Goal: Task Accomplishment & Management: Manage account settings

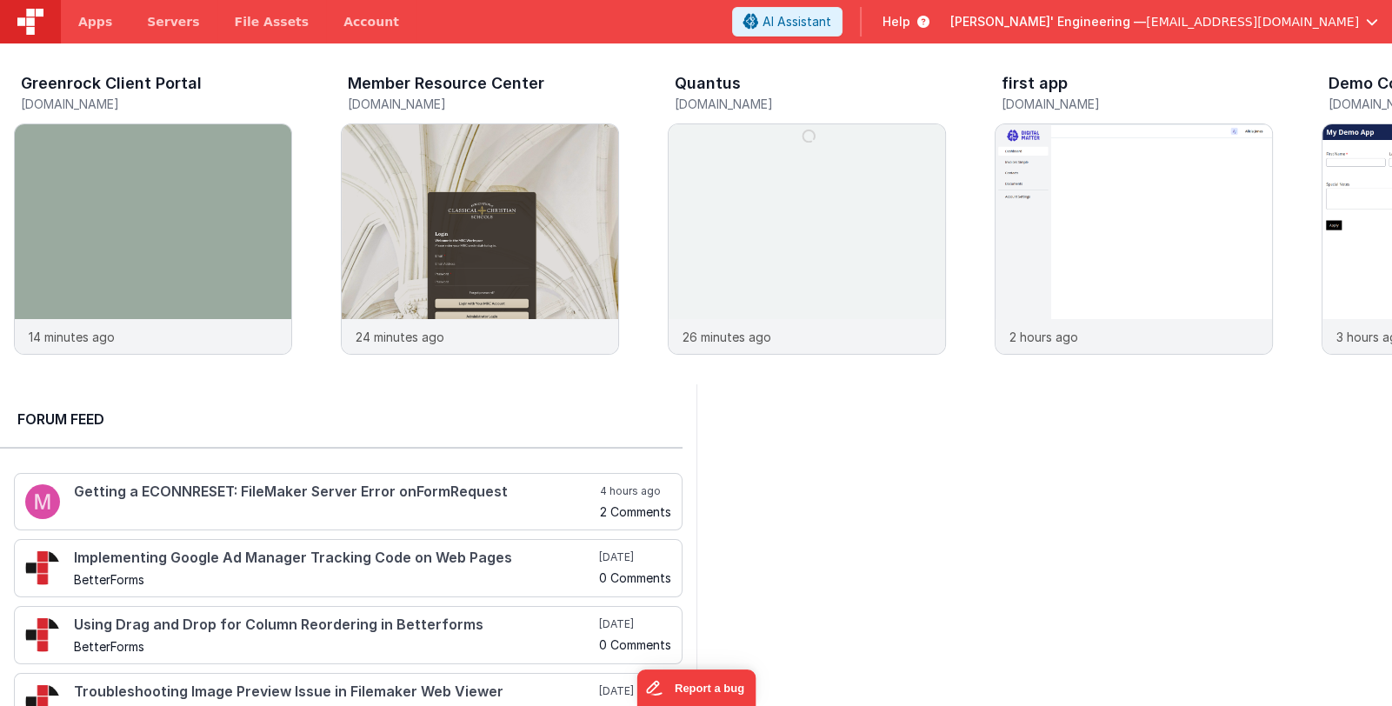
click at [1116, 22] on span "[PERSON_NAME]' Engineering —" at bounding box center [1048, 21] width 196 height 17
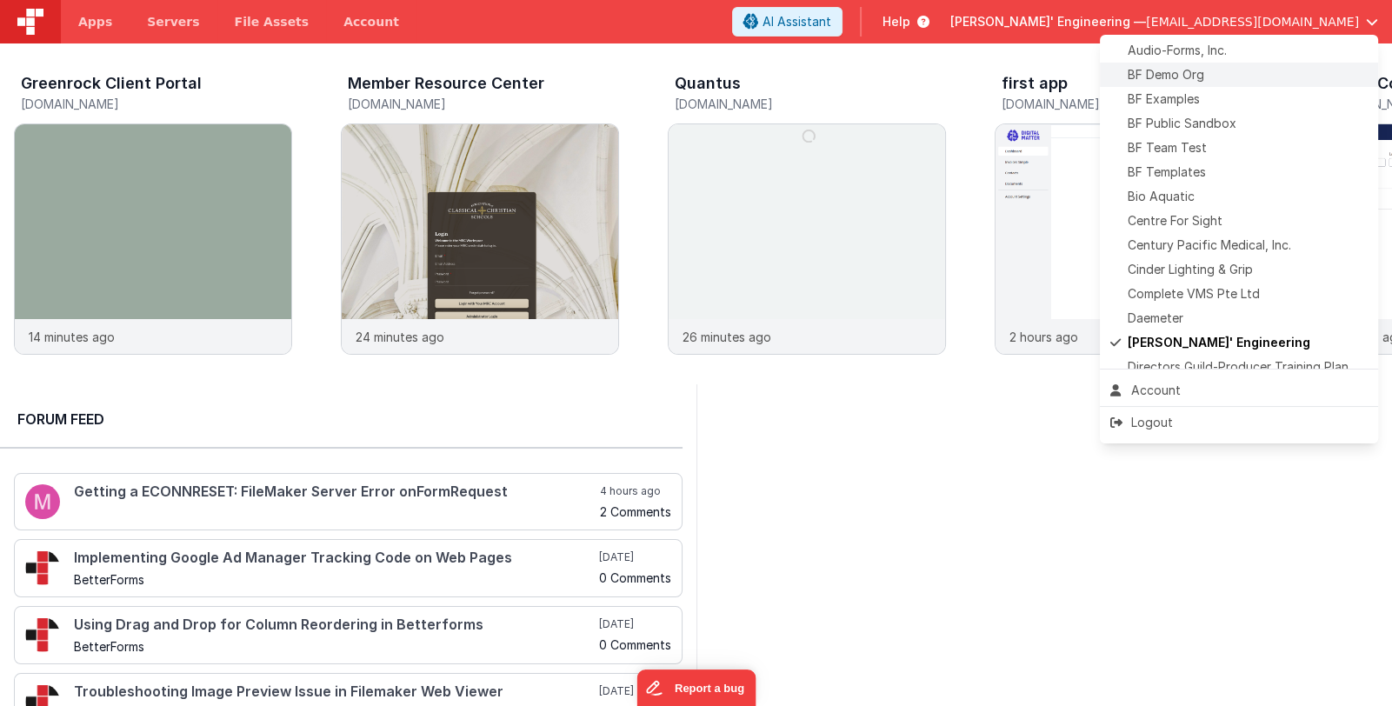
scroll to position [173, 0]
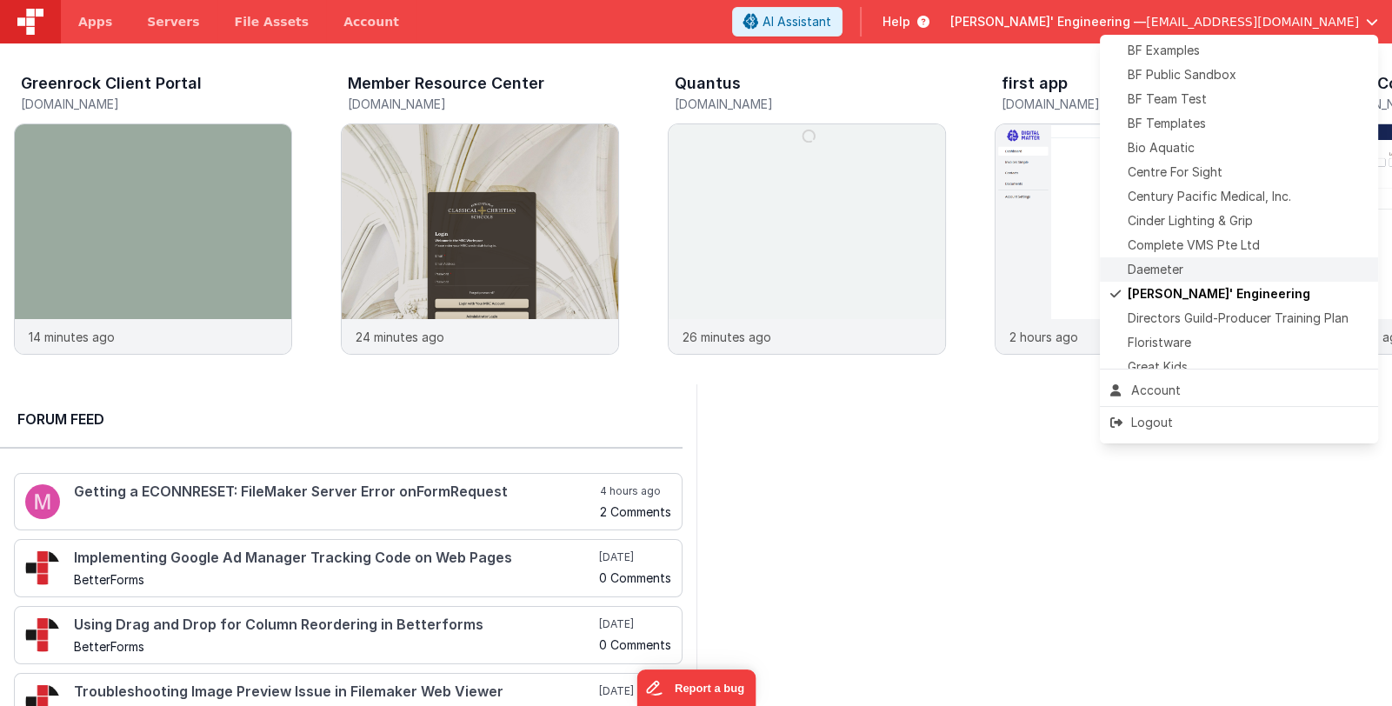
click at [1213, 262] on div "Daemeter" at bounding box center [1238, 269] width 257 height 17
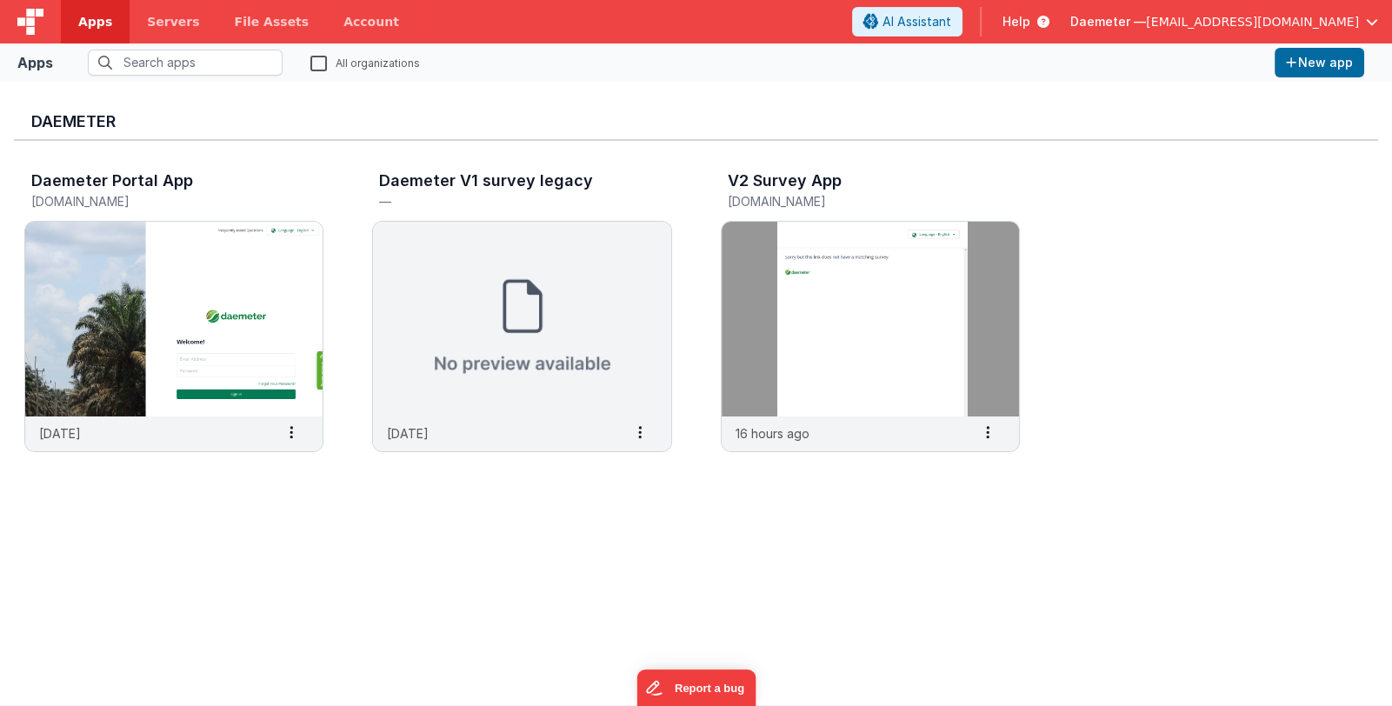
click at [171, 548] on div "Daemeter Daemeter Portal App portal.knowmyoilpalm.org 21 days ago Settings Copy…" at bounding box center [696, 393] width 1364 height 595
click at [736, 312] on img at bounding box center [869, 319] width 297 height 195
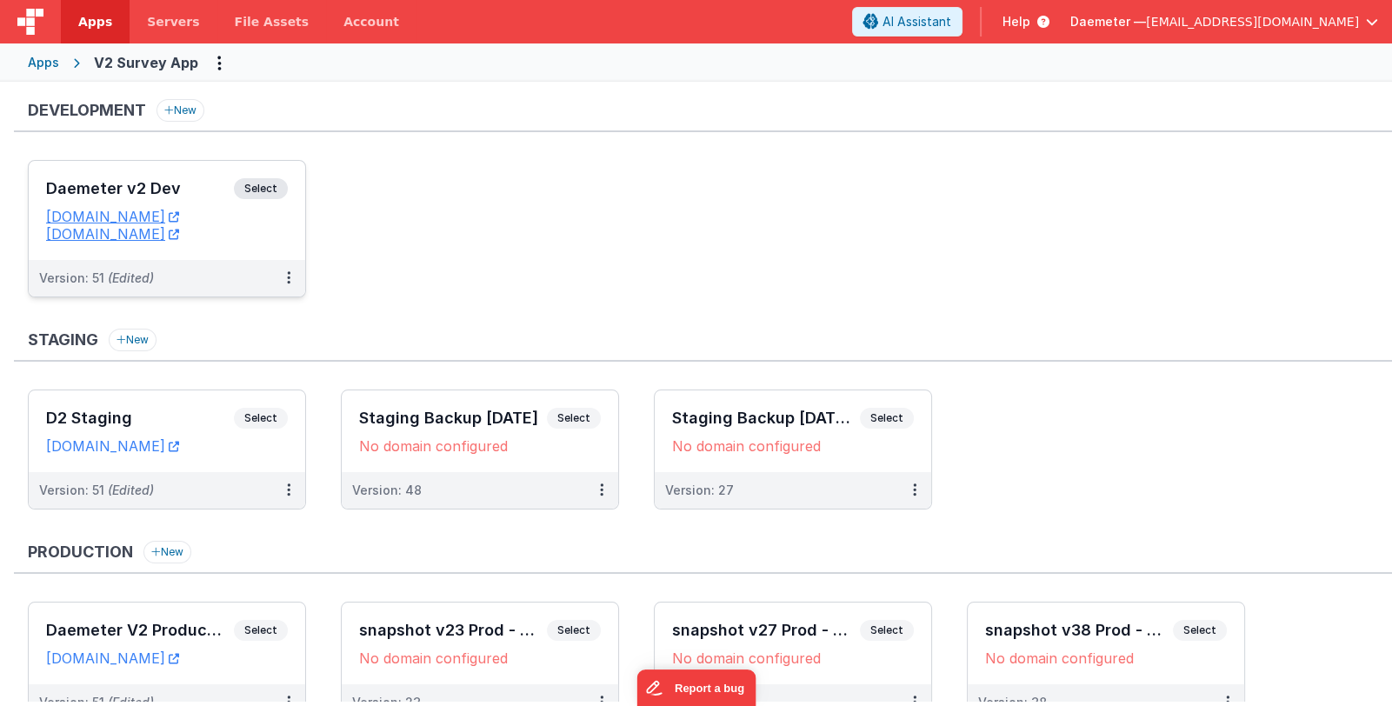
click at [152, 198] on div "Daemeter v2 Dev Select" at bounding box center [167, 193] width 242 height 30
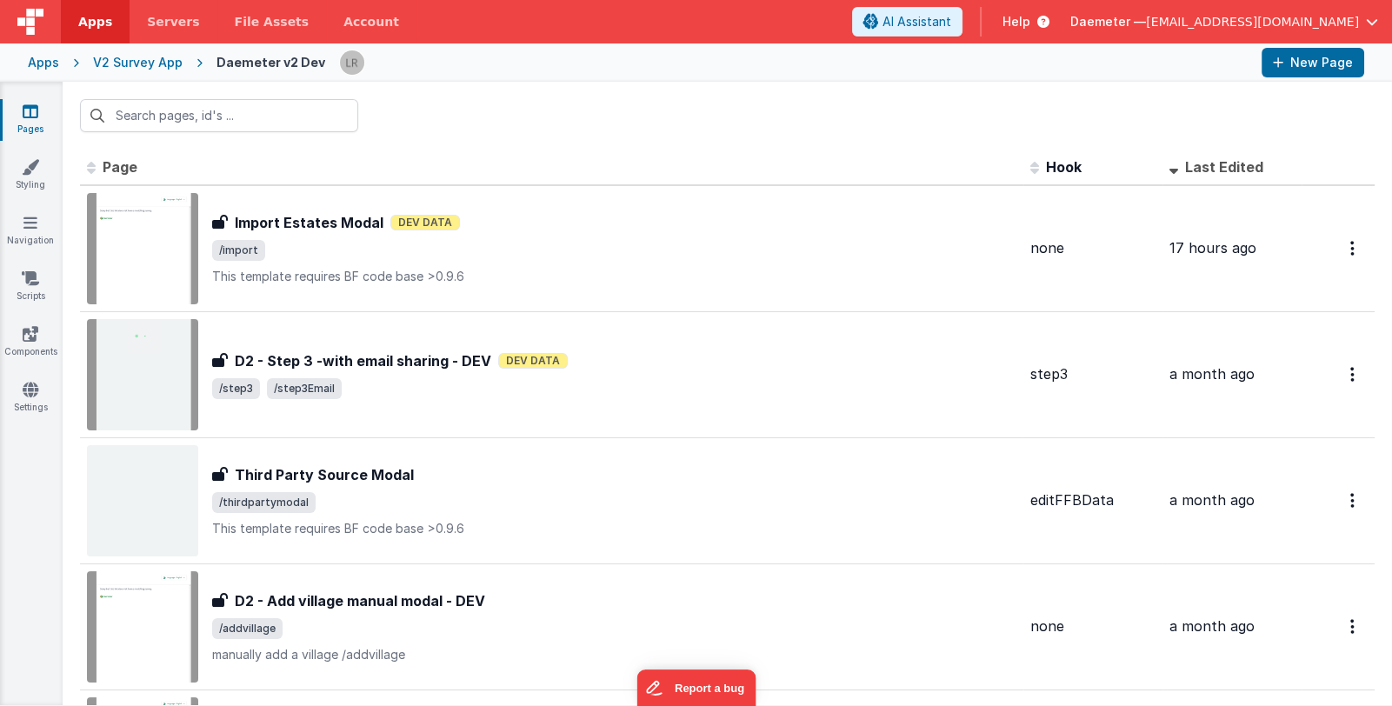
click at [0, 527] on div "Pages Styling Navigation Scripts Components Settings" at bounding box center [31, 393] width 63 height 623
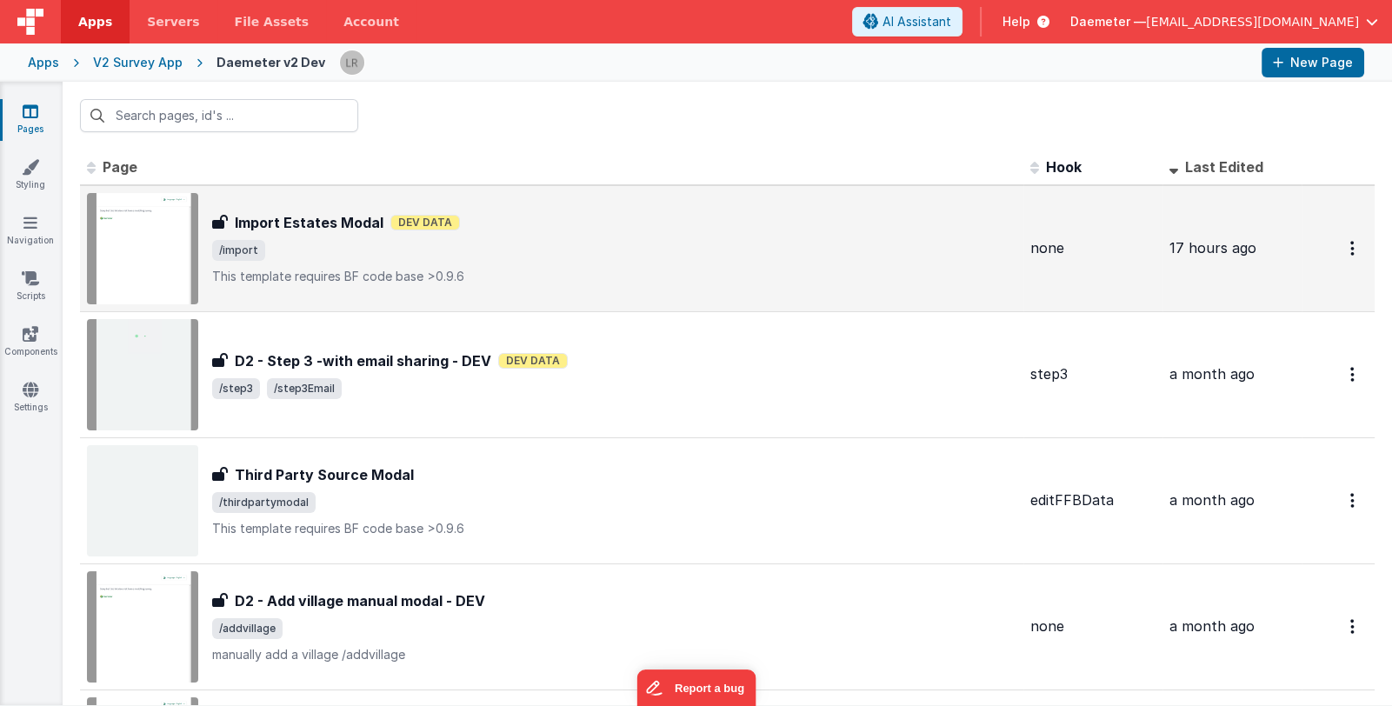
click at [399, 262] on div "Import Estates Modal Import Estates Modal Dev Data /import This template requir…" at bounding box center [614, 248] width 804 height 73
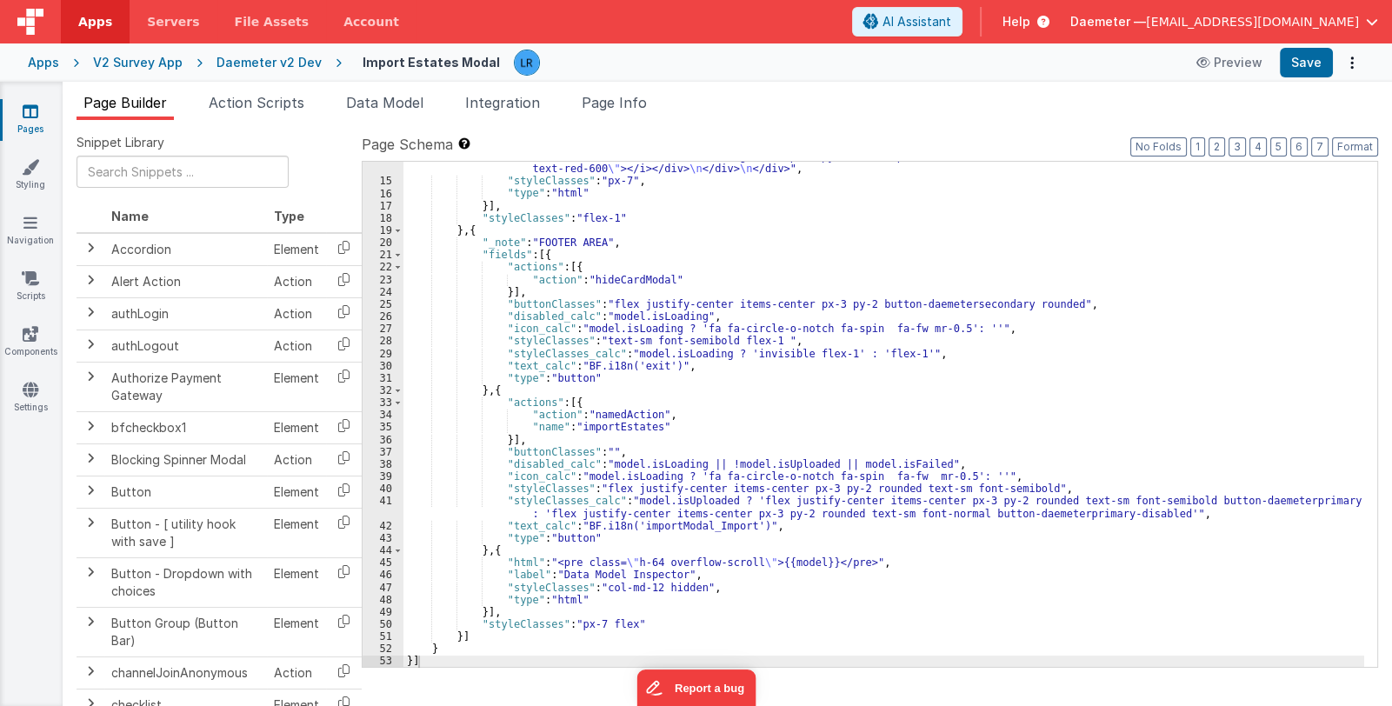
scroll to position [578, 0]
click at [633, 107] on span "Page Info" at bounding box center [613, 102] width 65 height 17
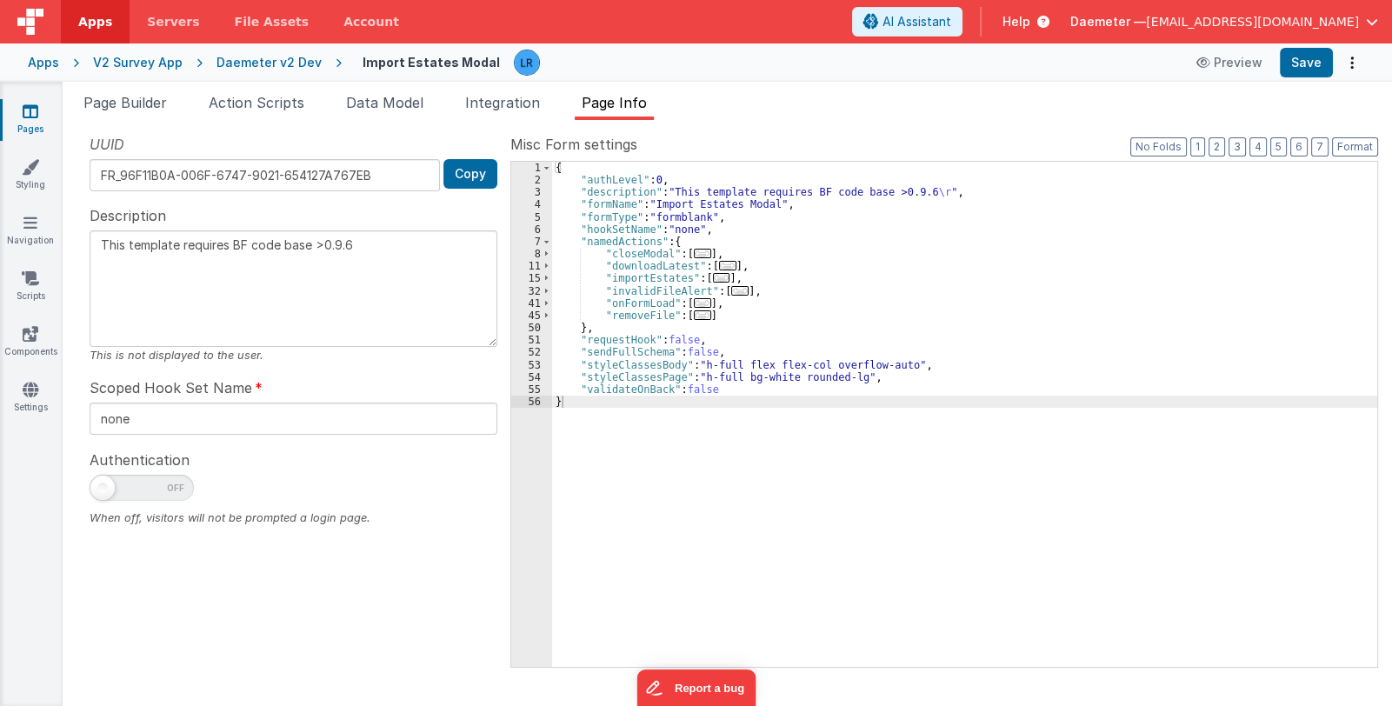
click at [713, 276] on span "..." at bounding box center [721, 278] width 17 height 10
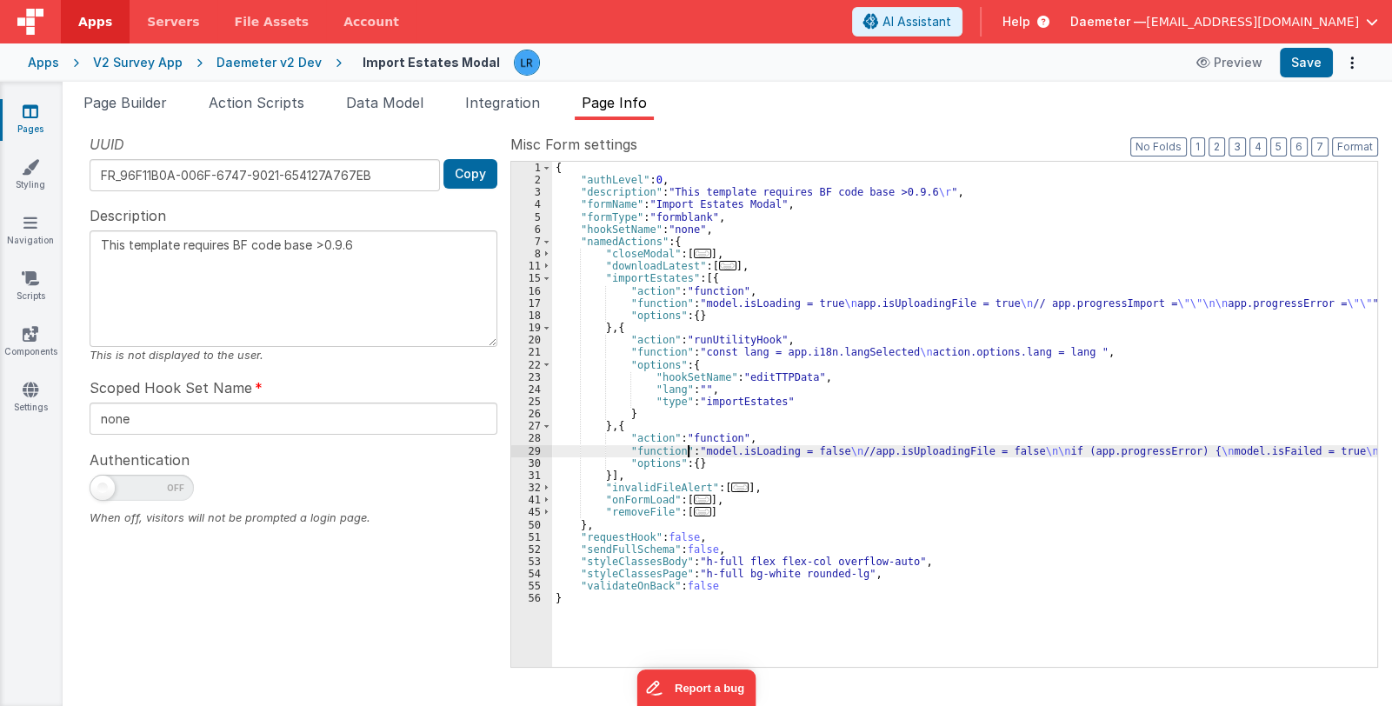
click at [688, 444] on div "{ "authLevel" : 0 , "description" : "This template requires BF code base >0.9.6…" at bounding box center [964, 427] width 825 height 530
click at [526, 450] on div "29" at bounding box center [531, 451] width 41 height 12
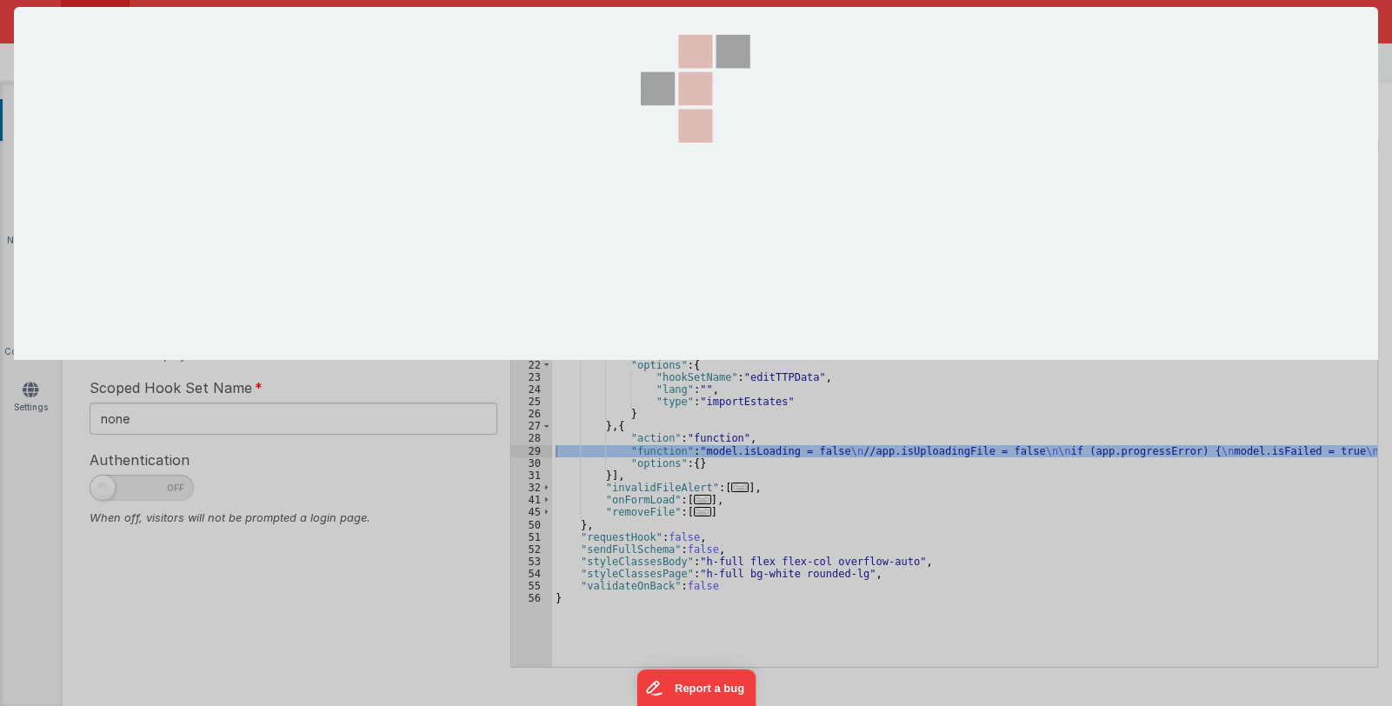
click at [526, 450] on div at bounding box center [696, 353] width 1392 height 706
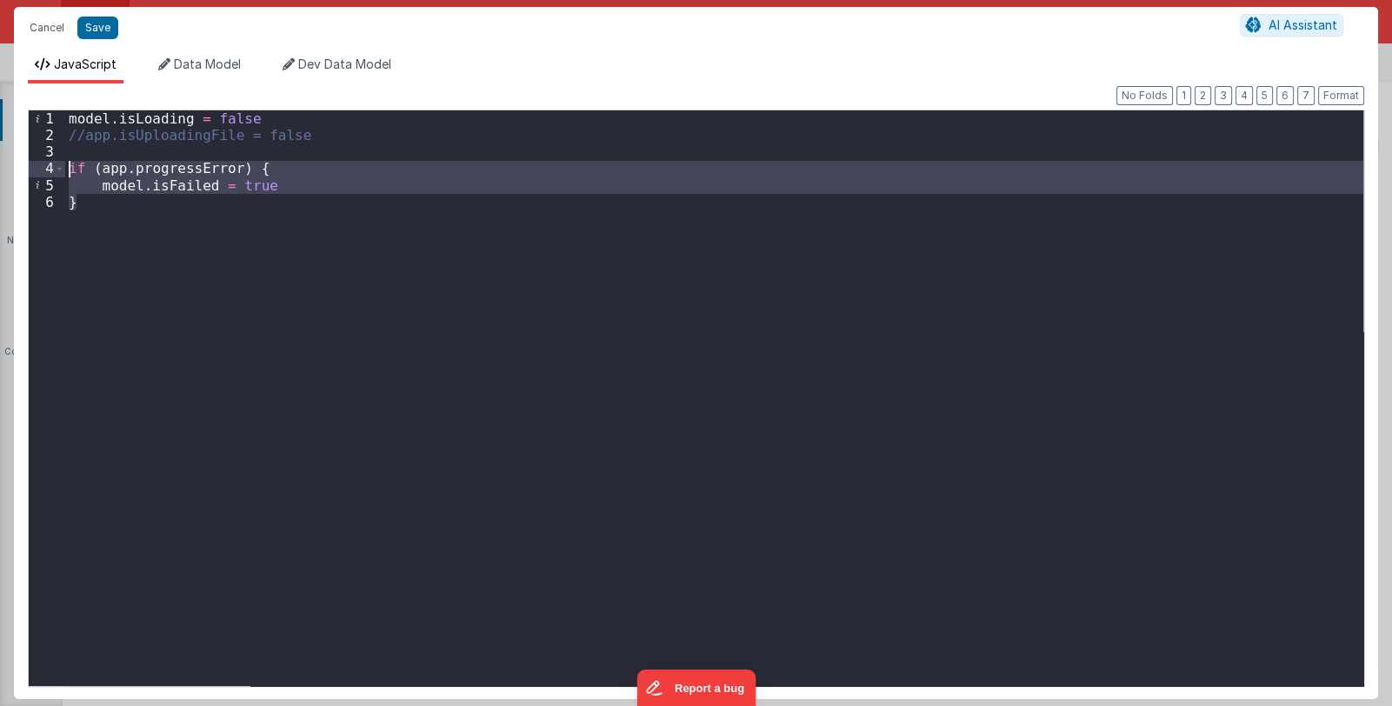
drag, startPoint x: 113, startPoint y: 216, endPoint x: 65, endPoint y: 168, distance: 67.6
click at [65, 168] on div "model . isLoading = false //app.isUploadingFile = false if ( app . progressErro…" at bounding box center [714, 413] width 1298 height 607
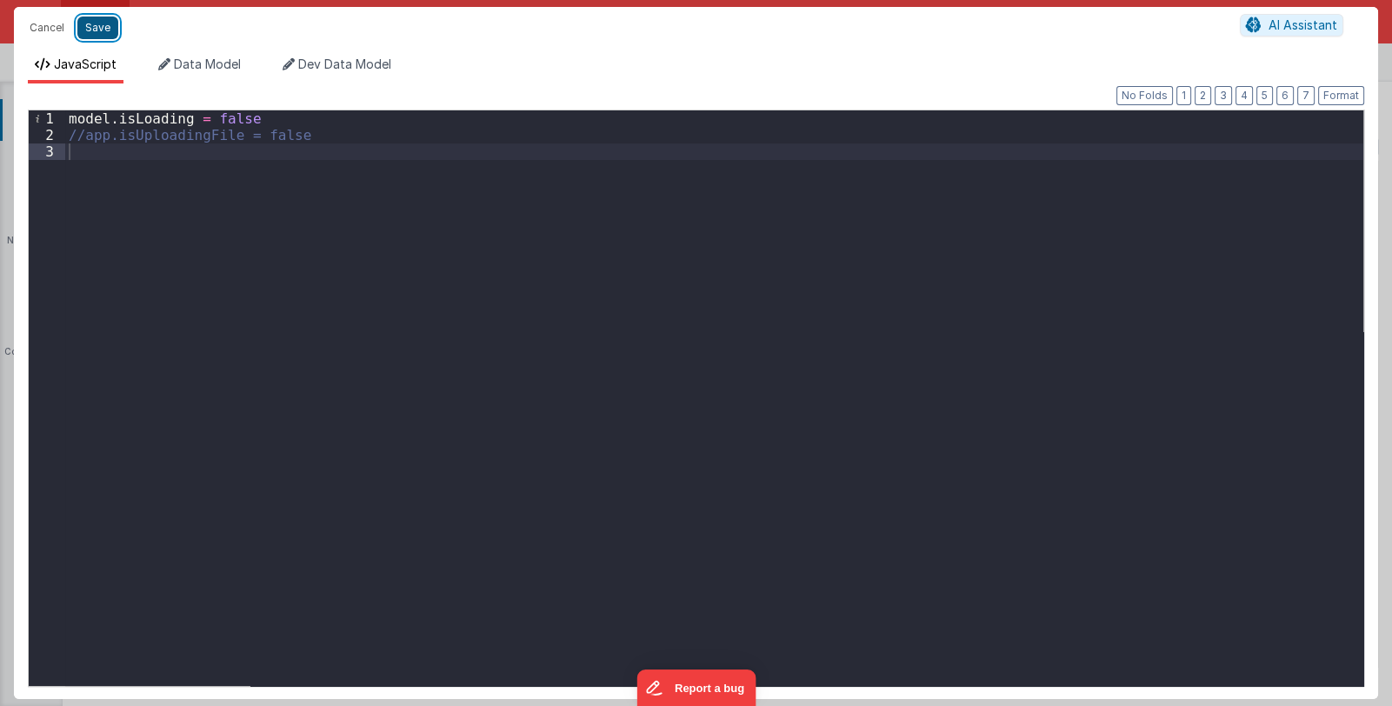
click at [104, 28] on button "Save" at bounding box center [97, 28] width 41 height 23
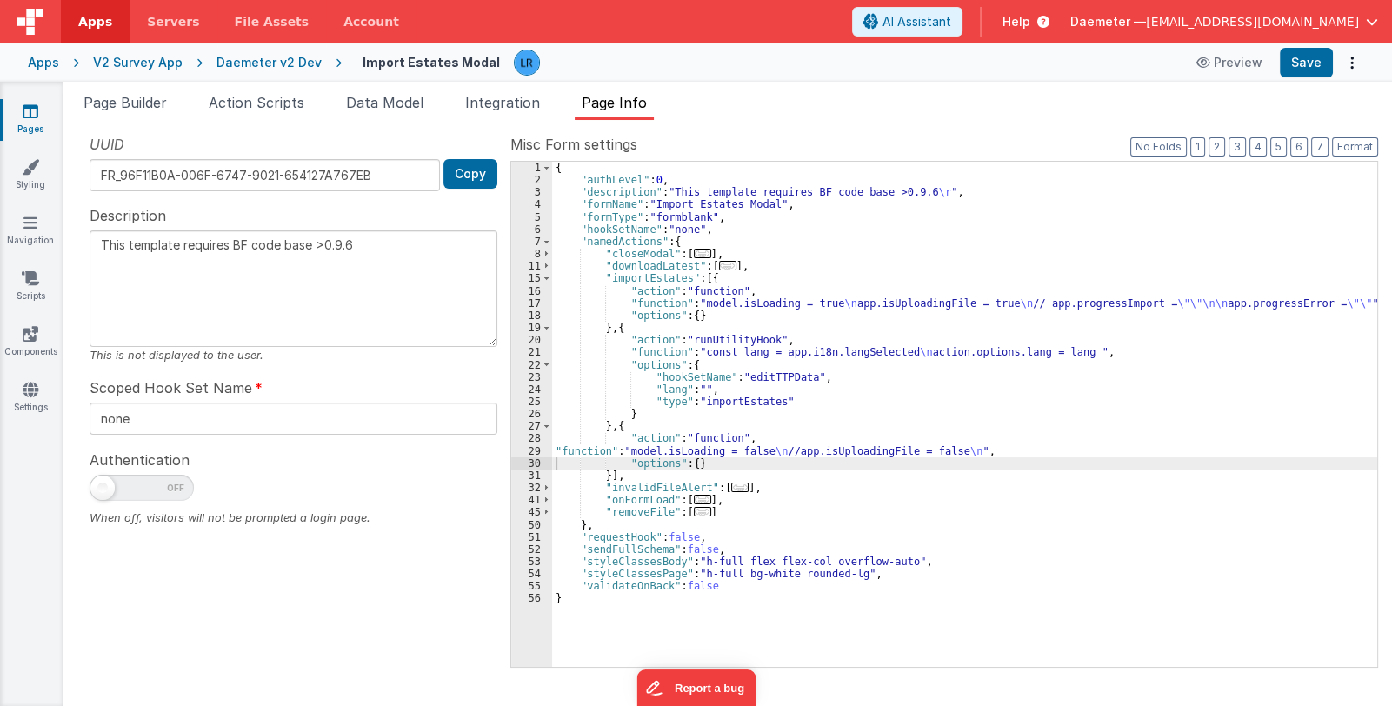
click at [697, 513] on span "..." at bounding box center [702, 512] width 17 height 10
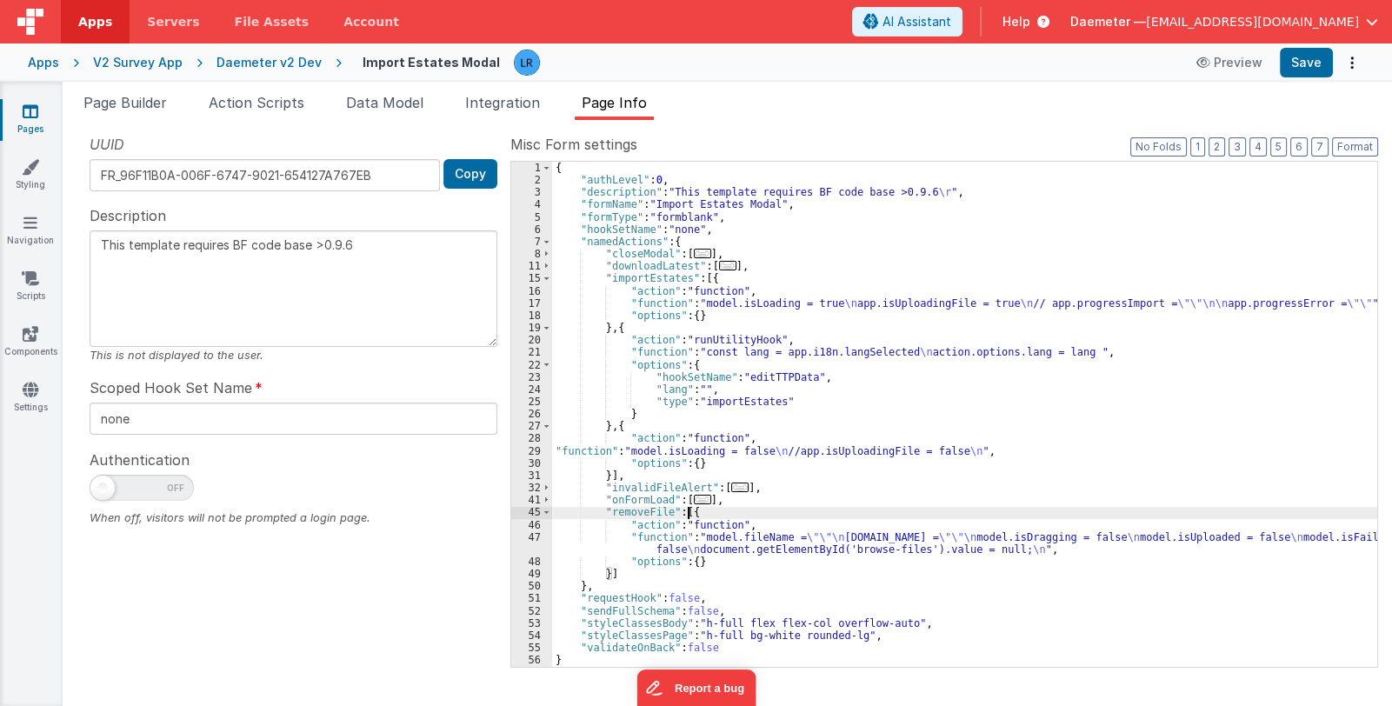
click at [721, 546] on div "{ "authLevel" : 0 , "description" : "This template requires BF code base >0.9.6…" at bounding box center [964, 427] width 825 height 530
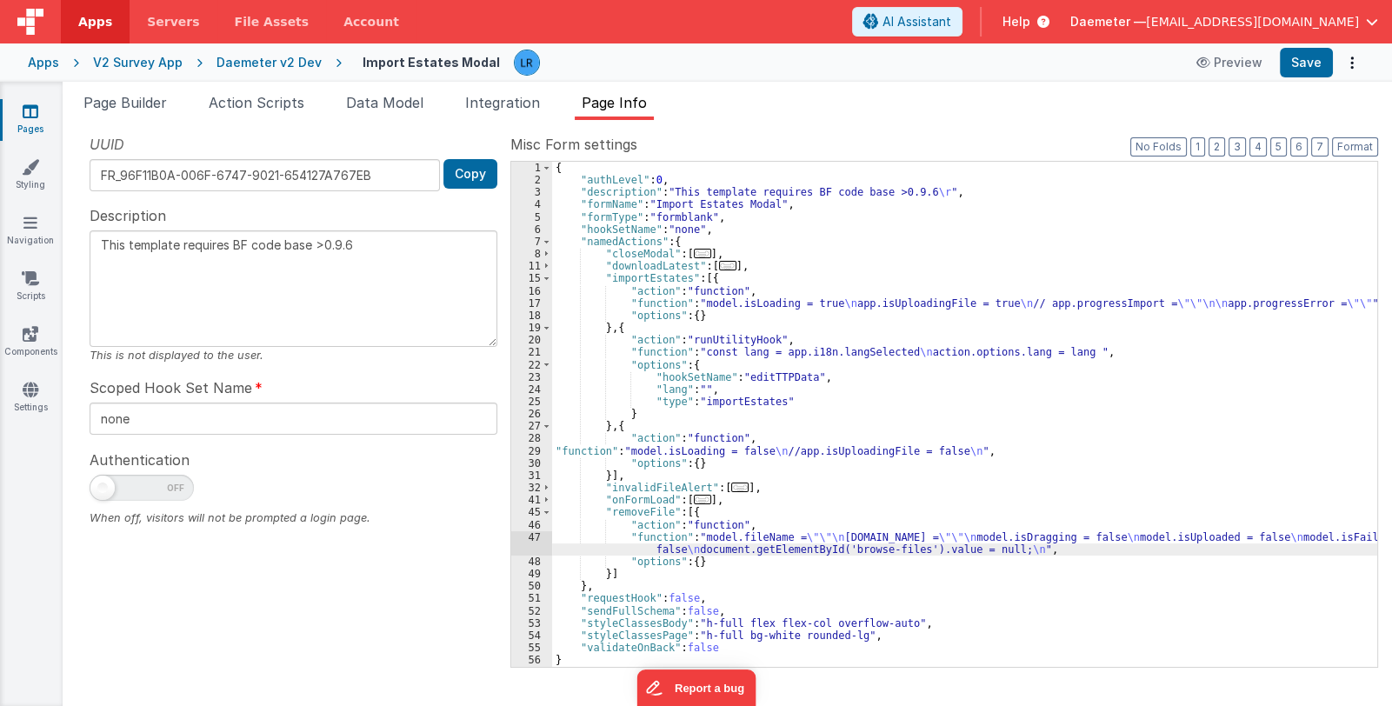
click at [535, 545] on div "47" at bounding box center [531, 543] width 41 height 24
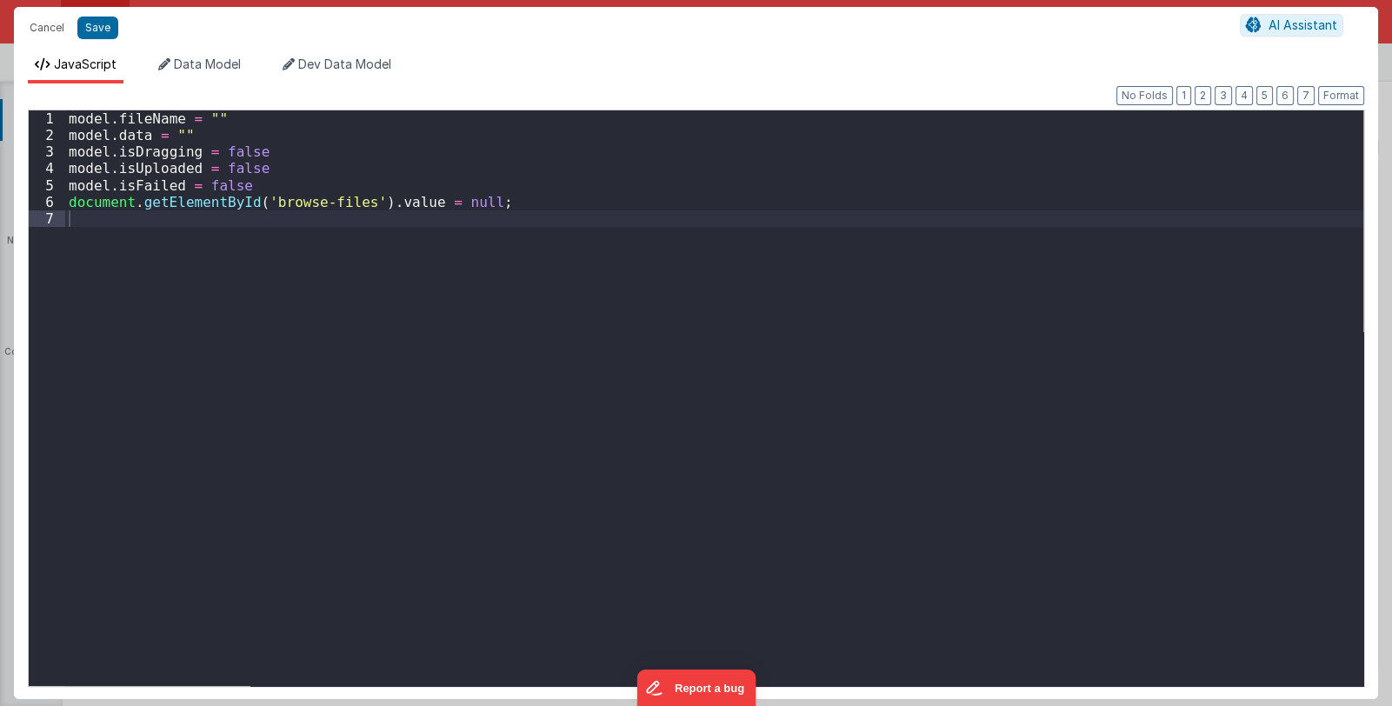
click at [535, 545] on div "Cancel Save AI Assistant JavaScript Data Model Dev Data Model Format 7 6 5 4 3 …" at bounding box center [696, 353] width 1392 height 706
click at [94, 25] on button "Save" at bounding box center [97, 28] width 41 height 23
type textarea "This template requires BF code base >0.9.6"
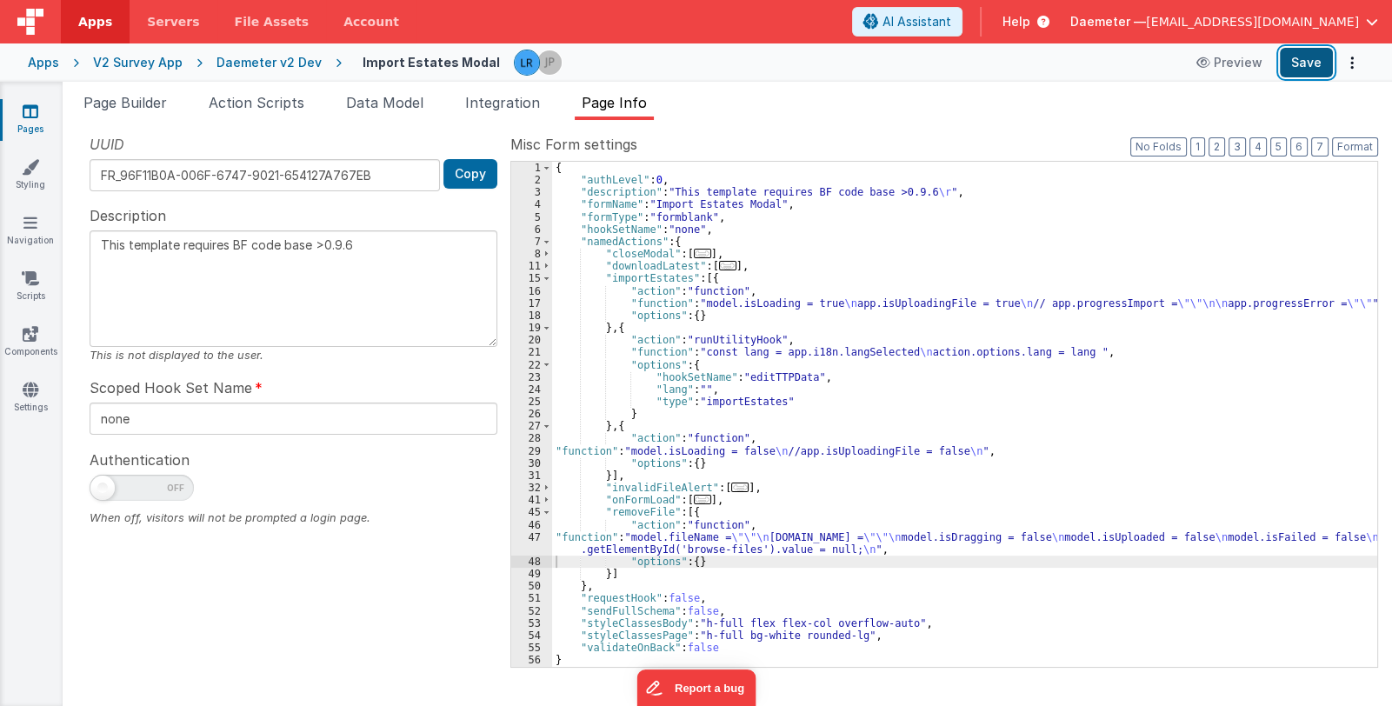
click at [1304, 70] on button "Save" at bounding box center [1305, 63] width 53 height 30
click at [23, 64] on div "Apps V2 Survey App Daemeter v2 Dev Import Estates Modal Preview Save" at bounding box center [696, 62] width 1392 height 38
click at [40, 63] on div "Apps" at bounding box center [43, 62] width 31 height 17
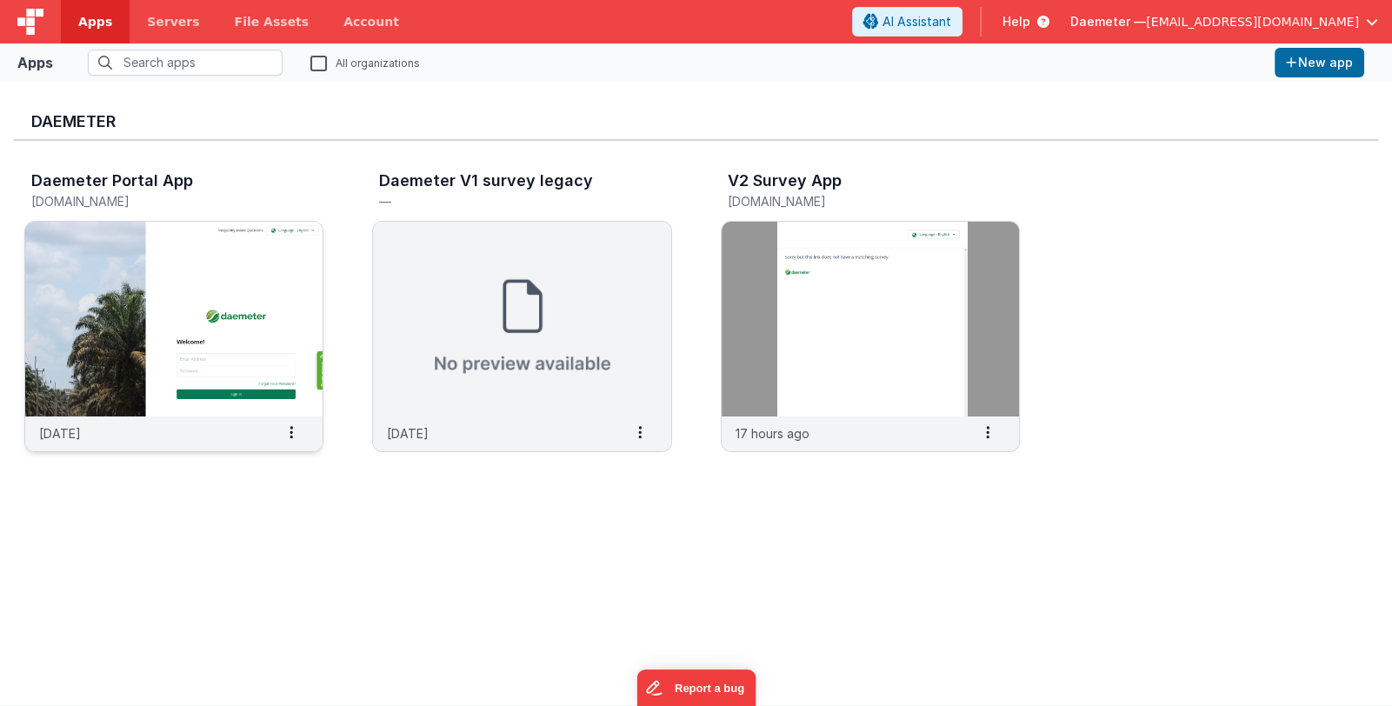
click at [179, 276] on img at bounding box center [173, 319] width 297 height 195
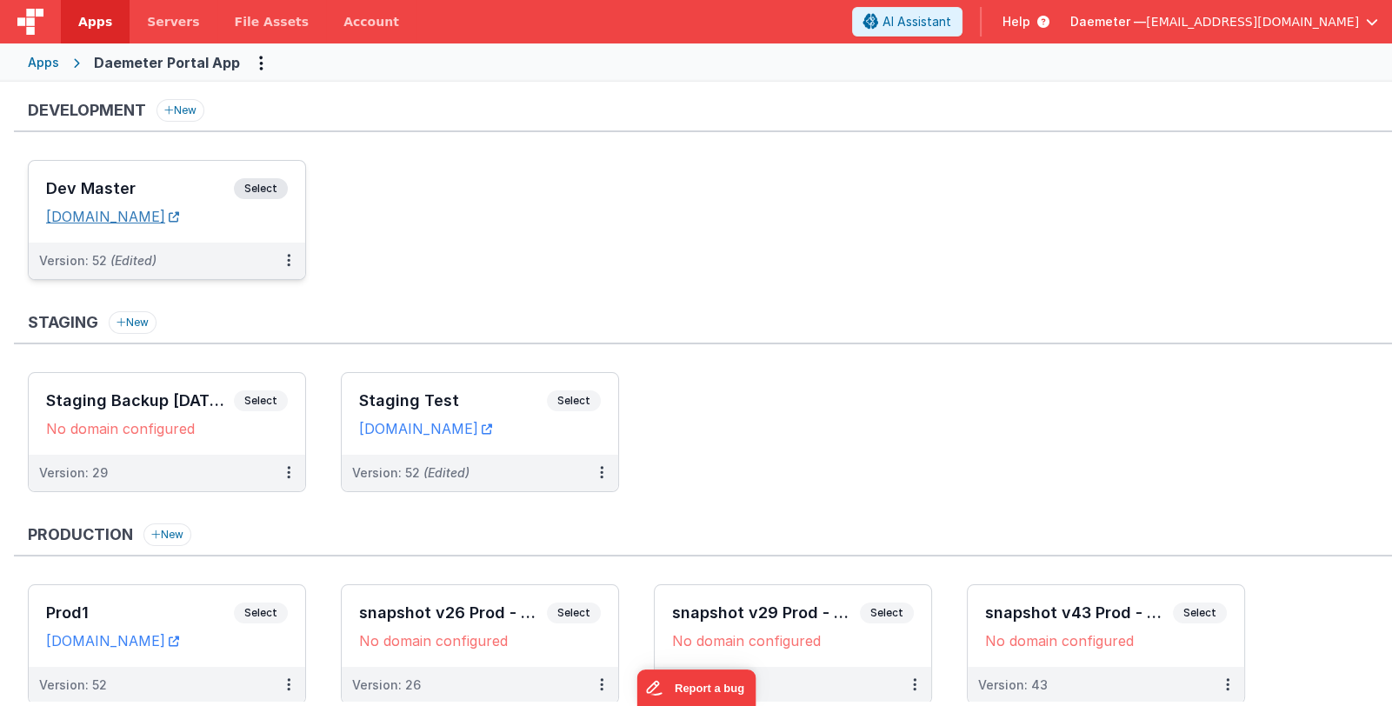
click at [179, 216] on link "daemeterportaldev.fmbetterforms.com" at bounding box center [112, 216] width 133 height 17
click at [39, 70] on div "Apps" at bounding box center [43, 62] width 31 height 17
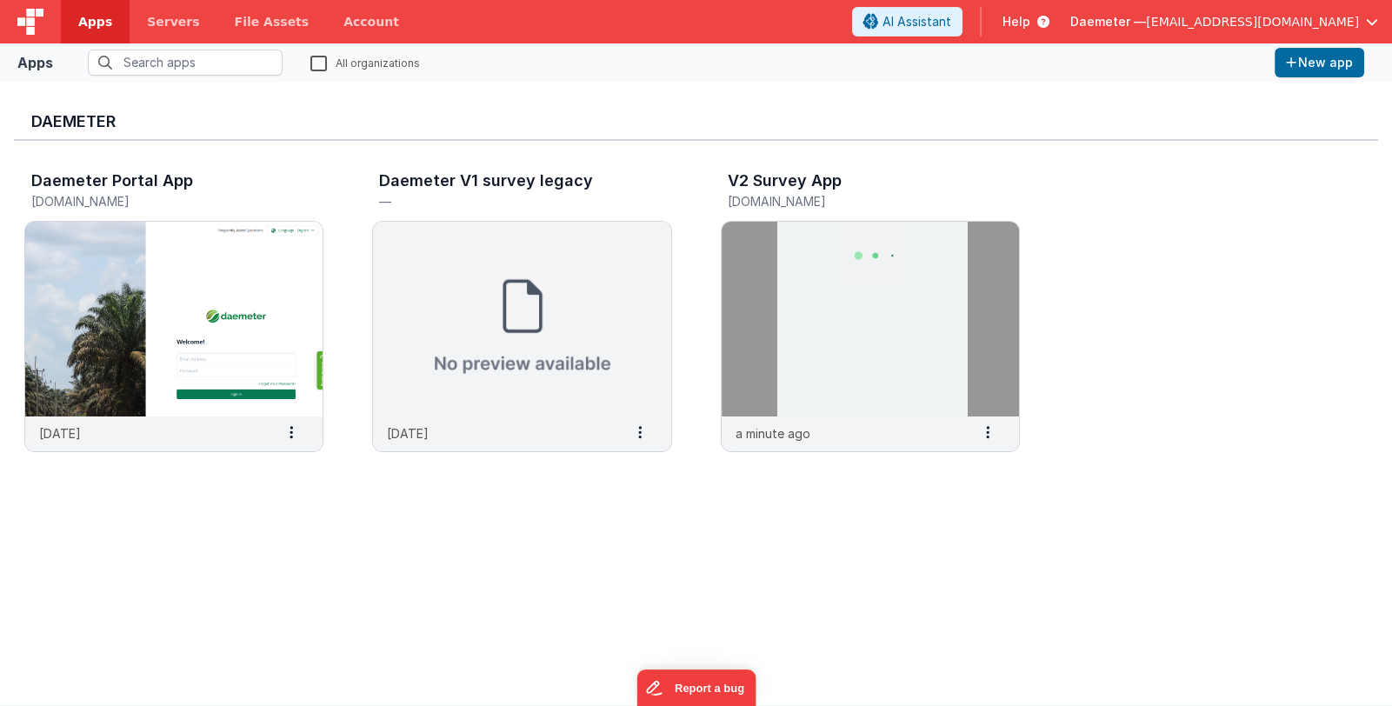
click at [1141, 20] on span "Daemeter —" at bounding box center [1108, 21] width 76 height 17
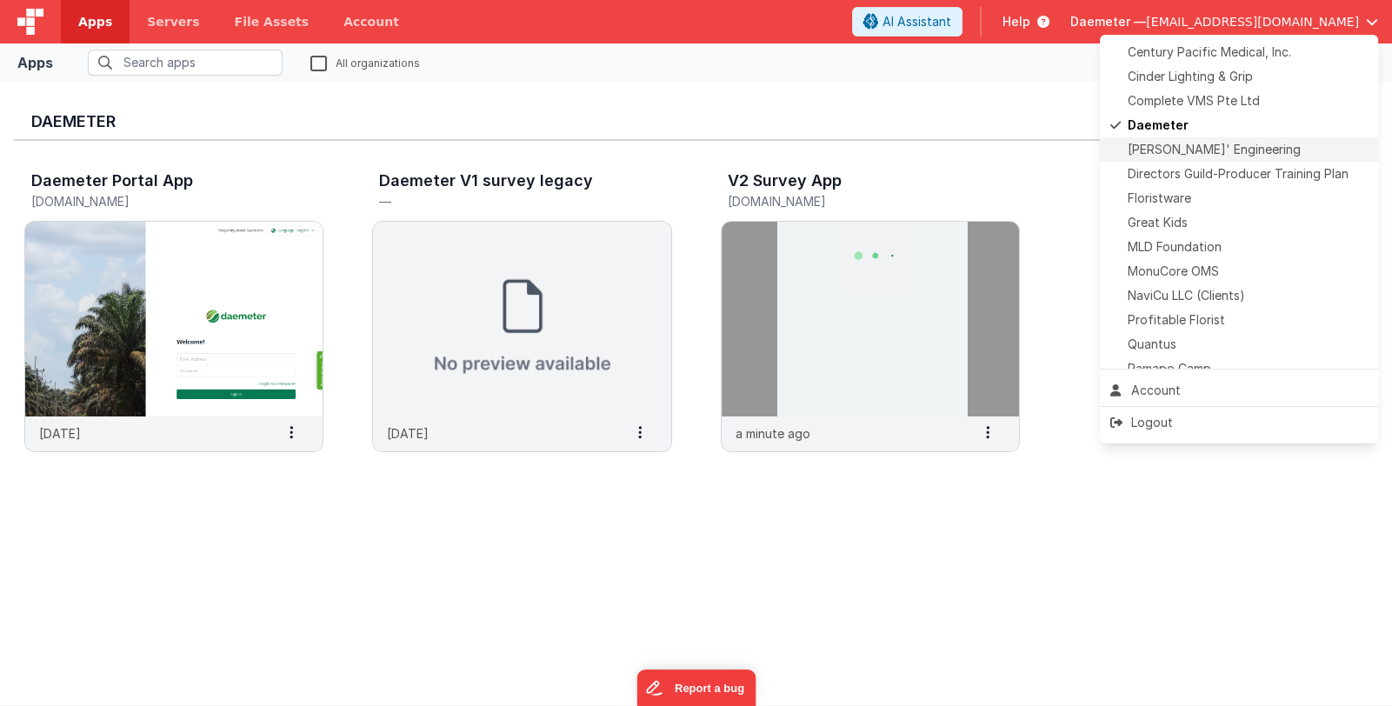
scroll to position [432, 0]
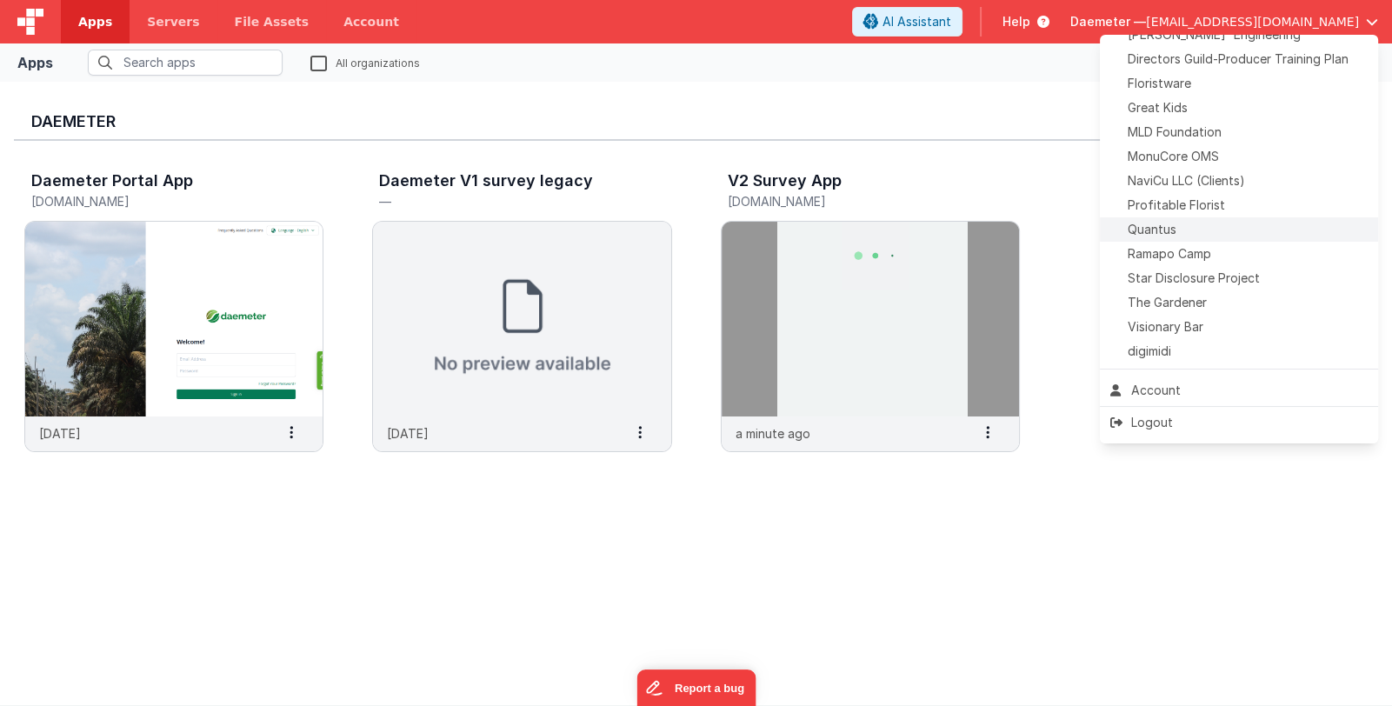
click at [1232, 238] on li "Quantus" at bounding box center [1239, 229] width 278 height 24
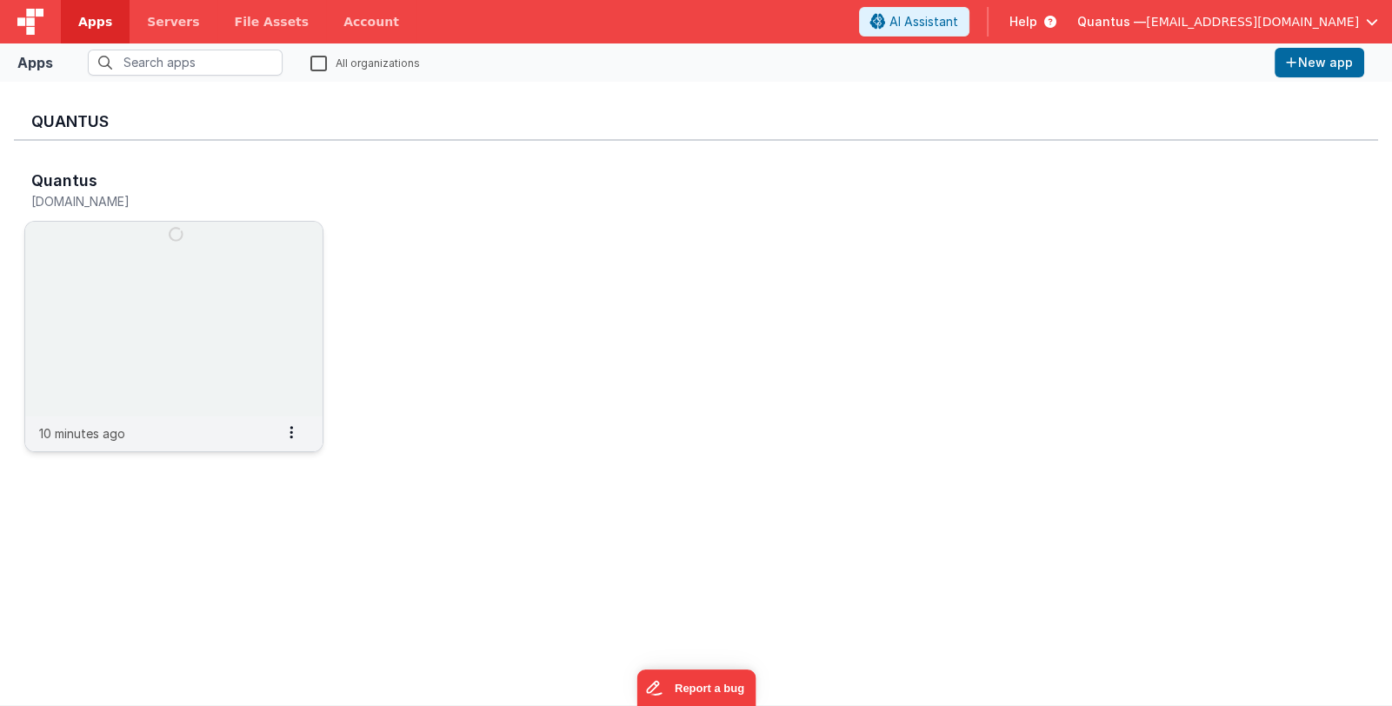
click at [132, 258] on img at bounding box center [173, 319] width 297 height 195
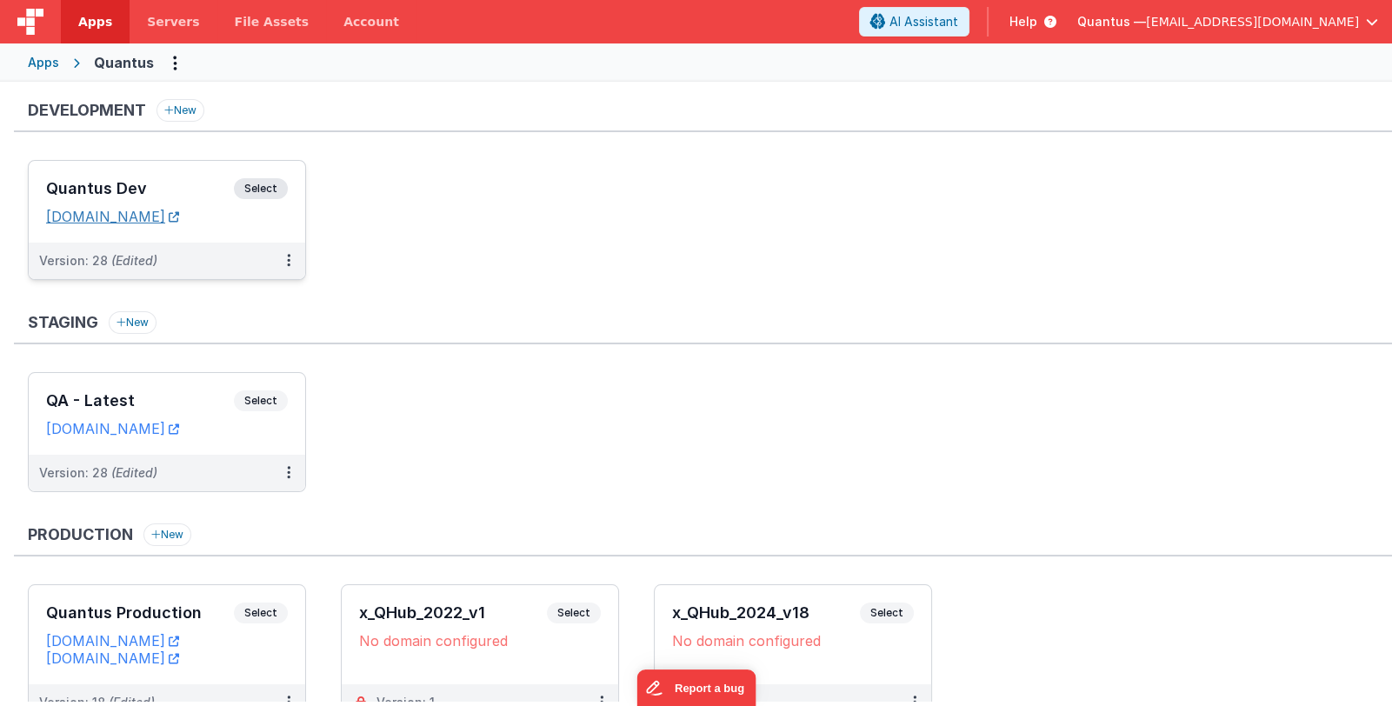
click at [179, 216] on link "quantusdev.fmbetterforms.com" at bounding box center [112, 216] width 133 height 17
click at [1146, 15] on span "Quantus —" at bounding box center [1111, 21] width 69 height 17
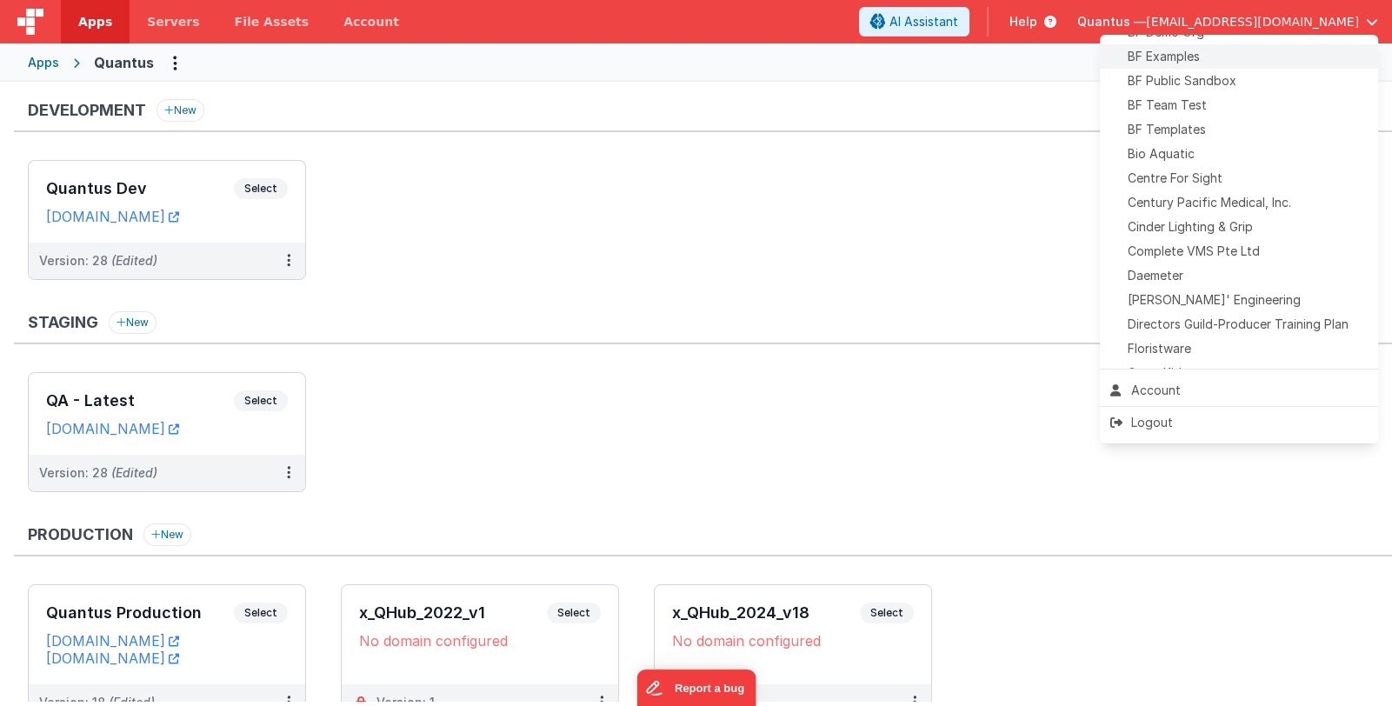
scroll to position [173, 0]
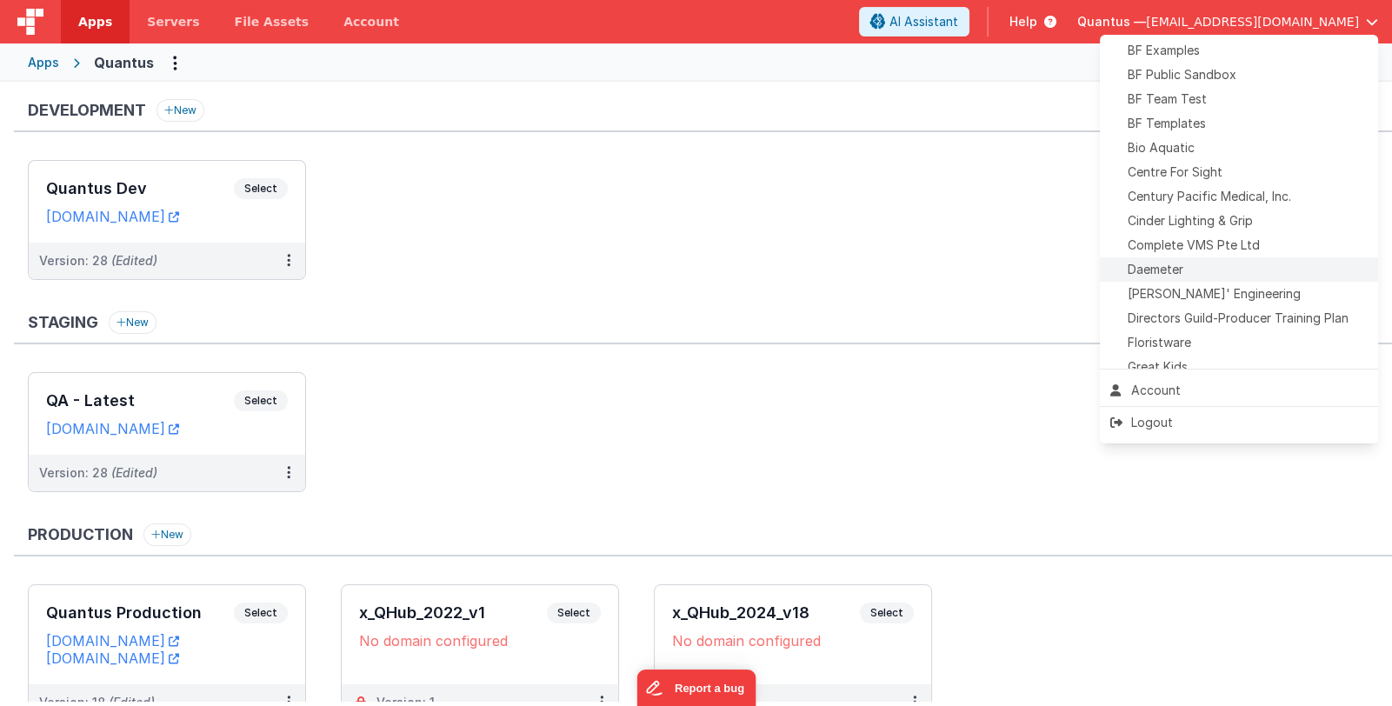
click at [1239, 257] on li "Daemeter" at bounding box center [1239, 269] width 278 height 24
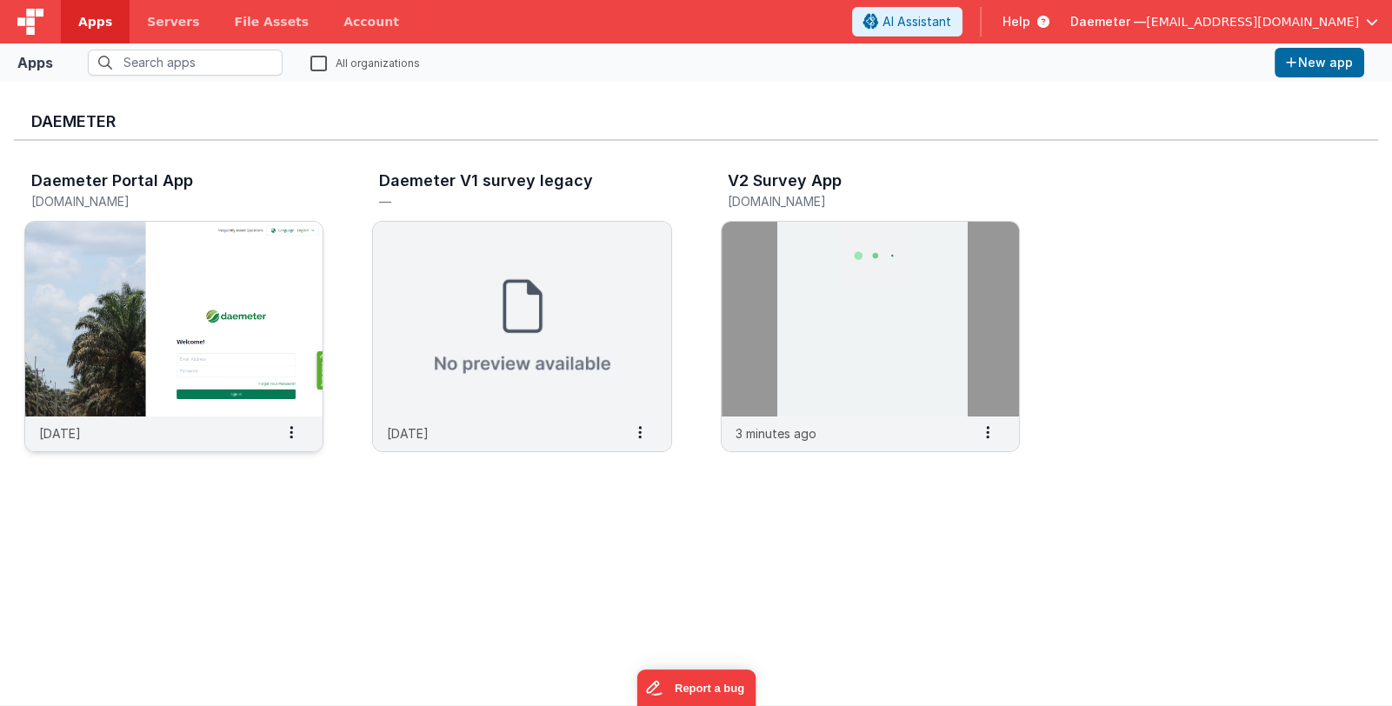
click at [169, 325] on img at bounding box center [173, 319] width 297 height 195
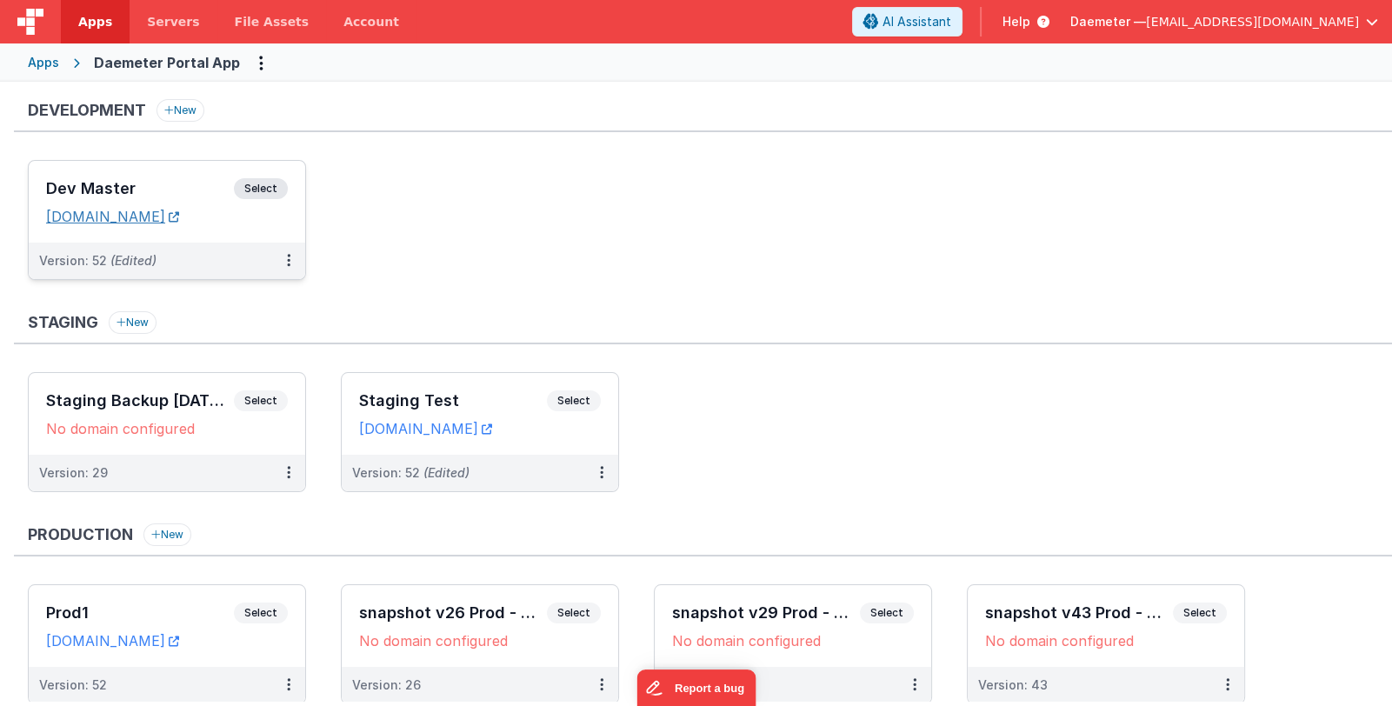
click at [179, 216] on link "daemeterportaldev.fmbetterforms.com" at bounding box center [112, 216] width 133 height 17
click at [373, 269] on ul "Dev Master Select URLs daemeterportaldev.fmbetterforms.com Version: 52 (Edited)" at bounding box center [710, 228] width 1364 height 137
click at [1146, 23] on span "Daemeter —" at bounding box center [1108, 21] width 76 height 17
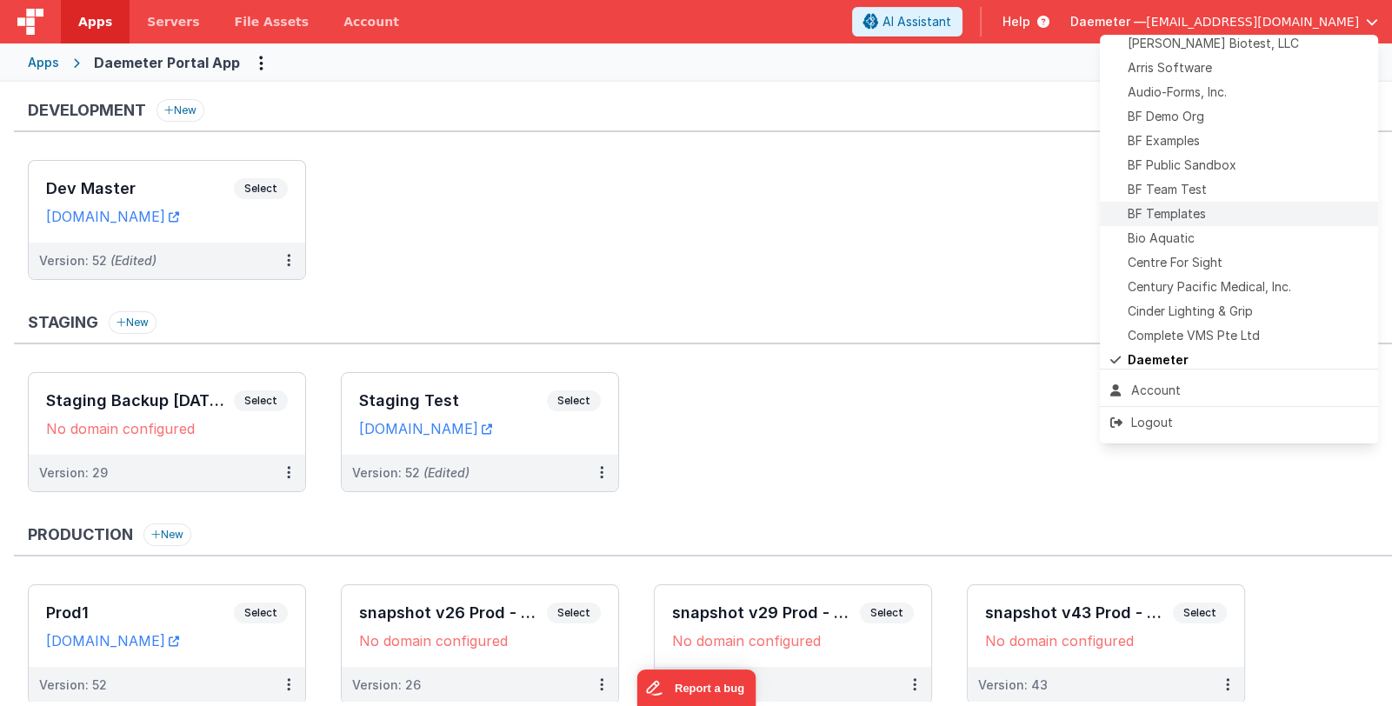
scroll to position [86, 0]
click at [990, 313] on button at bounding box center [696, 353] width 1392 height 706
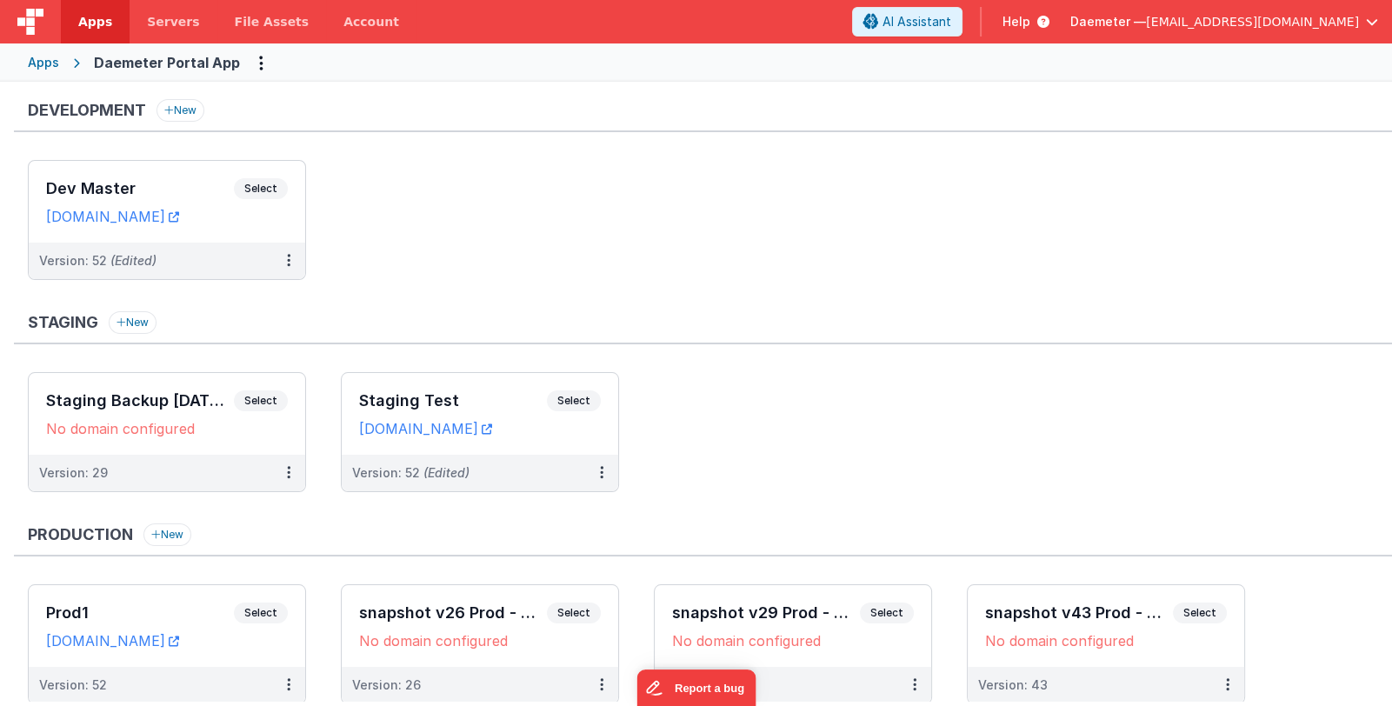
click at [35, 141] on div "Development New Dev Master Select URLs daemeterportaldev.fmbetterforms.com Vers…" at bounding box center [703, 198] width 1378 height 198
click at [1146, 22] on span "Daemeter —" at bounding box center [1108, 21] width 76 height 17
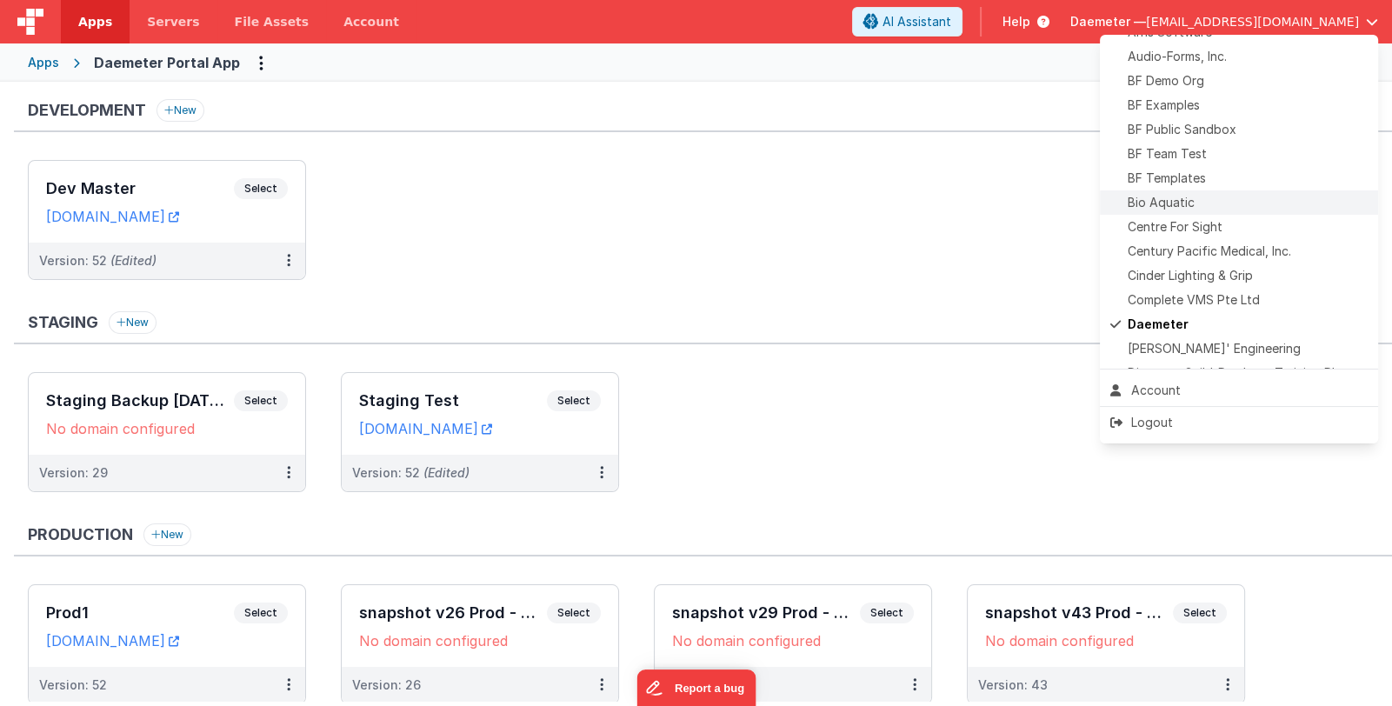
scroll to position [173, 0]
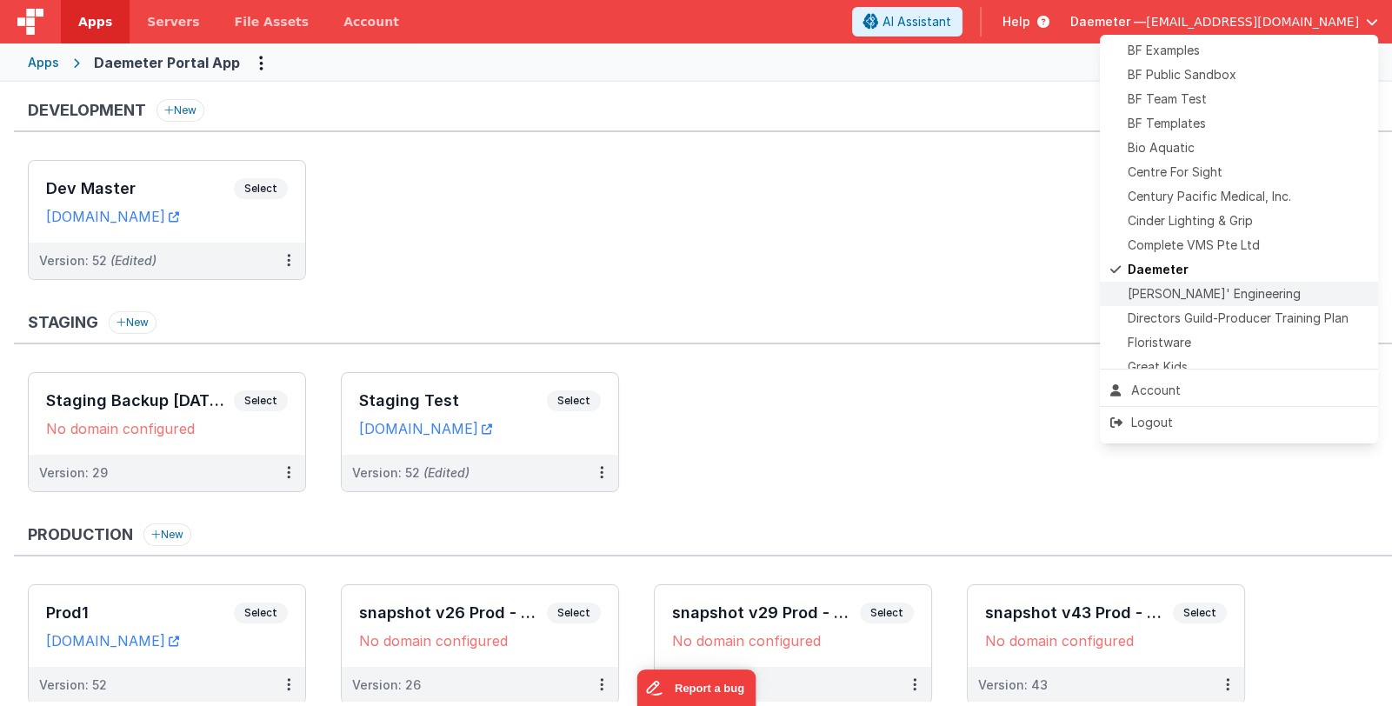
click at [1234, 289] on div "Delfs' Engineering" at bounding box center [1238, 293] width 257 height 17
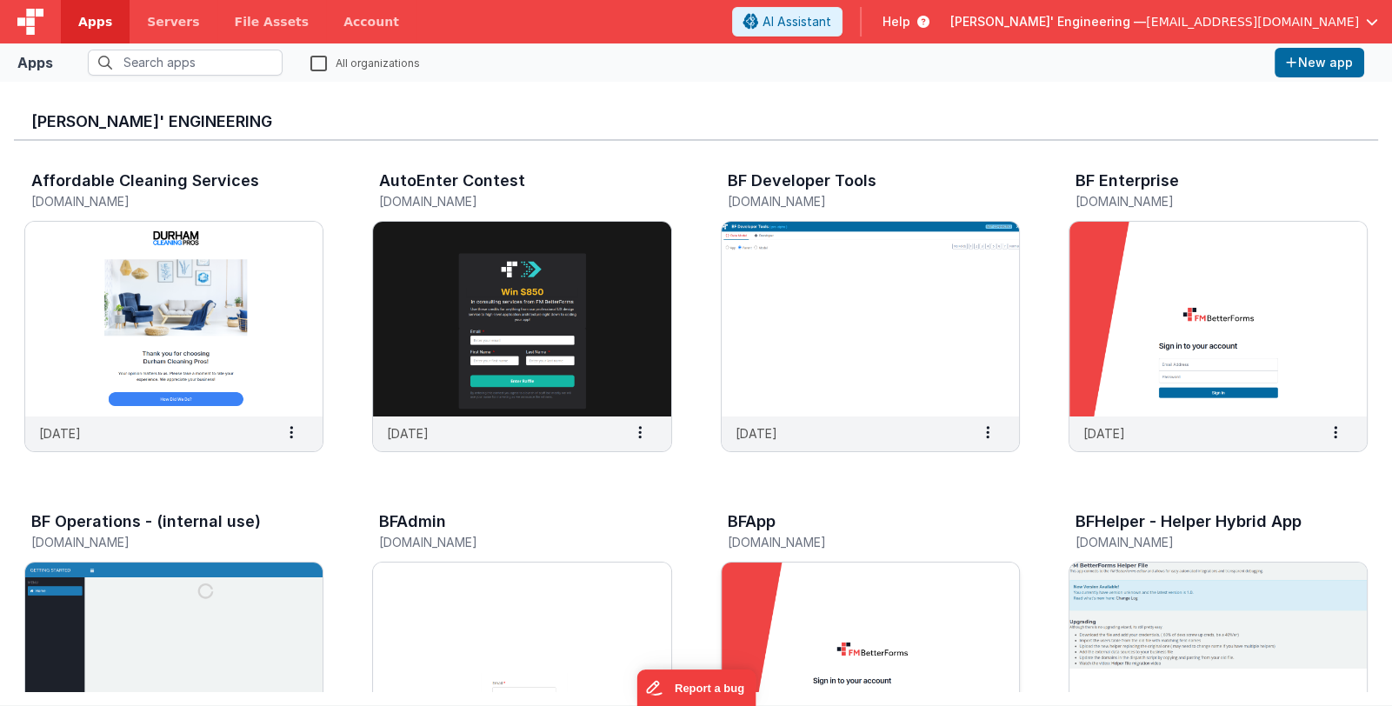
click at [787, 595] on img at bounding box center [869, 659] width 297 height 195
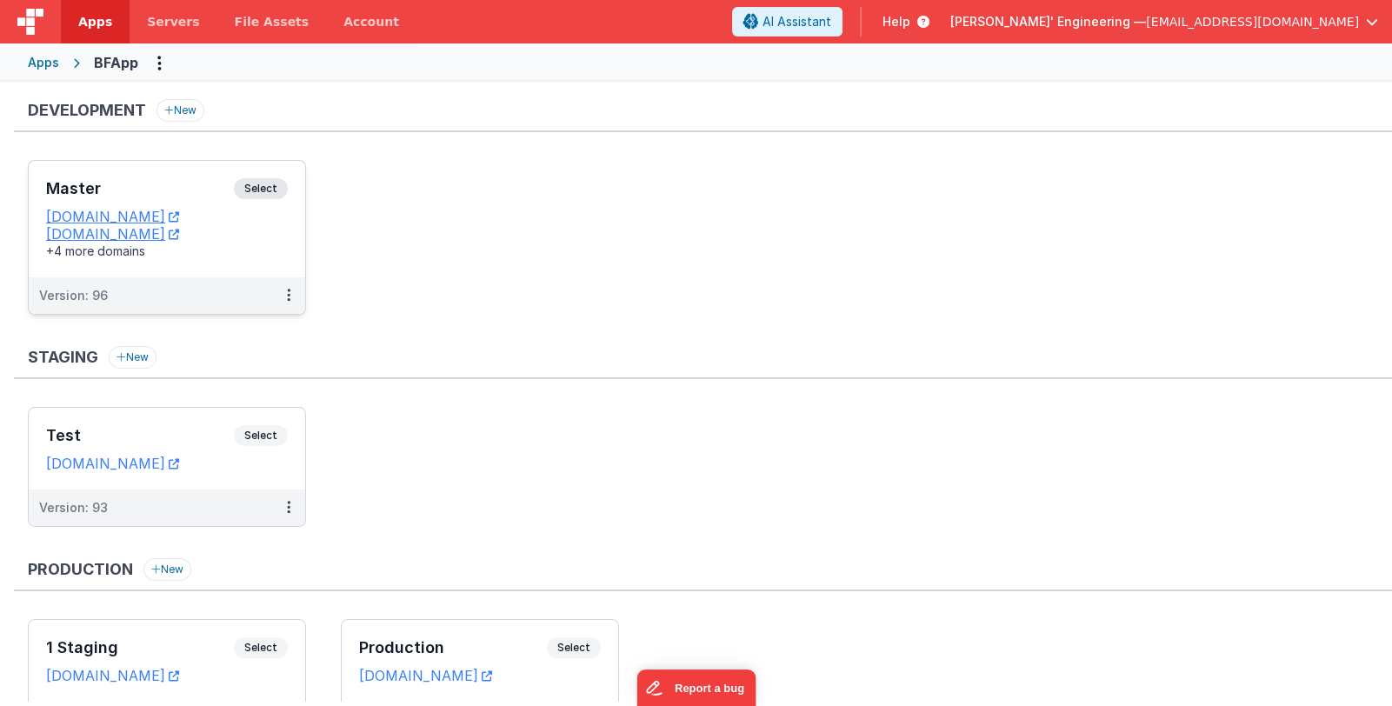
click at [137, 178] on div "Master Select" at bounding box center [167, 193] width 242 height 30
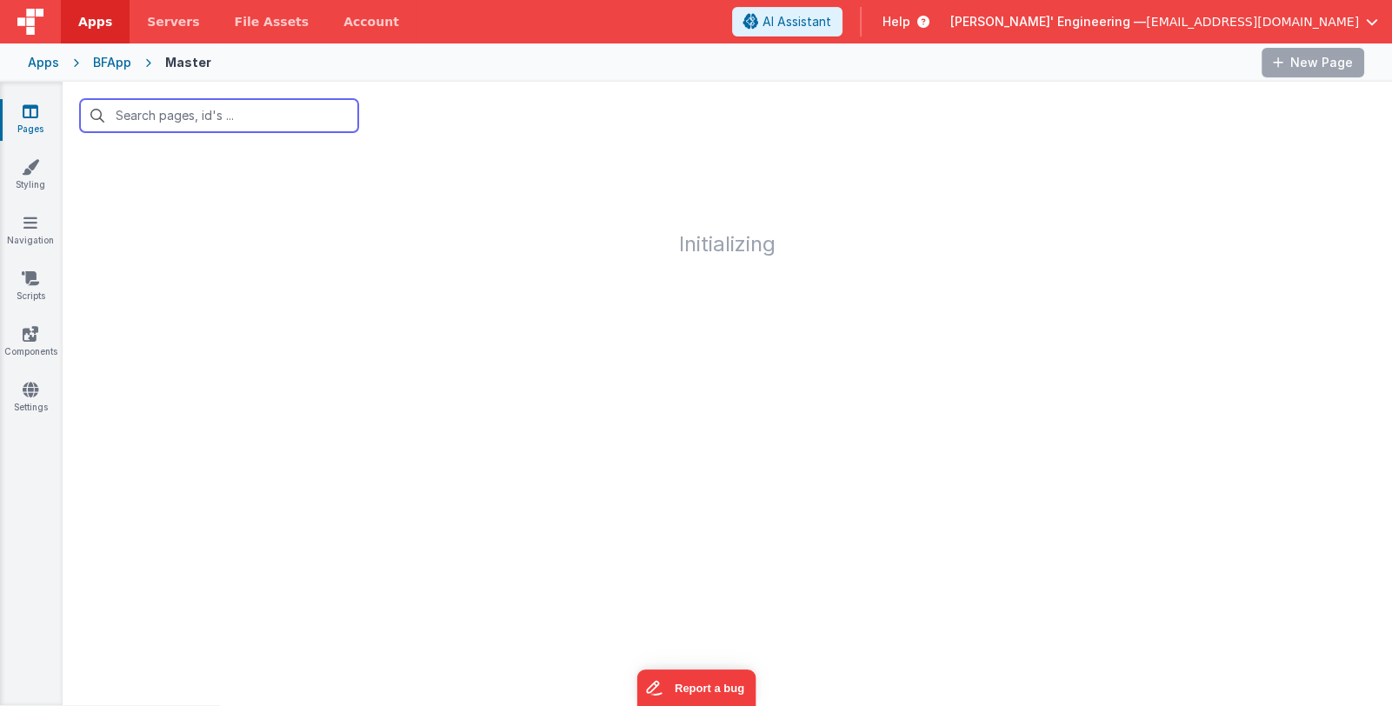
click at [262, 118] on input "text" at bounding box center [219, 115] width 278 height 33
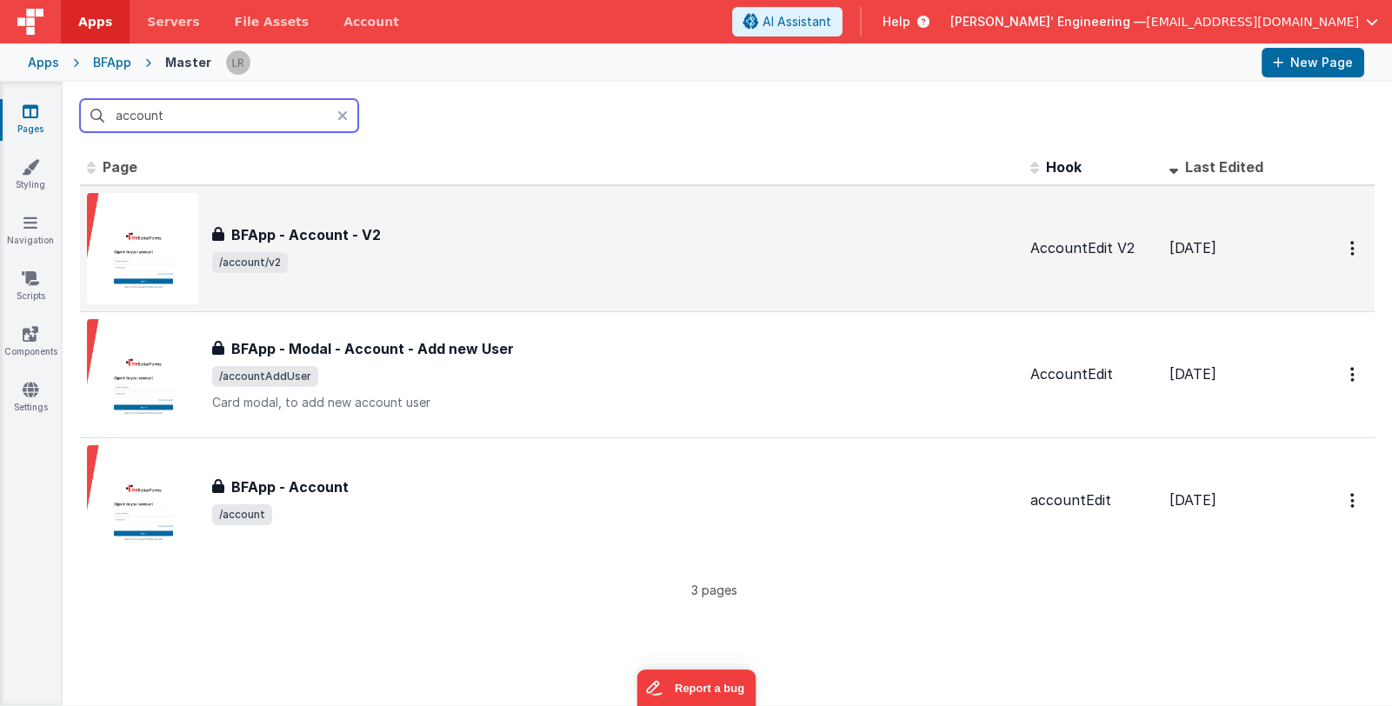
type input "account"
click at [429, 232] on div "BFApp - Account - V2" at bounding box center [614, 234] width 804 height 21
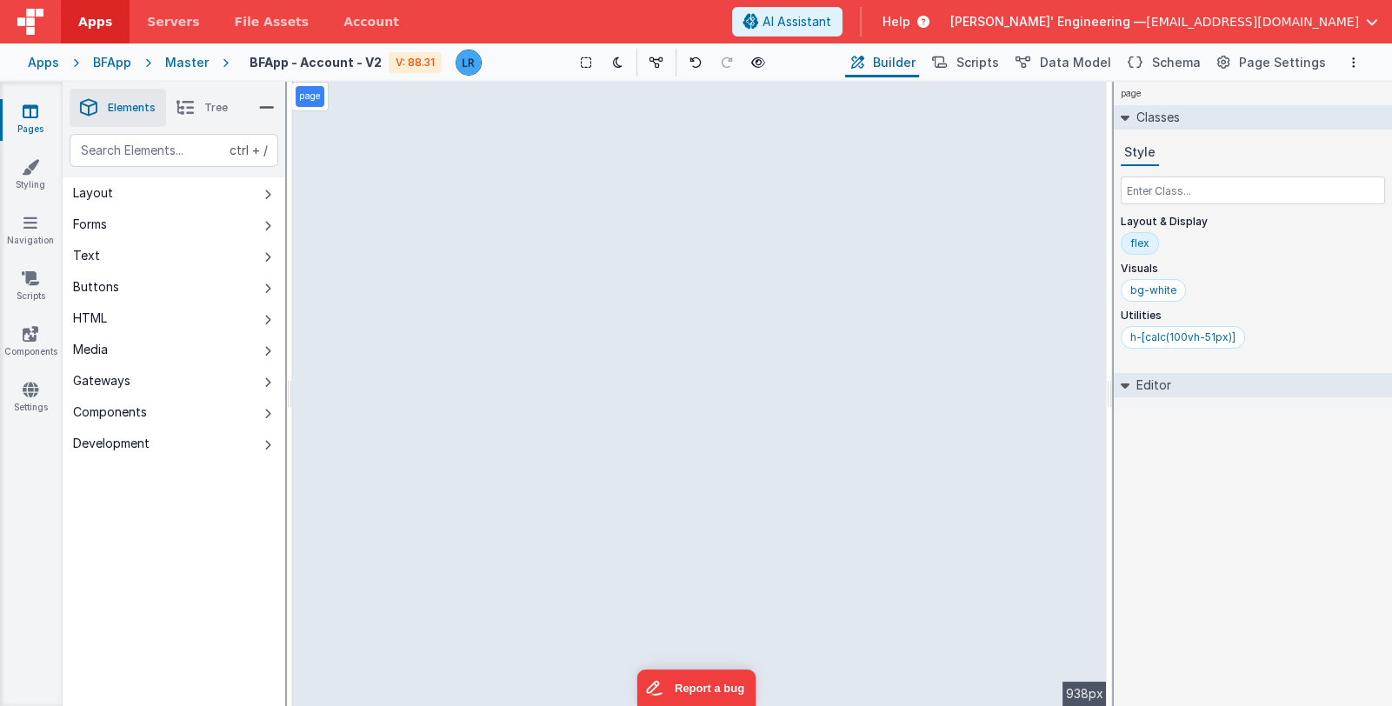
click at [194, 110] on icon at bounding box center [184, 108] width 17 height 24
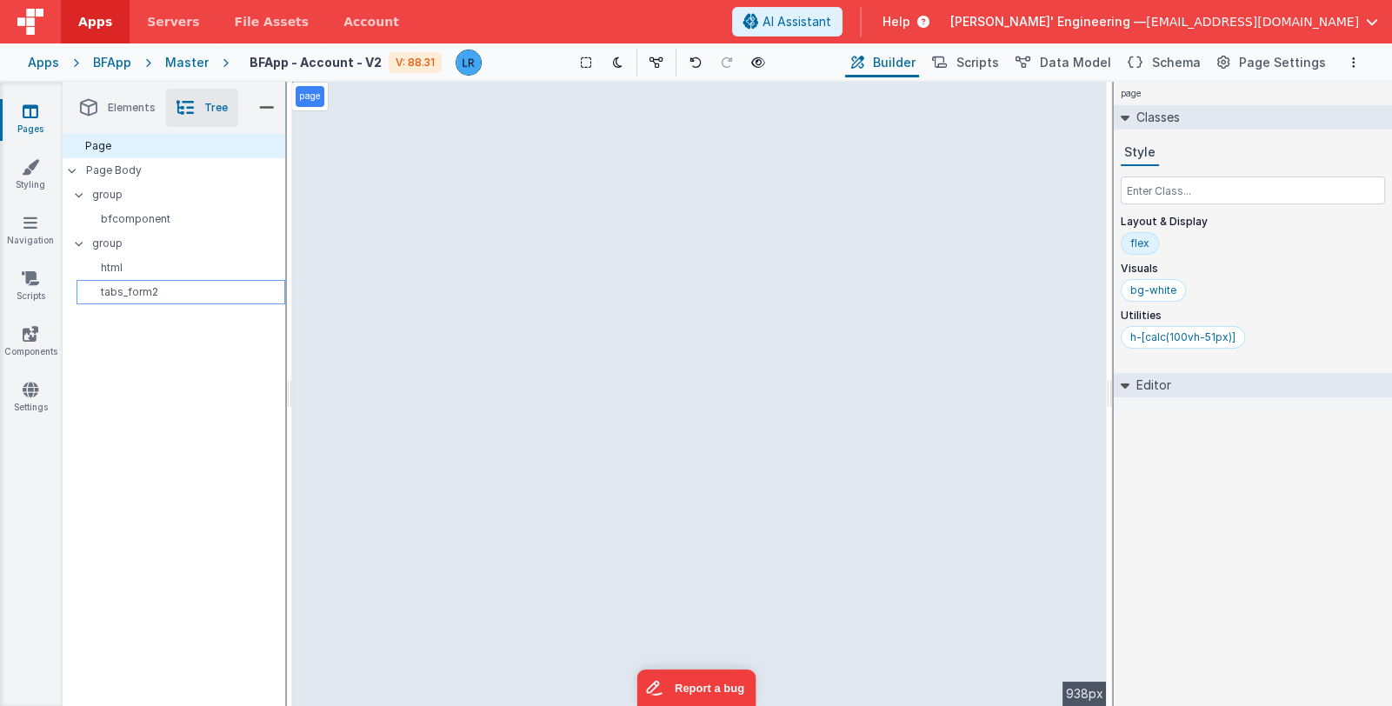
click at [156, 290] on p "tabs_form2" at bounding box center [183, 292] width 201 height 14
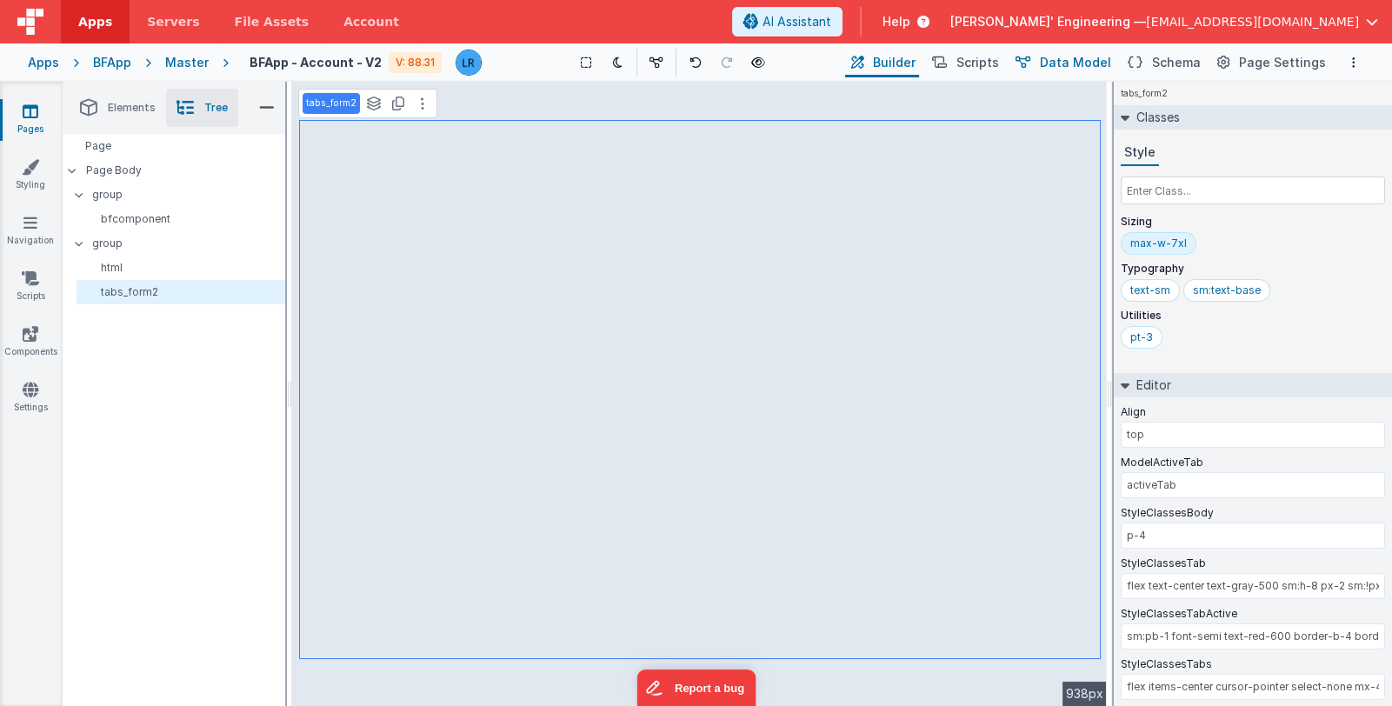
click at [1069, 63] on span "Data Model" at bounding box center [1075, 62] width 71 height 17
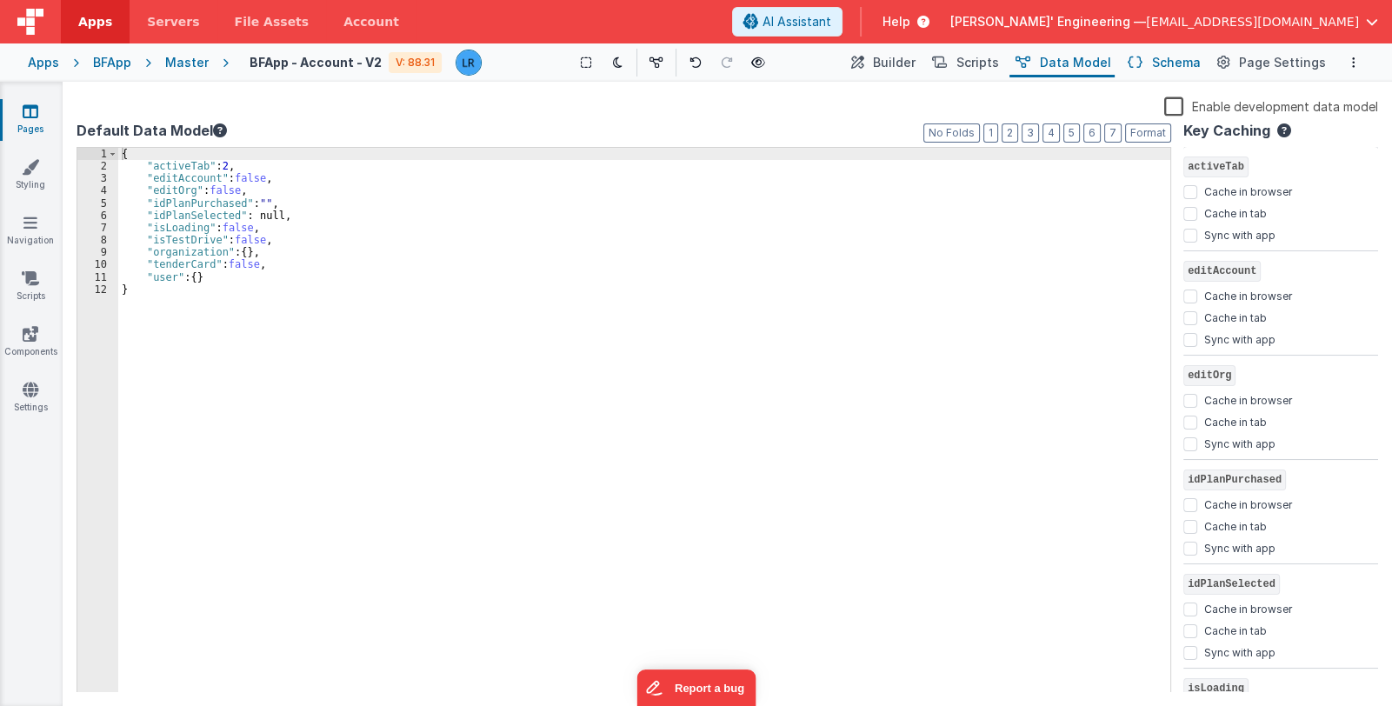
click at [1168, 62] on span "Schema" at bounding box center [1176, 62] width 49 height 17
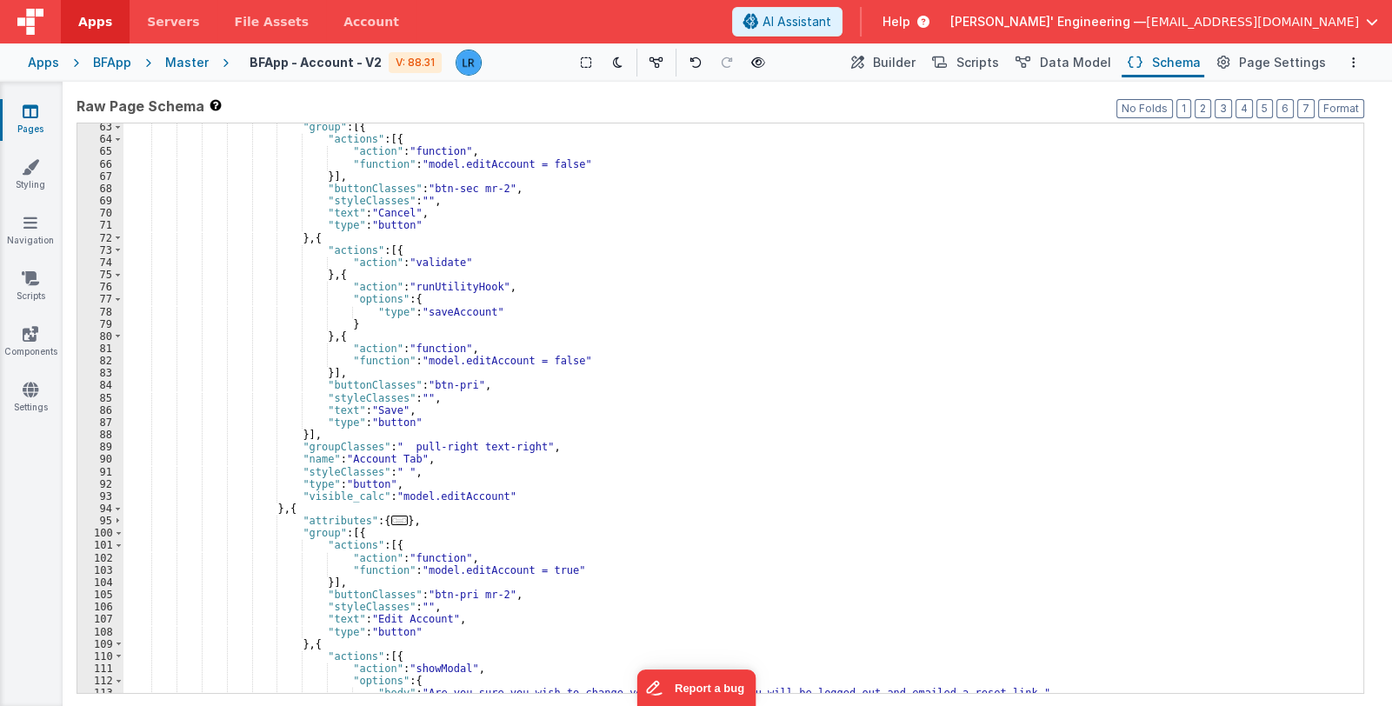
scroll to position [982, 0]
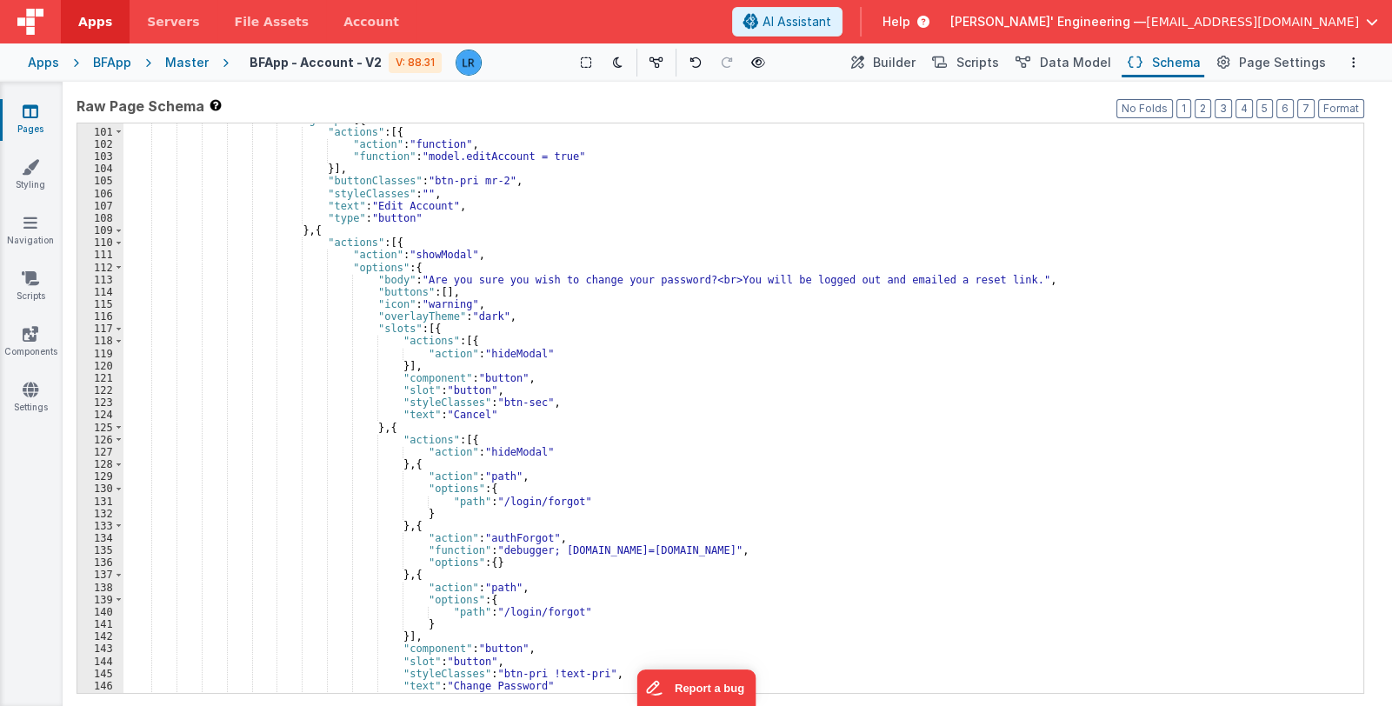
click at [641, 434] on div ""group" : [{ "actions" : [{ "action" : "function" , "function" : "model.editAcc…" at bounding box center [736, 411] width 1226 height 595
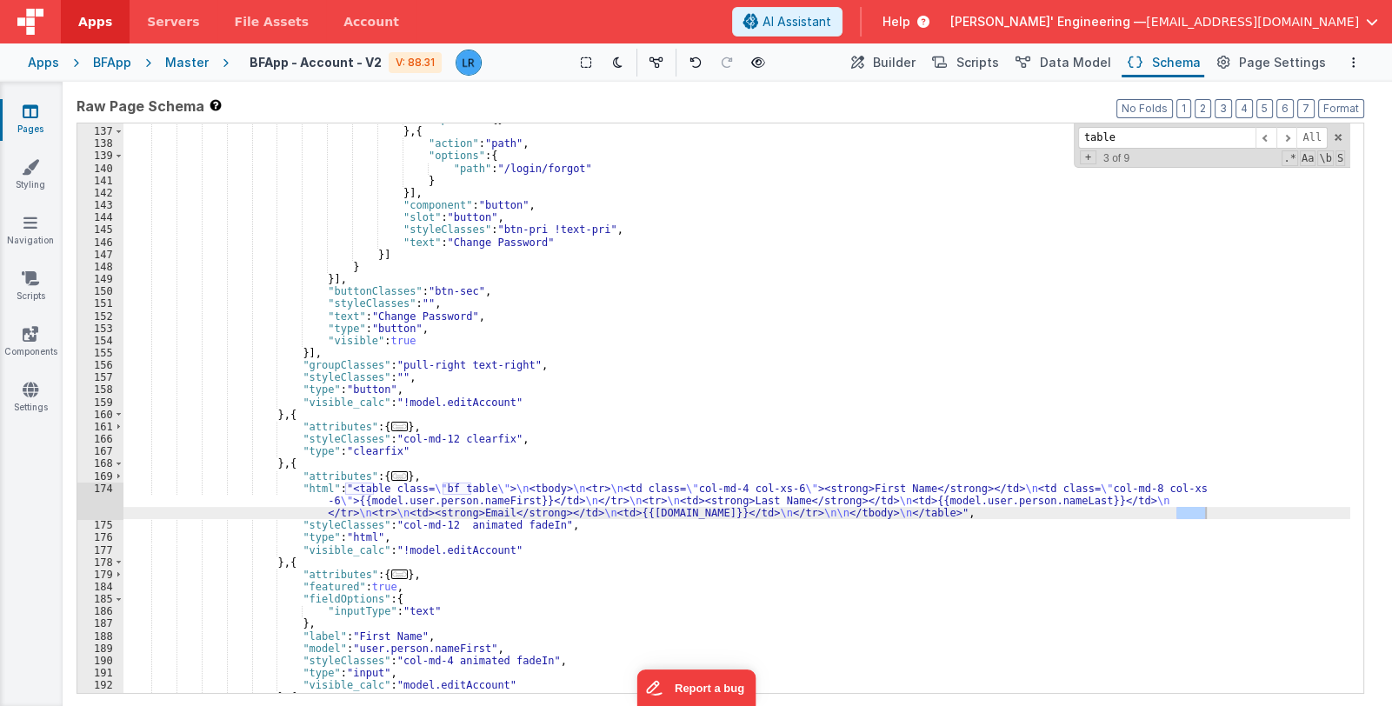
scroll to position [2891, 0]
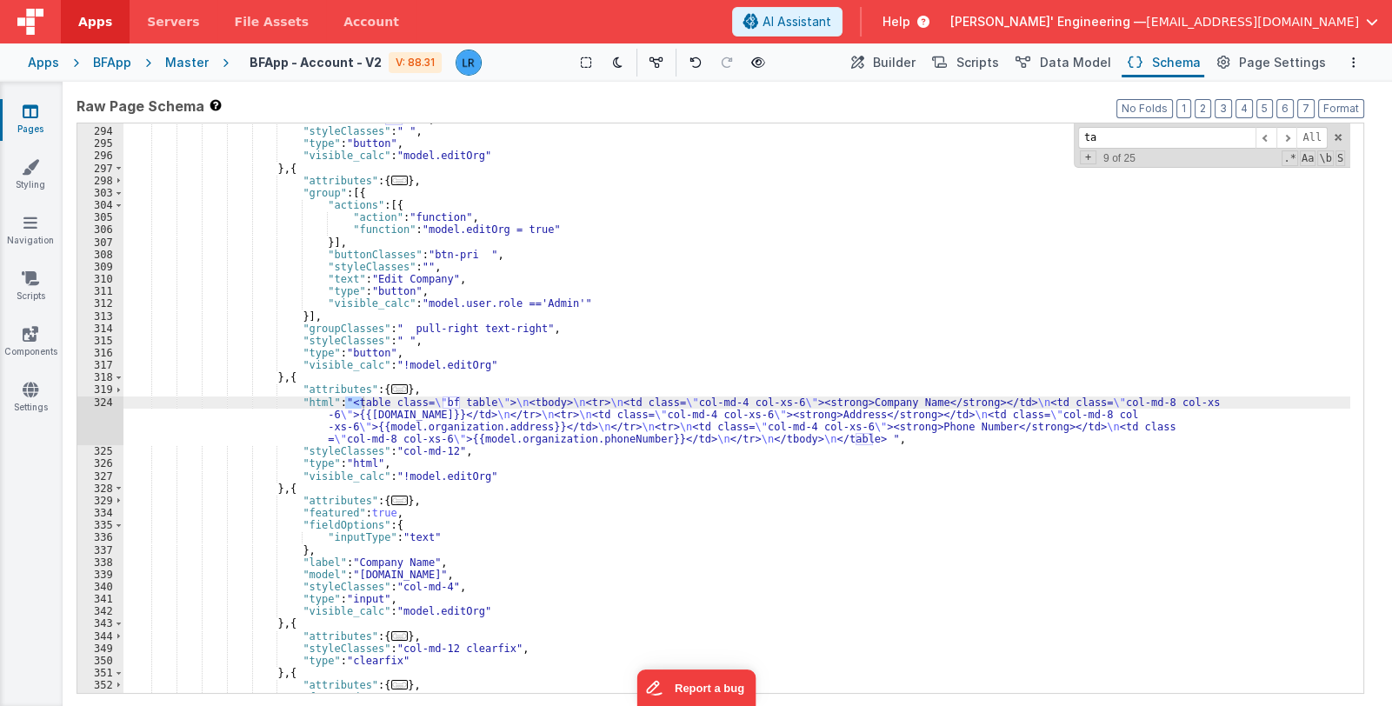
type input "t"
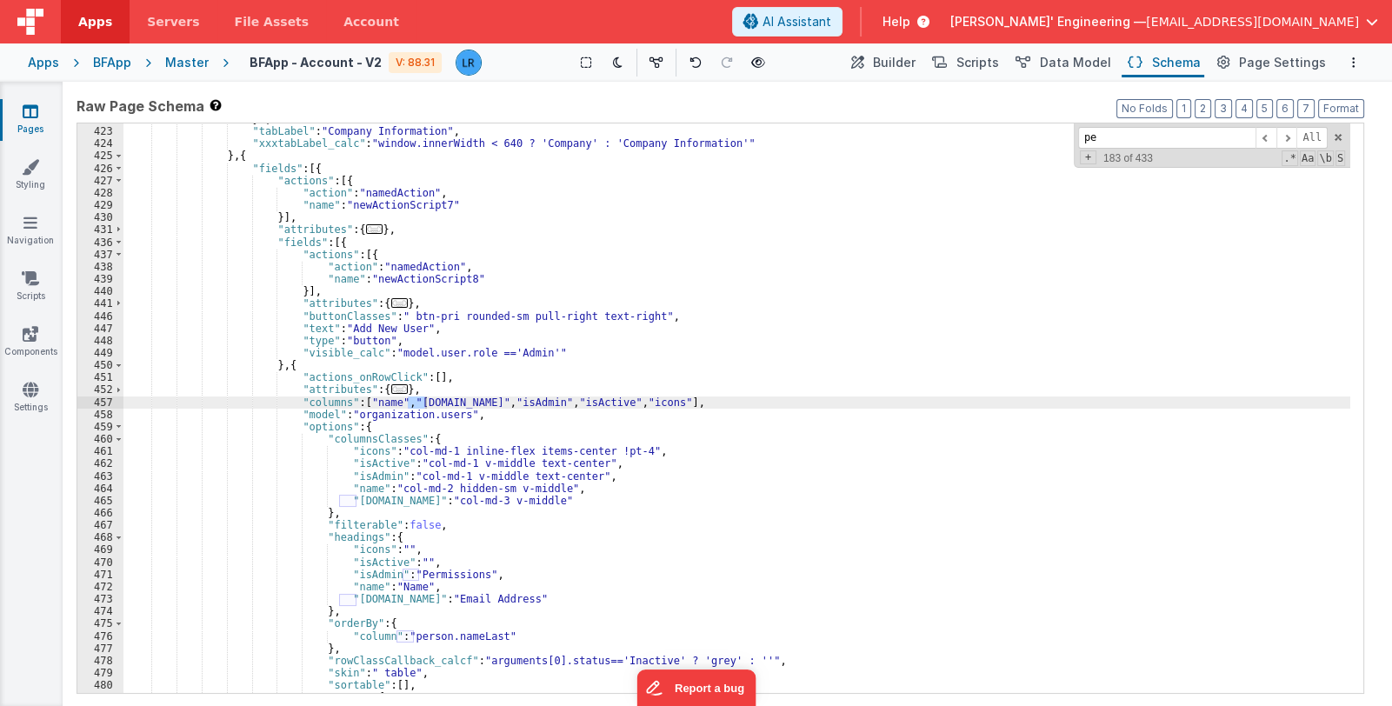
type input "p"
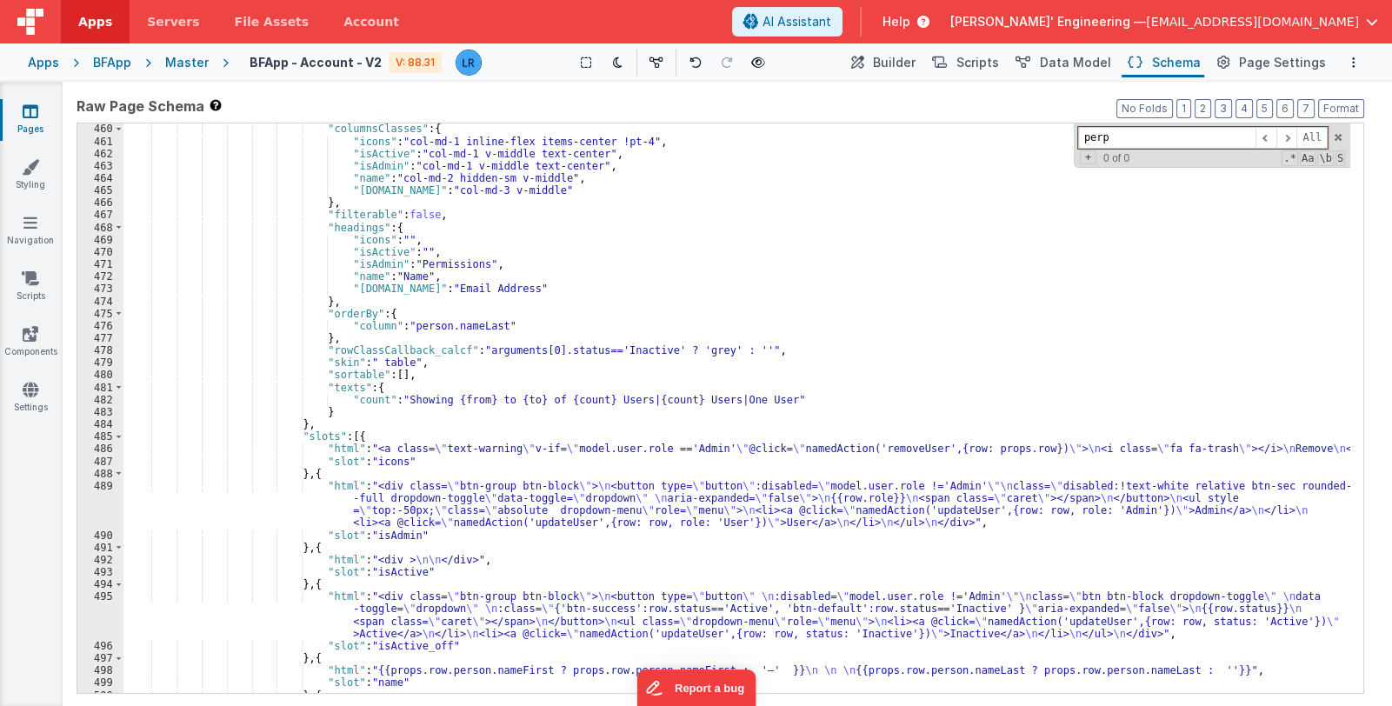
scroll to position [4231, 0]
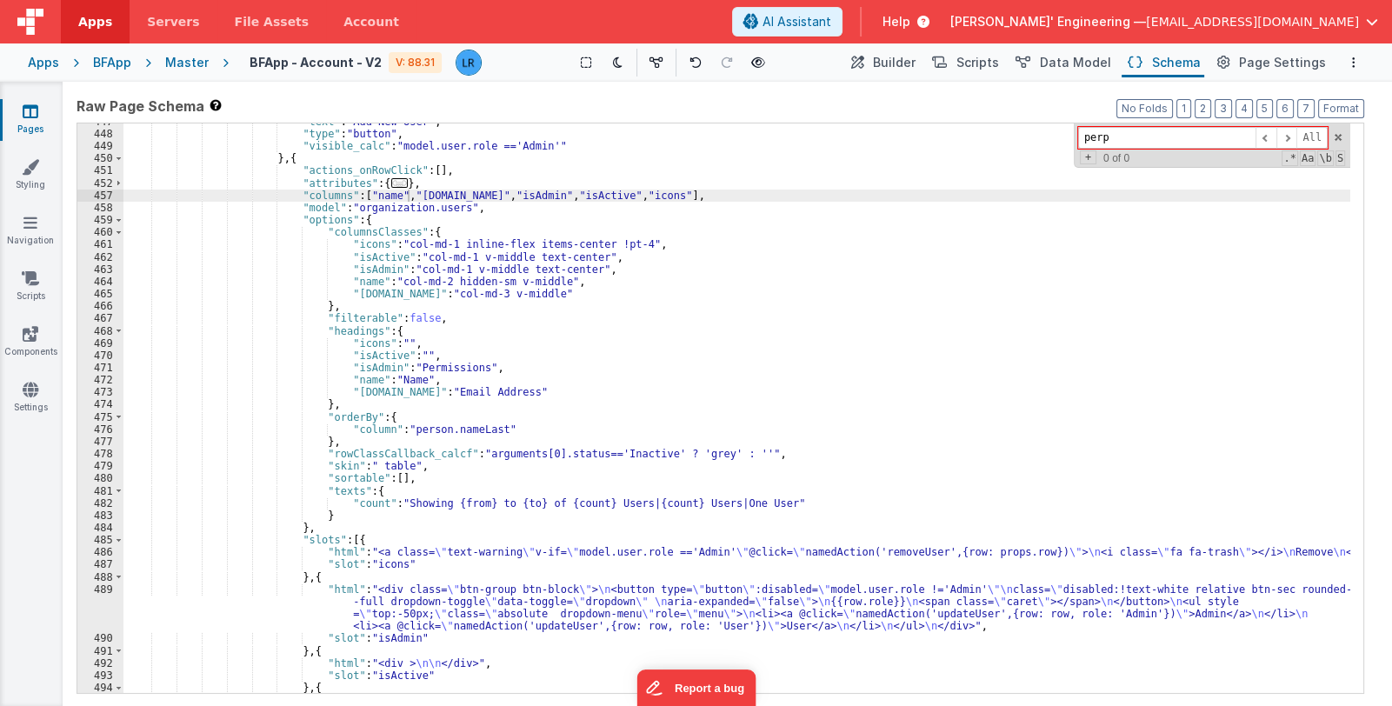
type input "perp"
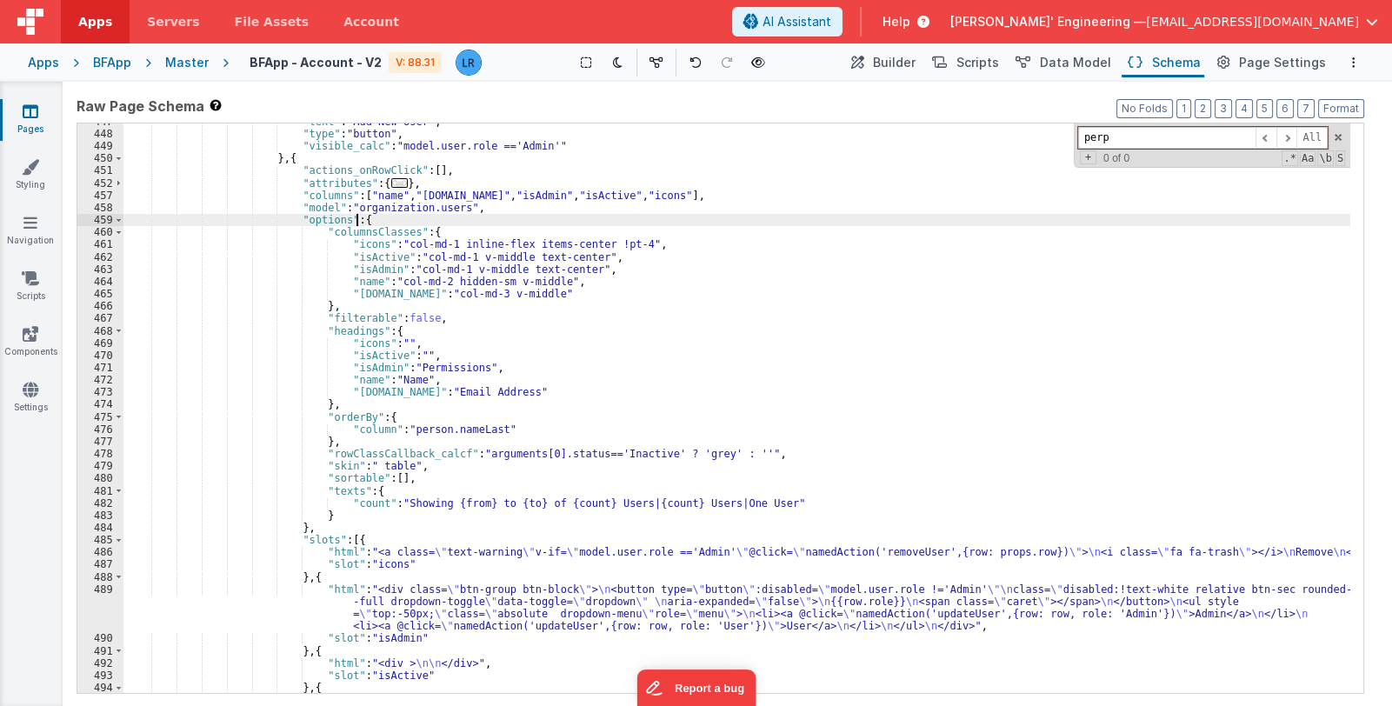
click at [364, 223] on div ""text" : "Add New User" , "type" : "button" , "visible_calc" : "model.user.role…" at bounding box center [736, 432] width 1226 height 632
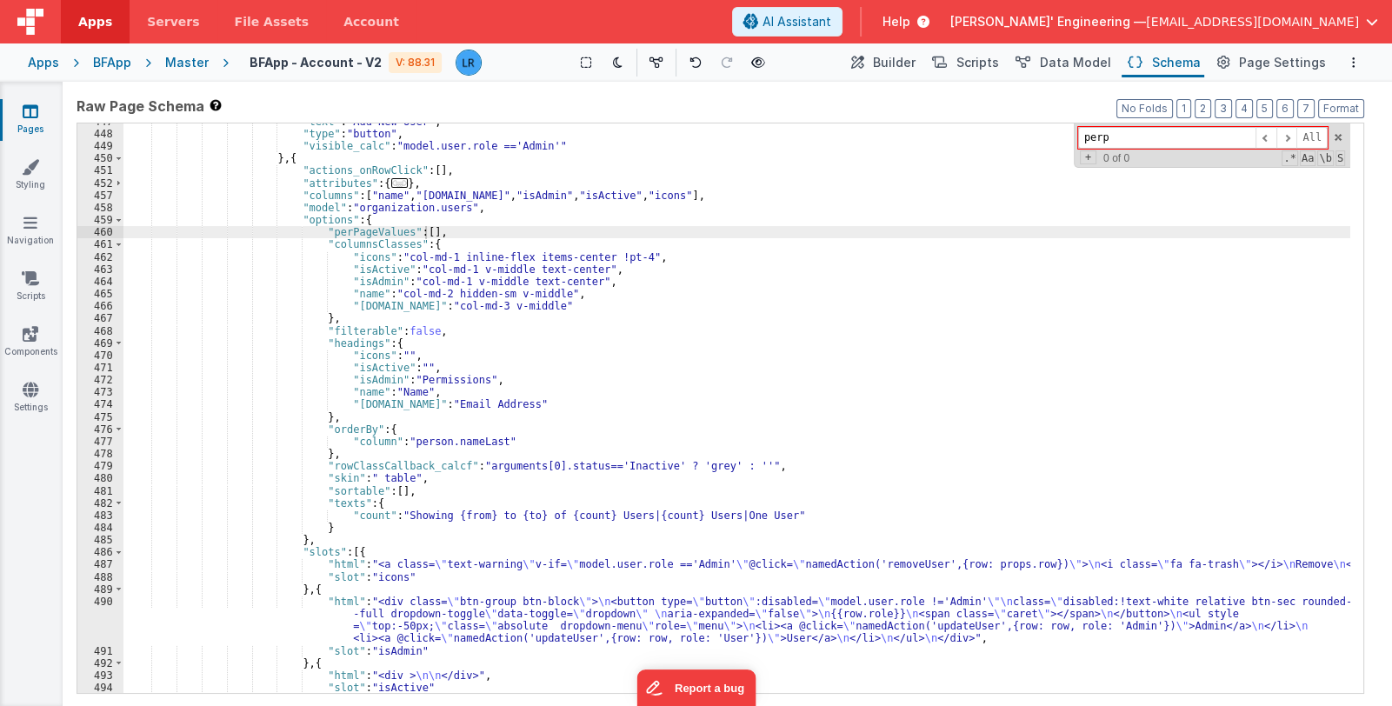
drag, startPoint x: 39, startPoint y: 502, endPoint x: 51, endPoint y: 433, distance: 70.6
click at [39, 502] on div "Pages Styling Navigation Scripts Components Settings" at bounding box center [31, 394] width 63 height 624
click at [31, 107] on icon at bounding box center [31, 111] width 16 height 17
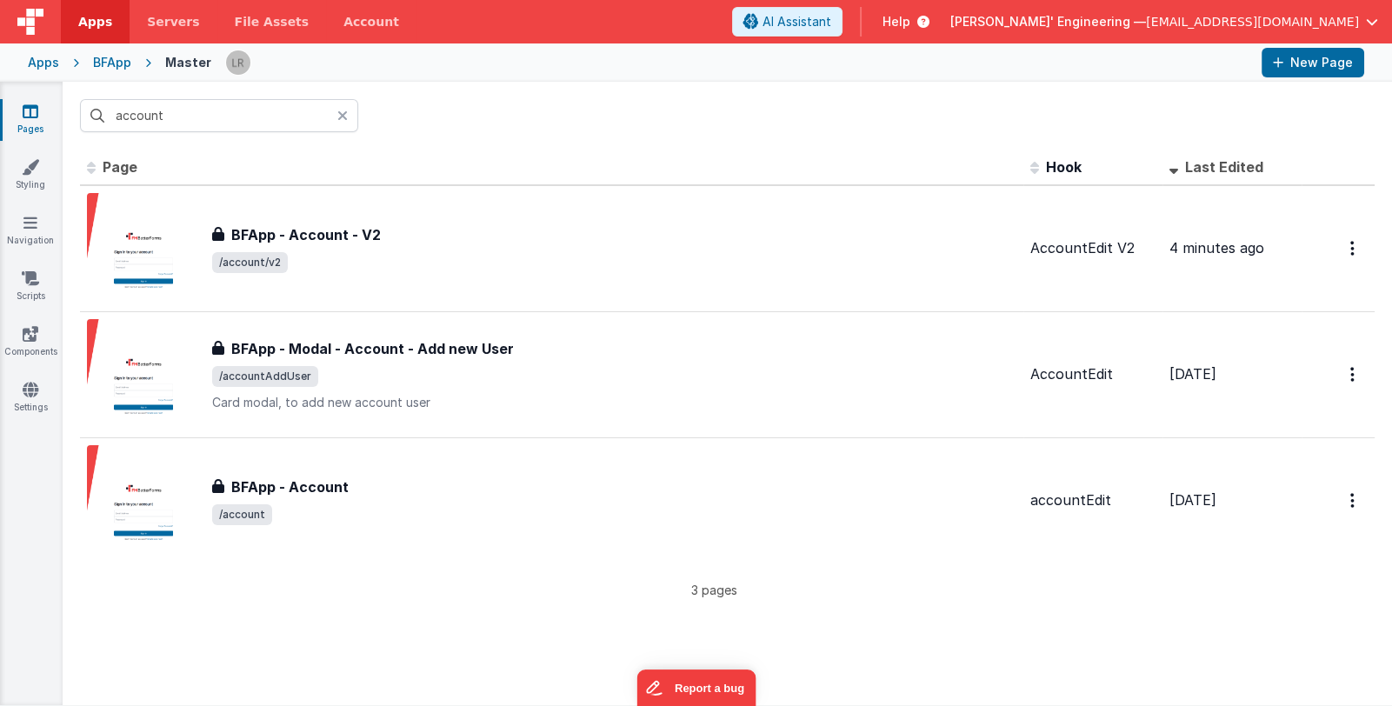
click at [962, 594] on p "3 pages" at bounding box center [714, 590] width 1268 height 18
click at [344, 116] on icon at bounding box center [342, 116] width 10 height 14
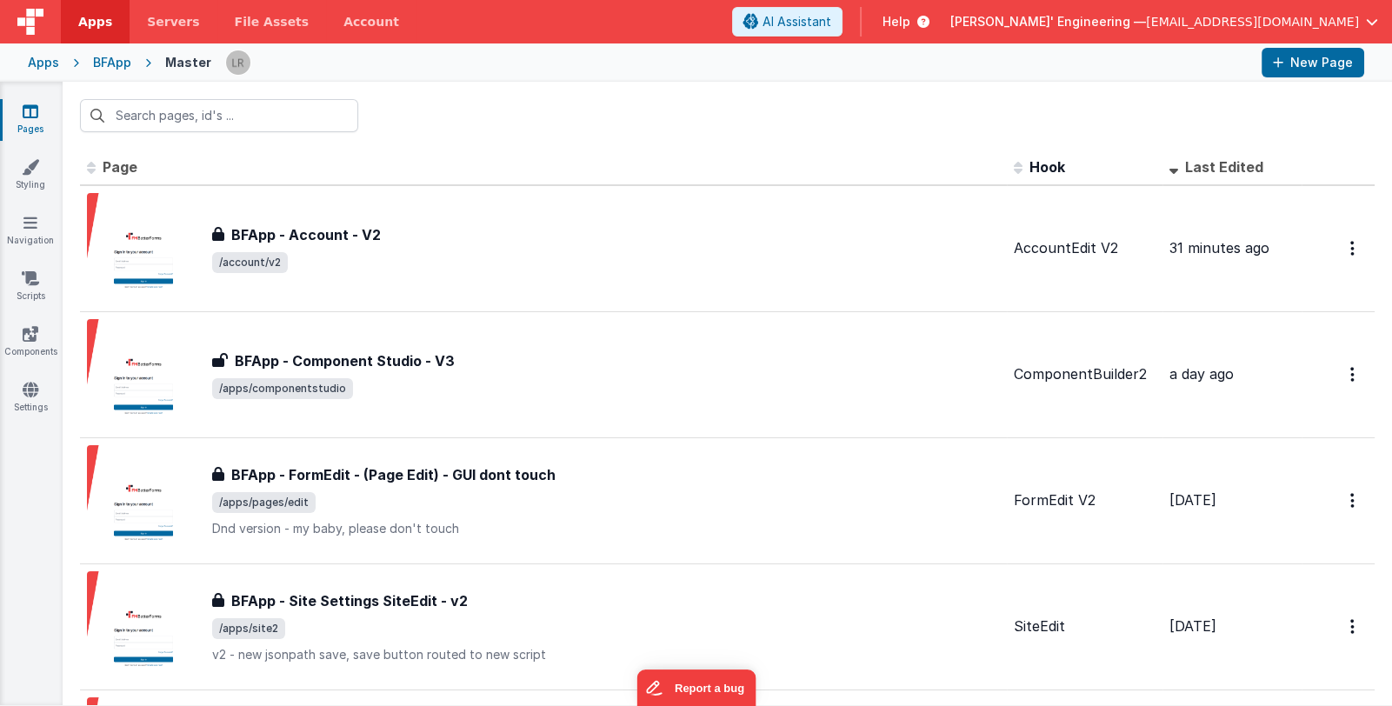
click at [1106, 24] on span "[PERSON_NAME]' Engineering —" at bounding box center [1048, 21] width 196 height 17
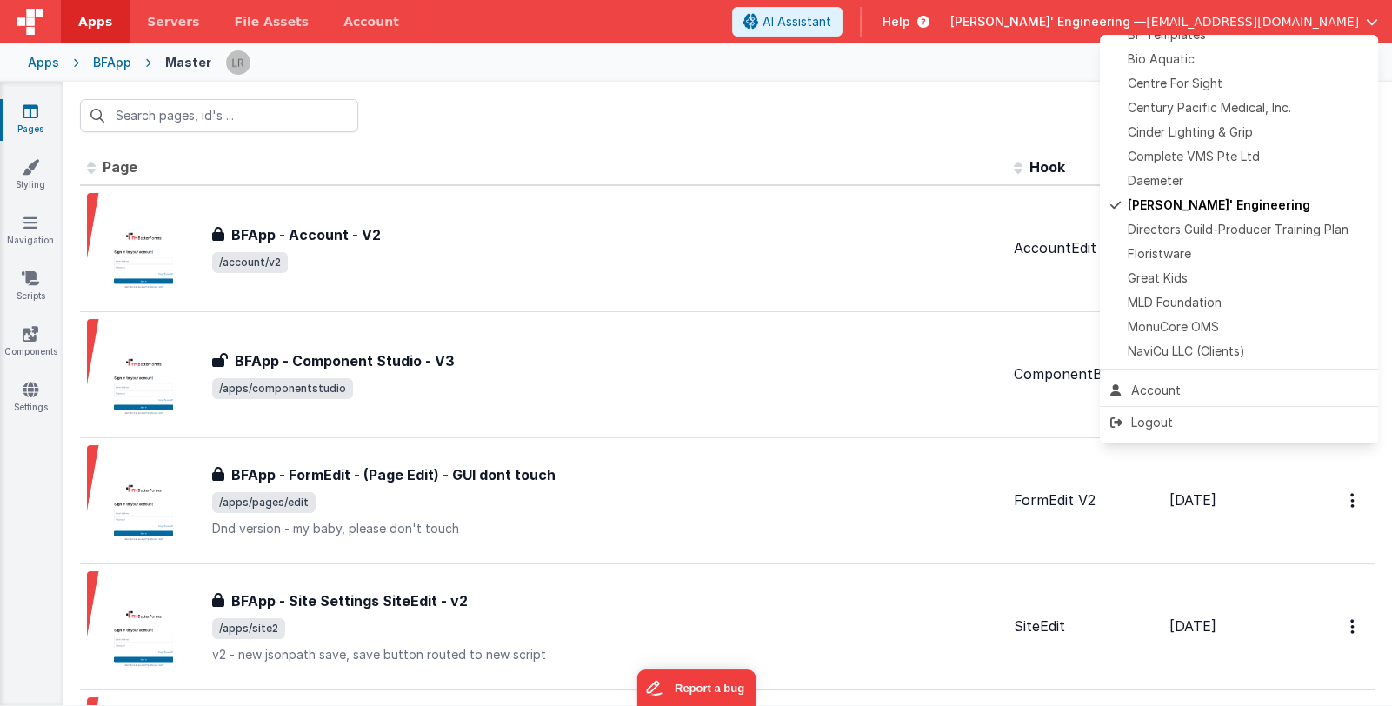
scroll to position [258, 0]
click at [1174, 184] on span "Daemeter" at bounding box center [1155, 184] width 56 height 17
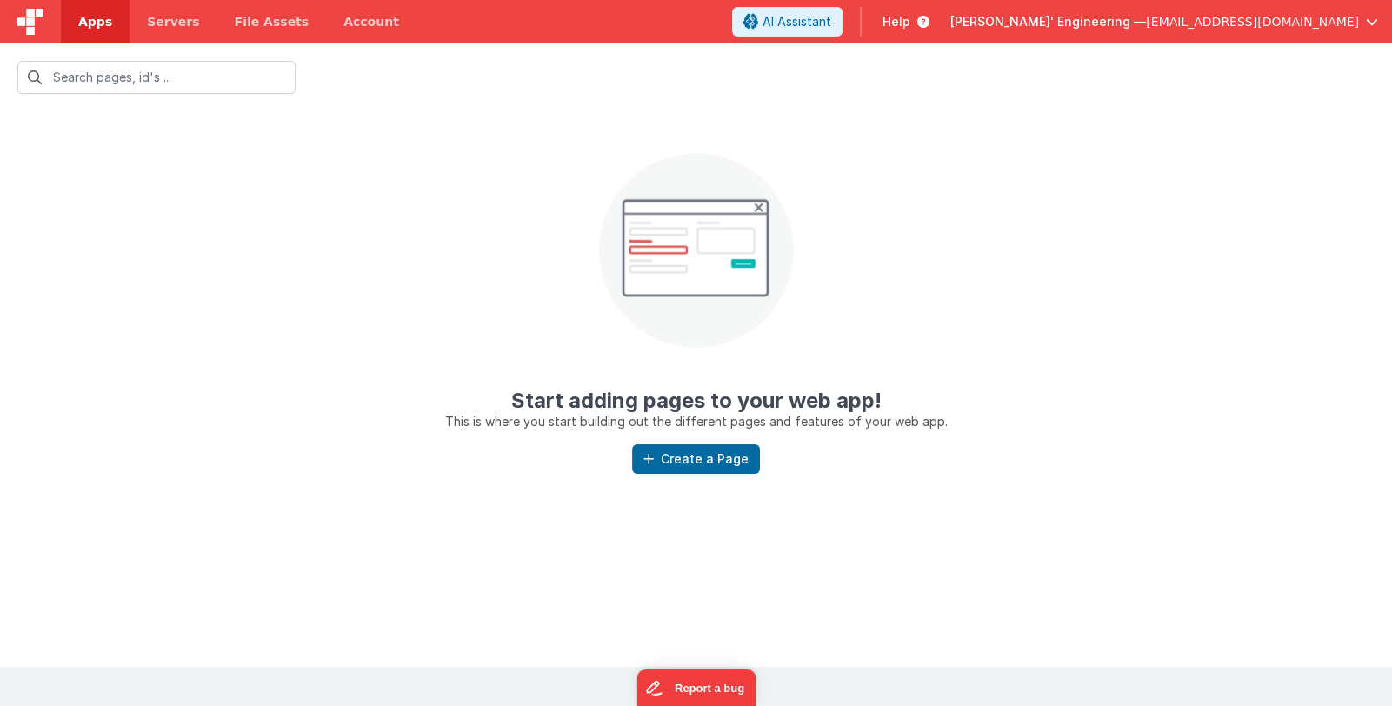
click at [96, 37] on link "Apps" at bounding box center [95, 21] width 69 height 43
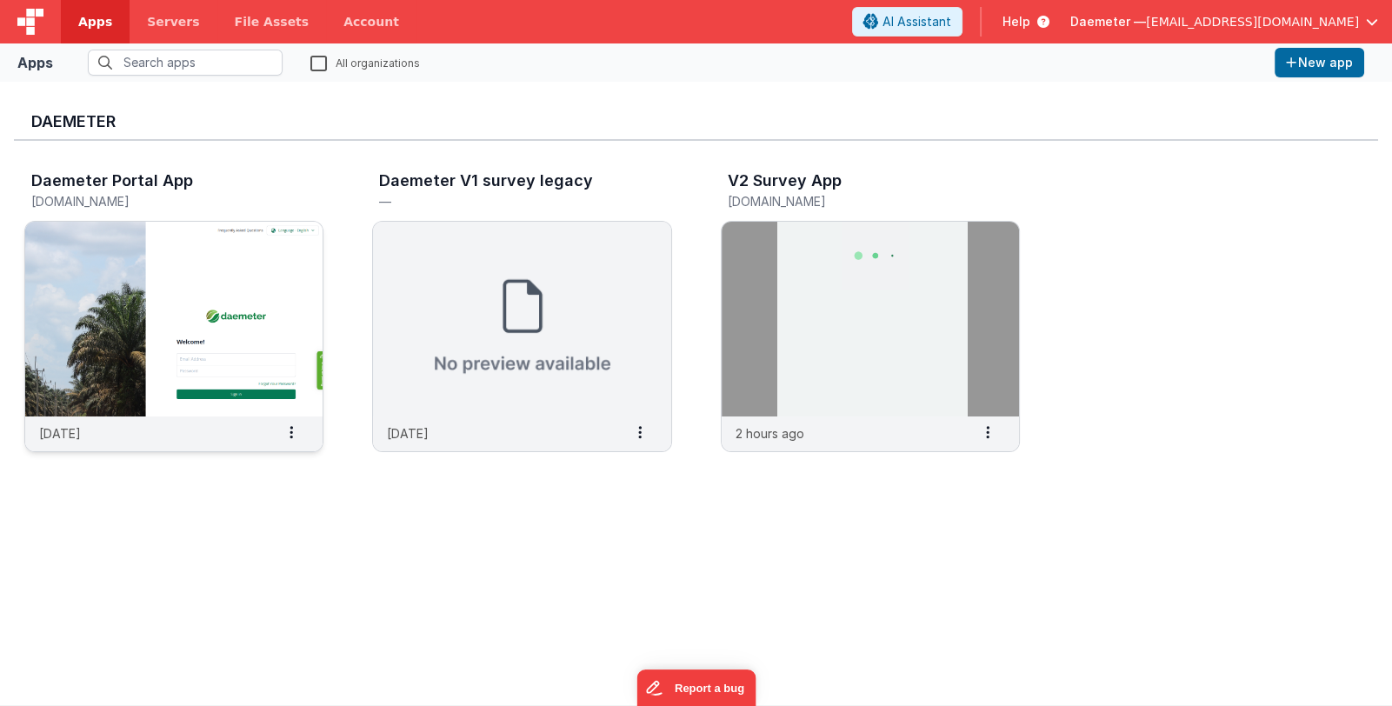
click at [196, 240] on img at bounding box center [173, 319] width 297 height 195
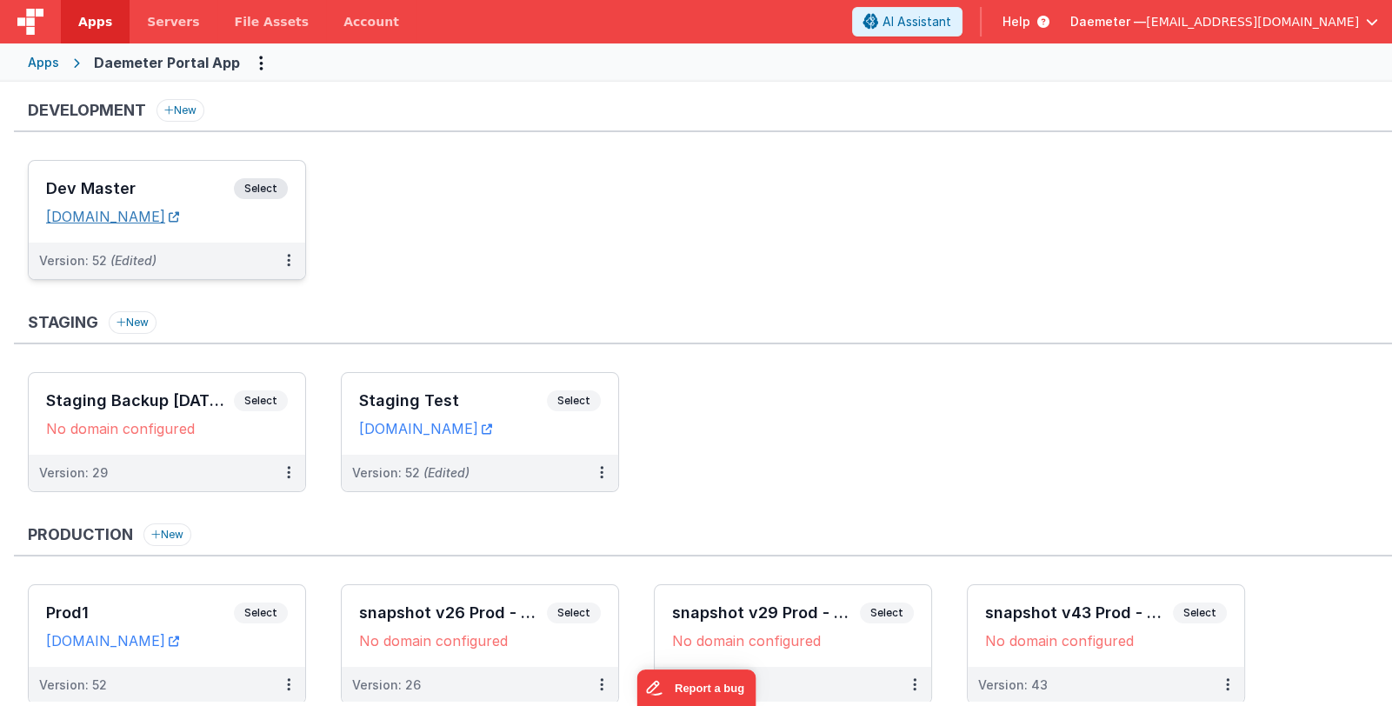
click at [179, 220] on link "daemeterportaldev.fmbetterforms.com" at bounding box center [112, 216] width 133 height 17
click at [52, 63] on div "Apps" at bounding box center [43, 62] width 31 height 17
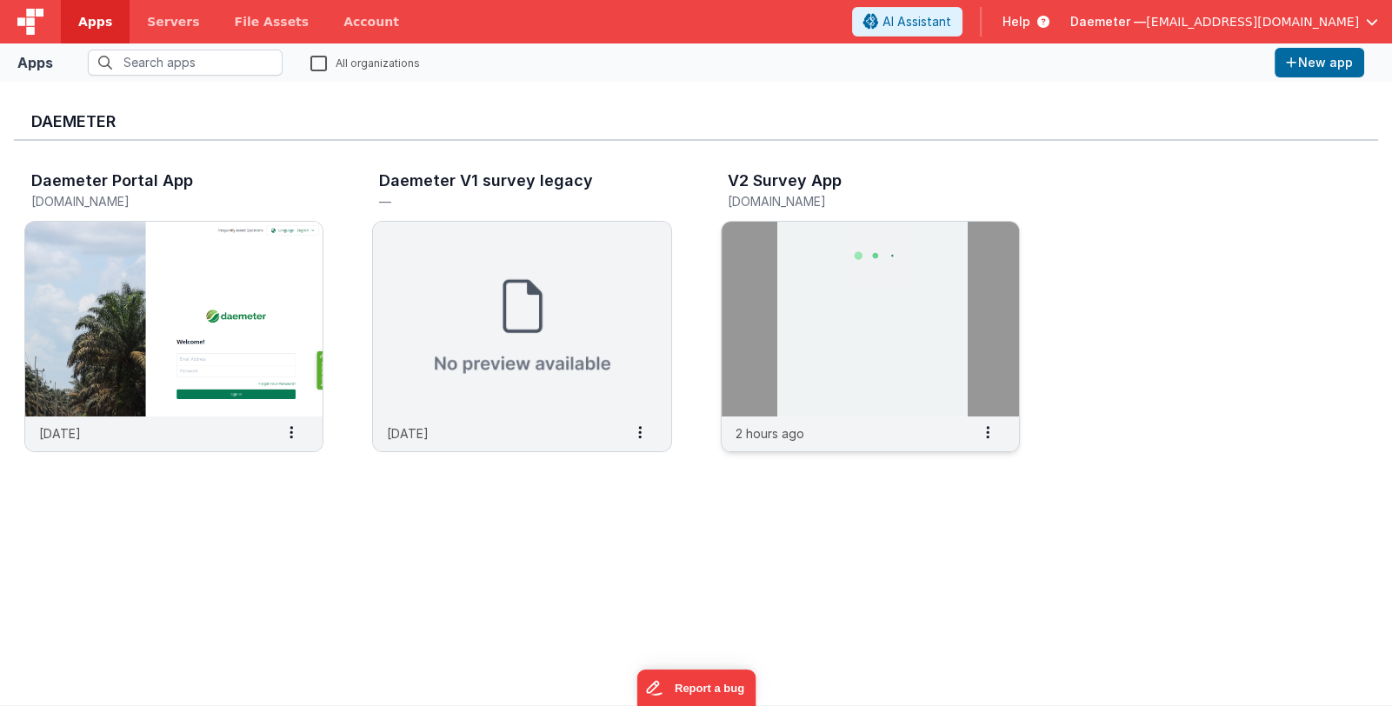
click at [855, 312] on img at bounding box center [869, 319] width 297 height 195
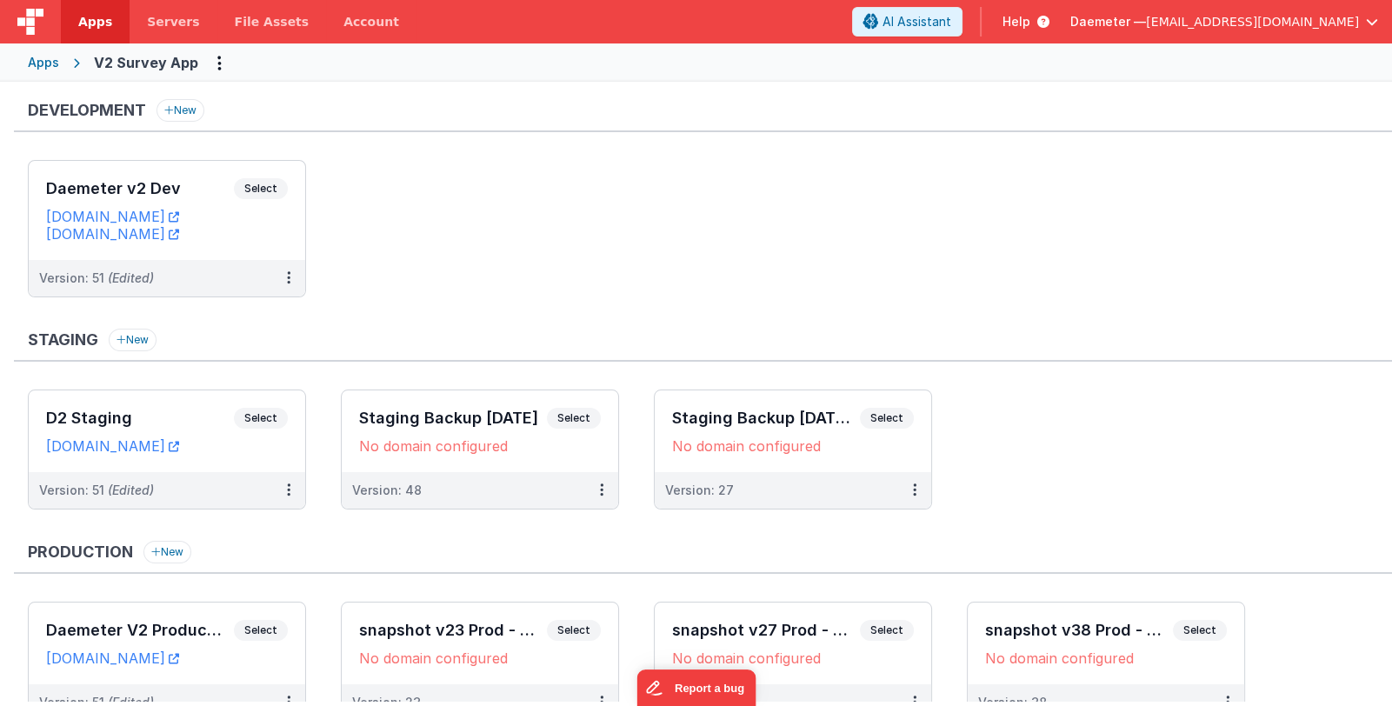
click at [1146, 23] on span "Daemeter —" at bounding box center [1108, 21] width 76 height 17
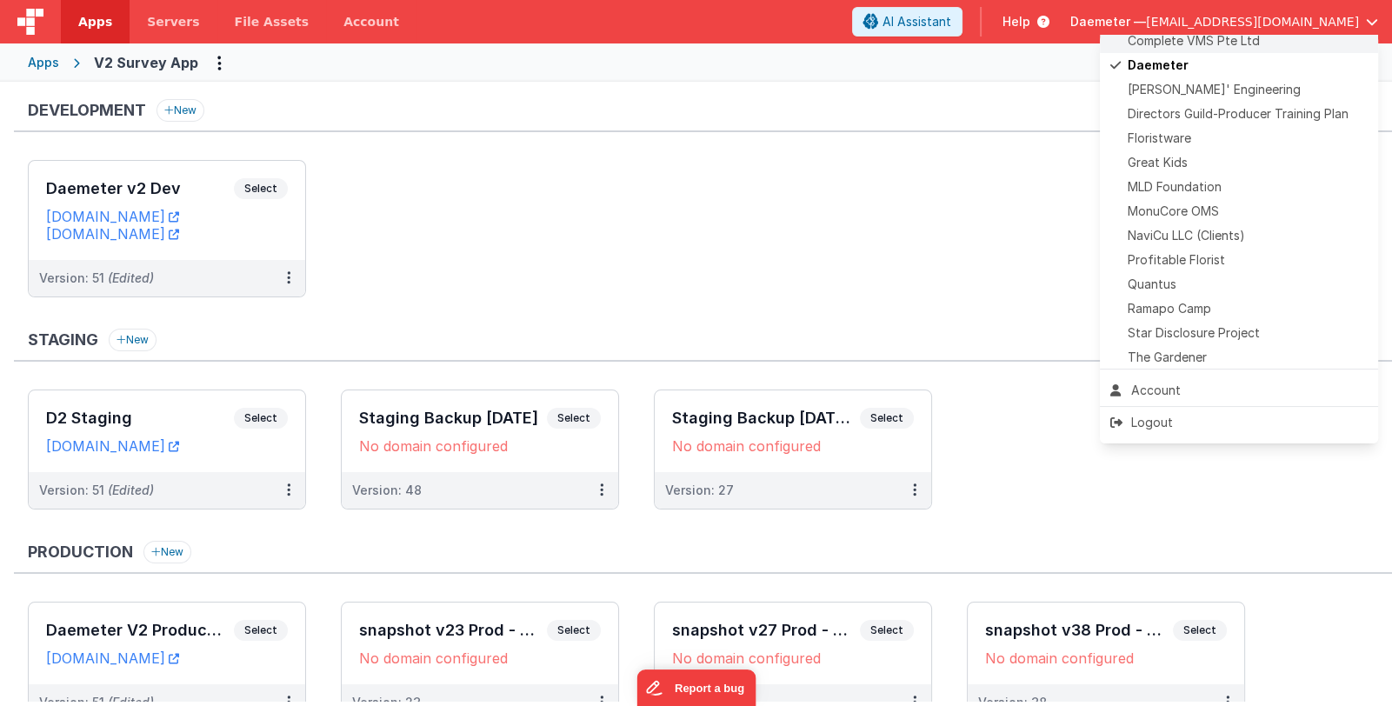
scroll to position [432, 0]
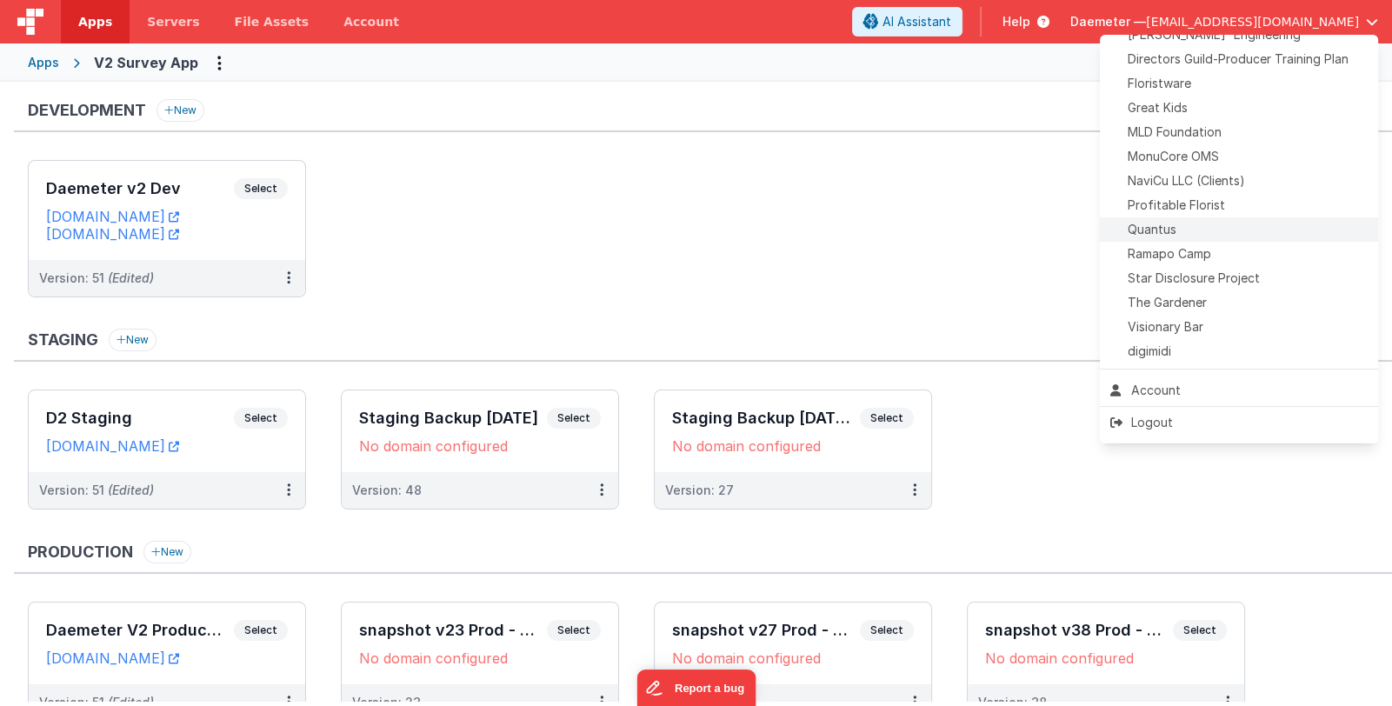
click at [1210, 229] on div "Quantus" at bounding box center [1238, 229] width 257 height 17
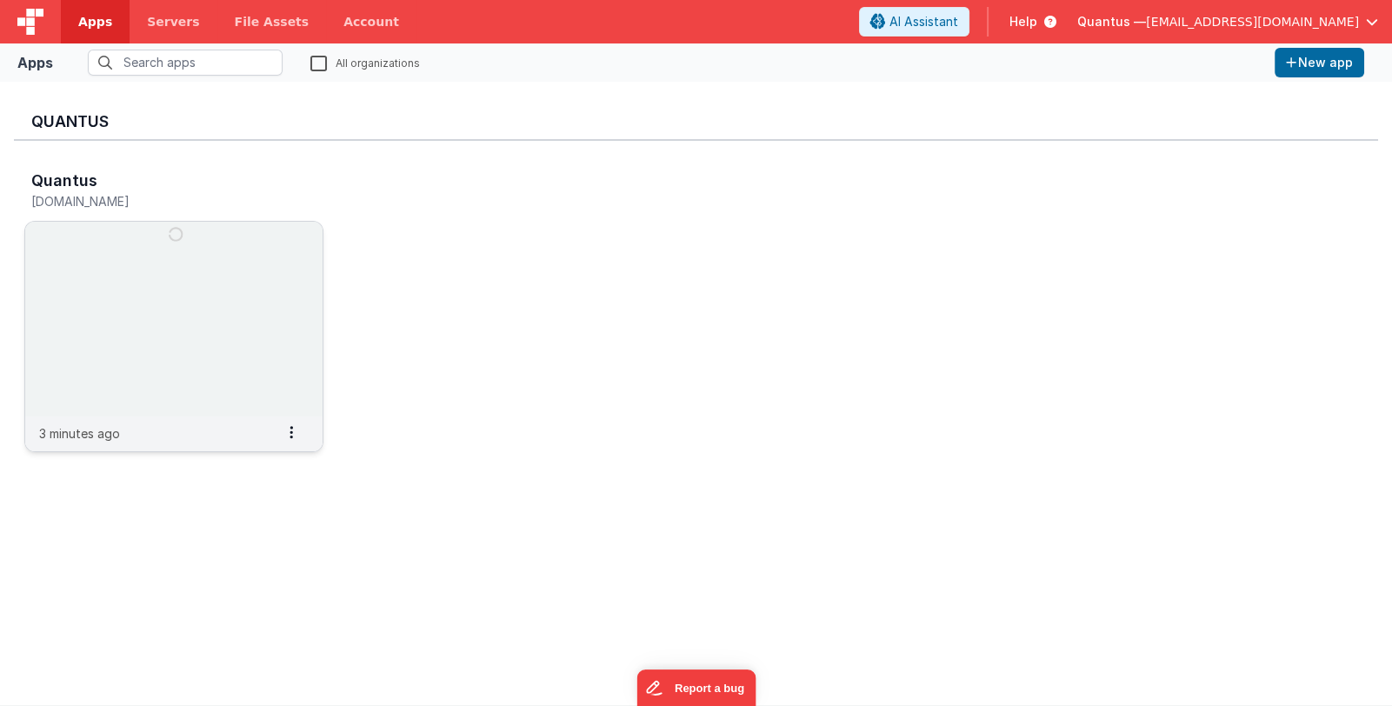
click at [193, 285] on img at bounding box center [173, 319] width 297 height 195
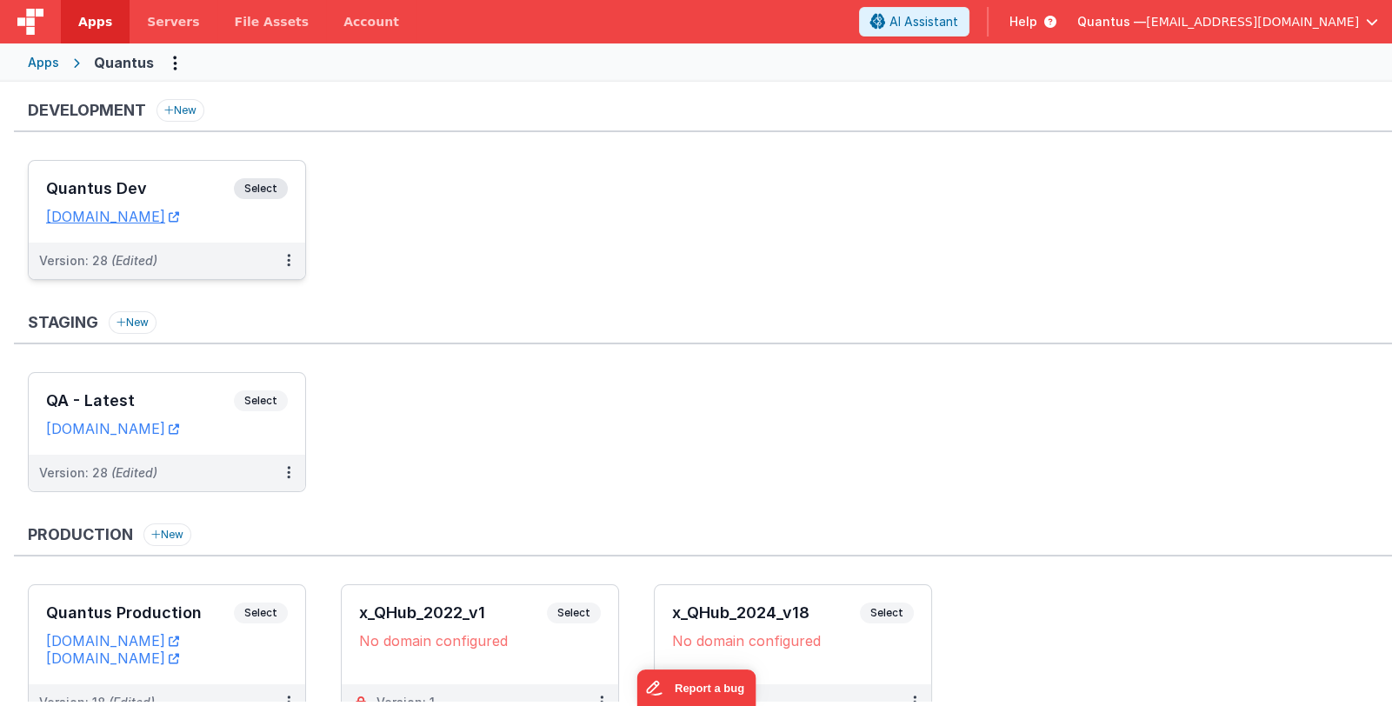
click at [165, 196] on div "Quantus Dev Select" at bounding box center [167, 193] width 242 height 30
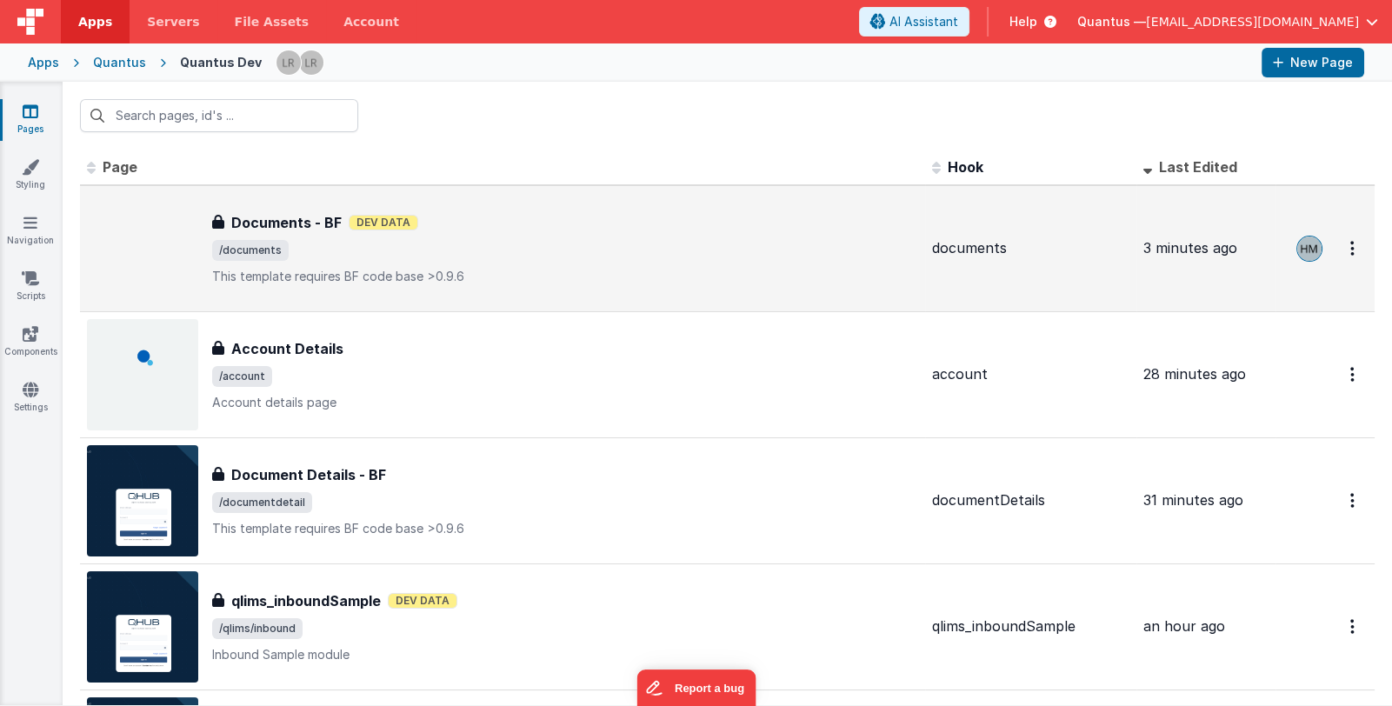
click at [415, 255] on span "/documents" at bounding box center [565, 250] width 706 height 21
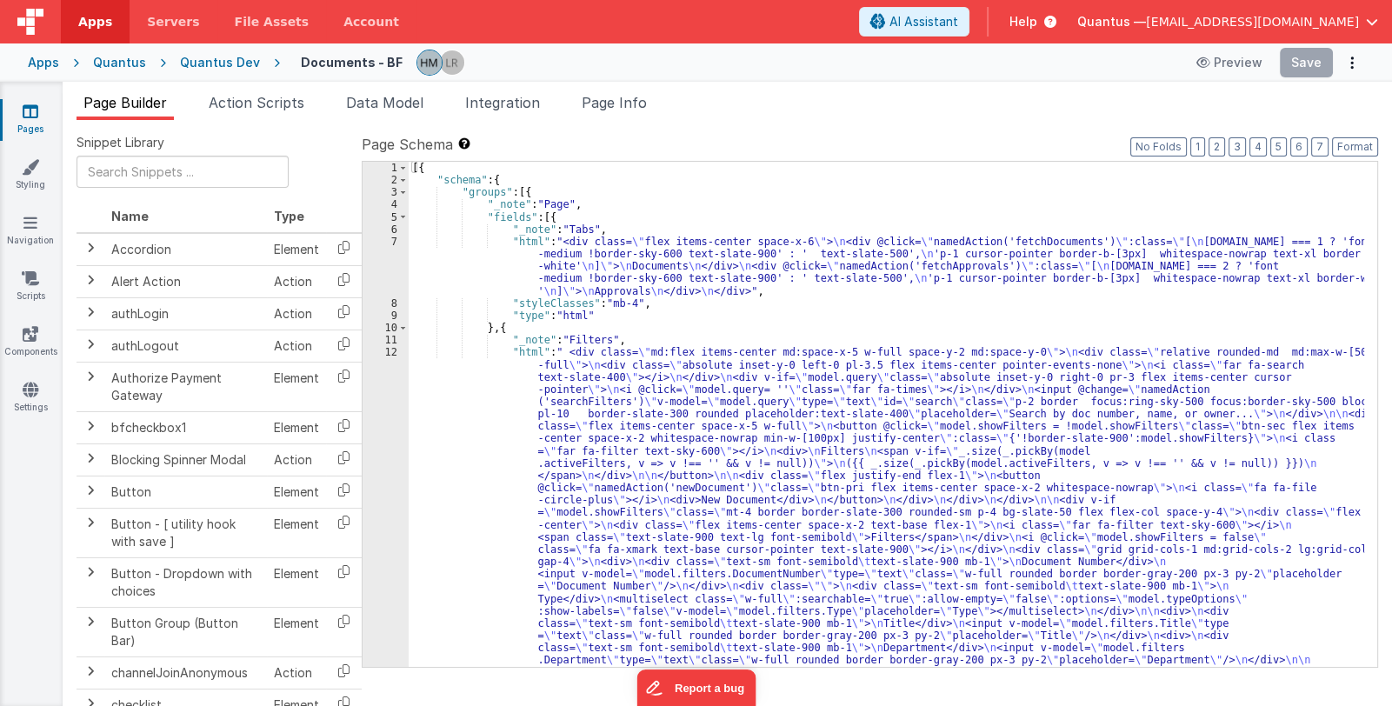
click at [35, 127] on link "Pages" at bounding box center [30, 120] width 63 height 35
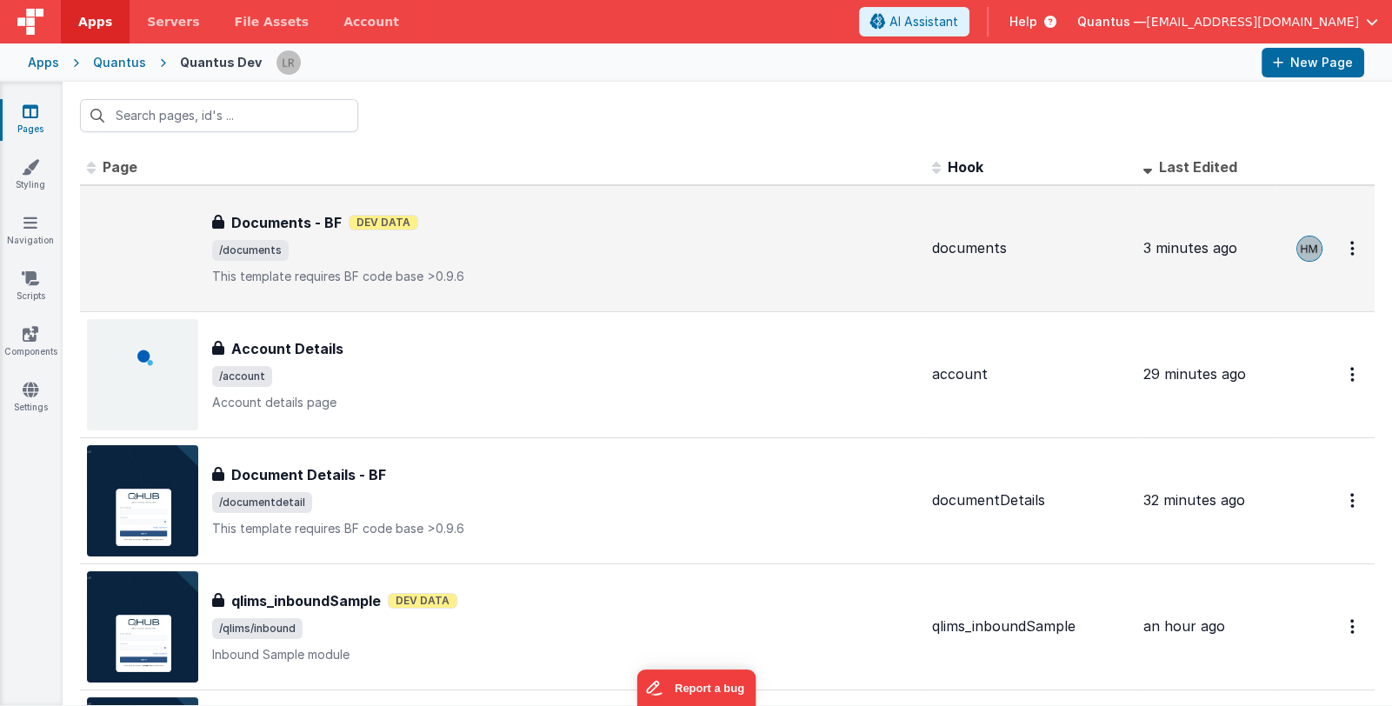
click at [478, 268] on p "This template requires BF code base >0.9.6" at bounding box center [565, 276] width 706 height 17
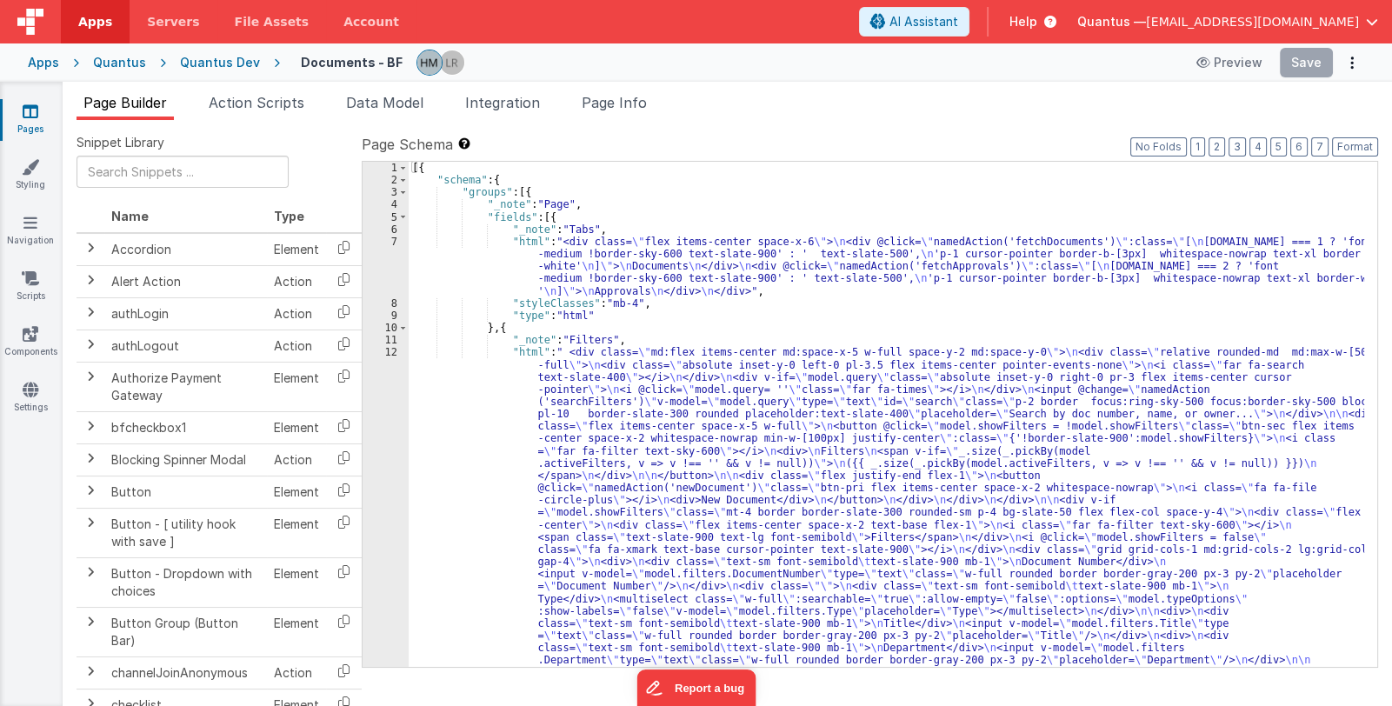
click at [37, 119] on link "Pages" at bounding box center [30, 120] width 63 height 35
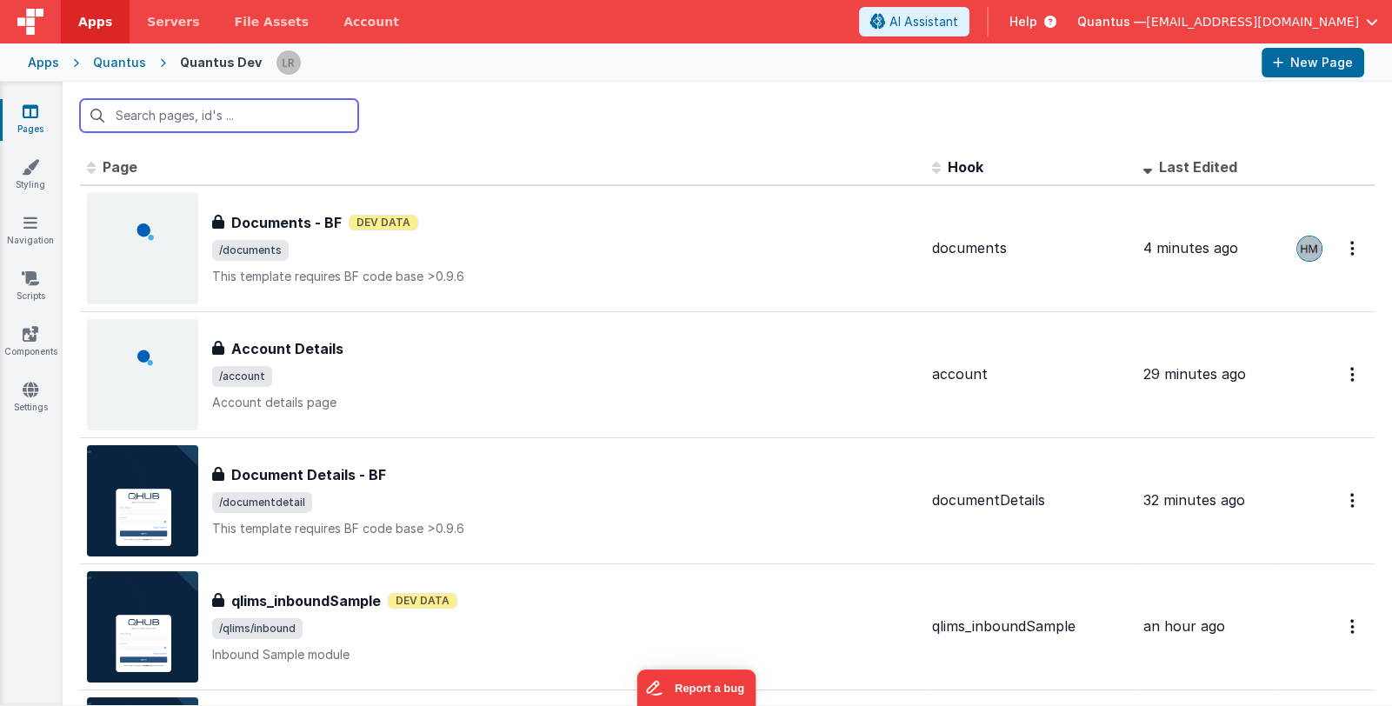
click at [229, 116] on input "text" at bounding box center [219, 115] width 278 height 33
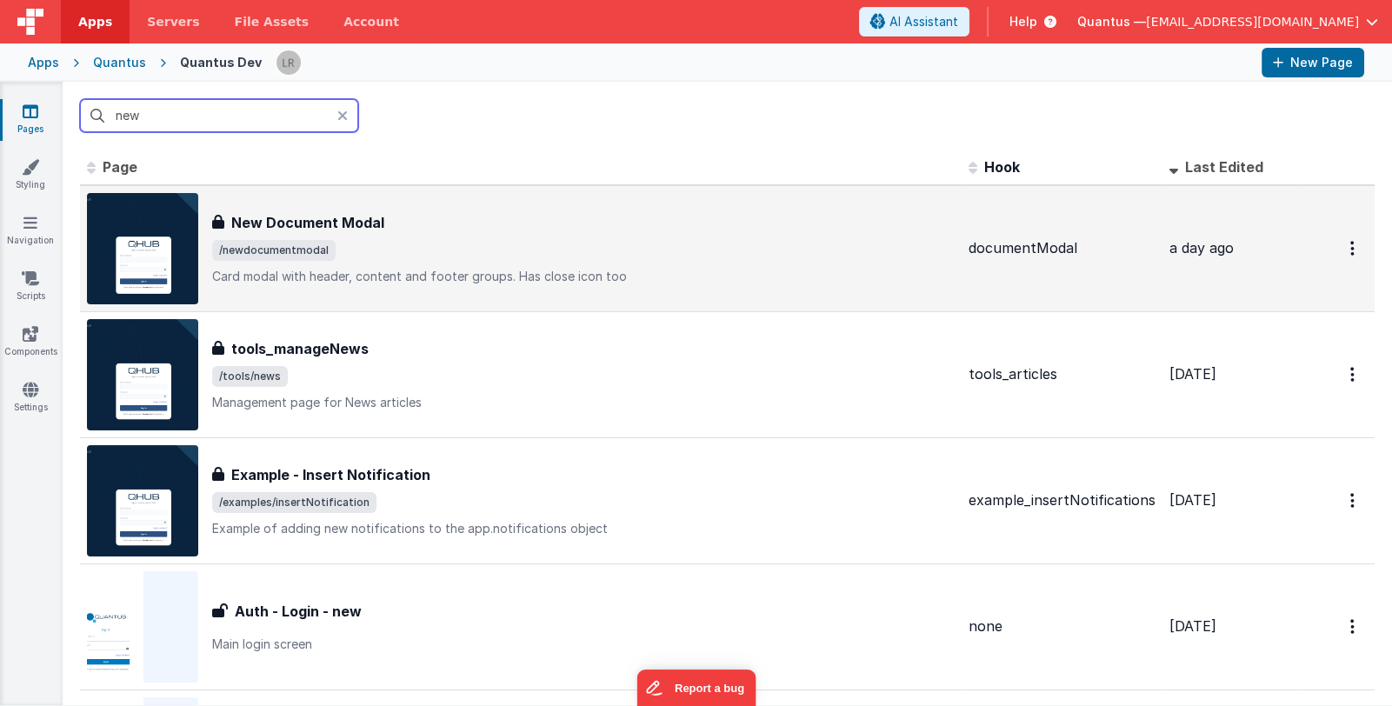
type input "new"
click at [417, 236] on div "New Document Modal New Document Modal /newdocumentmodal Card modal with header,…" at bounding box center [583, 248] width 742 height 73
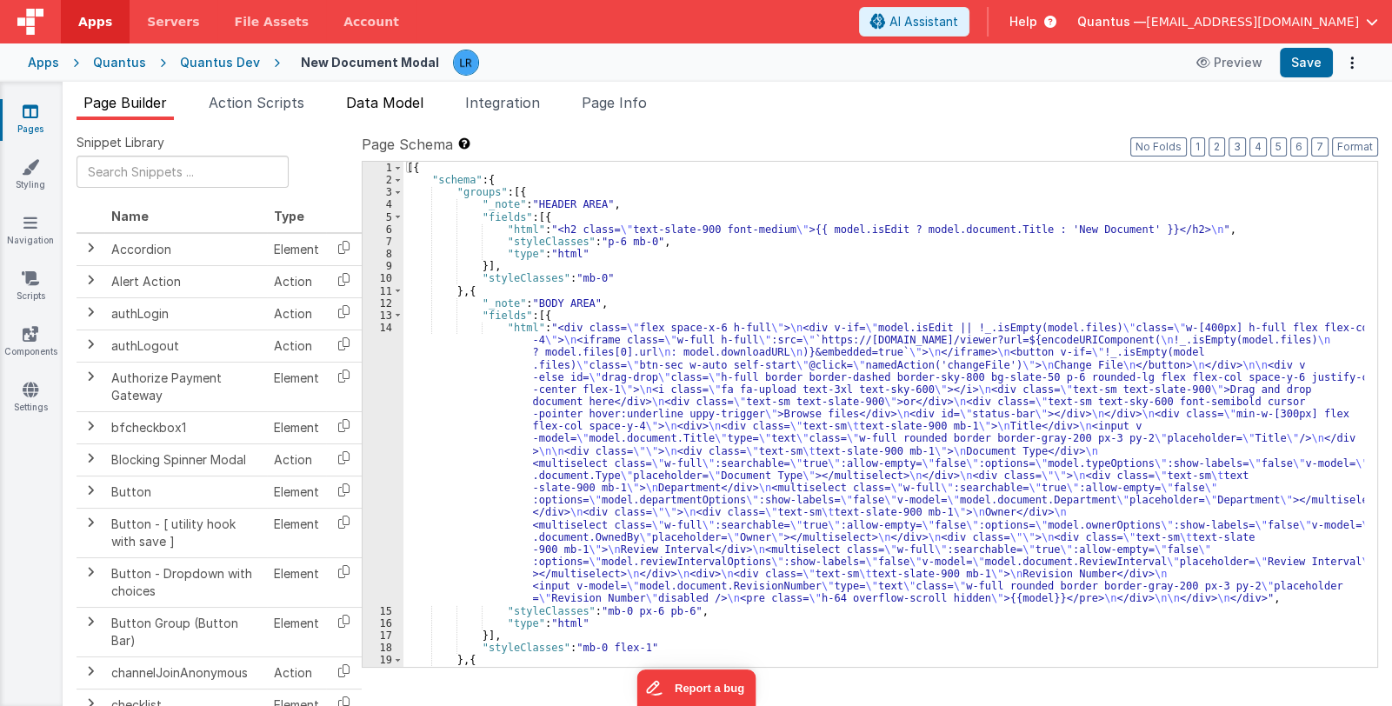
click at [388, 99] on span "Data Model" at bounding box center [384, 102] width 77 height 17
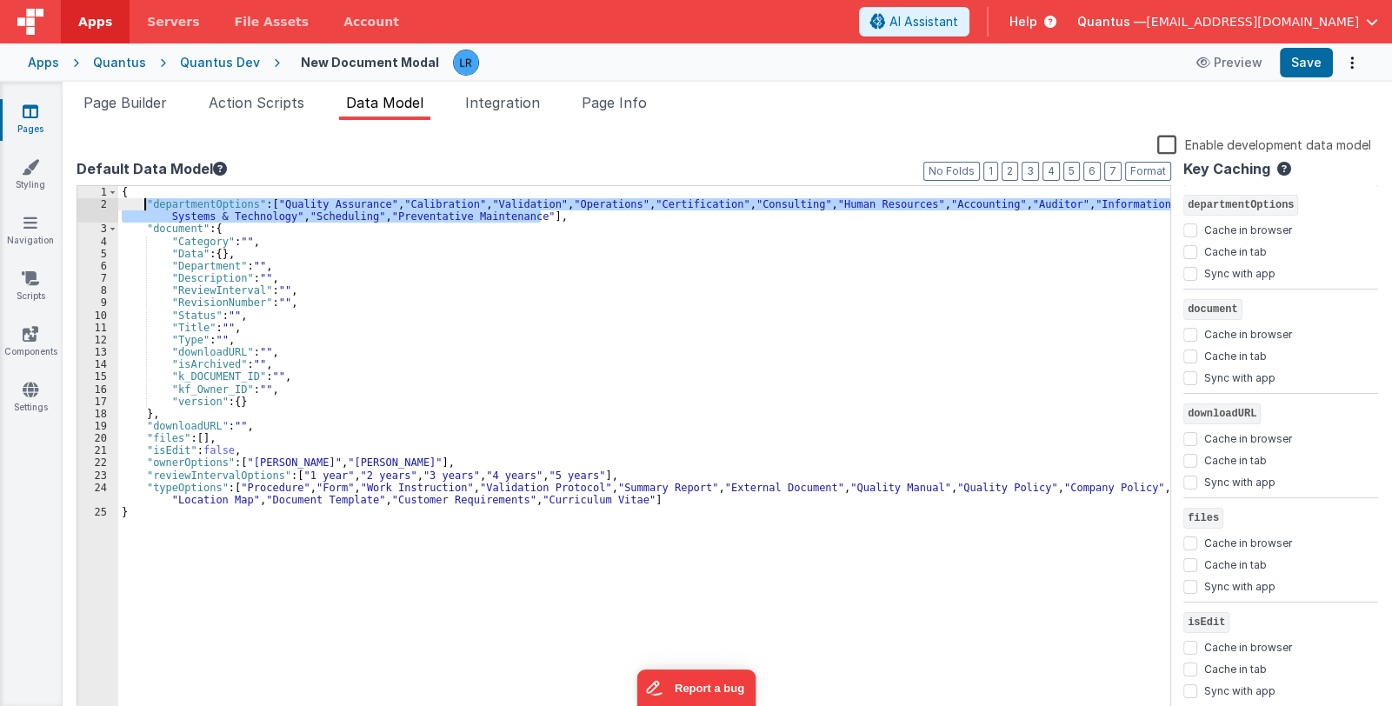
drag, startPoint x: 545, startPoint y: 211, endPoint x: 143, endPoint y: 201, distance: 401.7
click at [143, 201] on div "{ "departmentOptions" : [ "Quality Assurance" , "Calibration" , "Validation" , …" at bounding box center [644, 466] width 1052 height 560
click at [31, 123] on link "Pages" at bounding box center [30, 120] width 63 height 35
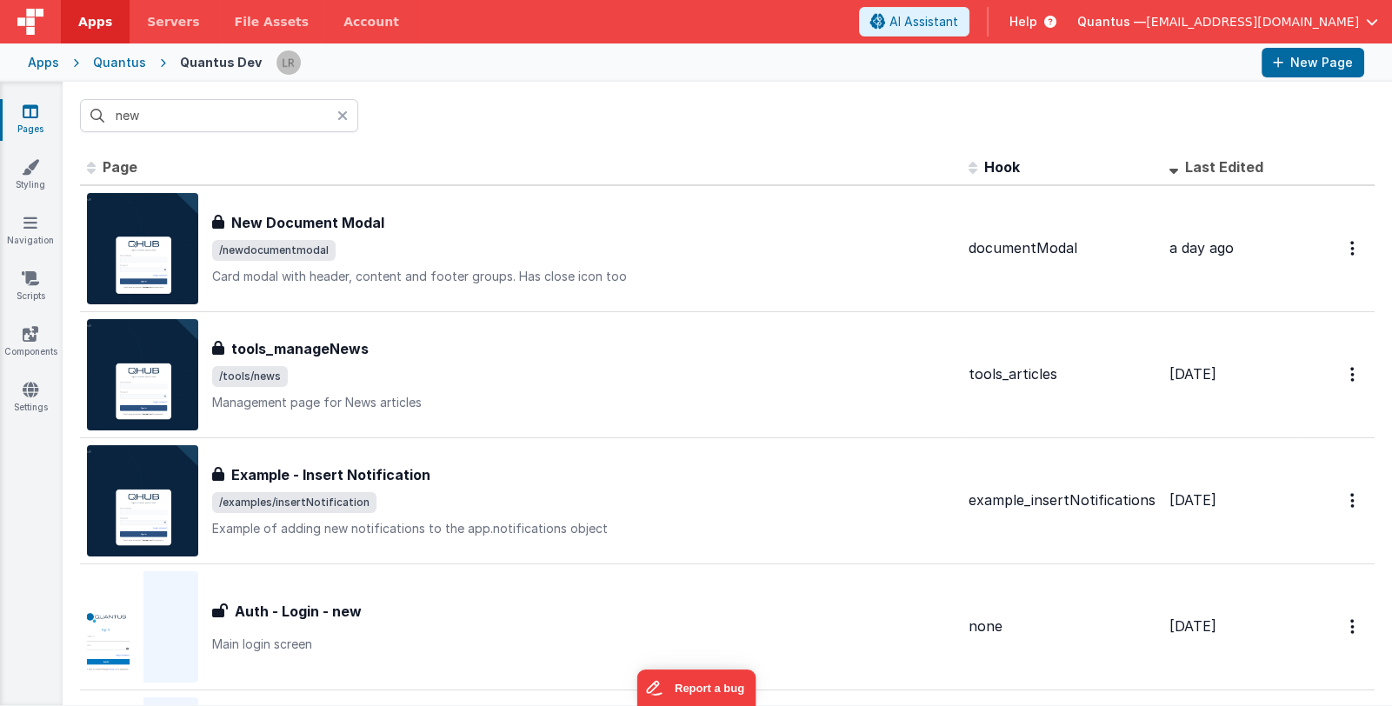
click at [343, 111] on icon at bounding box center [342, 116] width 10 height 14
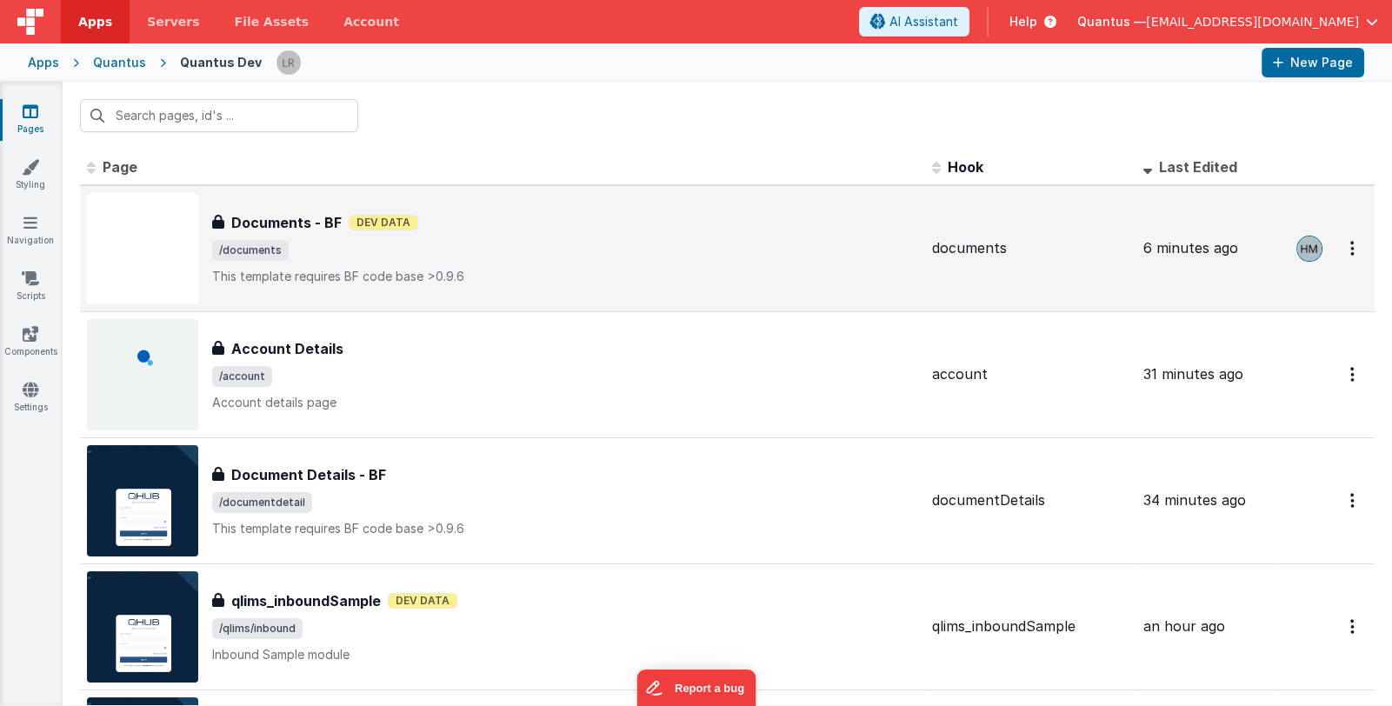
click at [490, 247] on span "/documents" at bounding box center [565, 250] width 706 height 21
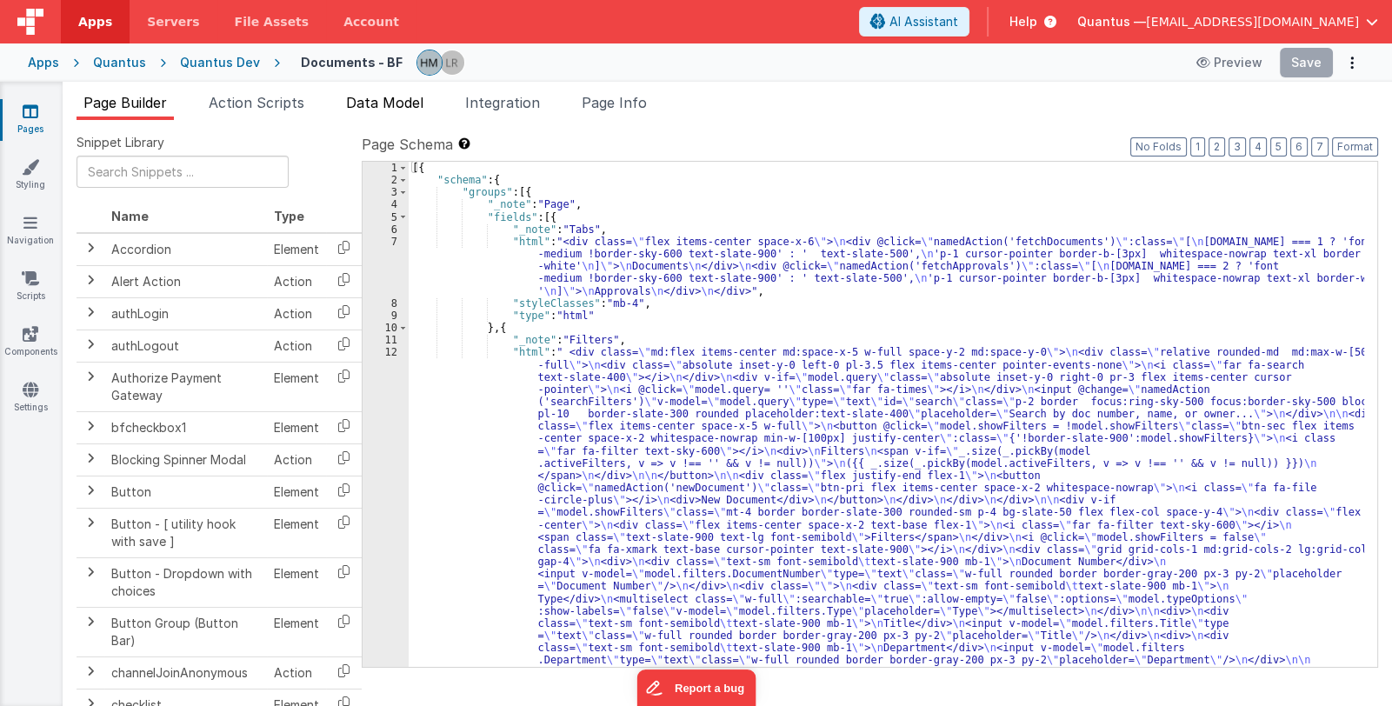
click at [374, 96] on span "Data Model" at bounding box center [384, 102] width 77 height 17
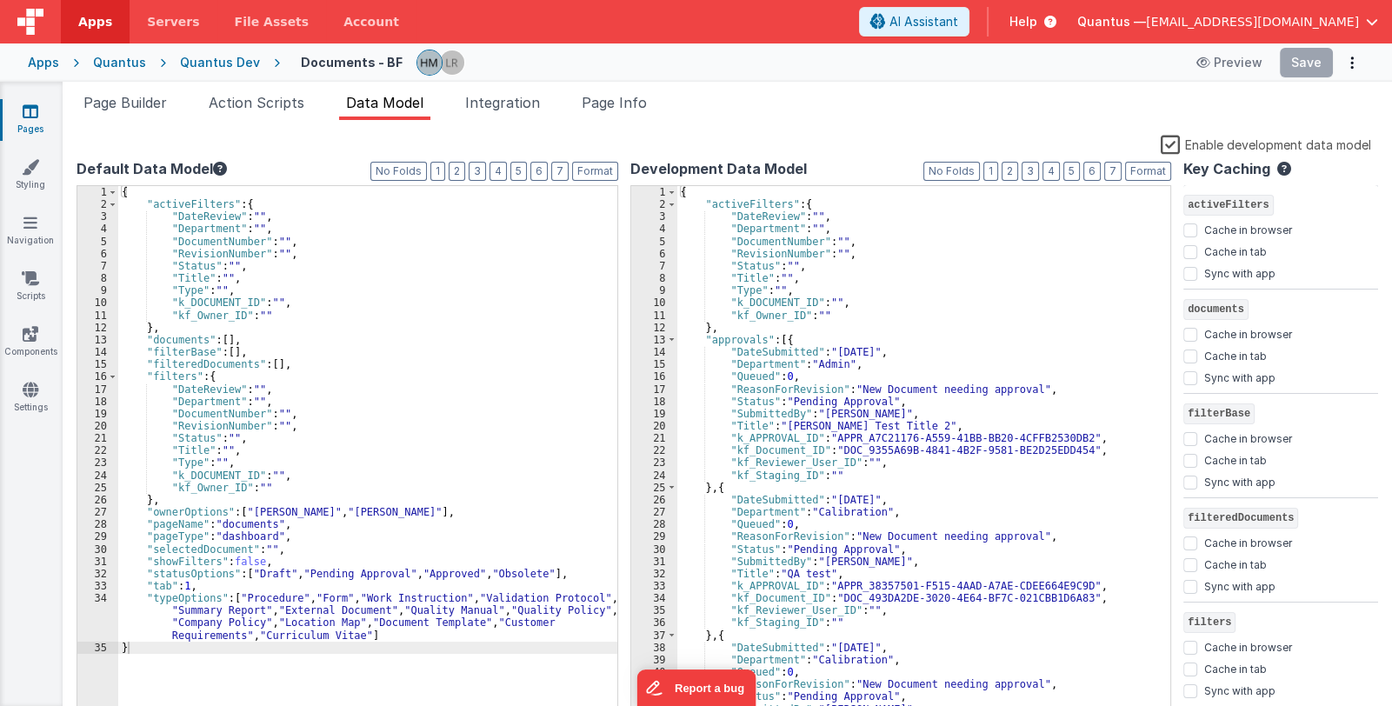
click at [37, 104] on icon at bounding box center [31, 111] width 16 height 17
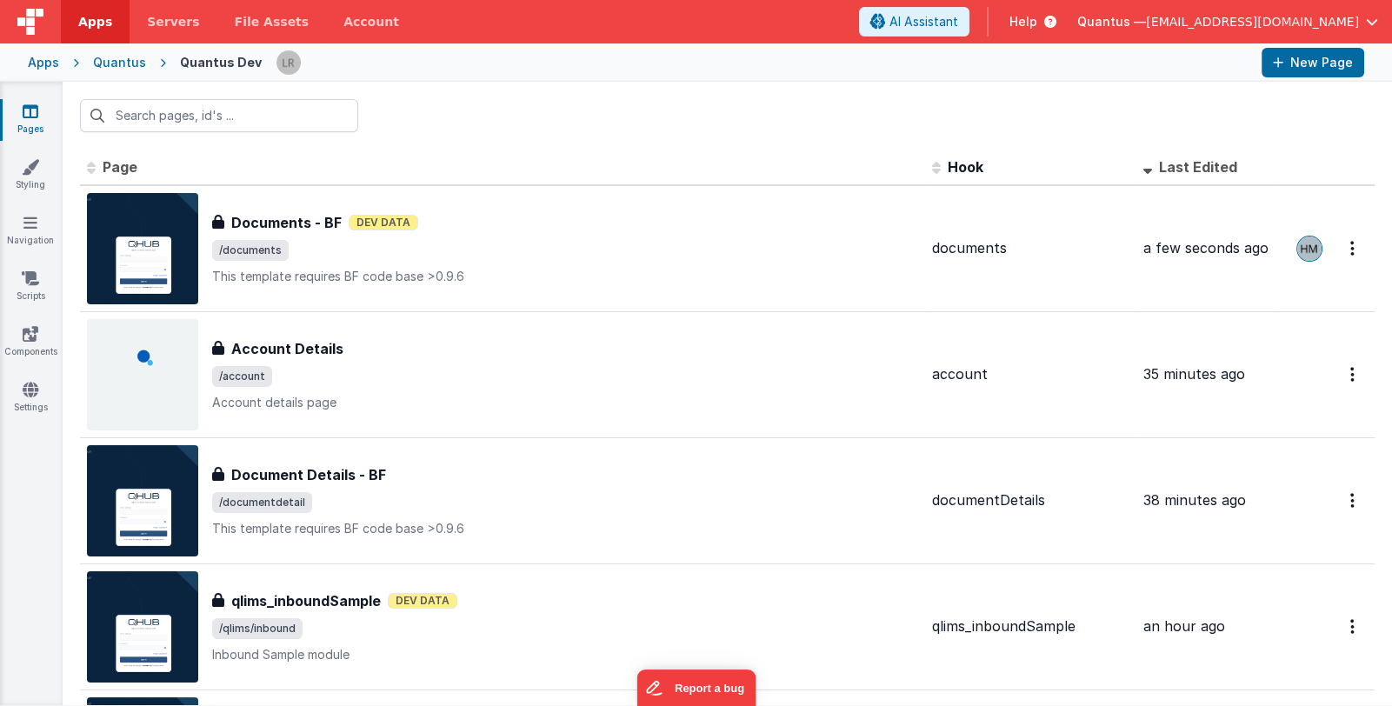
click at [1146, 17] on span "Quantus —" at bounding box center [1111, 21] width 69 height 17
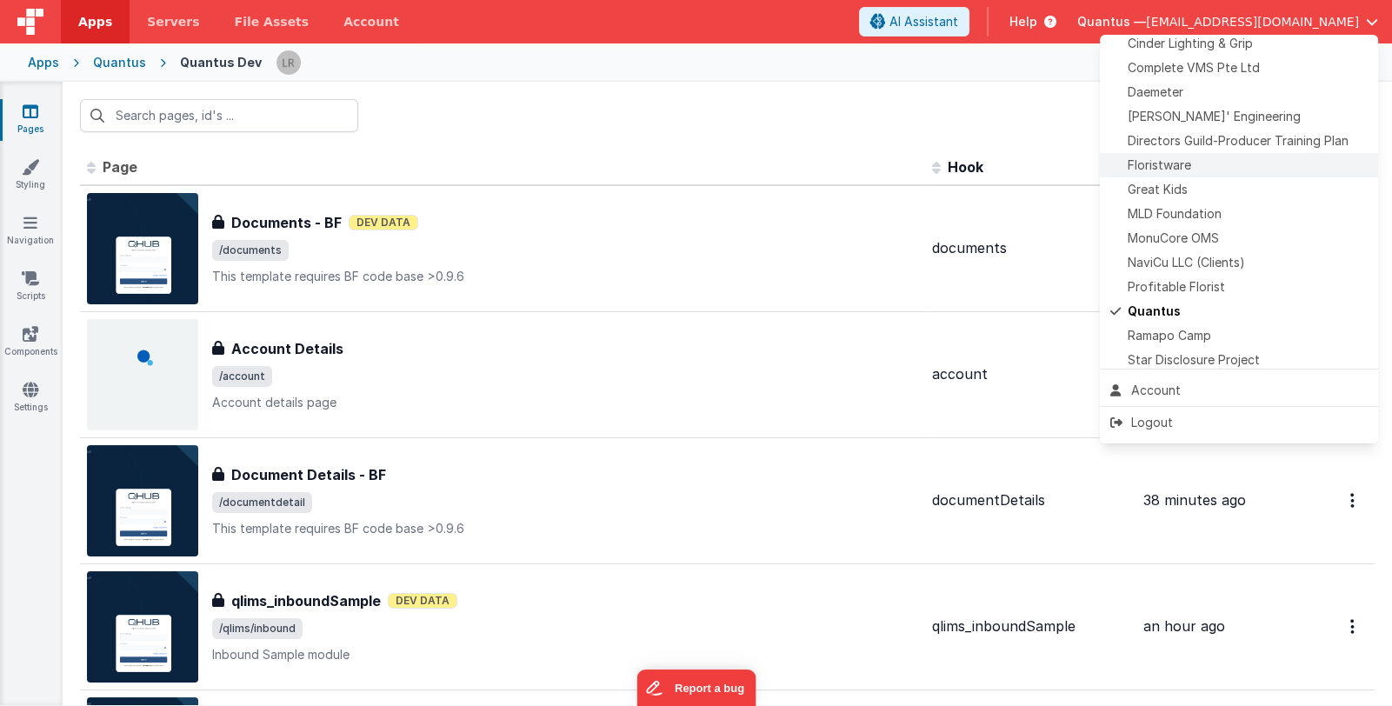
scroll to position [345, 0]
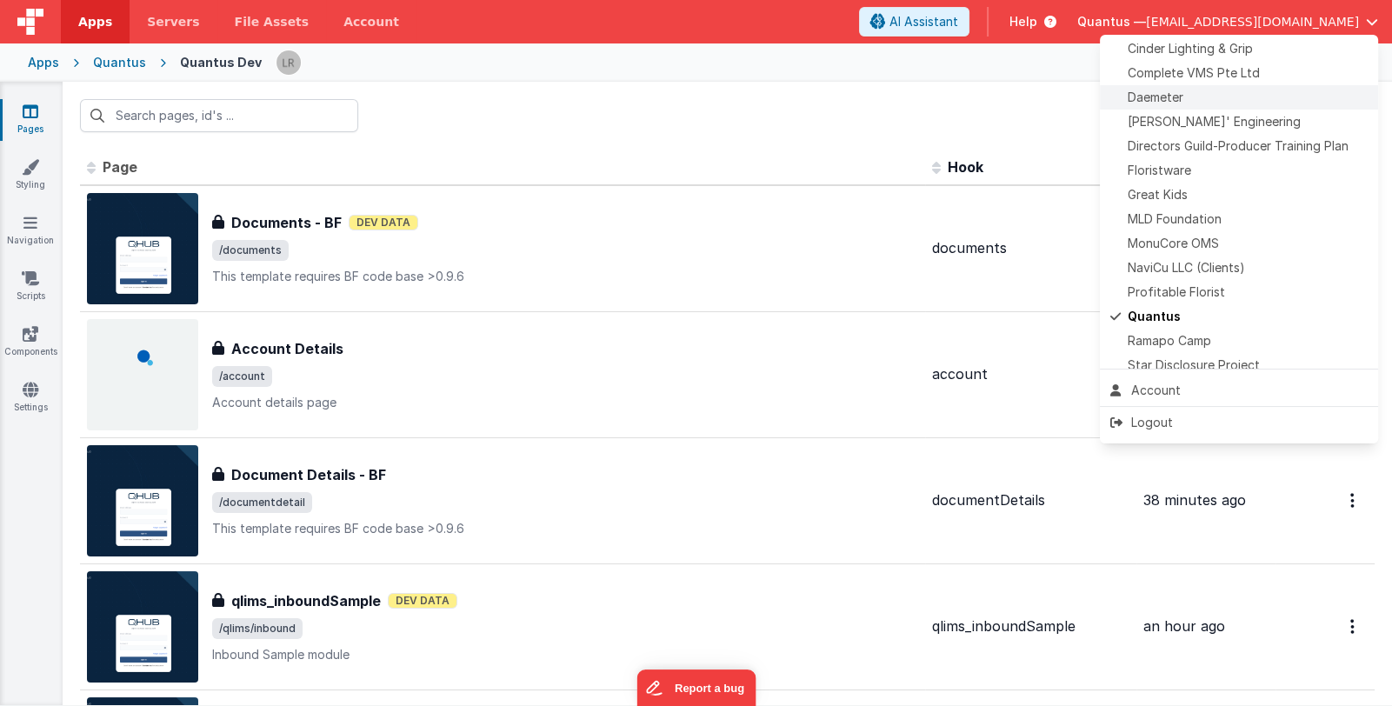
click at [1199, 98] on div "Daemeter" at bounding box center [1238, 97] width 257 height 17
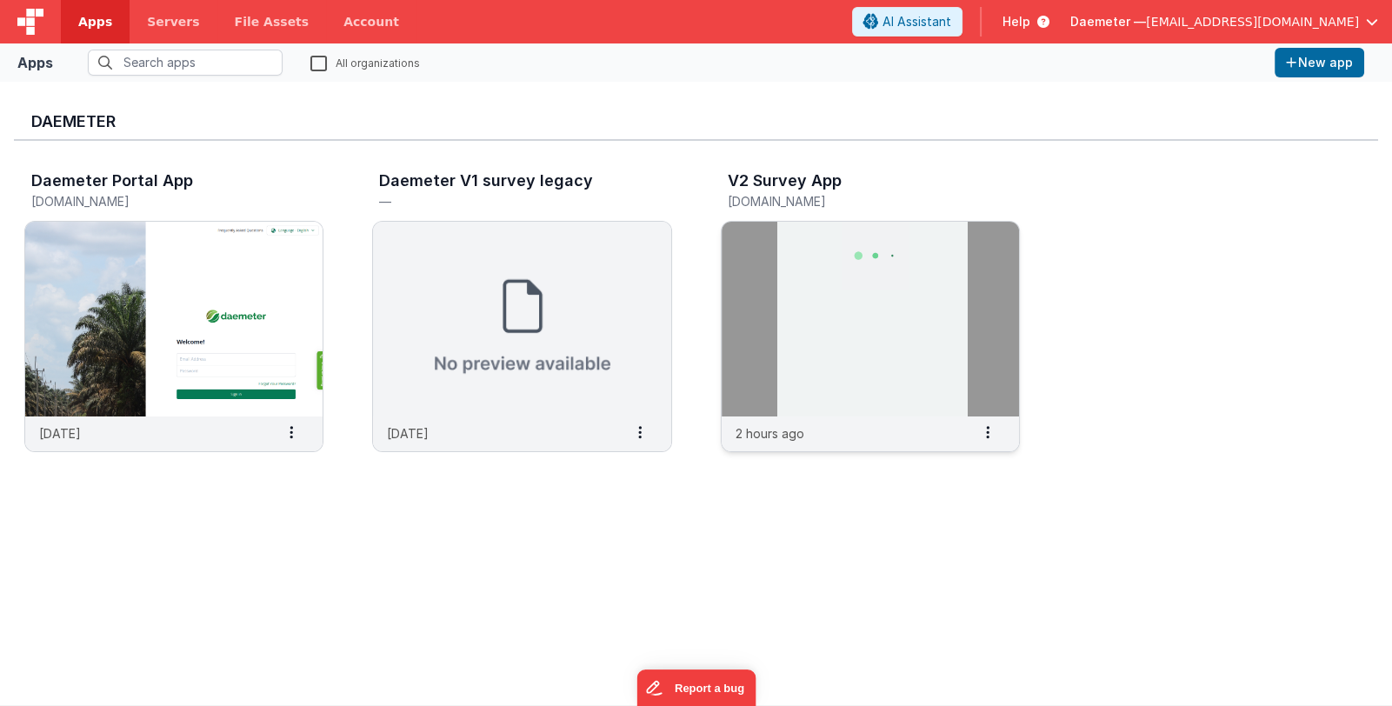
click at [796, 305] on img at bounding box center [869, 319] width 297 height 195
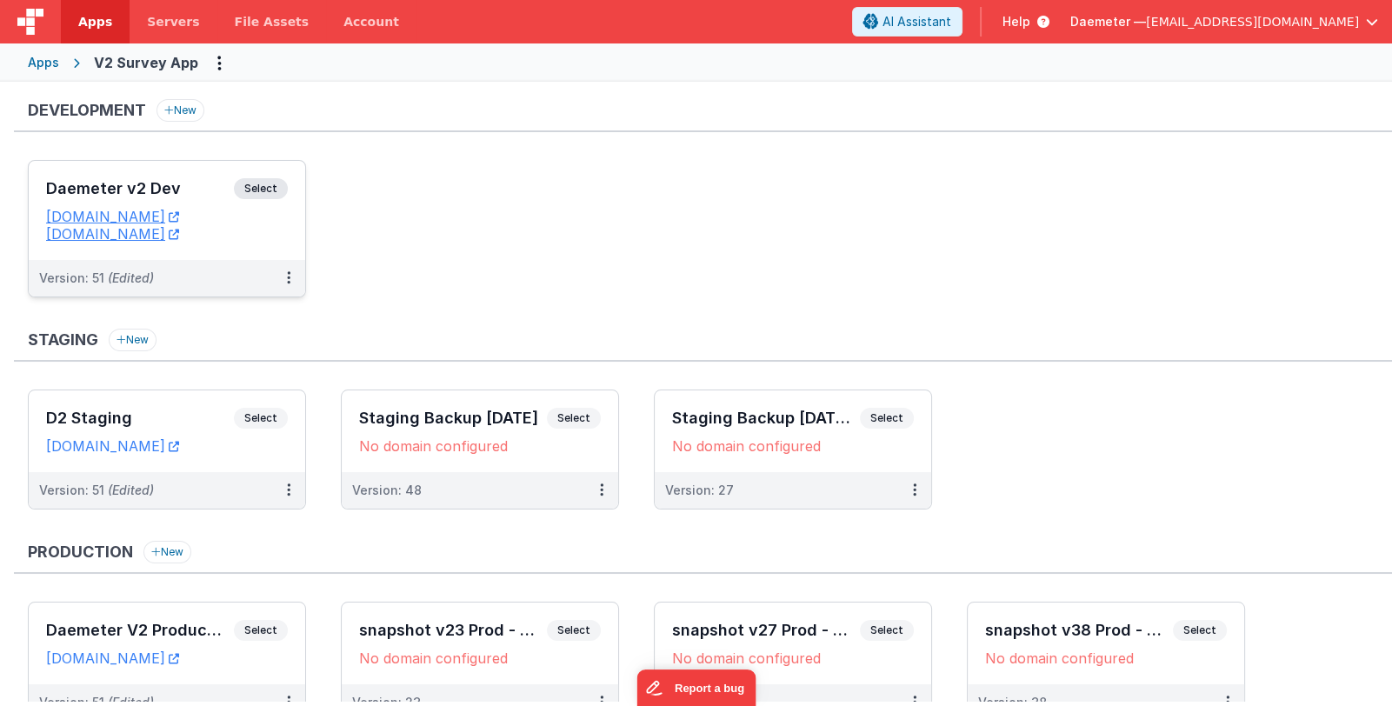
click at [184, 190] on h3 "Daemeter v2 Dev" at bounding box center [140, 188] width 188 height 17
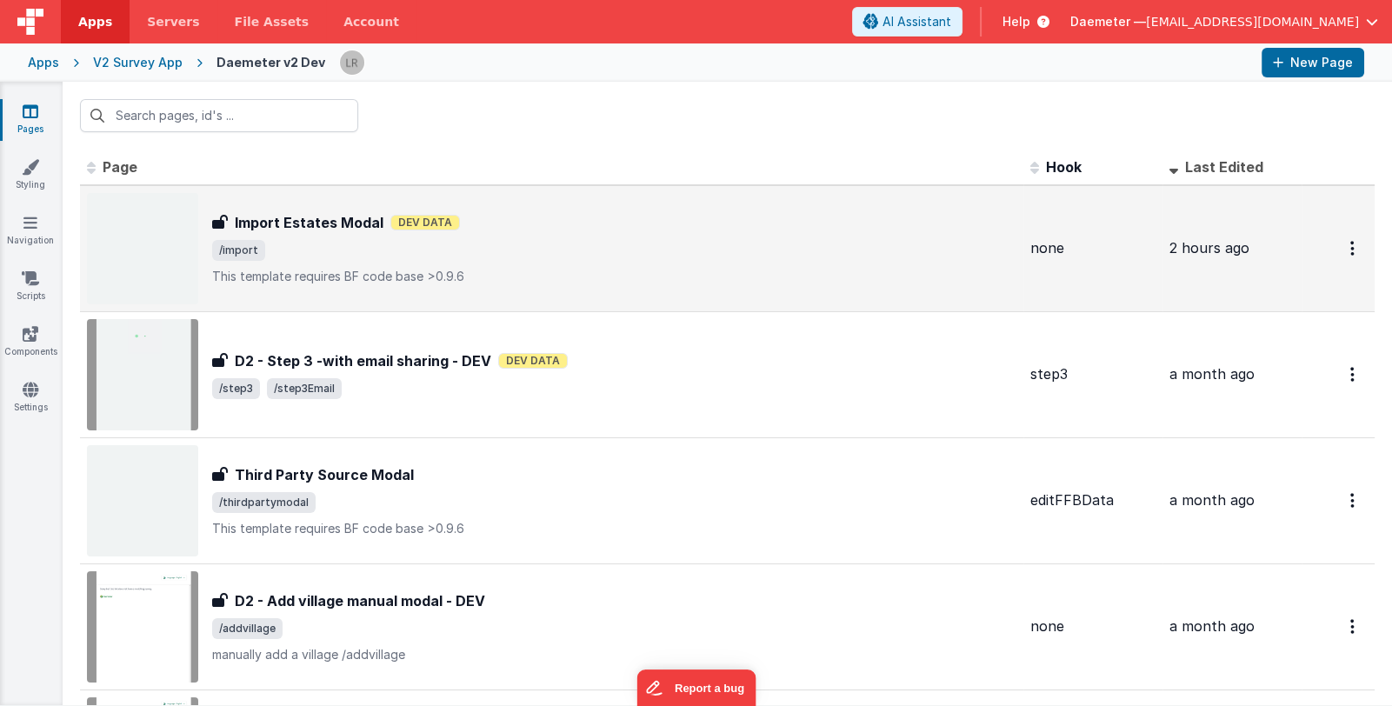
click at [513, 251] on span "/import" at bounding box center [614, 250] width 804 height 21
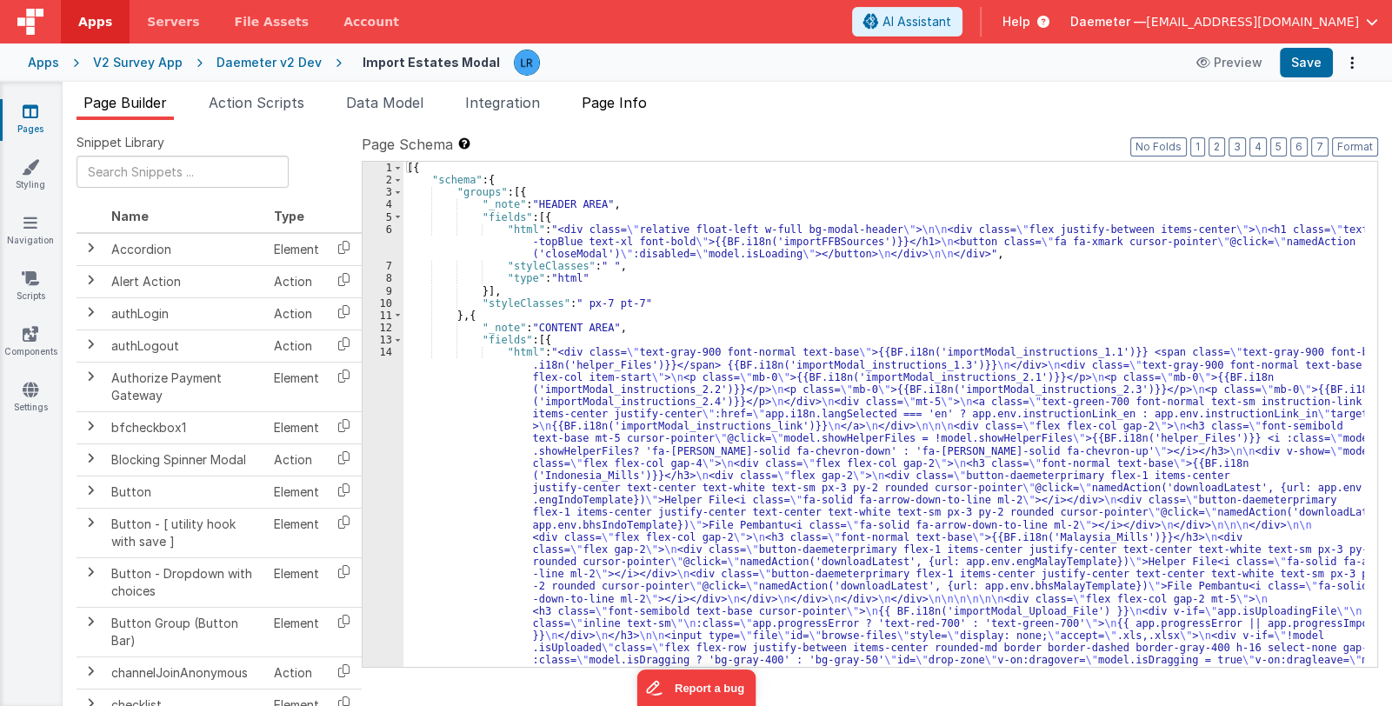
click at [617, 98] on span "Page Info" at bounding box center [613, 102] width 65 height 17
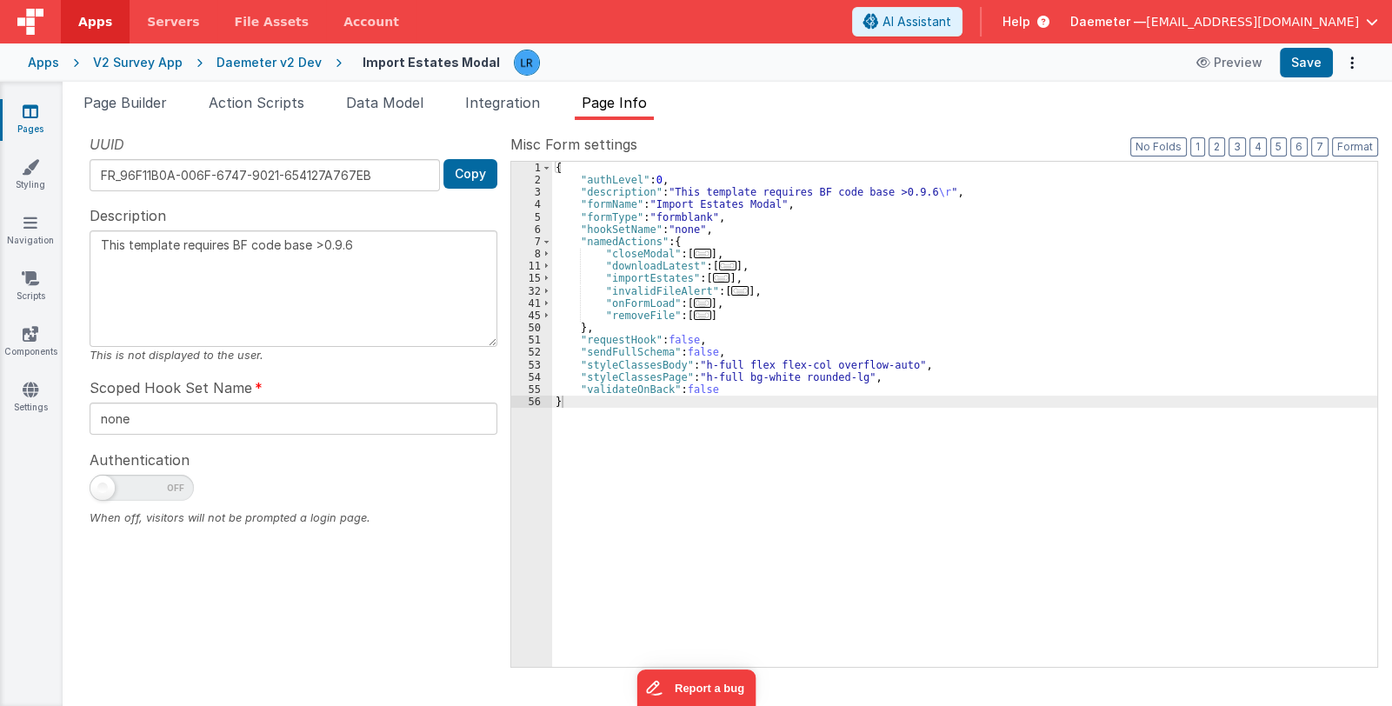
click at [714, 278] on span "..." at bounding box center [721, 278] width 17 height 10
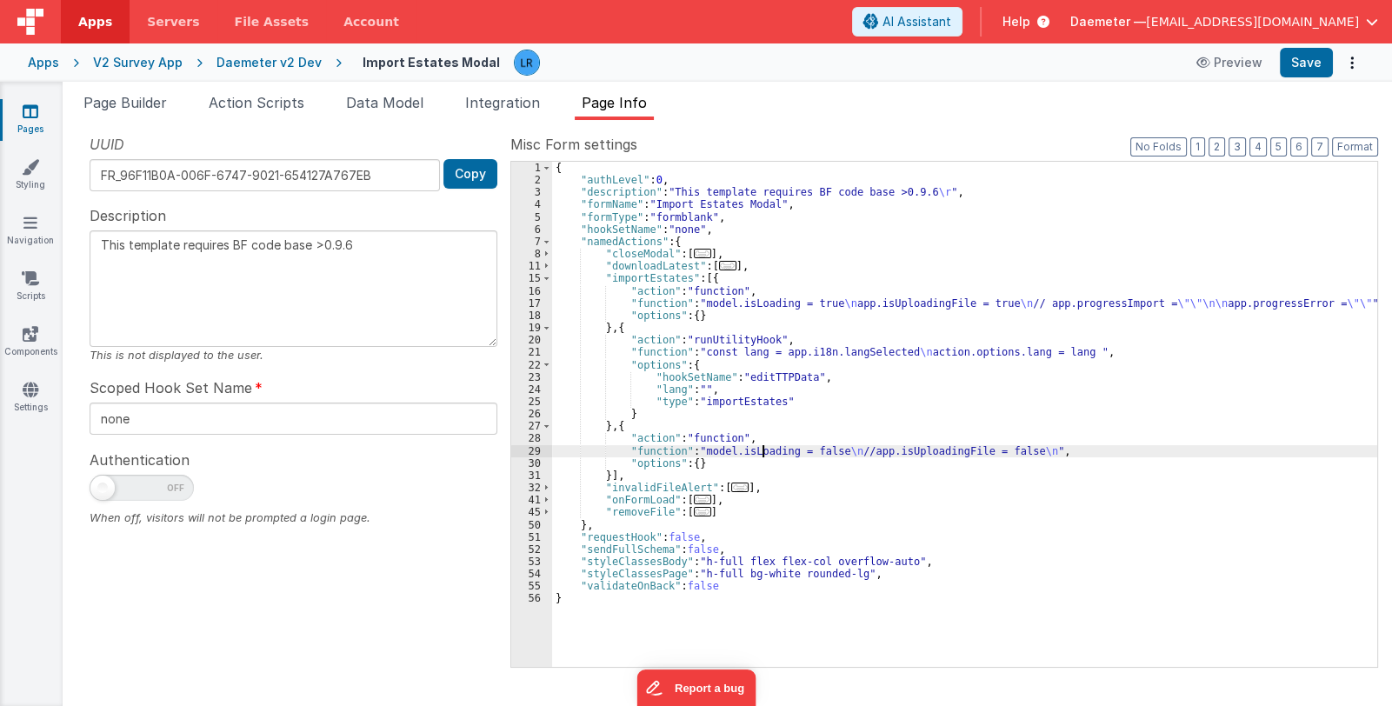
click at [761, 449] on div "{ "authLevel" : 0 , "description" : "This template requires BF code base >0.9.6…" at bounding box center [964, 427] width 825 height 530
click at [123, 109] on span "Page Builder" at bounding box center [124, 102] width 83 height 17
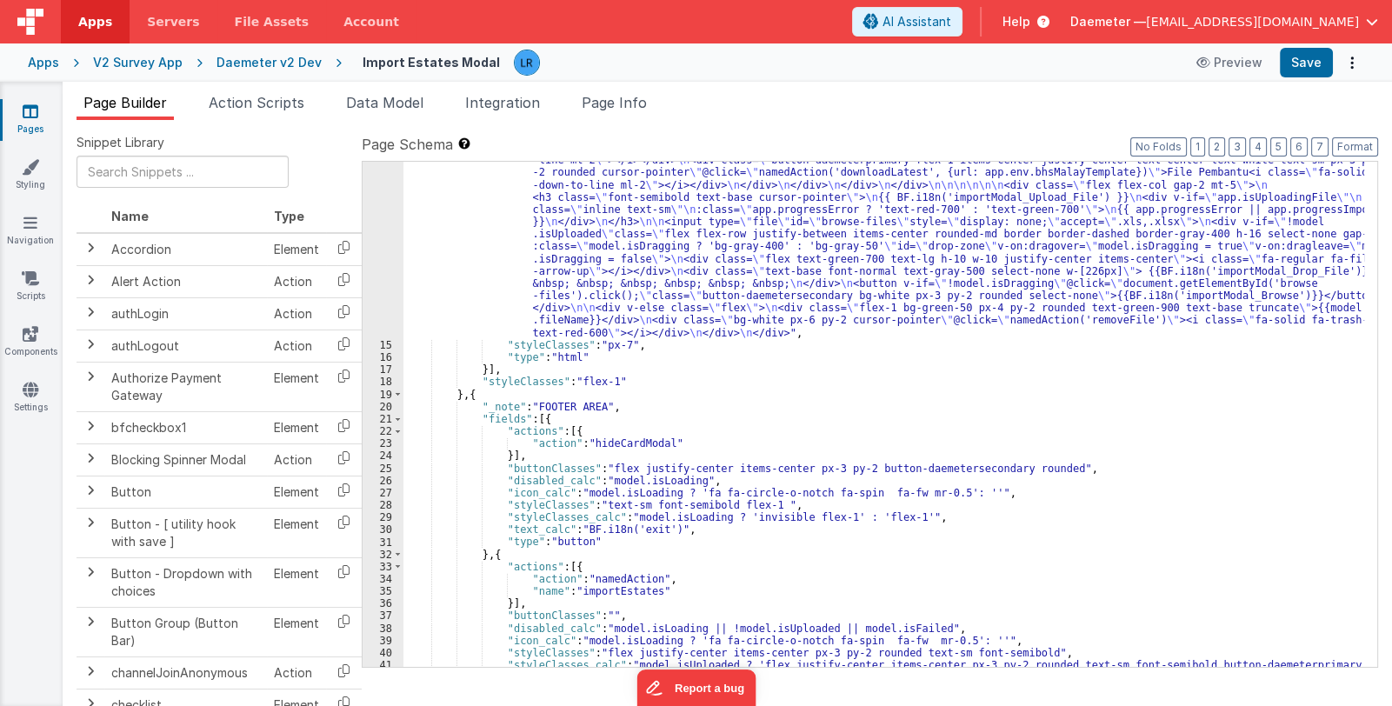
scroll to position [578, 0]
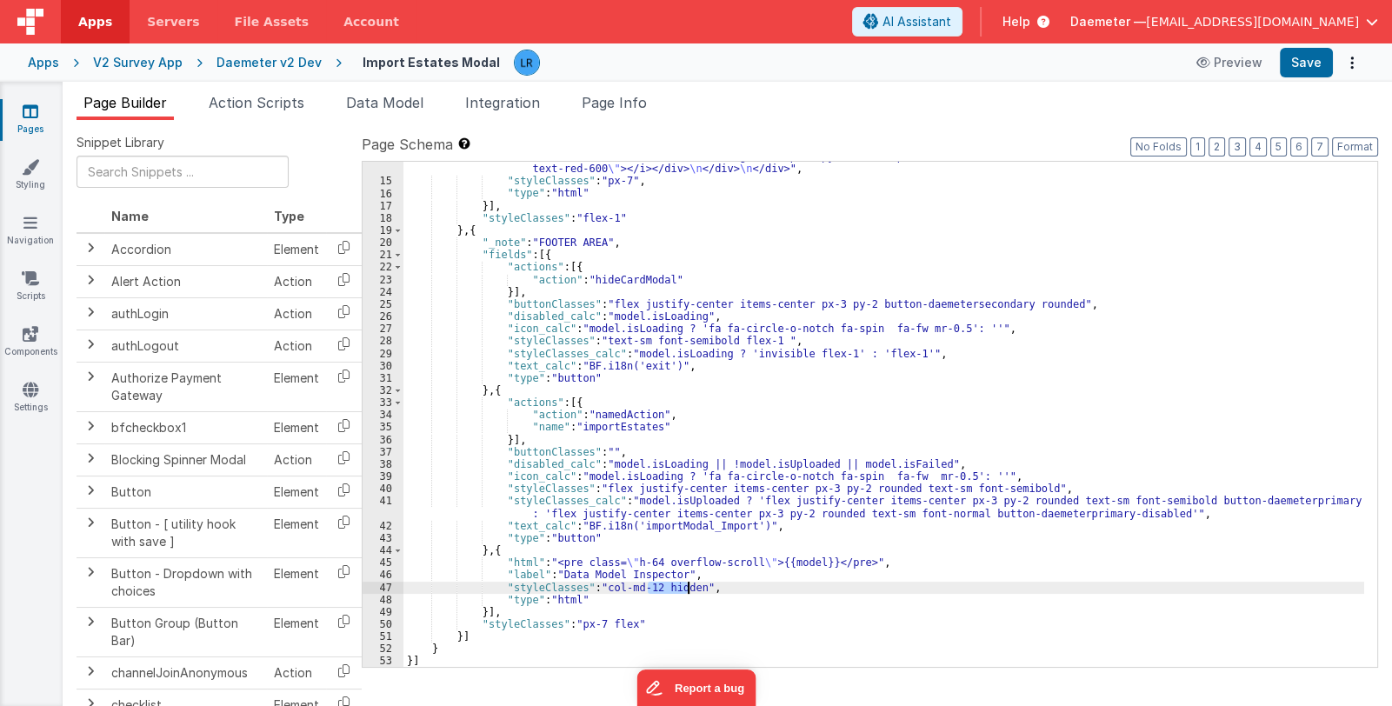
drag, startPoint x: 648, startPoint y: 585, endPoint x: 685, endPoint y: 585, distance: 36.5
click at [685, 585] on div ""html" : "<div class= \" text-gray-900 font-normal text-base \" >{{BF.i18n('imp…" at bounding box center [883, 231] width 960 height 925
click at [1306, 57] on button "Save" at bounding box center [1305, 63] width 53 height 30
click at [626, 94] on span "Page Info" at bounding box center [613, 102] width 65 height 17
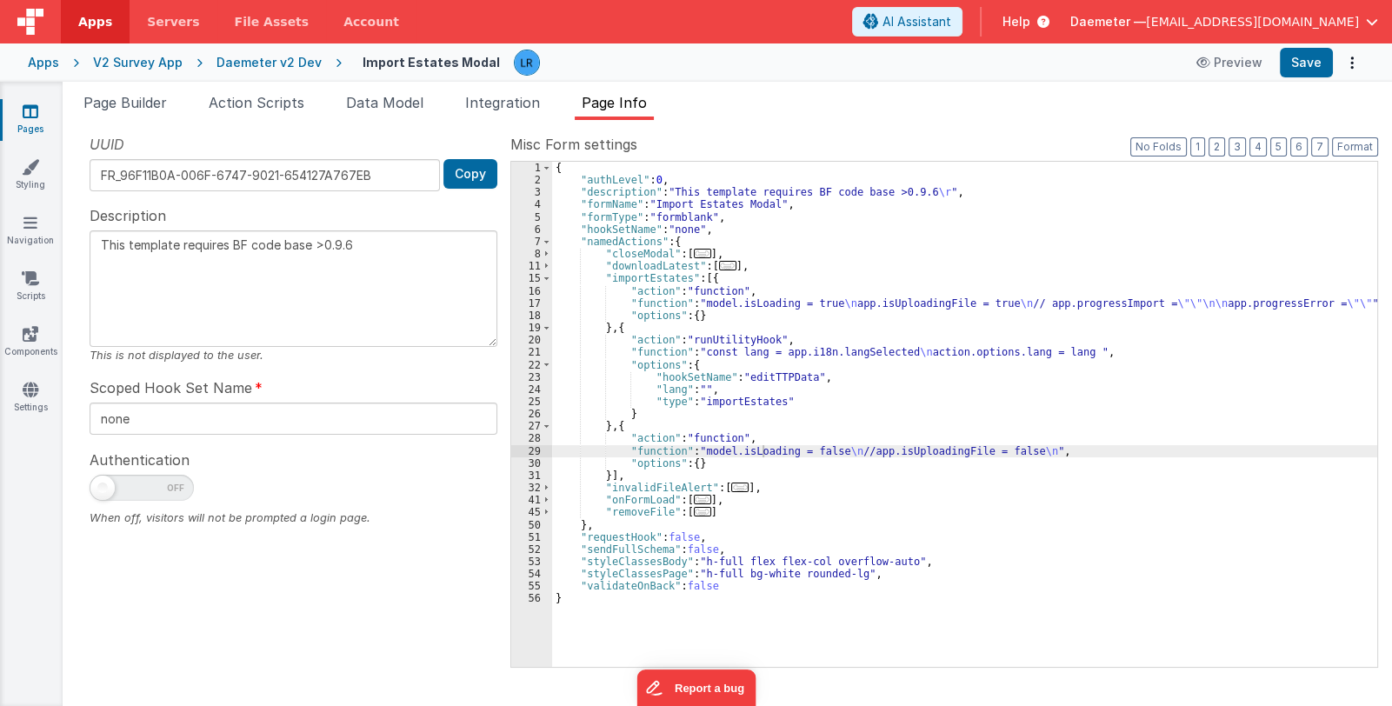
click at [797, 321] on div "{ "authLevel" : 0 , "description" : "This template requires BF code base >0.9.6…" at bounding box center [964, 427] width 825 height 530
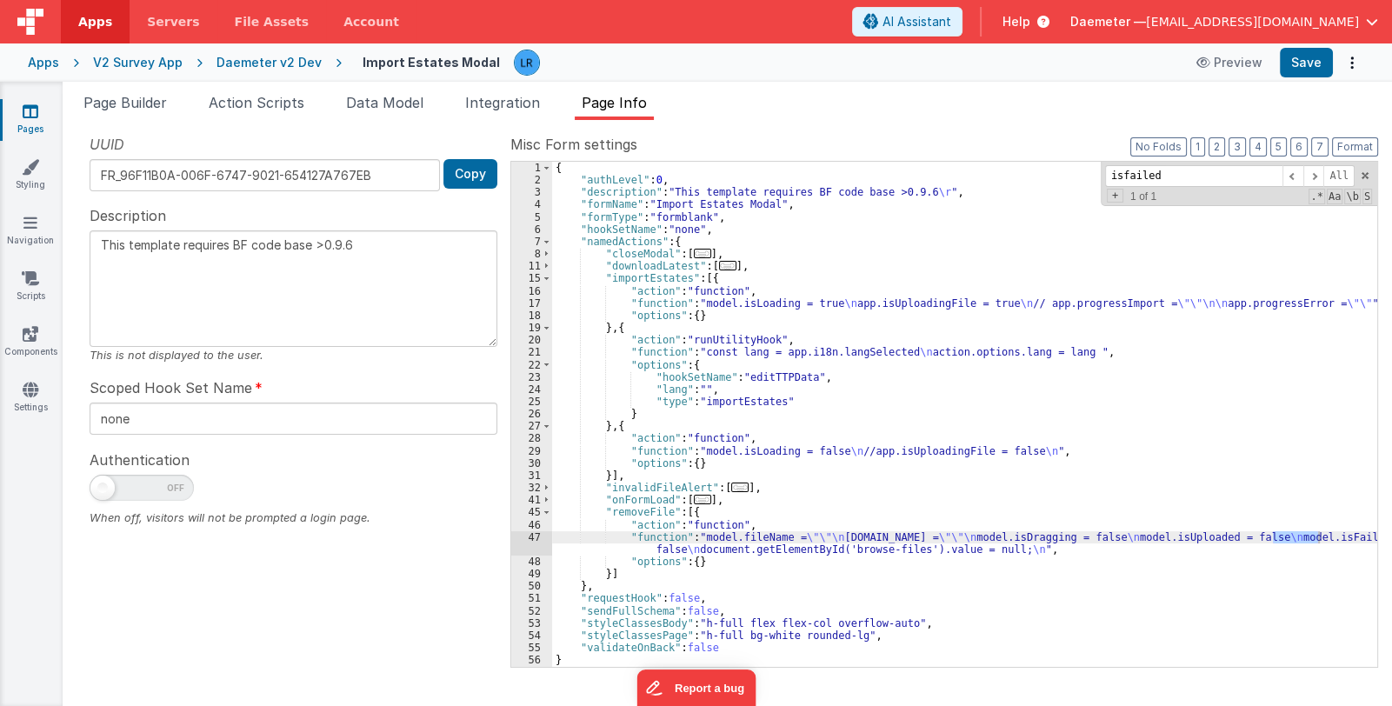
type input "isfailed"
click at [535, 546] on div "47" at bounding box center [531, 543] width 41 height 24
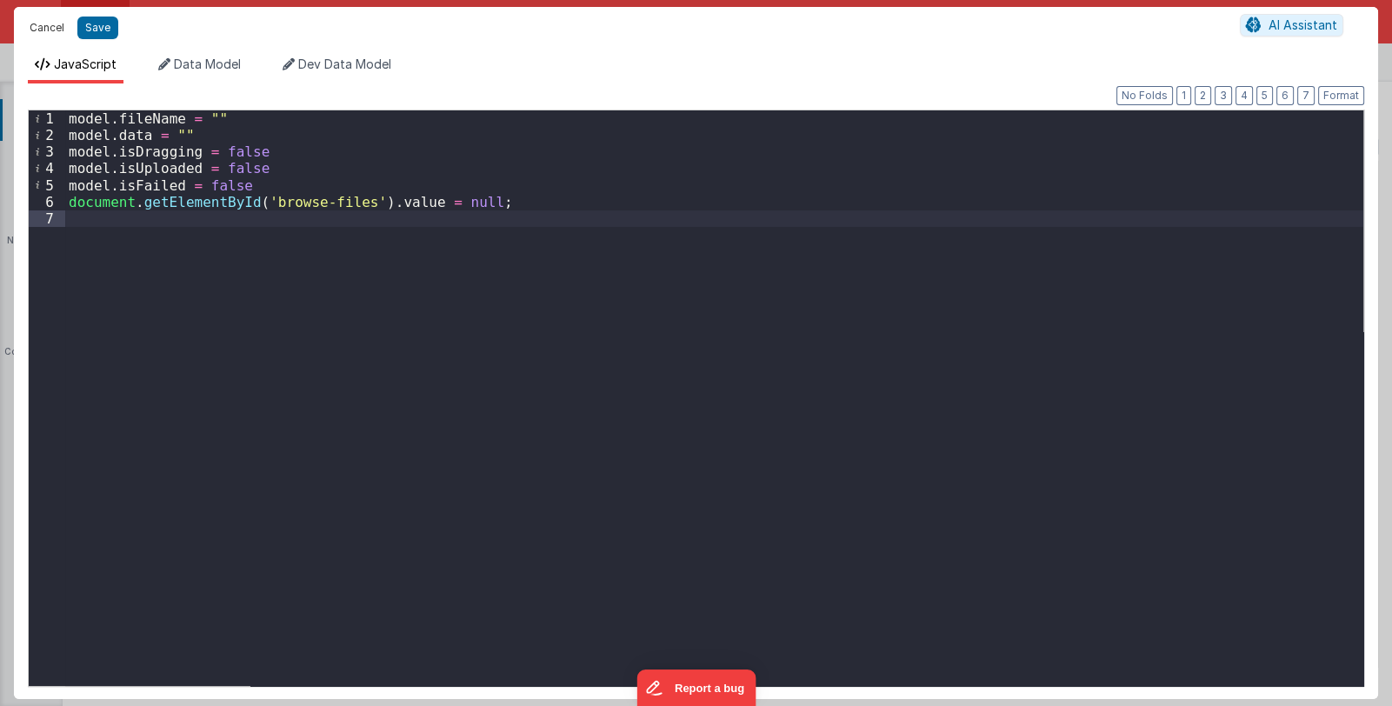
click at [48, 28] on button "Cancel" at bounding box center [47, 28] width 52 height 24
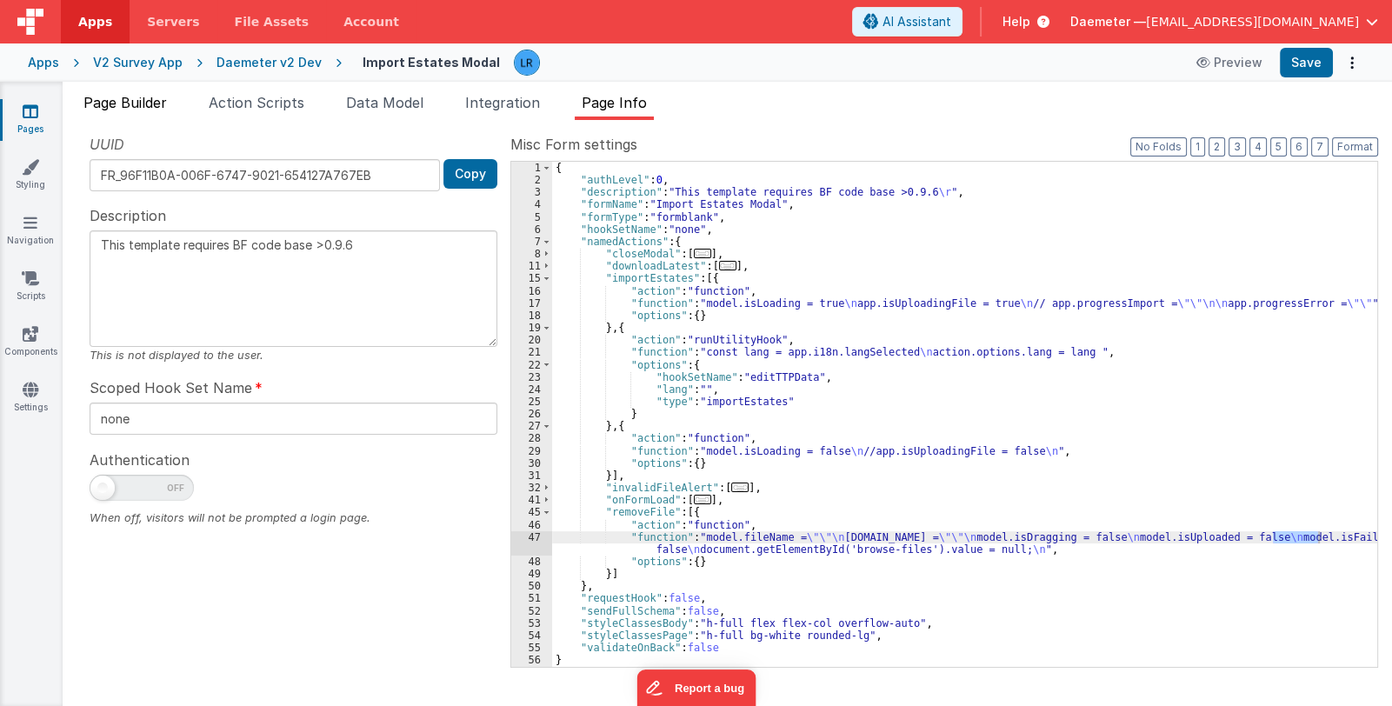
click at [144, 98] on span "Page Builder" at bounding box center [124, 102] width 83 height 17
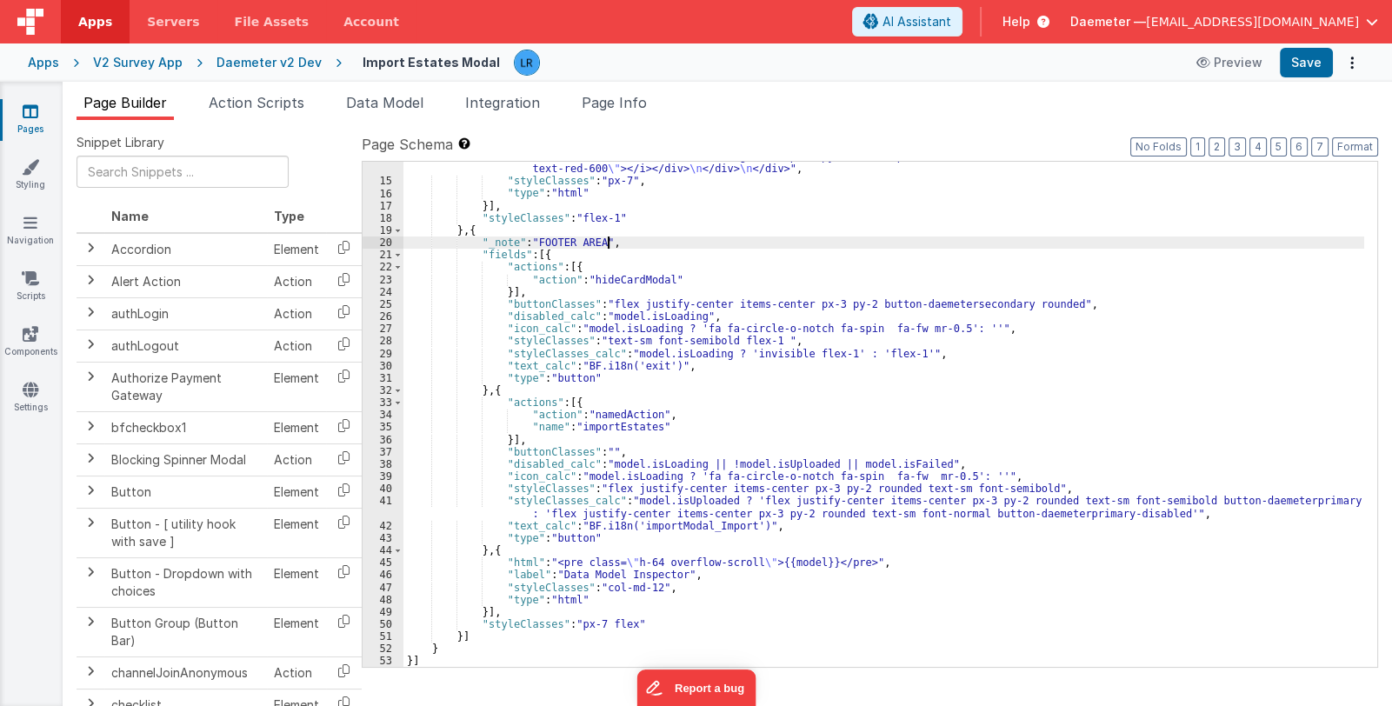
click at [1113, 238] on div ""html" : "<div class= \" text-gray-900 font-normal text-base \" >{{BF.i18n('imp…" at bounding box center [883, 231] width 960 height 925
click at [1146, 22] on span "Daemeter —" at bounding box center [1108, 21] width 76 height 17
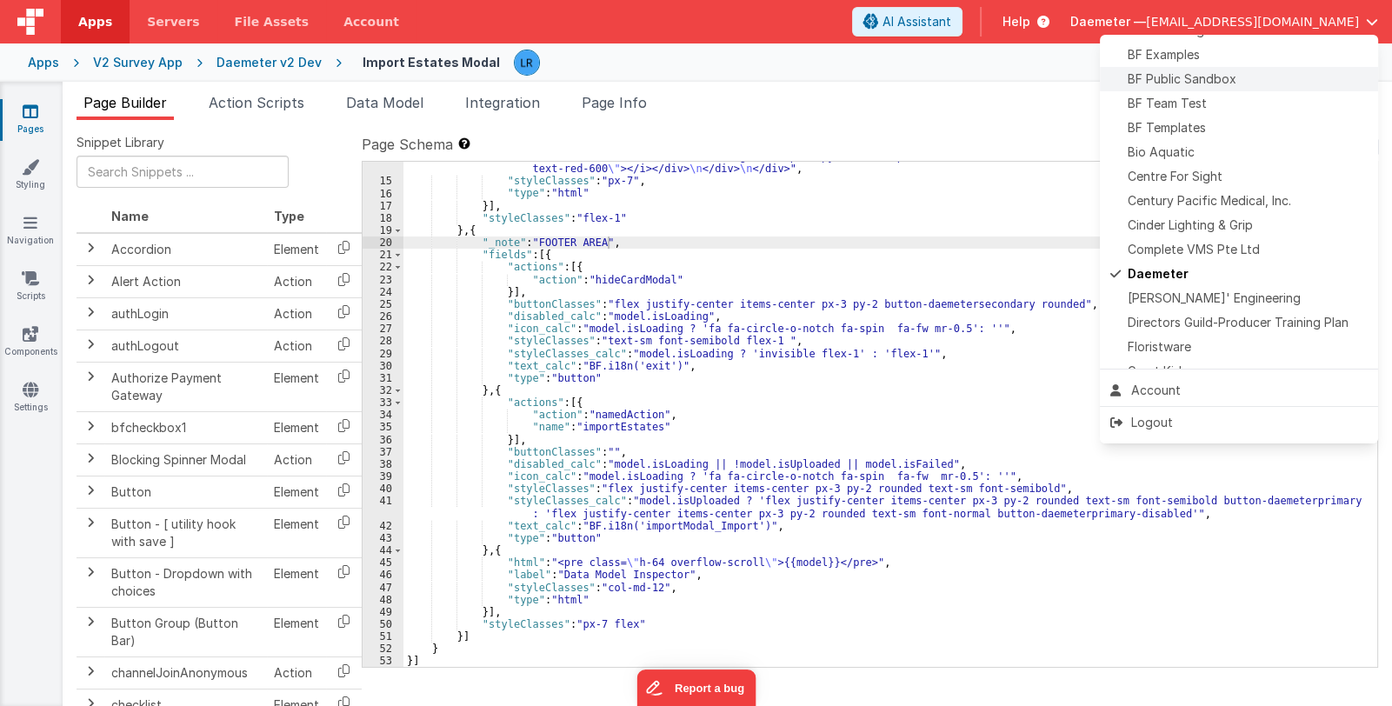
scroll to position [173, 0]
click at [1230, 294] on span "[PERSON_NAME]' Engineering" at bounding box center [1213, 293] width 173 height 17
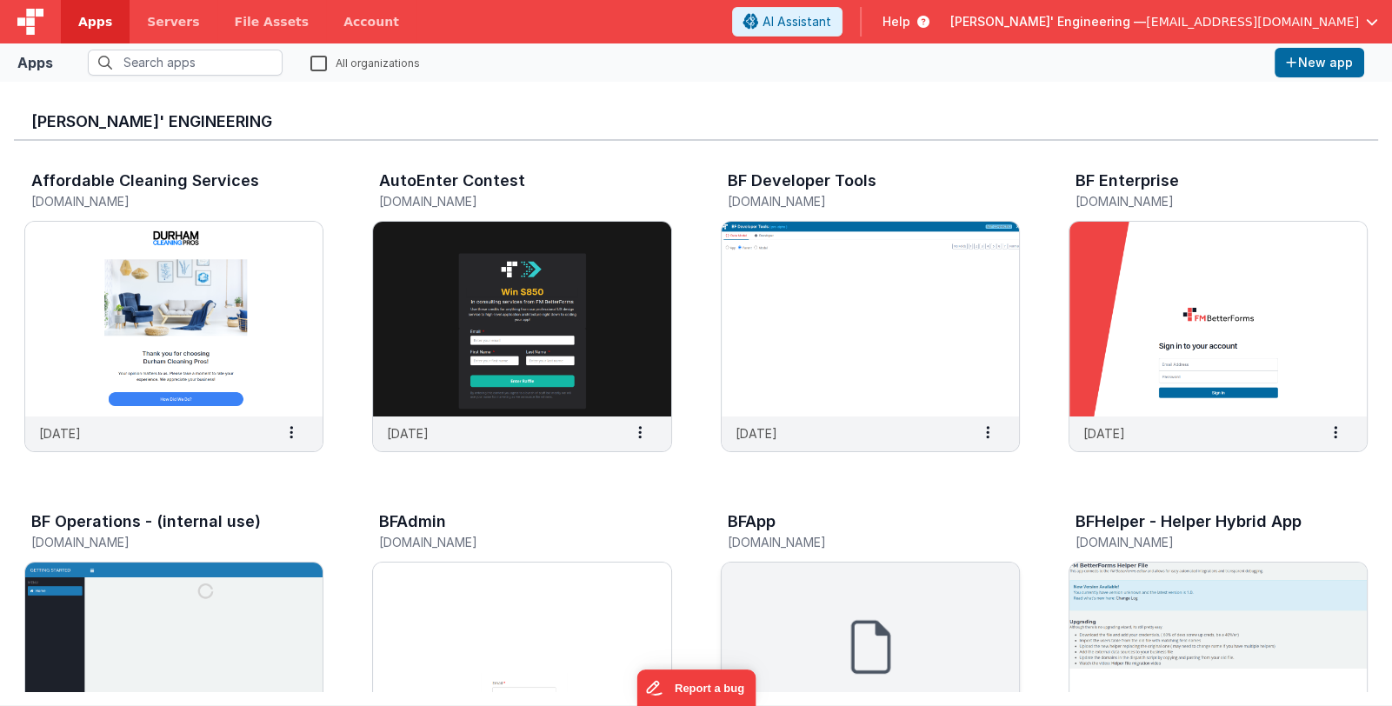
click at [821, 601] on img at bounding box center [869, 659] width 297 height 195
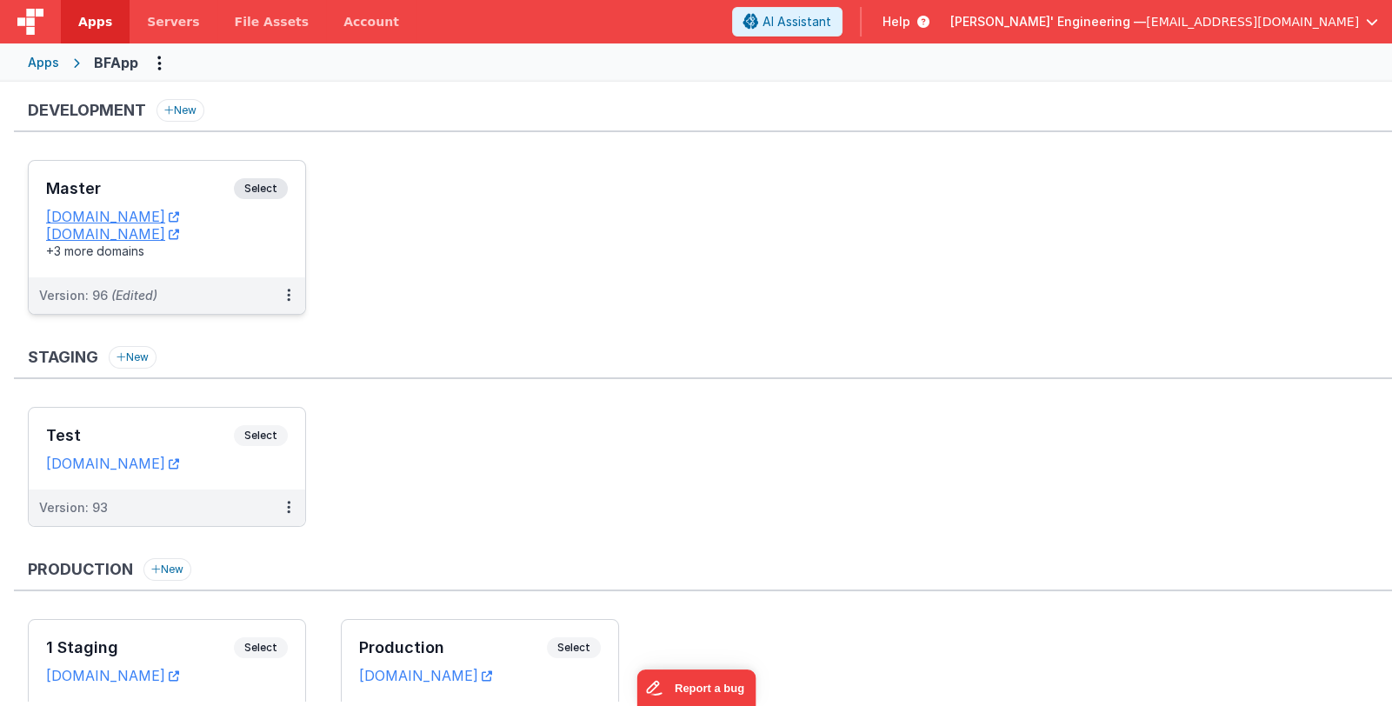
click at [136, 183] on h3 "Master" at bounding box center [140, 188] width 188 height 17
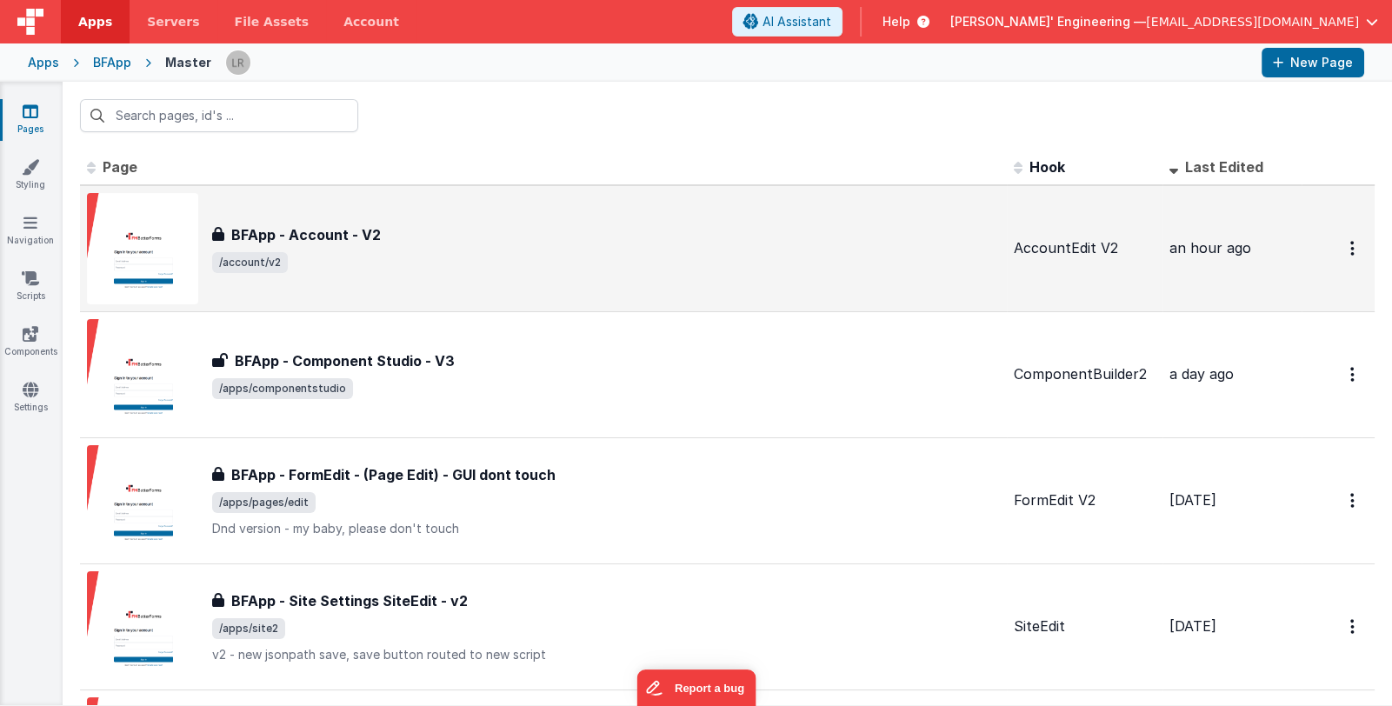
click at [676, 272] on span "/account/v2" at bounding box center [605, 262] width 787 height 21
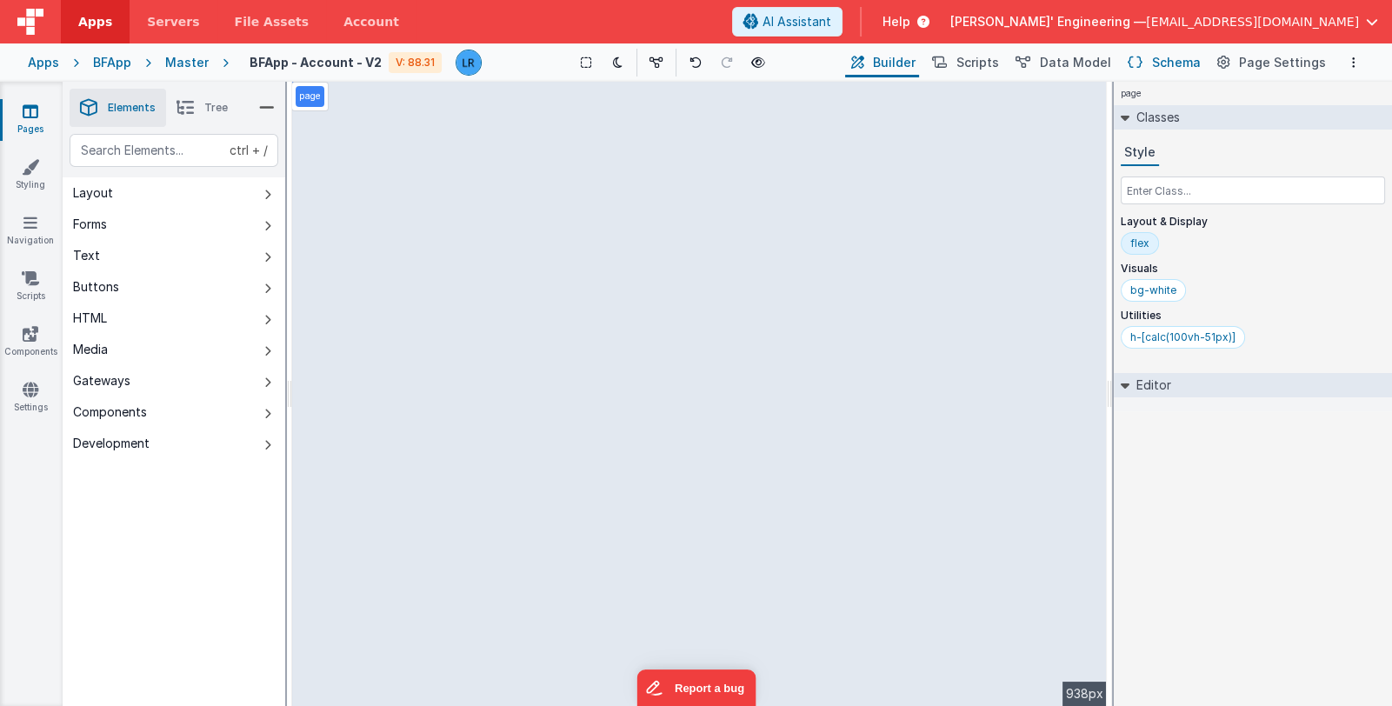
click at [1167, 59] on span "Schema" at bounding box center [1176, 62] width 49 height 17
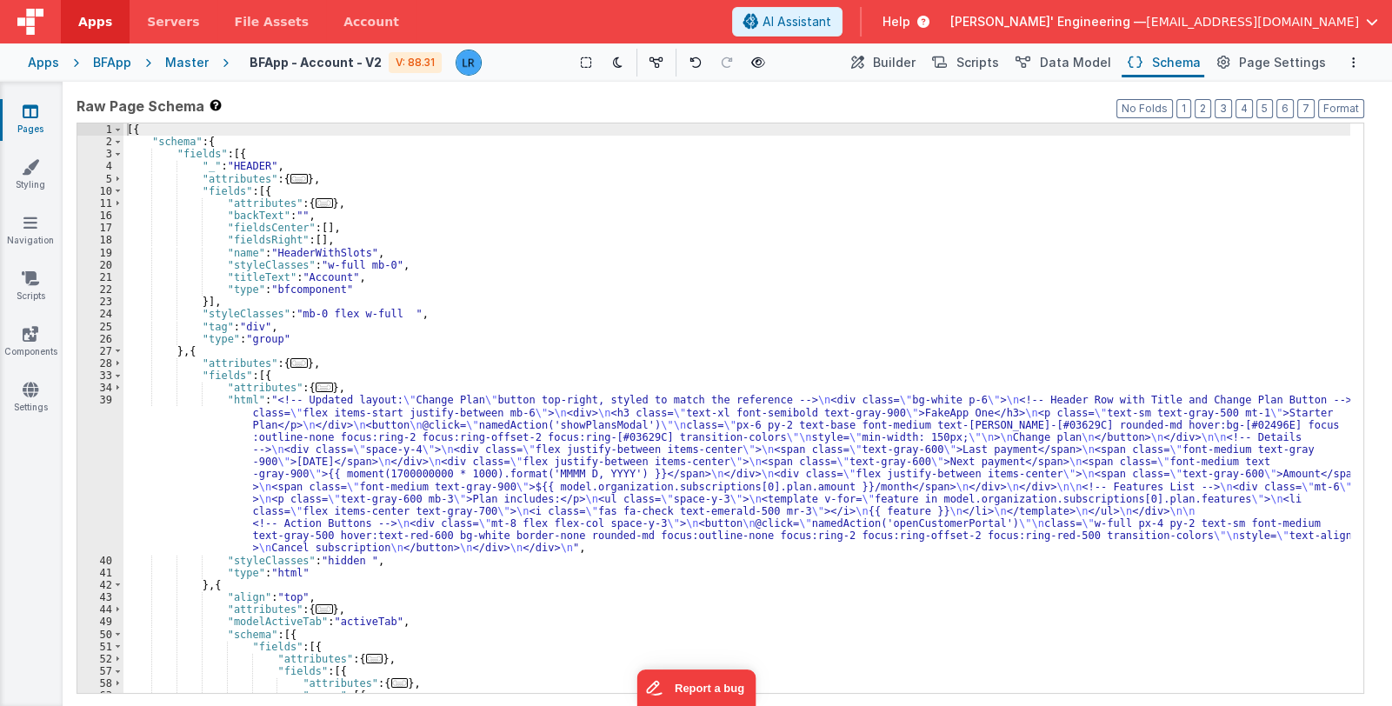
click at [1128, 61] on div "Schema Page Schema" at bounding box center [1163, 63] width 90 height 30
click at [1104, 63] on span "Data Model" at bounding box center [1075, 62] width 71 height 17
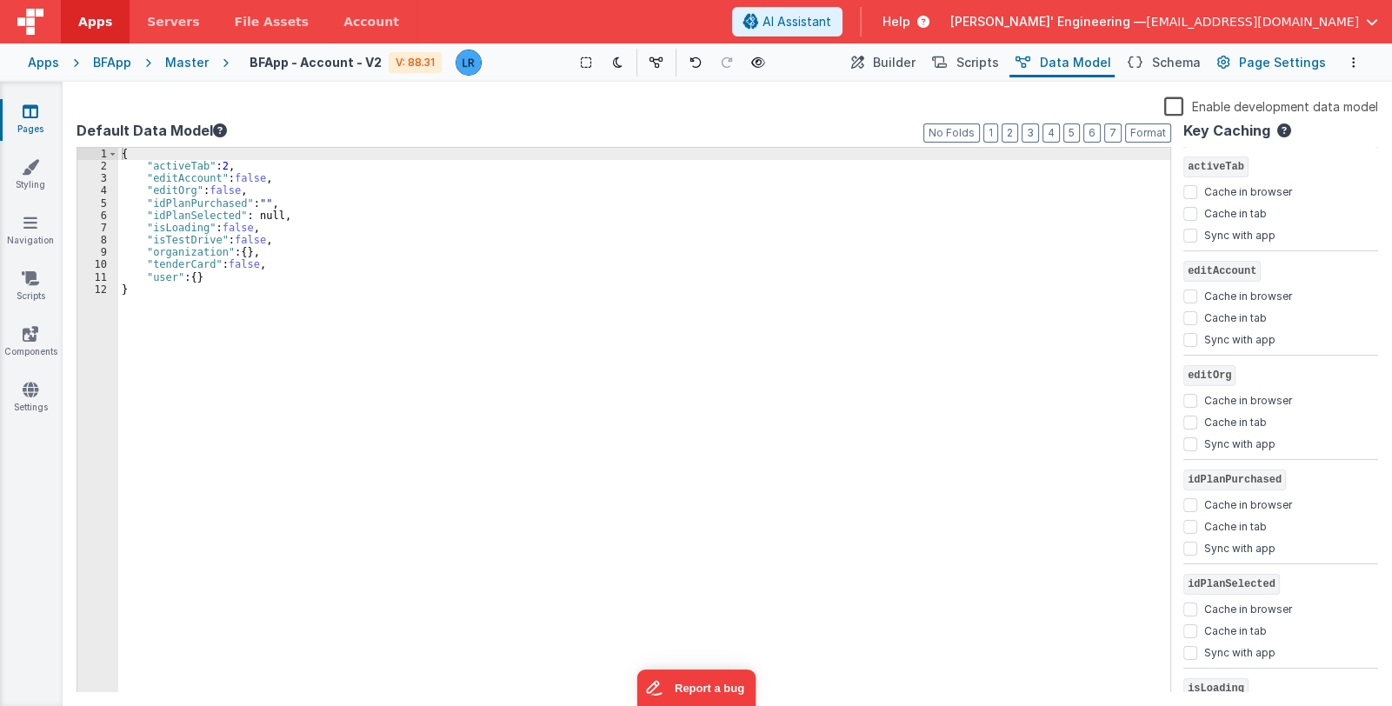
click at [1273, 65] on span "Page Settings" at bounding box center [1282, 62] width 87 height 17
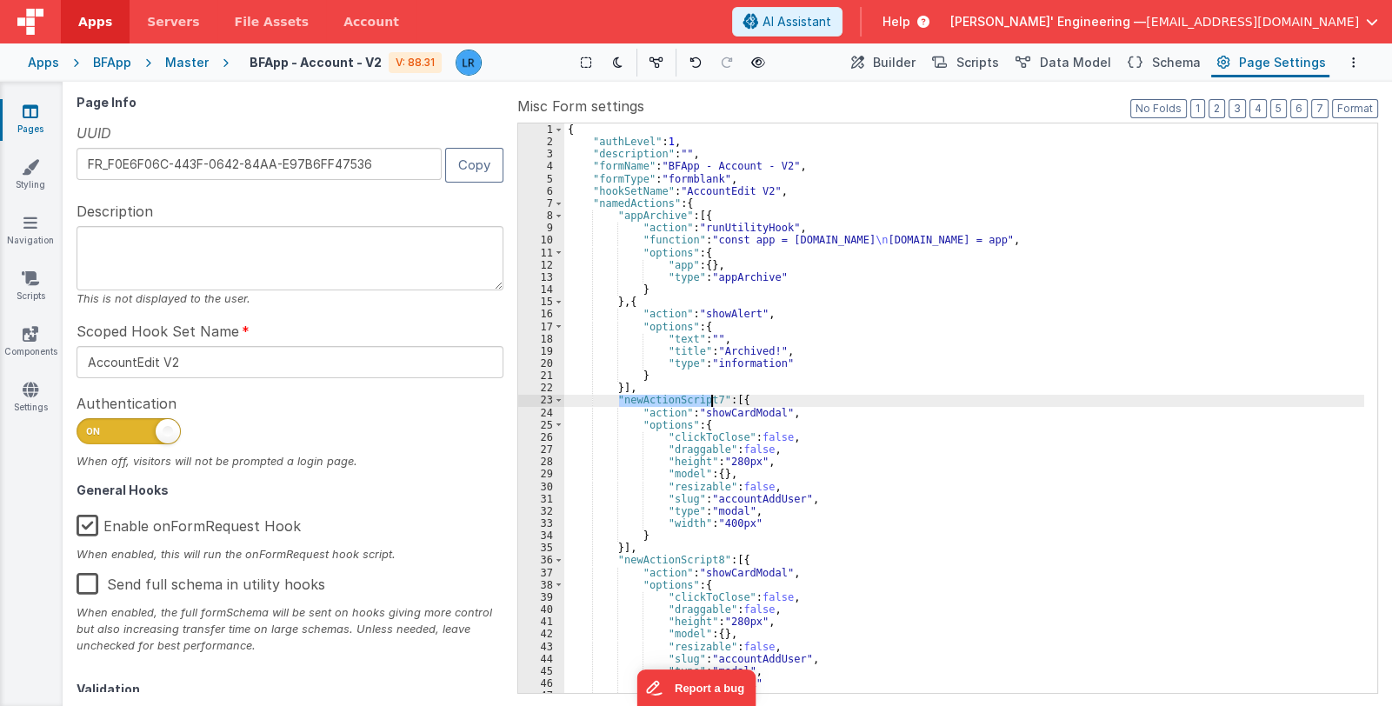
drag, startPoint x: 617, startPoint y: 401, endPoint x: 710, endPoint y: 400, distance: 93.0
click at [710, 400] on div "{ "authLevel" : 1 , "description" : "" , "formName" : "BFApp - Account - V2" , …" at bounding box center [964, 420] width 800 height 595
click at [874, 382] on div "{ "authLevel" : 1 , "description" : "" , "formName" : "BFApp - Account - V2" , …" at bounding box center [964, 420] width 800 height 595
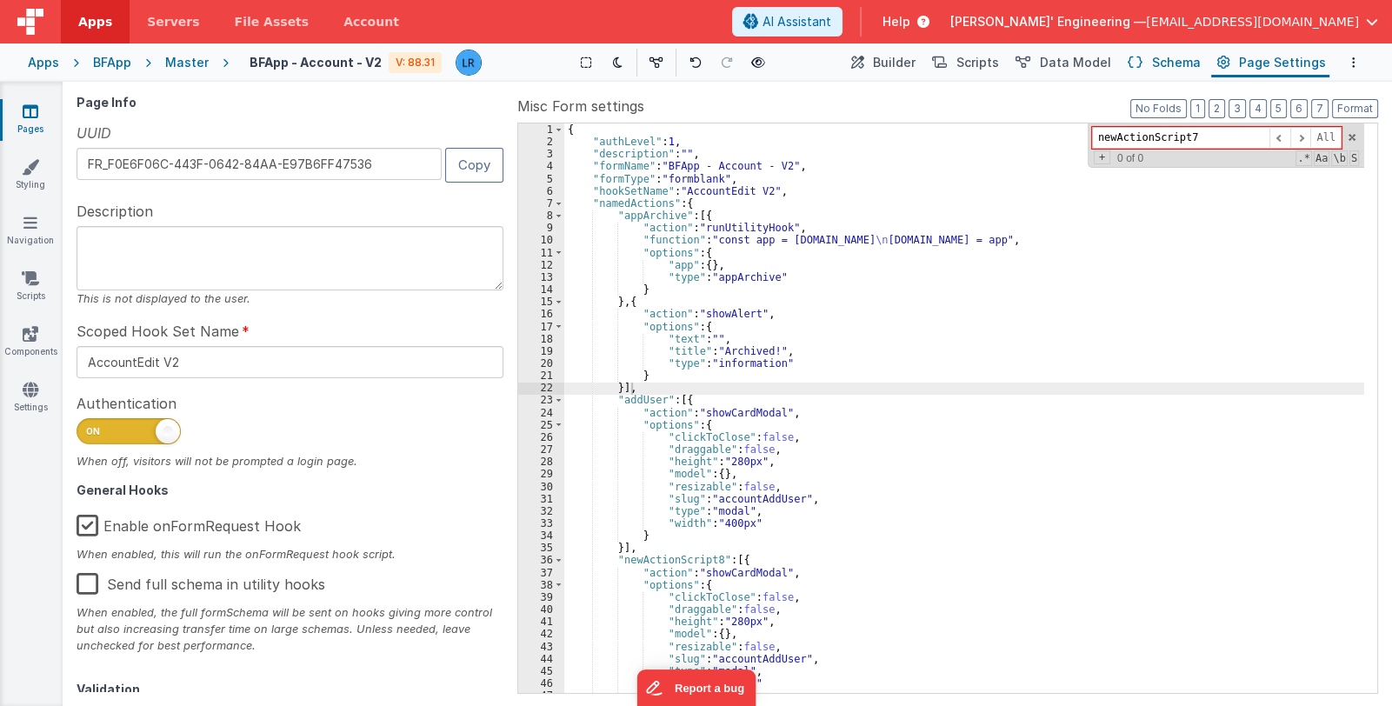
type input "newActionScript7"
click at [1187, 63] on span "Schema" at bounding box center [1176, 62] width 49 height 17
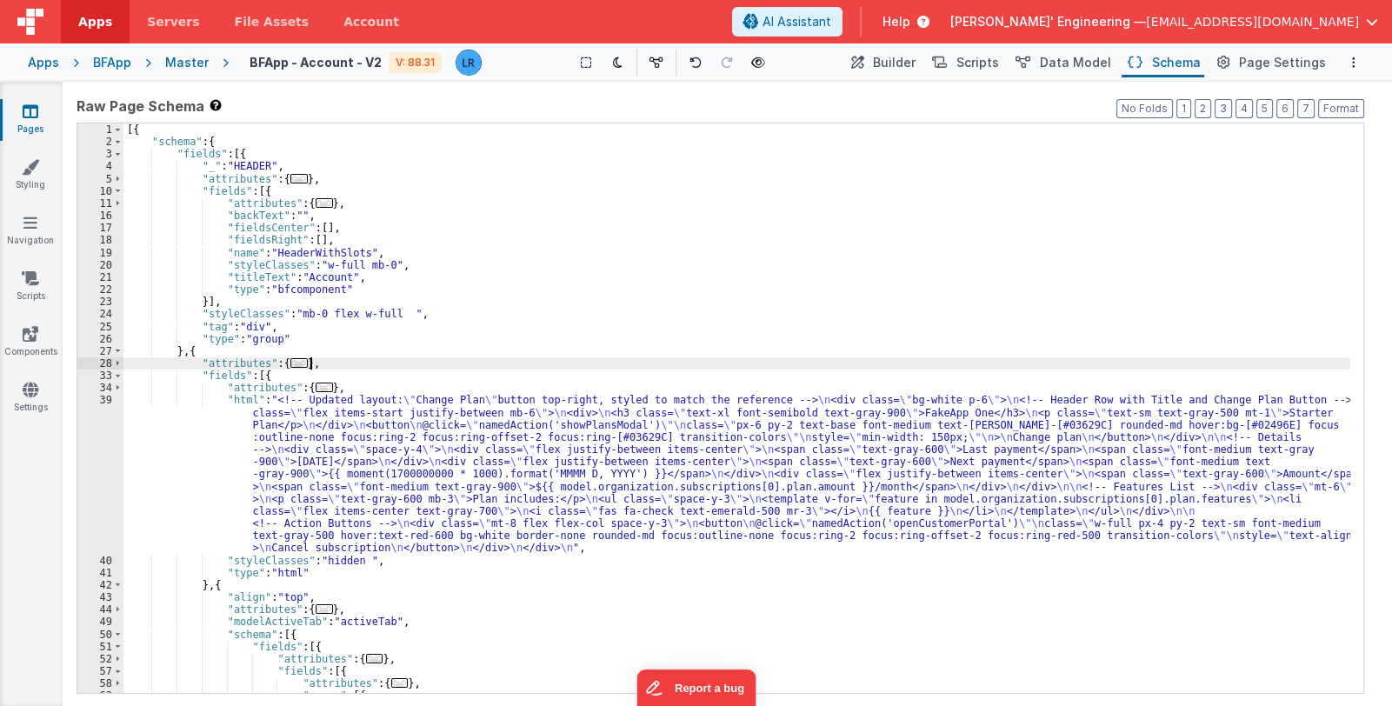
click at [809, 363] on div "[{ "schema" : { "fields" : [{ "_" : "HEADER" , "attributes" : { ... } , "fields…" at bounding box center [736, 420] width 1226 height 595
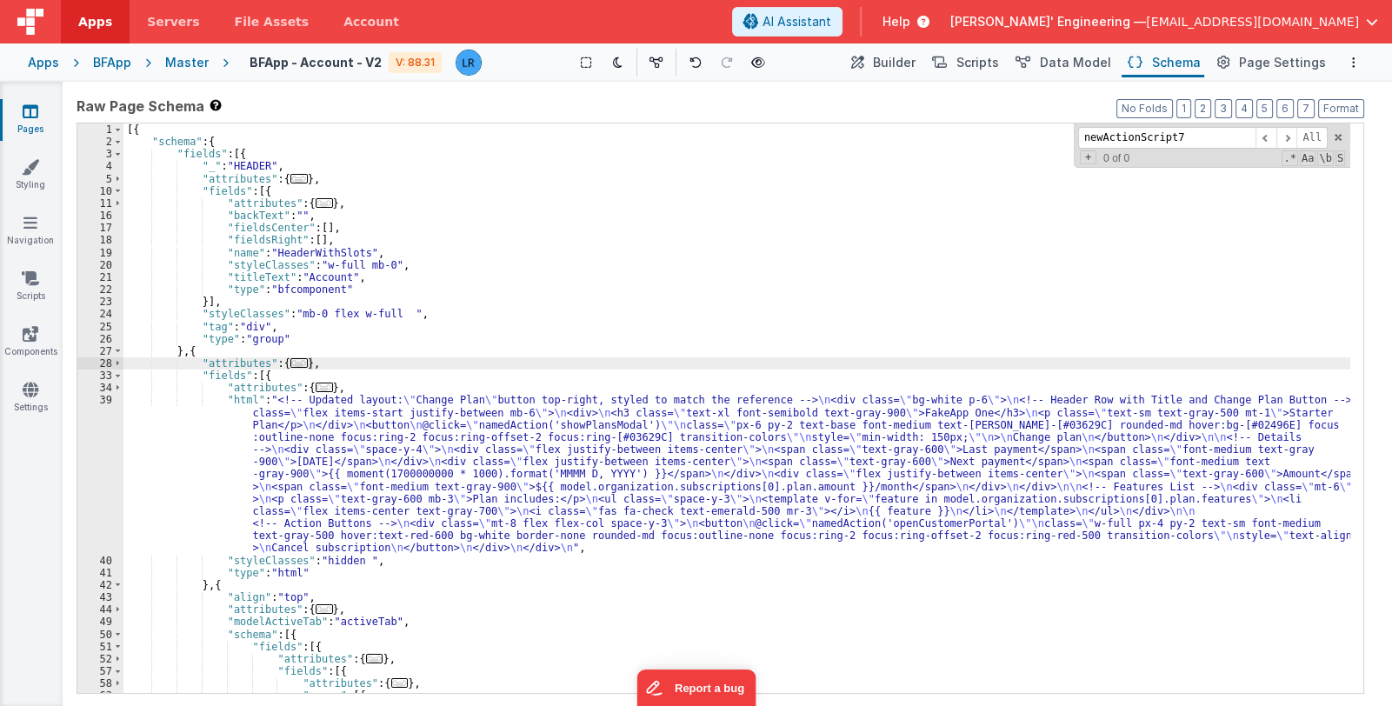
scroll to position [3827, 0]
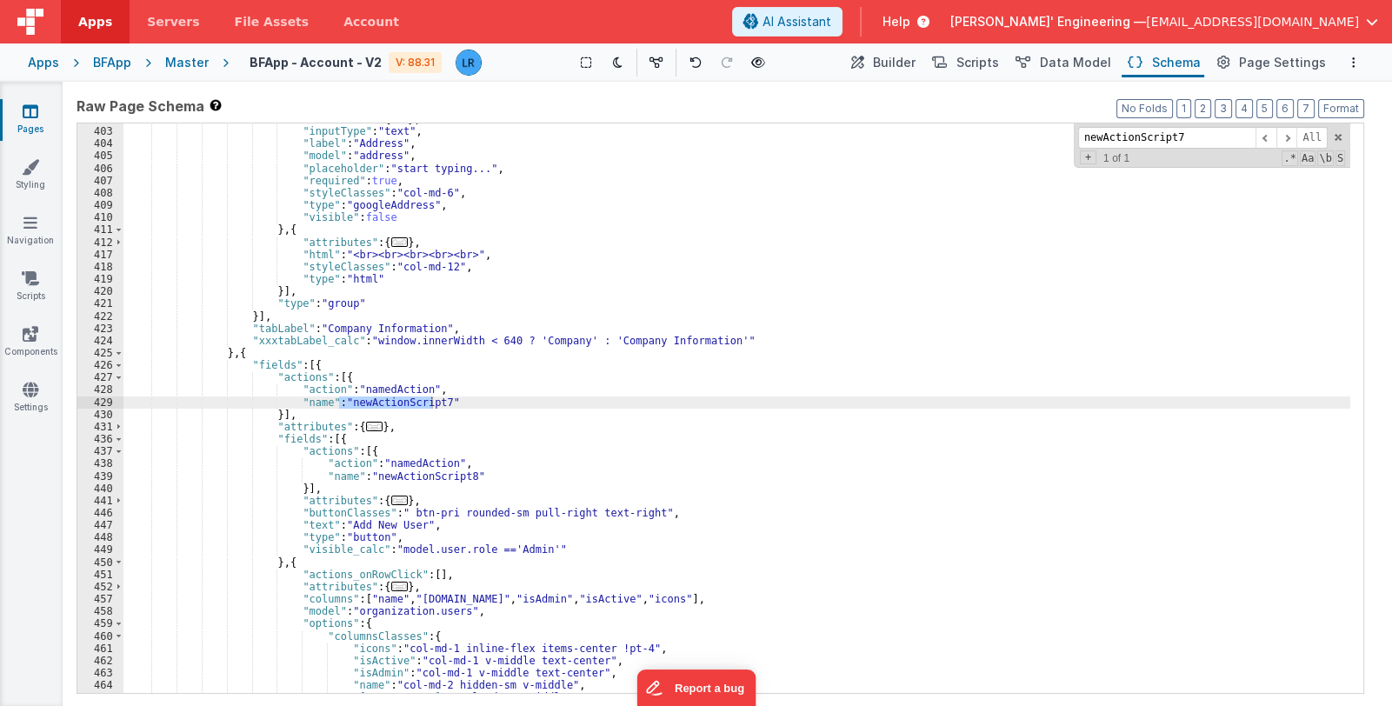
type input "newActionScript7"
click at [340, 409] on div ""attributes" : { ... } , "inputType" : "text" , "label" : "Address" , "model" :…" at bounding box center [736, 410] width 1226 height 595
drag, startPoint x: 338, startPoint y: 402, endPoint x: 433, endPoint y: 400, distance: 94.8
click at [433, 400] on div ""attributes" : { ... } , "inputType" : "text" , "label" : "Address" , "model" :…" at bounding box center [736, 410] width 1226 height 595
click at [1260, 65] on span "Page Settings" at bounding box center [1282, 62] width 87 height 17
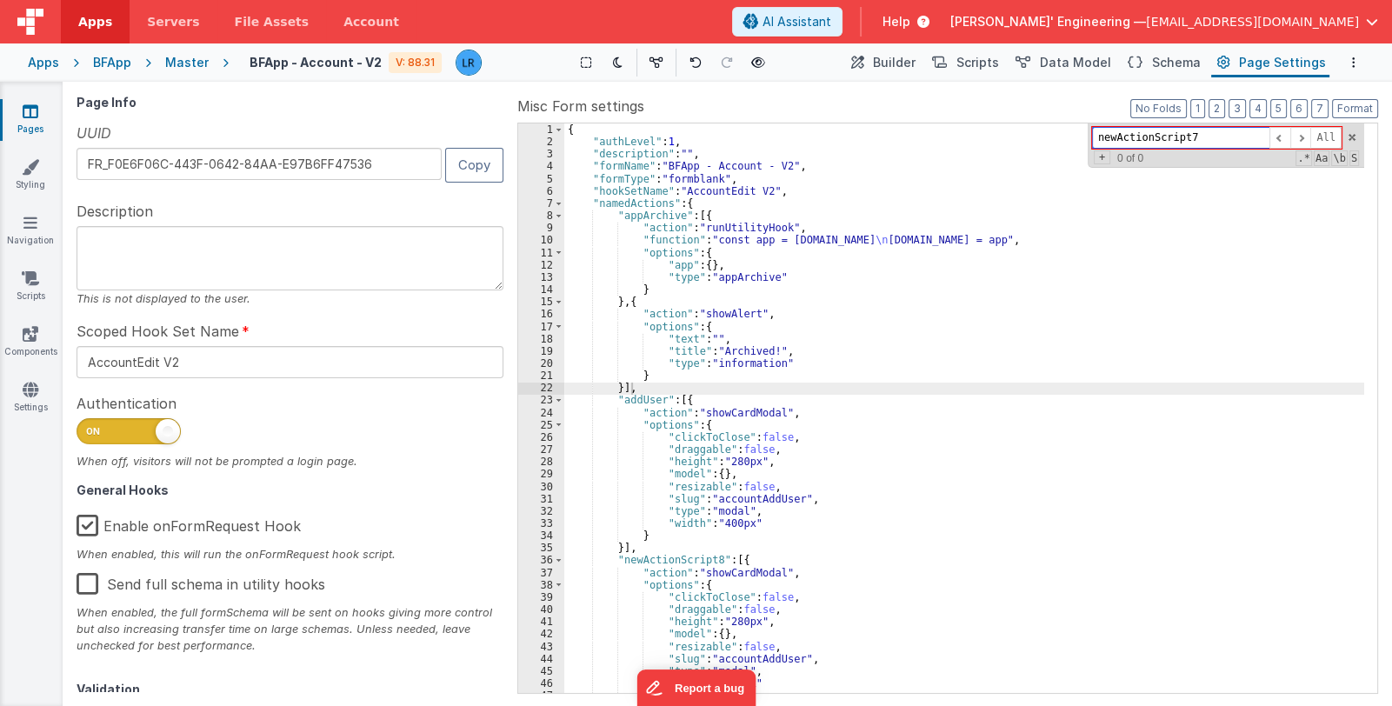
drag, startPoint x: 1239, startPoint y: 137, endPoint x: 1186, endPoint y: 139, distance: 52.2
click at [1186, 139] on input "newActionScript7" at bounding box center [1180, 138] width 177 height 22
drag, startPoint x: 709, startPoint y: 561, endPoint x: 617, endPoint y: 563, distance: 92.1
click at [617, 563] on div "{ "authLevel" : 1 , "description" : "" , "formName" : "BFApp - Account - V2" , …" at bounding box center [964, 420] width 800 height 595
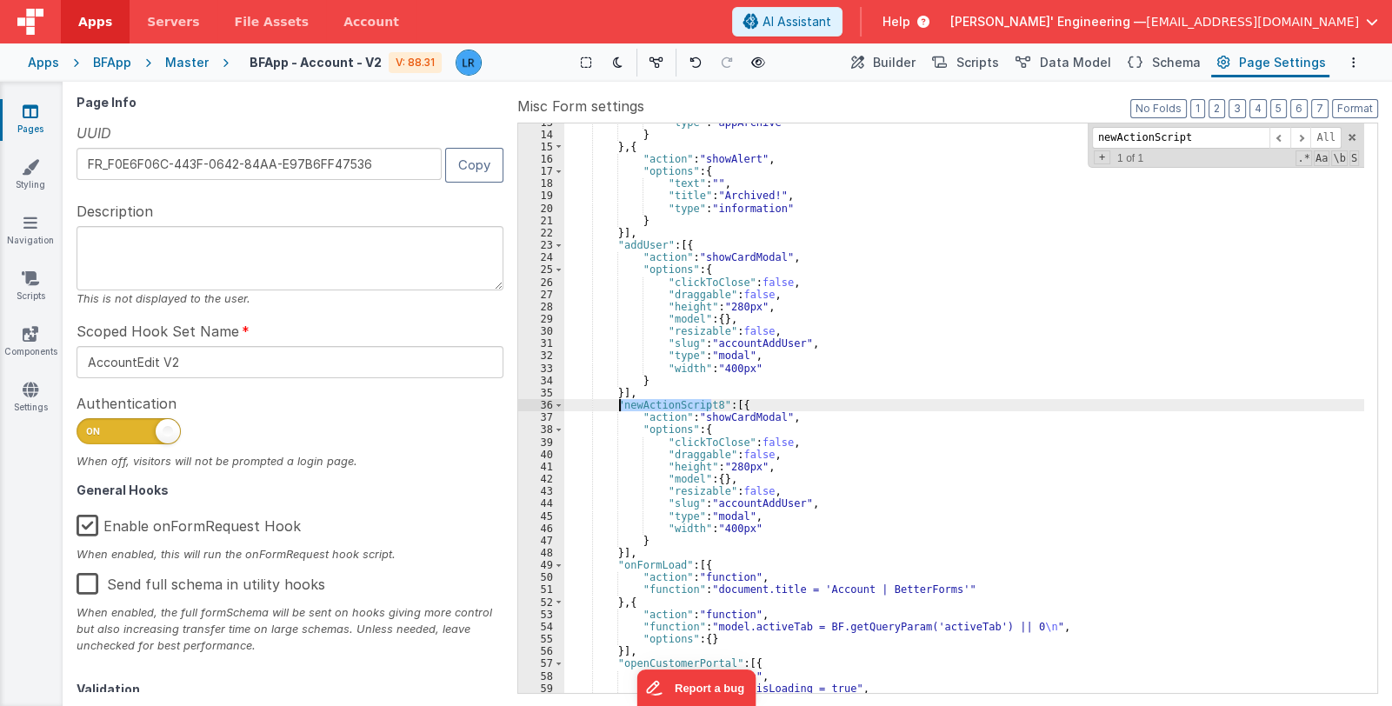
scroll to position [155, 0]
drag, startPoint x: 1200, startPoint y: 135, endPoint x: 1086, endPoint y: 139, distance: 113.9
click at [1086, 139] on div ""type" : "appArchive" } } , { "action" : "showAlert" , "options" : { "text" : "…" at bounding box center [964, 407] width 800 height 569
click at [1300, 138] on span at bounding box center [1300, 138] width 21 height 22
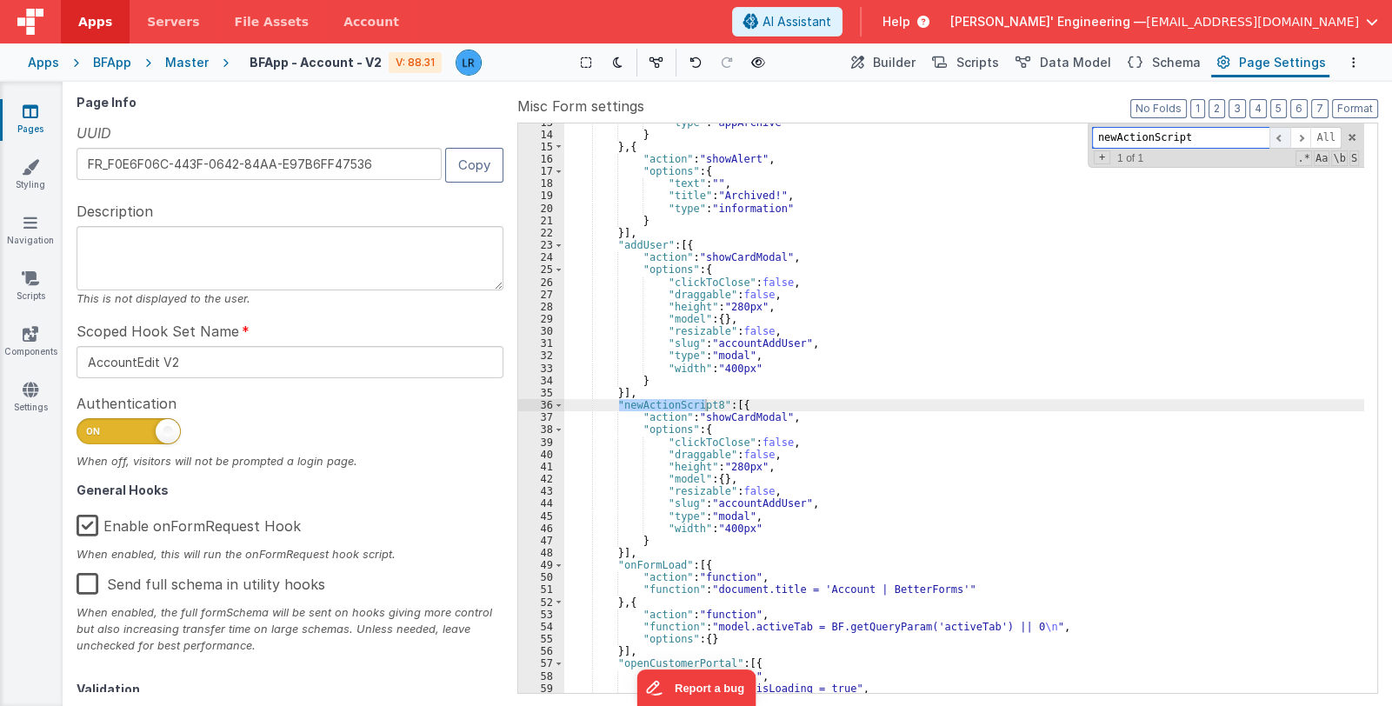
click at [1286, 139] on span at bounding box center [1279, 138] width 21 height 22
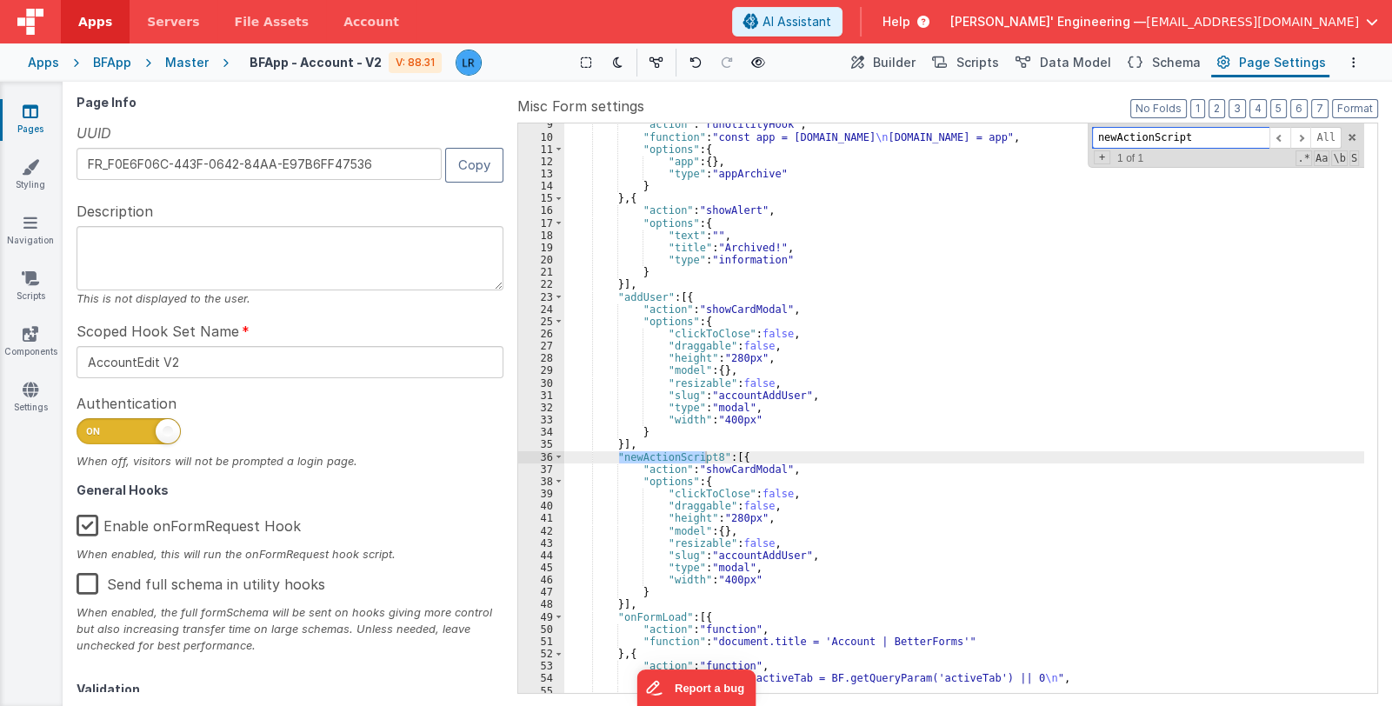
scroll to position [103, 0]
click at [1199, 137] on input "newActionScript" at bounding box center [1180, 138] width 177 height 22
drag, startPoint x: 1199, startPoint y: 137, endPoint x: 1069, endPoint y: 137, distance: 129.5
click at [1069, 137] on div ""action" : "runUtilityHook" , "function" : "const app = action.options.app \n a…" at bounding box center [964, 407] width 800 height 569
click at [1169, 64] on span "Schema" at bounding box center [1176, 62] width 49 height 17
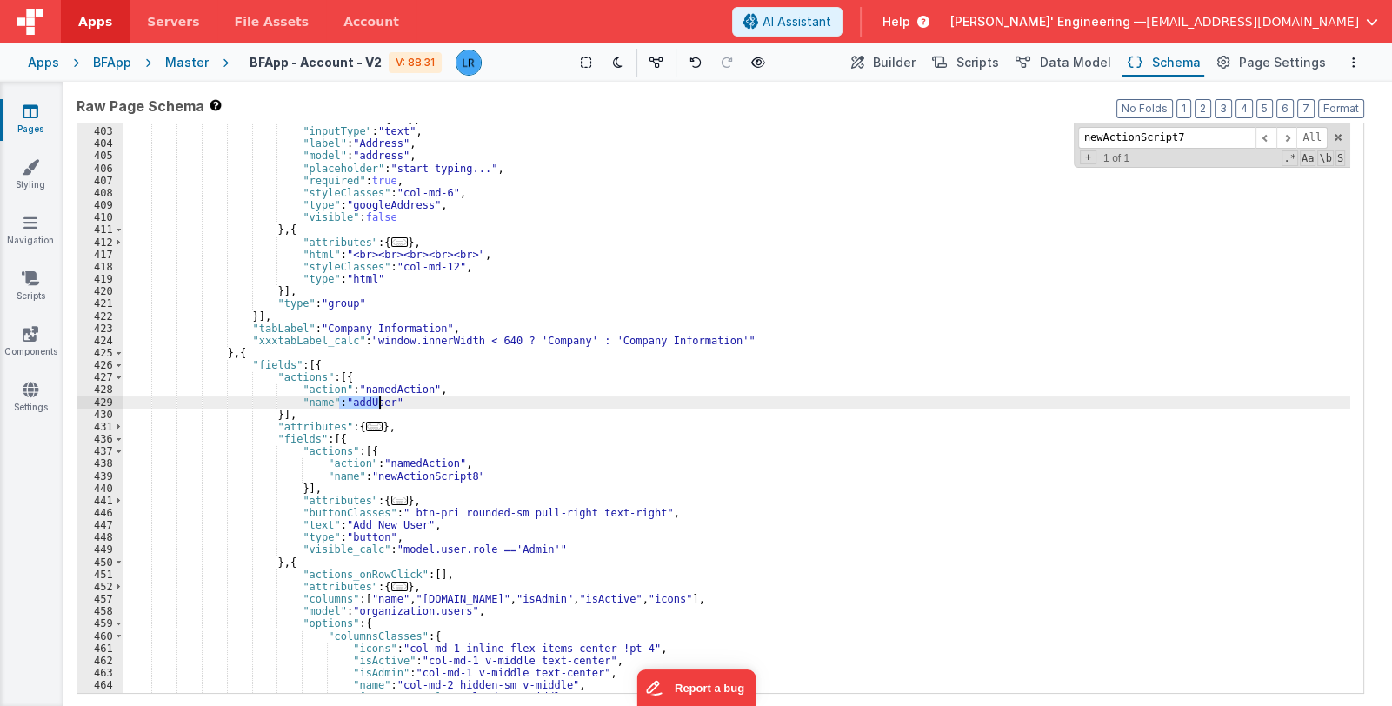
drag, startPoint x: 339, startPoint y: 402, endPoint x: 376, endPoint y: 402, distance: 37.4
click at [376, 402] on div ""attributes" : { ... } , "inputType" : "text" , "label" : "Address" , "model" :…" at bounding box center [736, 410] width 1226 height 595
drag, startPoint x: 361, startPoint y: 475, endPoint x: 454, endPoint y: 475, distance: 93.0
click at [454, 475] on div ""attributes" : { ... } , "inputType" : "text" , "label" : "Address" , "model" :…" at bounding box center [736, 410] width 1226 height 595
click at [808, 446] on div ""attributes" : { ... } , "inputType" : "text" , "label" : "Address" , "model" :…" at bounding box center [736, 410] width 1226 height 595
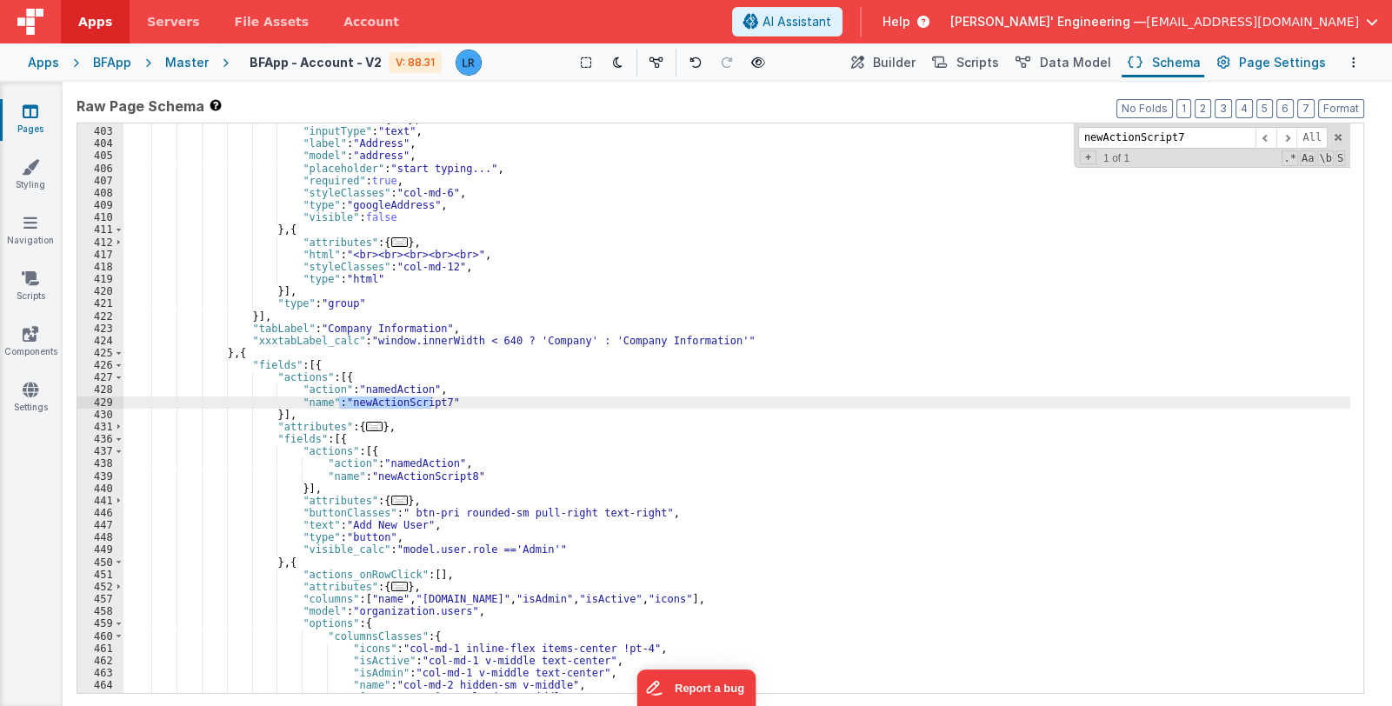
click at [1251, 57] on span "Page Settings" at bounding box center [1282, 62] width 87 height 17
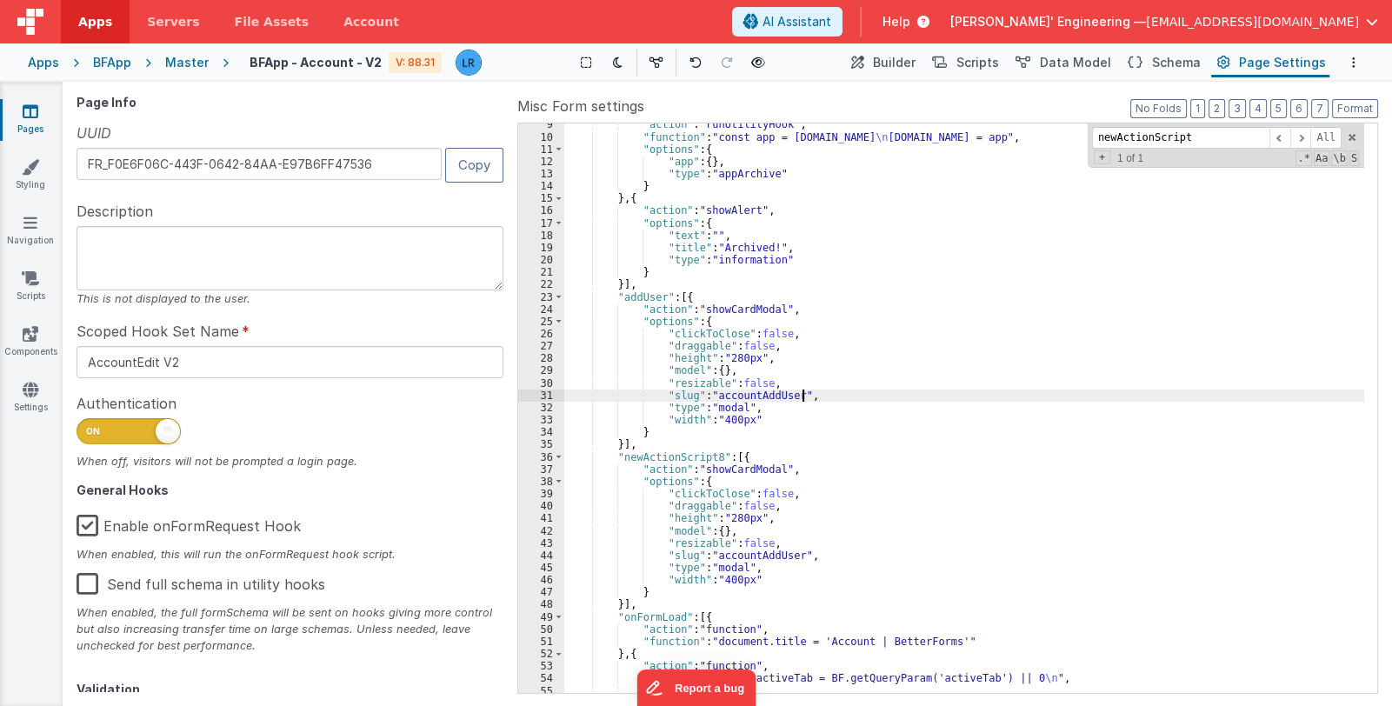
click at [960, 400] on div ""action" : "runUtilityHook" , "function" : "const app = action.options.app \n a…" at bounding box center [964, 415] width 800 height 595
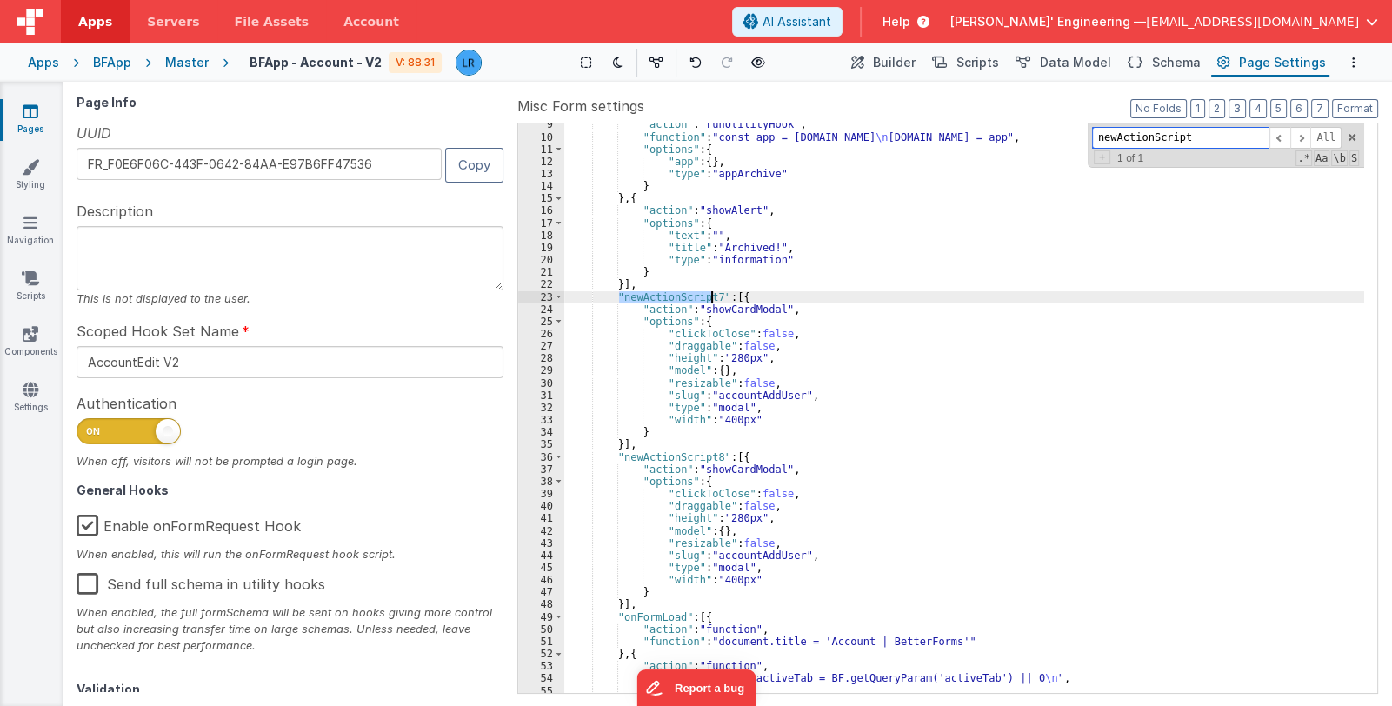
click at [1356, 133] on span at bounding box center [1351, 137] width 12 height 12
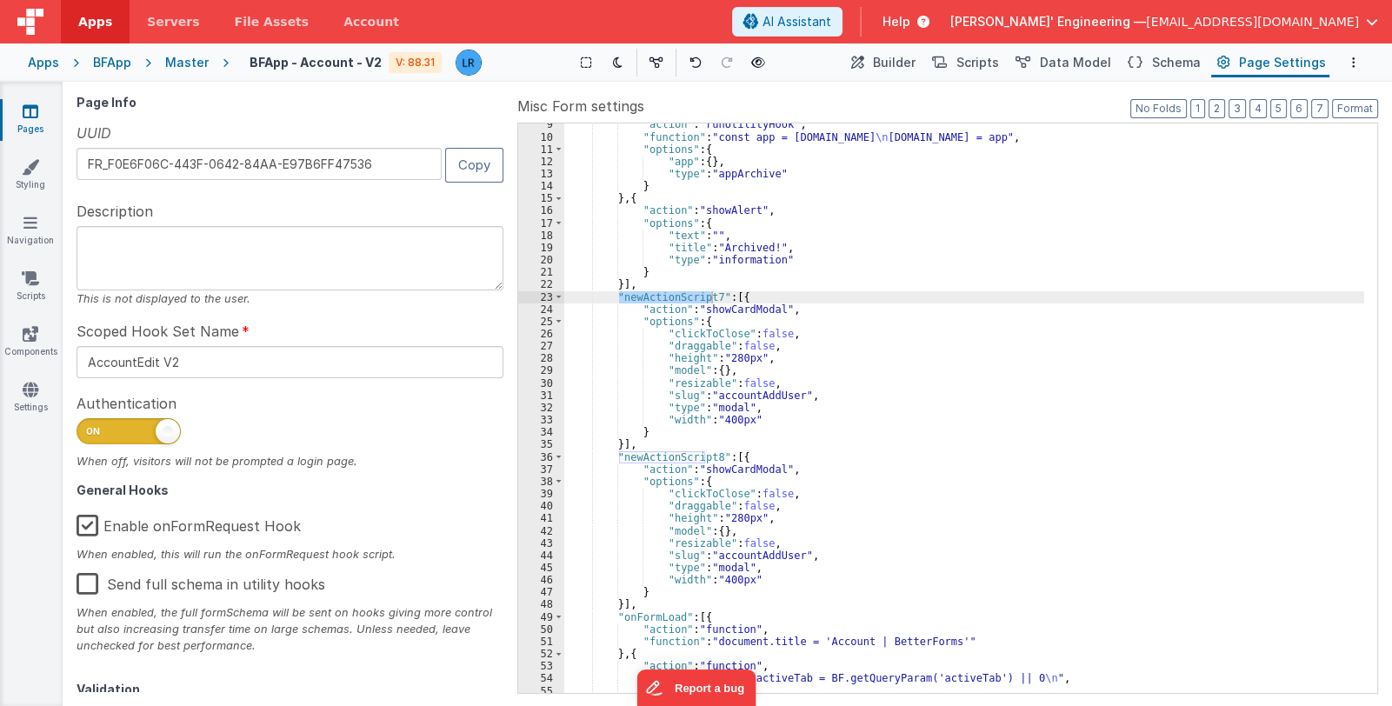
scroll to position [0, 0]
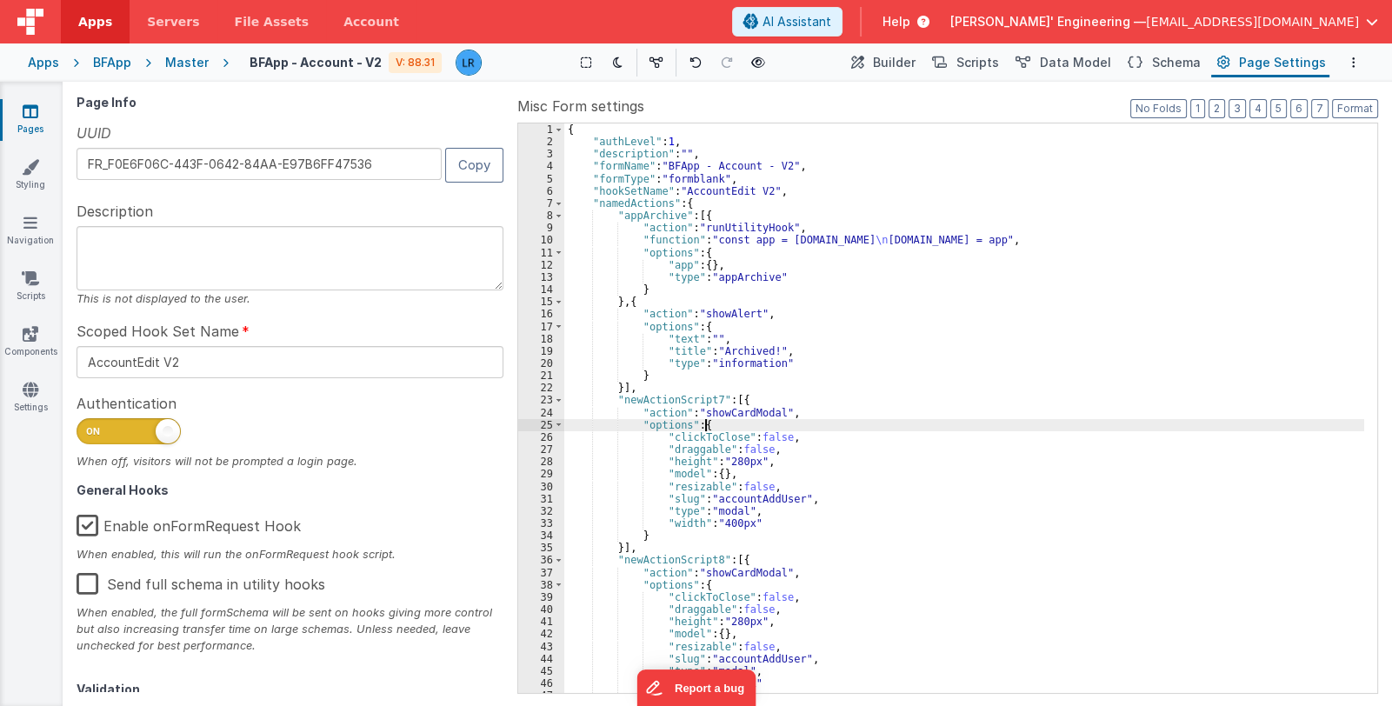
click at [880, 420] on div "{ "authLevel" : 1 , "description" : "" , "formName" : "BFApp - Account - V2" , …" at bounding box center [964, 420] width 800 height 595
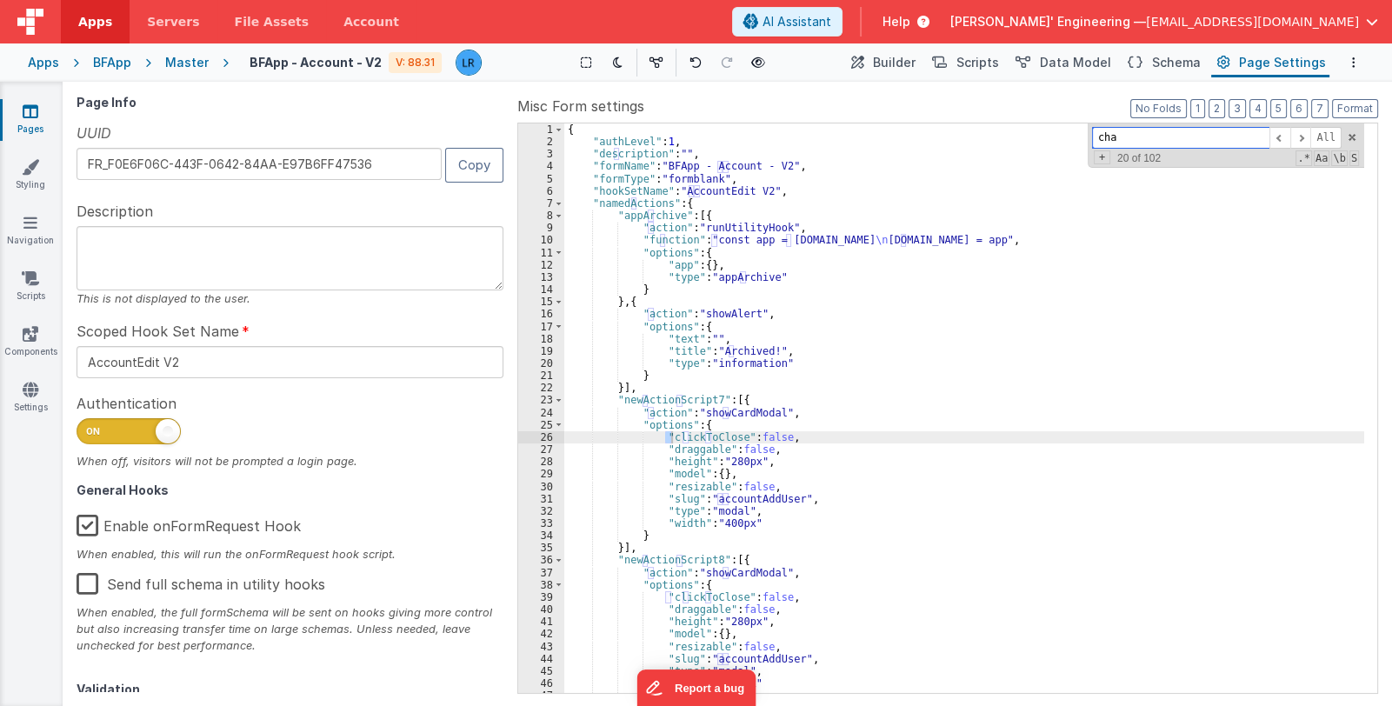
scroll to position [502, 0]
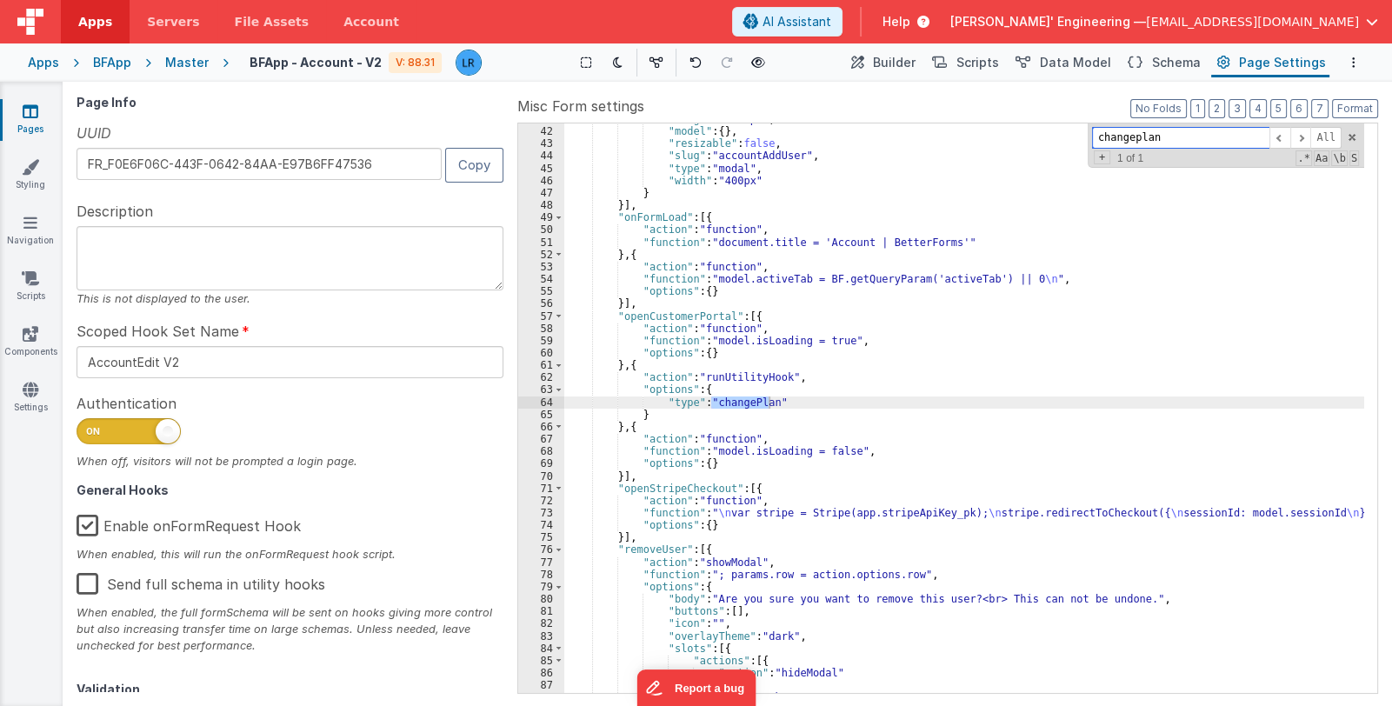
drag, startPoint x: 1171, startPoint y: 136, endPoint x: 1039, endPoint y: 129, distance: 132.3
click at [1039, 129] on div ""height" : "280px" , "model" : { } , "resizable" : false , "slug" : "accountAdd…" at bounding box center [964, 407] width 800 height 569
type input "changeplan"
click at [1181, 63] on span "Schema" at bounding box center [1176, 62] width 49 height 17
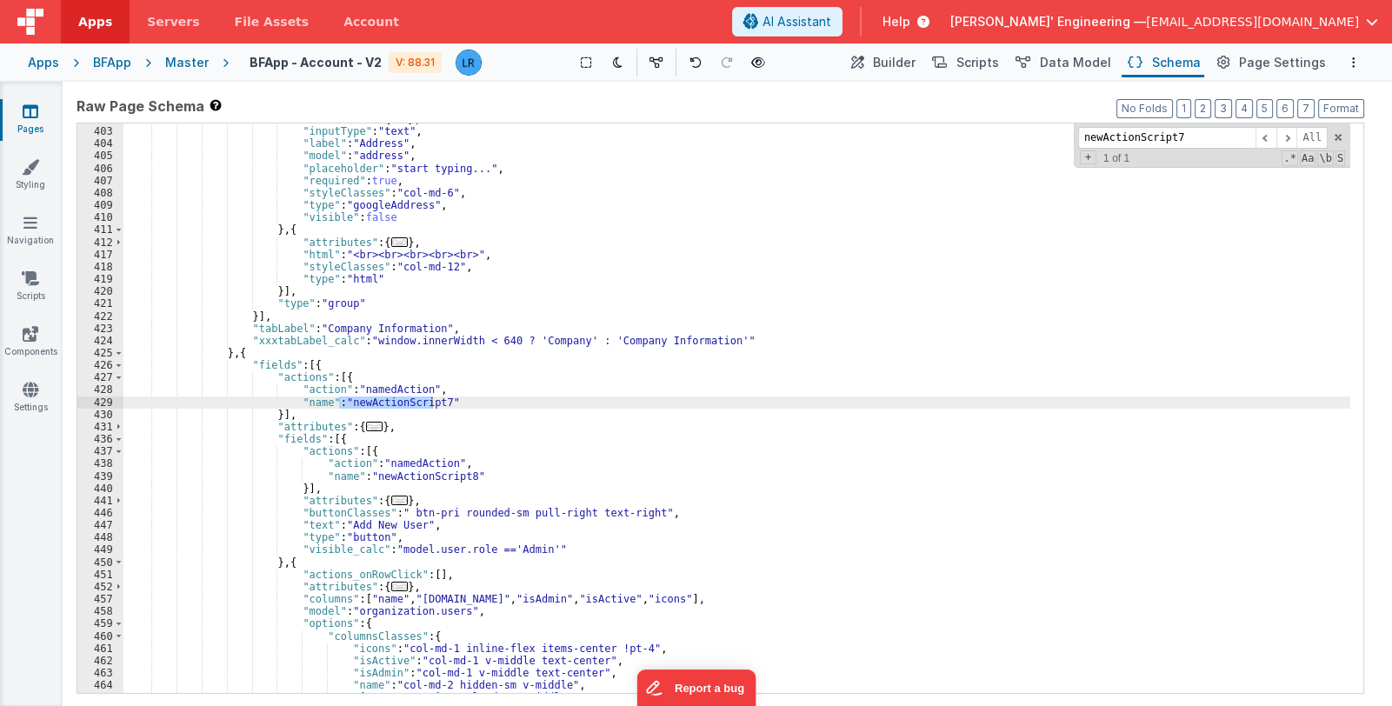
click at [717, 326] on div ""attributes" : { ... } , "inputType" : "text" , "label" : "Address" , "model" :…" at bounding box center [736, 410] width 1226 height 595
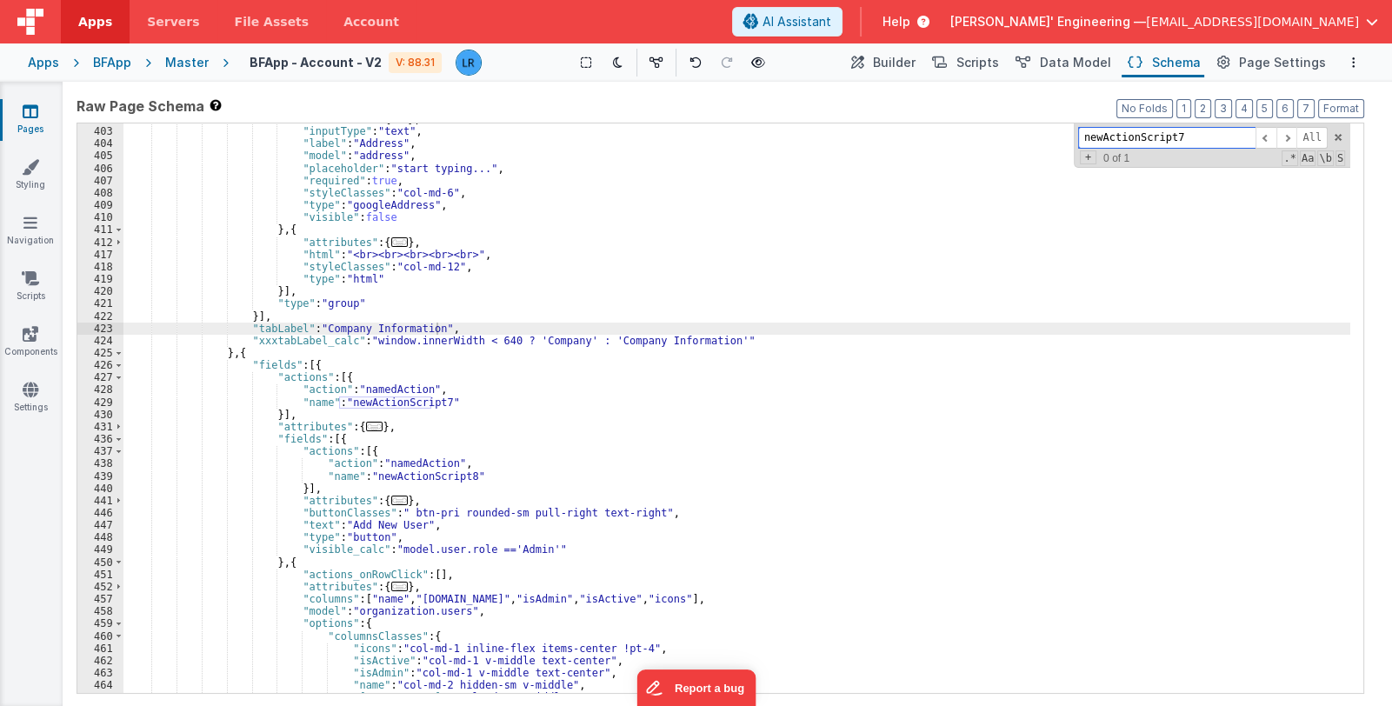
paste input "changeplan"
type input "changeplan"
click at [1286, 137] on span at bounding box center [1286, 138] width 21 height 22
click at [1269, 138] on span at bounding box center [1265, 138] width 21 height 22
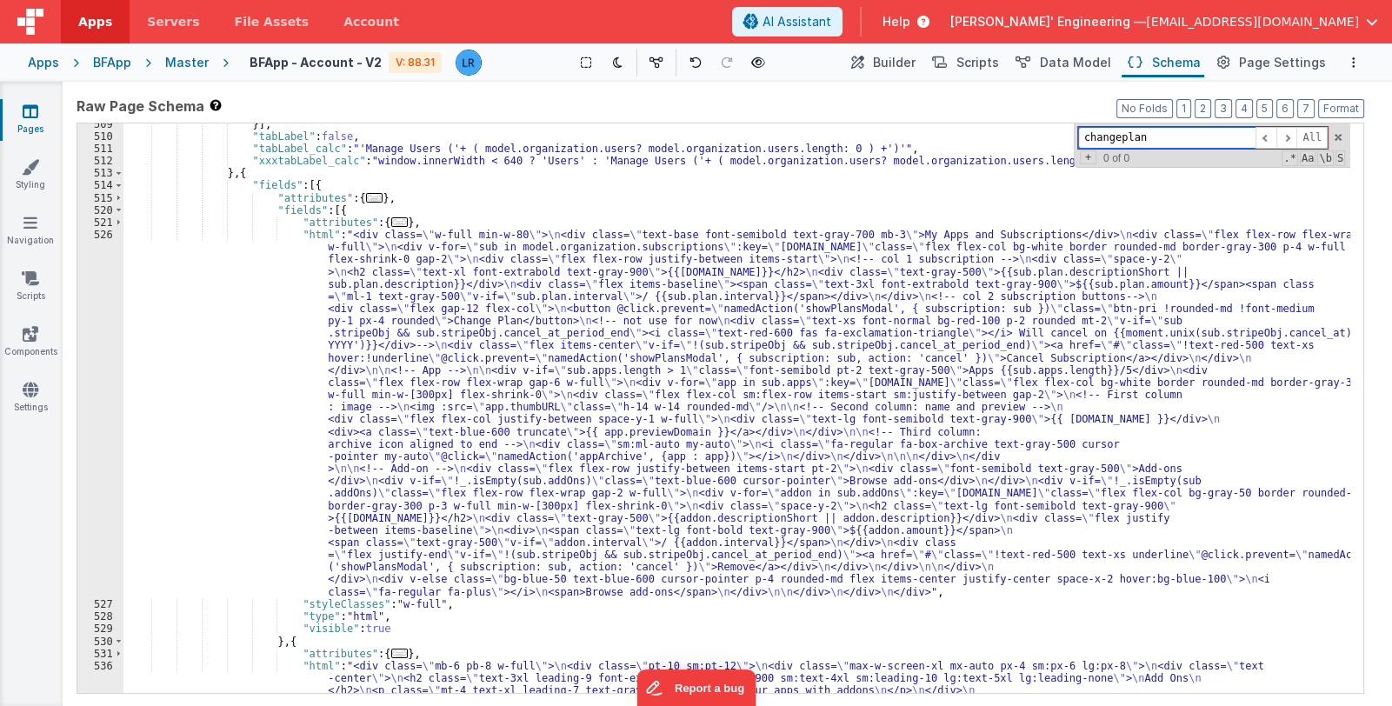
scroll to position [5068, 0]
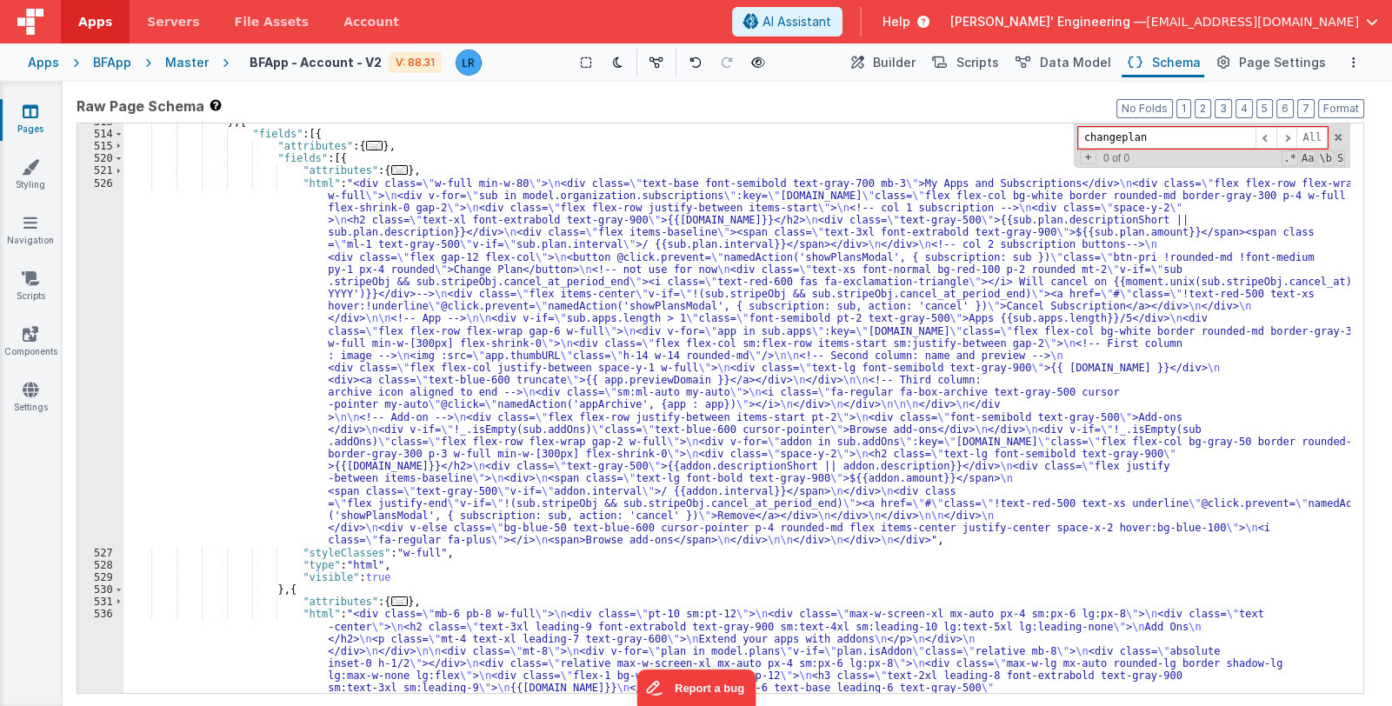
click at [434, 424] on div "} , { "fields" : [{ "attributes" : { ... } , "fields" : [{ "attributes" : { ...…" at bounding box center [736, 684] width 1226 height 1137
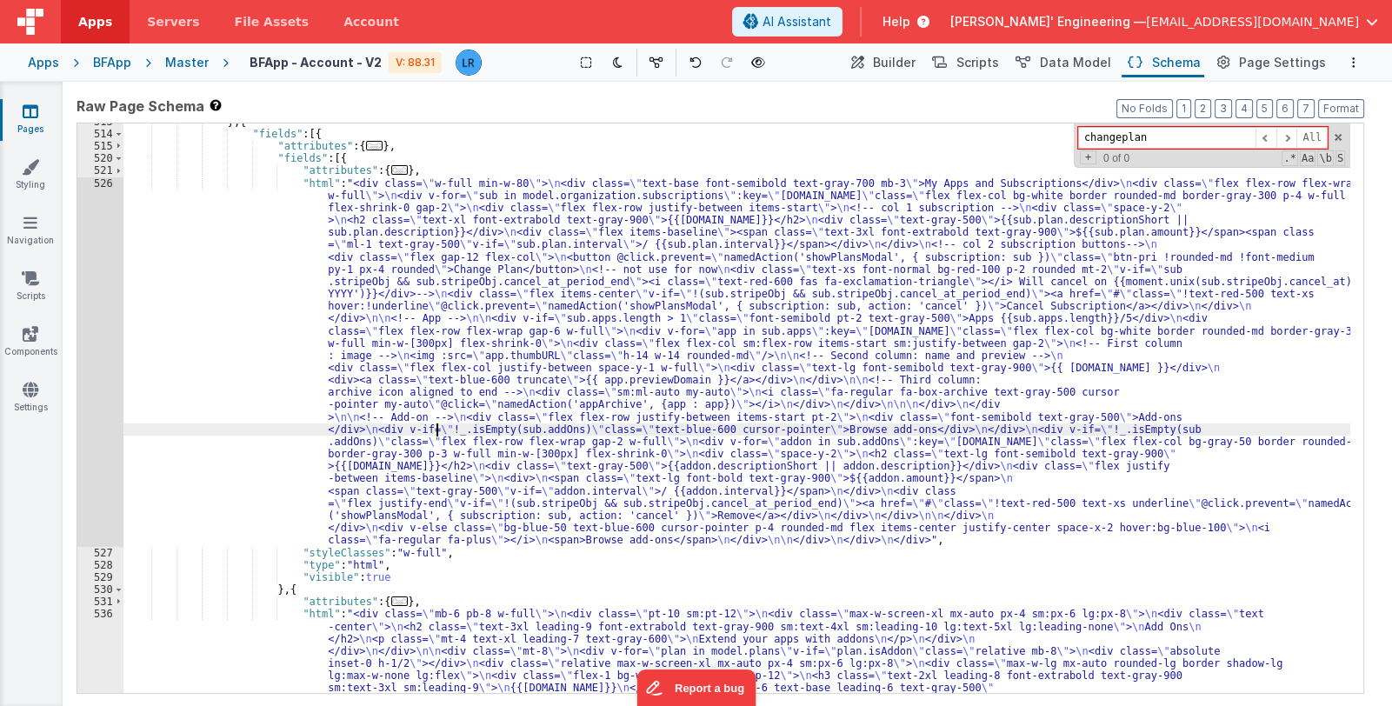
click at [90, 429] on div "526" at bounding box center [100, 361] width 46 height 369
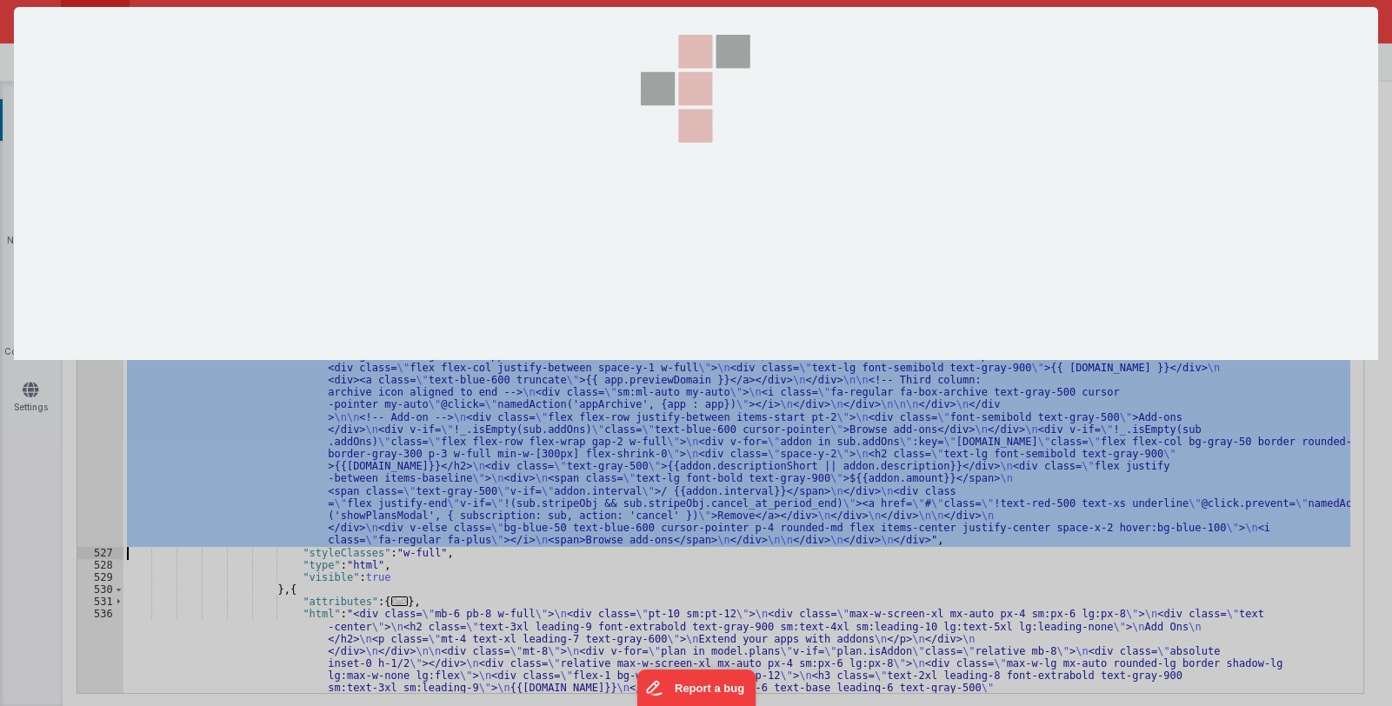
click at [90, 429] on div at bounding box center [696, 353] width 1392 height 706
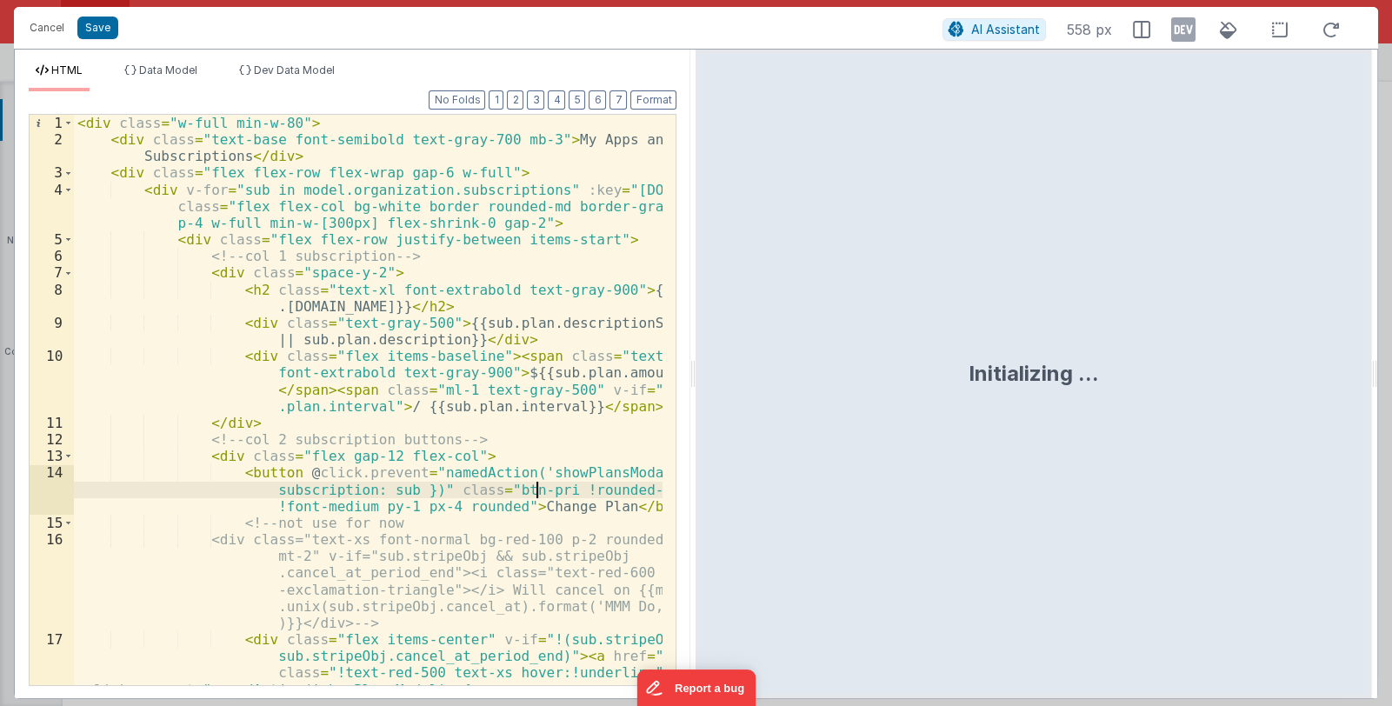
click at [534, 487] on div "< div class = "w-full min-w-80" > < div class = "text-base font-semibold text-g…" at bounding box center [368, 458] width 589 height 687
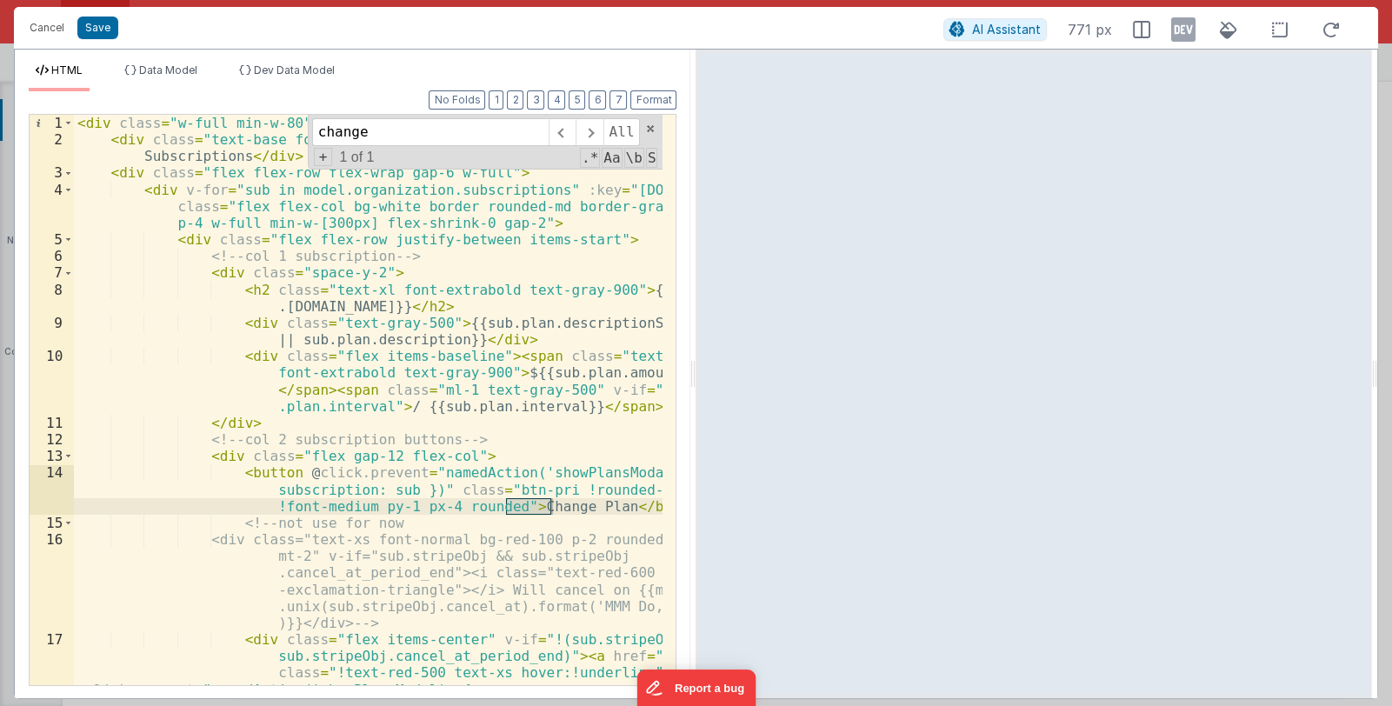
type input "change"
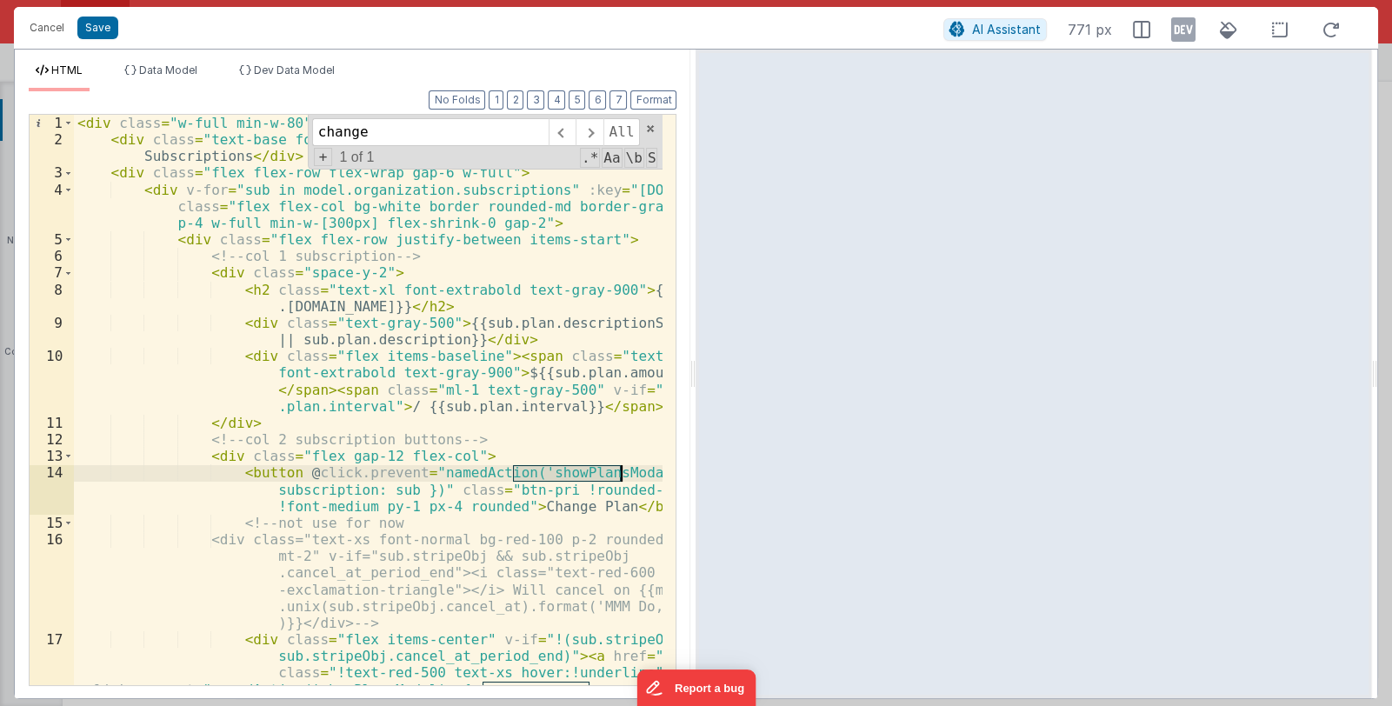
drag, startPoint x: 513, startPoint y: 476, endPoint x: 618, endPoint y: 477, distance: 105.2
click at [618, 477] on div "< div class = "w-full min-w-80" > < div class = "text-base font-semibold text-g…" at bounding box center [368, 458] width 589 height 687
click at [44, 35] on button "Cancel" at bounding box center [47, 28] width 52 height 24
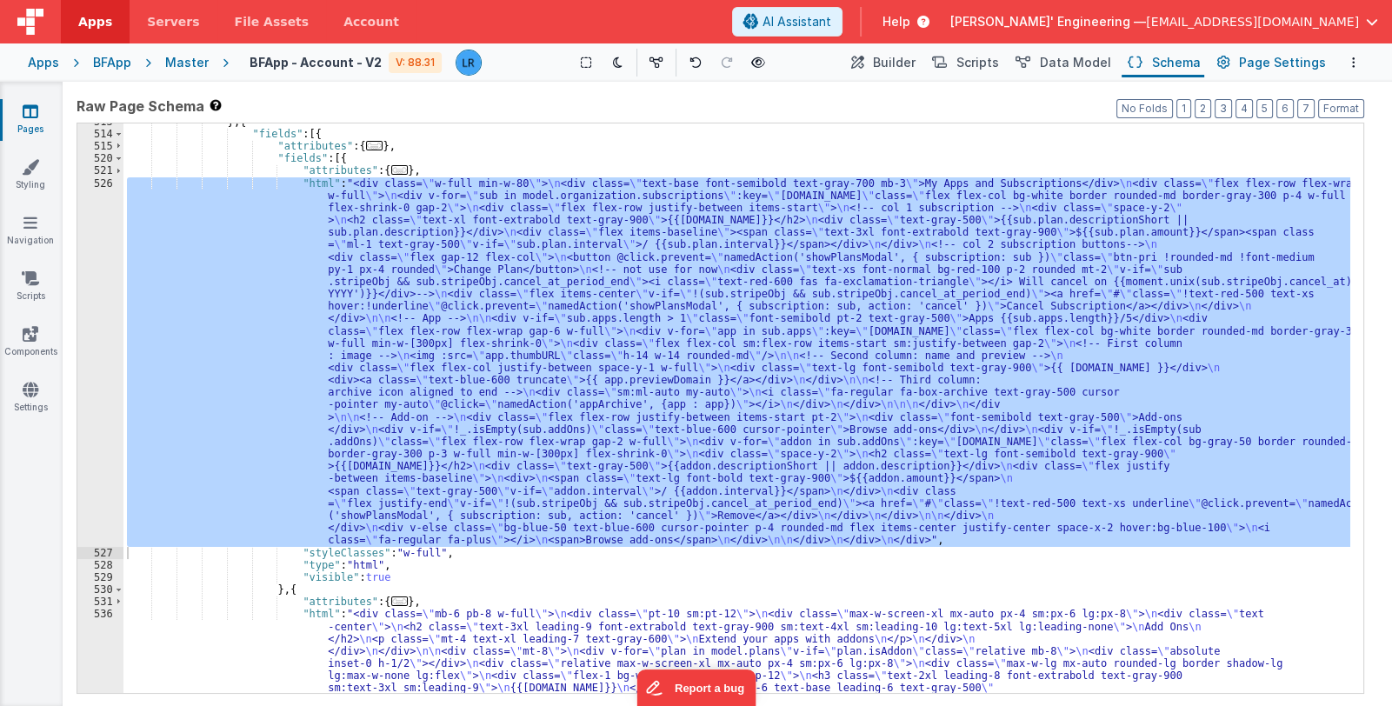
click at [1257, 63] on span "Page Settings" at bounding box center [1282, 62] width 87 height 17
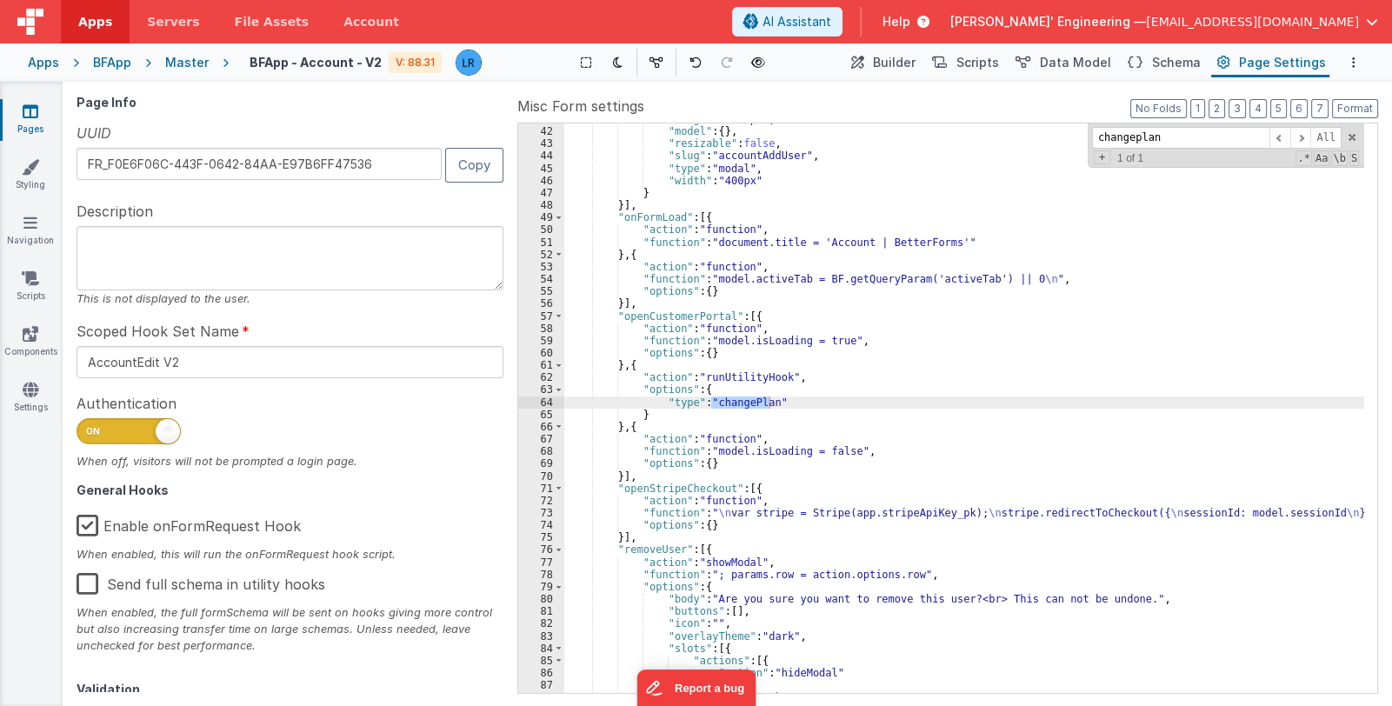
click at [830, 368] on div ""height" : "280px" , "model" : { } , "resizable" : false , "slug" : "accountAdd…" at bounding box center [964, 410] width 800 height 595
paste input "showPlansModal"
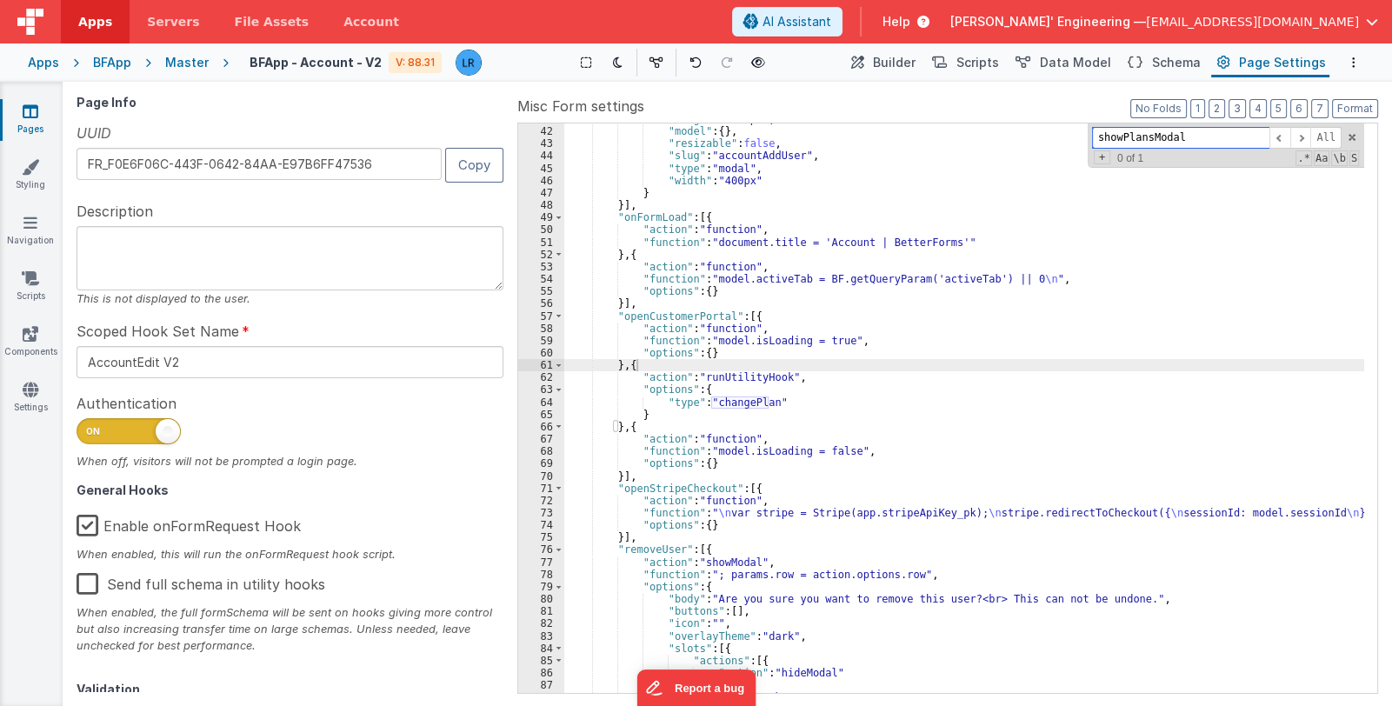
scroll to position [1056, 0]
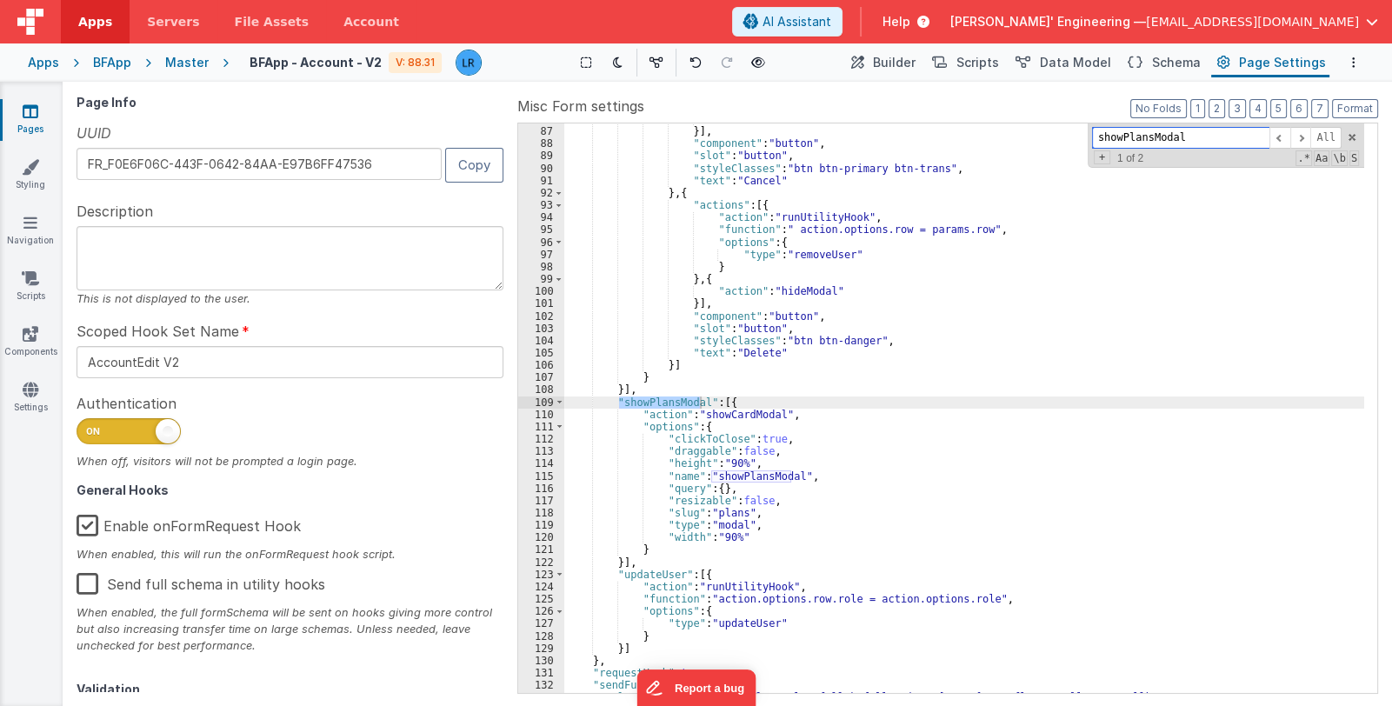
type input "showPlansModal"
click at [747, 399] on div ""action" : "hideModal" }] , "component" : "button" , "slot" : "button" , "style…" at bounding box center [964, 410] width 800 height 595
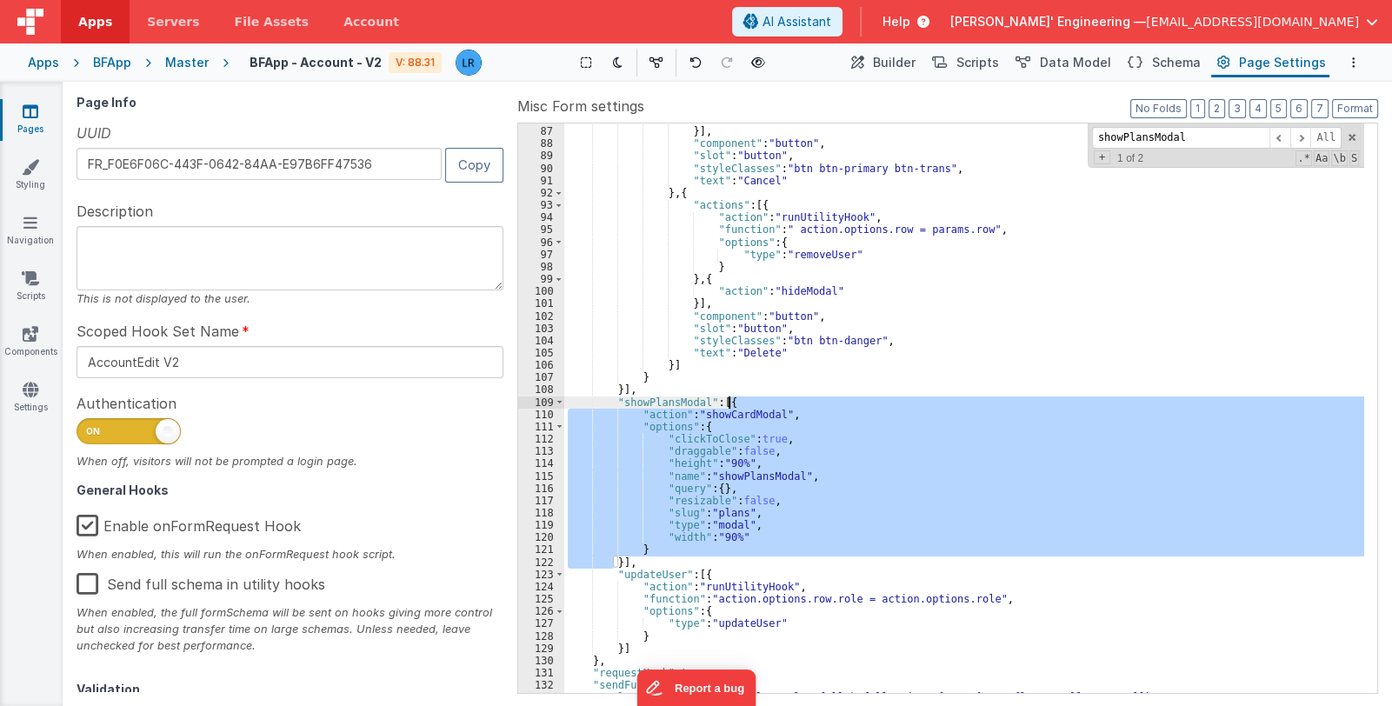
click at [710, 427] on div ""action" : "hideModal" }] , "component" : "button" , "slot" : "button" , "style…" at bounding box center [964, 407] width 800 height 569
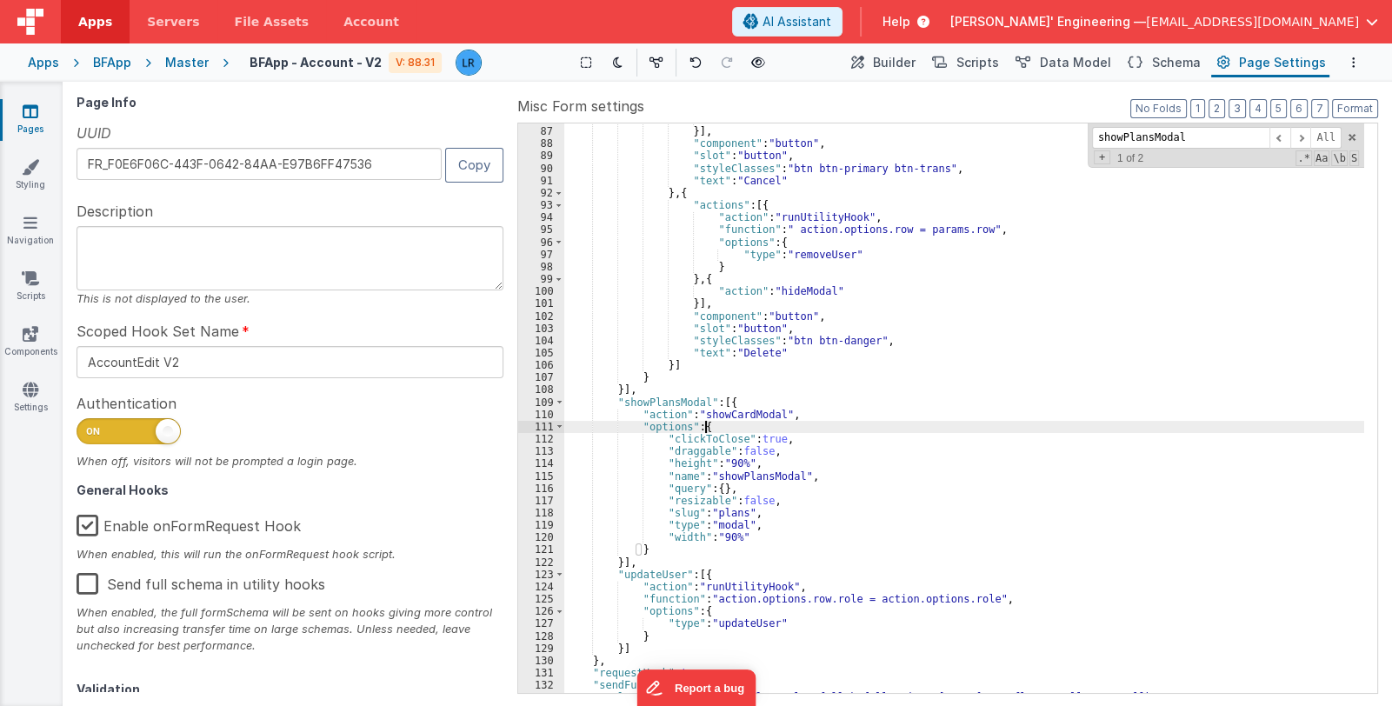
click at [808, 477] on div ""action" : "hideModal" }] , "component" : "button" , "slot" : "button" , "style…" at bounding box center [964, 410] width 800 height 595
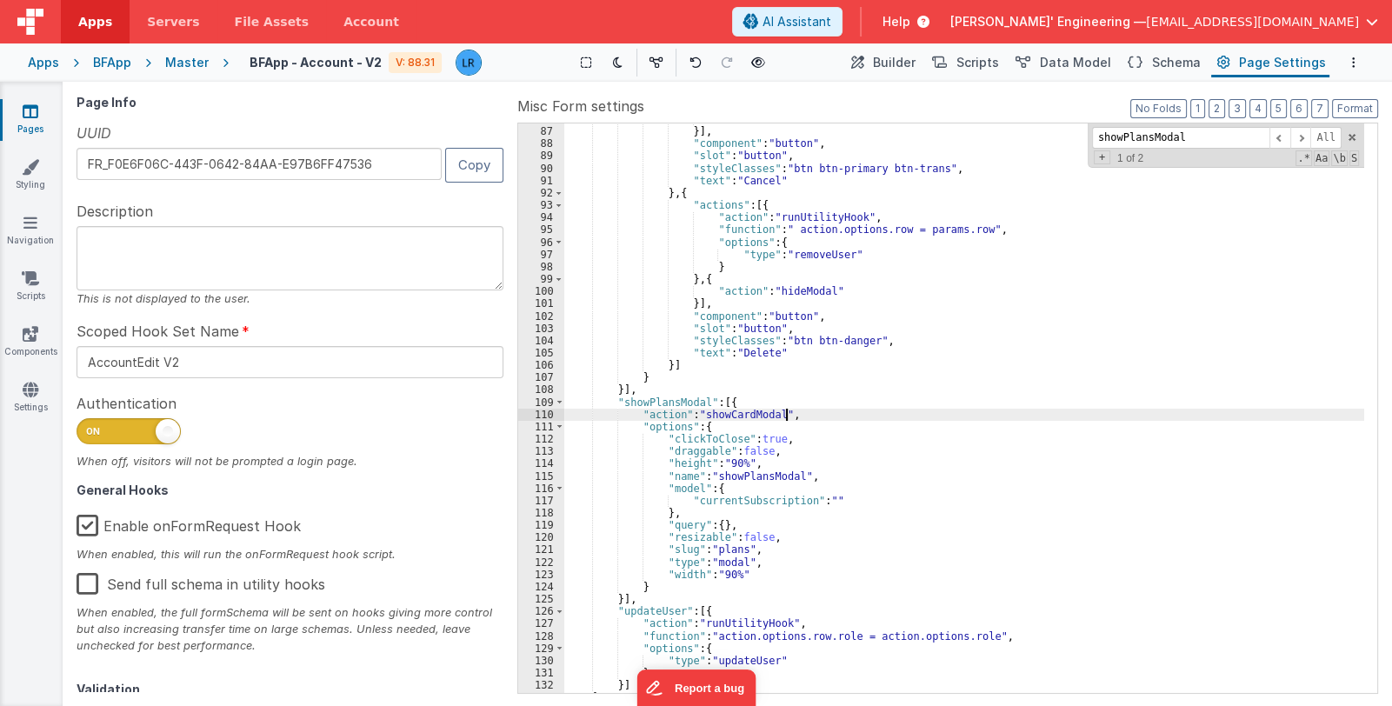
click at [794, 415] on div ""action" : "hideModal" }] , "component" : "button" , "slot" : "button" , "style…" at bounding box center [964, 410] width 800 height 595
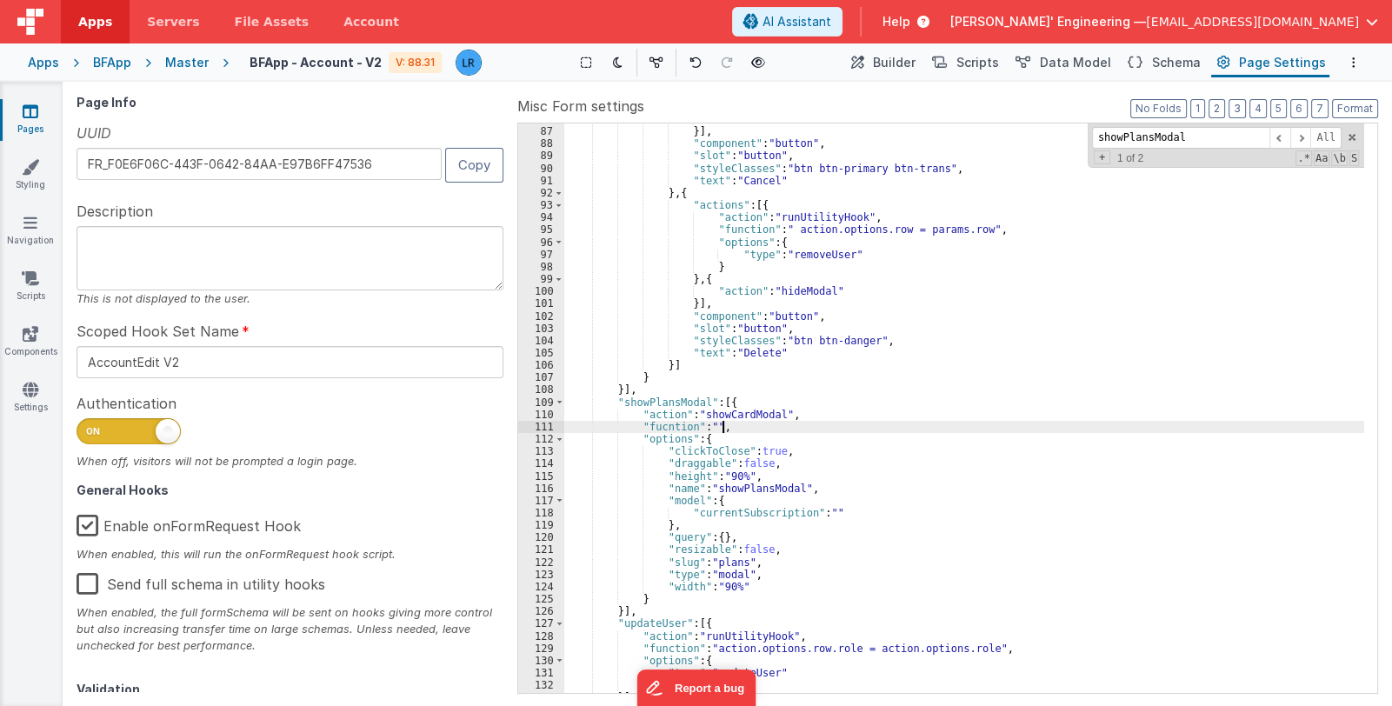
click at [538, 421] on div "111" at bounding box center [541, 427] width 46 height 12
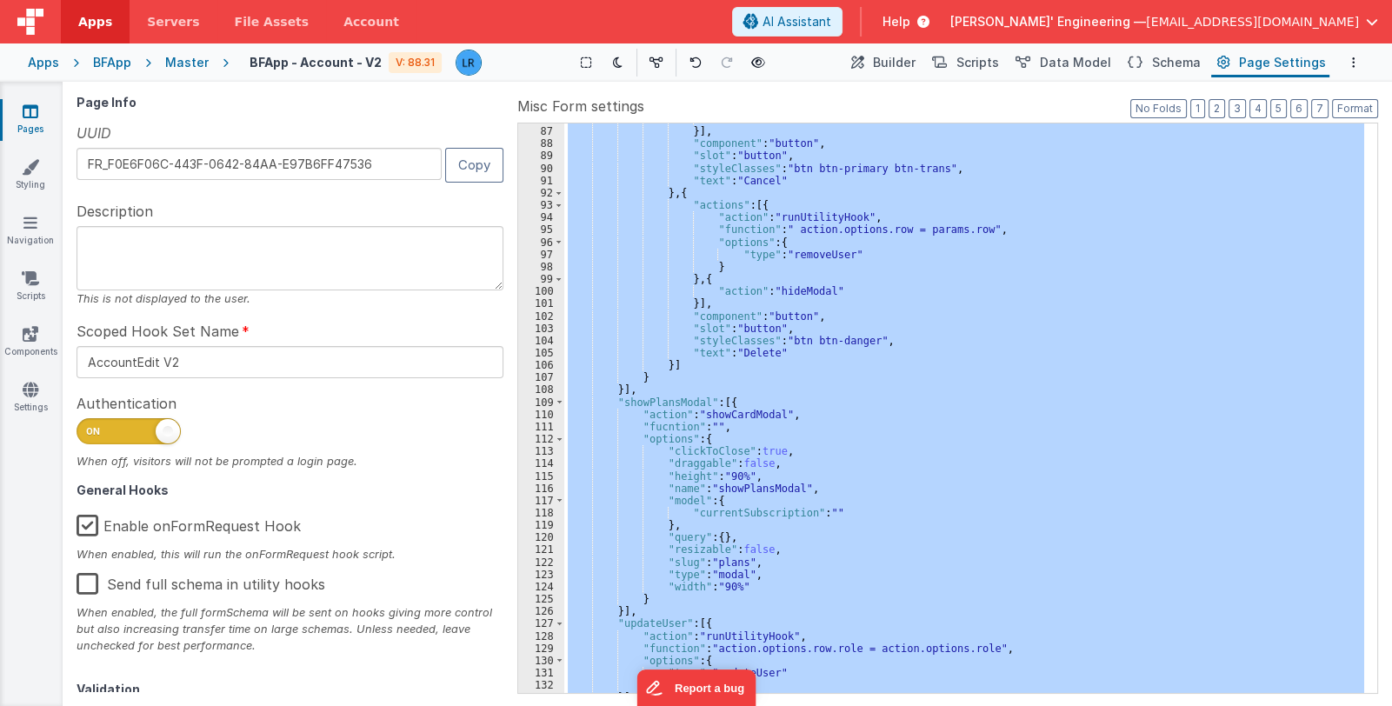
click at [538, 421] on div "111" at bounding box center [541, 427] width 46 height 12
click at [541, 427] on div "111" at bounding box center [541, 427] width 46 height 12
click at [535, 429] on div "111" at bounding box center [541, 427] width 46 height 12
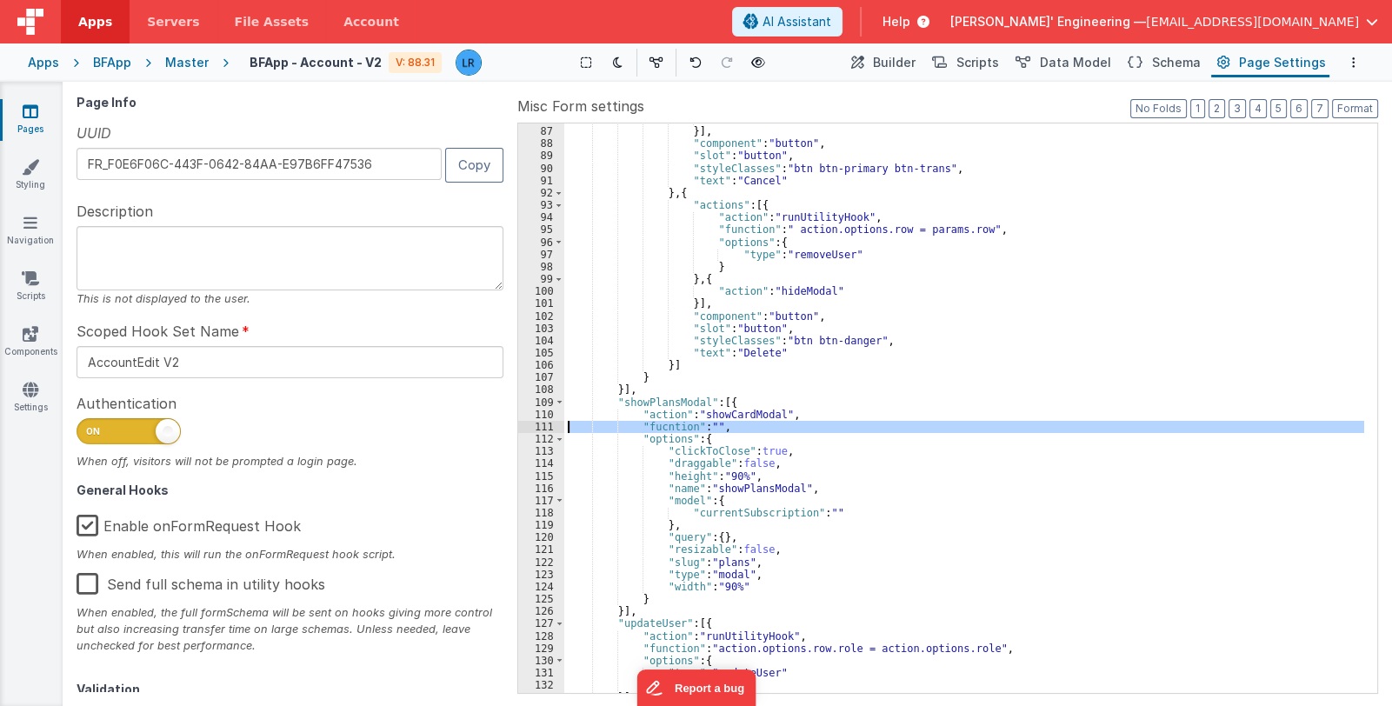
click at [535, 429] on div "111" at bounding box center [541, 427] width 46 height 12
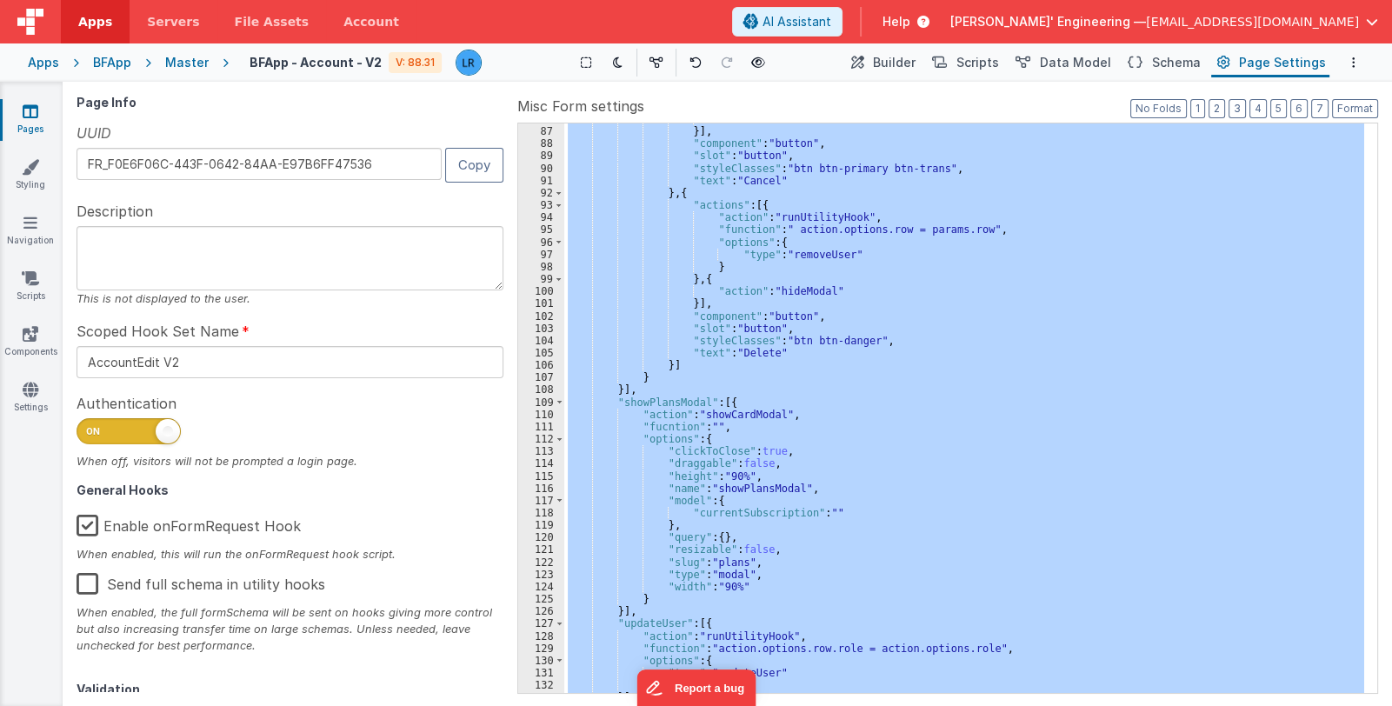
click at [530, 426] on div "111" at bounding box center [541, 427] width 46 height 12
click at [689, 419] on div ""action" : "hideModal" }] , "component" : "button" , "slot" : "button" , "style…" at bounding box center [964, 407] width 800 height 569
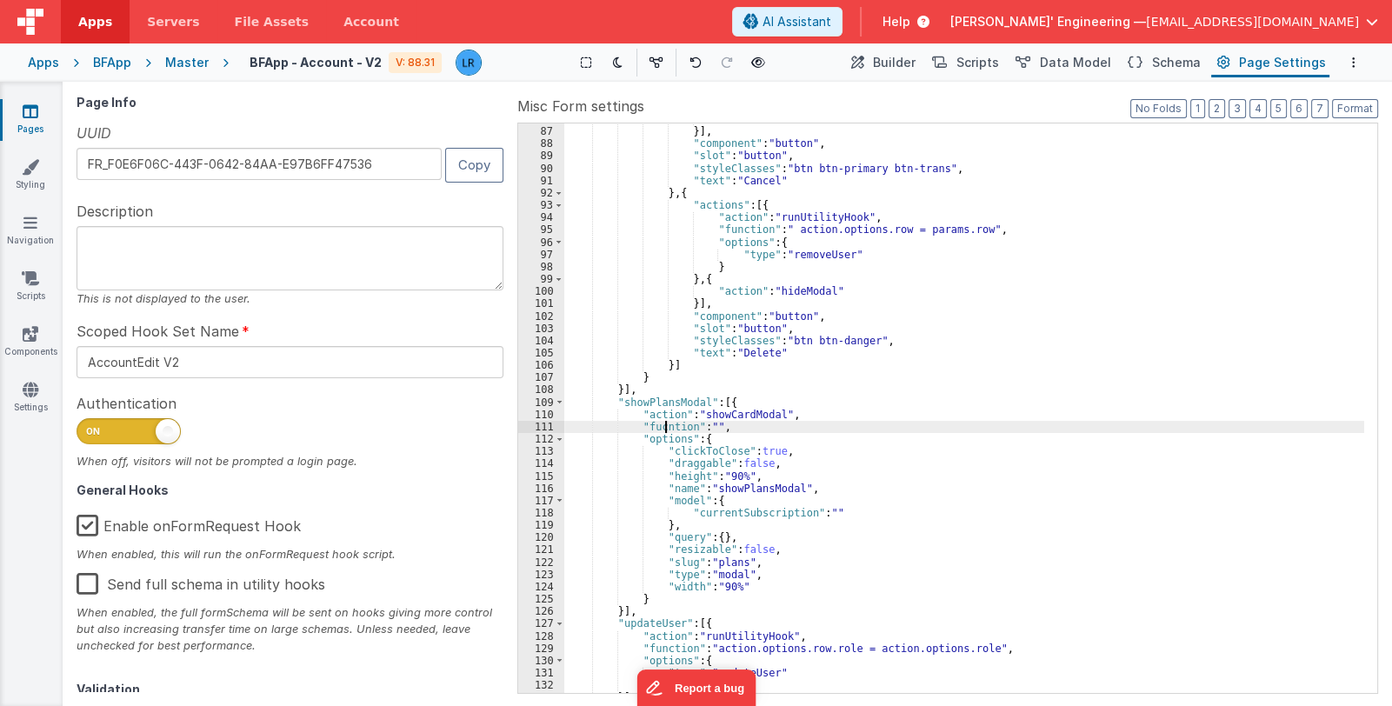
click at [668, 424] on div ""action" : "hideModal" }] , "component" : "button" , "slot" : "button" , "style…" at bounding box center [964, 410] width 800 height 595
click at [578, 424] on div ""action" : "hideModal" }] , "component" : "button" , "slot" : "button" , "style…" at bounding box center [964, 410] width 800 height 595
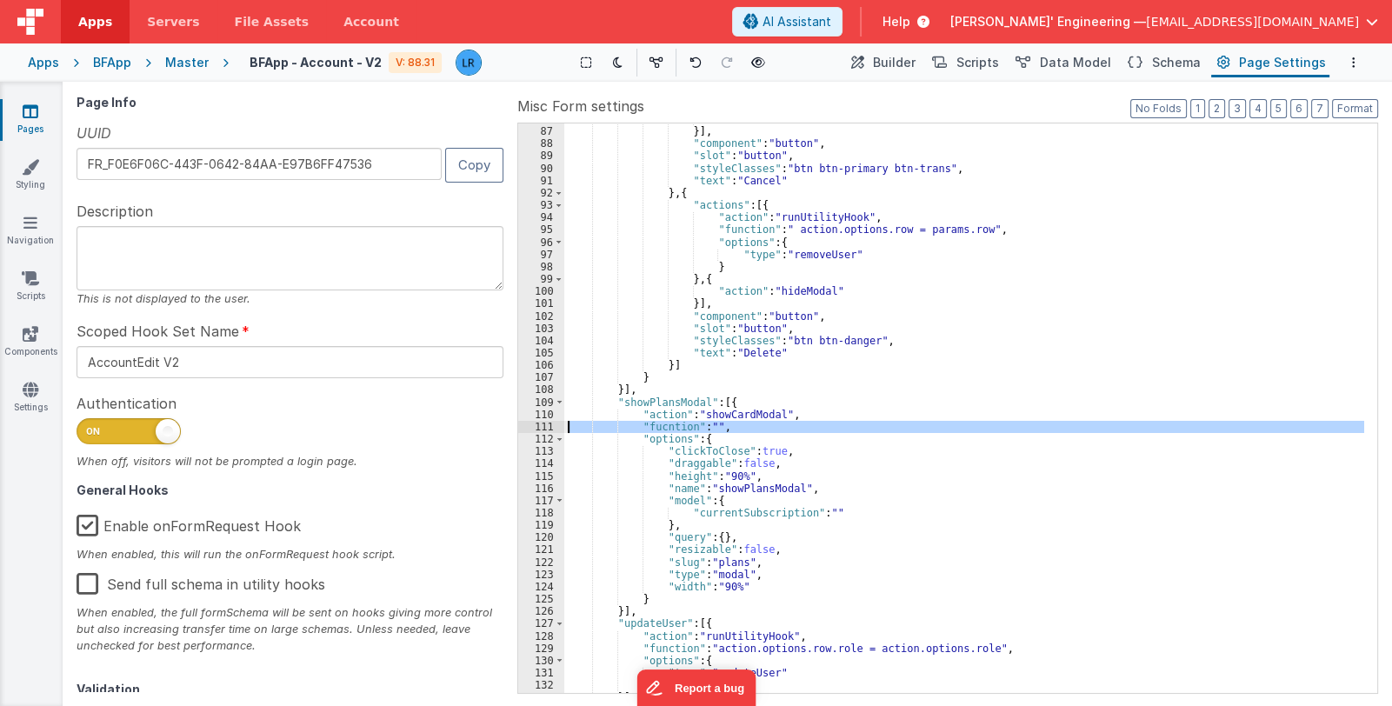
click at [520, 424] on div "111" at bounding box center [541, 427] width 46 height 12
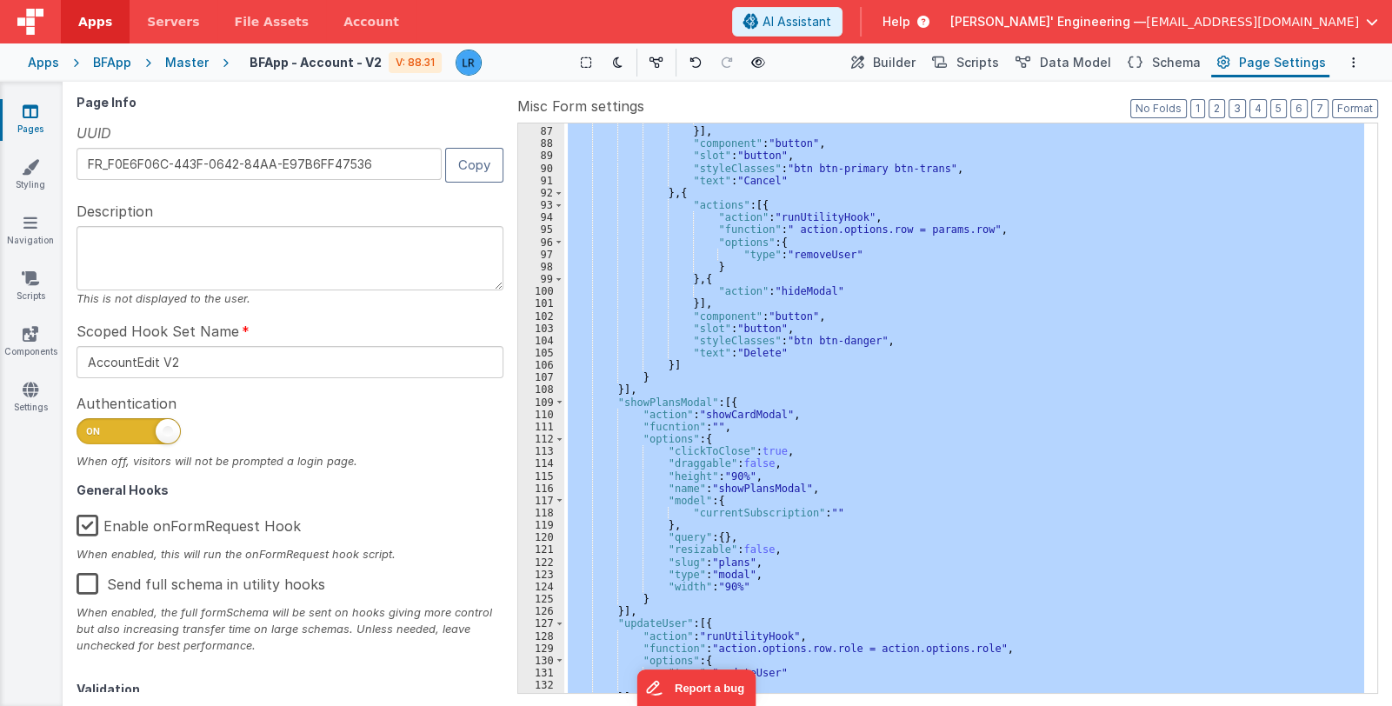
click at [520, 424] on div "111" at bounding box center [541, 427] width 46 height 12
click at [613, 423] on div ""action" : "hideModal" }] , "component" : "button" , "slot" : "button" , "style…" at bounding box center [964, 407] width 800 height 569
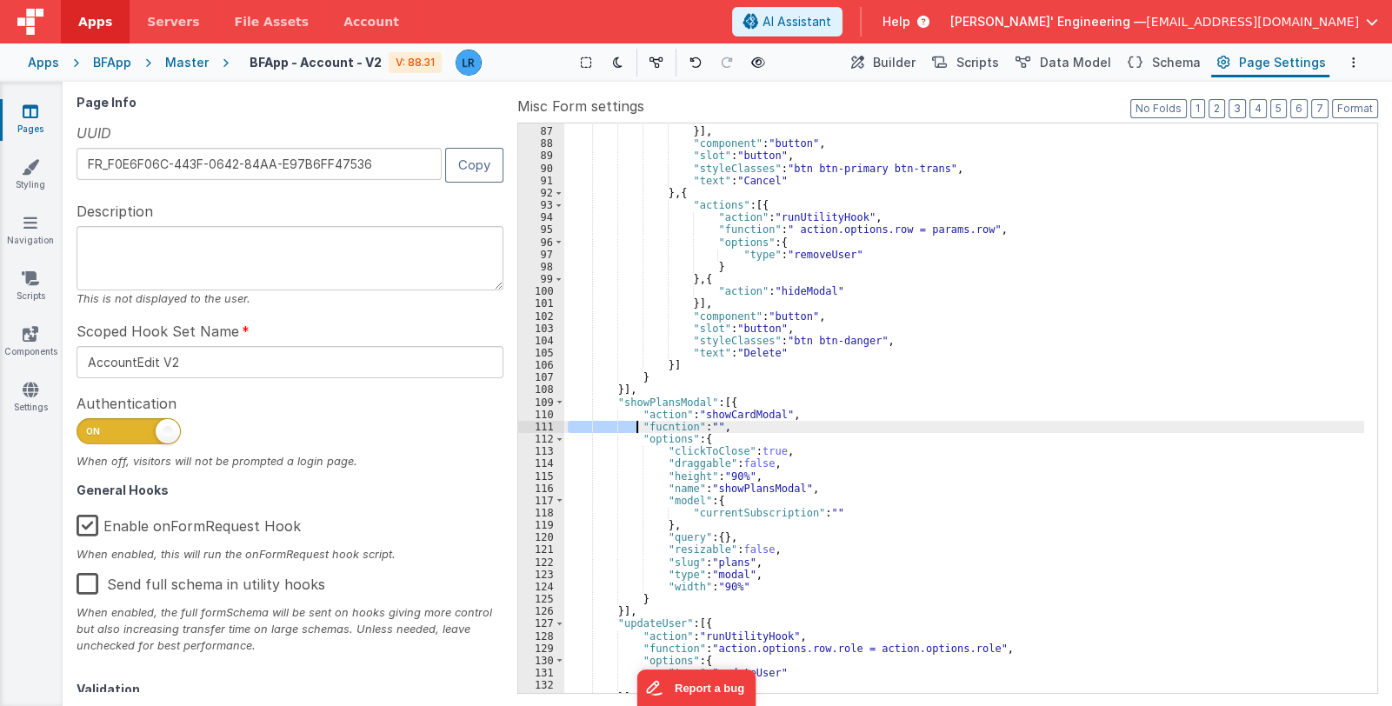
click at [613, 423] on div ""action" : "hideModal" }] , "component" : "button" , "slot" : "button" , "style…" at bounding box center [964, 410] width 800 height 595
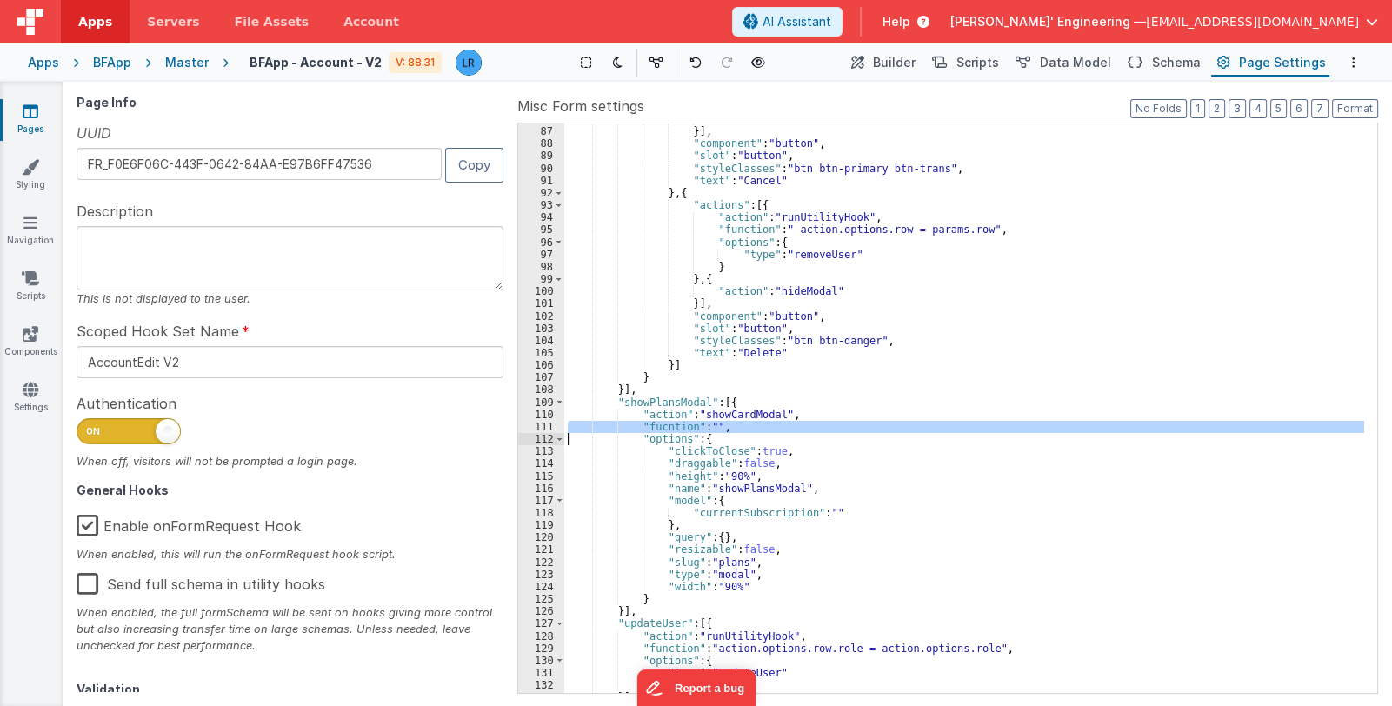
click at [613, 423] on div ""action" : "hideModal" }] , "component" : "button" , "slot" : "button" , "style…" at bounding box center [964, 410] width 800 height 595
click at [660, 424] on div ""action" : "hideModal" }] , "component" : "button" , "slot" : "button" , "style…" at bounding box center [964, 407] width 800 height 569
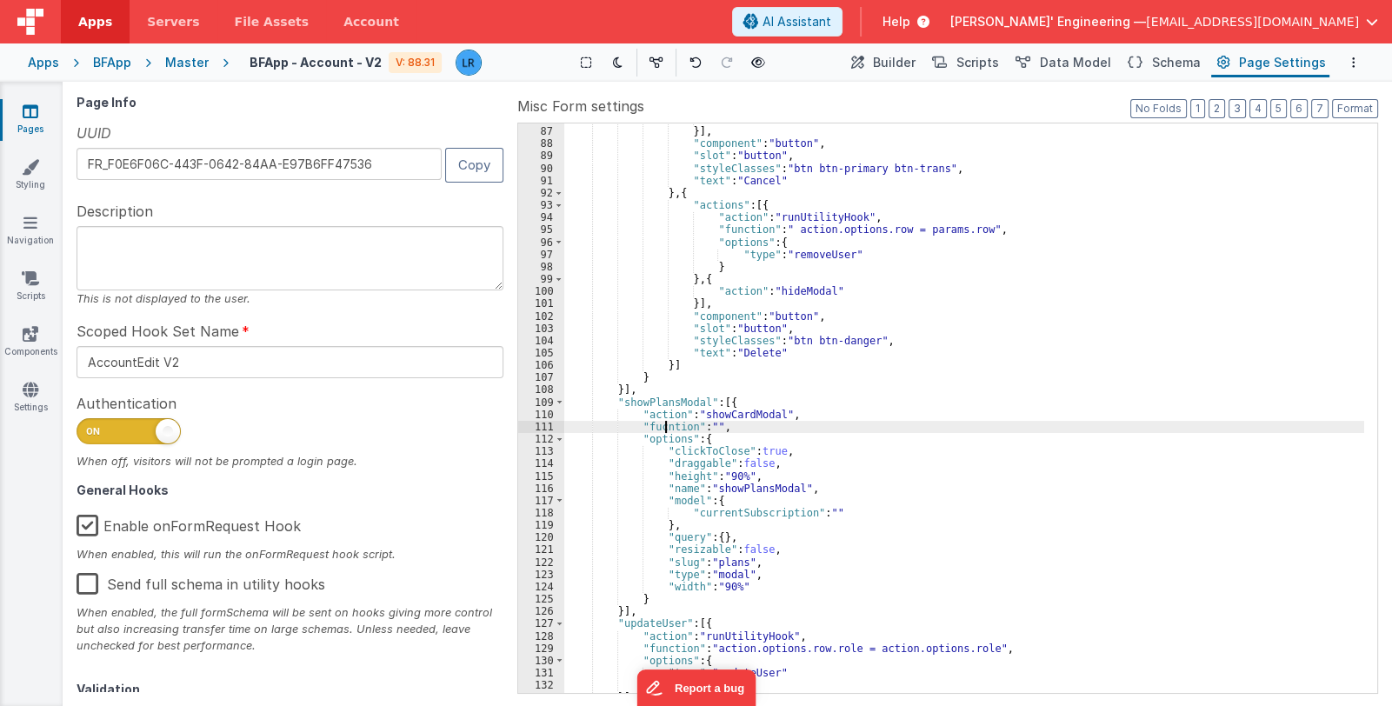
click at [663, 424] on div ""action" : "hideModal" }] , "component" : "button" , "slot" : "button" , "style…" at bounding box center [964, 410] width 800 height 595
click at [529, 428] on div "111" at bounding box center [541, 427] width 46 height 12
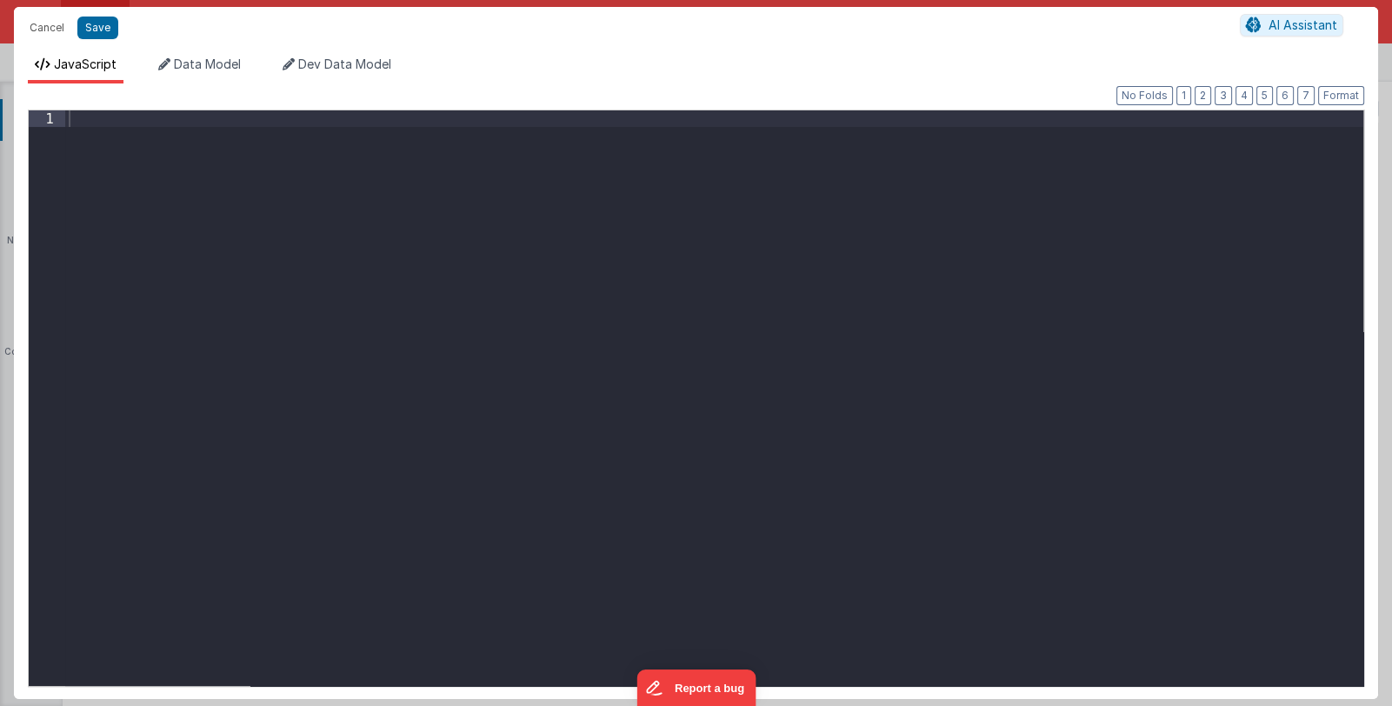
click at [529, 428] on div "Cancel Save AI Assistant JavaScript Data Model Dev Data Model Format 7 6 5 4 3 …" at bounding box center [696, 353] width 1392 height 706
click at [416, 291] on div at bounding box center [714, 414] width 1298 height 608
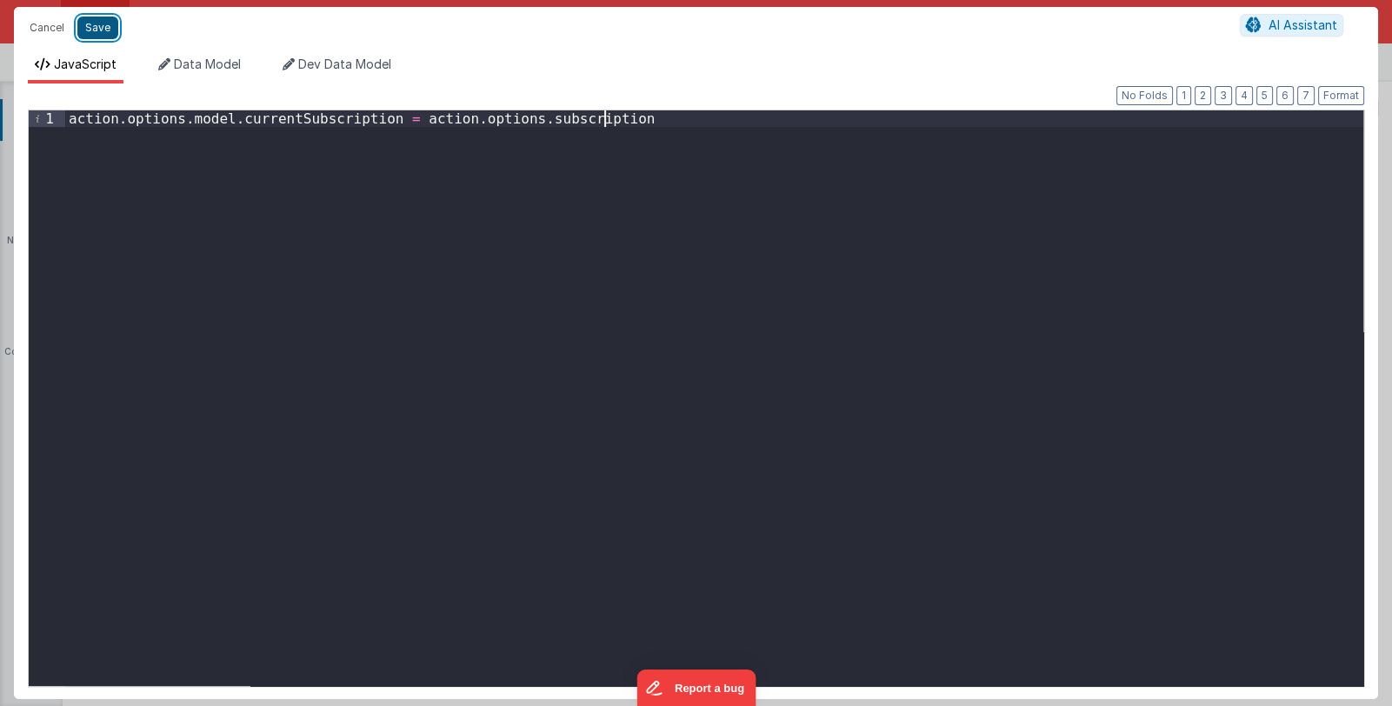
click at [95, 30] on button "Save" at bounding box center [97, 28] width 41 height 23
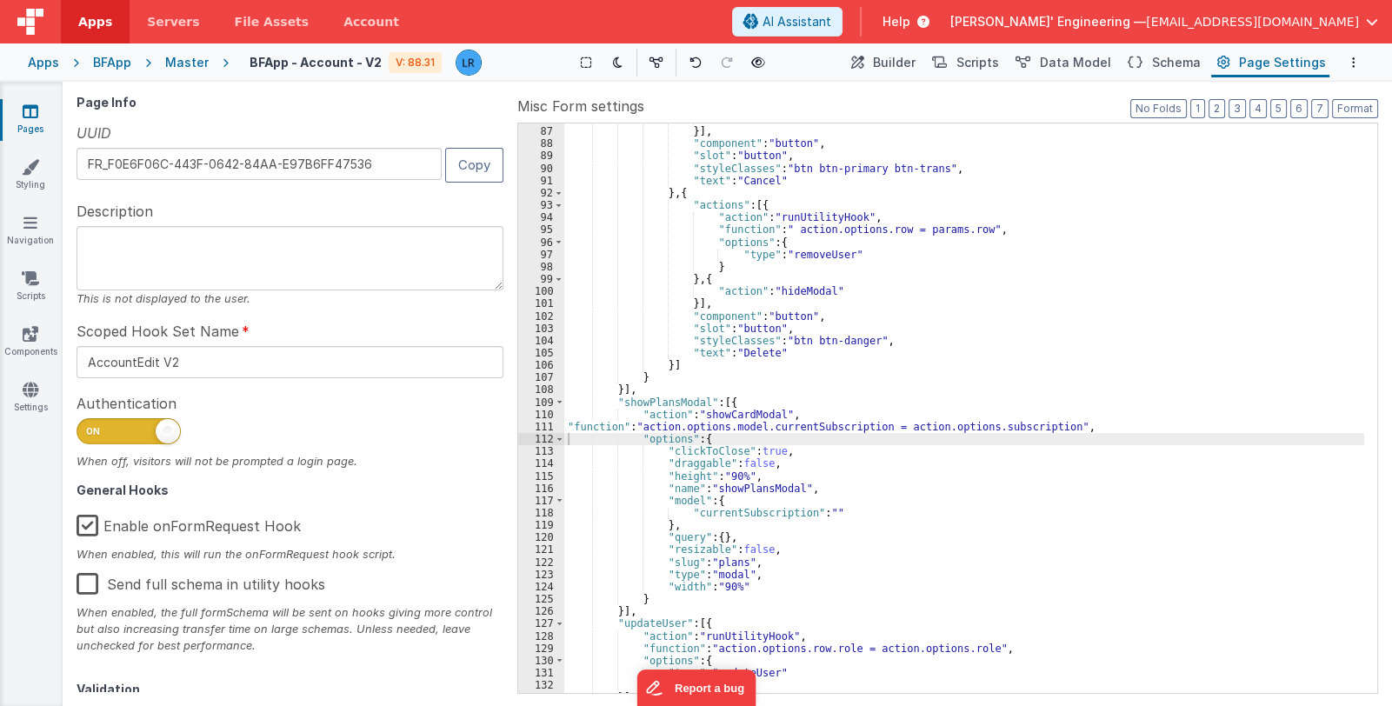
click at [785, 424] on div ""action" : "hideModal" }] , "component" : "button" , "slot" : "button" , "style…" at bounding box center [964, 410] width 800 height 595
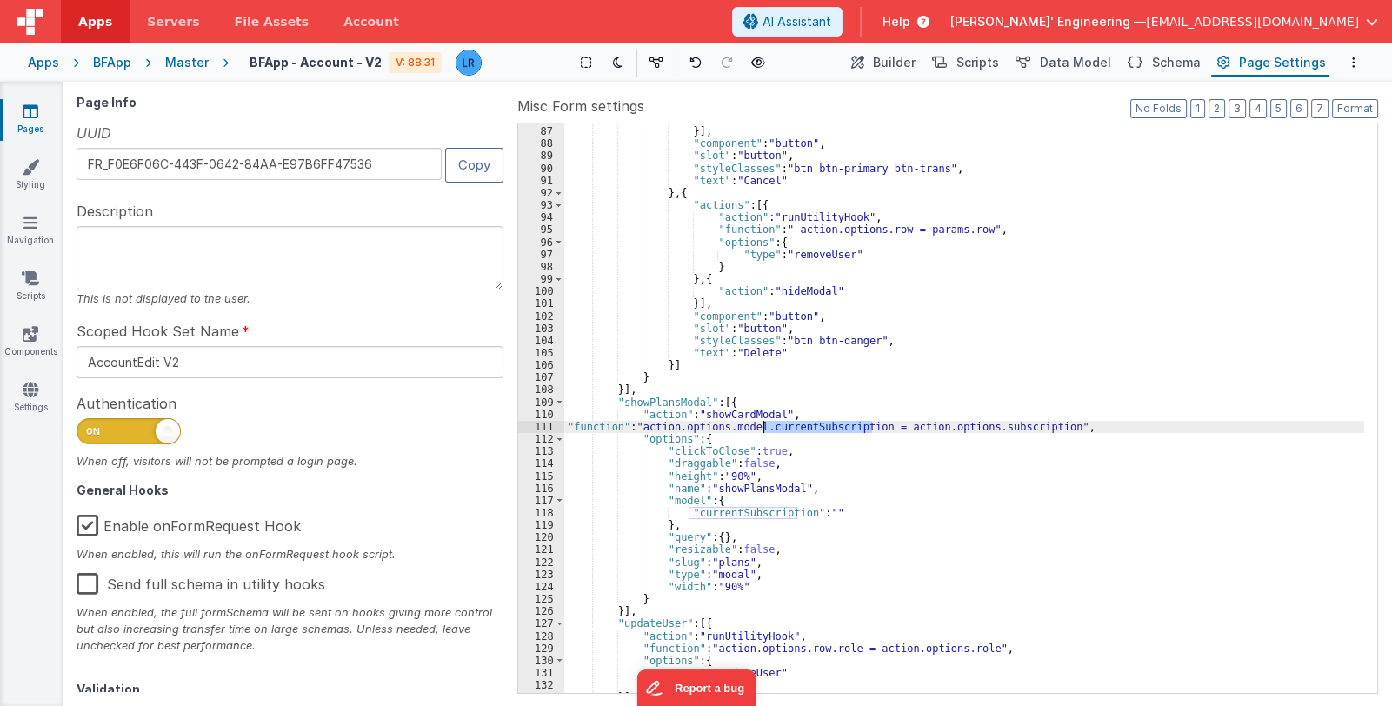
click at [785, 423] on div ""action" : "hideModal" }] , "component" : "button" , "slot" : "button" , "style…" at bounding box center [964, 410] width 800 height 595
click at [980, 429] on div ""action" : "hideModal" }] , "component" : "button" , "slot" : "button" , "style…" at bounding box center [964, 410] width 800 height 595
click at [1167, 62] on span "Schema" at bounding box center [1176, 62] width 49 height 17
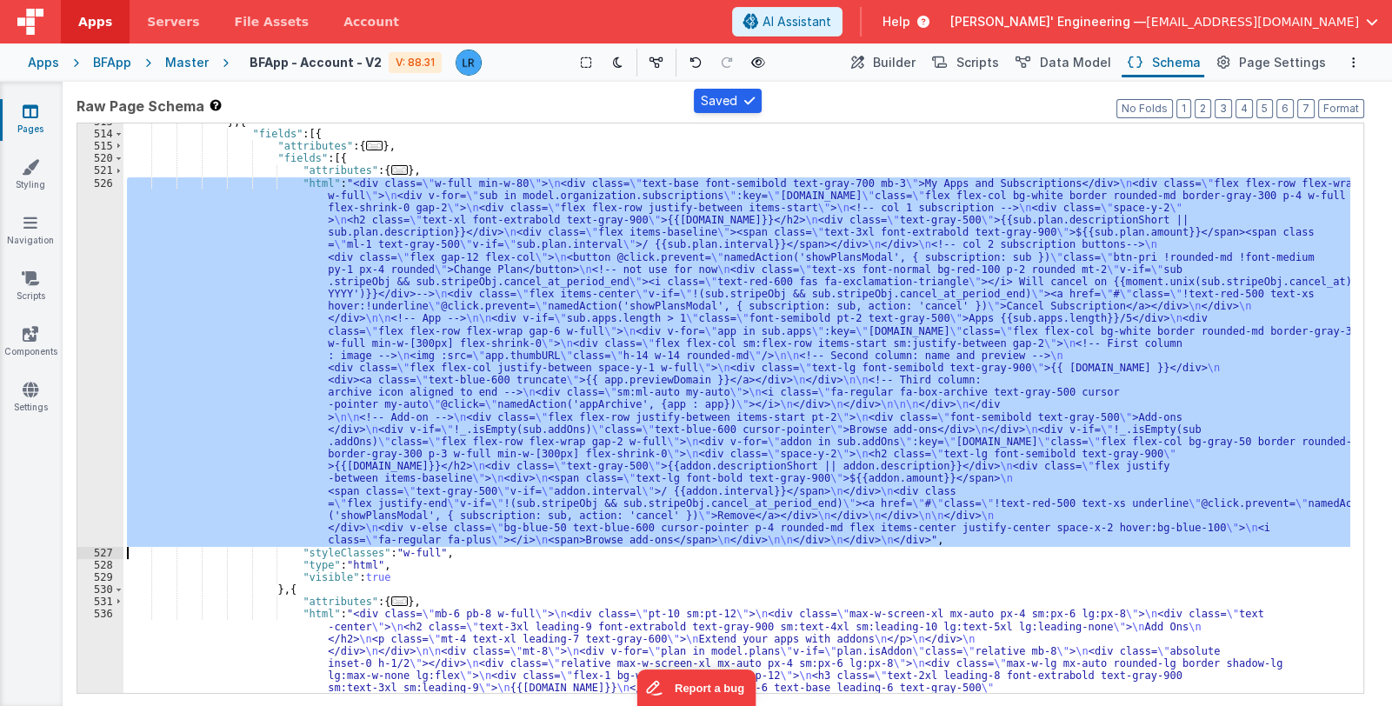
click at [103, 375] on div "526" at bounding box center [100, 361] width 46 height 369
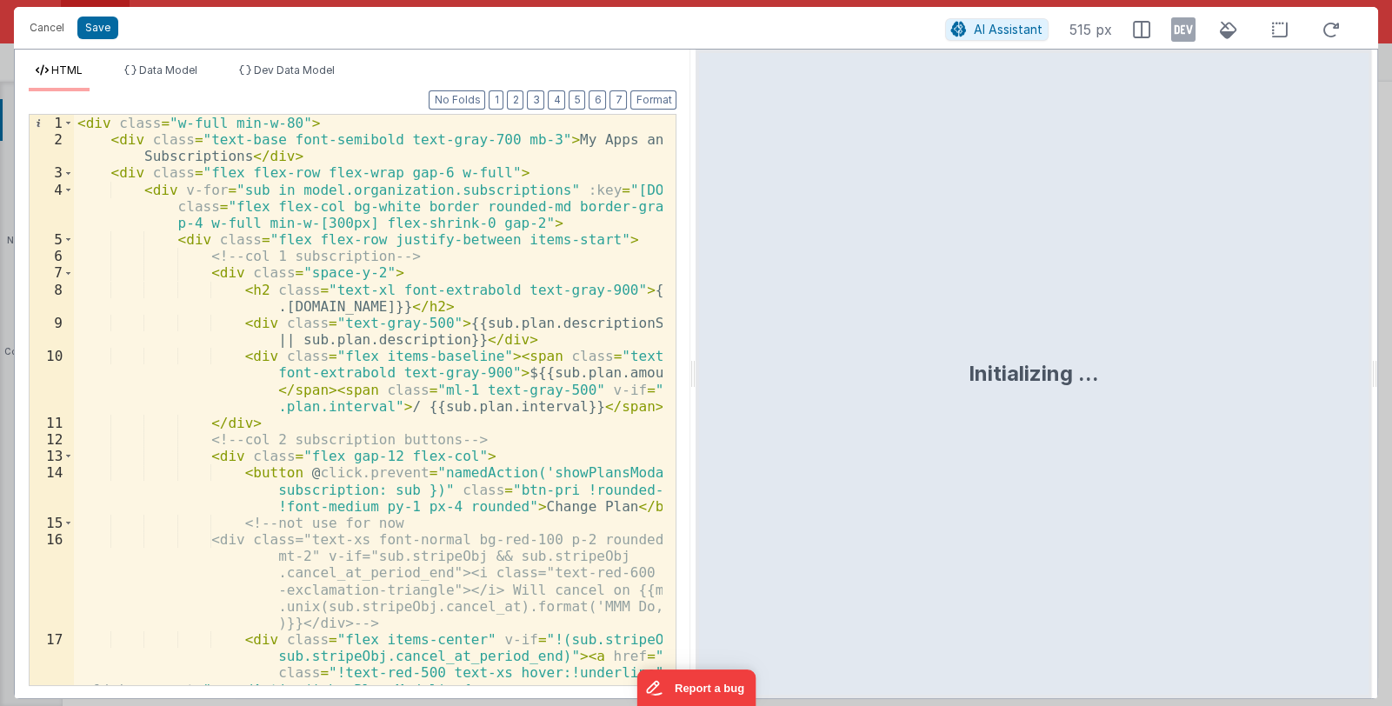
click at [535, 437] on div "< div class = "w-full min-w-80" > < div class = "text-base font-semibold text-g…" at bounding box center [368, 458] width 589 height 687
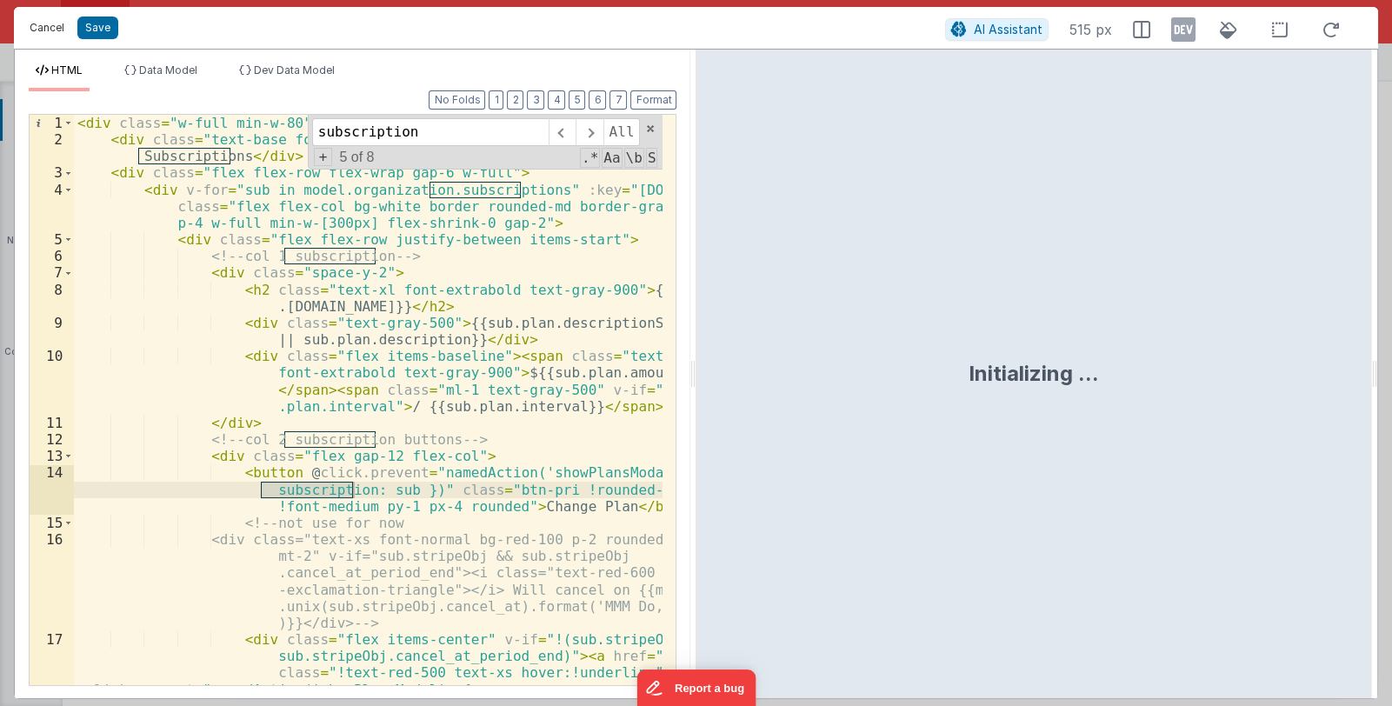
type input "subscription"
click at [56, 30] on button "Cancel" at bounding box center [47, 28] width 52 height 24
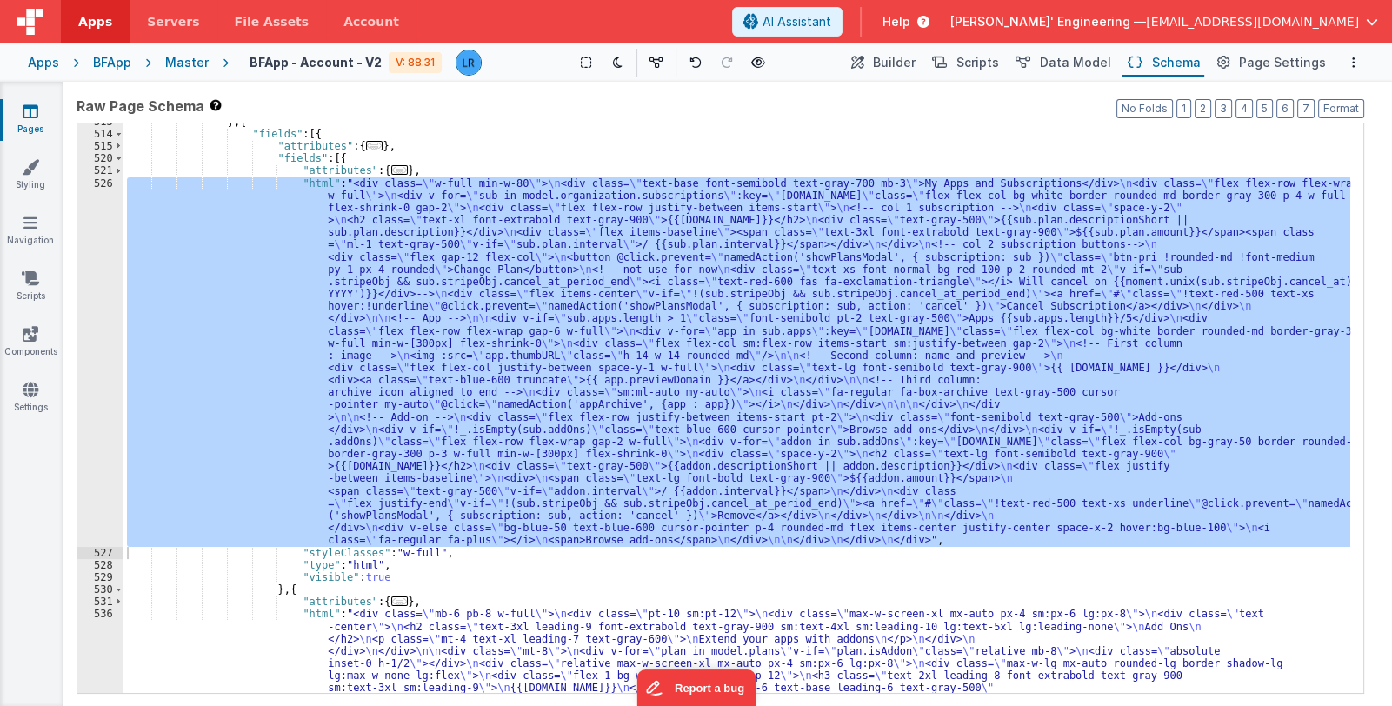
click at [37, 121] on link "Pages" at bounding box center [30, 120] width 63 height 35
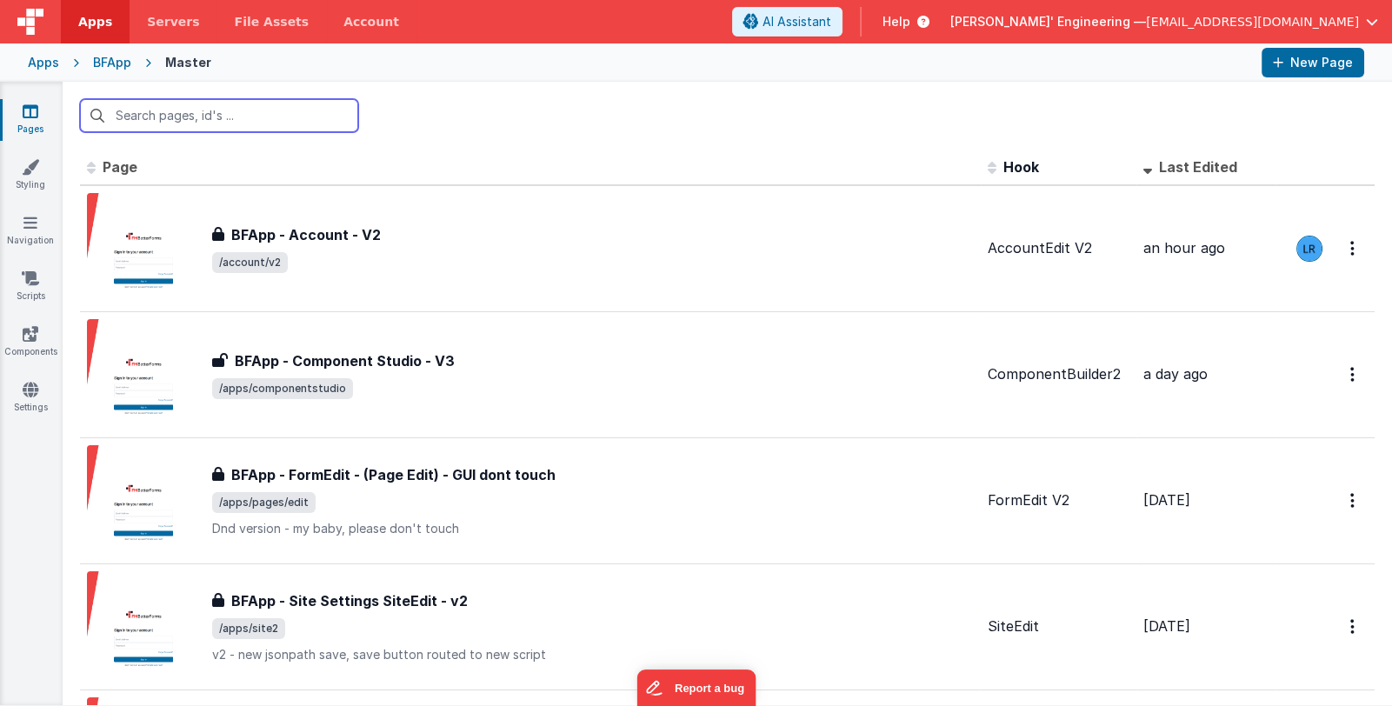
click at [211, 121] on input "text" at bounding box center [219, 115] width 278 height 33
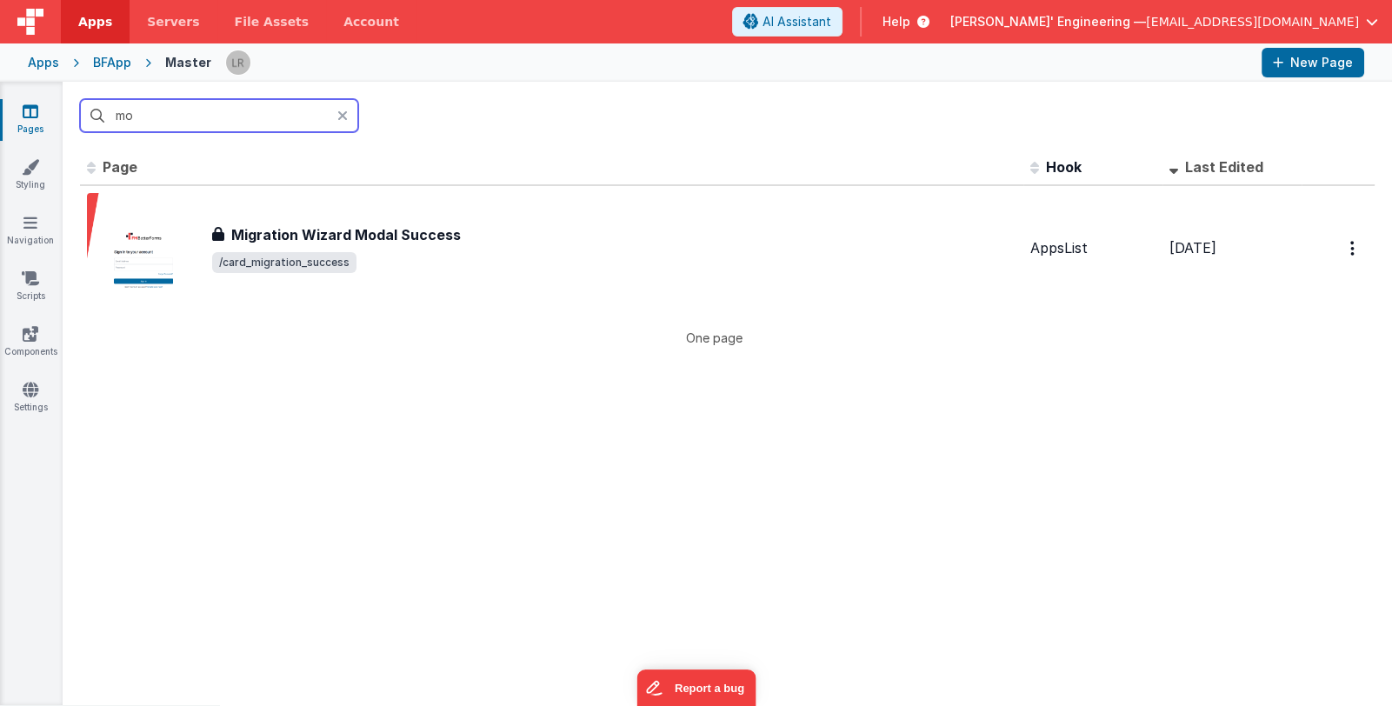
type input "m"
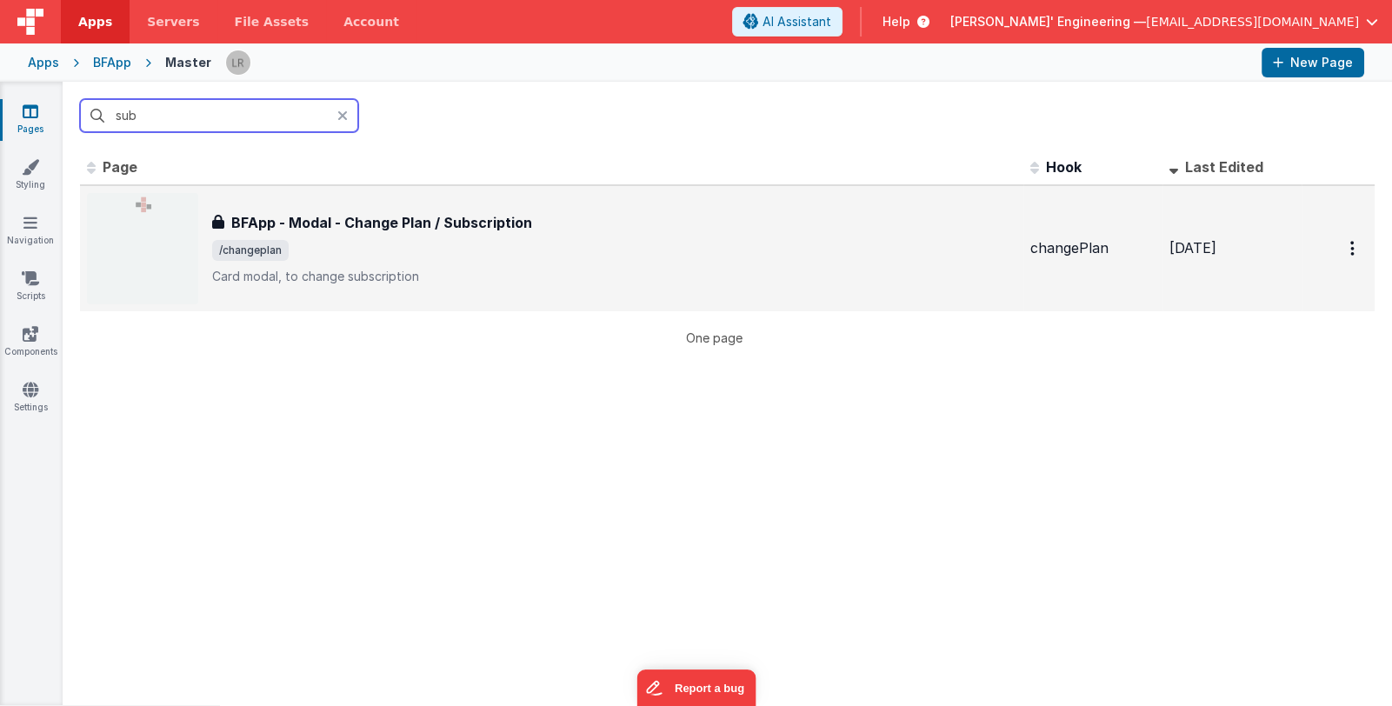
type input "sub"
click at [336, 229] on h3 "BFApp - Modal - Change Plan / Subscription" at bounding box center [381, 222] width 301 height 21
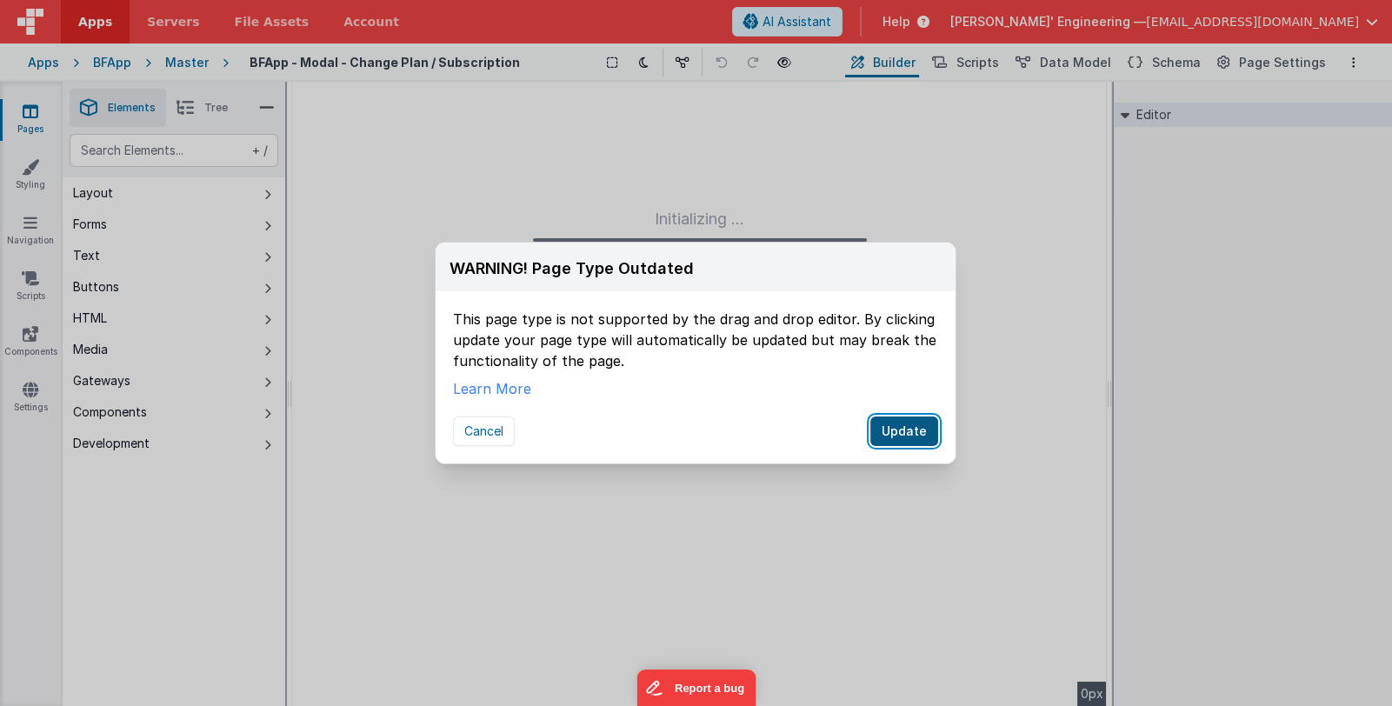
click at [892, 429] on button "Update" at bounding box center [904, 431] width 68 height 30
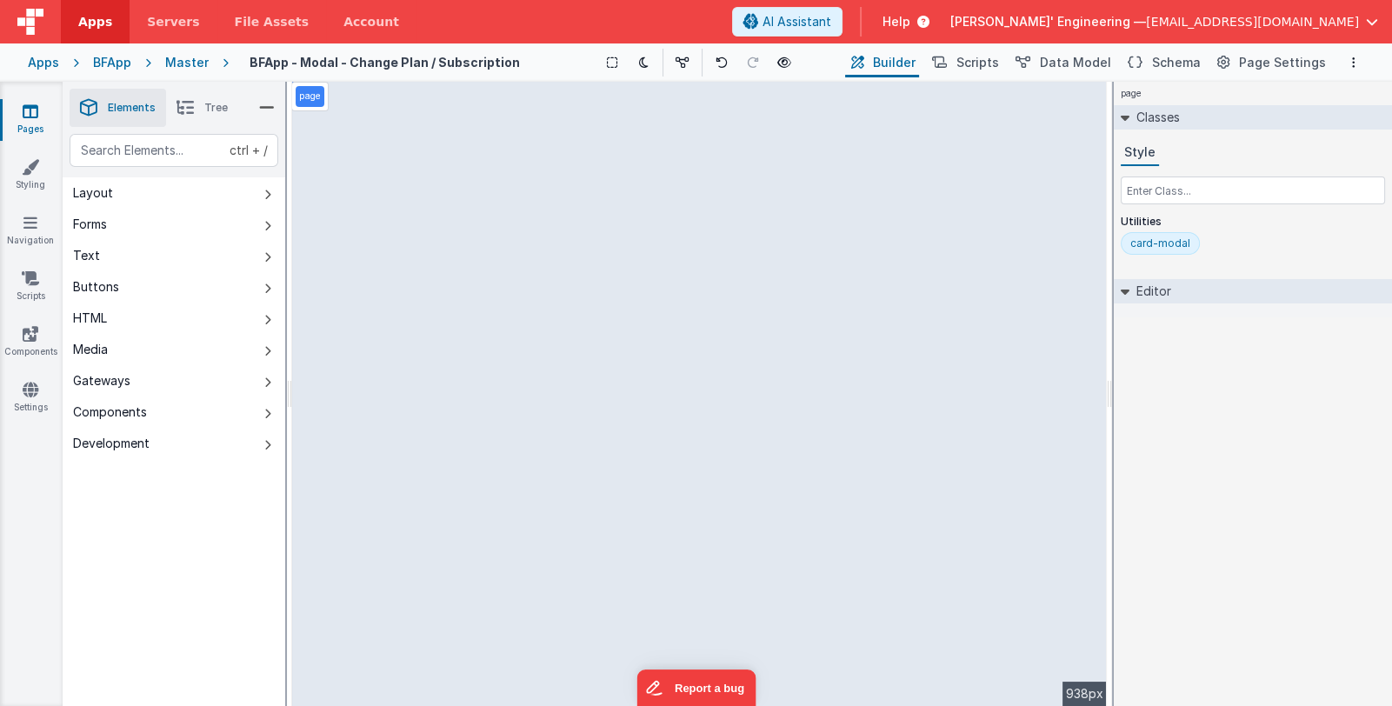
click at [201, 114] on li "Tree" at bounding box center [202, 108] width 72 height 38
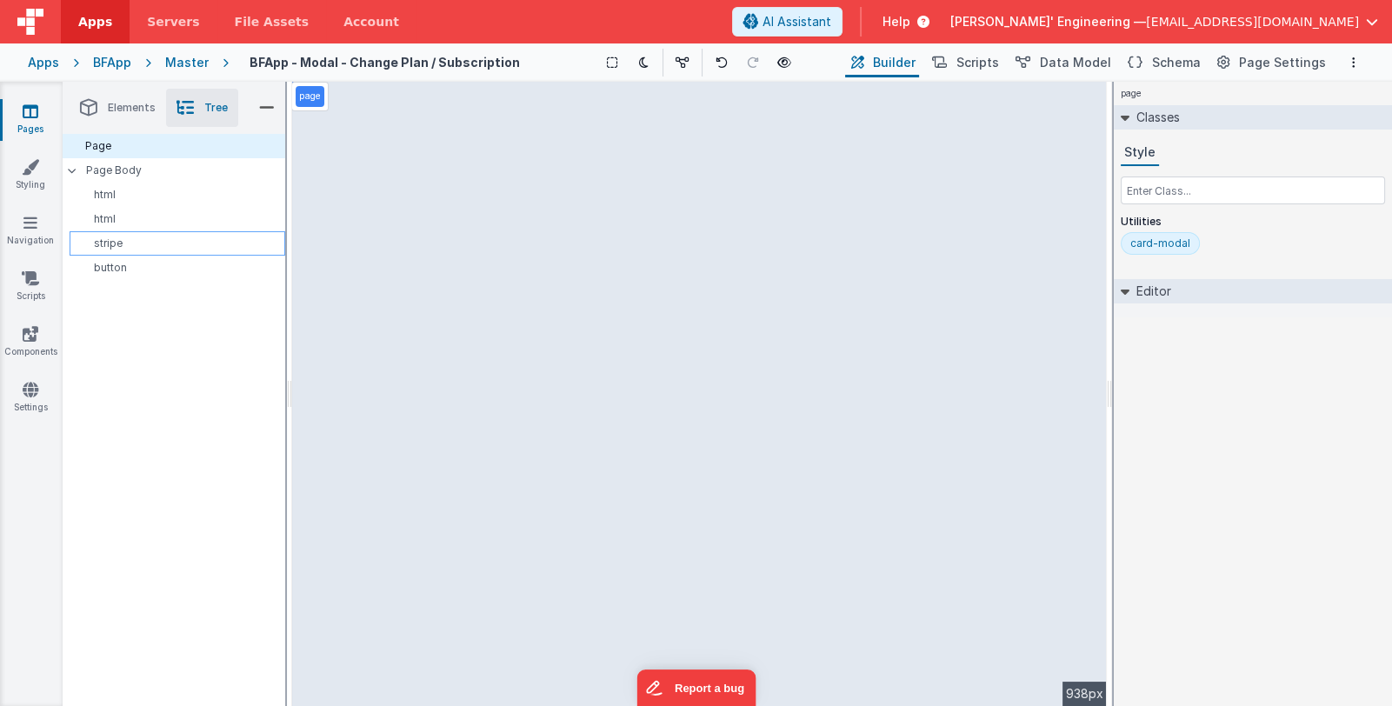
click at [164, 238] on p "stripe" at bounding box center [180, 243] width 208 height 14
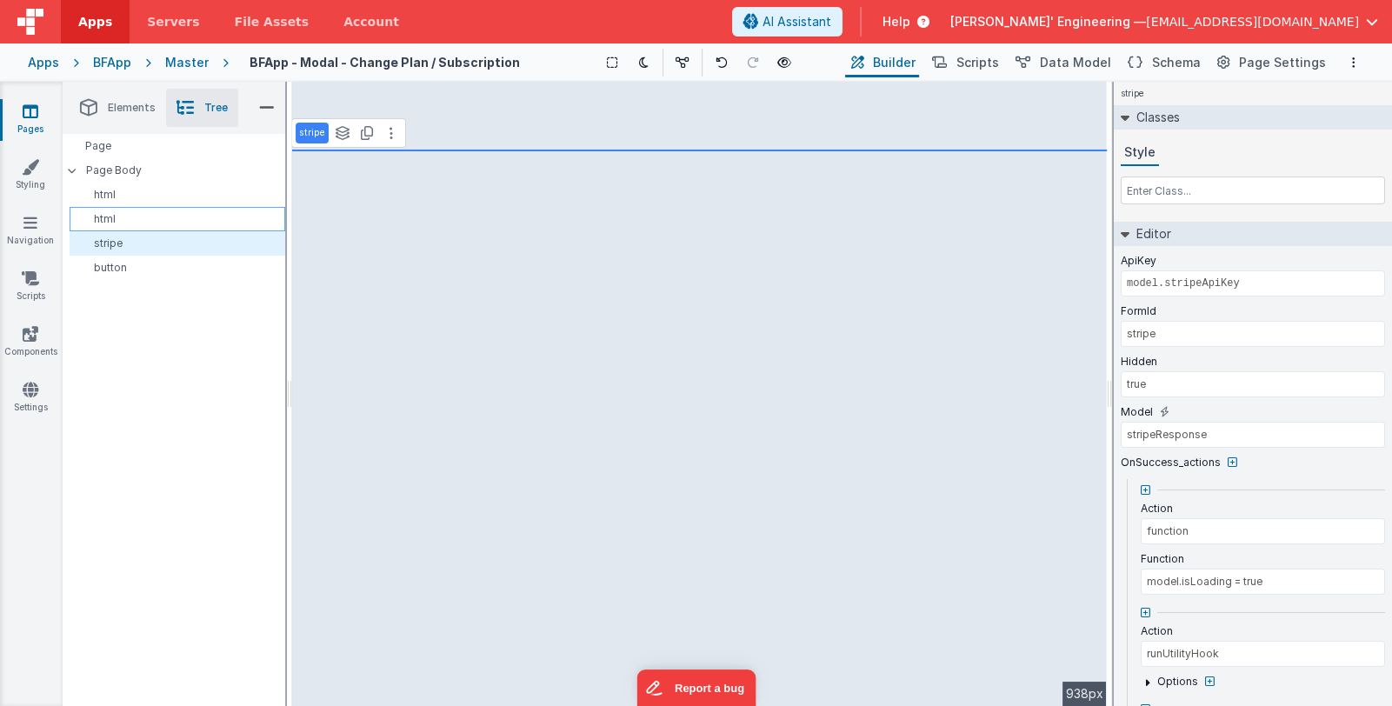
click at [169, 217] on p "html" at bounding box center [180, 219] width 208 height 14
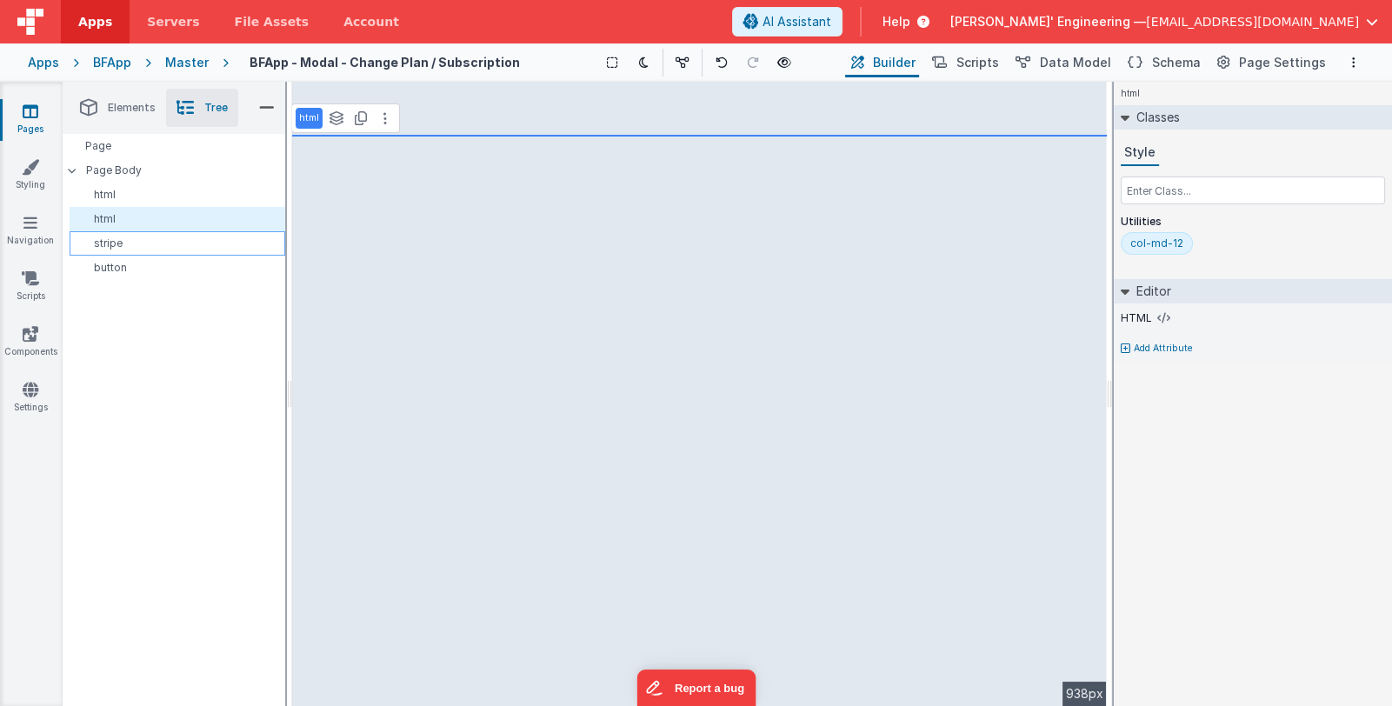
click at [165, 236] on p "stripe" at bounding box center [180, 243] width 208 height 14
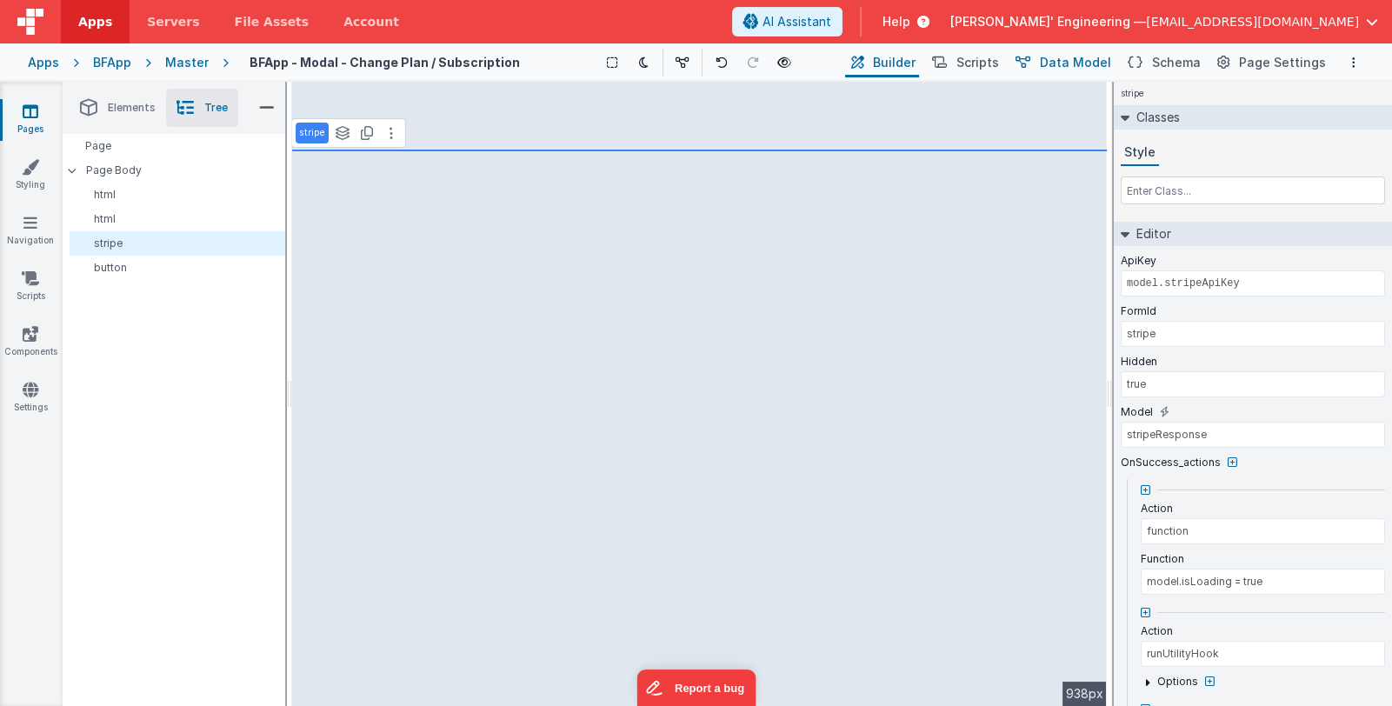
click at [1082, 61] on span "Data Model" at bounding box center [1075, 62] width 71 height 17
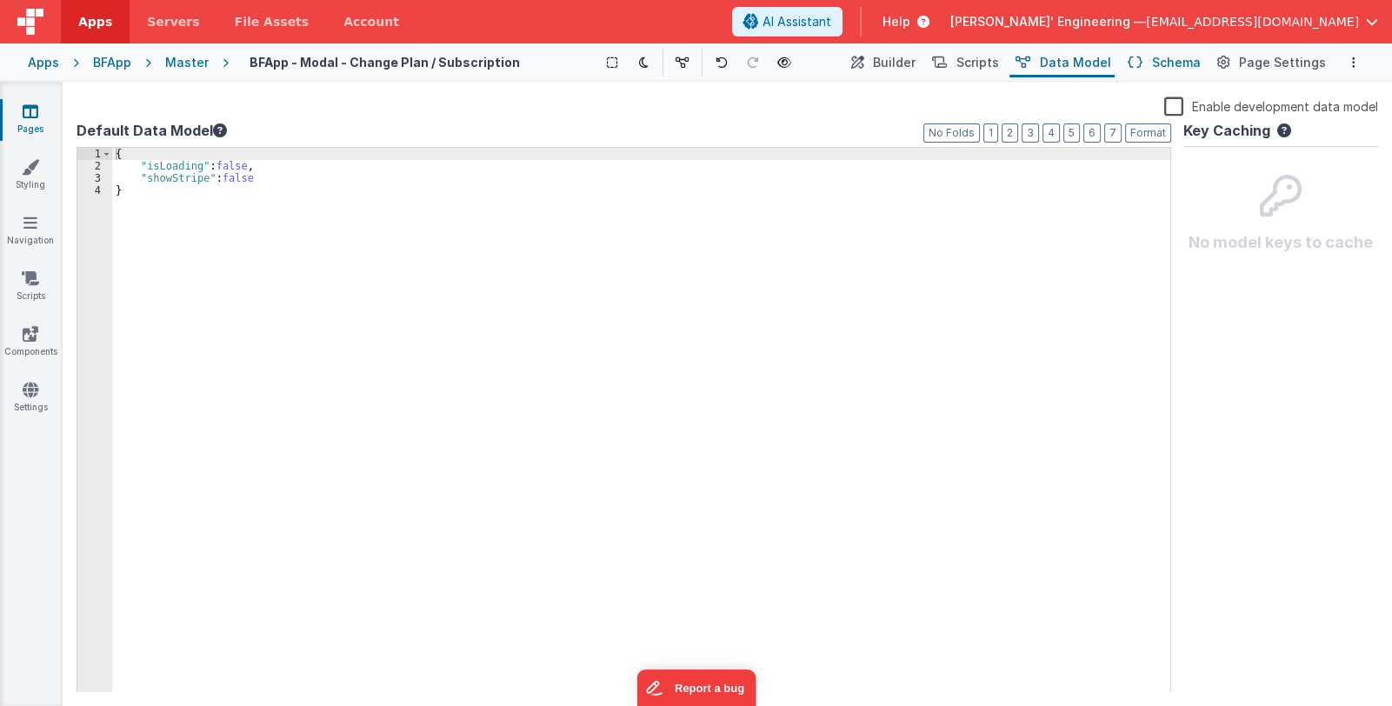
click at [1166, 63] on span "Schema" at bounding box center [1176, 62] width 49 height 17
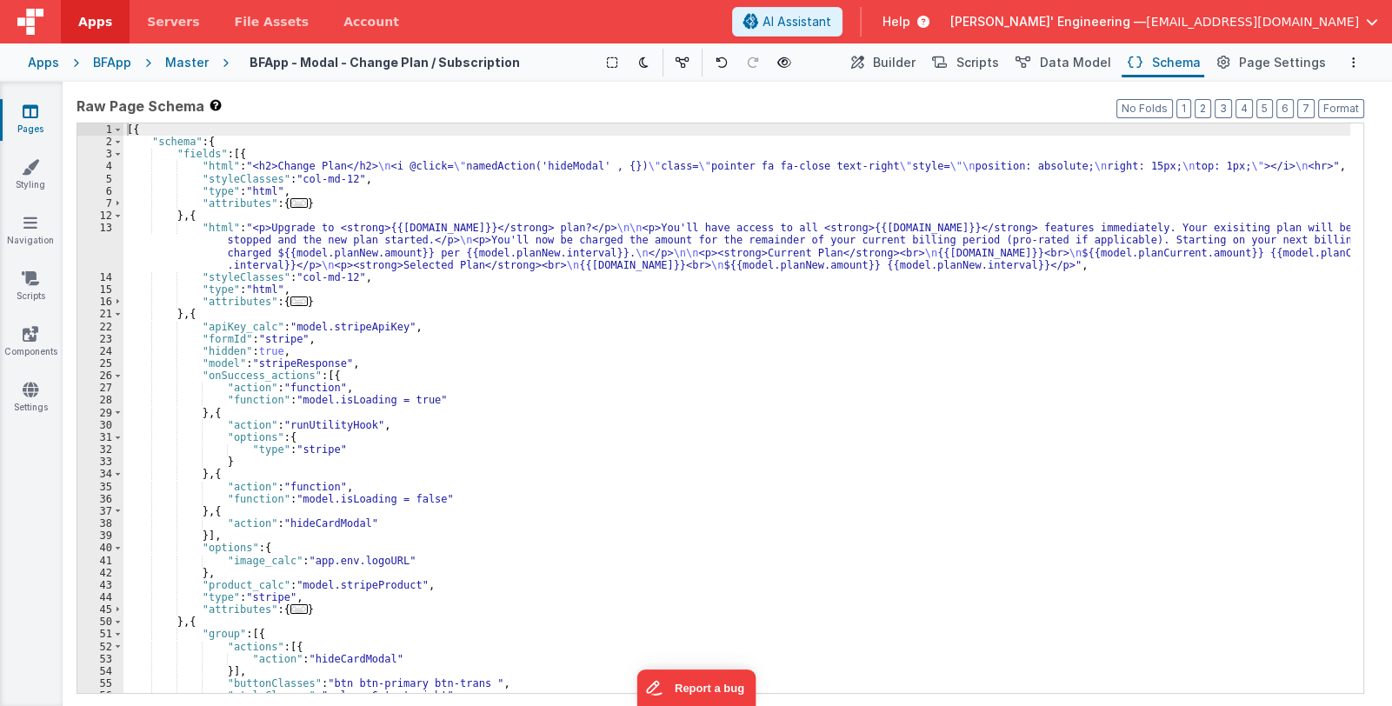
click at [295, 258] on div "[{ "schema" : { "fields" : [{ "html" : "<h2>Change Plan</h2> \n <i @click= \" n…" at bounding box center [736, 420] width 1226 height 595
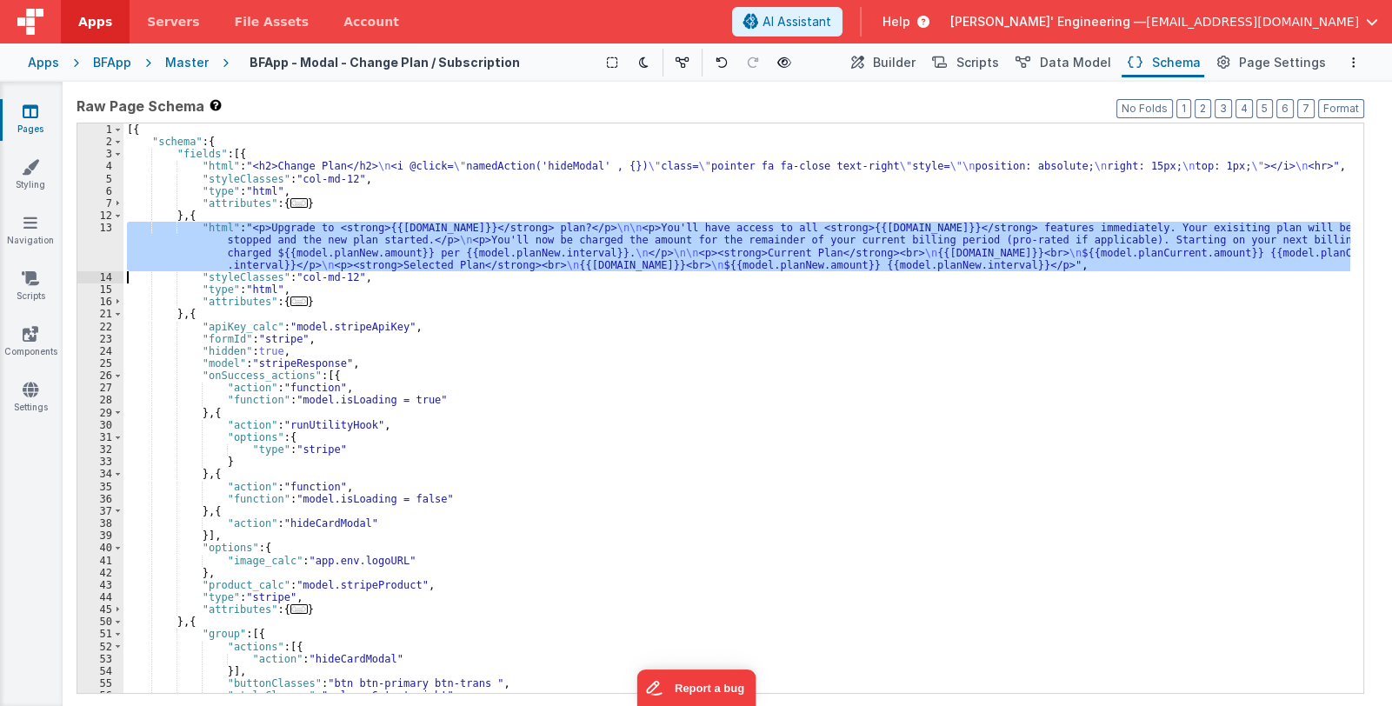
click at [103, 251] on div "13" at bounding box center [100, 247] width 46 height 50
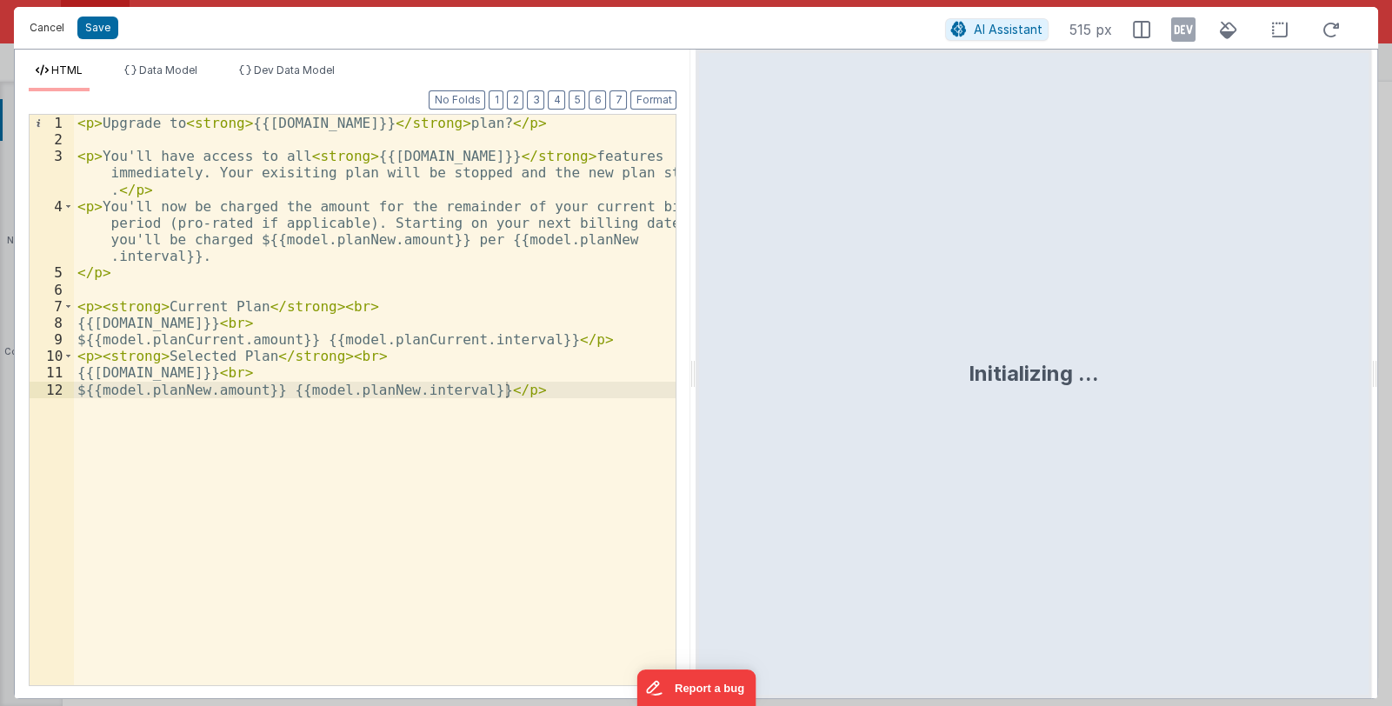
click at [43, 29] on button "Cancel" at bounding box center [47, 28] width 52 height 24
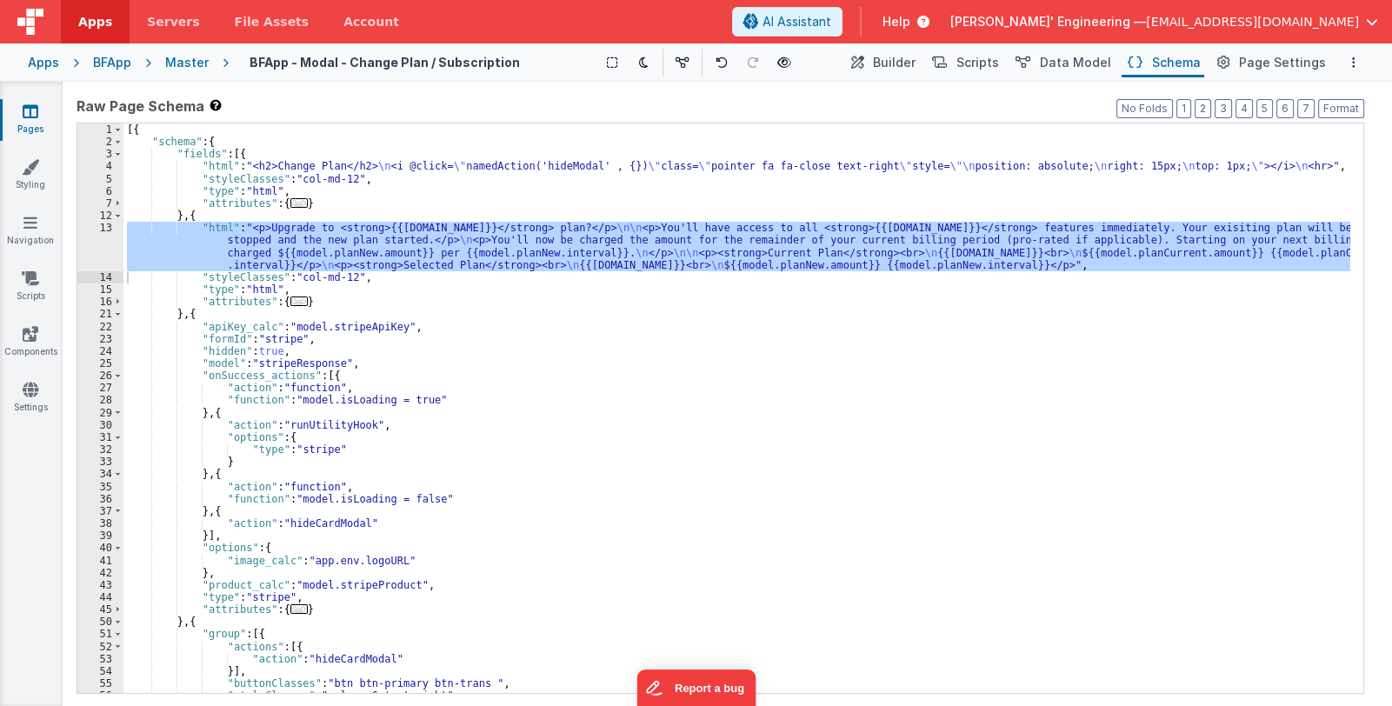
click at [745, 322] on div "[{ "schema" : { "fields" : [{ "html" : "<h2>Change Plan</h2> \n <i @click= \" n…" at bounding box center [736, 420] width 1226 height 595
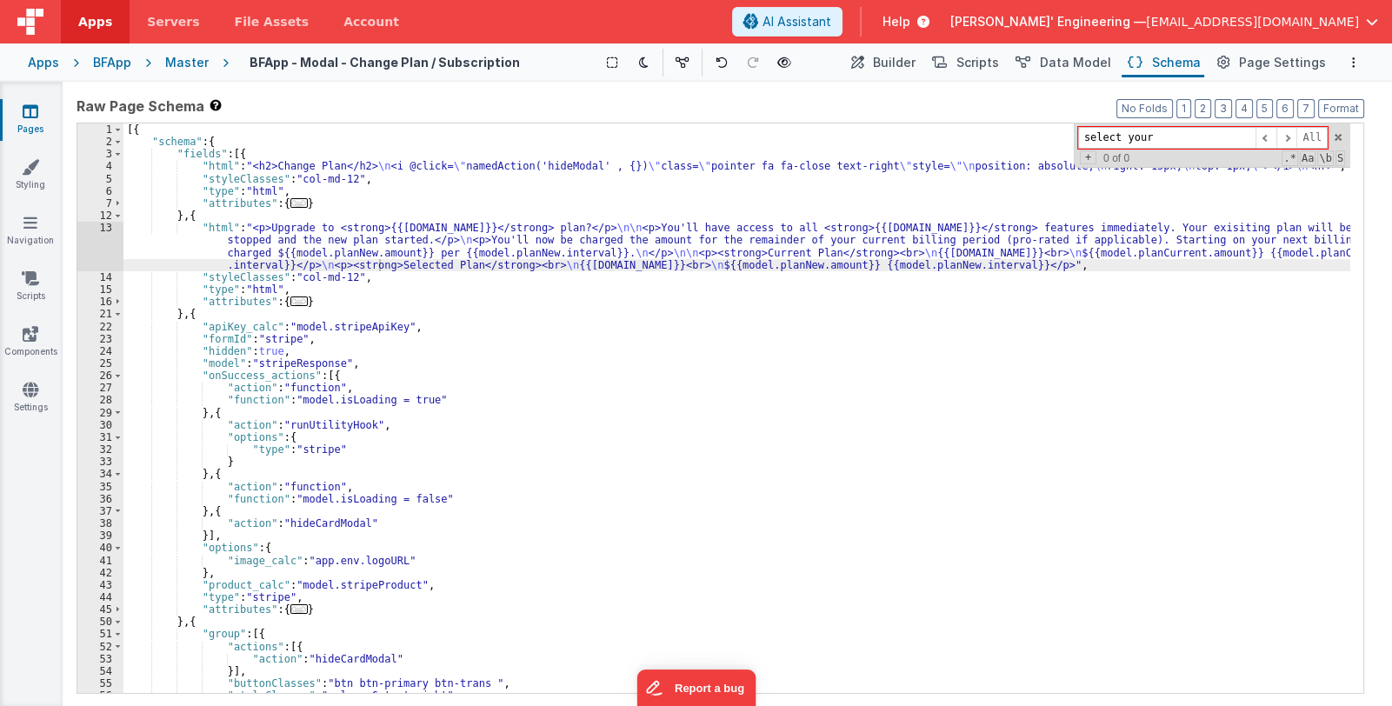
type input "select your"
click at [34, 114] on icon at bounding box center [31, 111] width 16 height 17
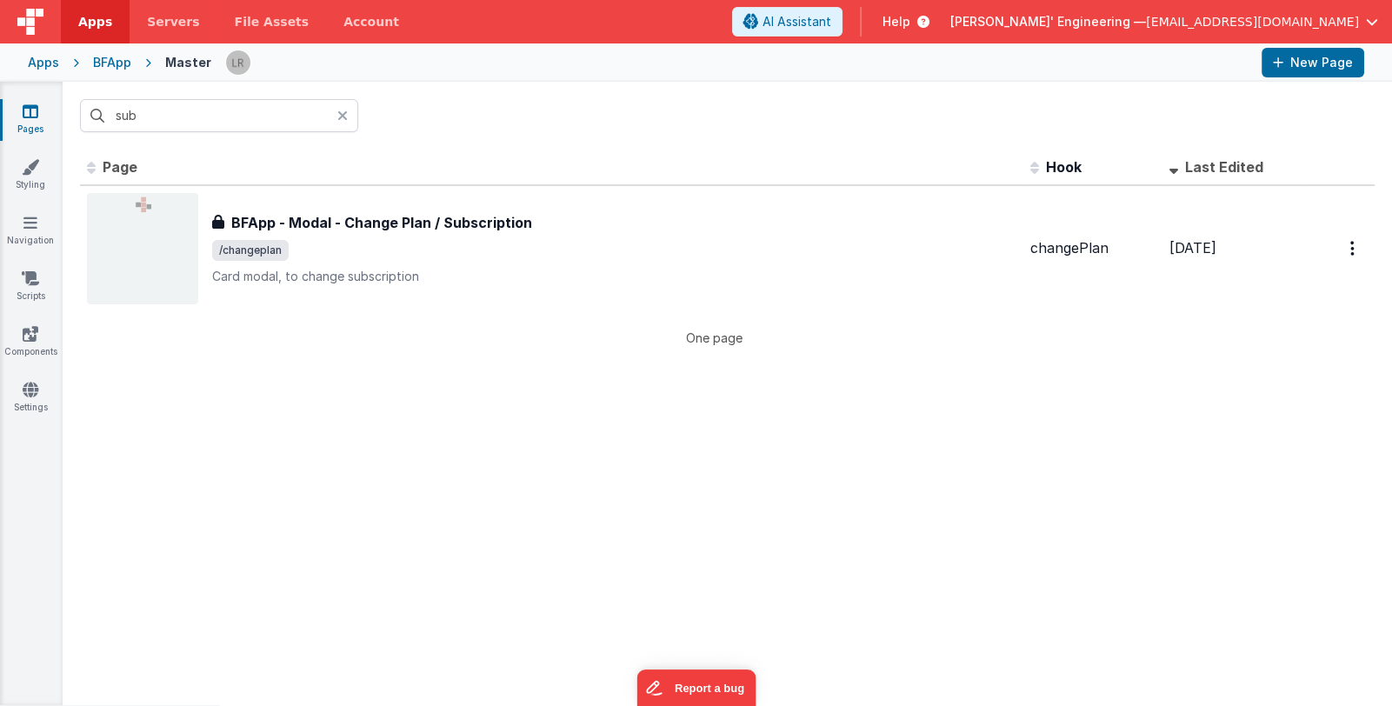
click at [342, 110] on icon at bounding box center [342, 116] width 10 height 14
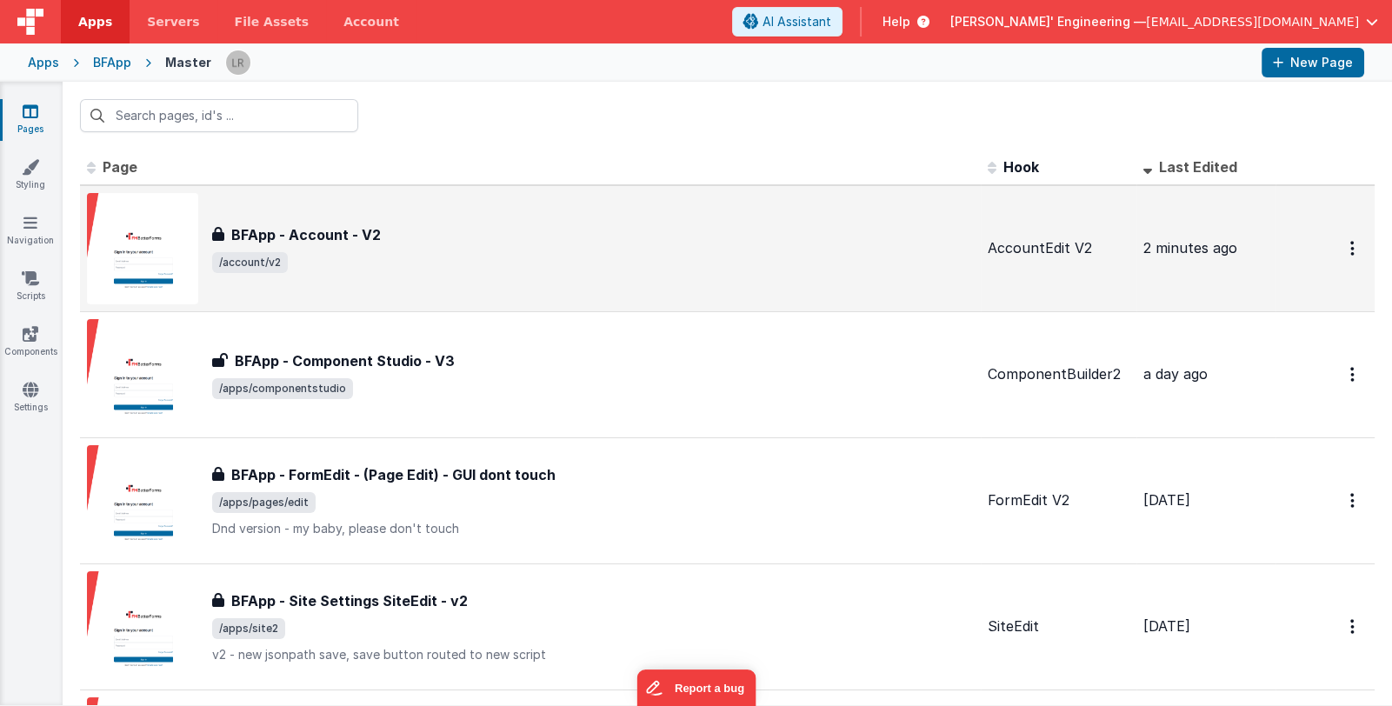
click at [587, 277] on div "BFApp - Account - V2 BFApp - Account - V2 /account/v2" at bounding box center [530, 248] width 887 height 111
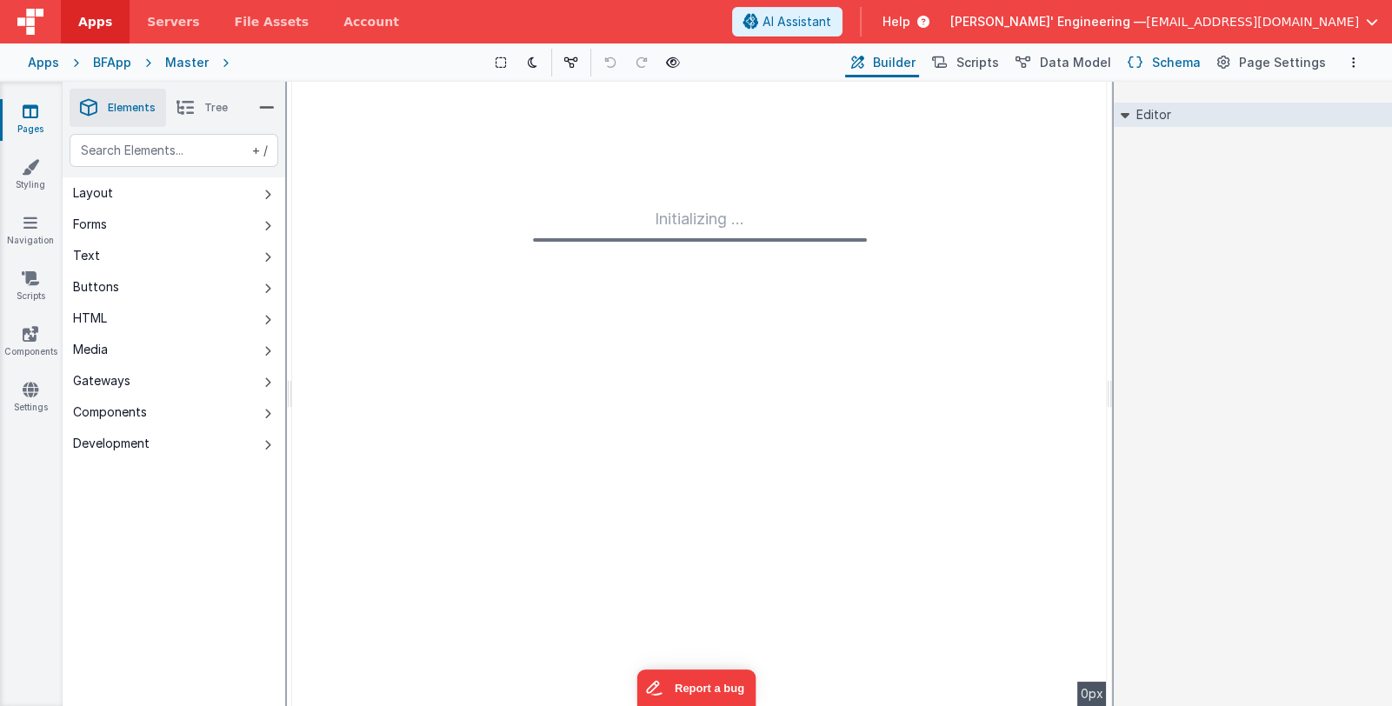
click at [1178, 64] on span "Schema" at bounding box center [1176, 62] width 49 height 17
type input "FR_F0E6F06C-443F-0642-84AA-E97B6FF47536"
type input "AccountEdit V2"
checkbox input "true"
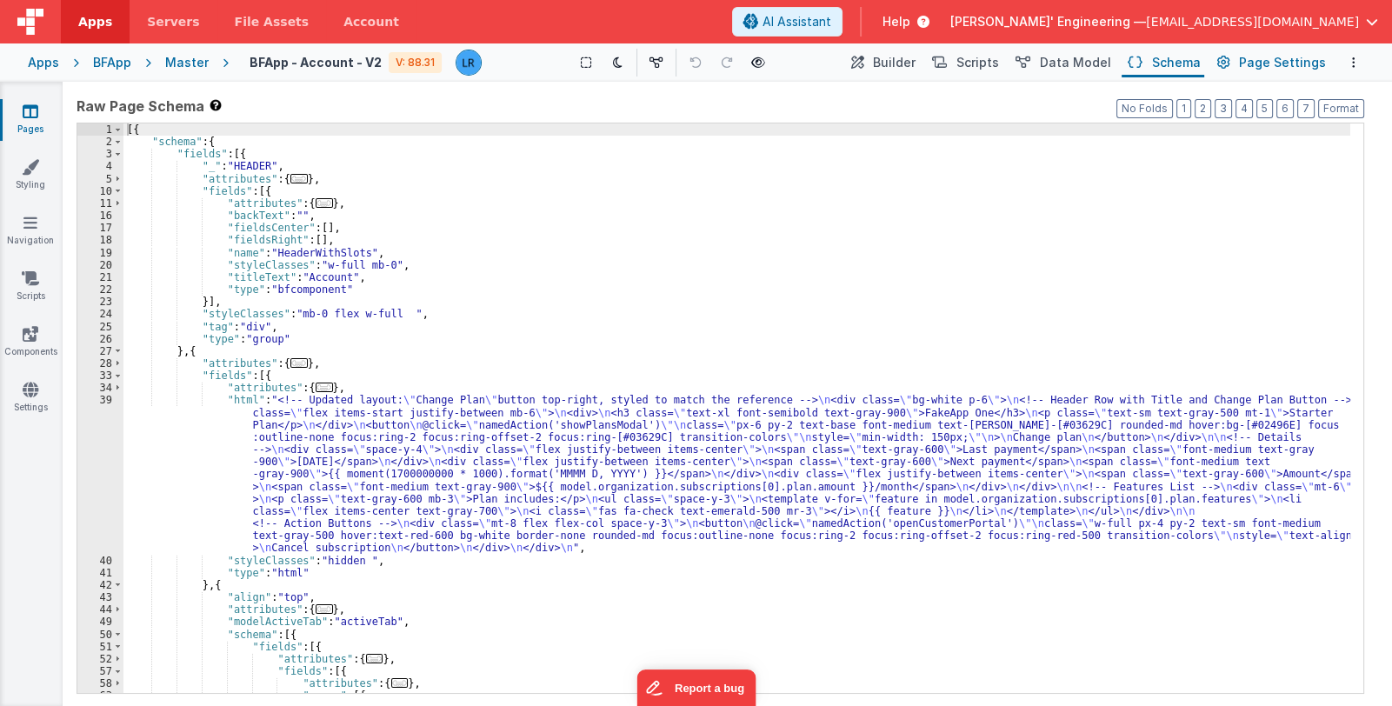
click at [1276, 63] on span "Page Settings" at bounding box center [1282, 62] width 87 height 17
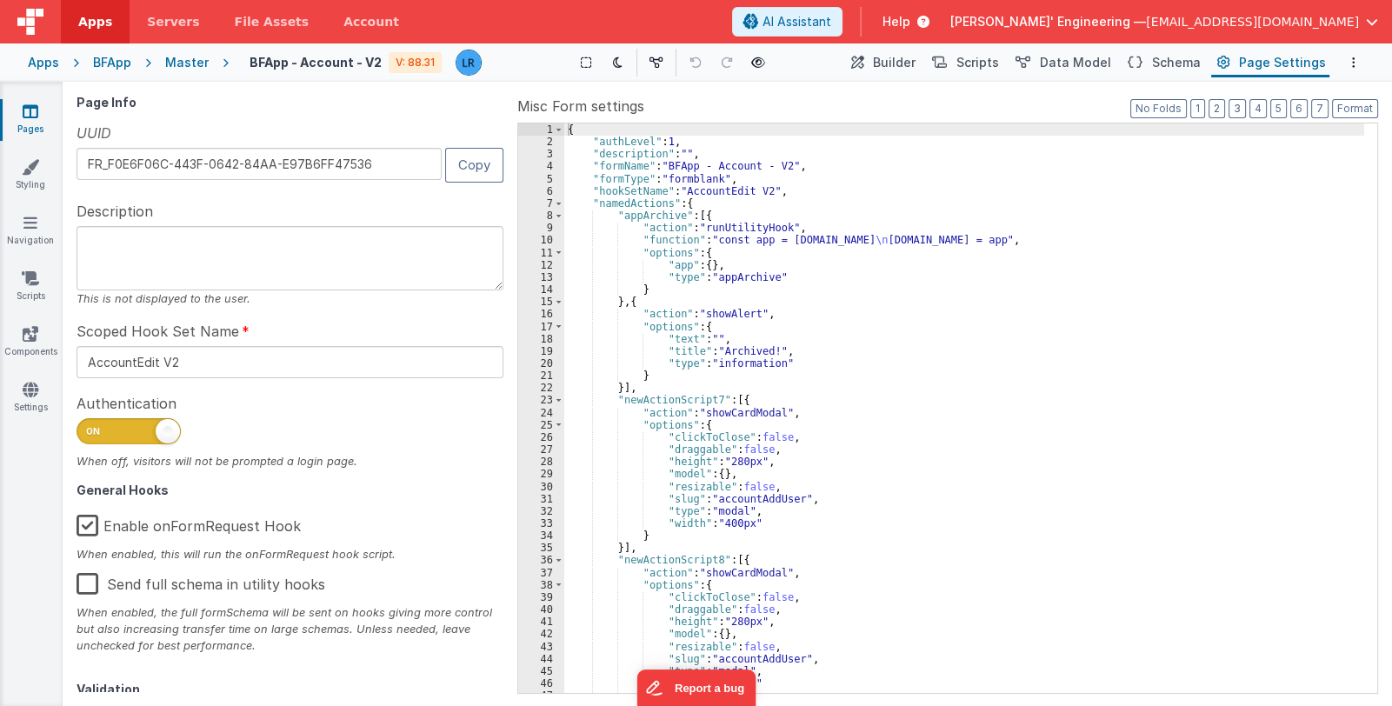
click at [839, 437] on div "{ "authLevel" : 1 , "description" : "" , "formName" : "BFApp - Account - V2" , …" at bounding box center [964, 420] width 800 height 595
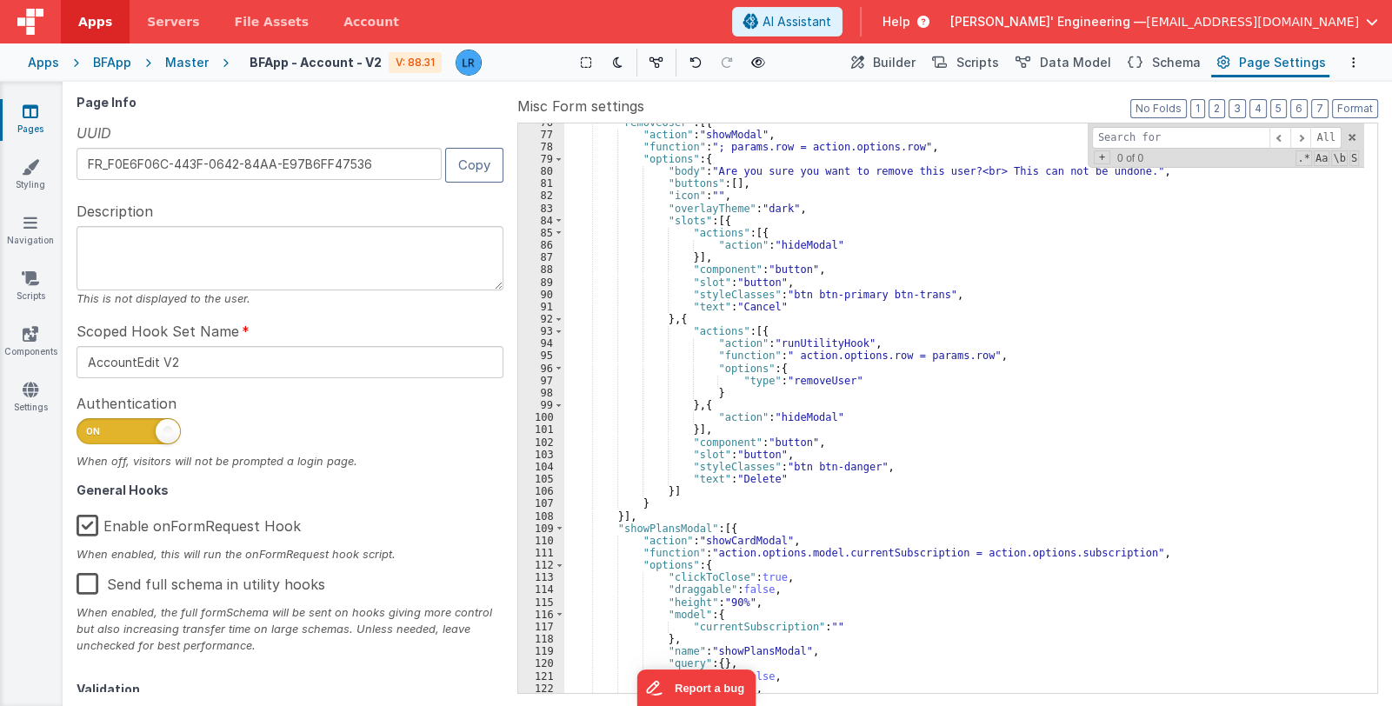
scroll to position [1034, 0]
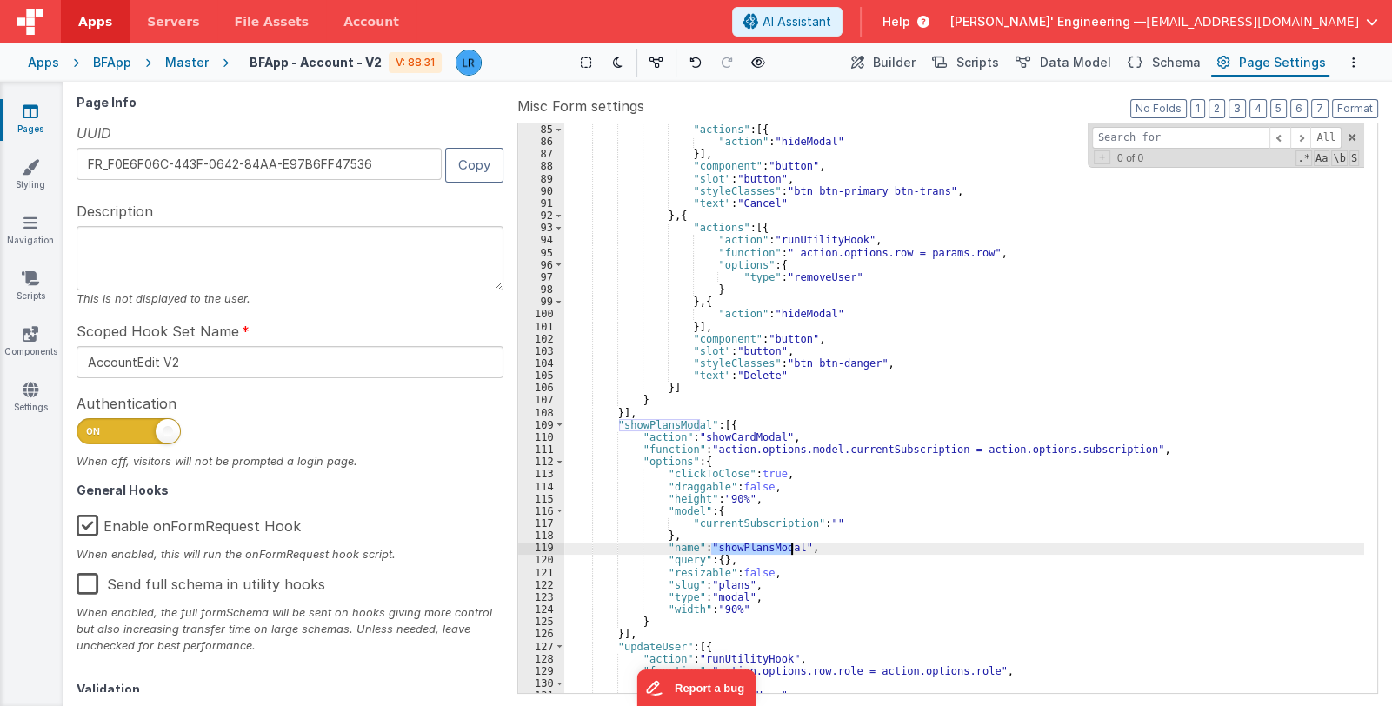
drag, startPoint x: 711, startPoint y: 548, endPoint x: 791, endPoint y: 546, distance: 80.0
click at [791, 546] on div ""actions" : [{ "action" : "hideModal" }] , "component" : "button" , "slot" : "b…" at bounding box center [964, 420] width 800 height 595
drag, startPoint x: 1179, startPoint y: 142, endPoint x: 1076, endPoint y: 142, distance: 102.6
click at [1076, 142] on div ""actions" : [{ "action" : "hideModal" }] , "component" : "button" , "slot" : "b…" at bounding box center [964, 407] width 800 height 569
paste input "showPlansModal"
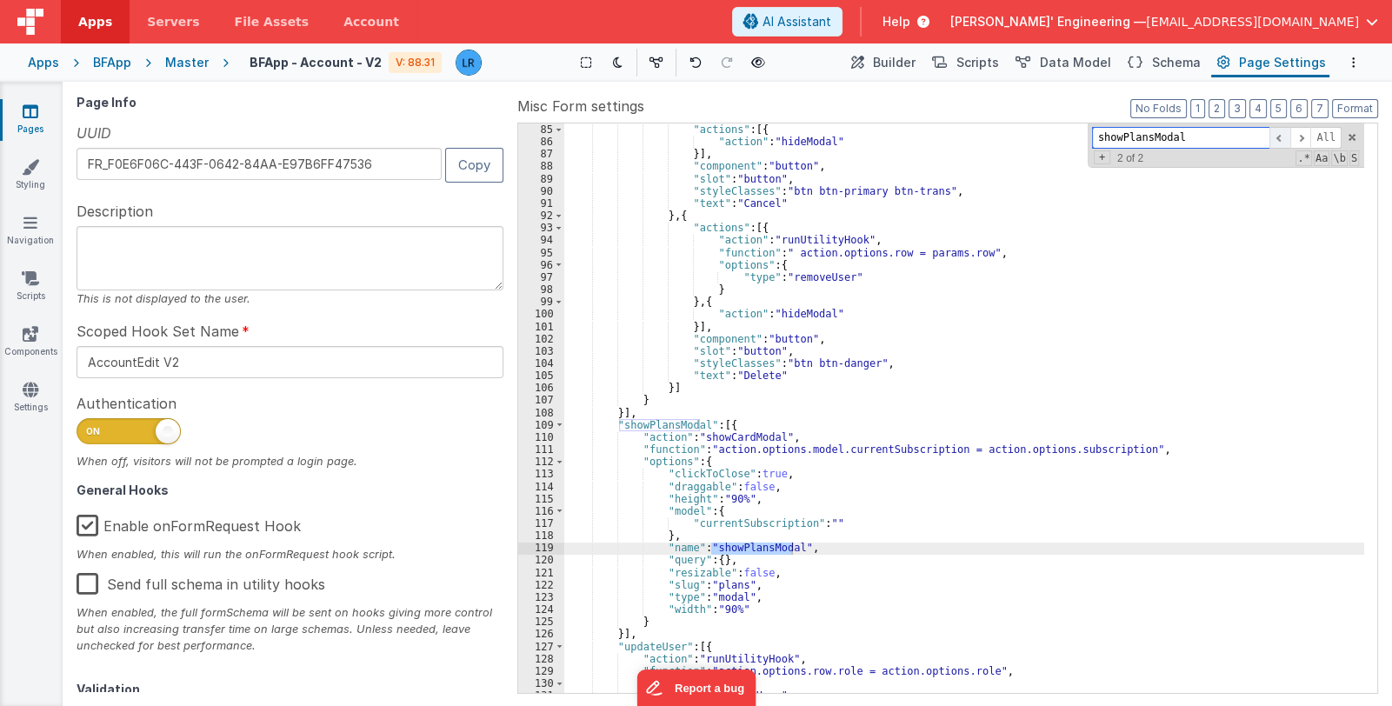
type input "showPlansModal"
click at [1284, 136] on span at bounding box center [1279, 138] width 21 height 22
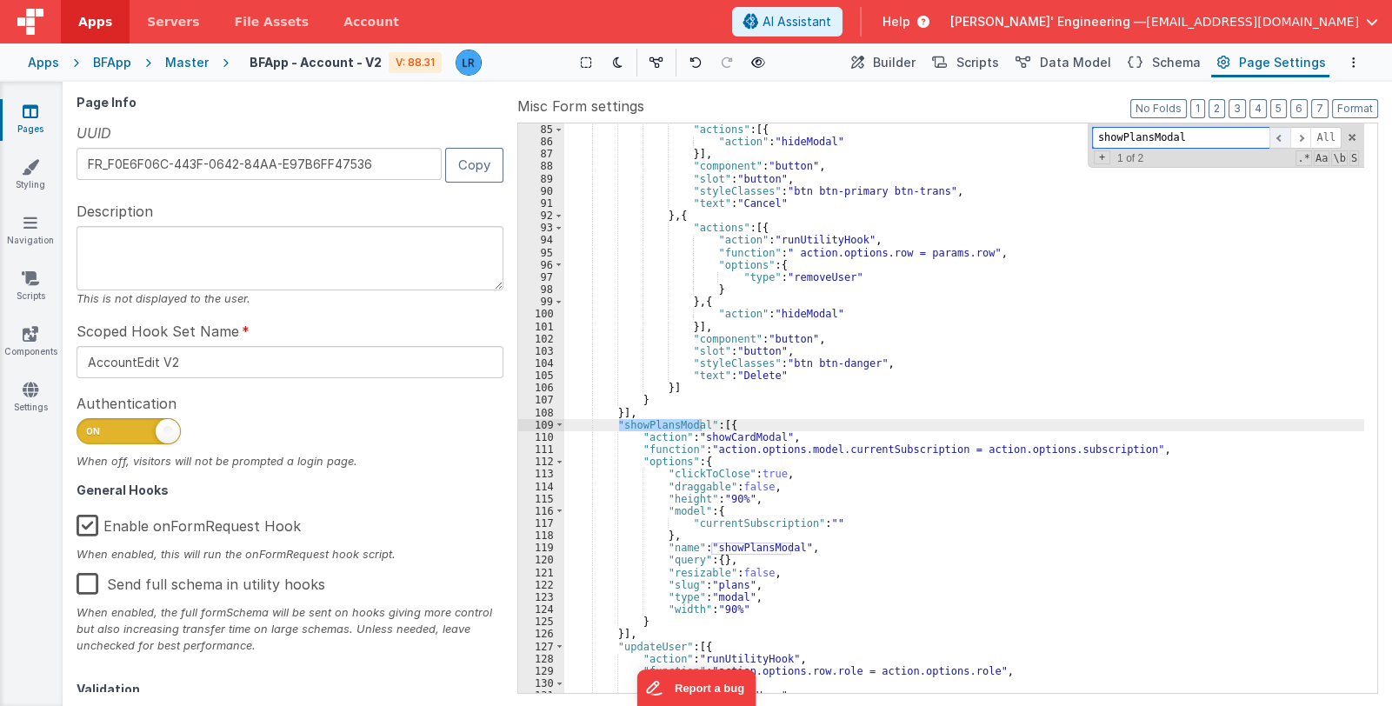
click at [1283, 136] on span at bounding box center [1279, 138] width 21 height 22
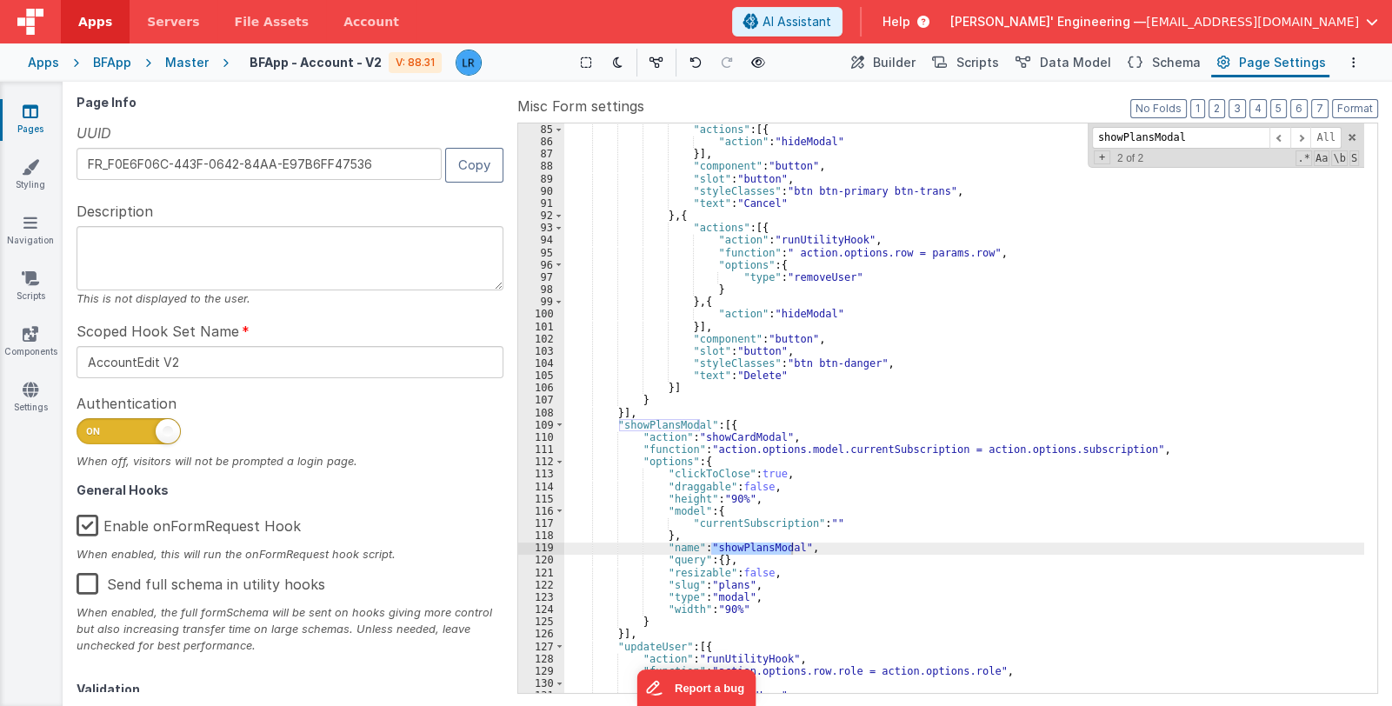
click at [21, 110] on link "Pages" at bounding box center [30, 120] width 63 height 35
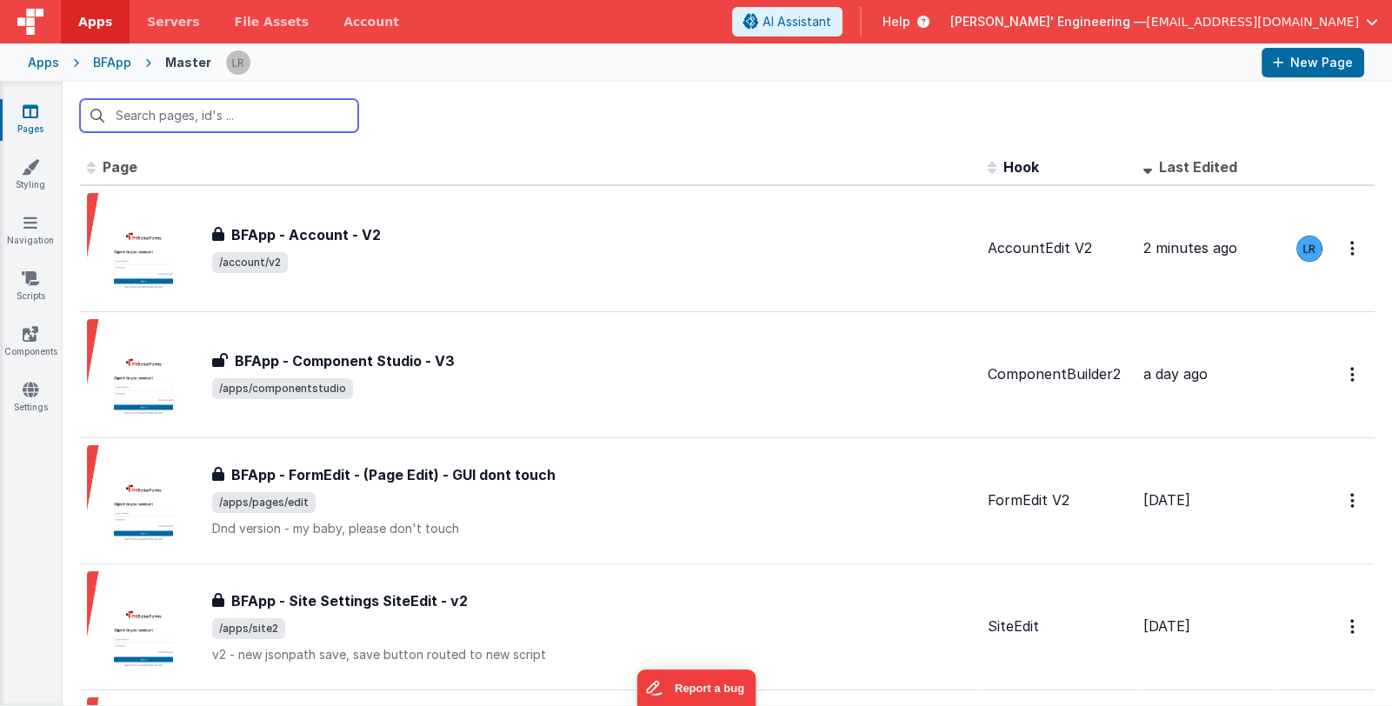
click at [242, 120] on input "text" at bounding box center [219, 115] width 278 height 33
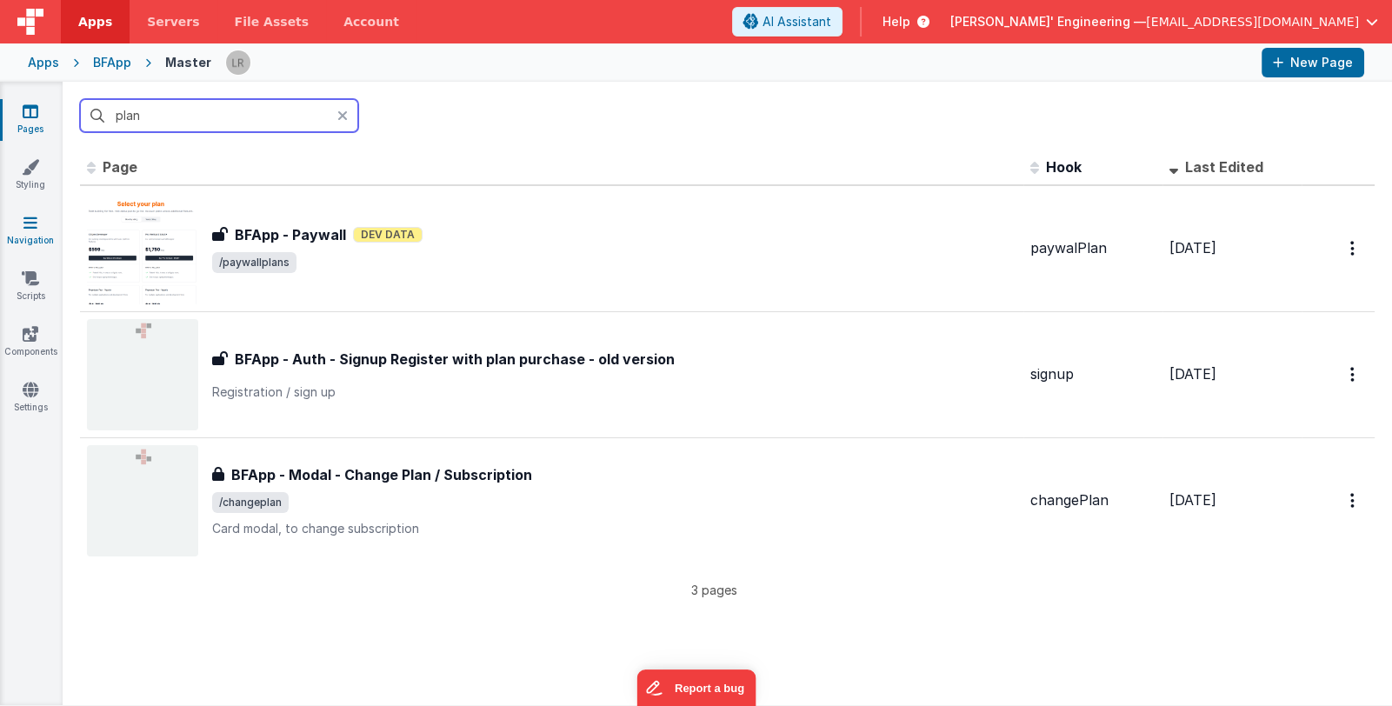
type input "plan"
click at [30, 235] on link "Navigation" at bounding box center [30, 231] width 63 height 35
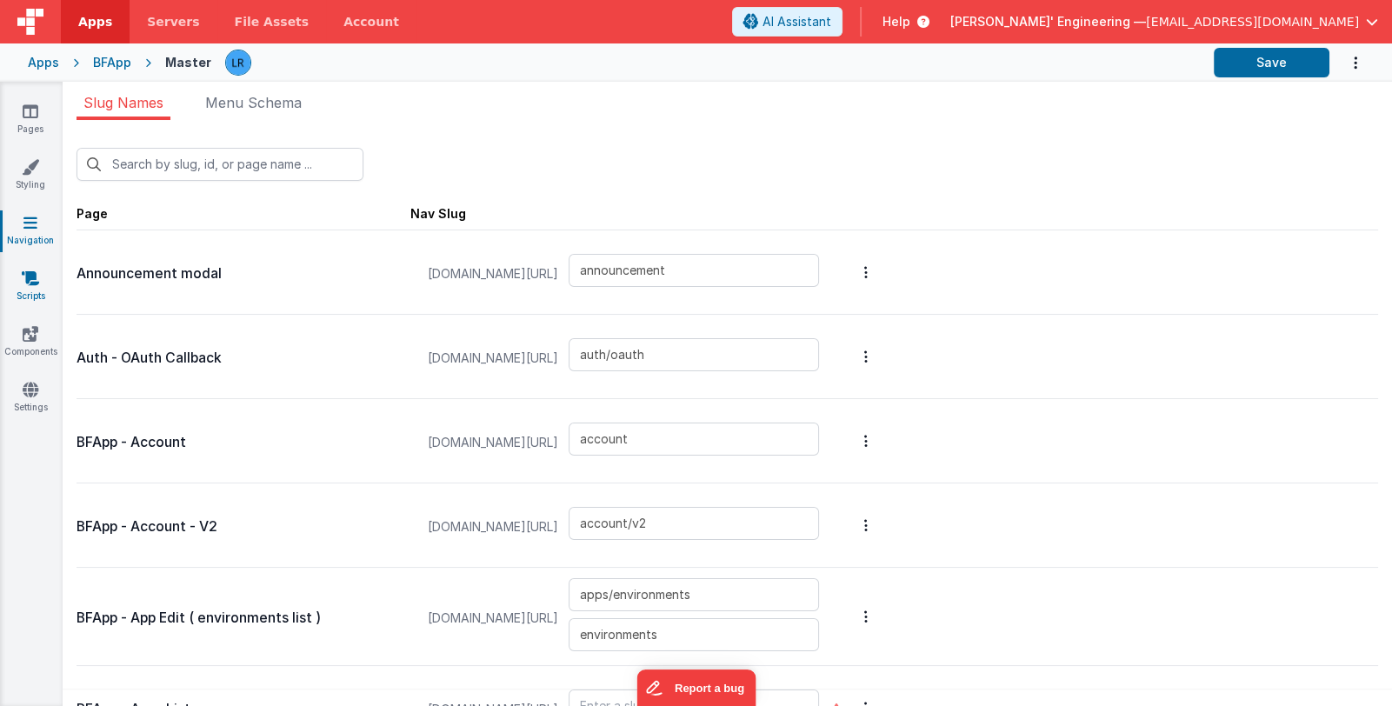
click at [37, 279] on icon at bounding box center [30, 277] width 17 height 17
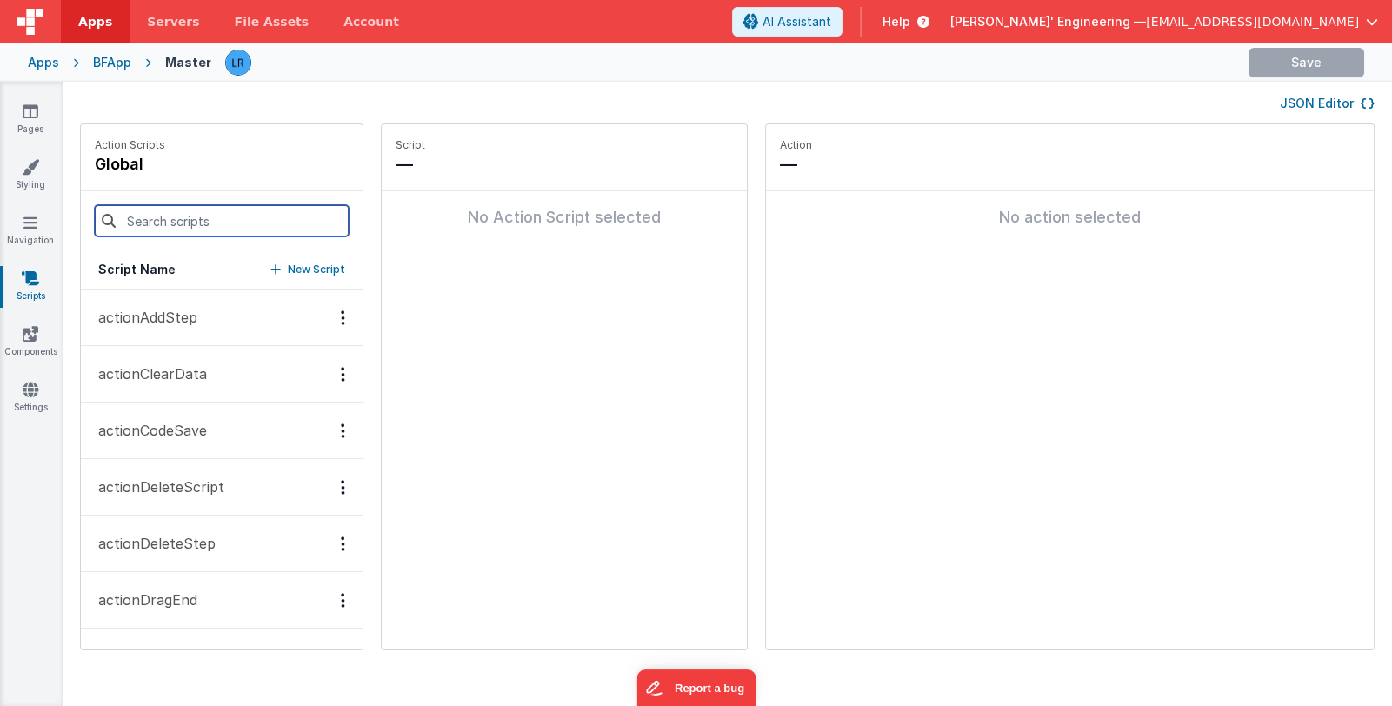
click at [141, 221] on input at bounding box center [222, 220] width 254 height 31
paste input "showPlansModal"
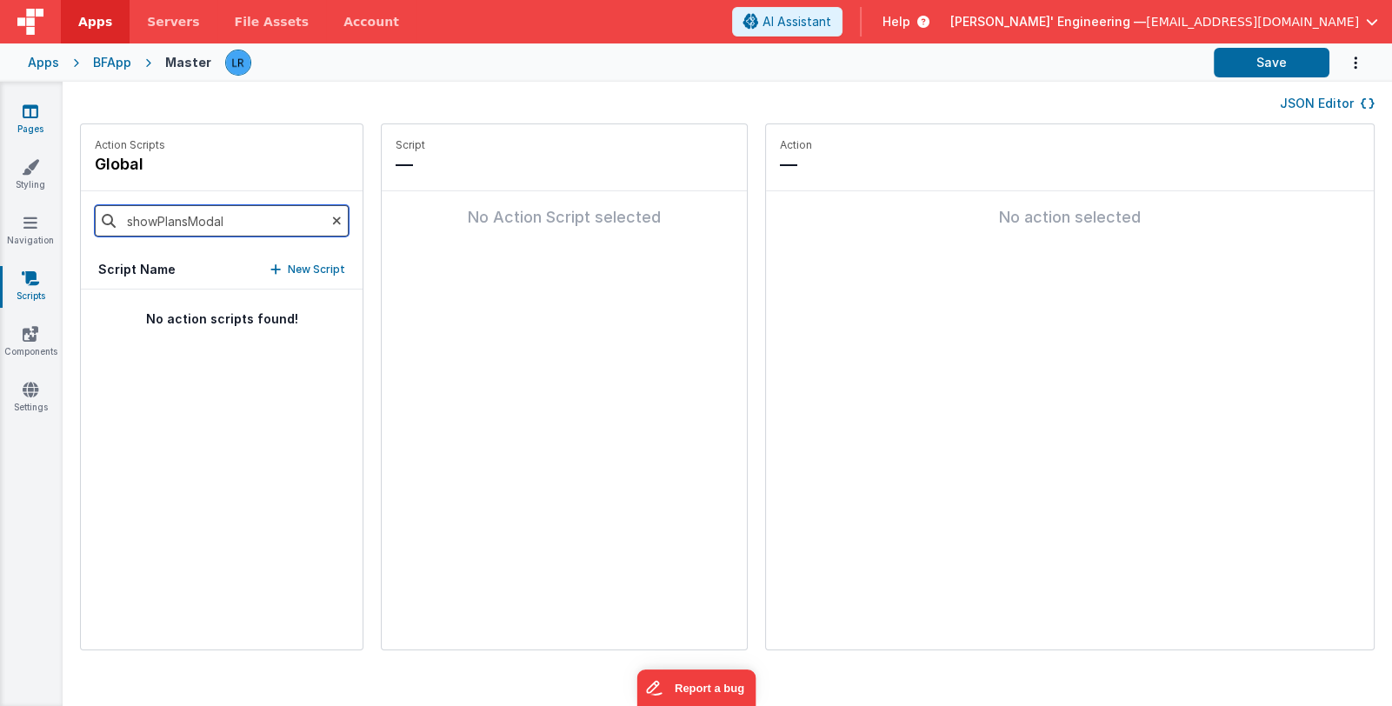
type input "showPlansModal"
click at [27, 118] on icon at bounding box center [31, 111] width 16 height 17
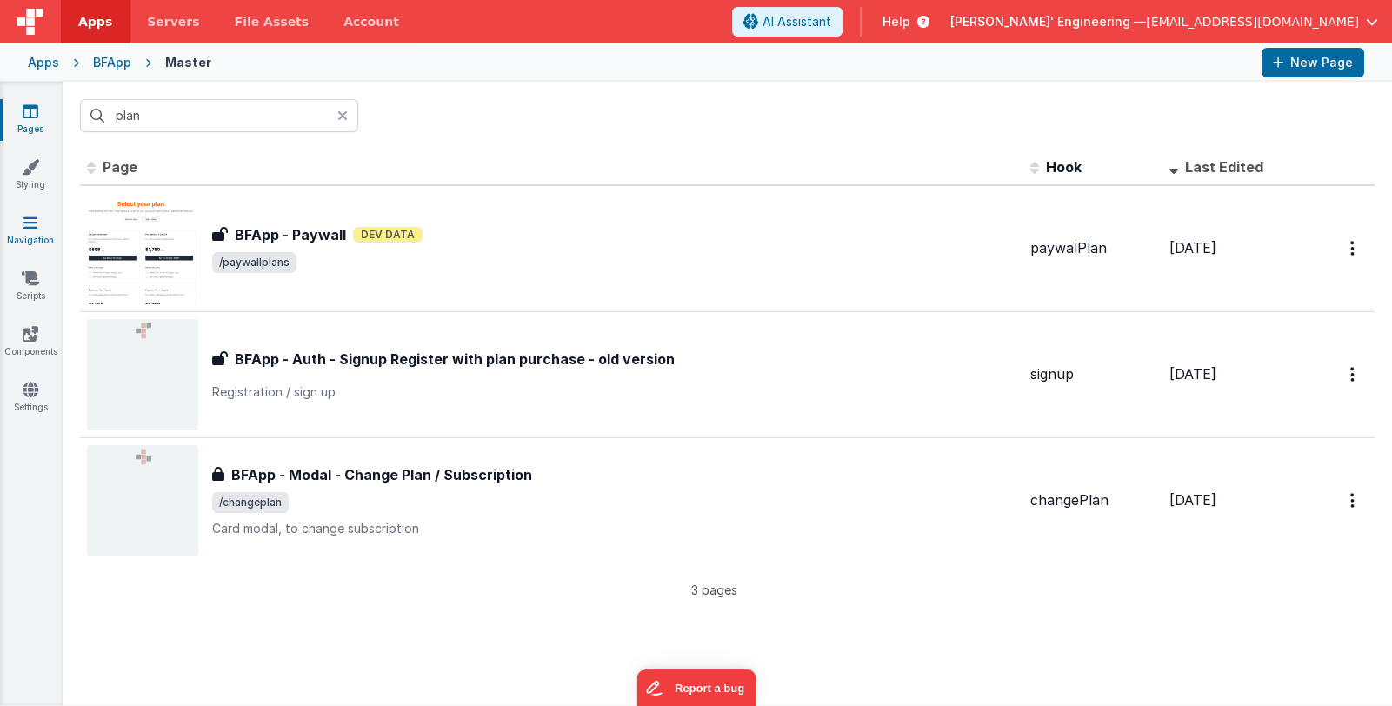
click at [34, 222] on icon at bounding box center [30, 222] width 14 height 17
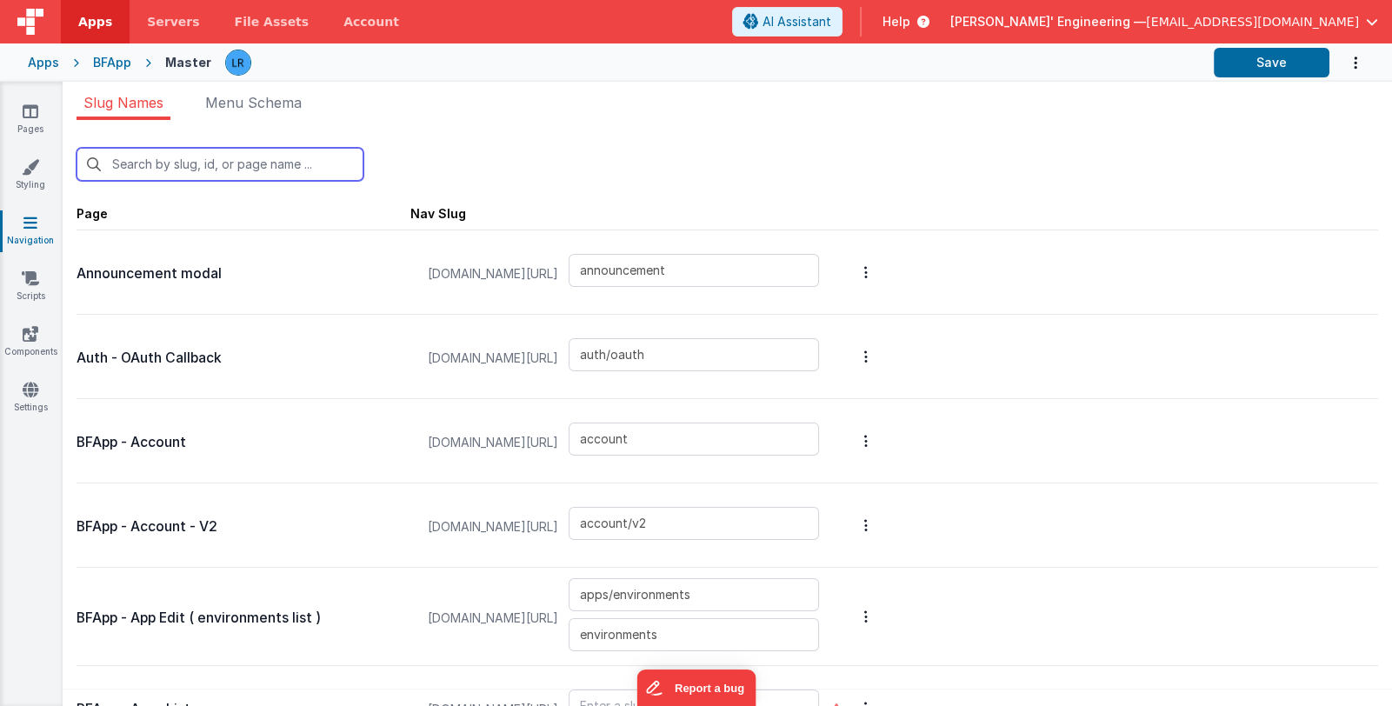
click at [179, 163] on input "text" at bounding box center [219, 164] width 287 height 33
type input "plans"
type input "paywallplans"
type input "plans"
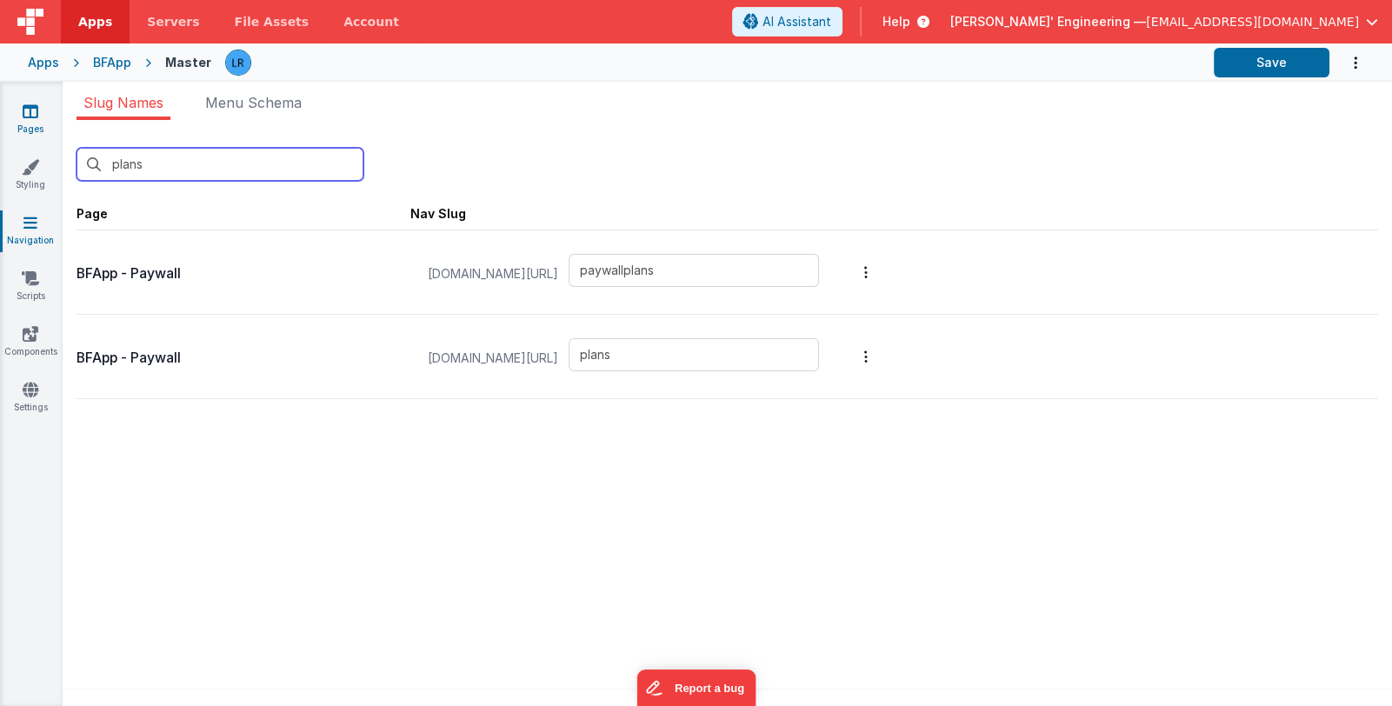
type input "plans"
click at [31, 120] on link "Pages" at bounding box center [30, 120] width 63 height 35
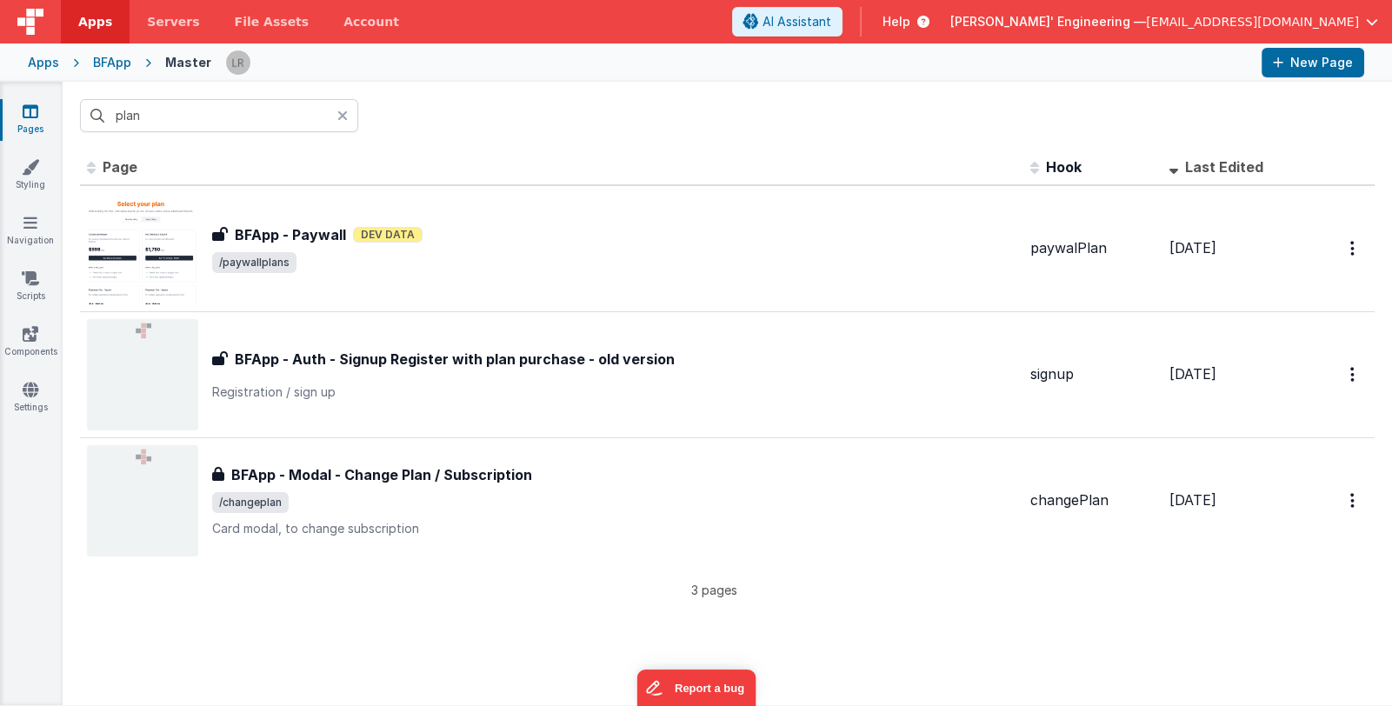
click at [341, 116] on icon at bounding box center [342, 116] width 10 height 14
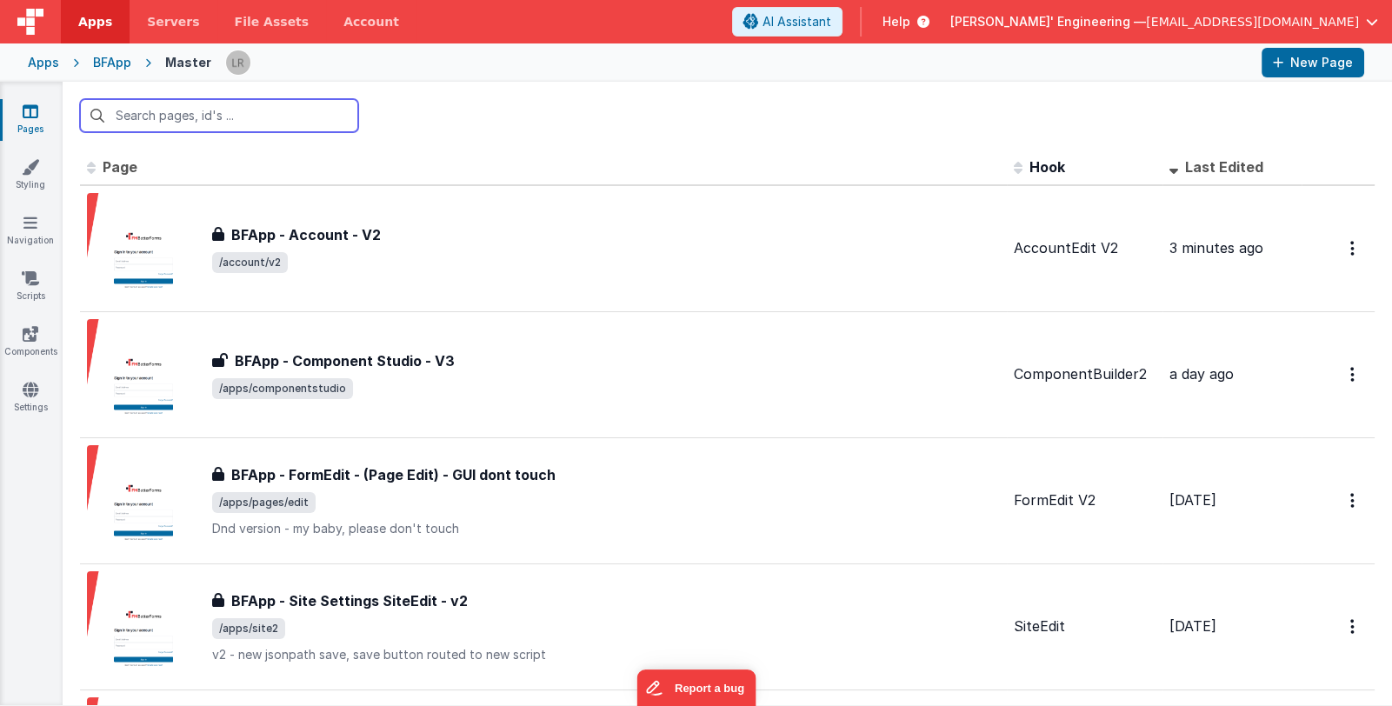
click at [267, 116] on input "text" at bounding box center [219, 115] width 278 height 33
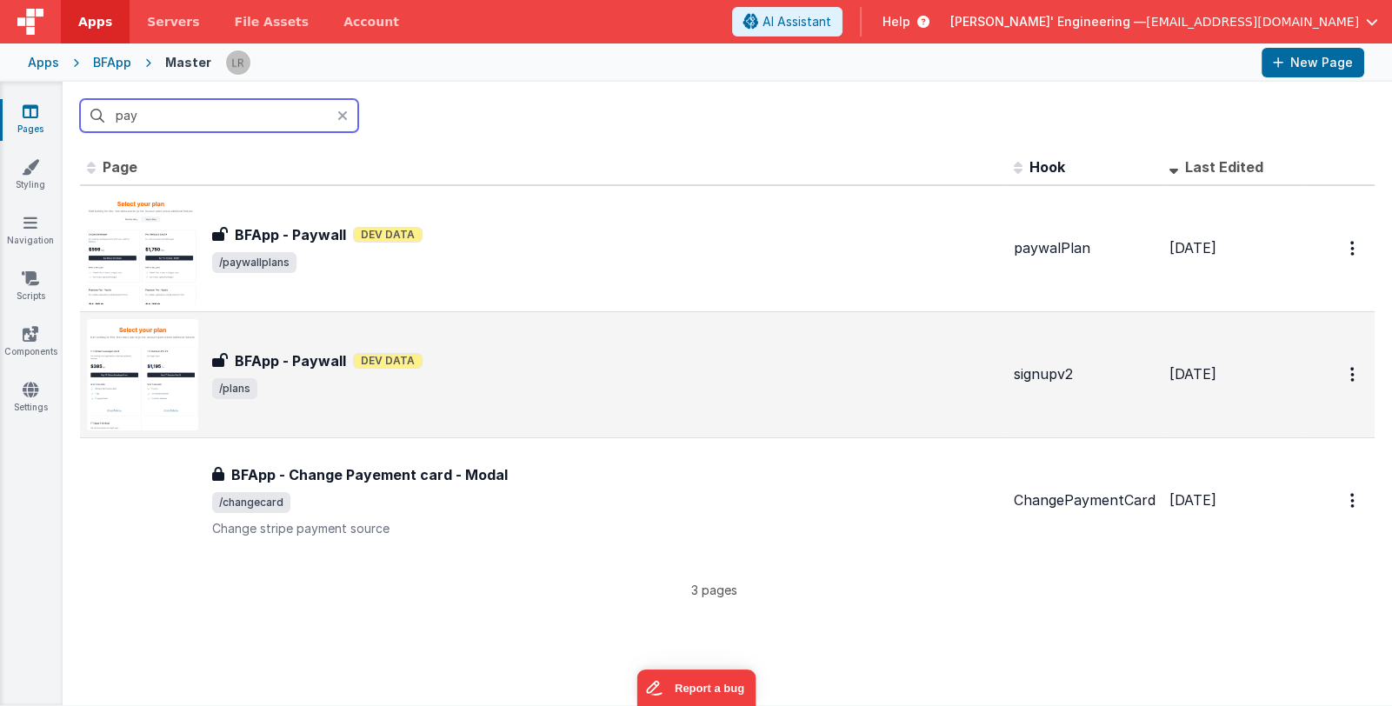
type input "pay"
click at [574, 381] on span "/plans" at bounding box center [605, 388] width 787 height 21
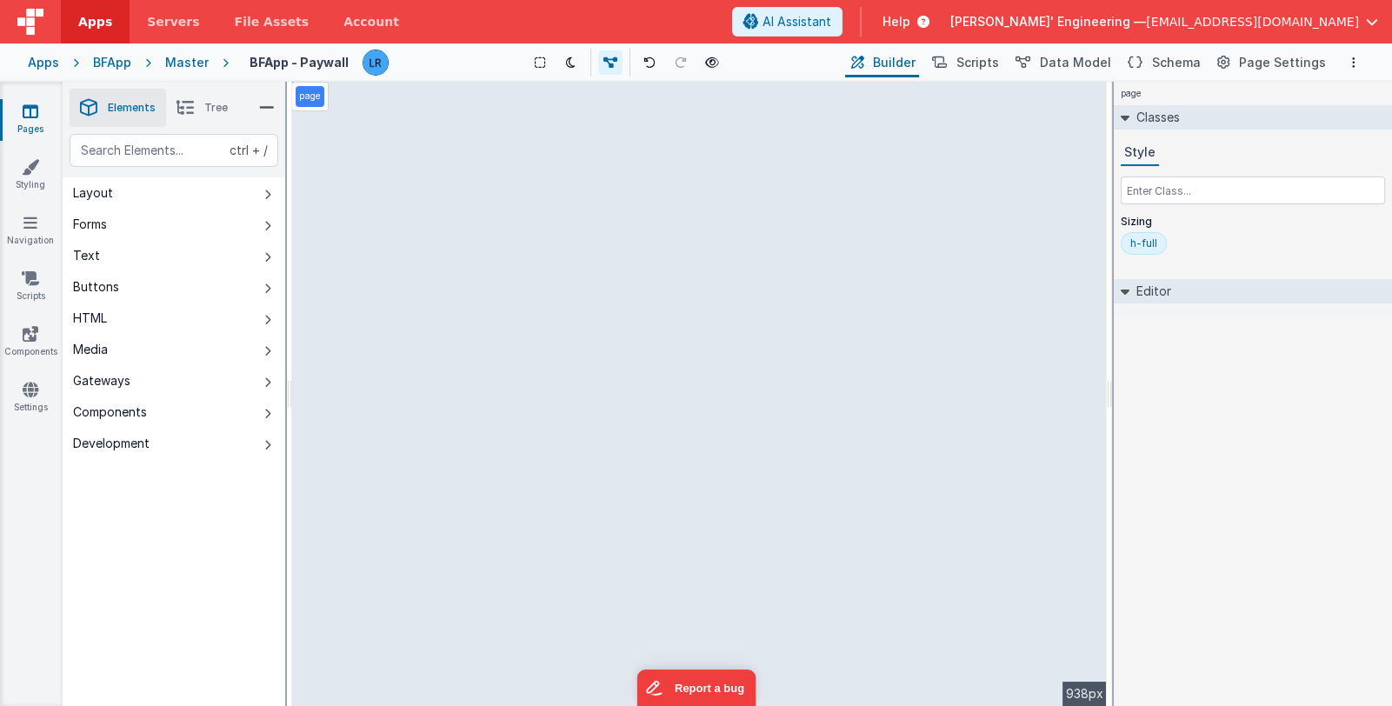
click at [201, 118] on li "Tree" at bounding box center [202, 108] width 72 height 38
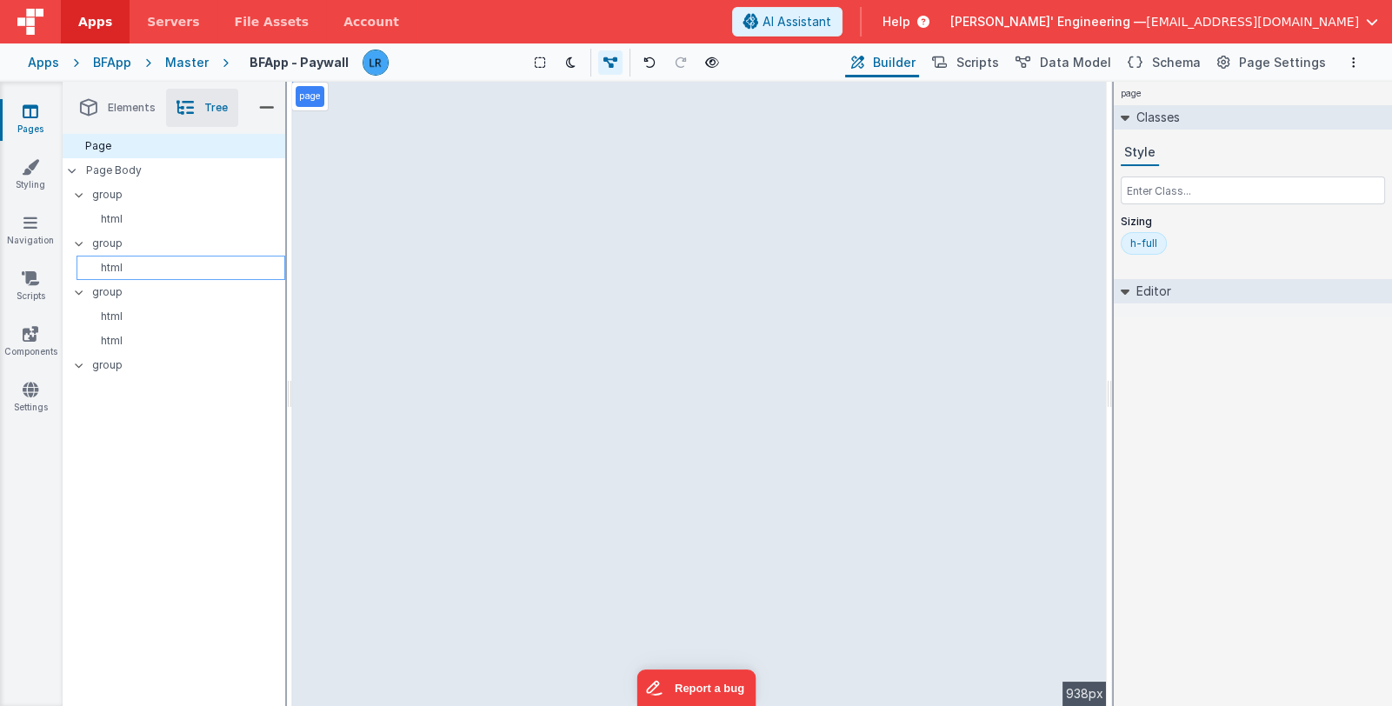
click at [138, 262] on p "html" at bounding box center [183, 268] width 201 height 14
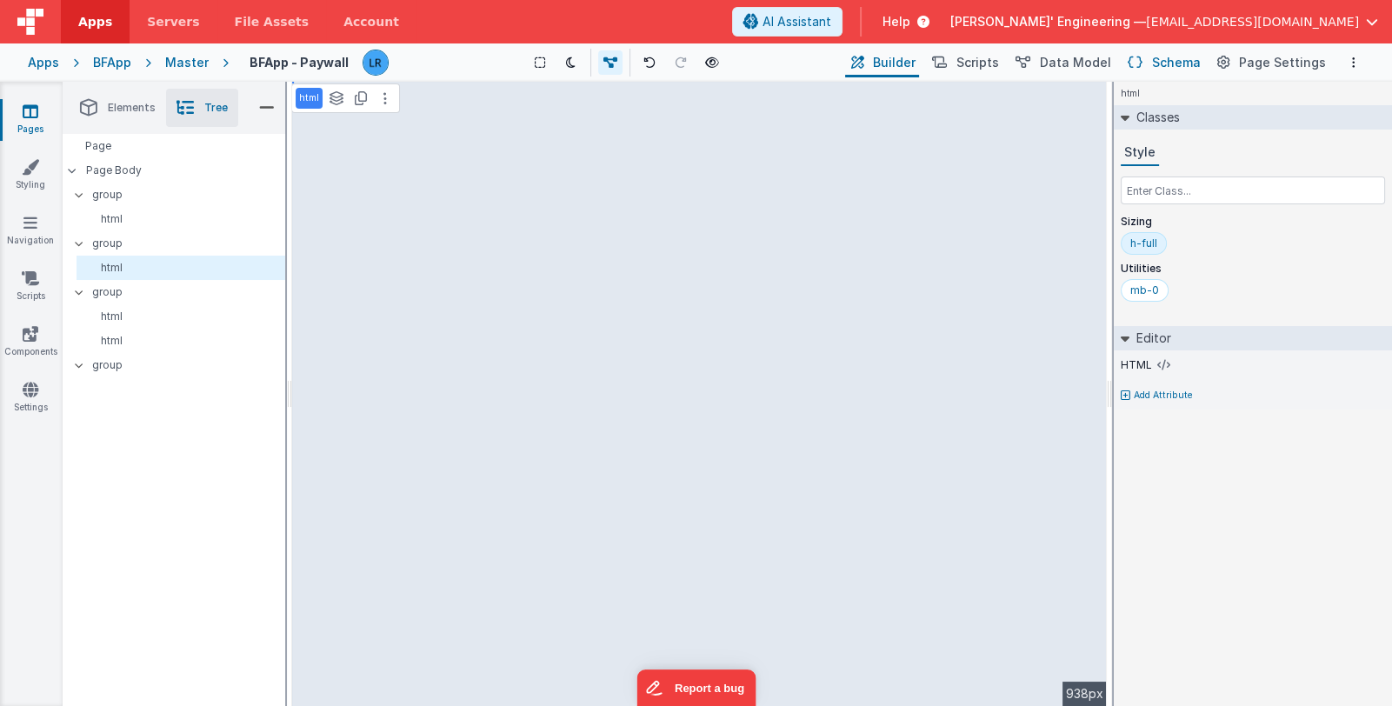
click at [1160, 56] on span "Schema" at bounding box center [1176, 62] width 49 height 17
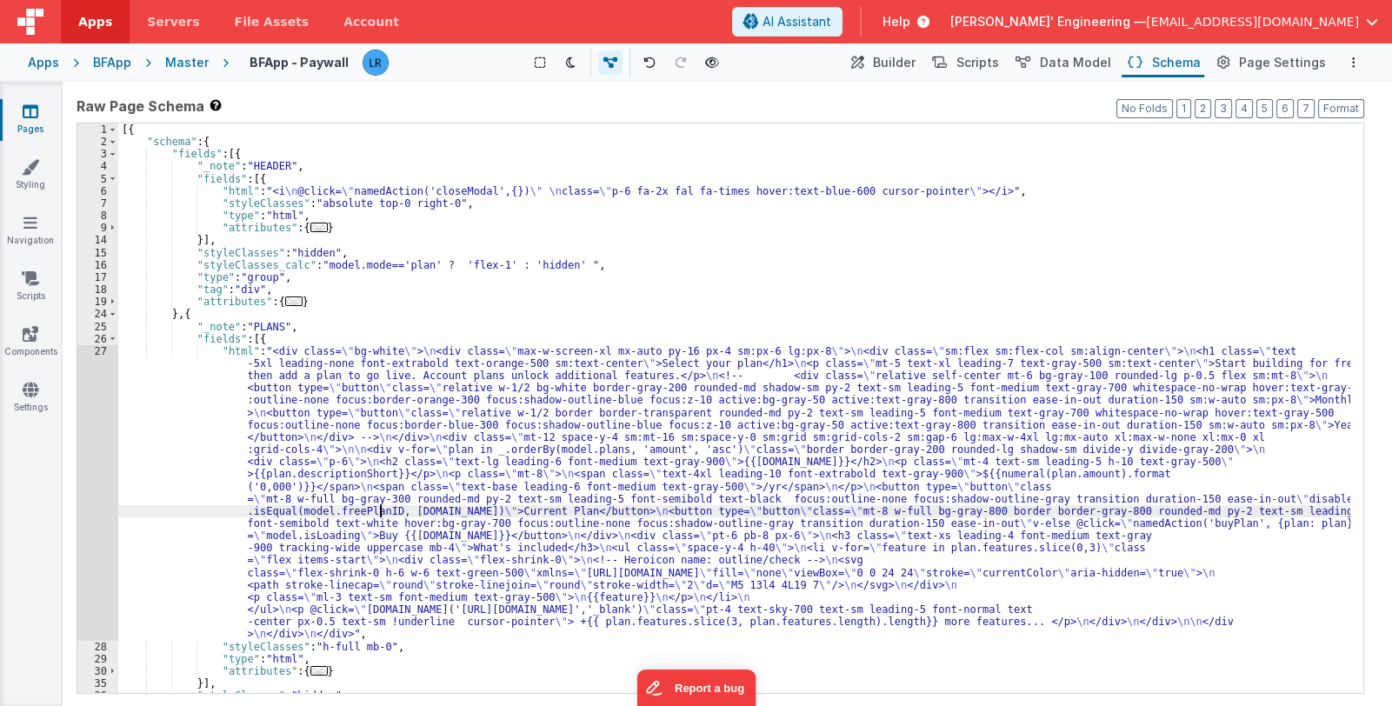
click at [382, 515] on div "[{ "schema" : { "fields" : [{ "_note" : "HEADER" , "fields" : [{ "html" : "<i \…" at bounding box center [734, 420] width 1232 height 595
click at [1081, 63] on span "Data Model" at bounding box center [1075, 62] width 71 height 17
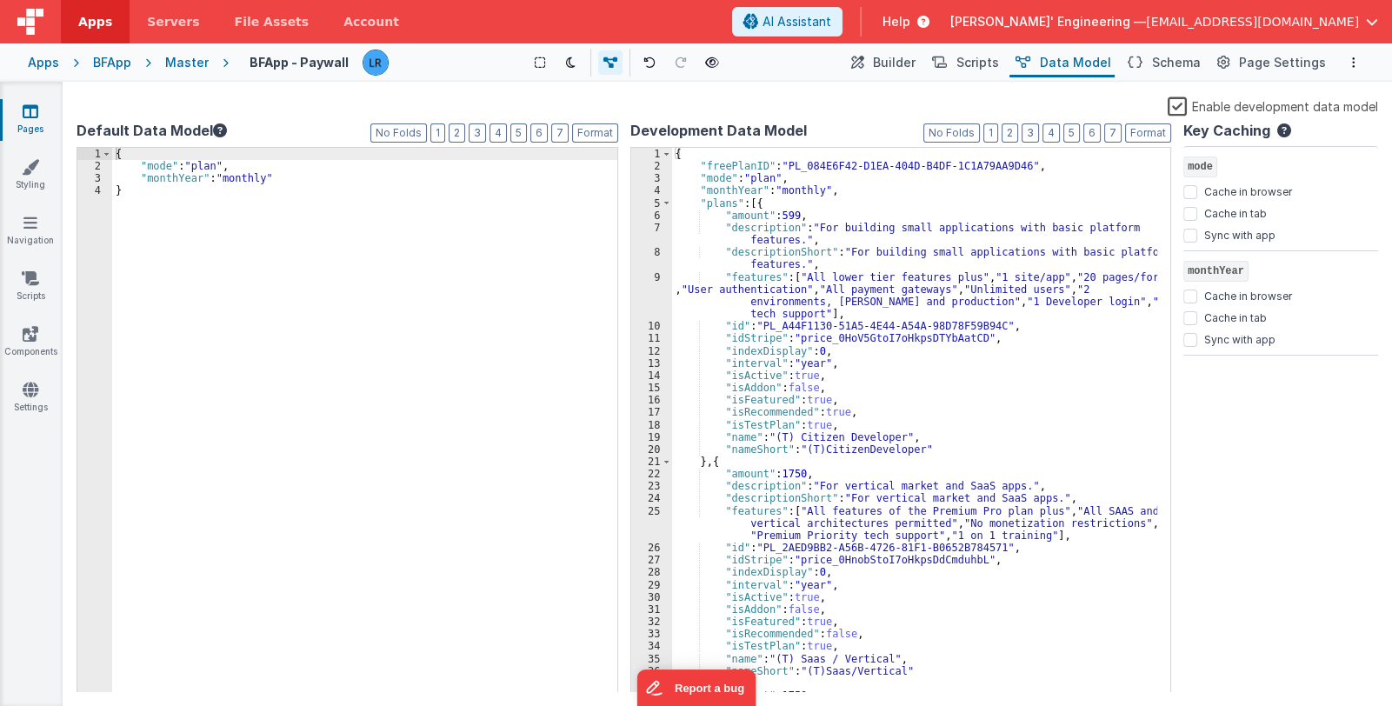
click at [309, 183] on div "{ "mode" : "plan" , "monthYear" : "monthly" }" at bounding box center [364, 433] width 505 height 570
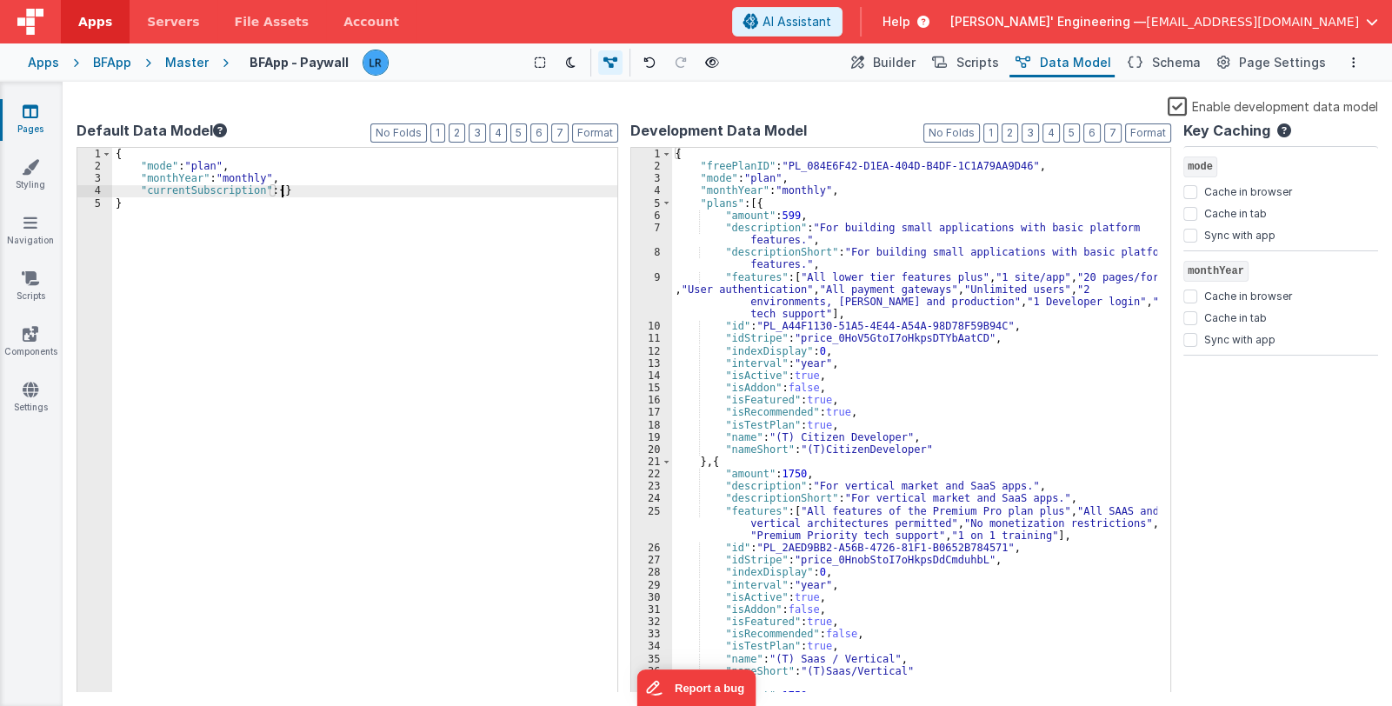
click at [201, 194] on div "{ "mode" : "plan" , "monthYear" : "monthly" , "currentSubscription" : { } }" at bounding box center [364, 433] width 505 height 570
click at [201, 193] on div "{ "mode" : "plan" , "monthYear" : "monthly" , "currentSubscription" : { } }" at bounding box center [364, 433] width 505 height 570
click at [915, 63] on span "Builder" at bounding box center [894, 62] width 43 height 17
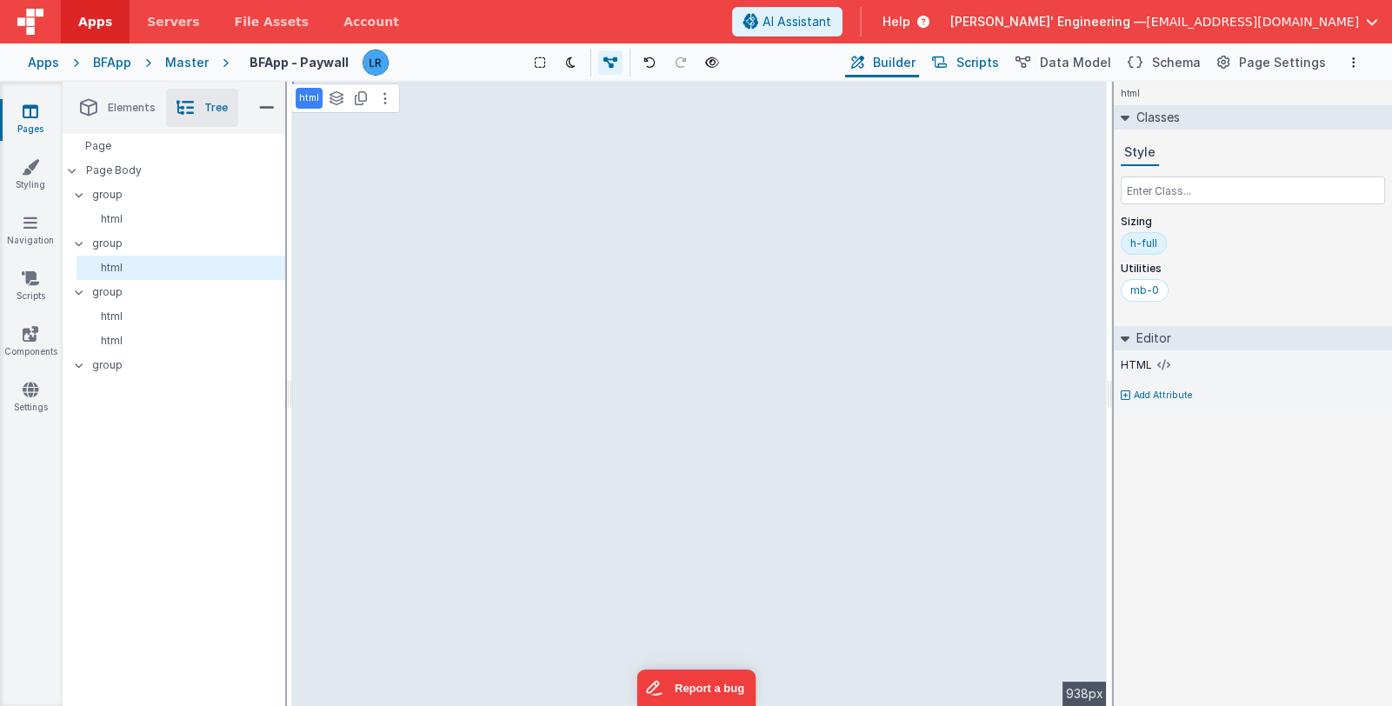
click at [988, 59] on span "Scripts" at bounding box center [977, 62] width 43 height 17
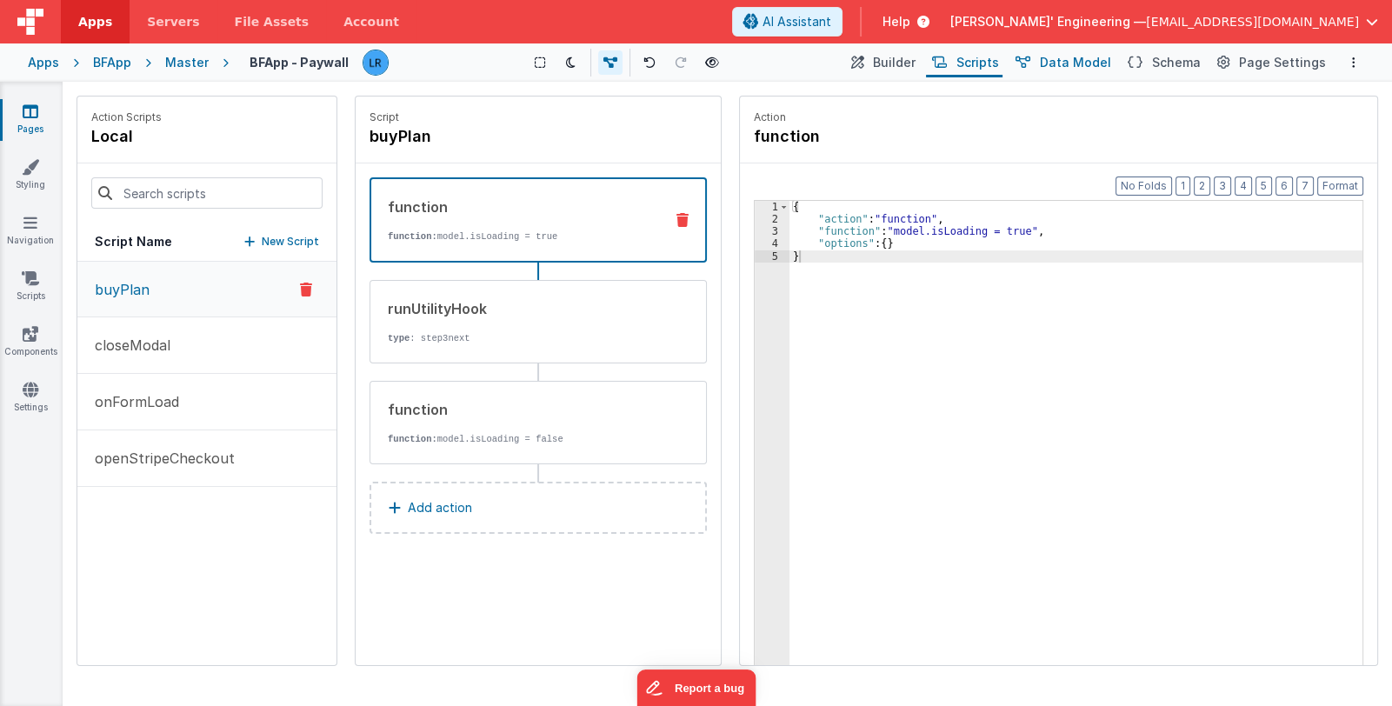
click at [1073, 59] on span "Data Model" at bounding box center [1075, 62] width 71 height 17
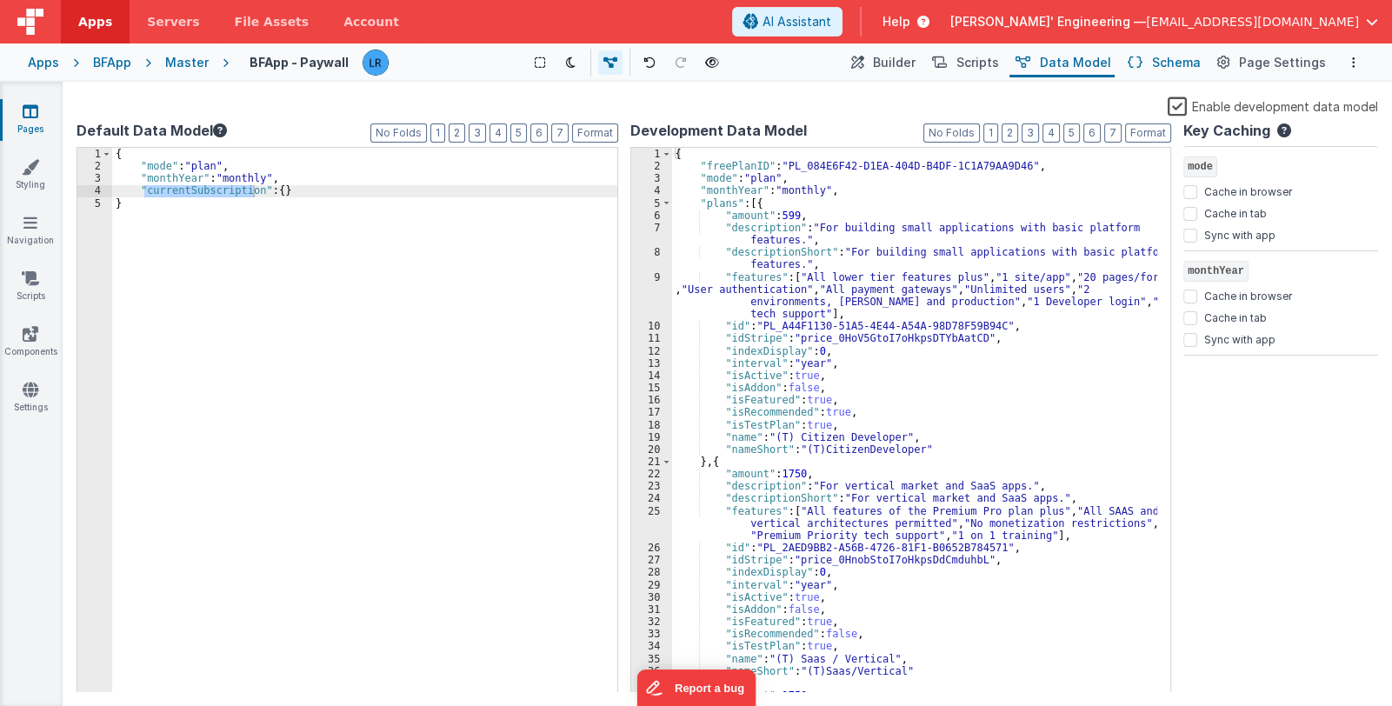
click at [1152, 56] on button "Schema" at bounding box center [1162, 63] width 83 height 30
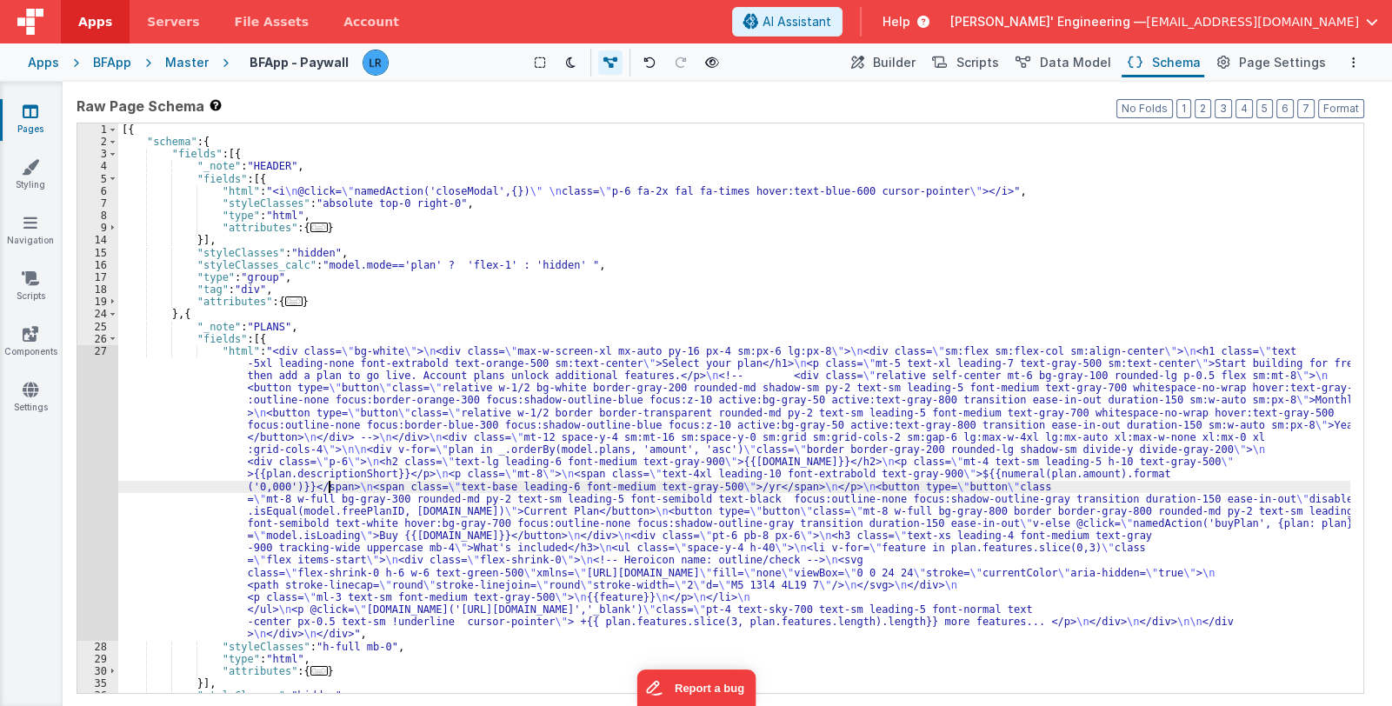
click at [328, 485] on div "[{ "schema" : { "fields" : [{ "_note" : "HEADER" , "fields" : [{ "html" : "<i \…" at bounding box center [734, 420] width 1232 height 595
click at [95, 494] on div "27" at bounding box center [97, 493] width 41 height 296
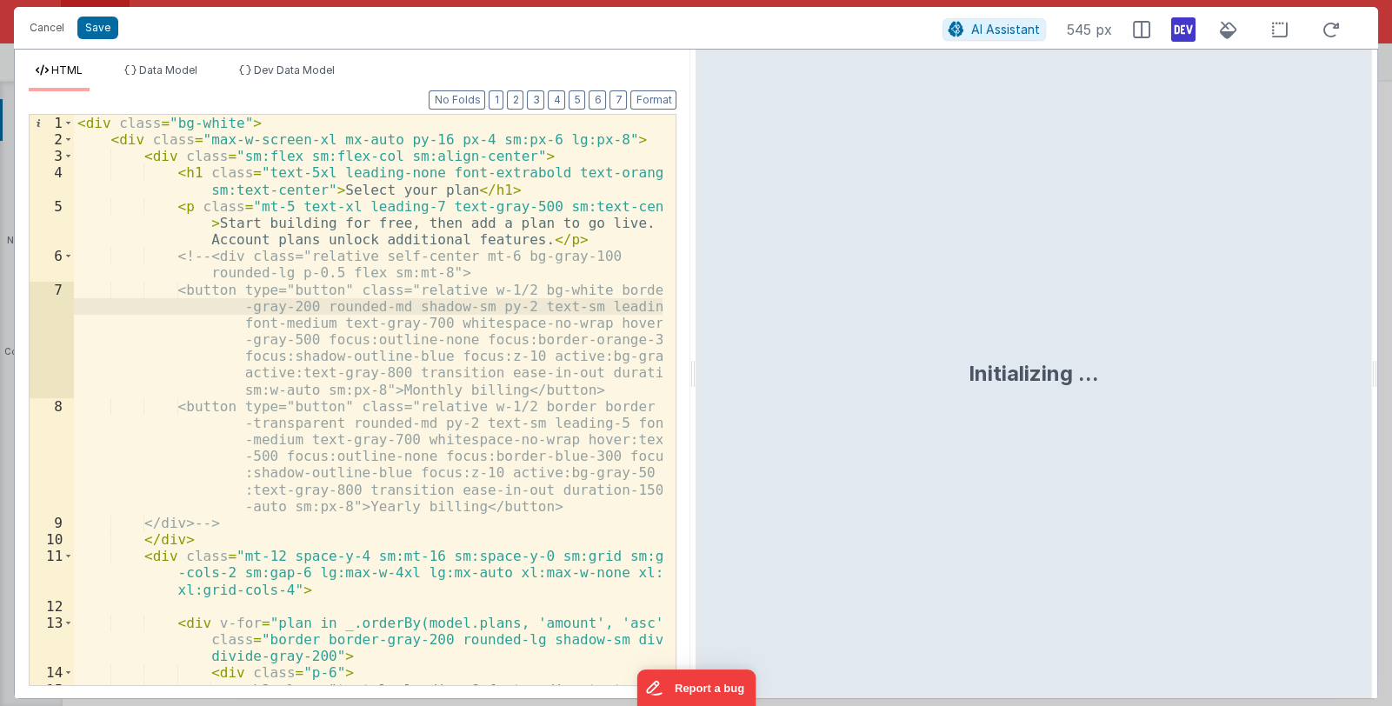
click at [254, 122] on div "< div class = "bg-white" > < div class = "max-w-screen-xl mx-auto py-16 px-4 sm…" at bounding box center [368, 425] width 589 height 621
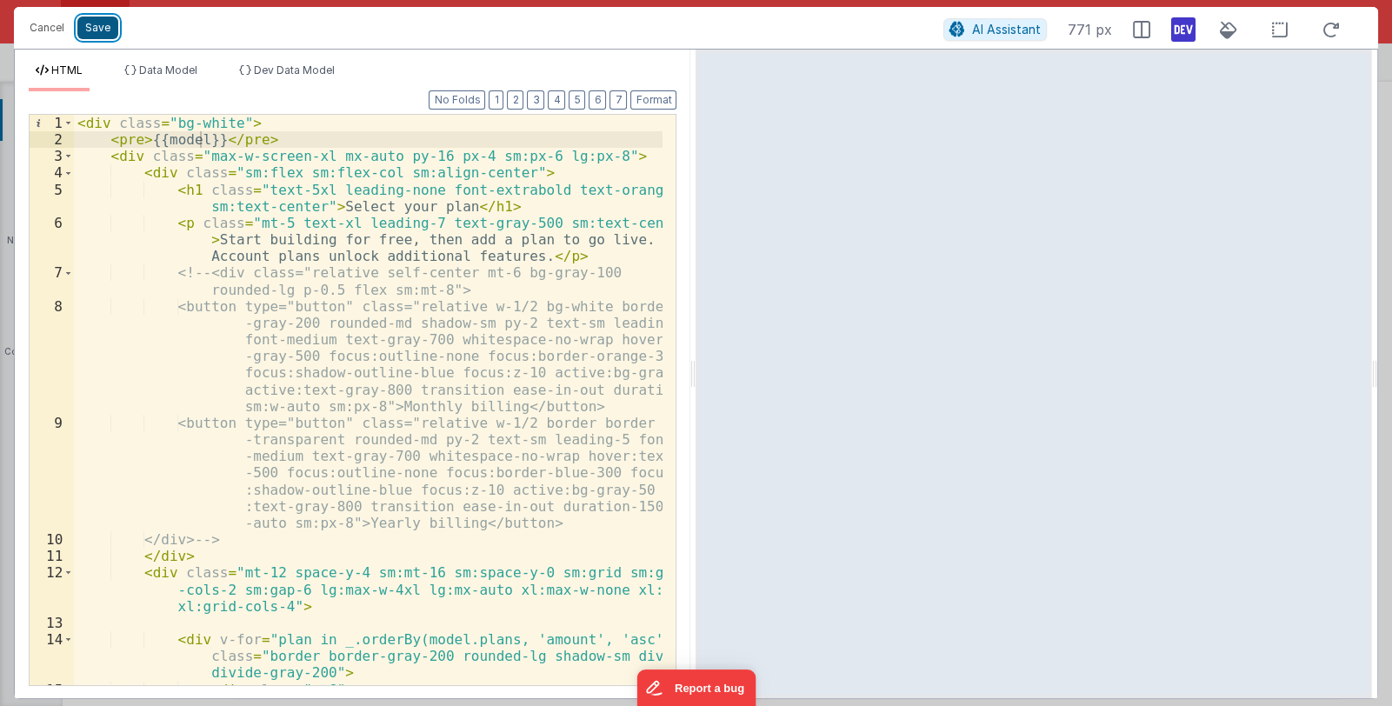
click at [110, 29] on button "Save" at bounding box center [97, 28] width 41 height 23
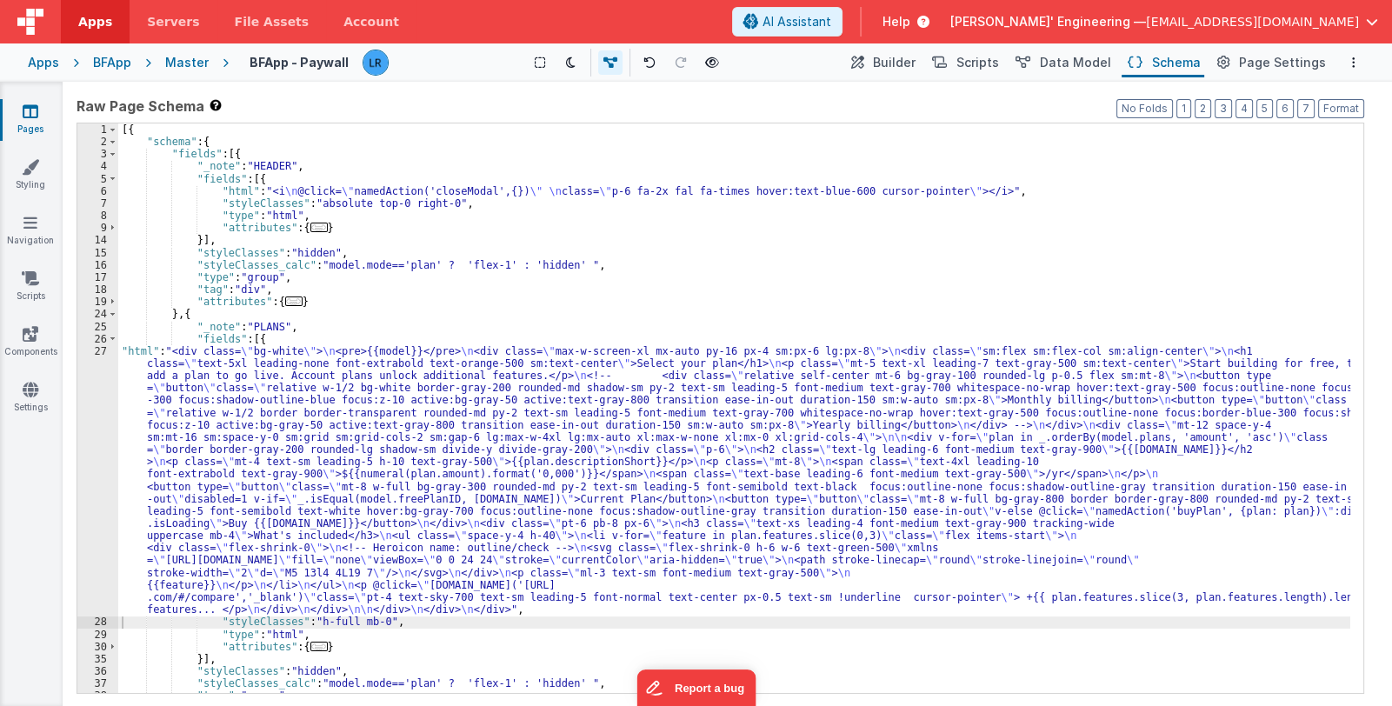
click at [278, 474] on div "[{ "schema" : { "fields" : [{ "_note" : "HEADER" , "fields" : [{ "html" : "<i \…" at bounding box center [734, 420] width 1232 height 595
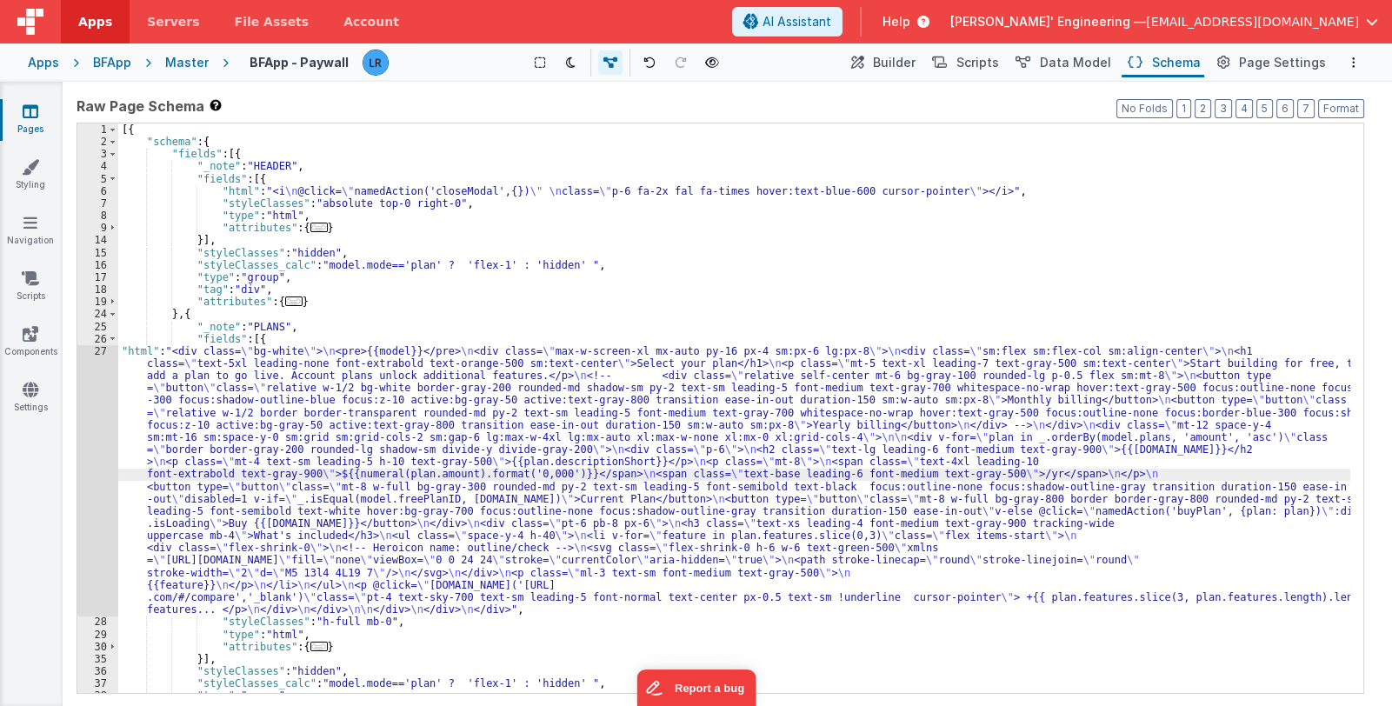
click at [91, 520] on div "27" at bounding box center [97, 480] width 41 height 271
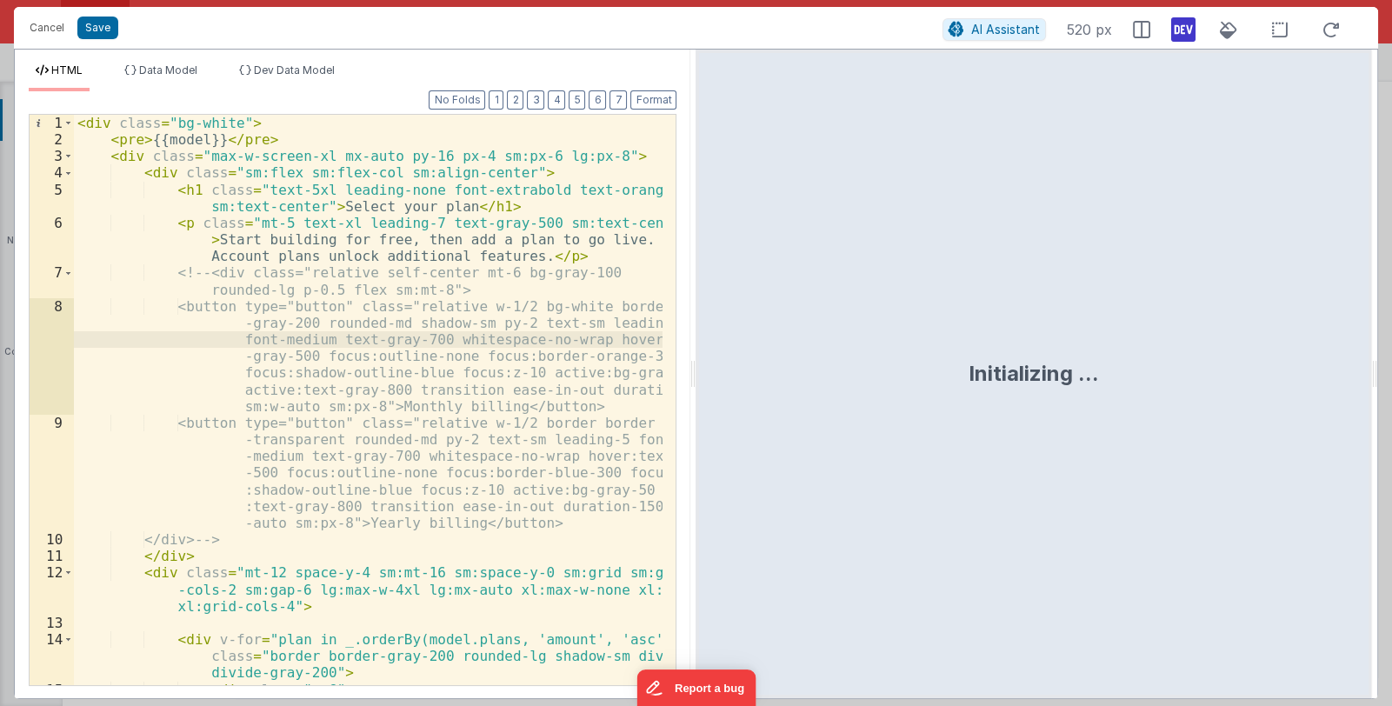
click at [139, 140] on div "< div class = "bg-white" > < pre > {{model}} </ pre > < div class = "max-w-scre…" at bounding box center [368, 425] width 589 height 621
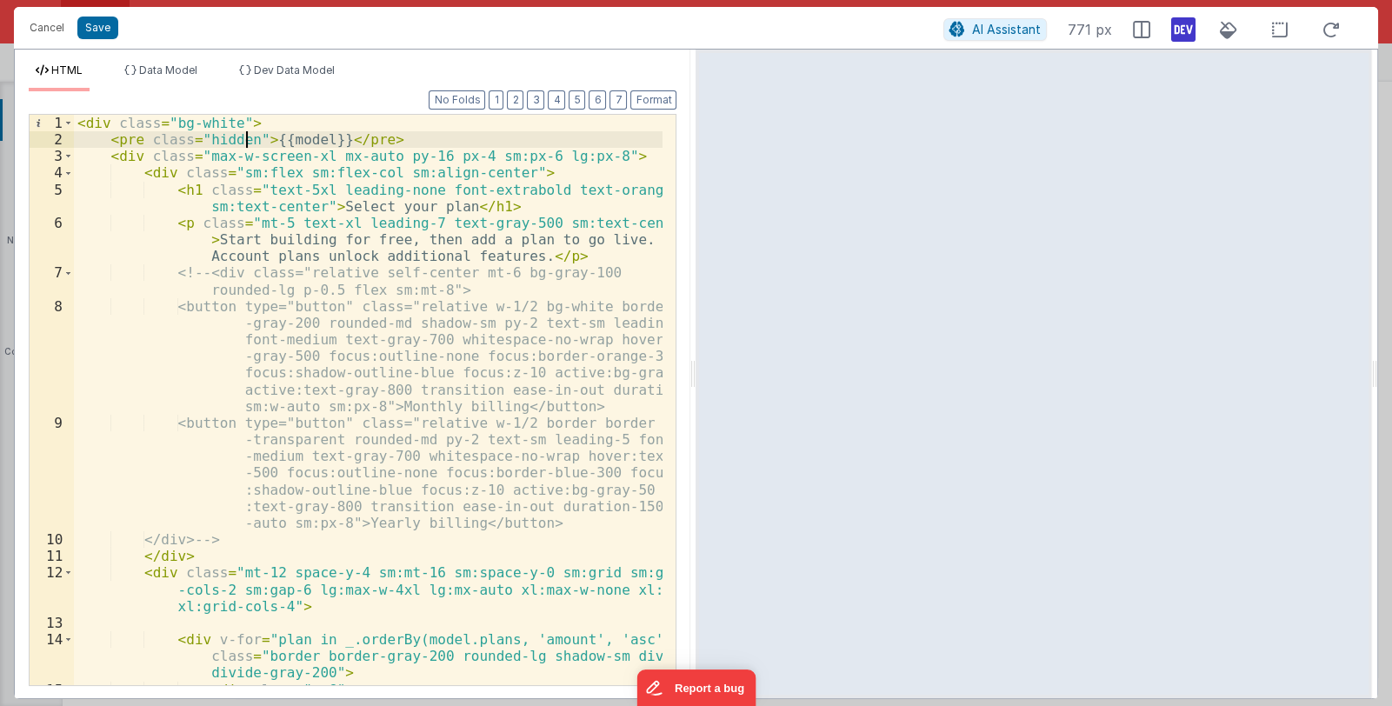
click at [473, 472] on div "< div class = "bg-white" > < pre class = "hidden" > {{model}} </ pre > < div cl…" at bounding box center [368, 425] width 589 height 621
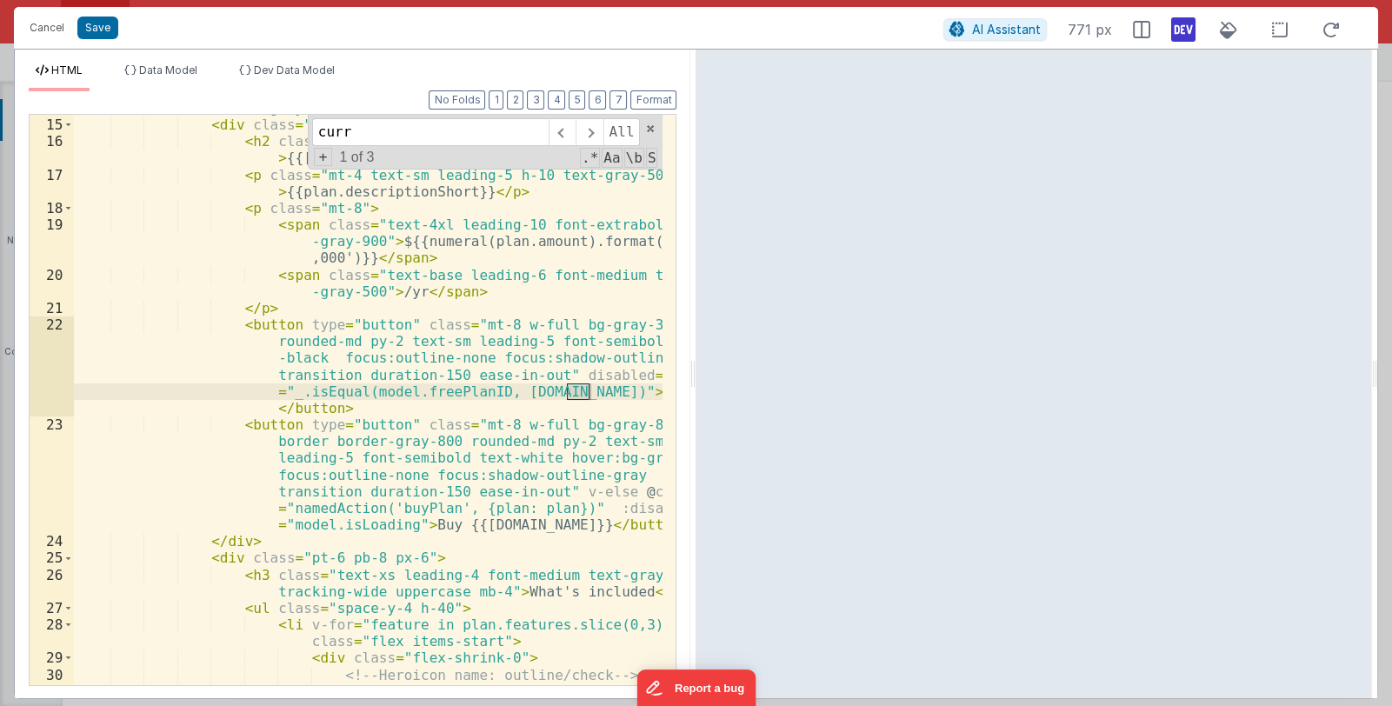
scroll to position [564, 0]
drag, startPoint x: 396, startPoint y: 392, endPoint x: 472, endPoint y: 390, distance: 75.6
click at [472, 390] on div "< div v-for = "plan in _.orderBy(model.plans, 'amount', 'asc')" class = "border…" at bounding box center [368, 410] width 589 height 687
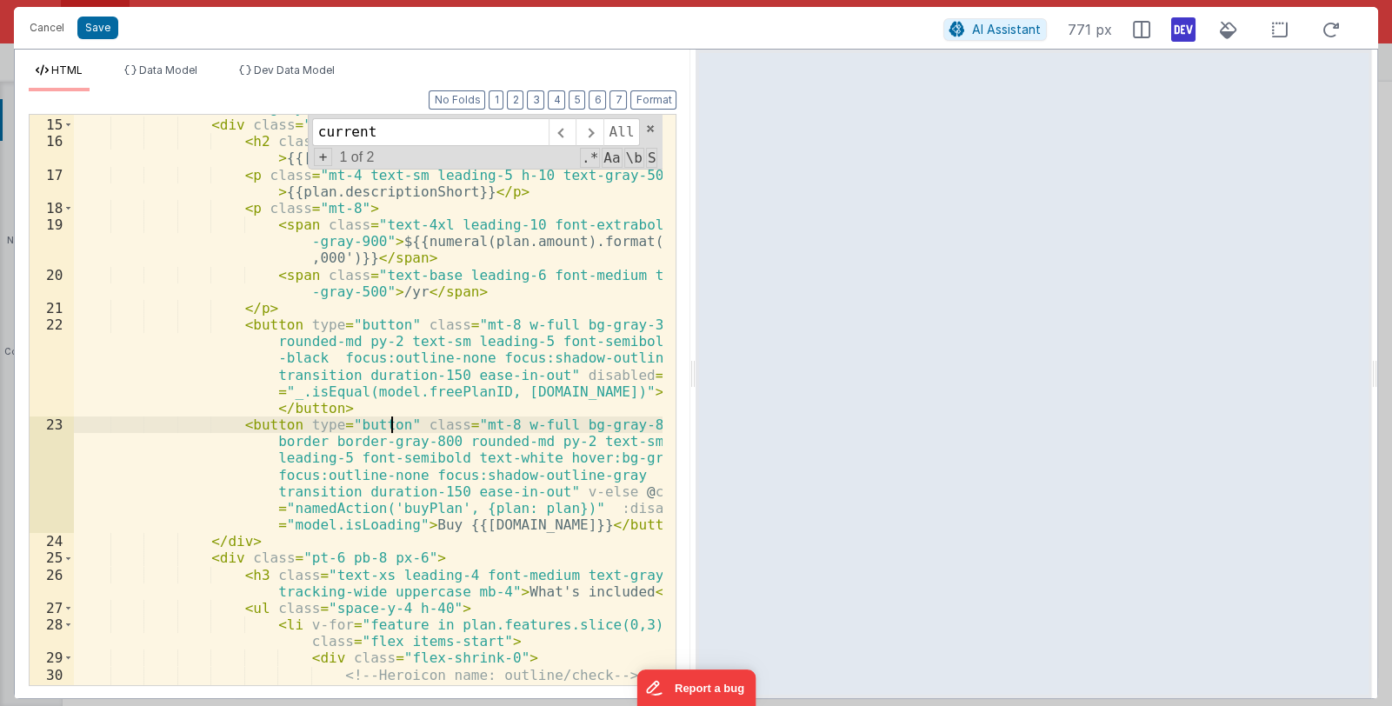
click at [387, 430] on div "< div v-for = "plan in _.orderBy(model.plans, 'amount', 'asc')" class = "border…" at bounding box center [368, 410] width 589 height 687
paste input "freePlanID"
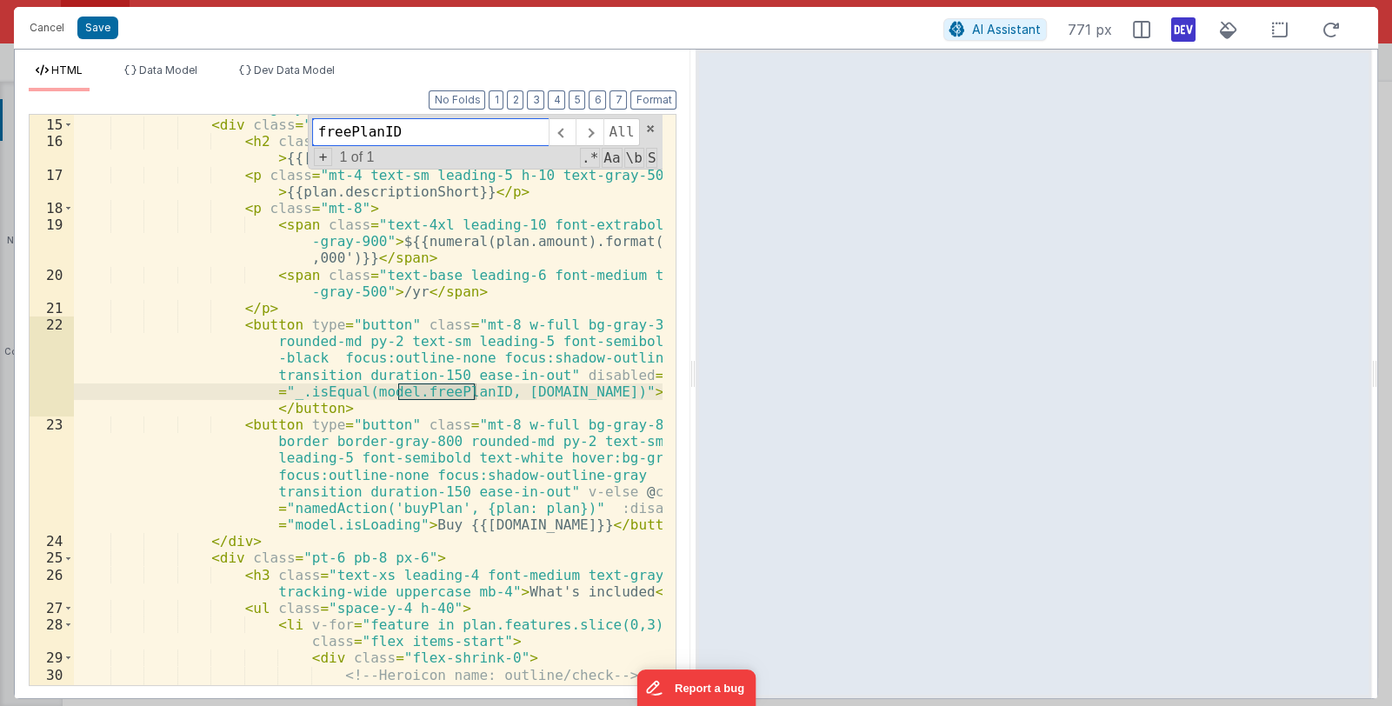
paste input "freePlanID"
type input "freePlanIDfreePlanID"
click at [651, 124] on span at bounding box center [650, 129] width 12 height 12
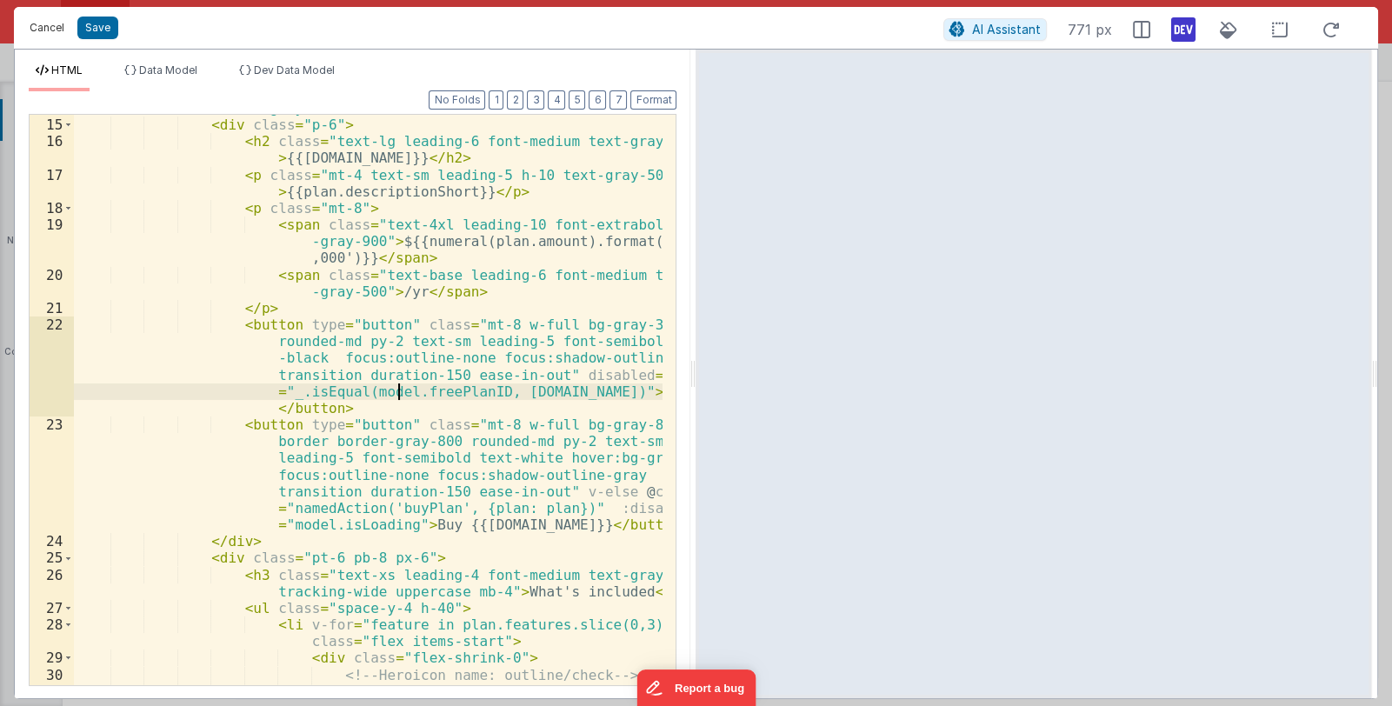
click at [49, 26] on button "Cancel" at bounding box center [47, 28] width 52 height 24
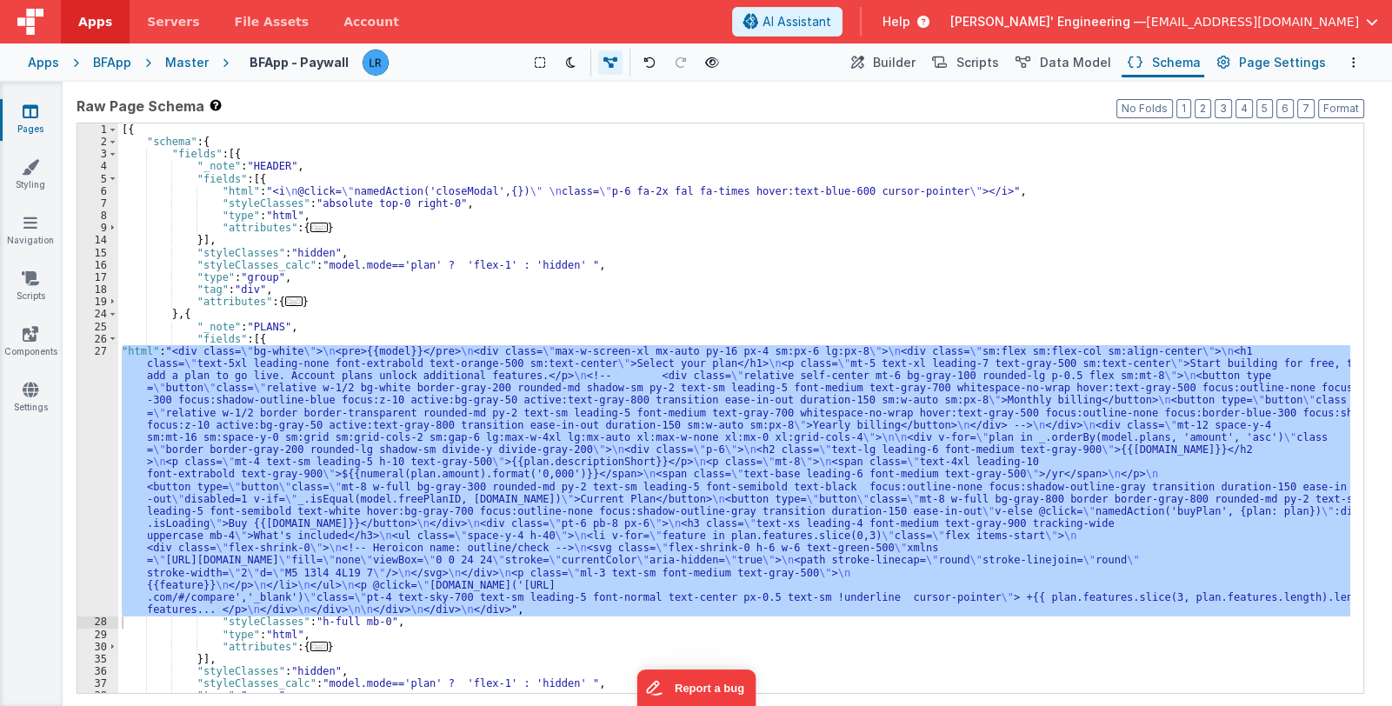
click at [1251, 55] on span "Page Settings" at bounding box center [1282, 62] width 87 height 17
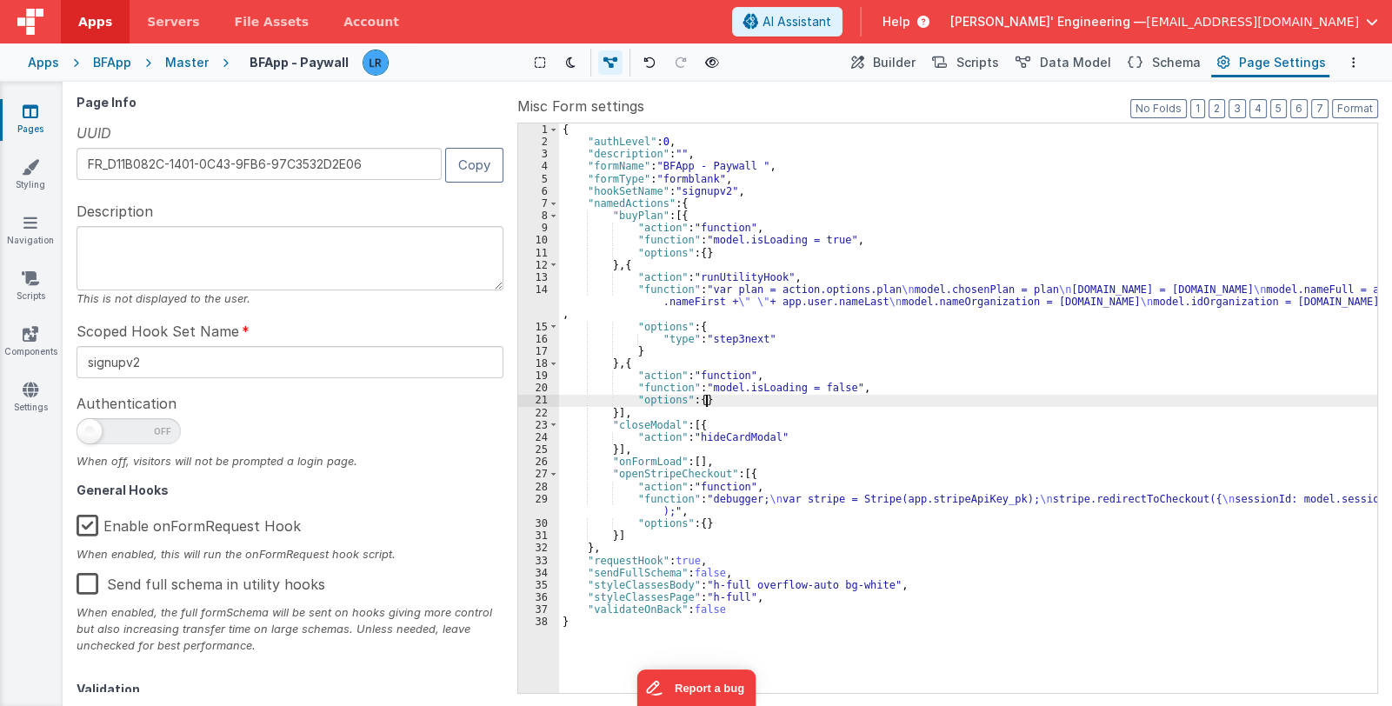
click at [939, 397] on div "{ "authLevel" : 0 , "description" : "" , "formName" : "BFApp - Paywall " , "for…" at bounding box center [968, 420] width 818 height 595
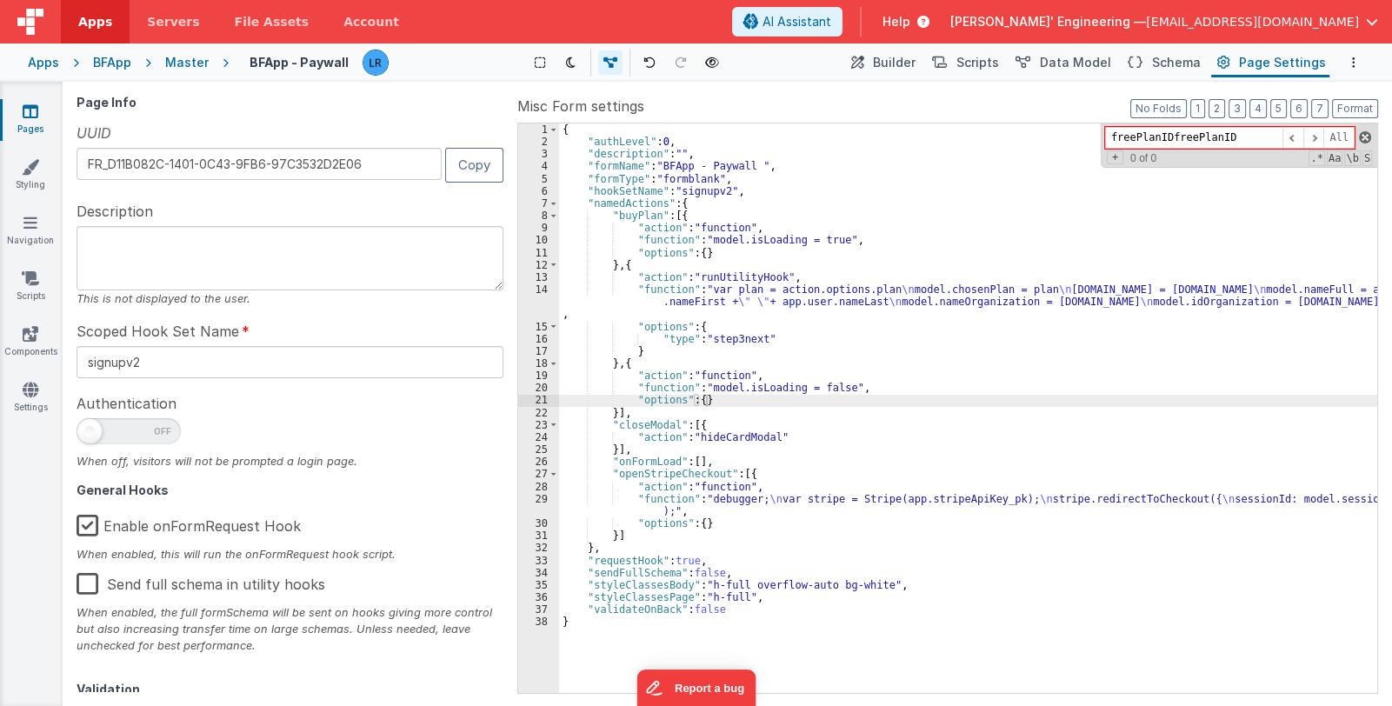
type input "freePlanIDfreePlanID"
click at [1360, 135] on span at bounding box center [1365, 137] width 12 height 12
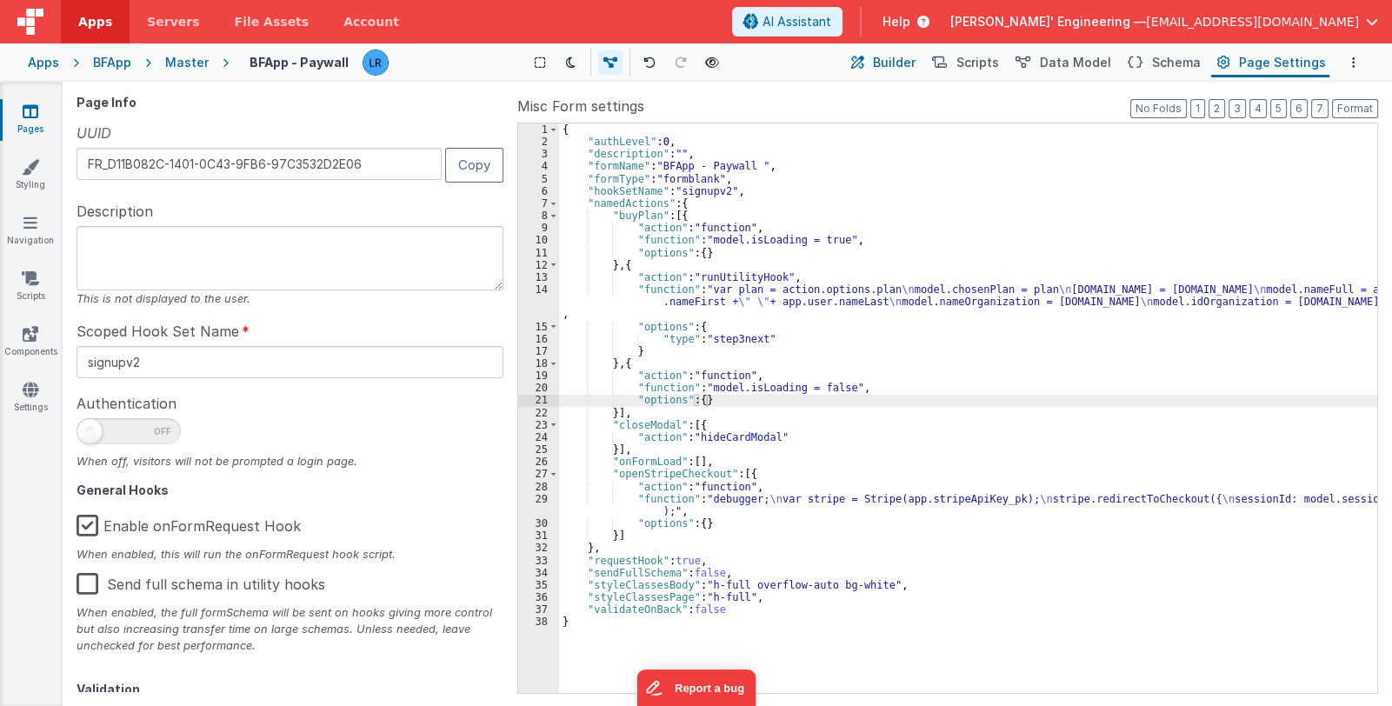
click at [885, 63] on button "Builder" at bounding box center [882, 63] width 74 height 30
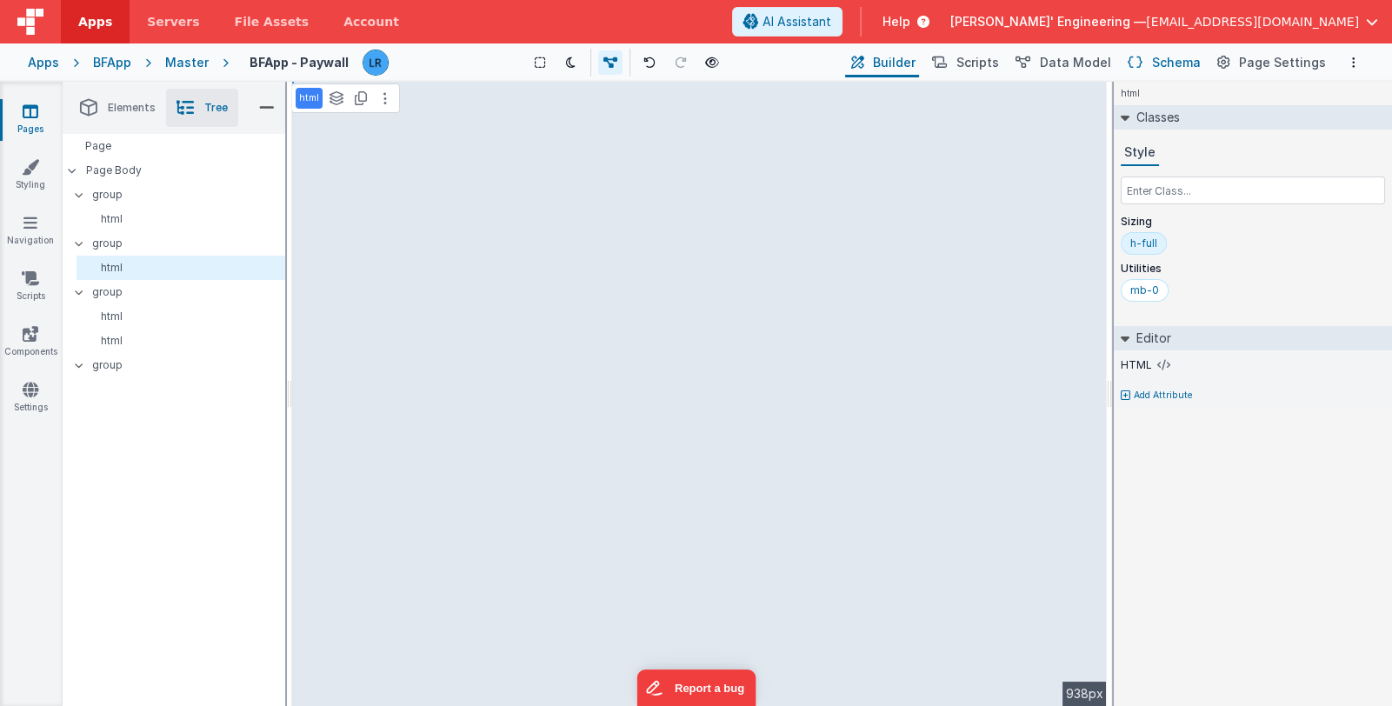
click at [1171, 60] on span "Schema" at bounding box center [1176, 62] width 49 height 17
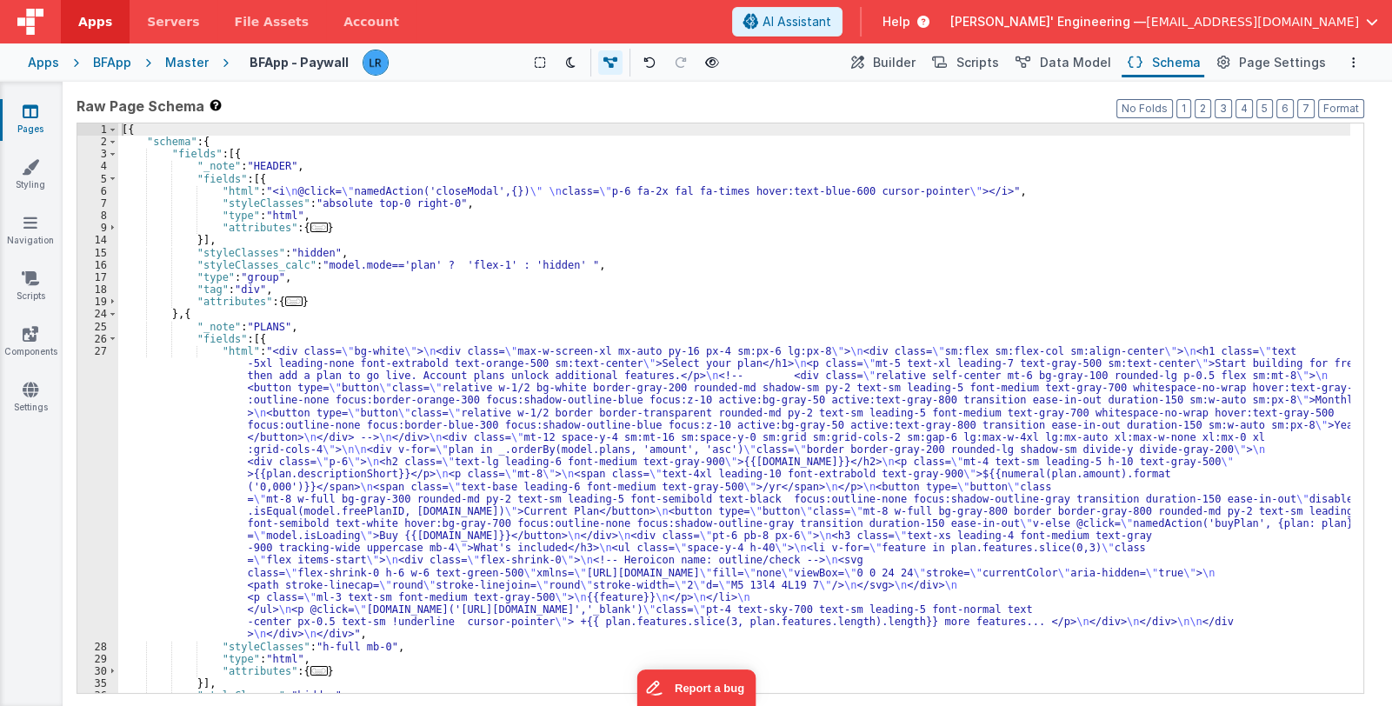
click at [653, 498] on div "[{ "schema" : { "fields" : [{ "_note" : "HEADER" , "fields" : [{ "html" : "<i \…" at bounding box center [734, 420] width 1232 height 595
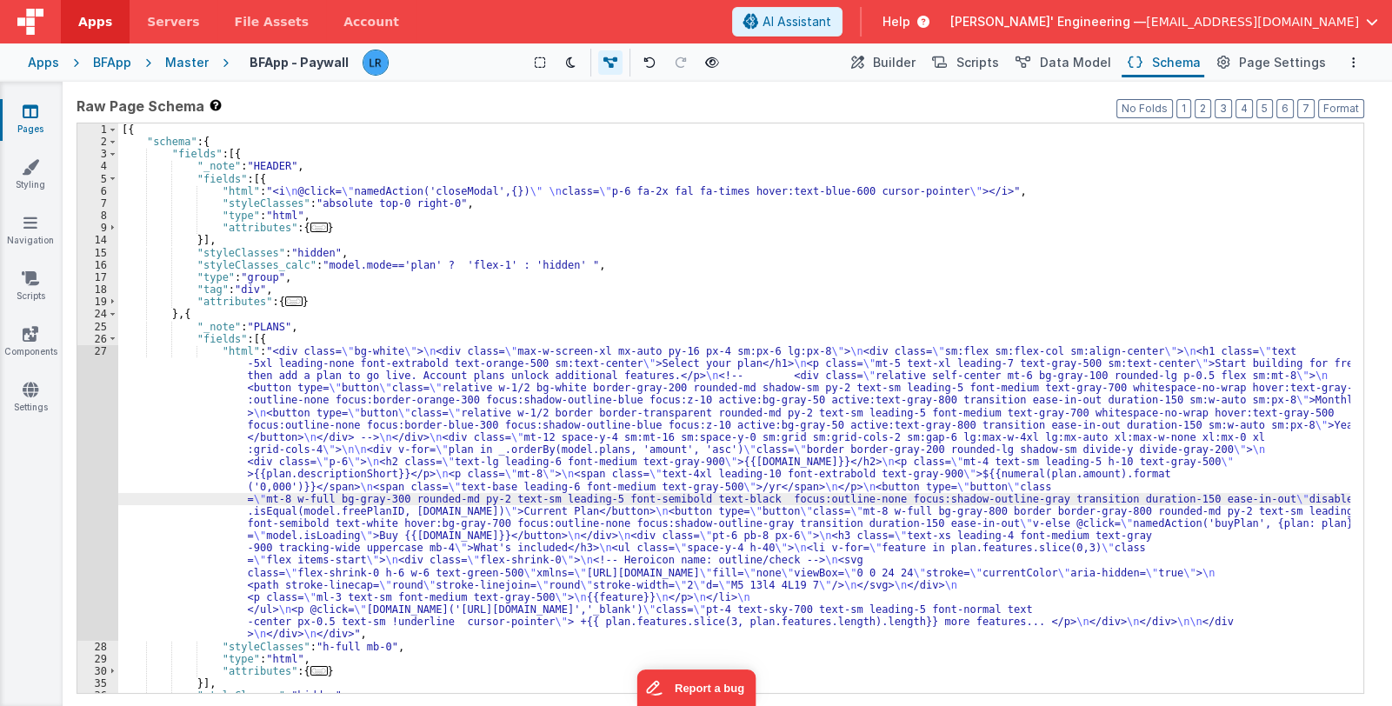
click at [95, 513] on div "27" at bounding box center [97, 493] width 41 height 296
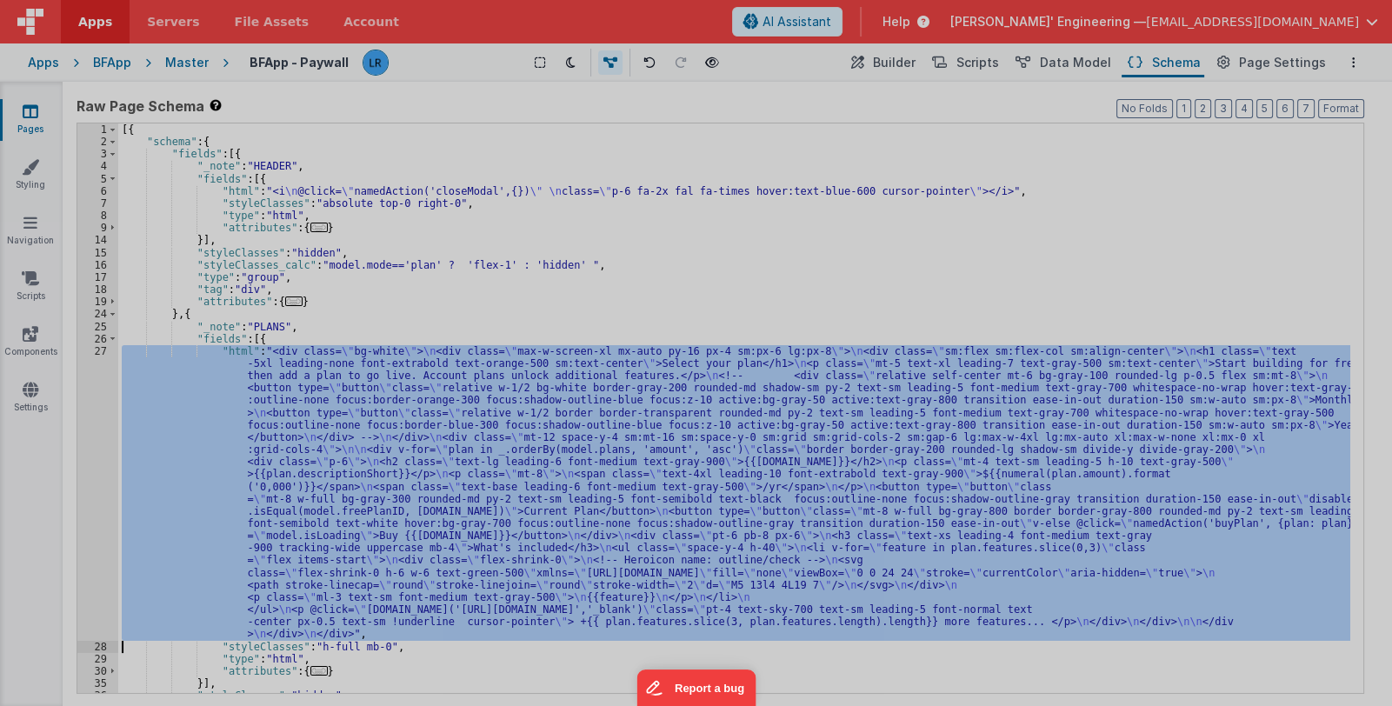
click at [95, 513] on div at bounding box center [696, 353] width 1392 height 706
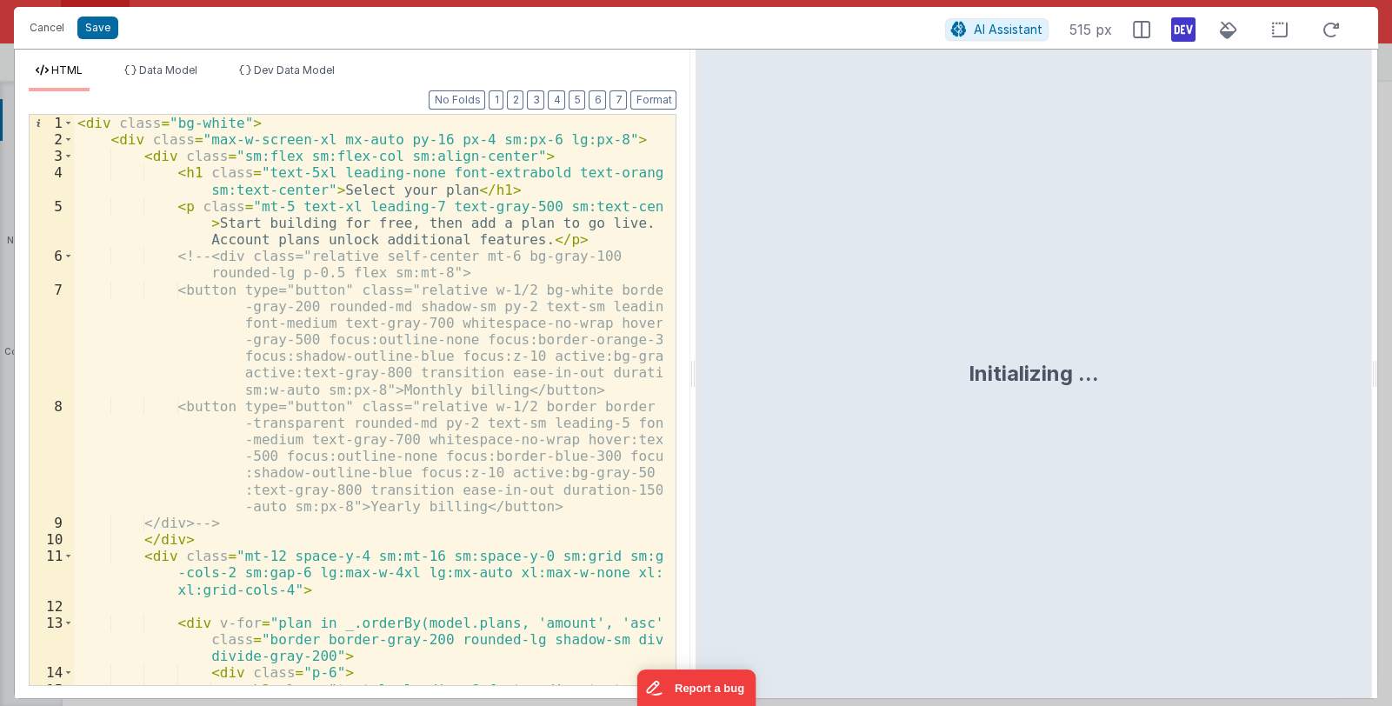
click at [391, 517] on div "< div class = "bg-white" > < div class = "max-w-screen-xl mx-auto py-16 px-4 sm…" at bounding box center [368, 425] width 589 height 621
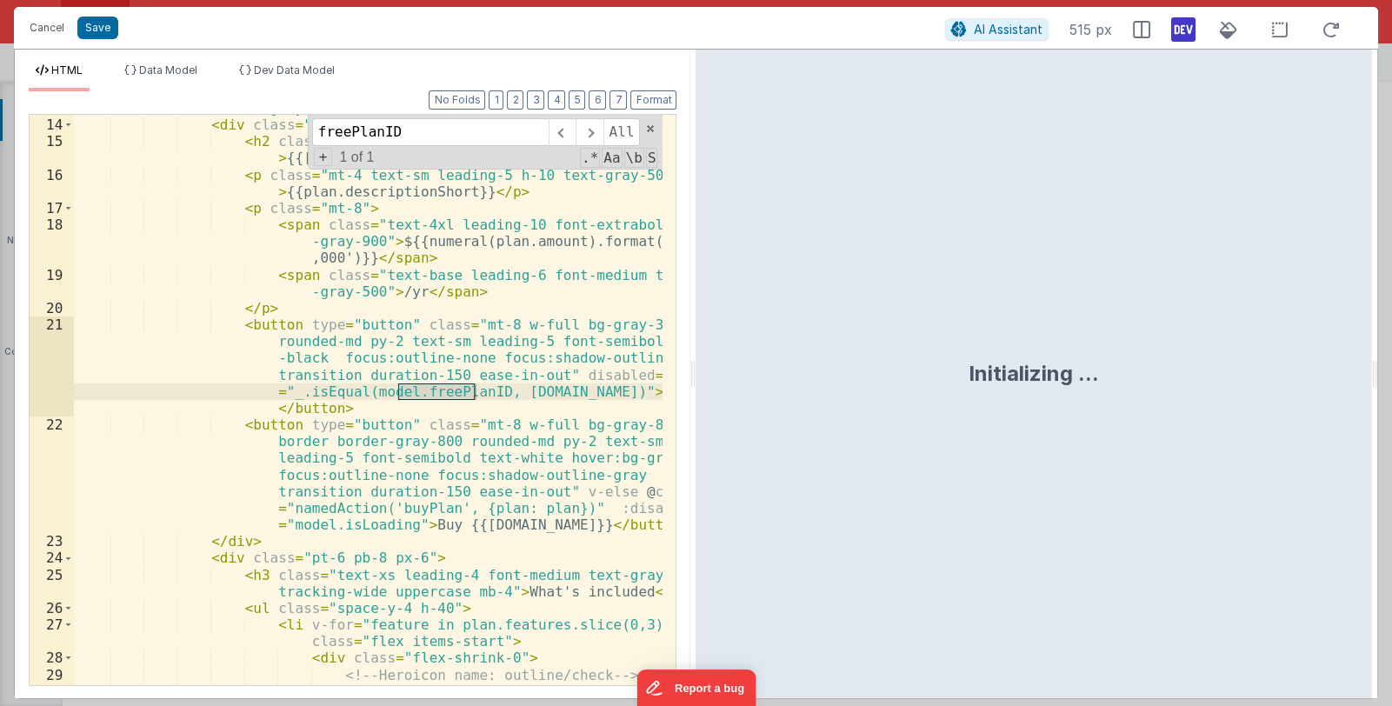
scroll to position [548, 0]
type input "freePlanID"
click at [433, 392] on div "< div v-for = "plan in _.orderBy(model.plans, 'amount', 'asc')" class = "border…" at bounding box center [368, 400] width 588 height 570
drag, startPoint x: 415, startPoint y: 389, endPoint x: 475, endPoint y: 389, distance: 60.0
click at [475, 389] on div "< div v-for = "plan in _.orderBy(model.plans, 'amount', 'asc')" class = "border…" at bounding box center [368, 410] width 589 height 687
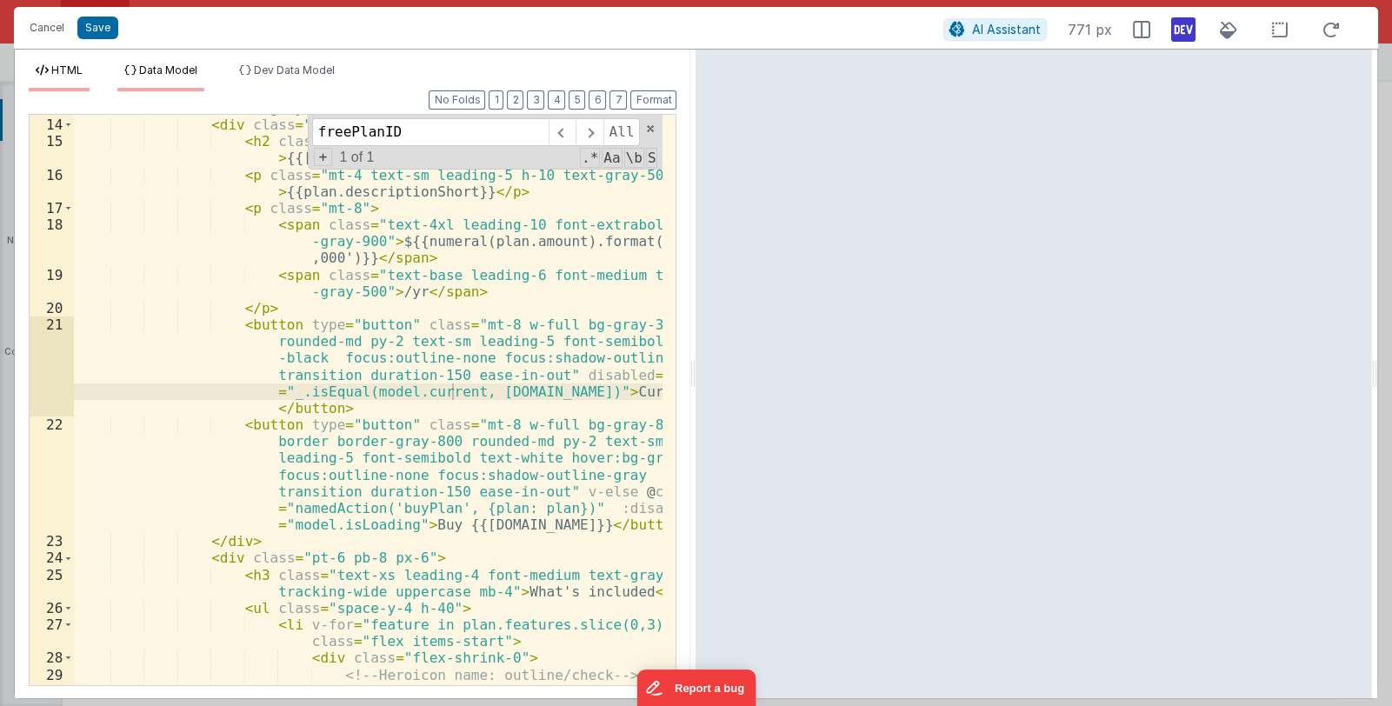
click at [163, 76] on span "Data Model" at bounding box center [168, 69] width 58 height 13
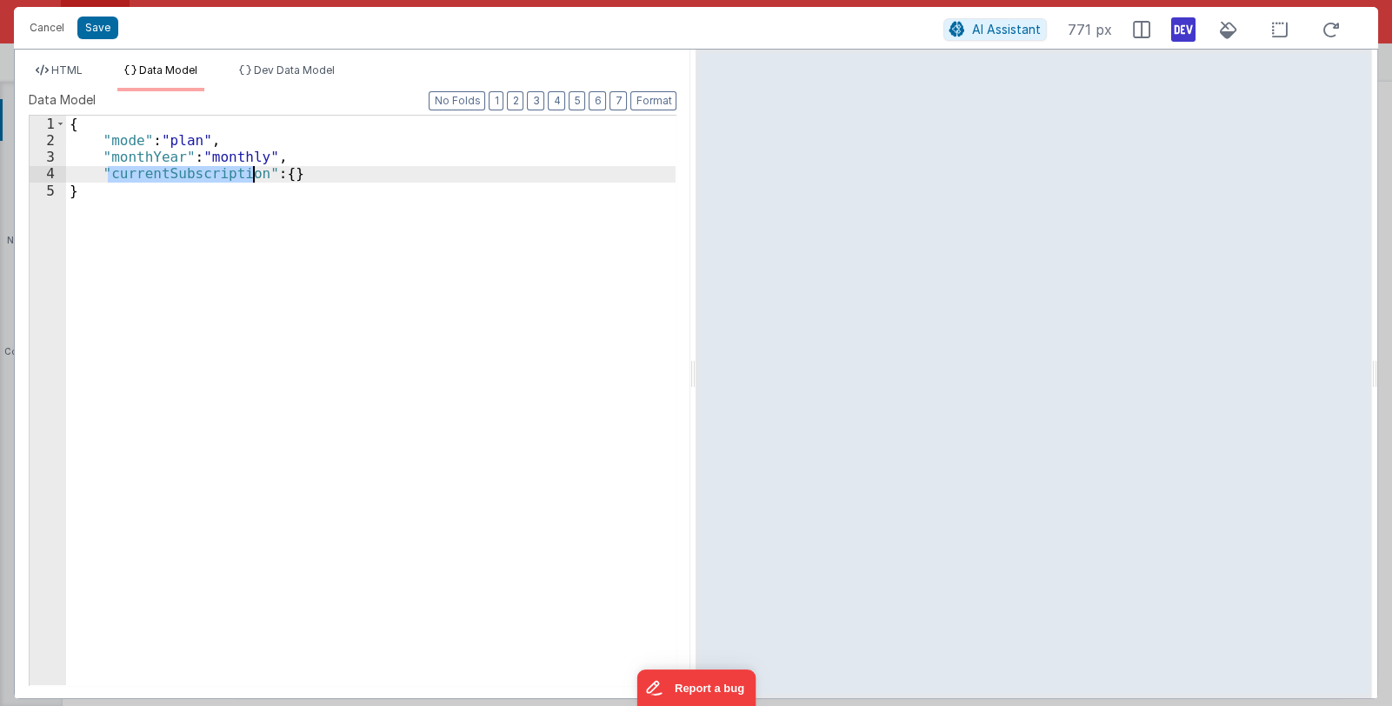
drag, startPoint x: 110, startPoint y: 170, endPoint x: 252, endPoint y: 174, distance: 142.6
click at [252, 174] on div "{ "mode" : "plan" , "monthYear" : "monthly" , "currentSubscription" : { } }" at bounding box center [371, 417] width 610 height 602
click at [74, 76] on li "HTML" at bounding box center [59, 77] width 61 height 28
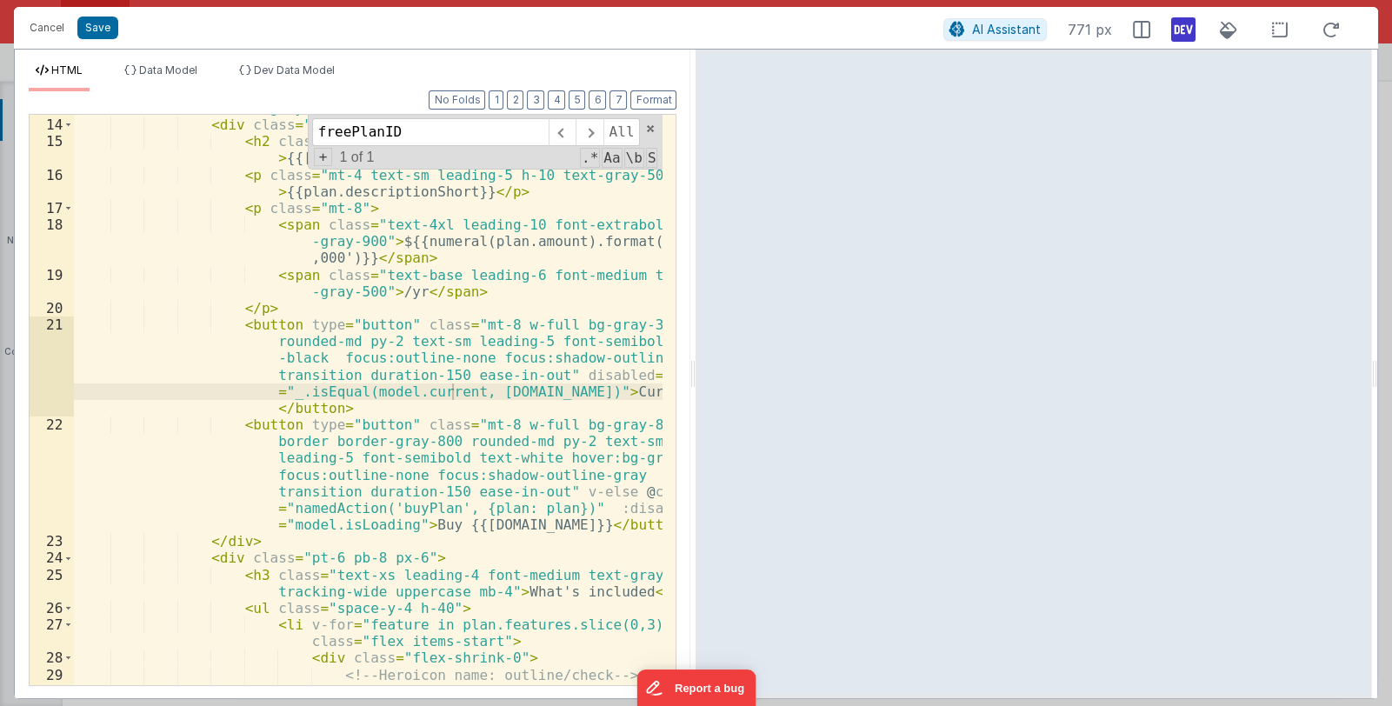
click at [458, 389] on div "< div v-for = "plan in _.orderBy(model.plans, 'amount', 'asc')" class = "border…" at bounding box center [368, 410] width 589 height 687
drag, startPoint x: 399, startPoint y: 392, endPoint x: 450, endPoint y: 389, distance: 51.4
click at [450, 389] on div "< div v-for = "plan in _.orderBy(model.plans, 'amount', 'asc')" class = "border…" at bounding box center [368, 410] width 589 height 687
paste textarea
click at [96, 29] on button "Save" at bounding box center [97, 28] width 41 height 23
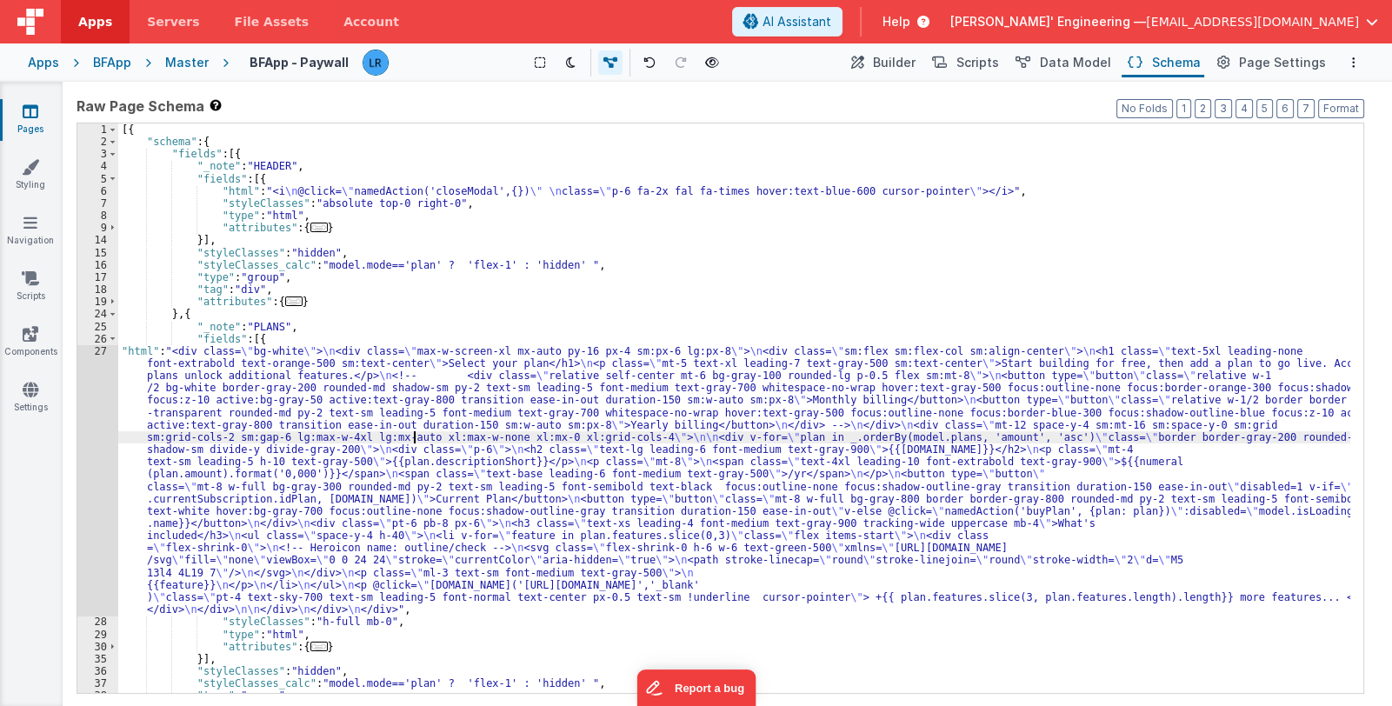
click at [411, 434] on div "[{ "schema" : { "fields" : [{ "_note" : "HEADER" , "fields" : [{ "html" : "<i \…" at bounding box center [734, 420] width 1232 height 595
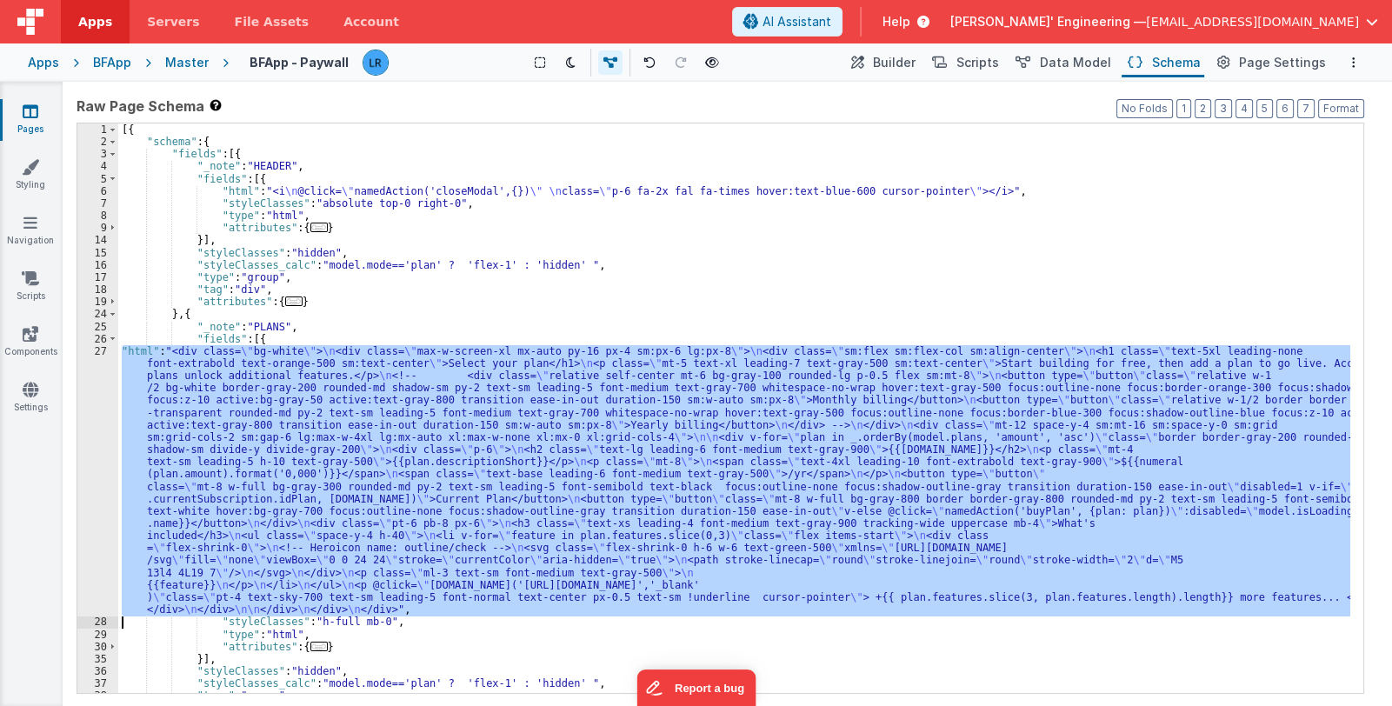
click at [100, 485] on div "27" at bounding box center [97, 480] width 41 height 271
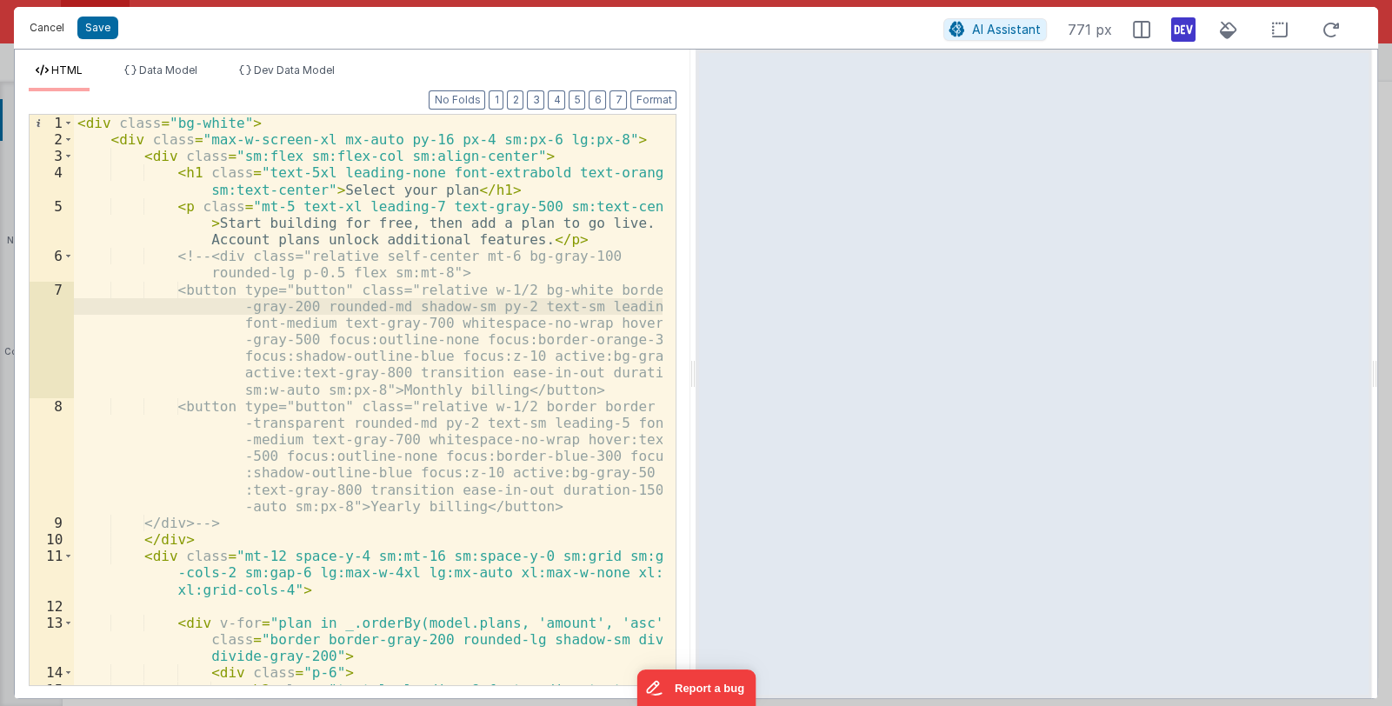
click at [43, 29] on button "Cancel" at bounding box center [47, 28] width 52 height 24
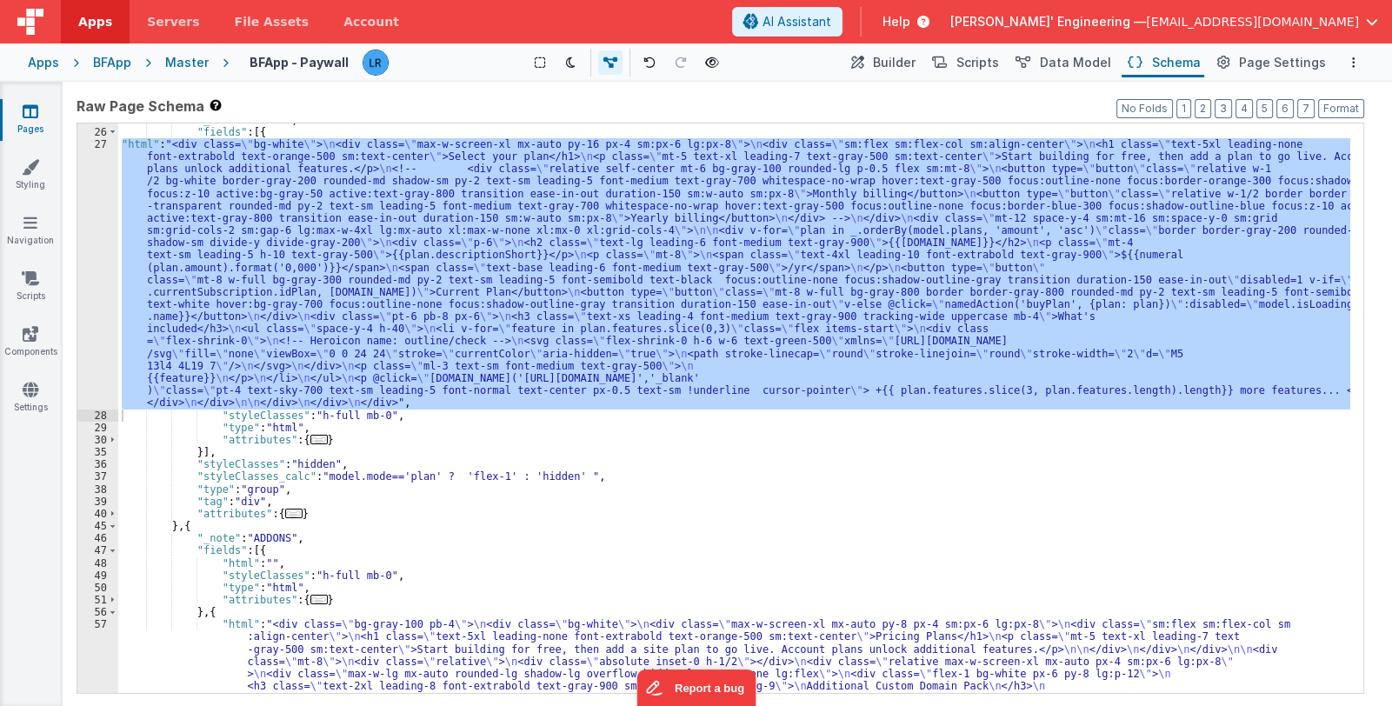
scroll to position [413, 0]
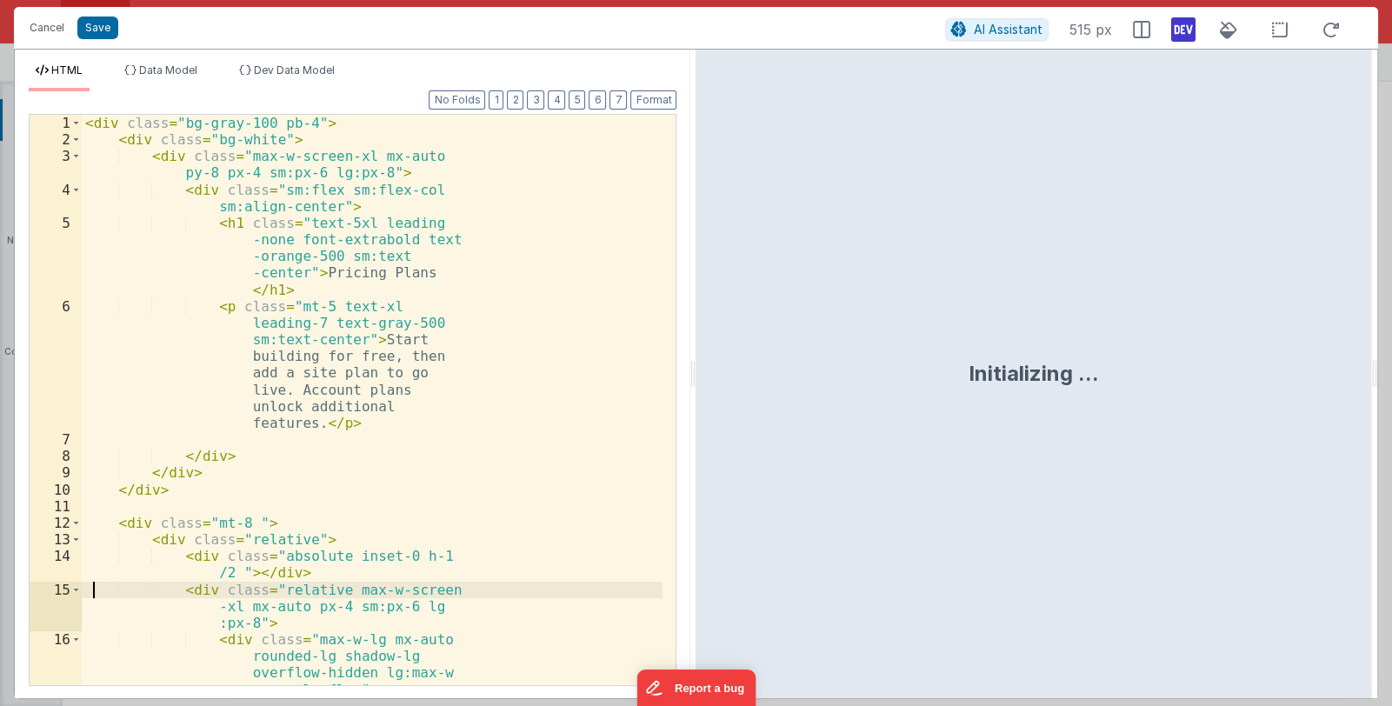
scroll to position [1141, 0]
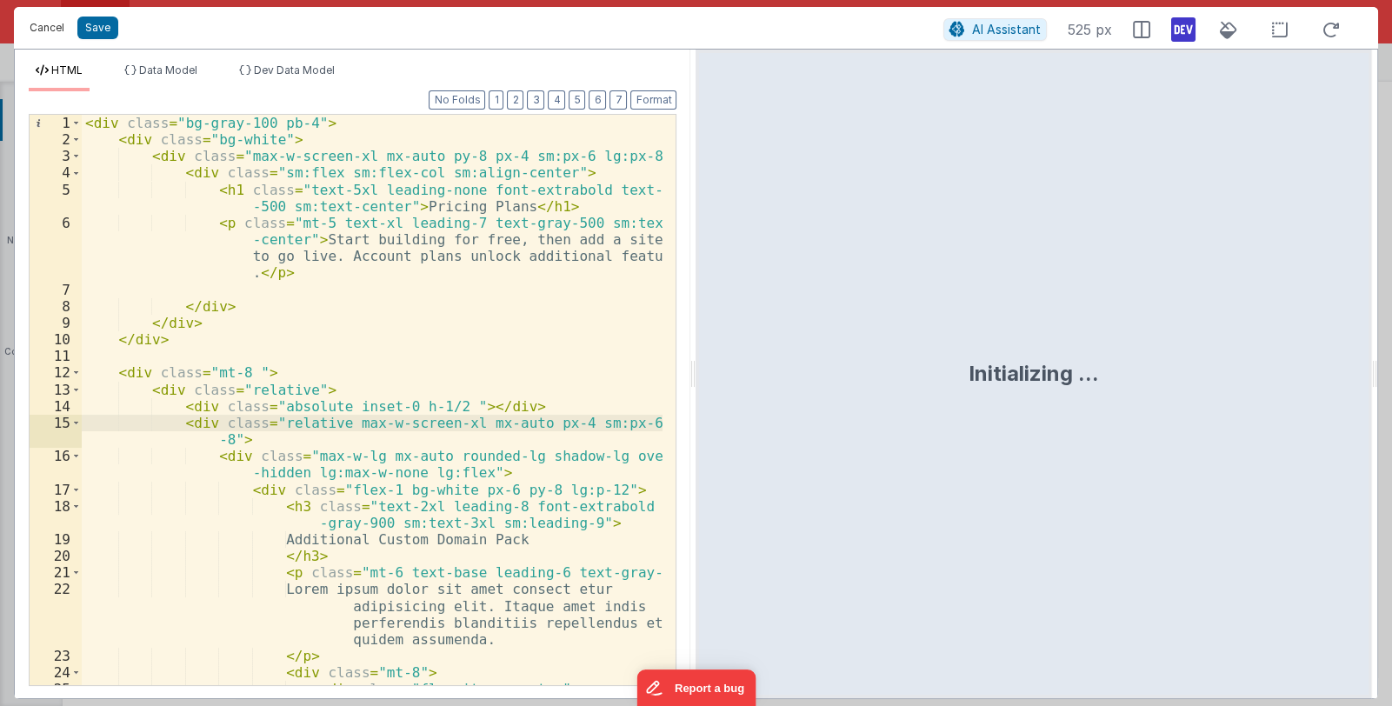
click at [43, 33] on button "Cancel" at bounding box center [47, 28] width 52 height 24
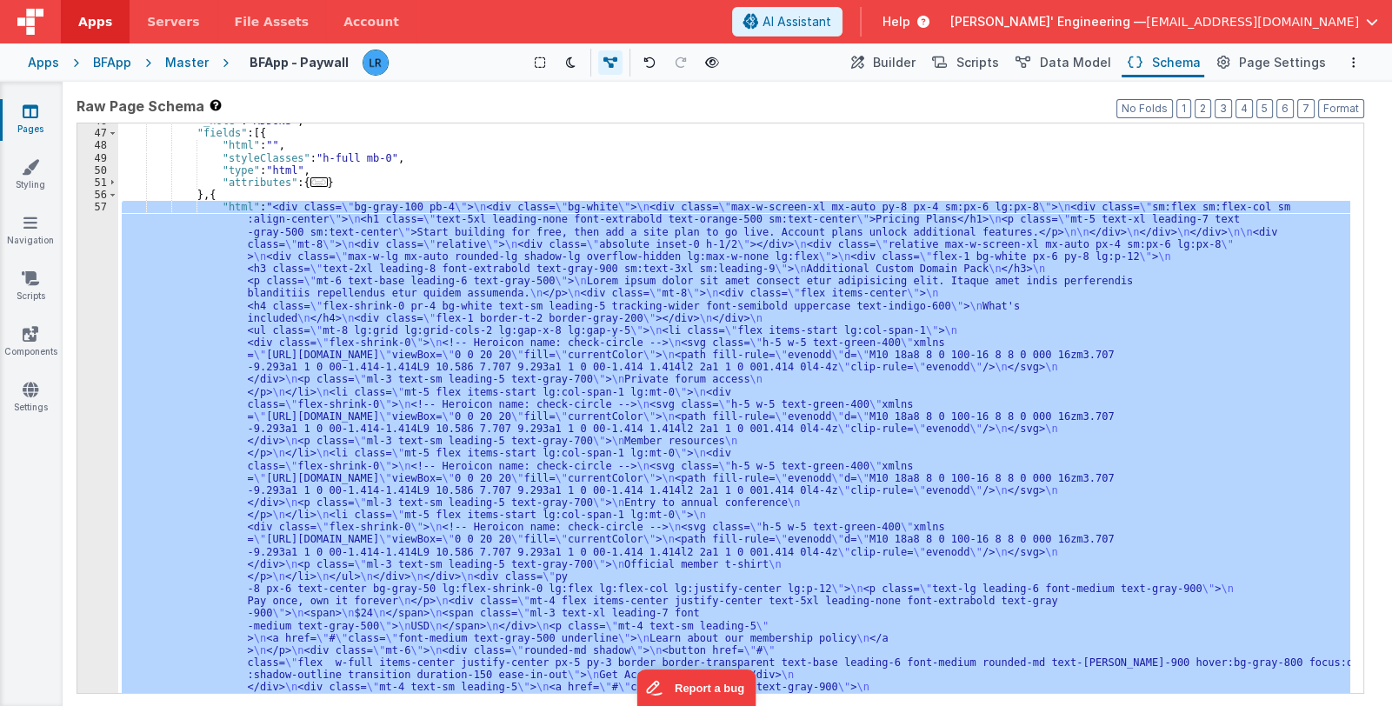
scroll to position [365, 0]
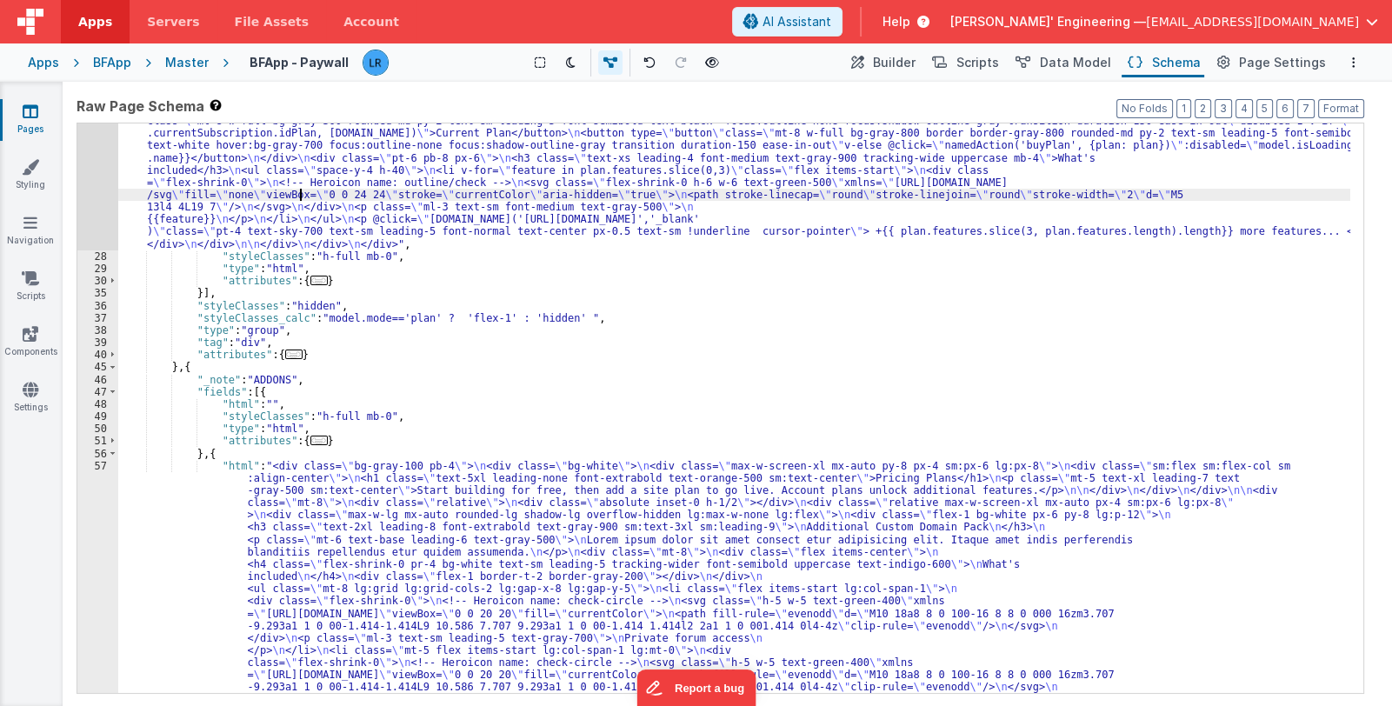
click at [99, 184] on div "27" at bounding box center [97, 114] width 41 height 271
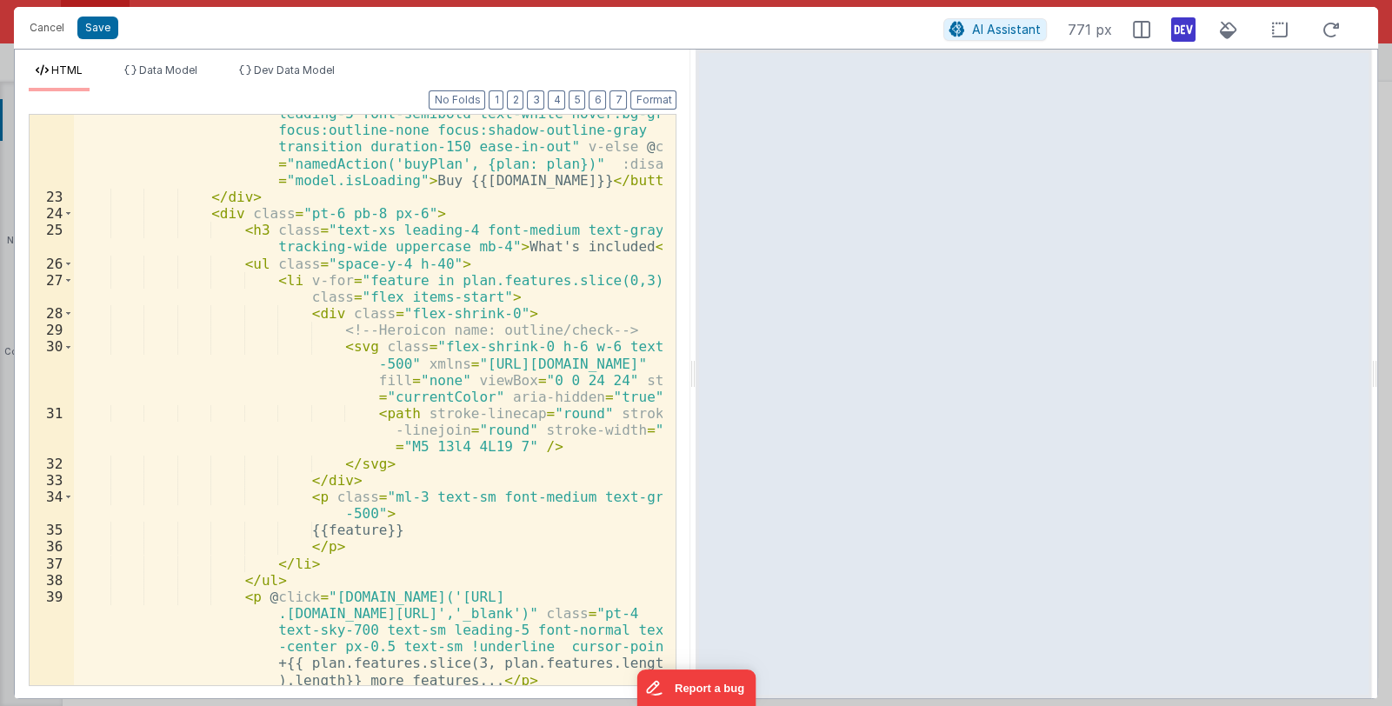
scroll to position [737, 0]
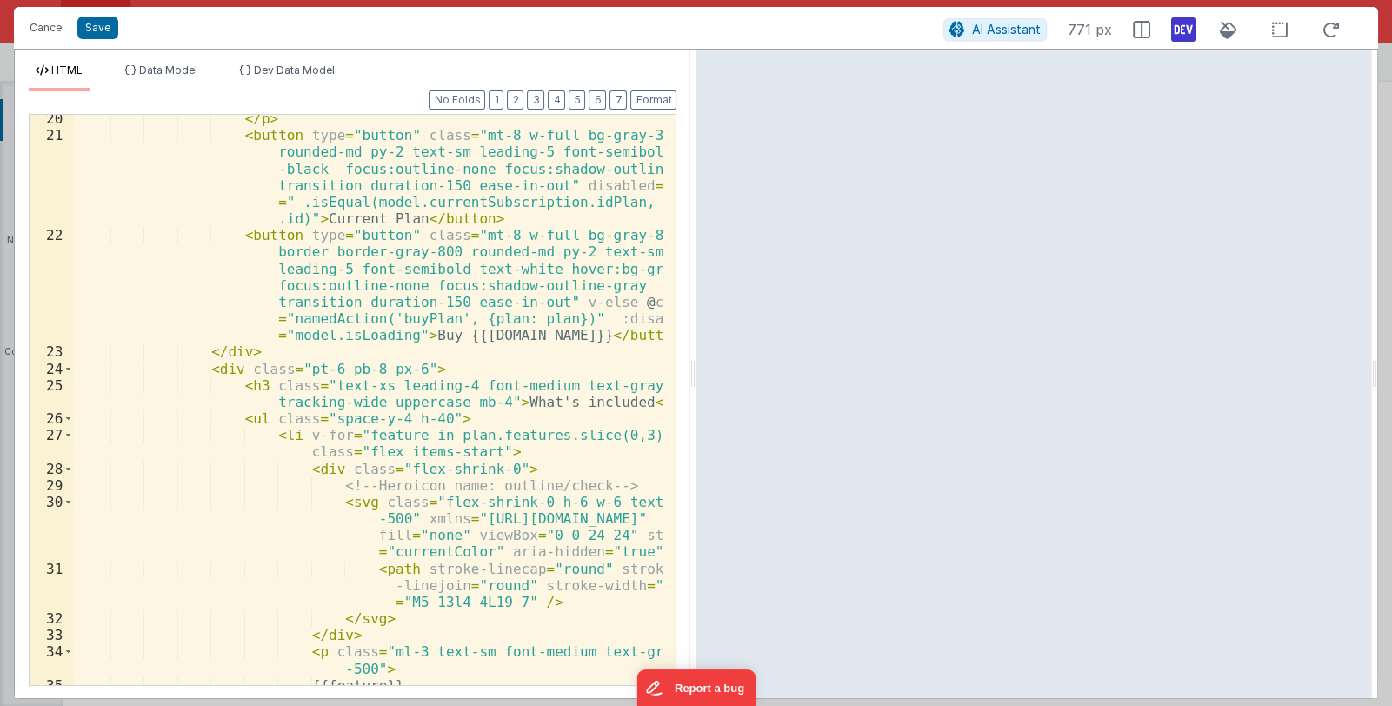
click at [474, 415] on div "</ p > < button type = "button" class = "mt-8 w-full bg-gray-300 rounded-md py-…" at bounding box center [368, 411] width 589 height 603
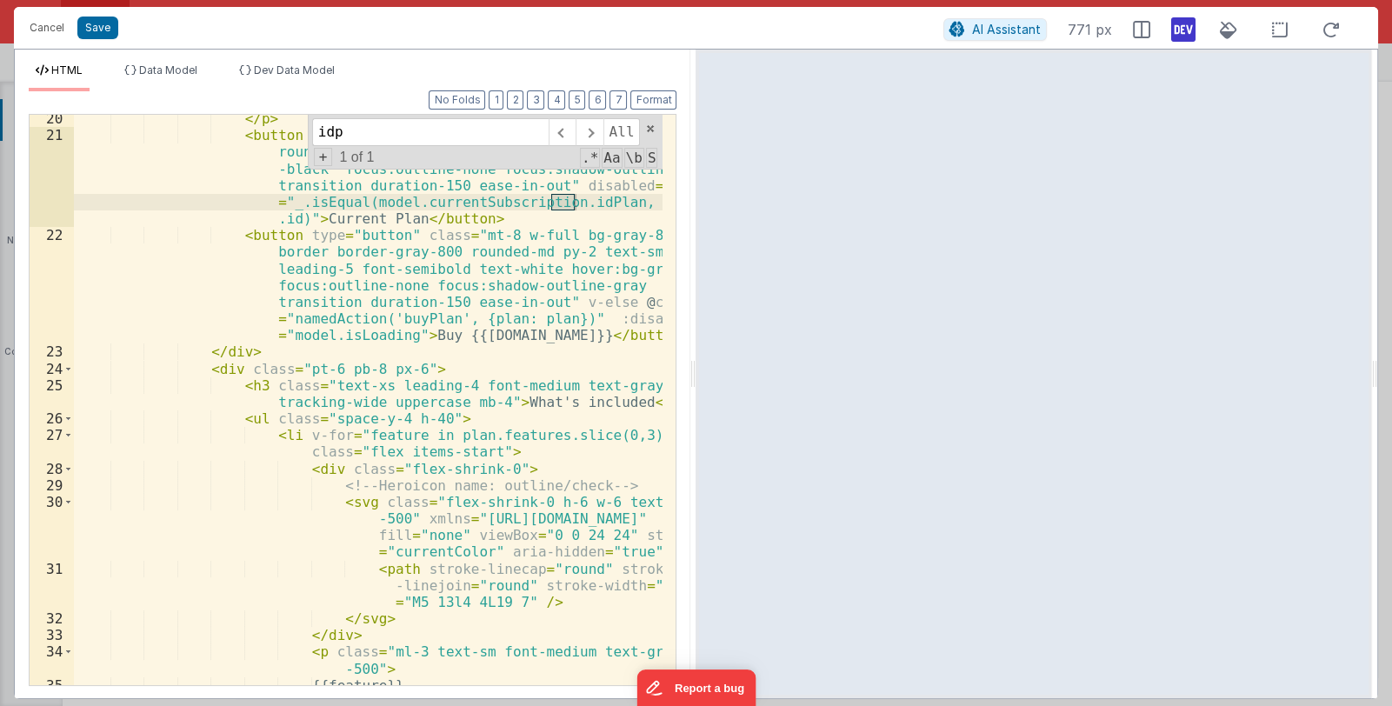
type input "idp"
click at [438, 203] on div "</ p > < button type = "button" class = "mt-8 w-full bg-gray-300 rounded-md py-…" at bounding box center [368, 411] width 589 height 603
click at [161, 64] on span "Data Model" at bounding box center [168, 69] width 58 height 13
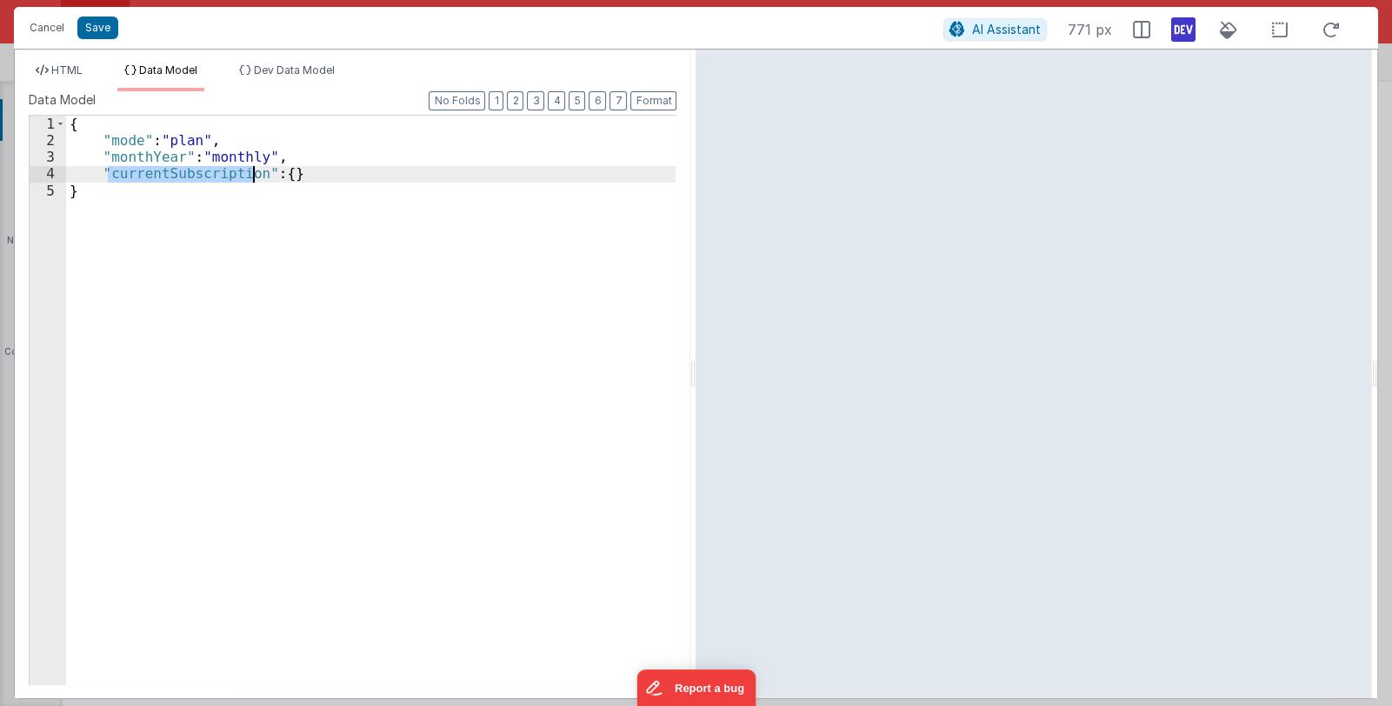
drag, startPoint x: 107, startPoint y: 174, endPoint x: 250, endPoint y: 180, distance: 143.5
click at [250, 180] on div "{ "mode" : "plan" , "monthYear" : "monthly" , "currentSubscription" : { } }" at bounding box center [371, 417] width 610 height 602
click at [75, 68] on span "HTML" at bounding box center [66, 69] width 31 height 13
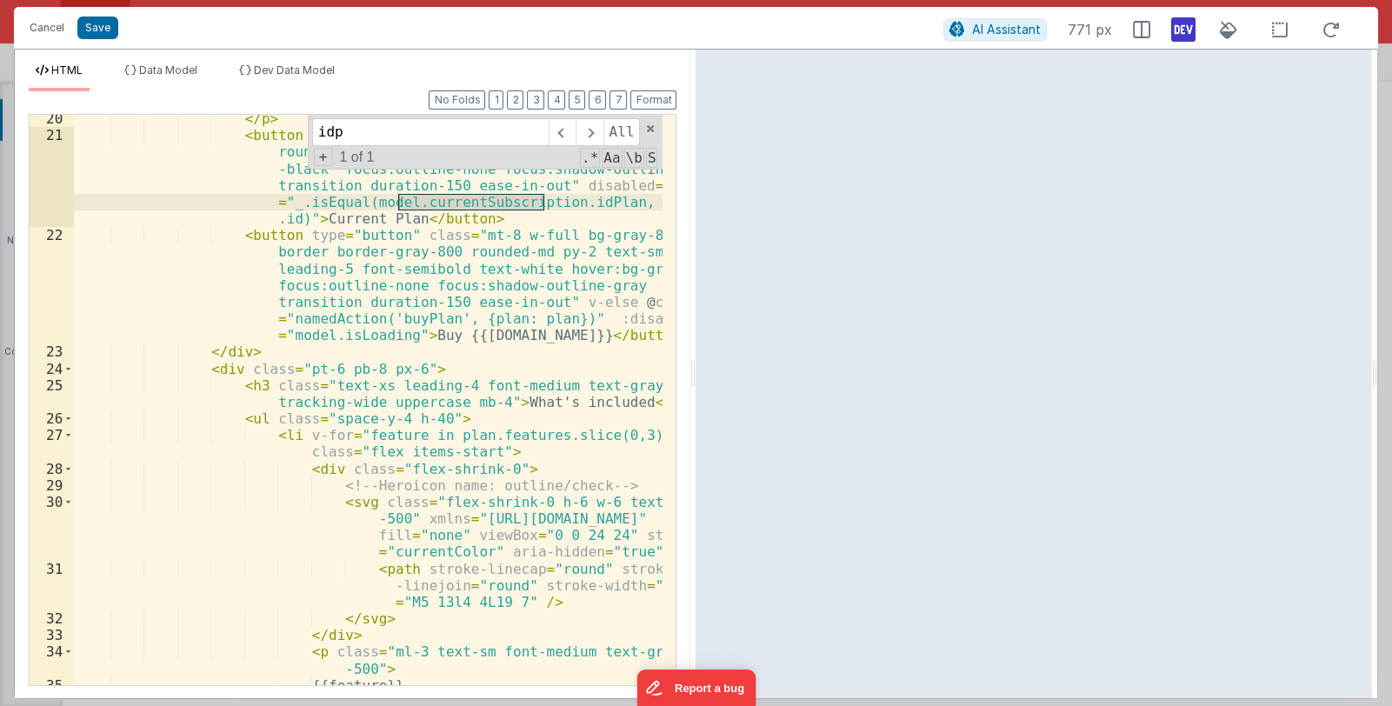
click at [453, 198] on div "</ p > < button type = "button" class = "mt-8 w-full bg-gray-300 rounded-md py-…" at bounding box center [368, 400] width 588 height 570
drag, startPoint x: 398, startPoint y: 199, endPoint x: 542, endPoint y: 203, distance: 144.3
click at [542, 203] on div "</ p > < button type = "button" class = "mt-8 w-full bg-gray-300 rounded-md py-…" at bounding box center [368, 411] width 589 height 603
click at [541, 205] on div "</ p > < button type = "button" class = "mt-8 w-full bg-gray-300 rounded-md py-…" at bounding box center [368, 411] width 589 height 603
click at [565, 199] on div "</ p > < button type = "button" class = "mt-8 w-full bg-gray-300 rounded-md py-…" at bounding box center [368, 411] width 589 height 603
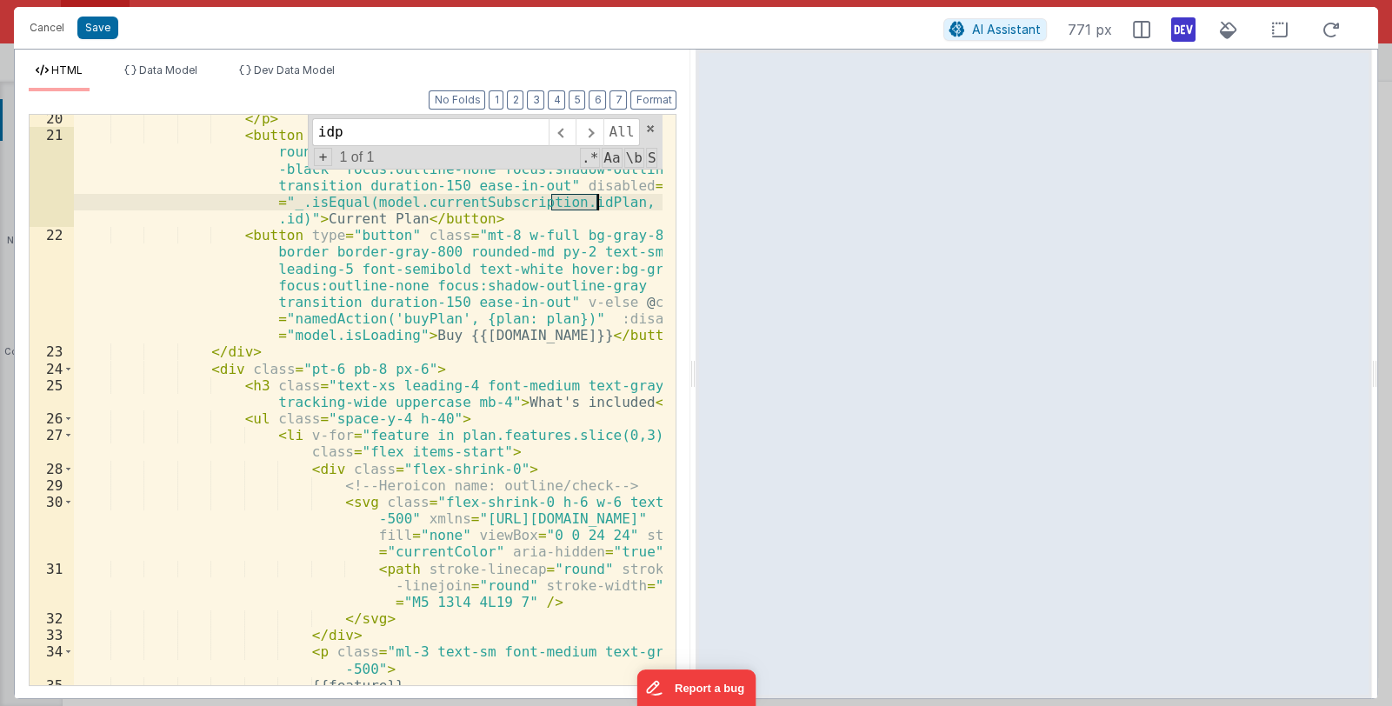
drag, startPoint x: 550, startPoint y: 203, endPoint x: 595, endPoint y: 201, distance: 44.4
click at [595, 201] on div "</ p > < button type = "button" class = "mt-8 w-full bg-gray-300 rounded-md py-…" at bounding box center [368, 411] width 589 height 603
click at [103, 20] on button "Save" at bounding box center [97, 28] width 41 height 23
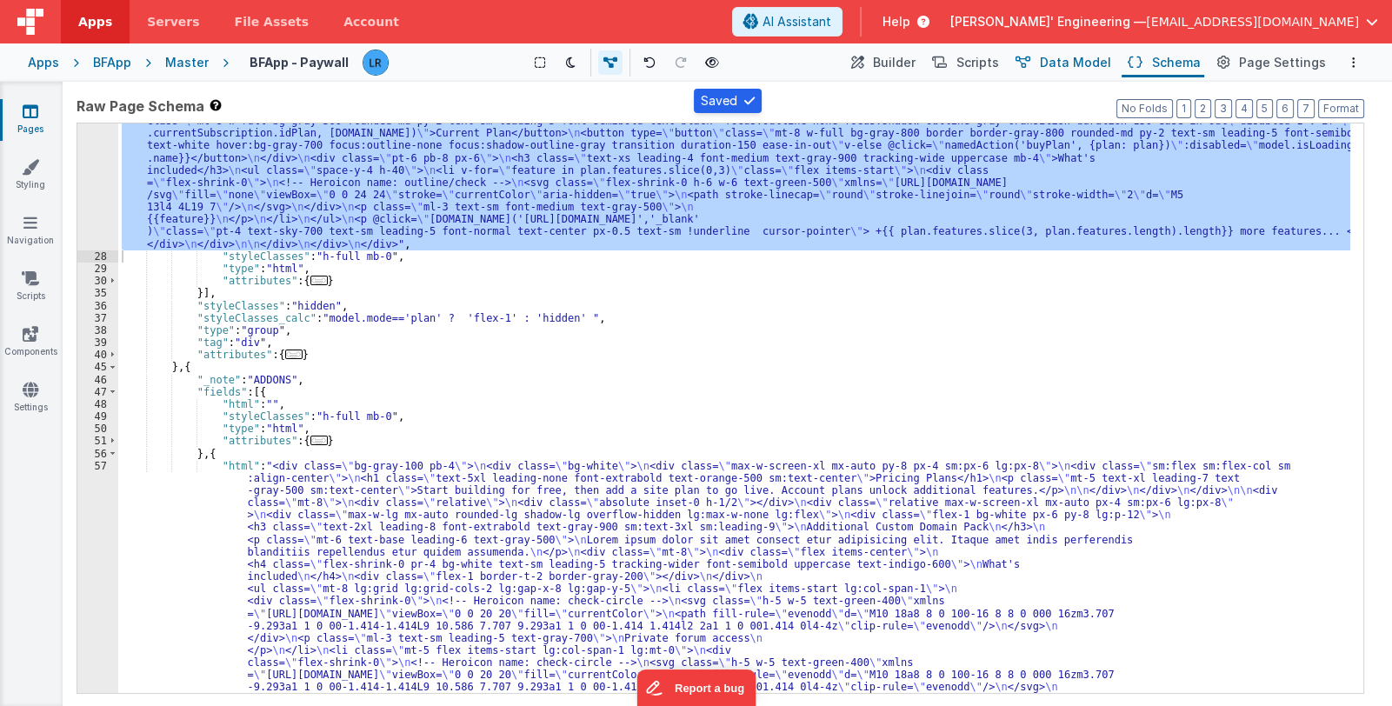
click at [1058, 60] on span "Data Model" at bounding box center [1075, 62] width 71 height 17
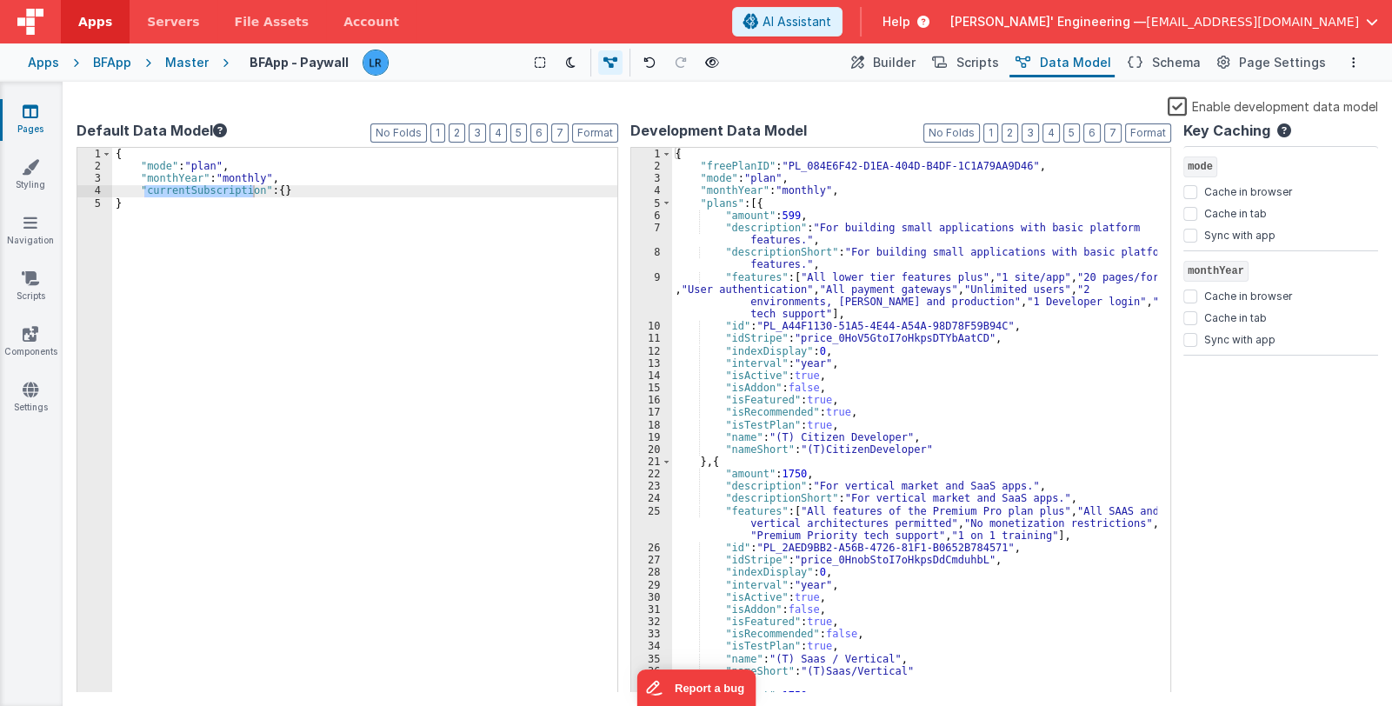
click at [840, 189] on div "{ "freePlanID" : "PL_084E6F42-D1EA-404D-B4DF-1C1A79AA9D46" , "mode" : "plan" , …" at bounding box center [915, 433] width 486 height 570
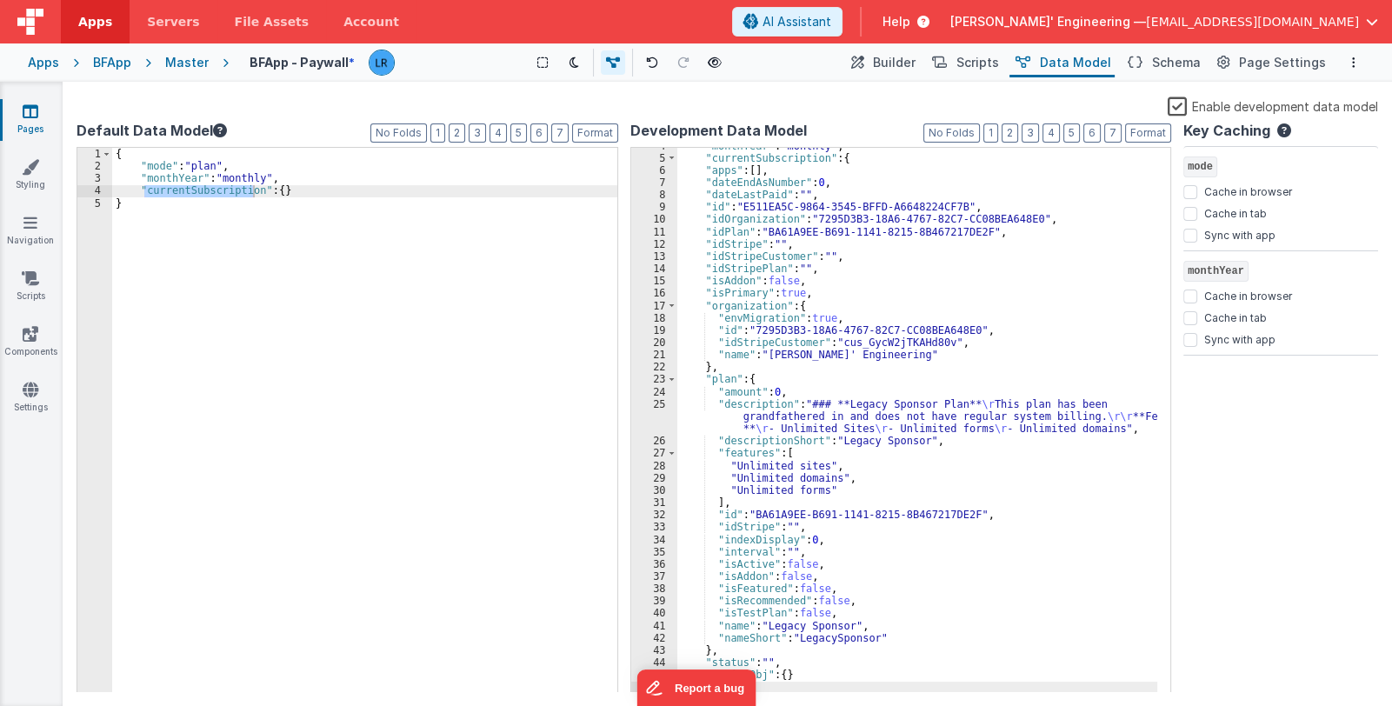
scroll to position [0, 0]
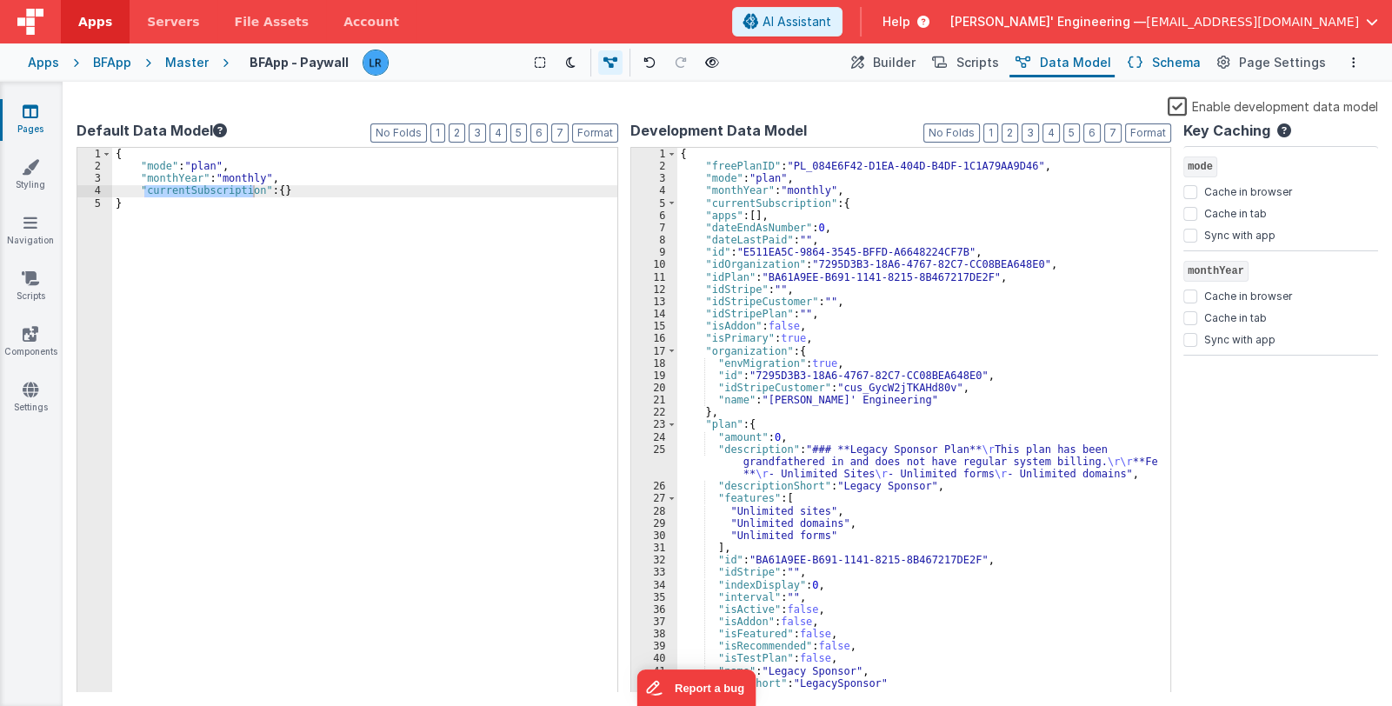
click at [1189, 61] on span "Schema" at bounding box center [1176, 62] width 49 height 17
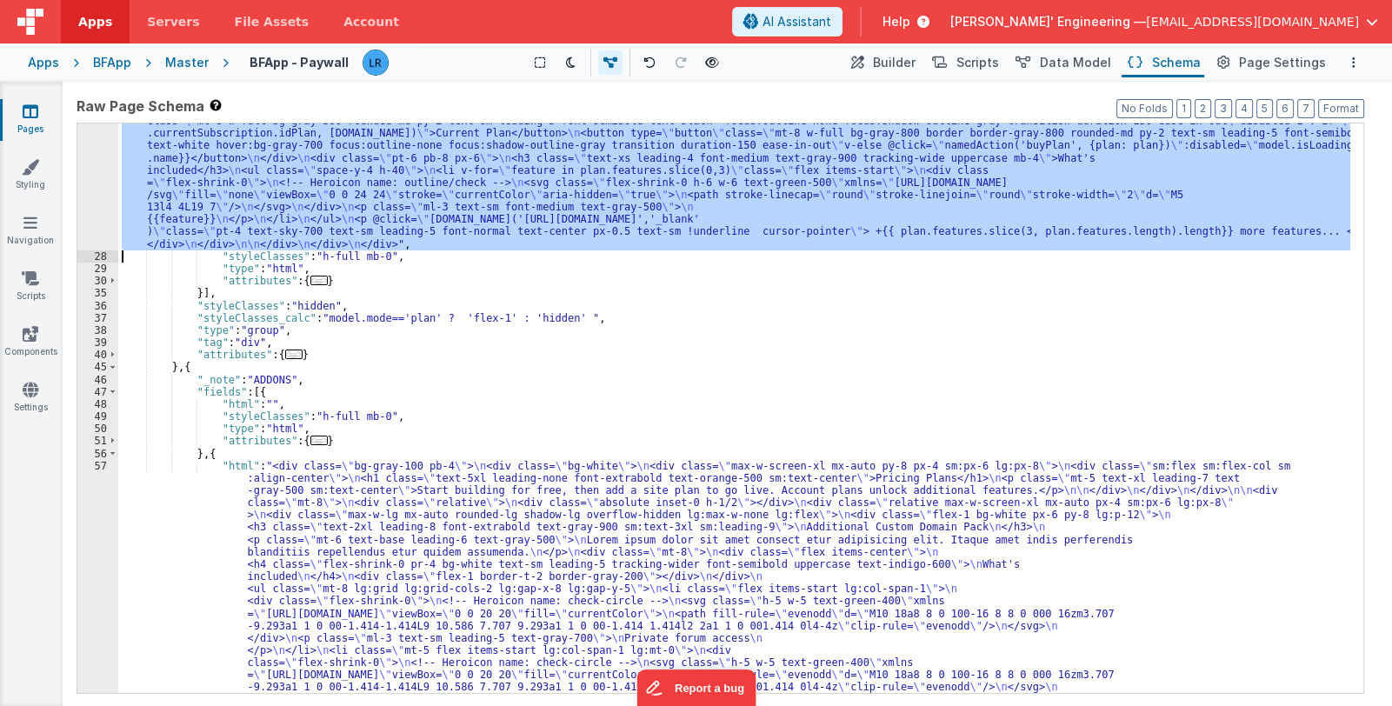
click at [217, 184] on div ""html" : "<div class= \" bg-white \" > \n <div class= \" max-w-screen-xl mx-aut…" at bounding box center [734, 407] width 1232 height 569
click at [96, 185] on div "27" at bounding box center [97, 114] width 41 height 271
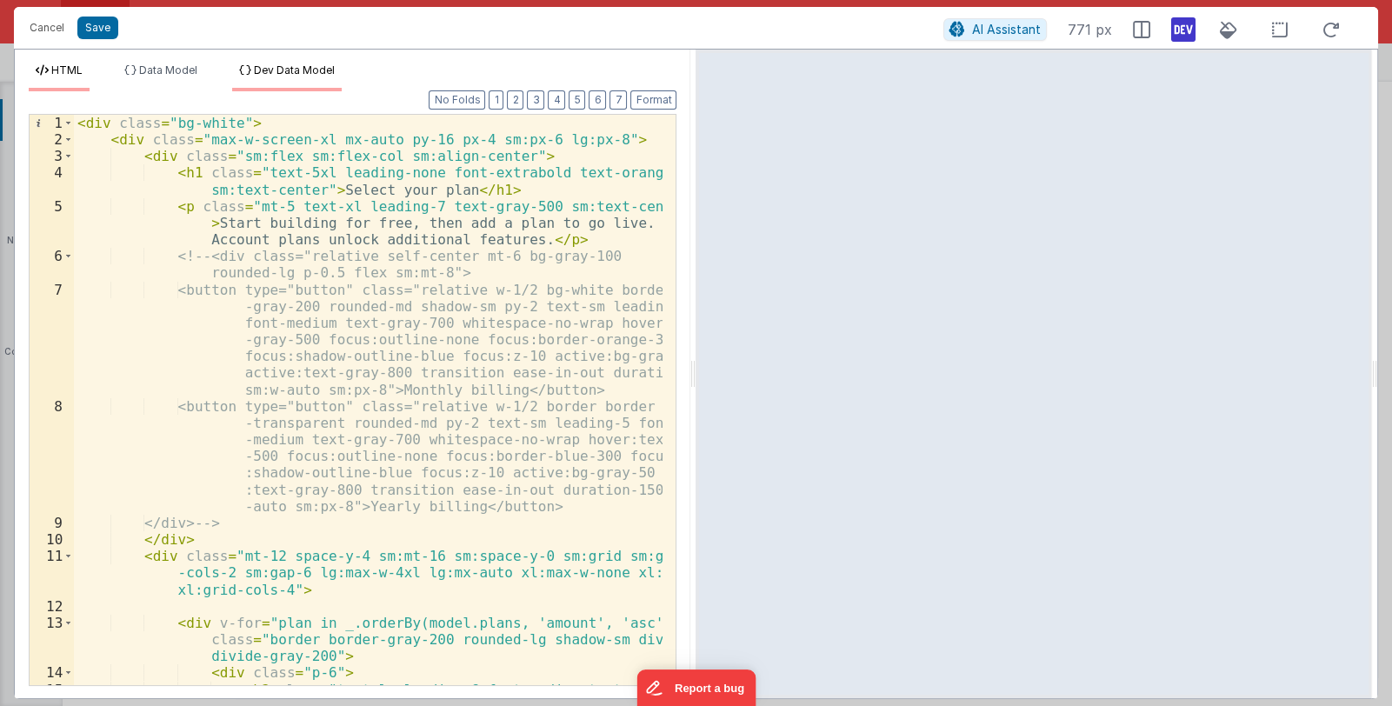
click at [277, 73] on span "Dev Data Model" at bounding box center [294, 69] width 81 height 13
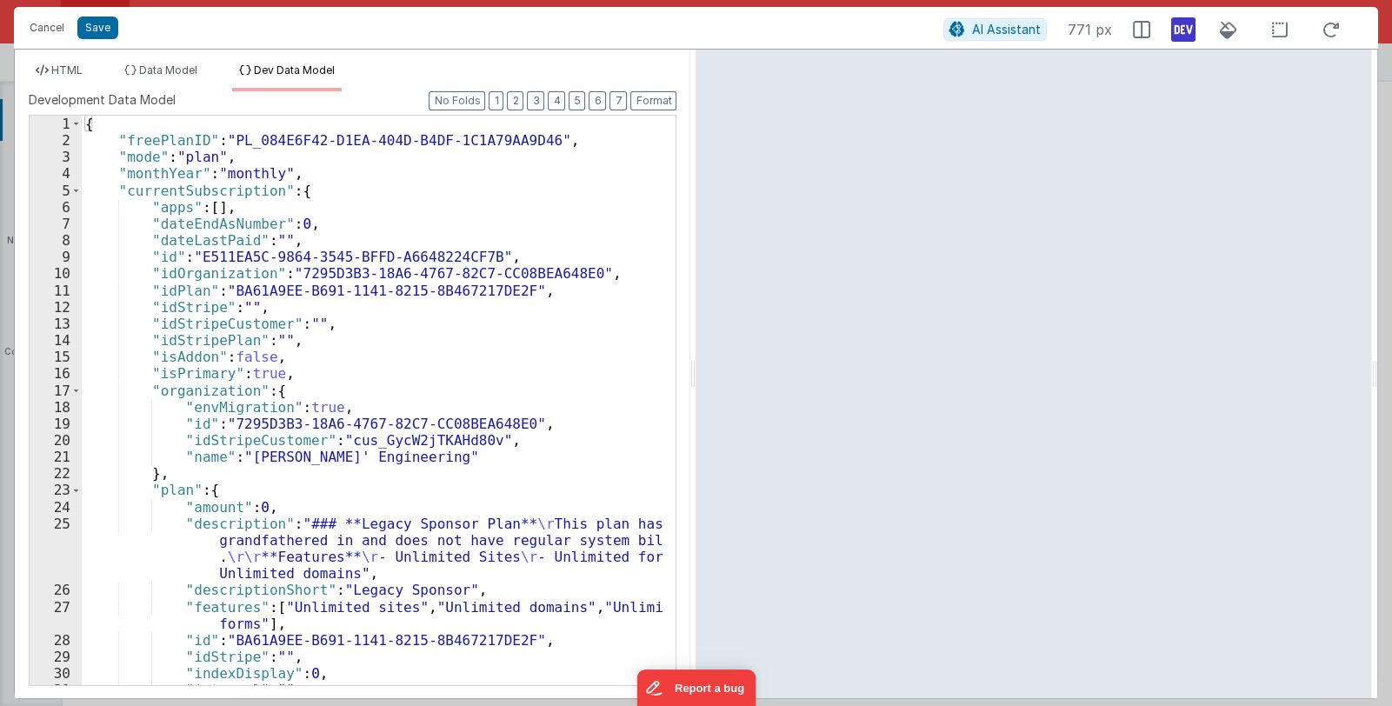
click at [409, 356] on div "{ "freePlanID" : "PL_084E6F42-D1EA-404D-B4DF-1C1A79AA9D46" , "mode" : "plan" , …" at bounding box center [372, 417] width 581 height 602
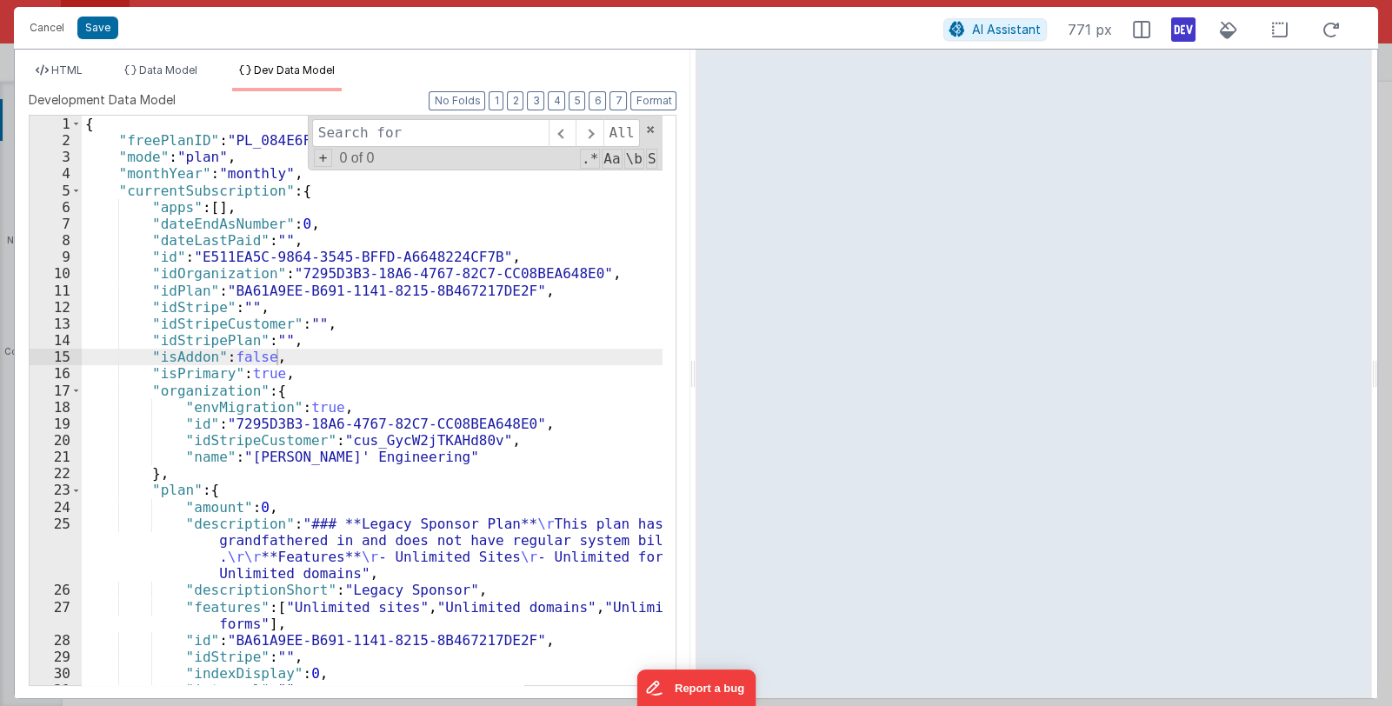
type input ""currentSubscription": { "apps": [], "dateEndAsNumber": 0, "dateLastPaid": "", …"
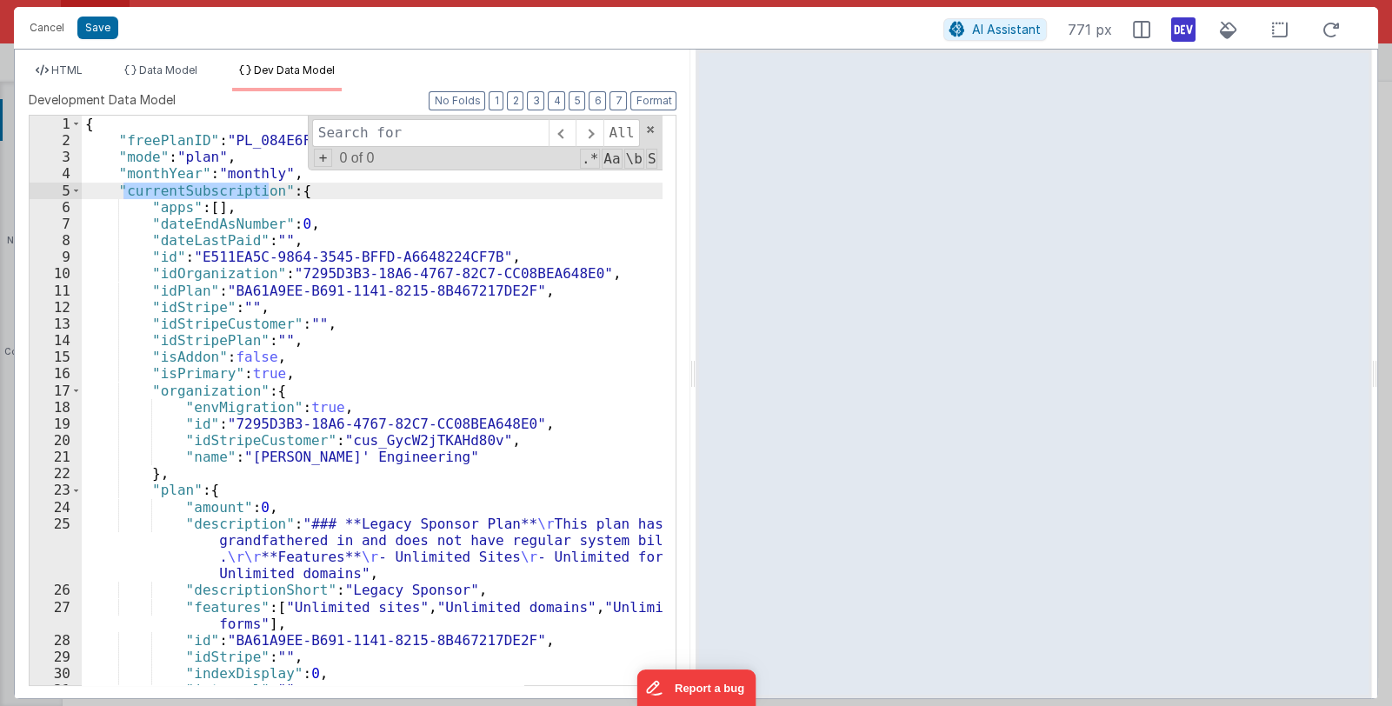
drag, startPoint x: 130, startPoint y: 193, endPoint x: 269, endPoint y: 190, distance: 139.1
click at [269, 190] on div "{ "freePlanID" : "PL_084E6F42-D1EA-404D-B4DF-1C1A79AA9D46" , "mode" : "plan" , …" at bounding box center [372, 417] width 581 height 602
click at [652, 126] on span at bounding box center [650, 129] width 12 height 12
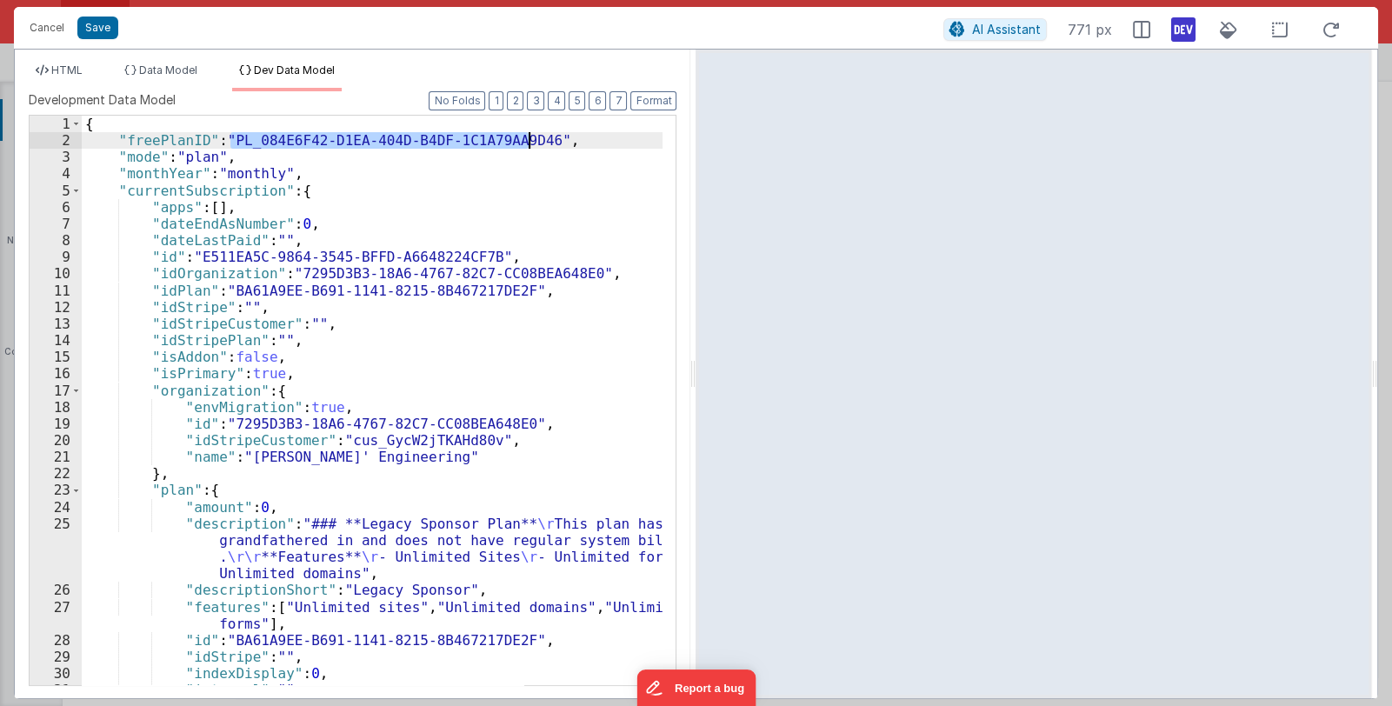
drag, startPoint x: 231, startPoint y: 143, endPoint x: 532, endPoint y: 145, distance: 300.7
click at [532, 145] on div "{ "freePlanID" : "PL_084E6F42-D1EA-404D-B4DF-1C1A79AA9D46" , "mode" : "plan" , …" at bounding box center [372, 417] width 581 height 602
click at [346, 289] on div "{ "freePlanID" : "PL_084E6F42-D1EA-404D-B4DF-1C1A79AA9D46" , "mode" : "plan" , …" at bounding box center [372, 417] width 581 height 602
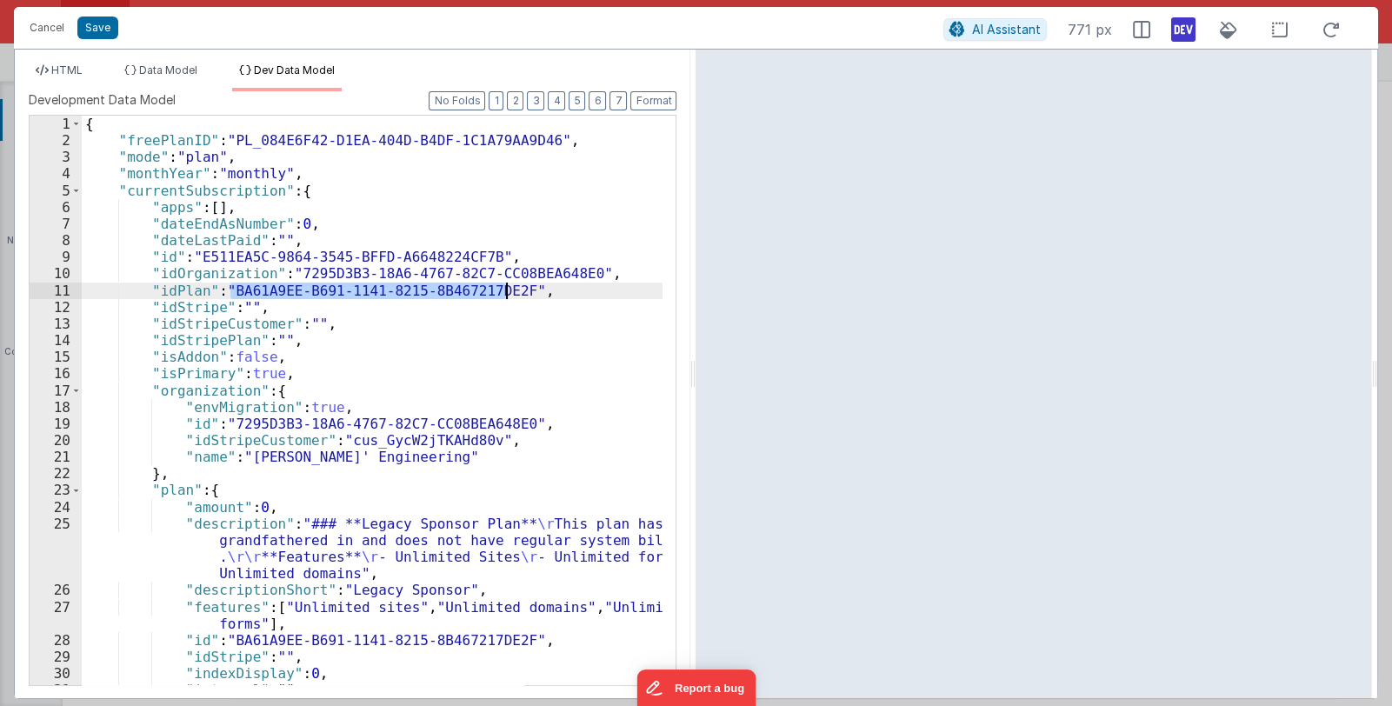
drag, startPoint x: 230, startPoint y: 289, endPoint x: 506, endPoint y: 297, distance: 275.6
click at [506, 297] on div "{ "freePlanID" : "PL_084E6F42-D1EA-404D-B4DF-1C1A79AA9D46" , "mode" : "plan" , …" at bounding box center [372, 417] width 581 height 602
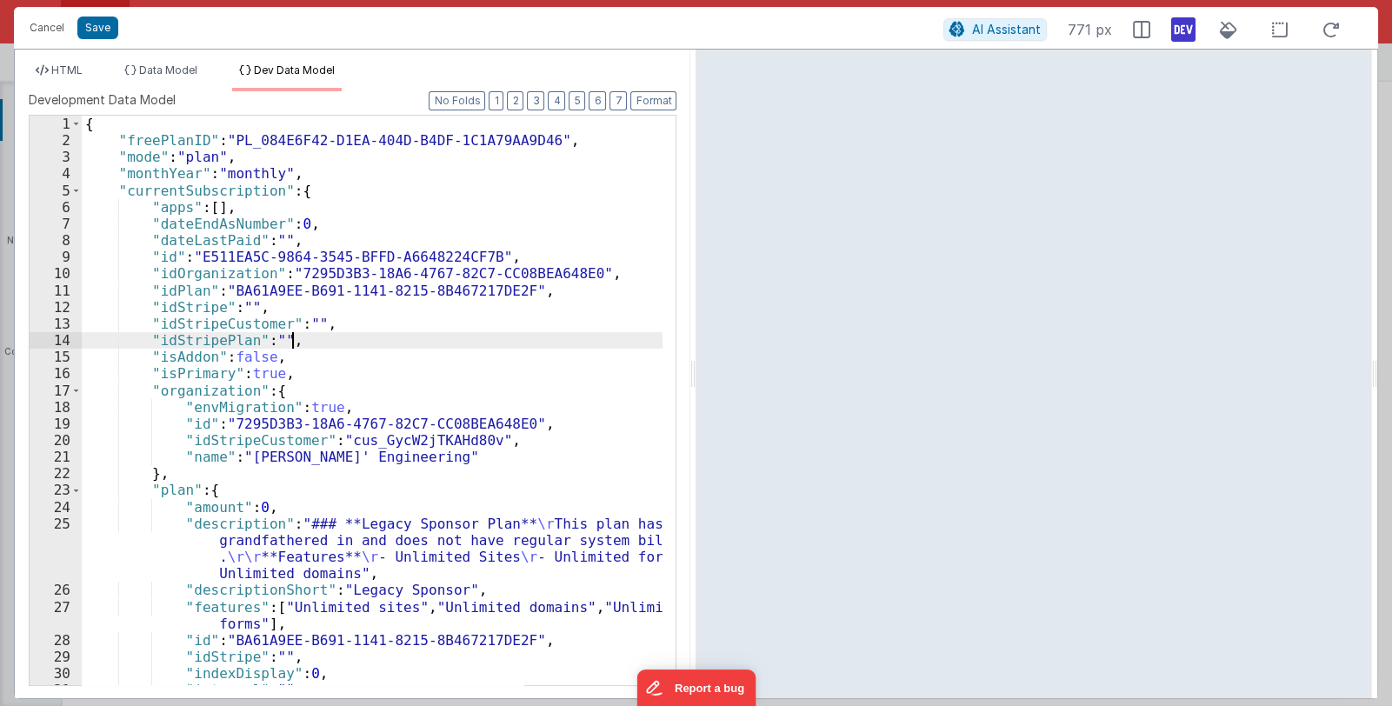
click at [413, 339] on div "{ "freePlanID" : "PL_084E6F42-D1EA-404D-B4DF-1C1A79AA9D46" , "mode" : "plan" , …" at bounding box center [372, 417] width 581 height 602
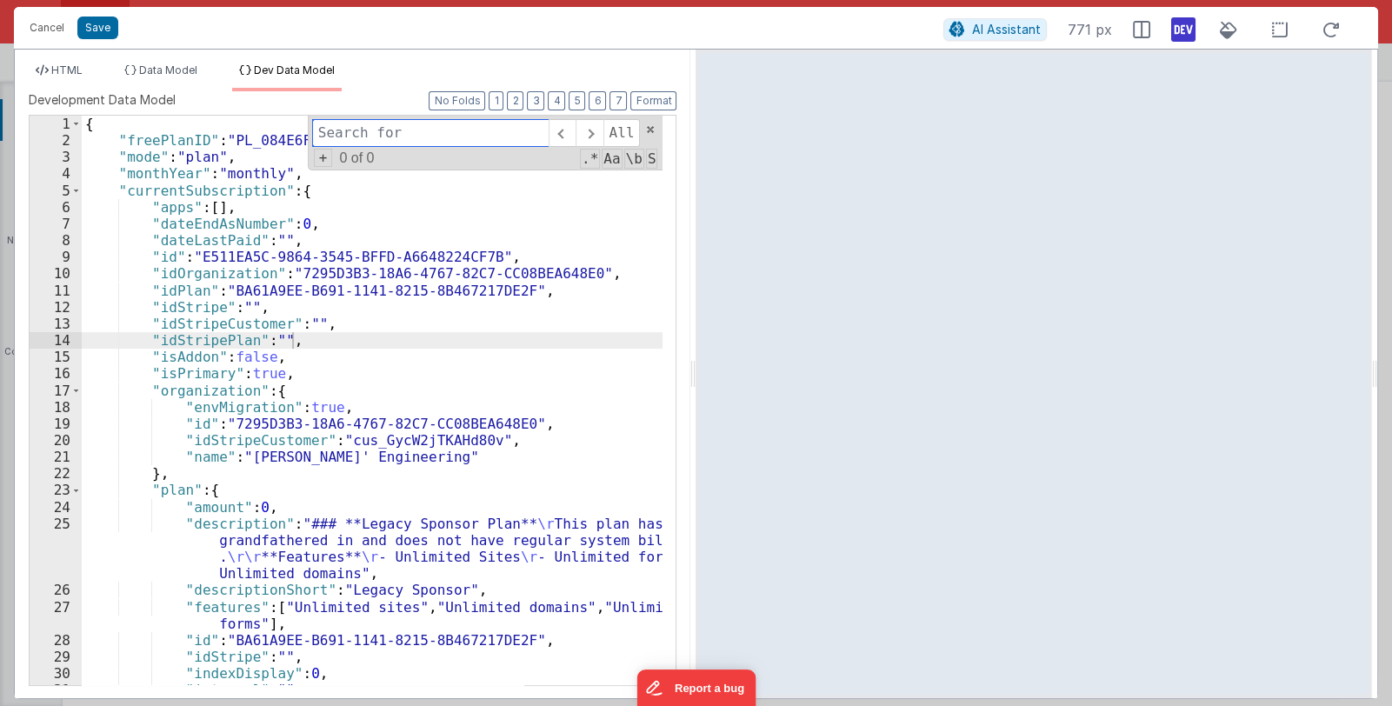
paste input "BA61A9EE-B691-1141-8215-8B467217DE2F"
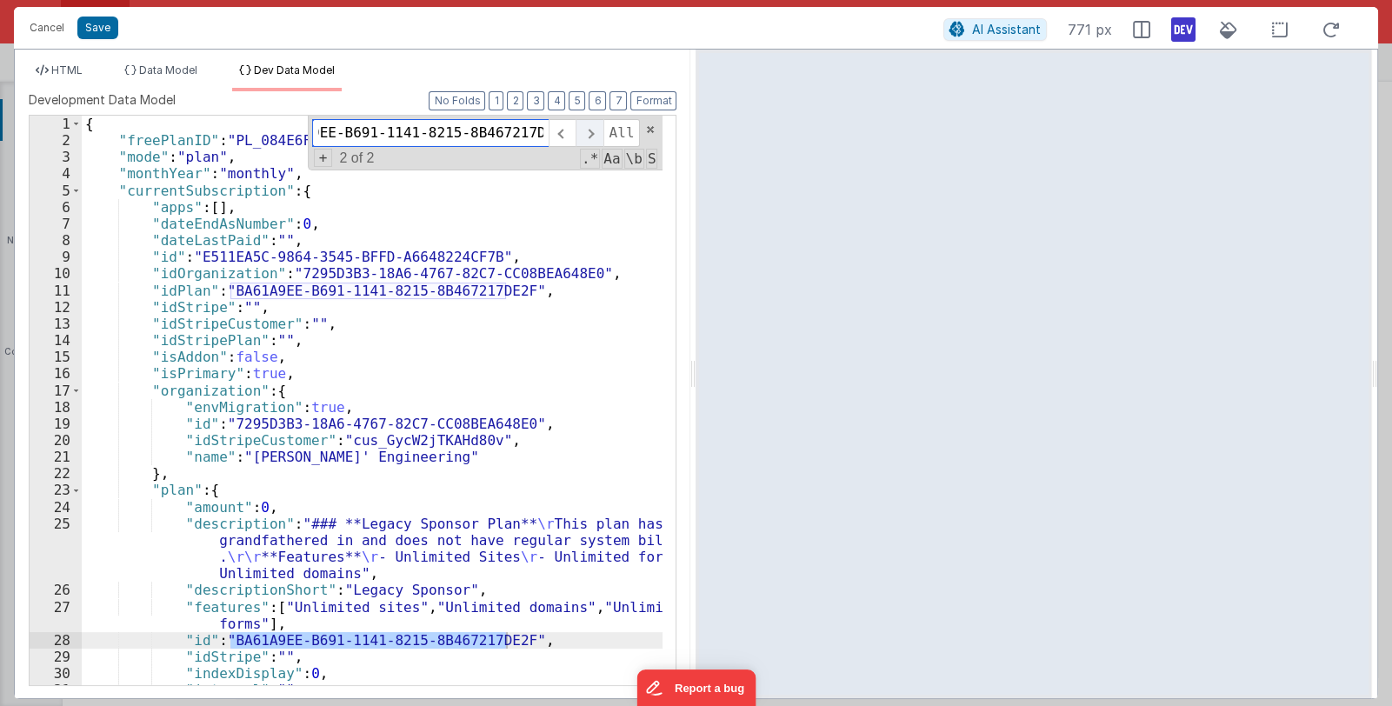
type input "BA61A9EE-B691-1141-8215-8B467217DE2F"
click at [597, 132] on span at bounding box center [588, 133] width 27 height 28
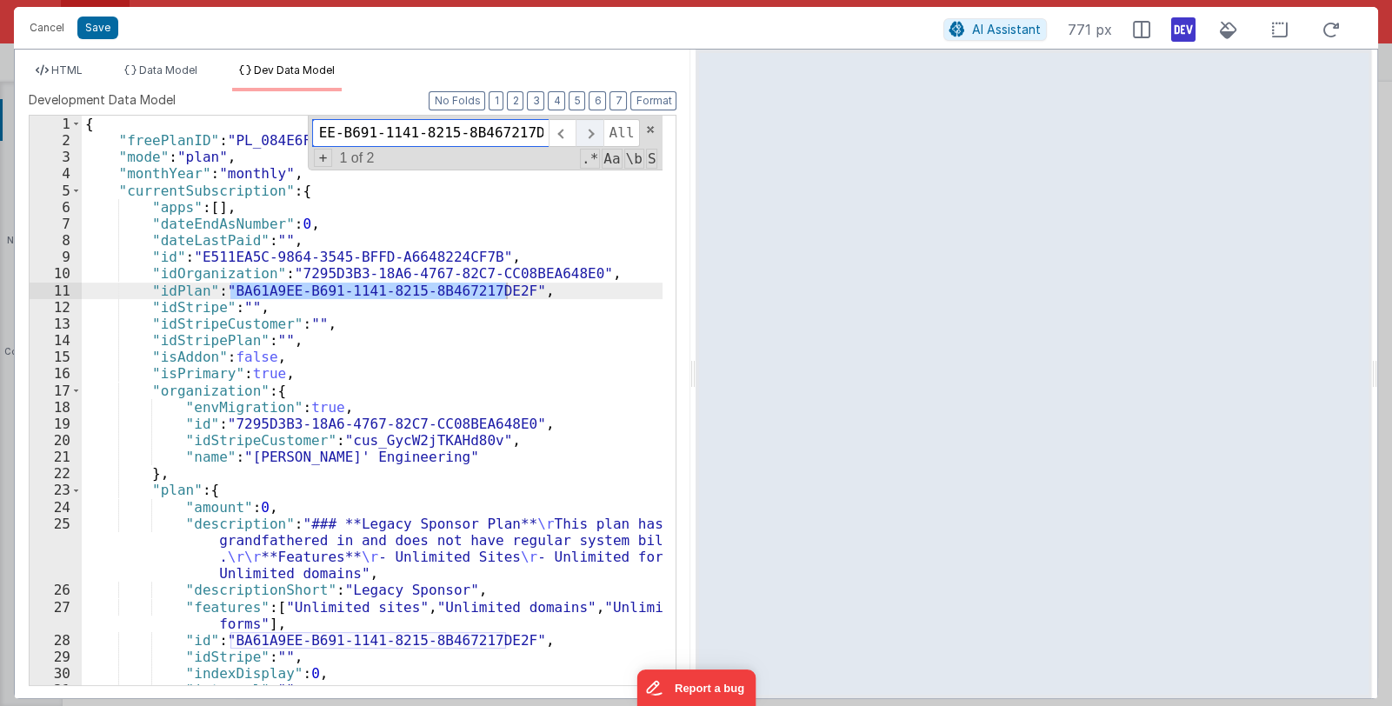
scroll to position [0, 50]
click at [597, 132] on span at bounding box center [588, 133] width 27 height 28
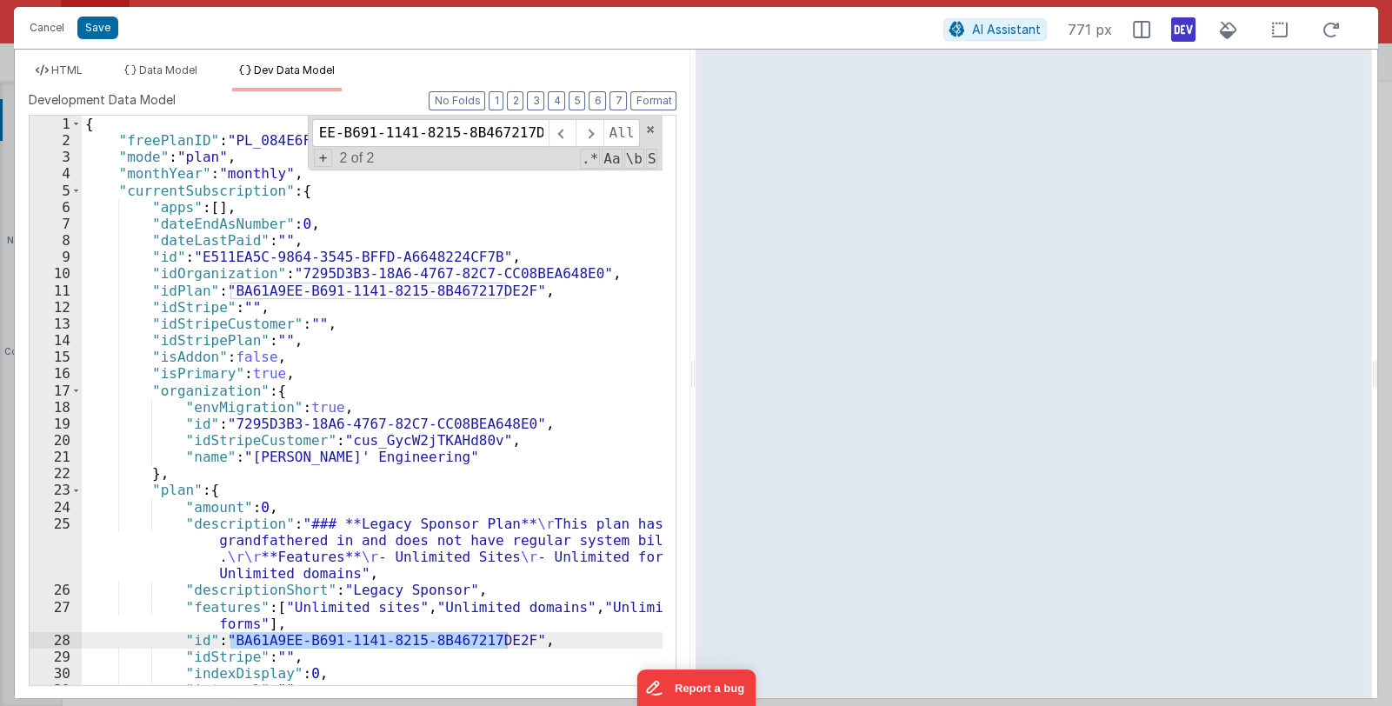
scroll to position [0, 0]
click at [50, 30] on button "Cancel" at bounding box center [47, 28] width 52 height 24
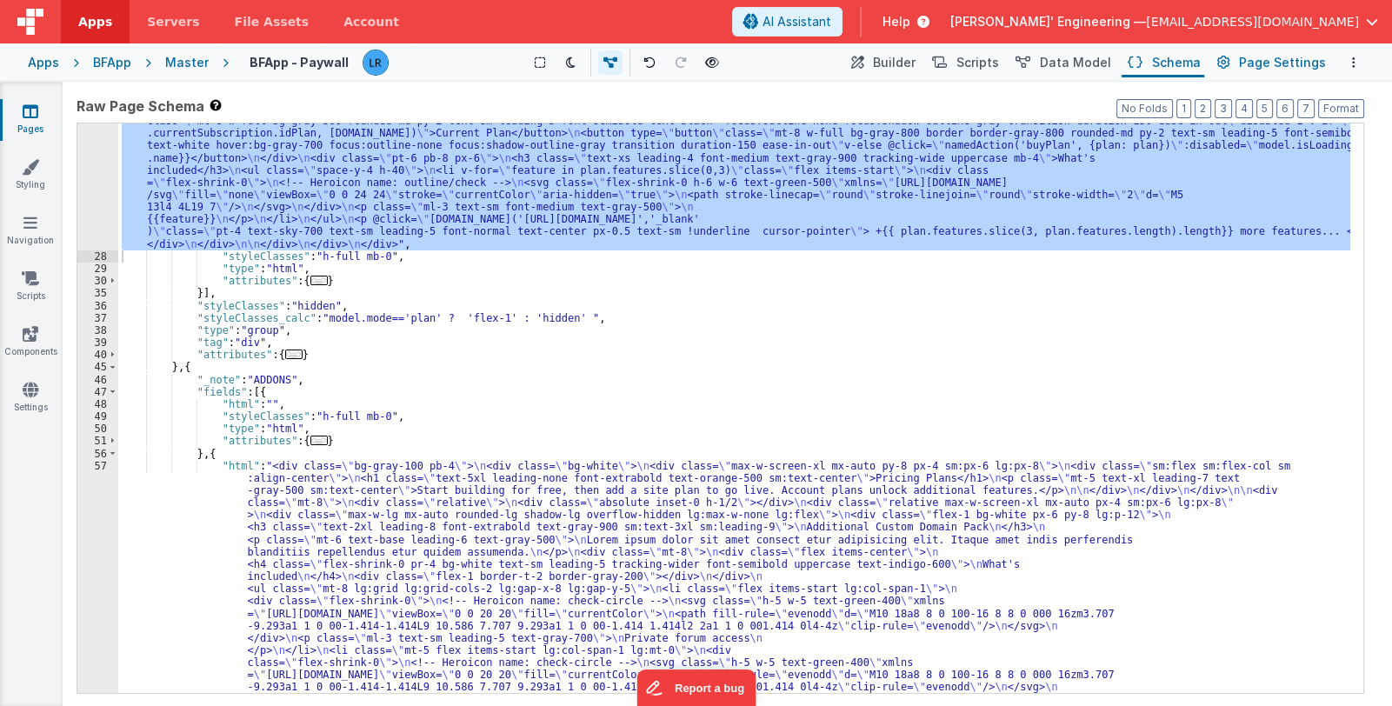
click at [1266, 56] on span "Page Settings" at bounding box center [1282, 62] width 87 height 17
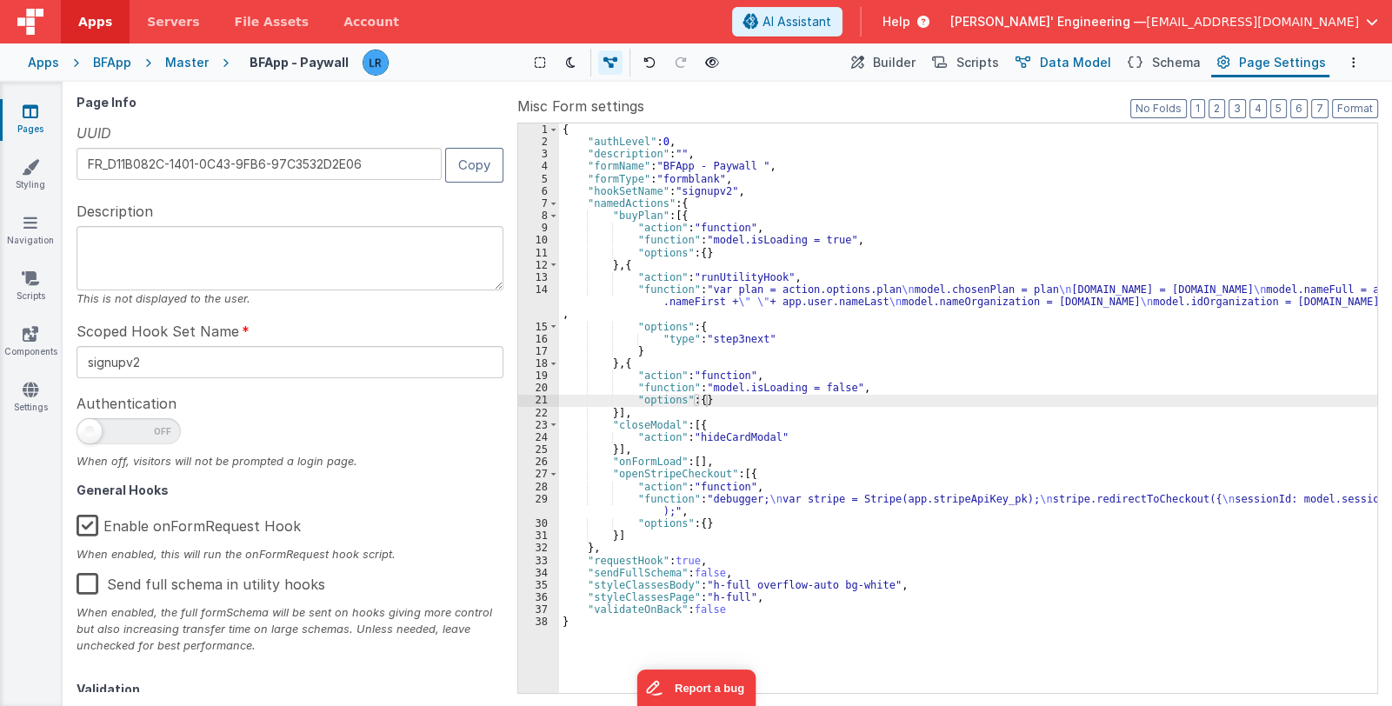
click at [1046, 64] on button "Data Model" at bounding box center [1061, 63] width 105 height 30
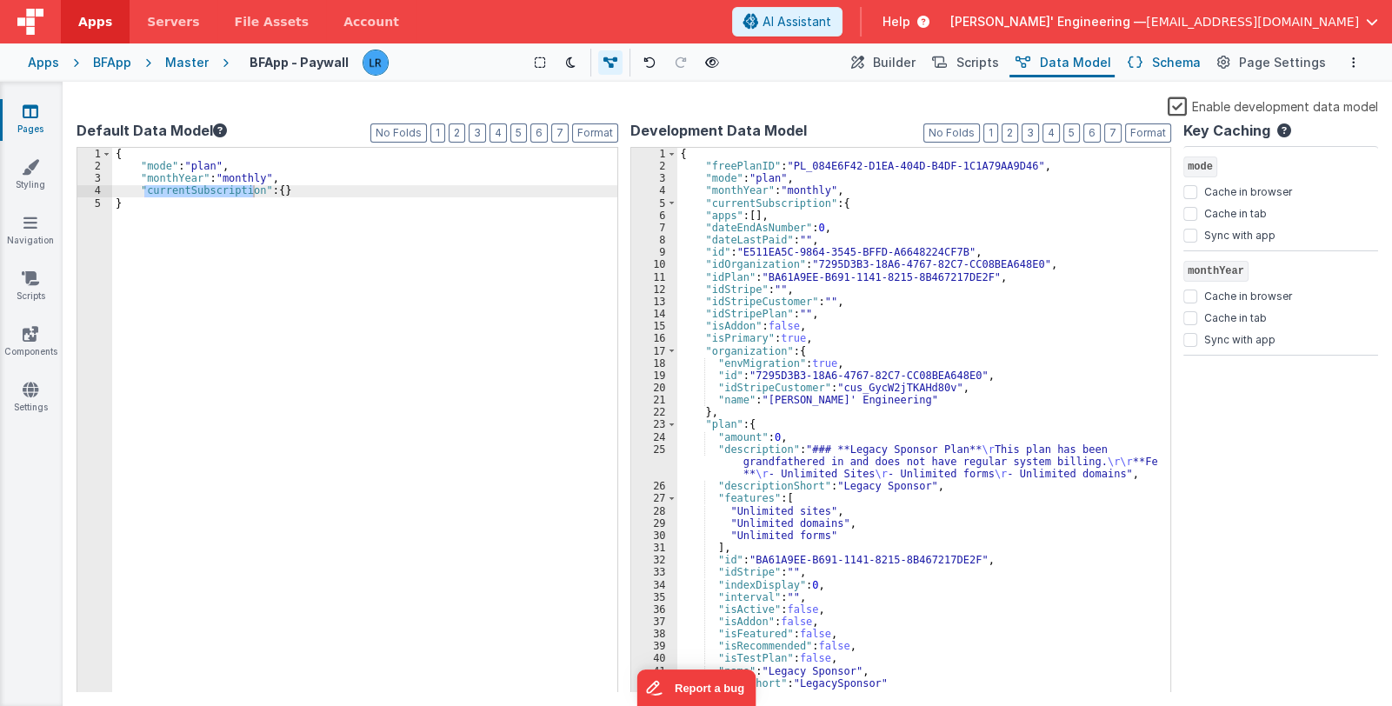
click at [1165, 63] on span "Schema" at bounding box center [1176, 62] width 49 height 17
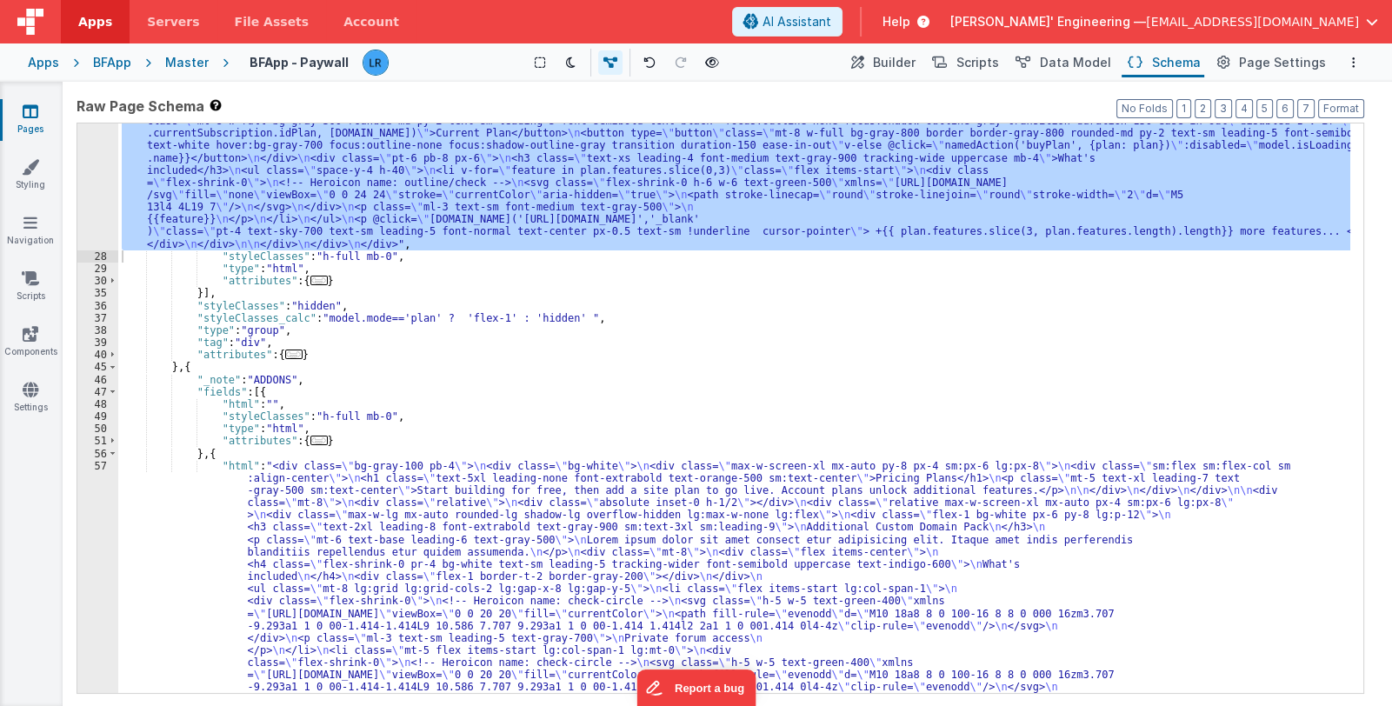
click at [156, 172] on div ""html" : "<div class= \" bg-white \" > \n <div class= \" max-w-screen-xl mx-aut…" at bounding box center [734, 407] width 1232 height 569
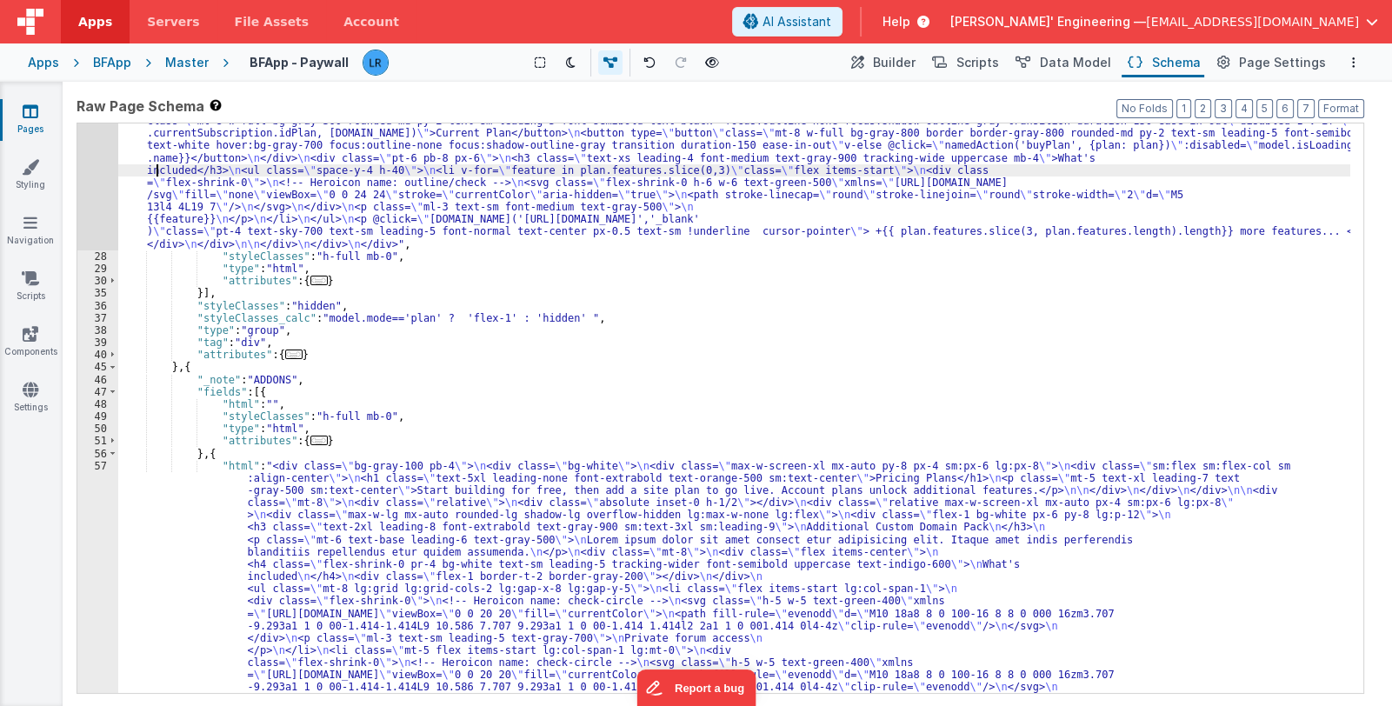
click at [109, 177] on div "27" at bounding box center [97, 114] width 41 height 271
click at [108, 178] on div "27" at bounding box center [97, 114] width 41 height 271
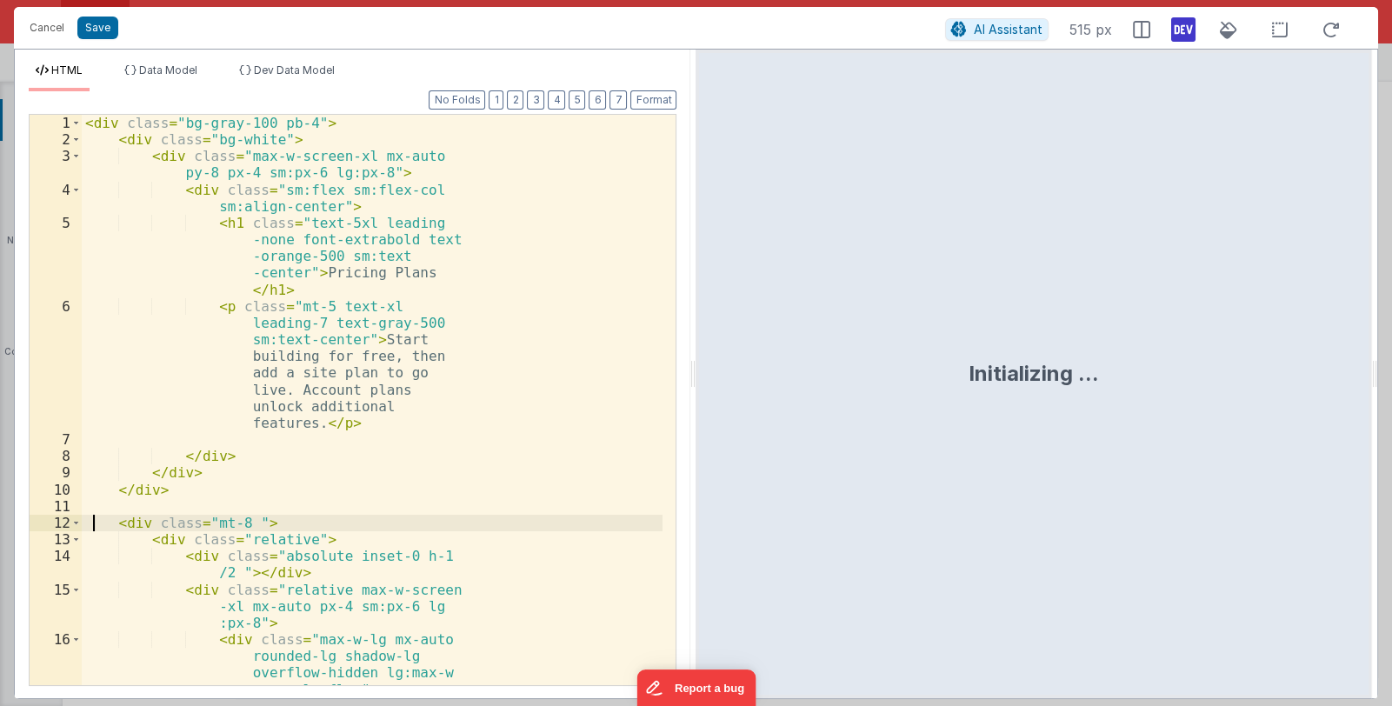
scroll to position [820, 0]
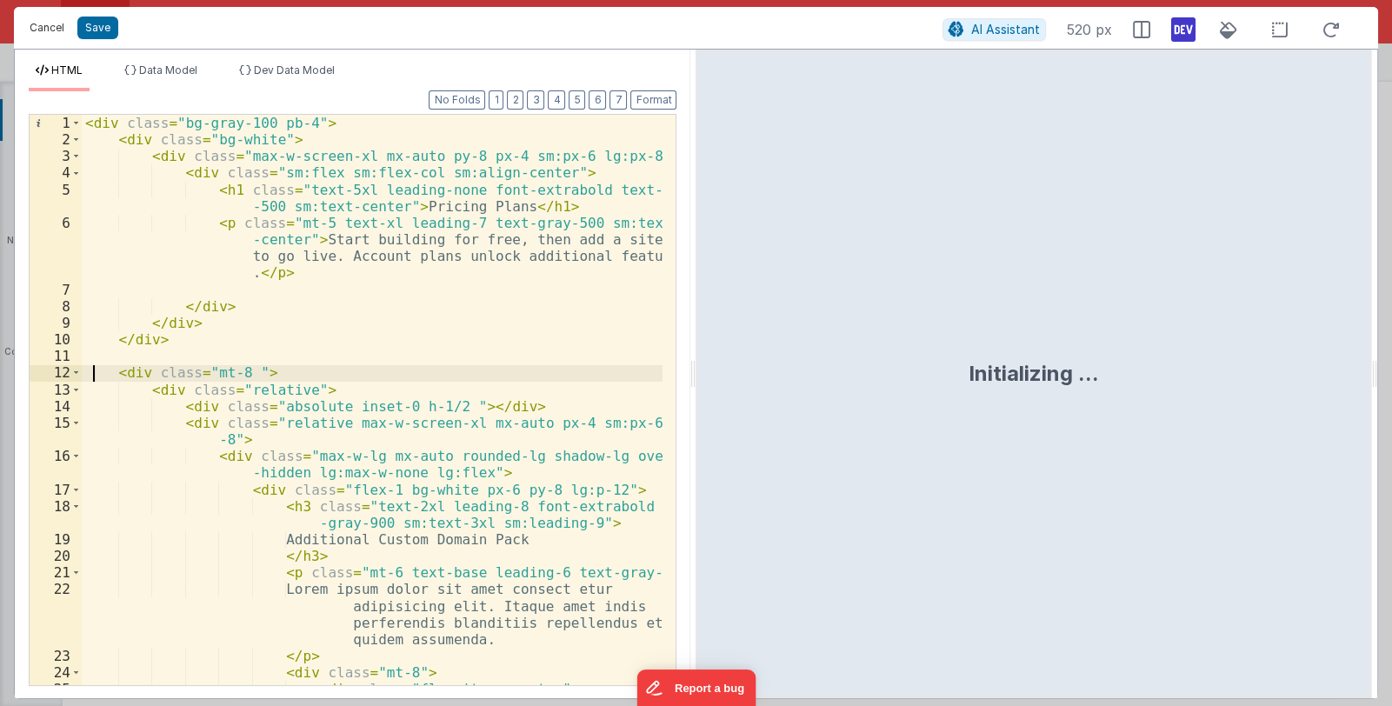
click at [50, 23] on button "Cancel" at bounding box center [47, 28] width 52 height 24
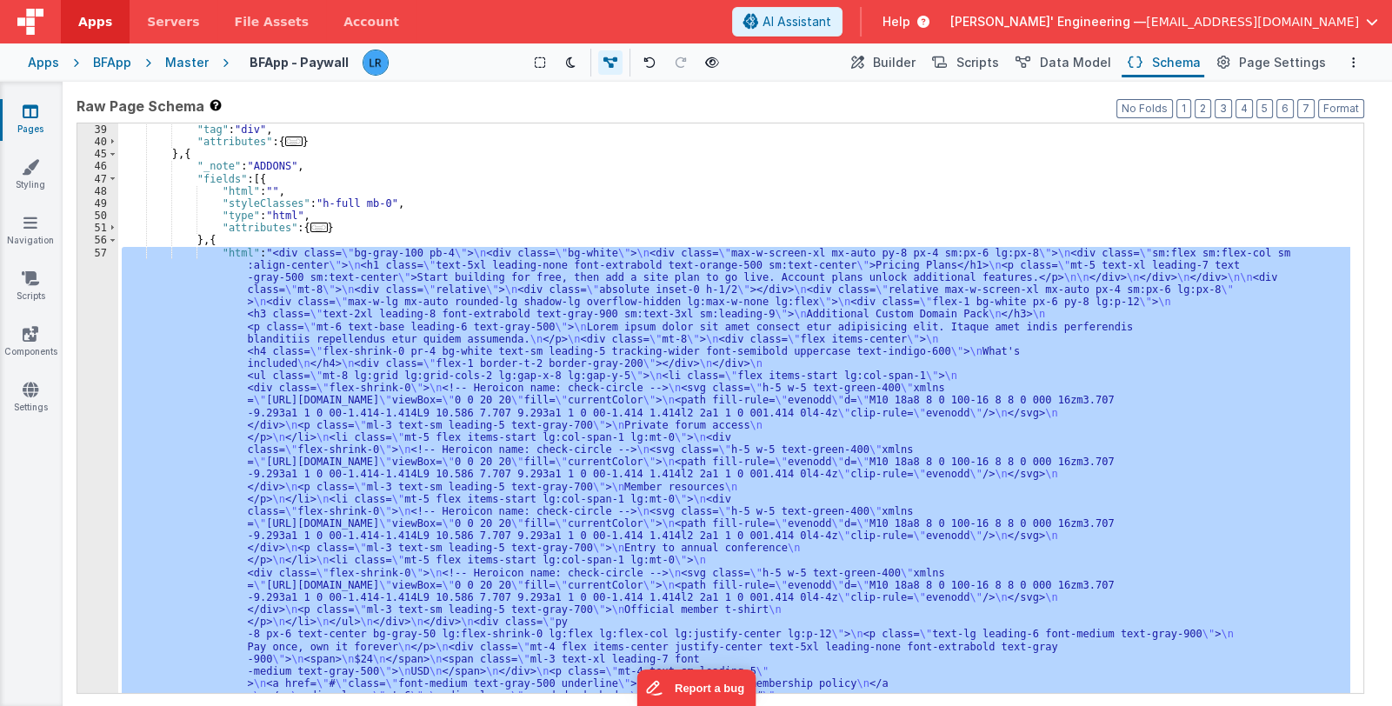
scroll to position [309, 0]
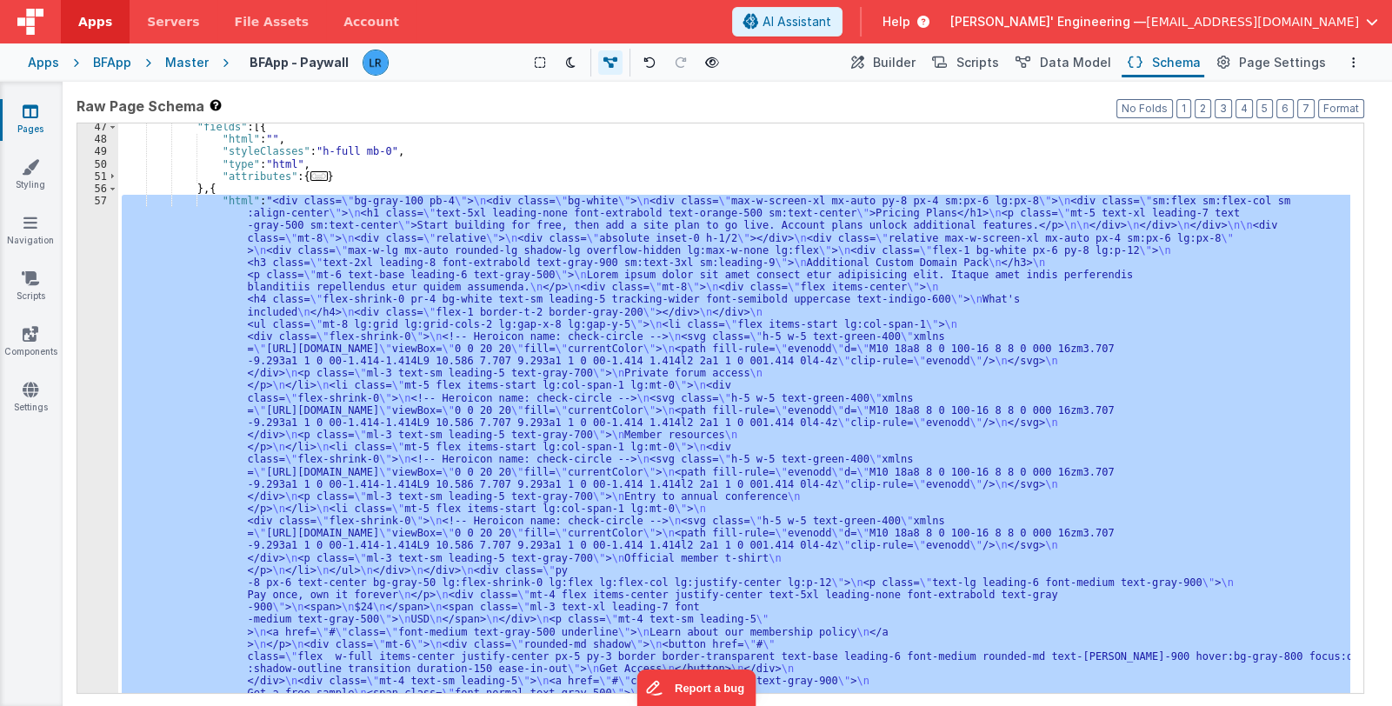
click at [357, 546] on div ""fields" : [{ "html" : "" , "styleClasses" : "h-full mb-0" , "type" : "html" , …" at bounding box center [734, 407] width 1232 height 569
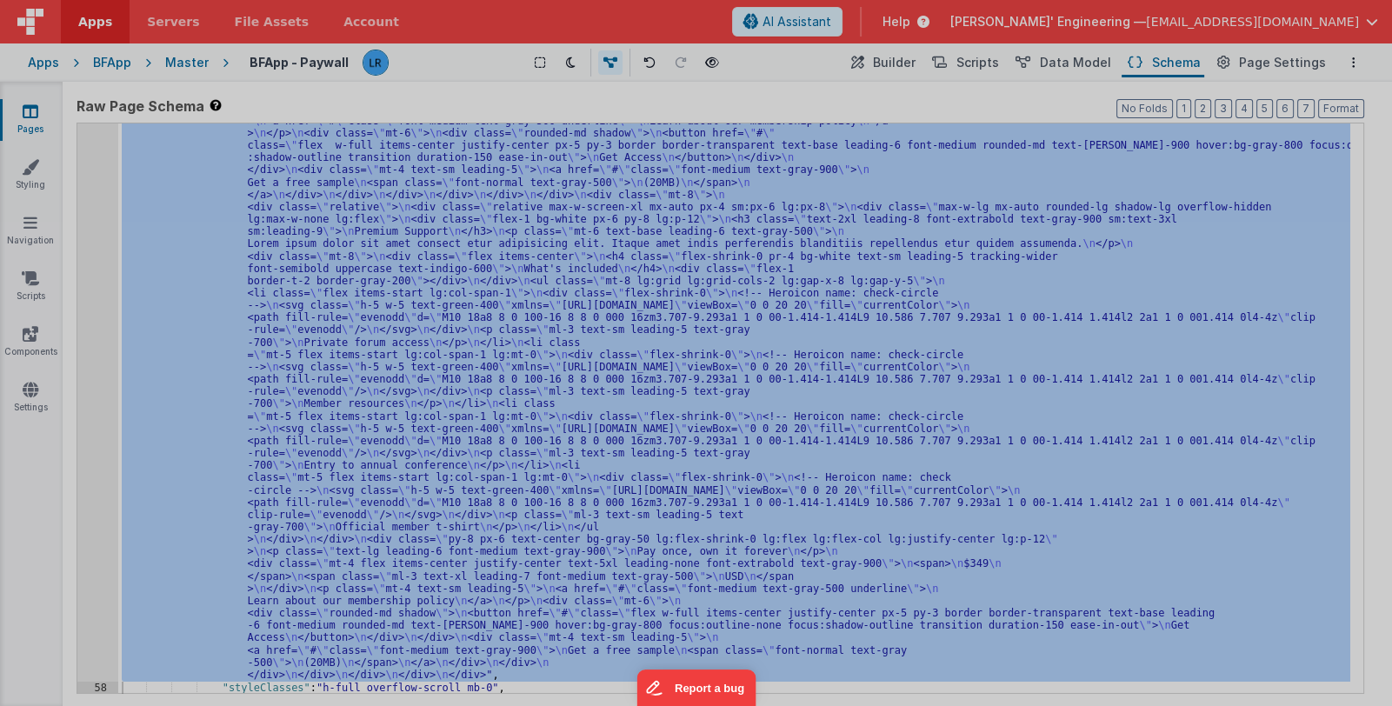
scroll to position [820, 0]
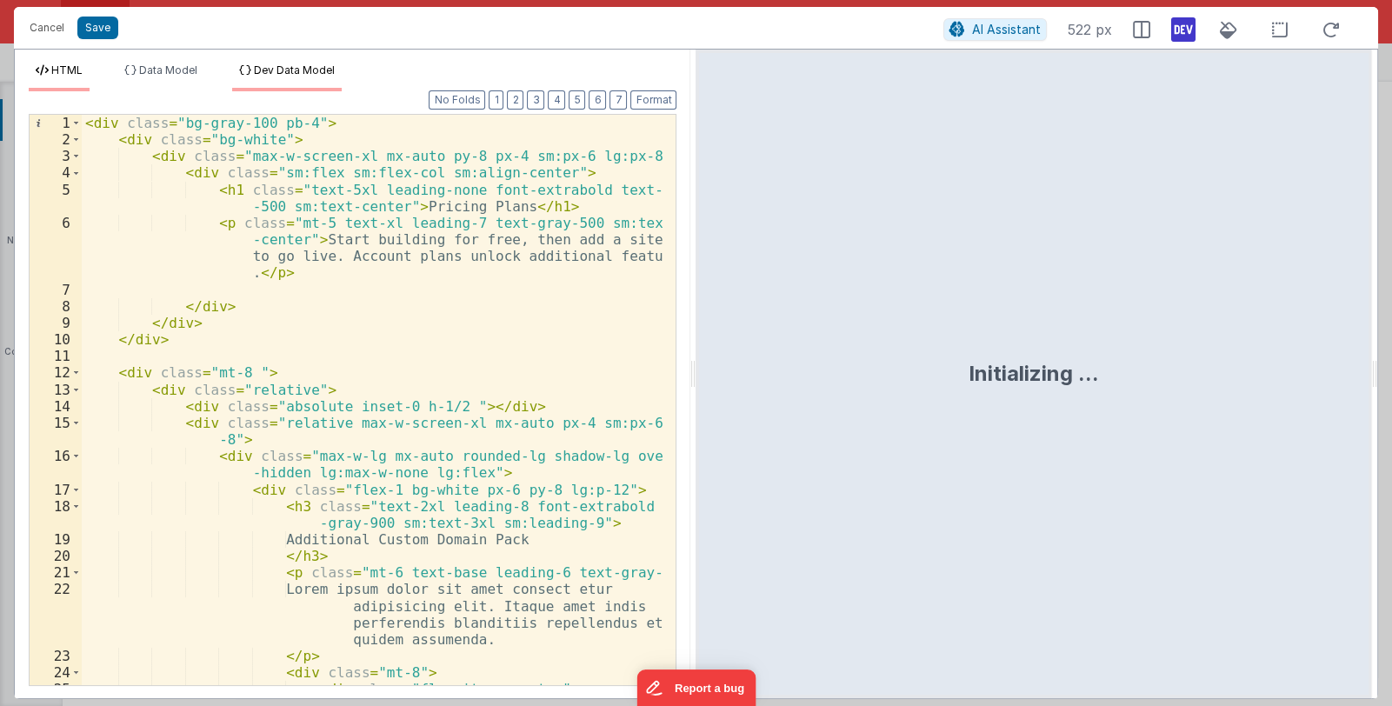
click at [302, 68] on span "Dev Data Model" at bounding box center [294, 69] width 81 height 13
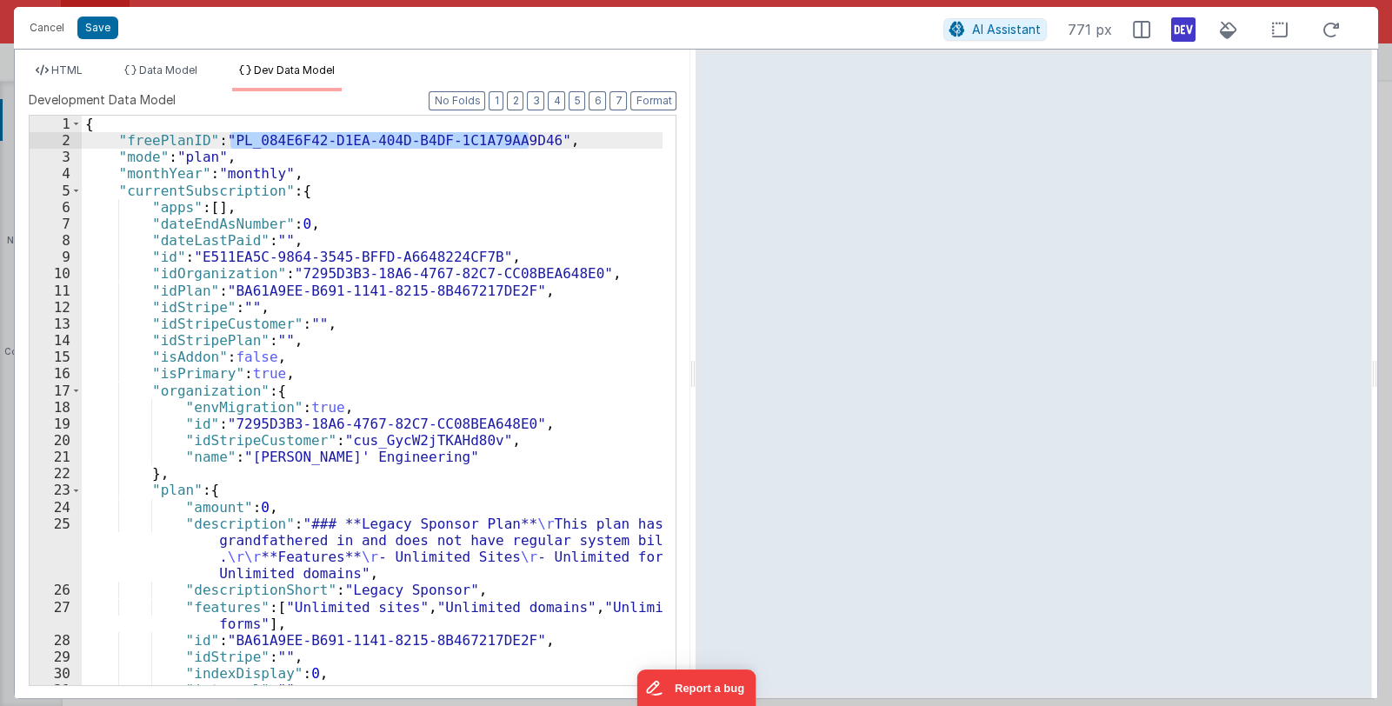
drag, startPoint x: 230, startPoint y: 137, endPoint x: 529, endPoint y: 141, distance: 299.0
click at [529, 141] on div "{ "freePlanID" : "PL_084E6F42-D1EA-404D-B4DF-1C1A79AA9D46" , "mode" : "plan" , …" at bounding box center [372, 417] width 581 height 602
click at [53, 30] on button "Cancel" at bounding box center [47, 28] width 52 height 24
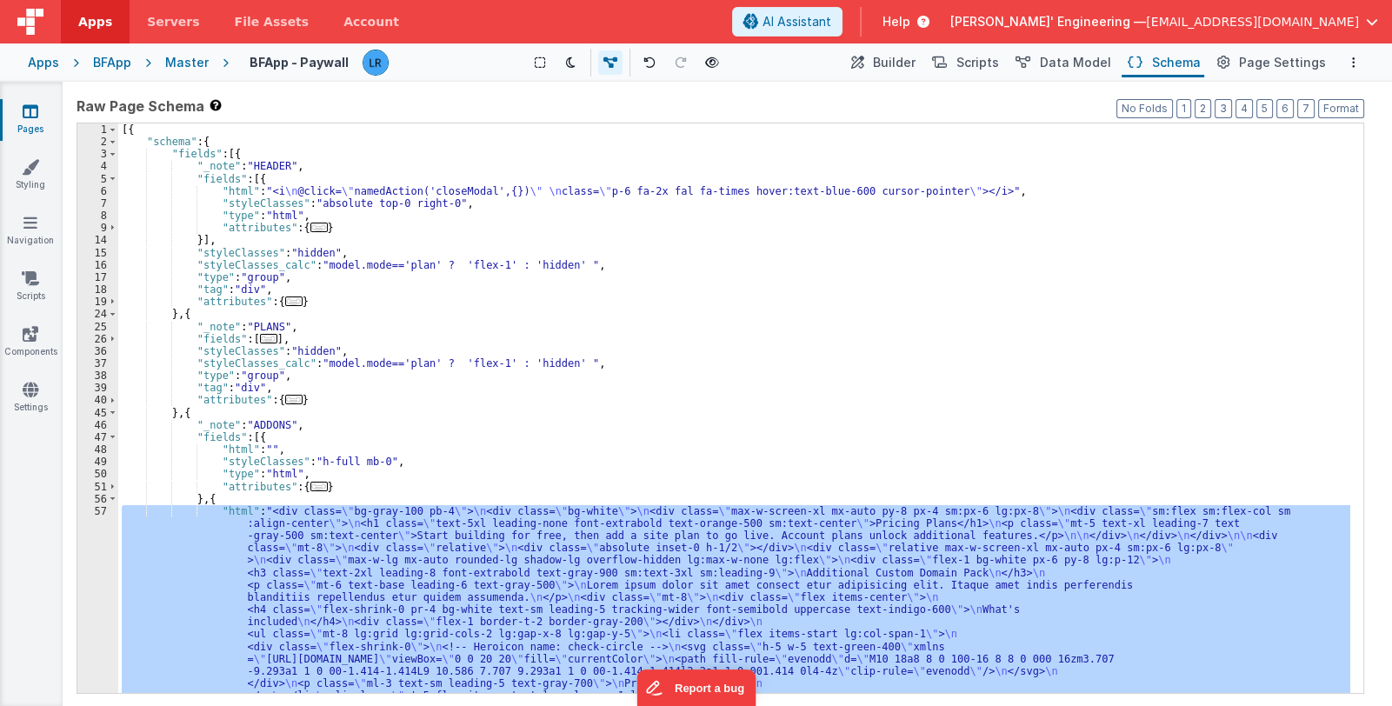
scroll to position [0, 0]
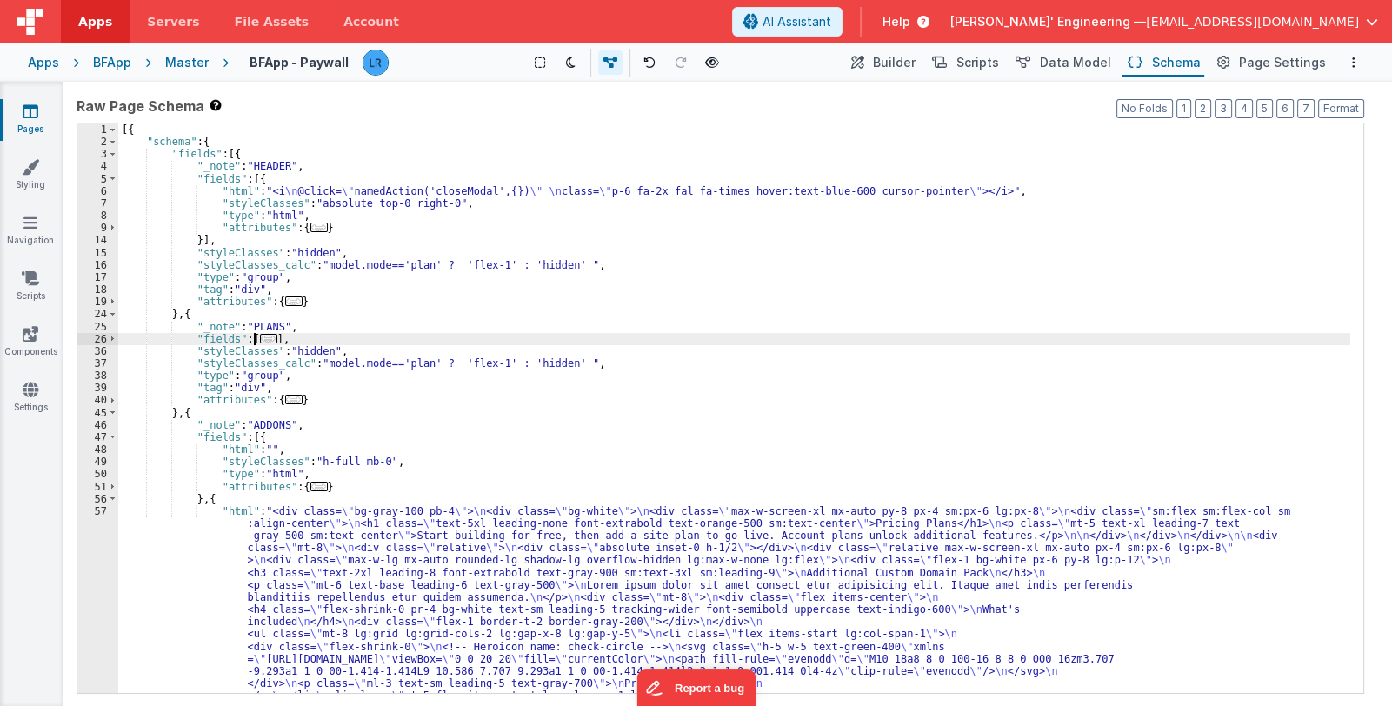
click at [260, 341] on span "..." at bounding box center [268, 339] width 17 height 10
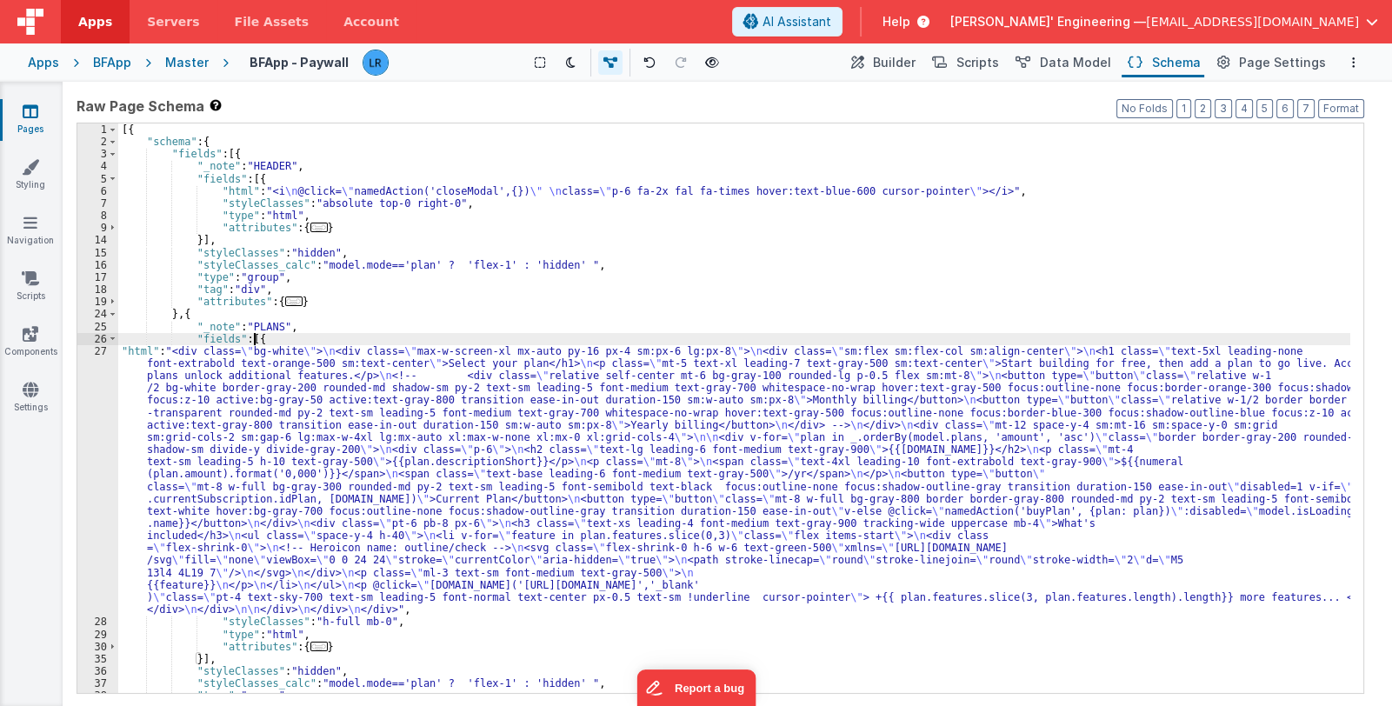
click at [357, 442] on div "[{ "schema" : { "fields" : [{ "_note" : "HEADER" , "fields" : [{ "html" : "<i \…" at bounding box center [734, 420] width 1232 height 595
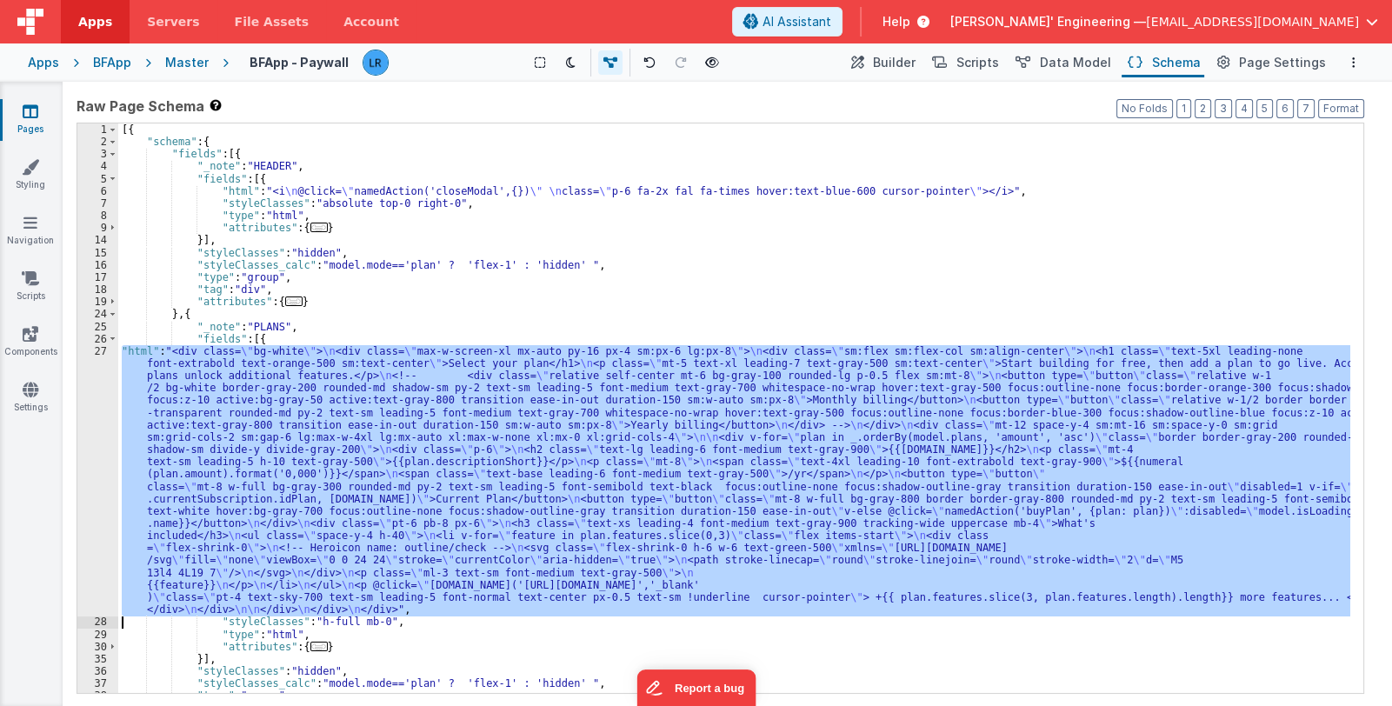
click at [96, 497] on div "27" at bounding box center [97, 480] width 41 height 271
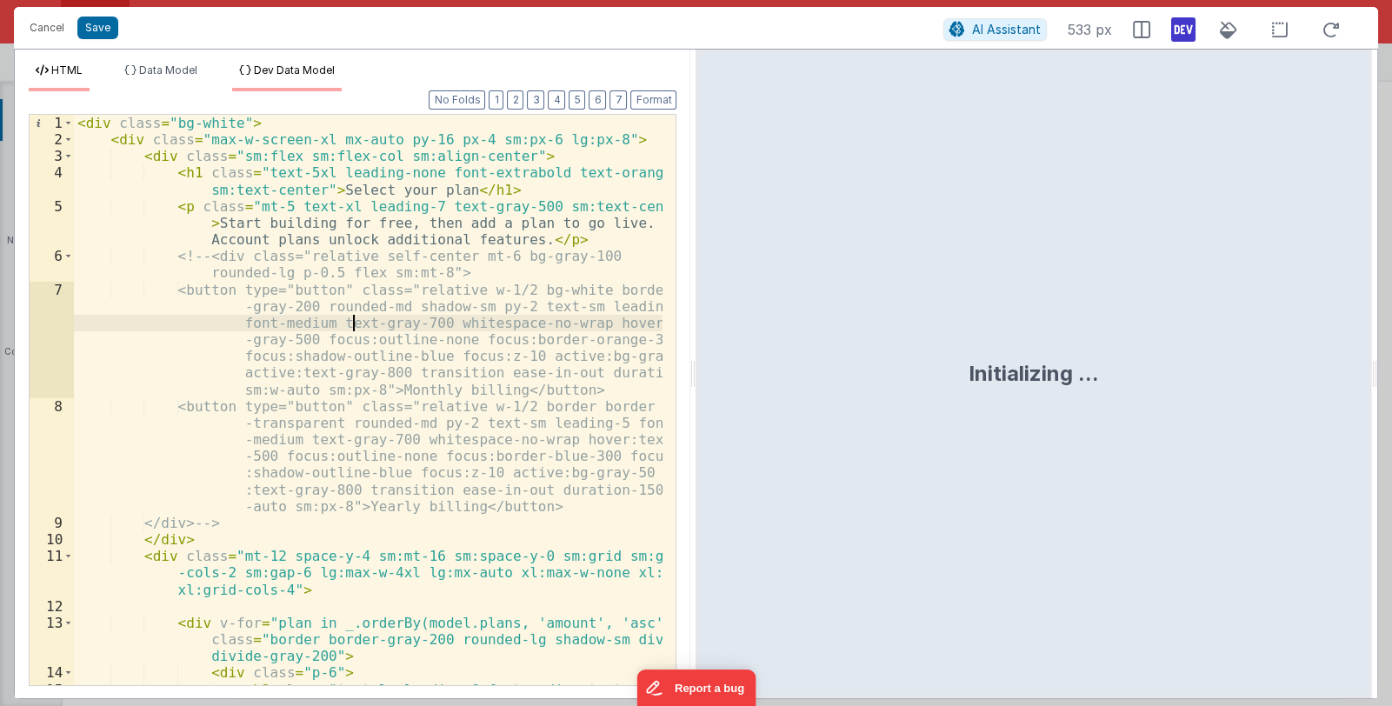
click at [323, 72] on span "Dev Data Model" at bounding box center [294, 69] width 81 height 13
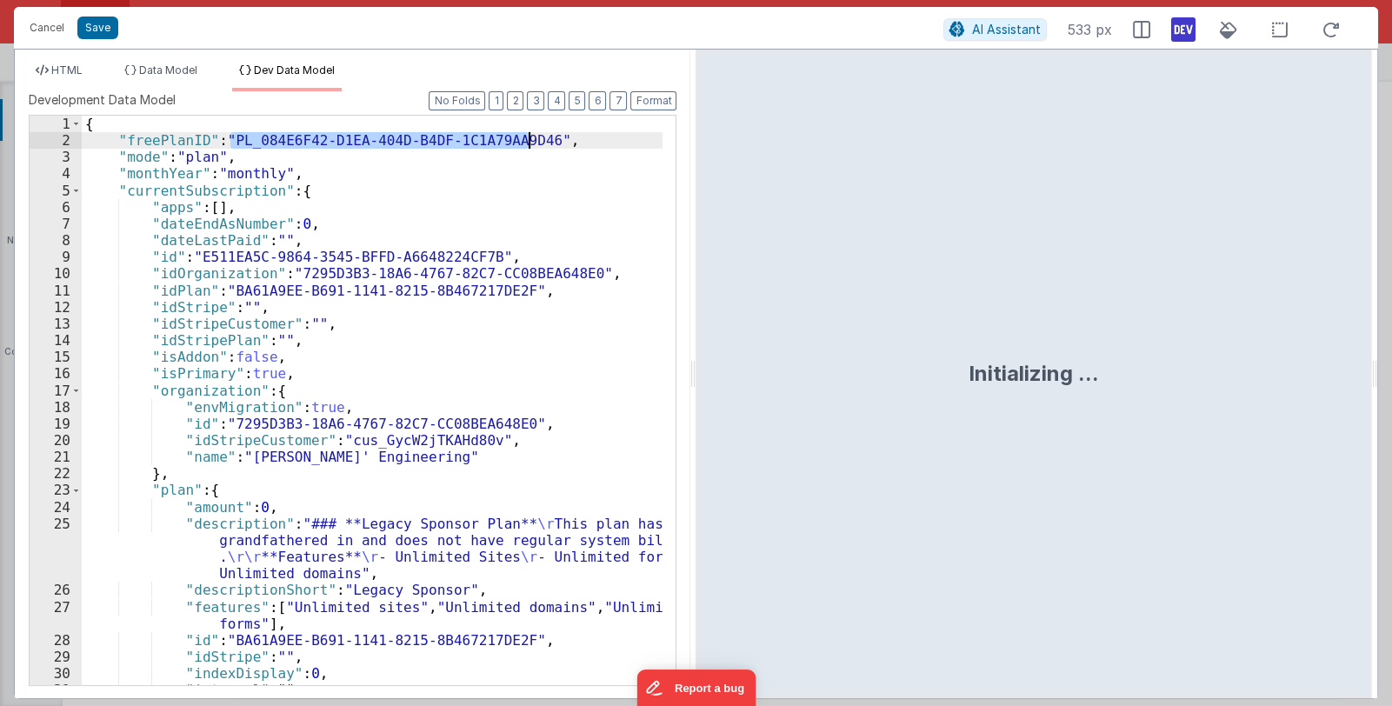
drag, startPoint x: 237, startPoint y: 142, endPoint x: 526, endPoint y: 143, distance: 288.6
click at [526, 143] on div "{ "freePlanID" : "PL_084E6F42-D1EA-404D-B4DF-1C1A79AA9D46" , "mode" : "plan" , …" at bounding box center [372, 417] width 581 height 602
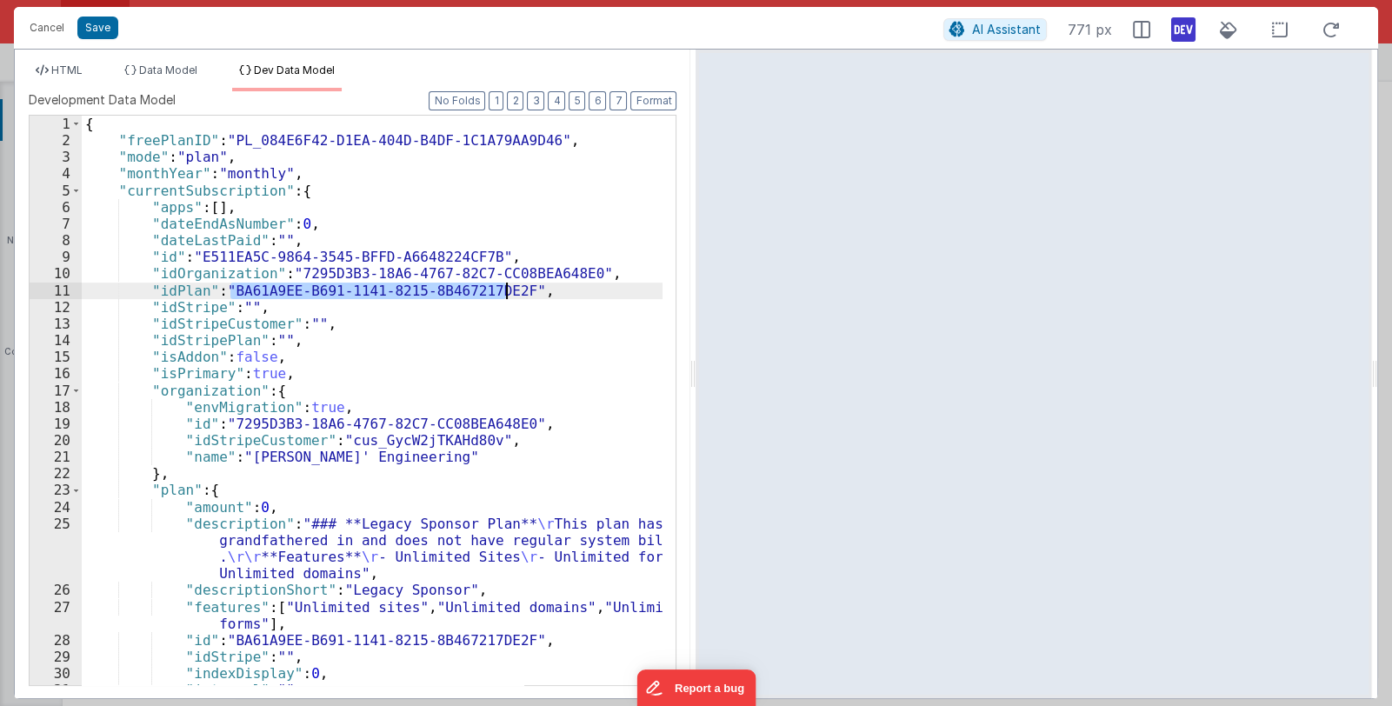
drag, startPoint x: 228, startPoint y: 289, endPoint x: 508, endPoint y: 293, distance: 280.8
click at [508, 293] on div "{ "freePlanID" : "PL_084E6F42-D1EA-404D-B4DF-1C1A79AA9D46" , "mode" : "plan" , …" at bounding box center [372, 417] width 581 height 602
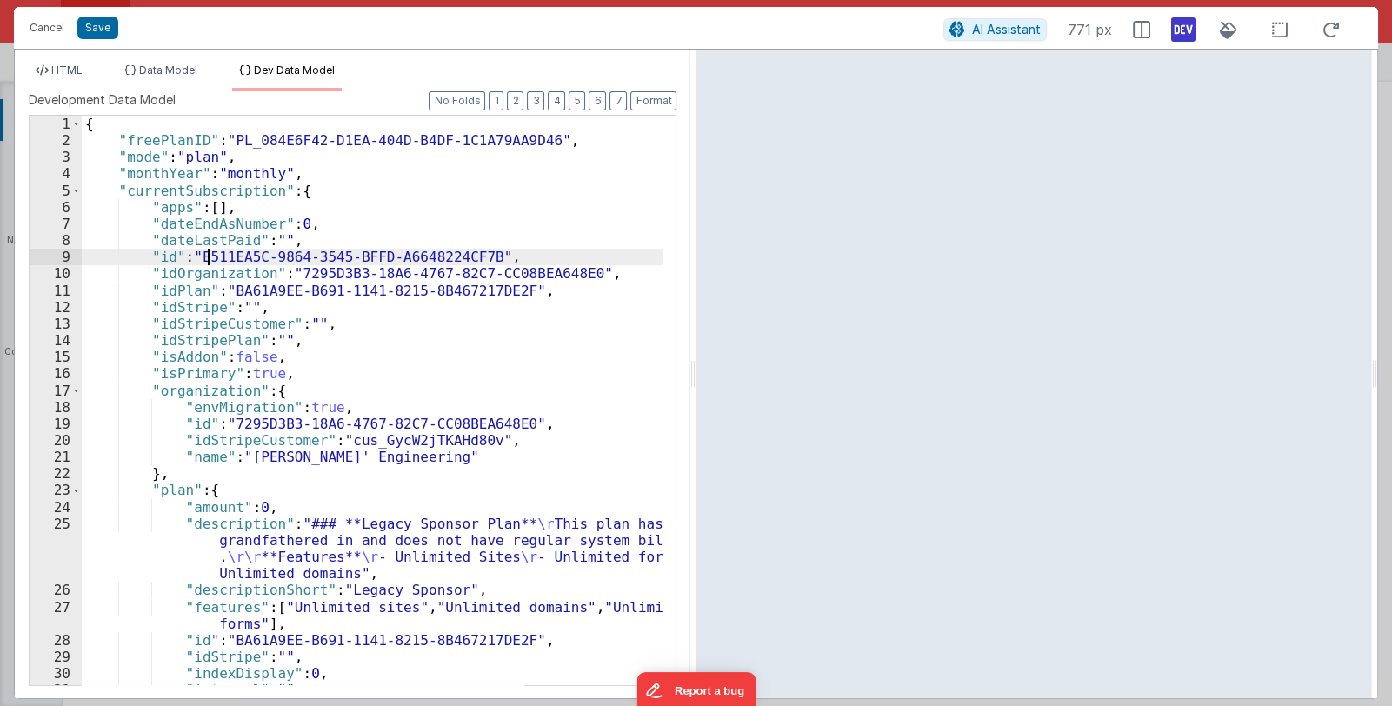
click at [204, 250] on div "{ "freePlanID" : "PL_084E6F42-D1EA-404D-B4DF-1C1A79AA9D46" , "mode" : "plan" , …" at bounding box center [372, 417] width 581 height 602
click at [43, 33] on button "Cancel" at bounding box center [47, 28] width 52 height 24
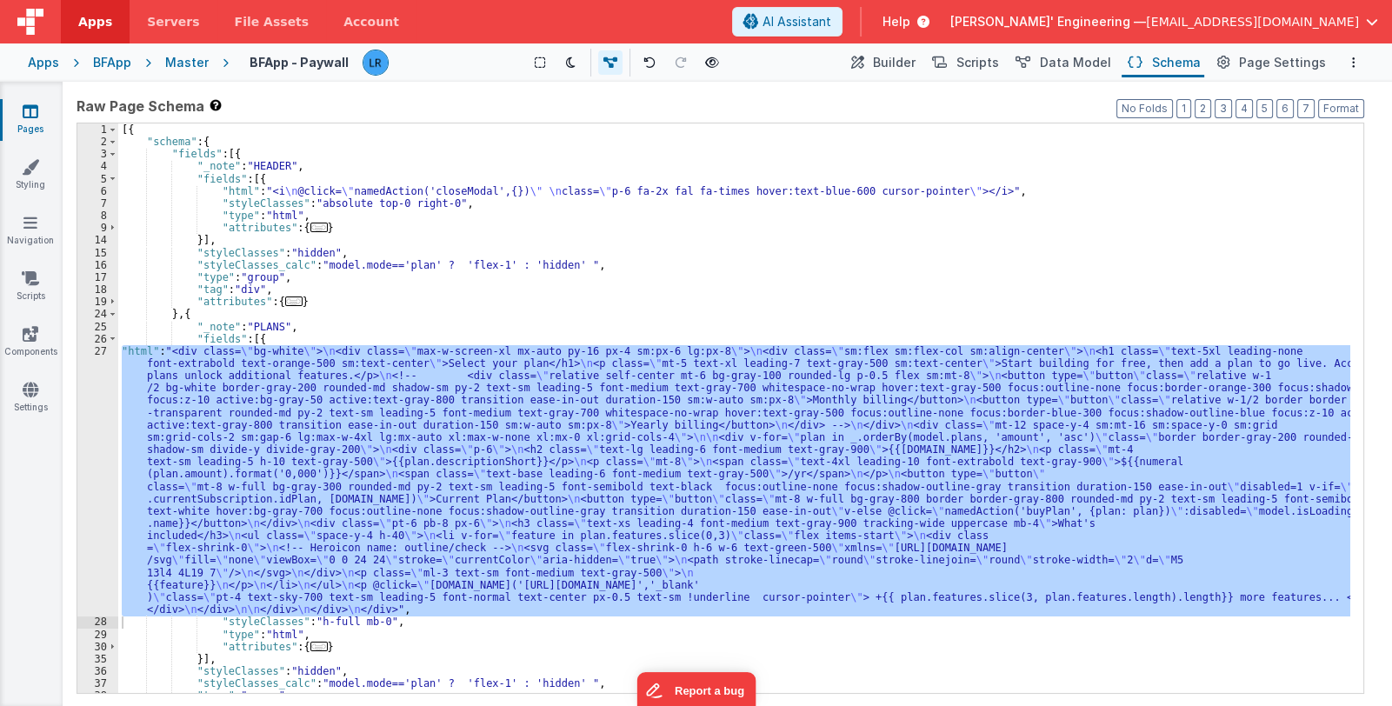
click at [43, 119] on link "Pages" at bounding box center [30, 120] width 63 height 35
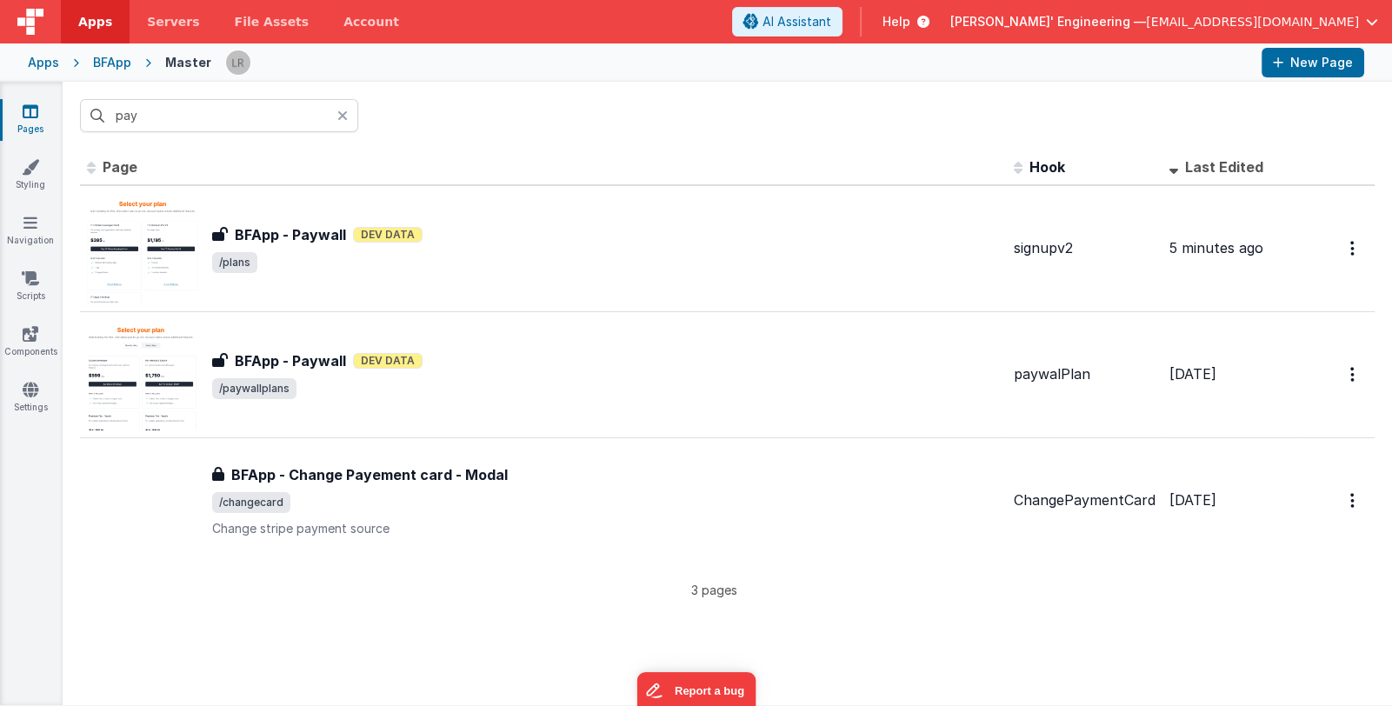
click at [343, 115] on icon at bounding box center [342, 116] width 10 height 14
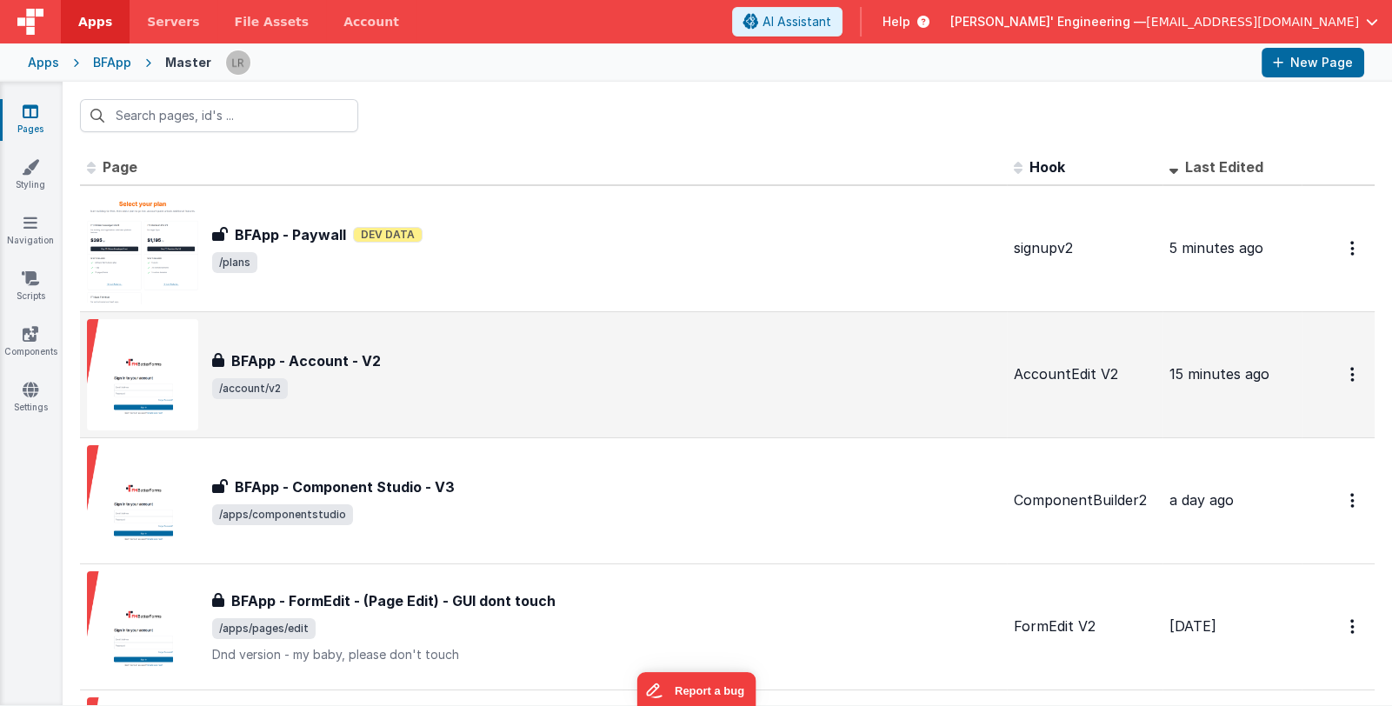
click at [569, 369] on div "BFApp - Account - V2" at bounding box center [605, 360] width 787 height 21
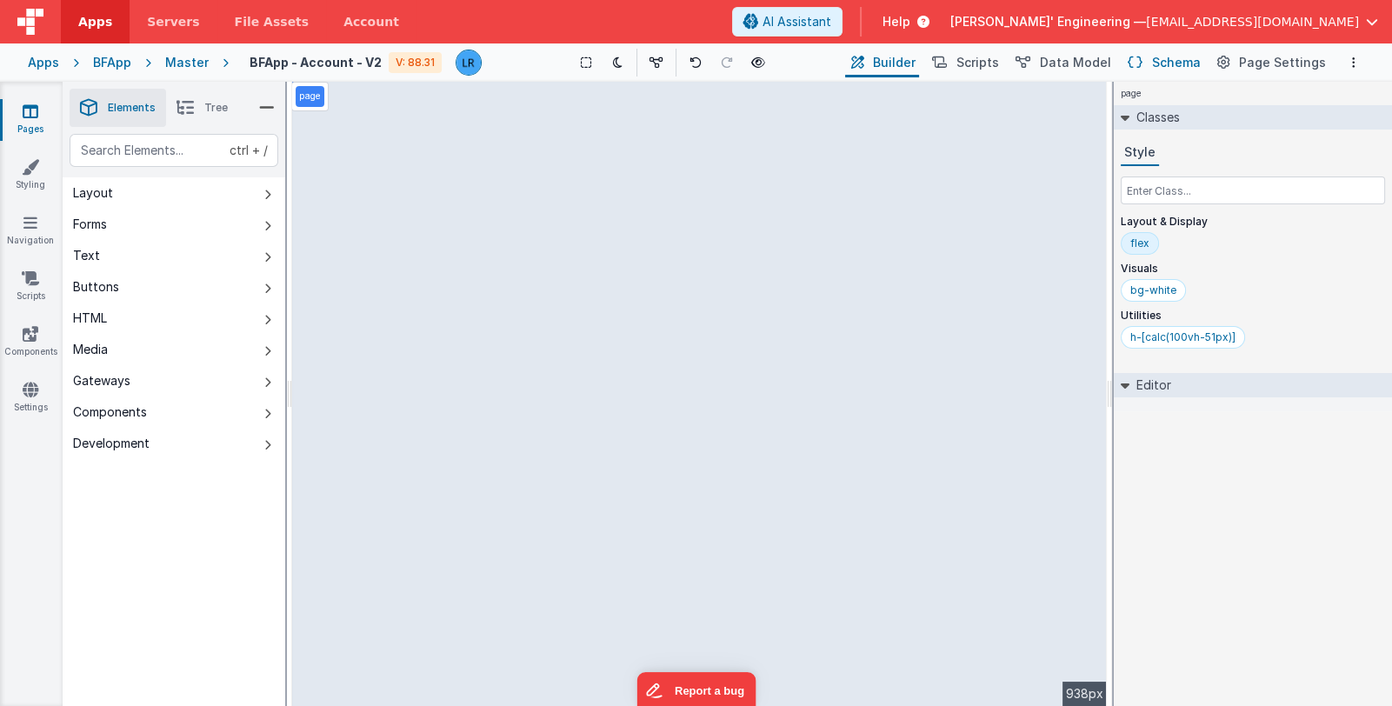
click at [1158, 59] on button "Schema" at bounding box center [1162, 63] width 83 height 30
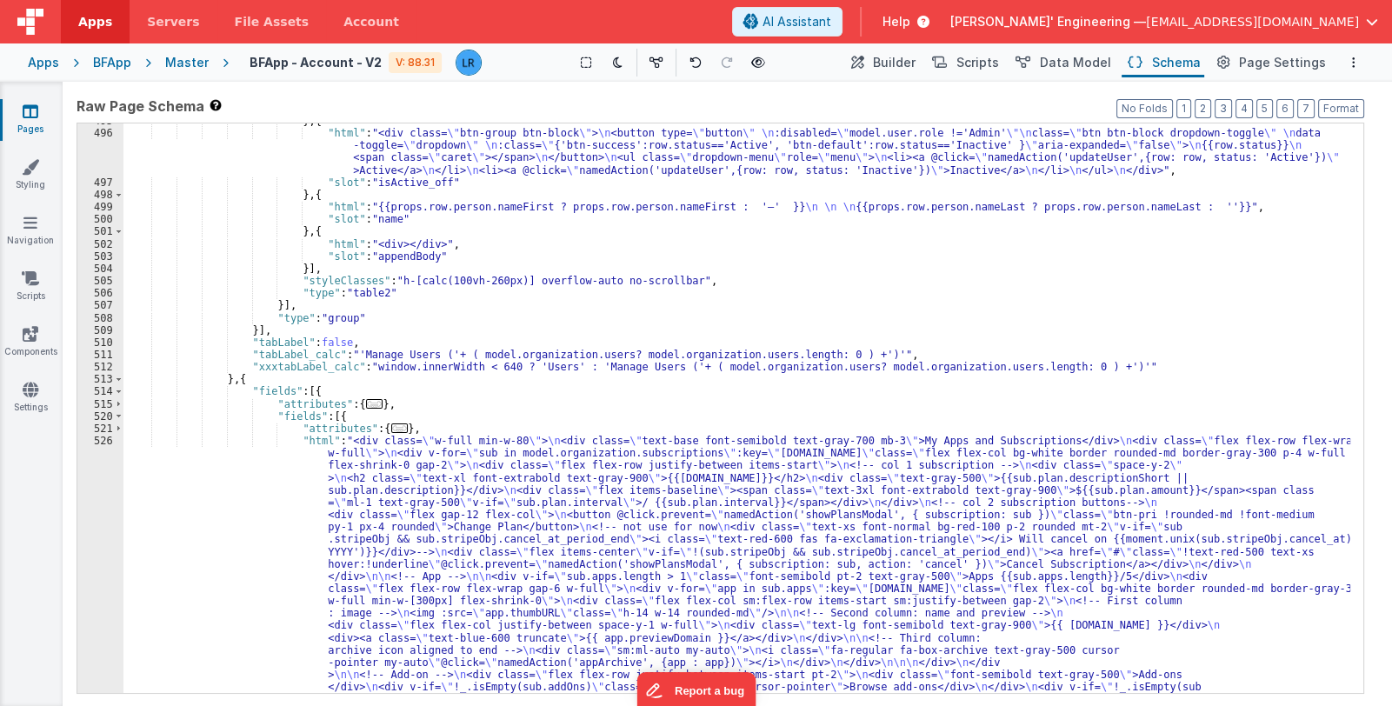
scroll to position [5018, 0]
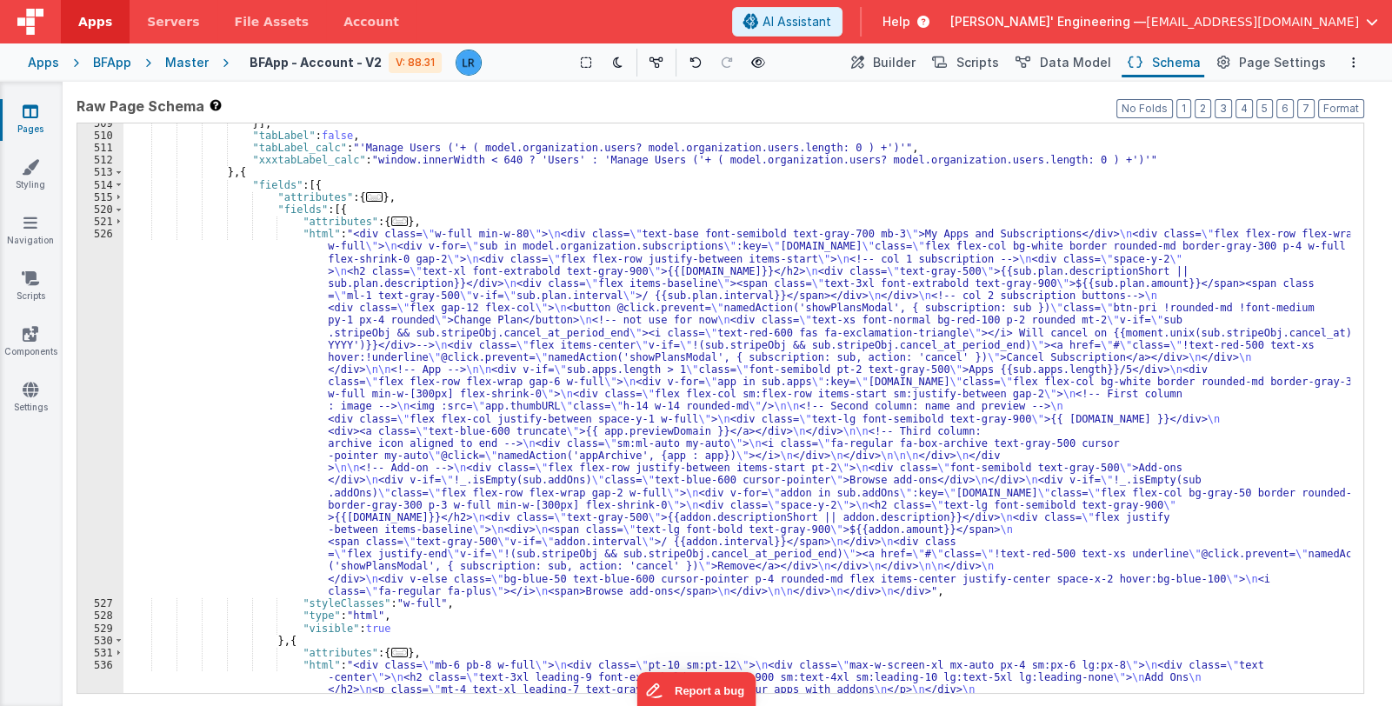
click at [562, 415] on div "}] , "tabLabel" : false , "tabLabel_calc" : "'Manage Users ('+ ( model.organiza…" at bounding box center [736, 685] width 1226 height 1137
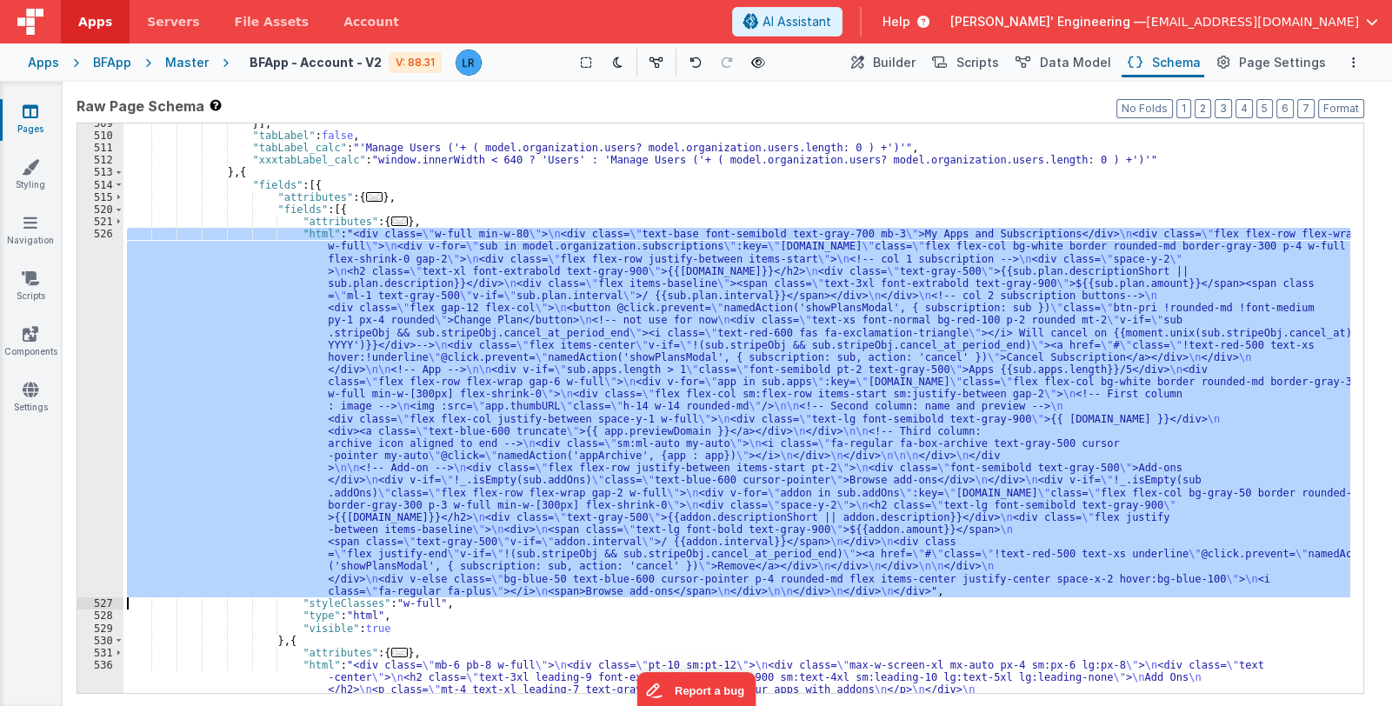
click at [98, 460] on div "526" at bounding box center [100, 412] width 46 height 369
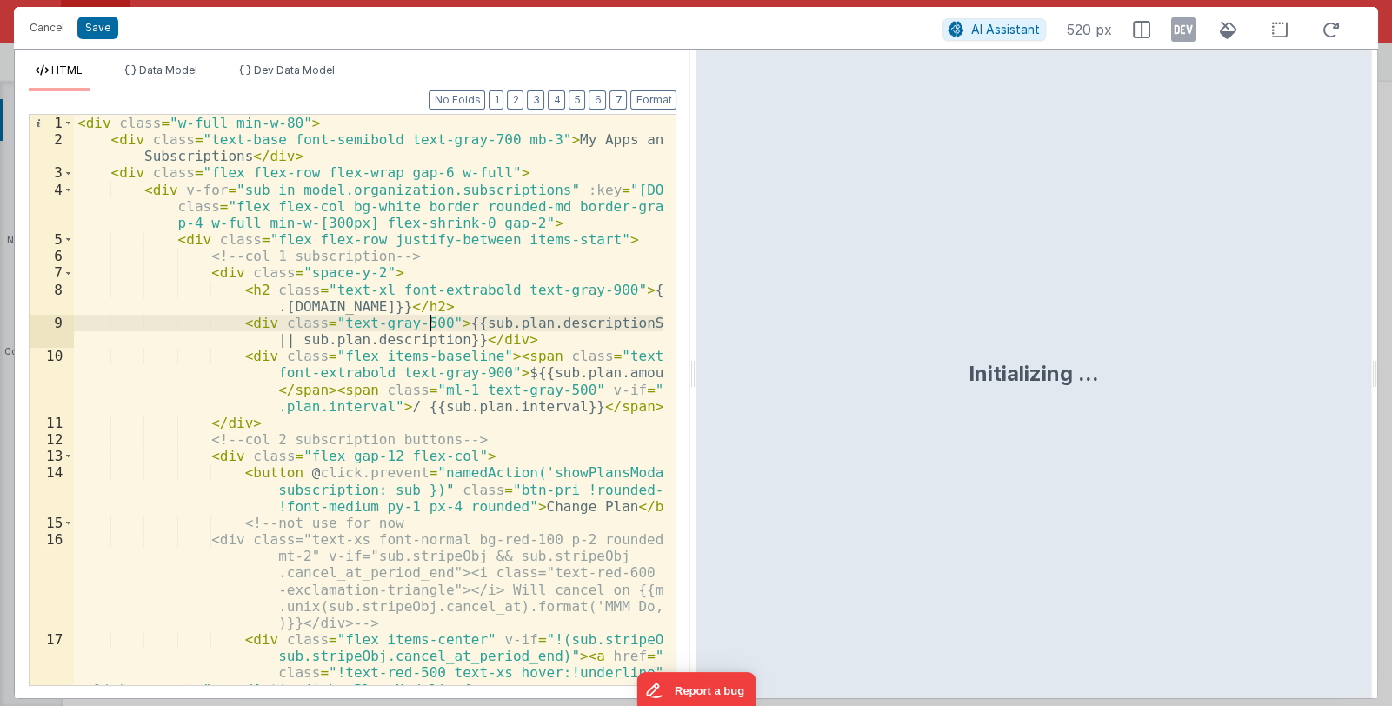
click at [317, 464] on div "< div class = "w-full min-w-80" > < div class = "text-base font-semibold text-g…" at bounding box center [368, 458] width 589 height 687
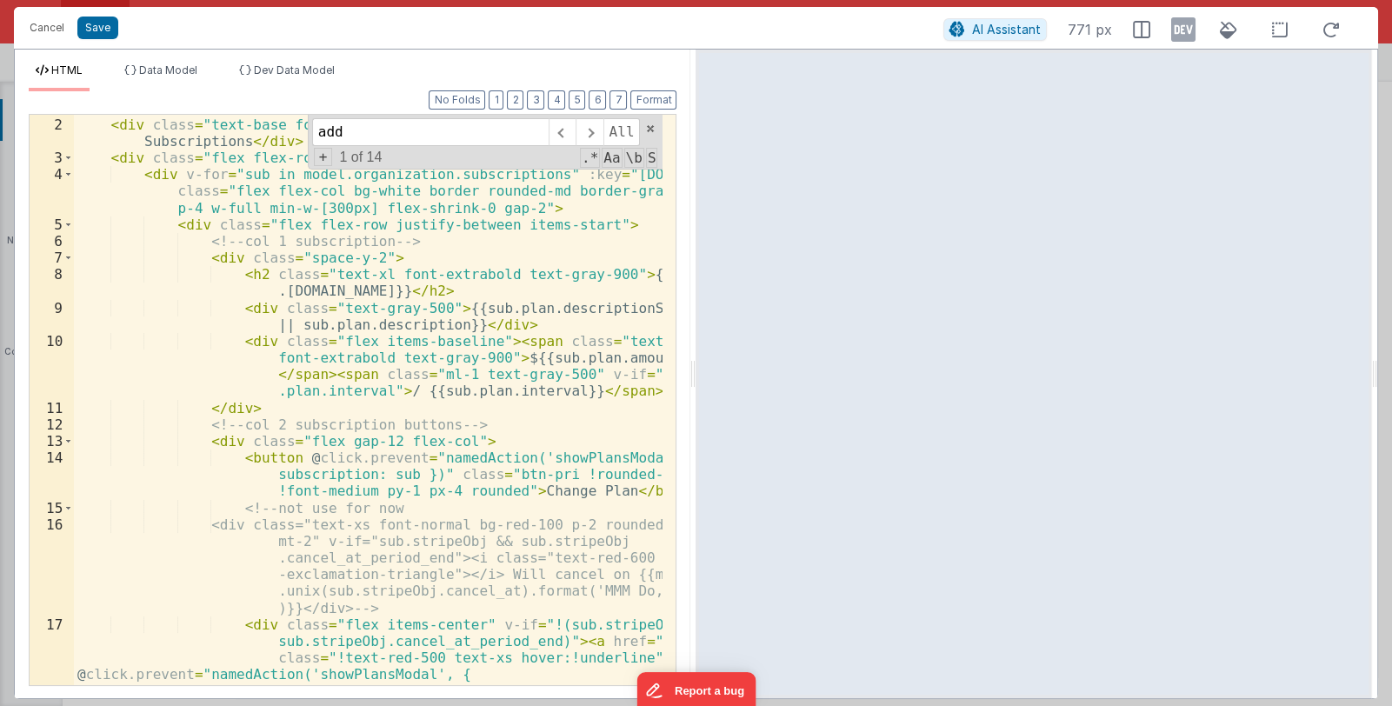
scroll to position [0, 0]
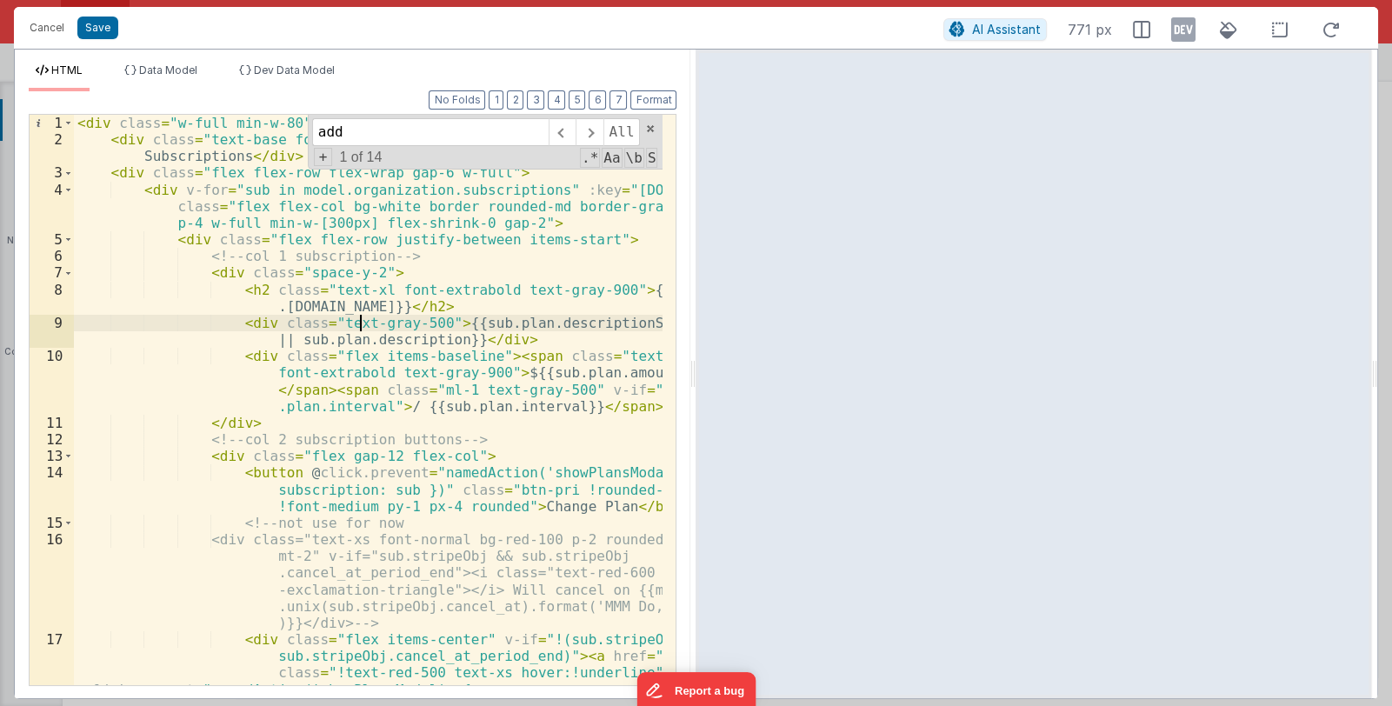
click at [361, 316] on div "< div class = "w-full min-w-80" > < div class = "text-base font-semibold text-g…" at bounding box center [368, 458] width 589 height 687
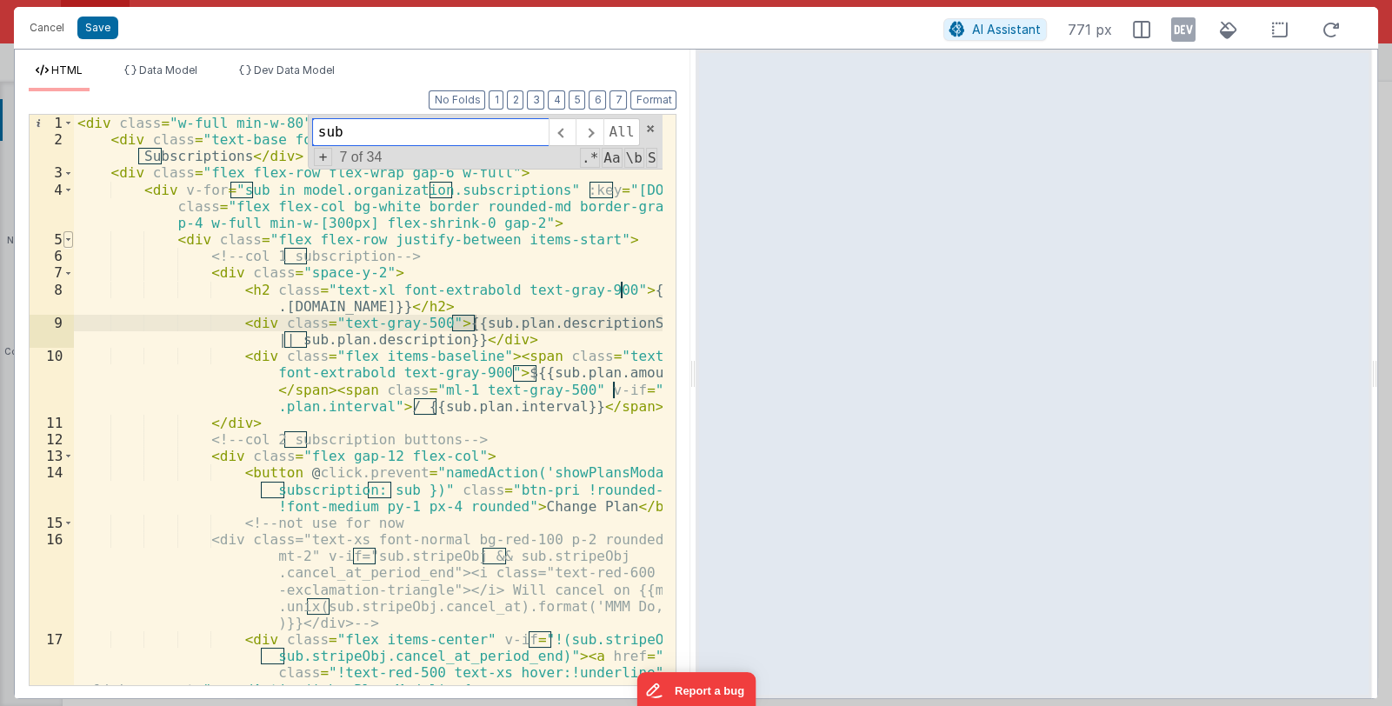
type input "sub"
click at [67, 239] on span at bounding box center [68, 239] width 10 height 17
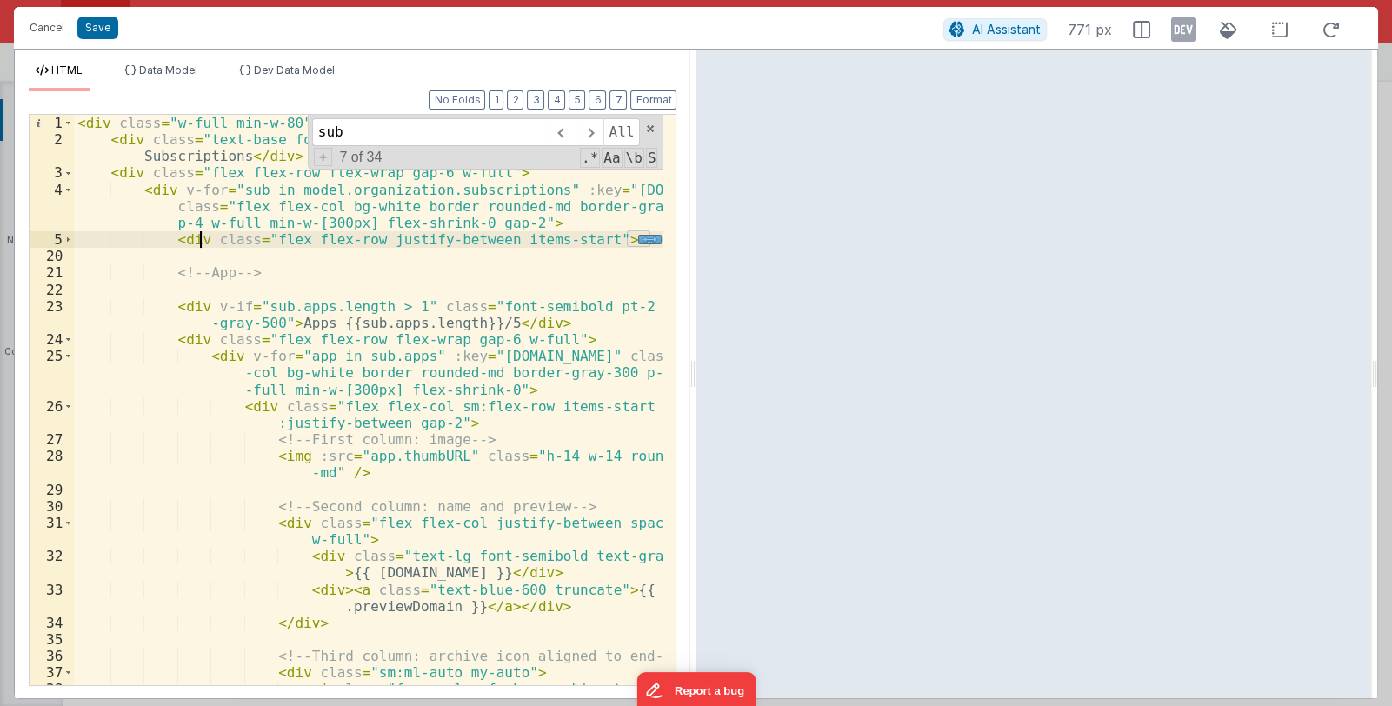
click at [200, 233] on div "< div class = "w-full min-w-80" > < div class = "text-base font-semibold text-g…" at bounding box center [368, 442] width 589 height 654
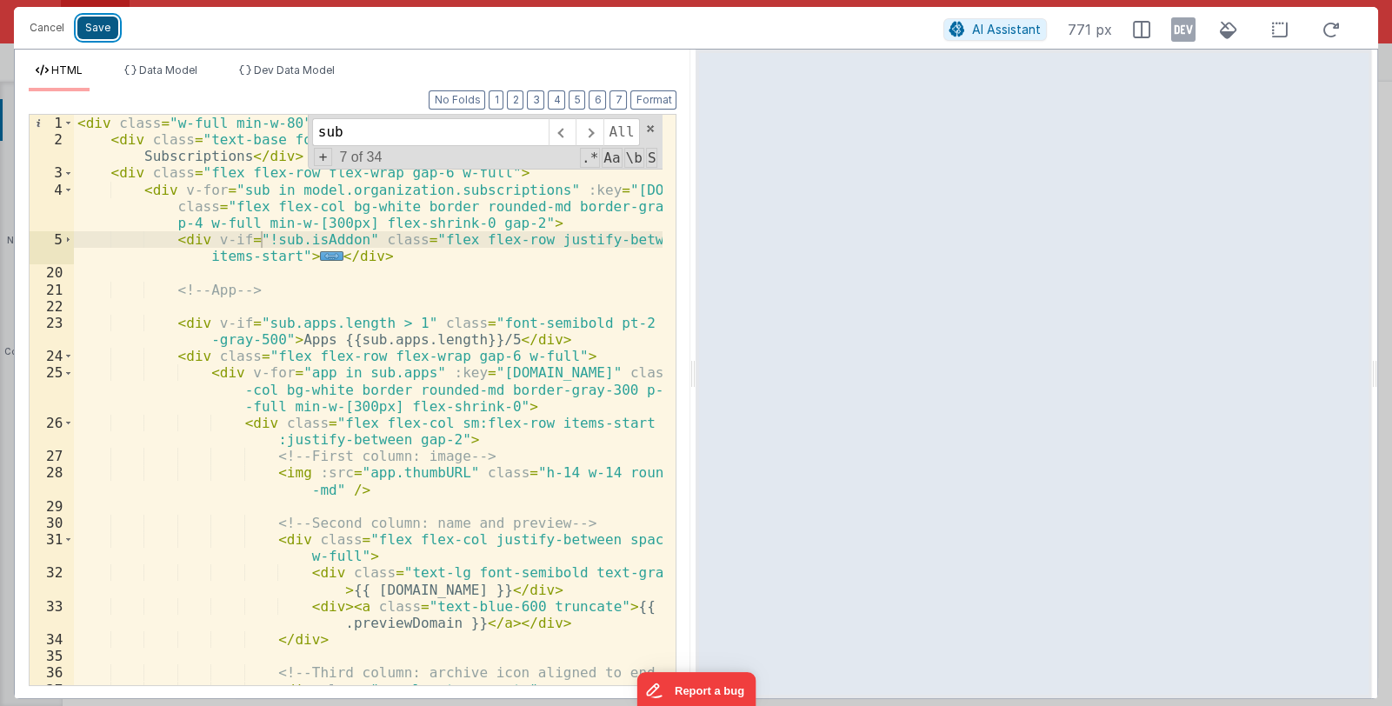
click at [98, 24] on button "Save" at bounding box center [97, 28] width 41 height 23
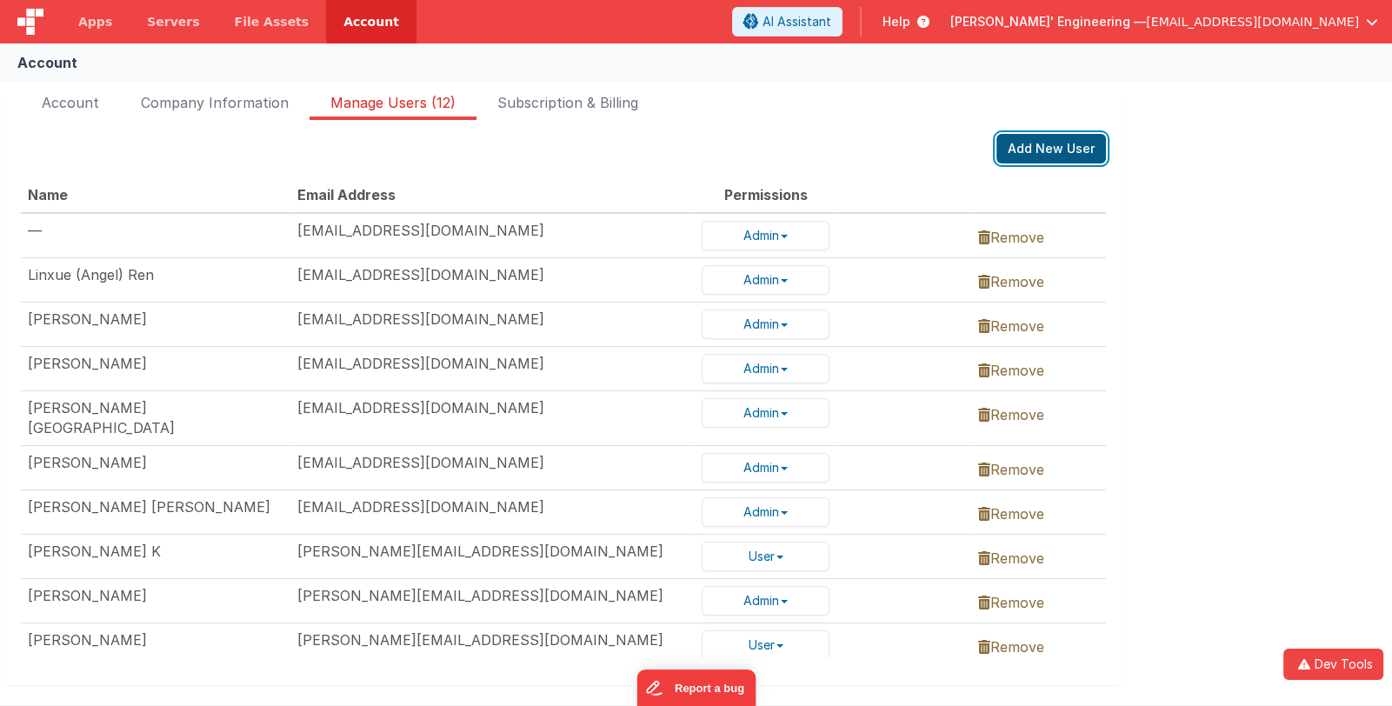
click at [1017, 143] on button "Add New User" at bounding box center [1051, 149] width 110 height 30
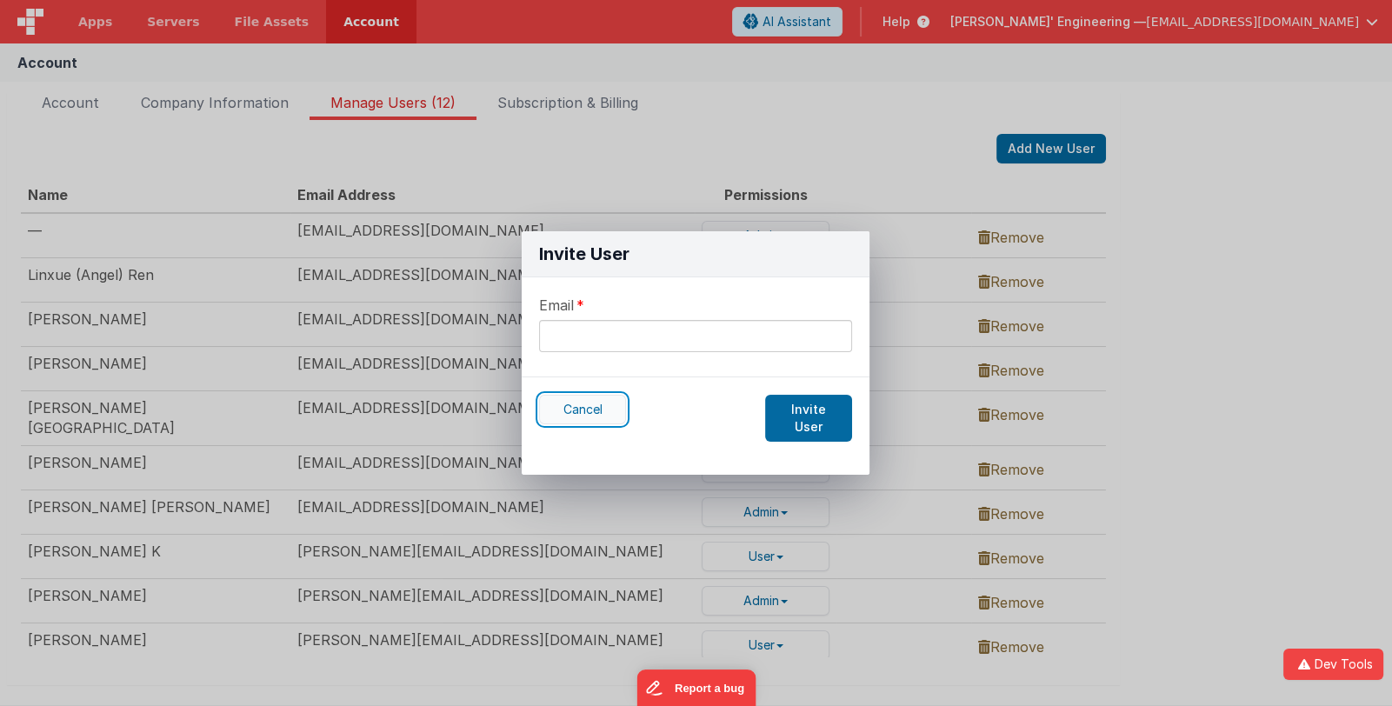
click at [575, 402] on button "Cancel" at bounding box center [582, 410] width 87 height 30
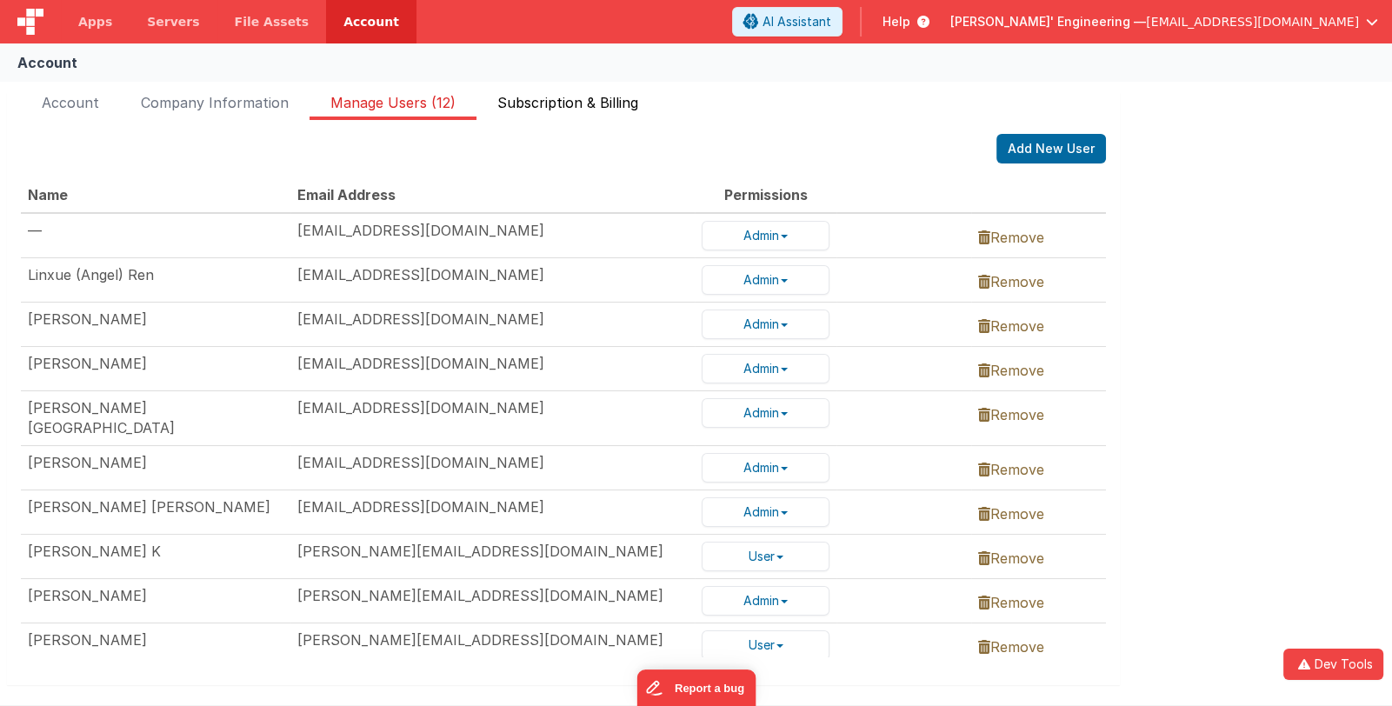
click at [531, 96] on span "Subscription & Billing" at bounding box center [567, 106] width 141 height 28
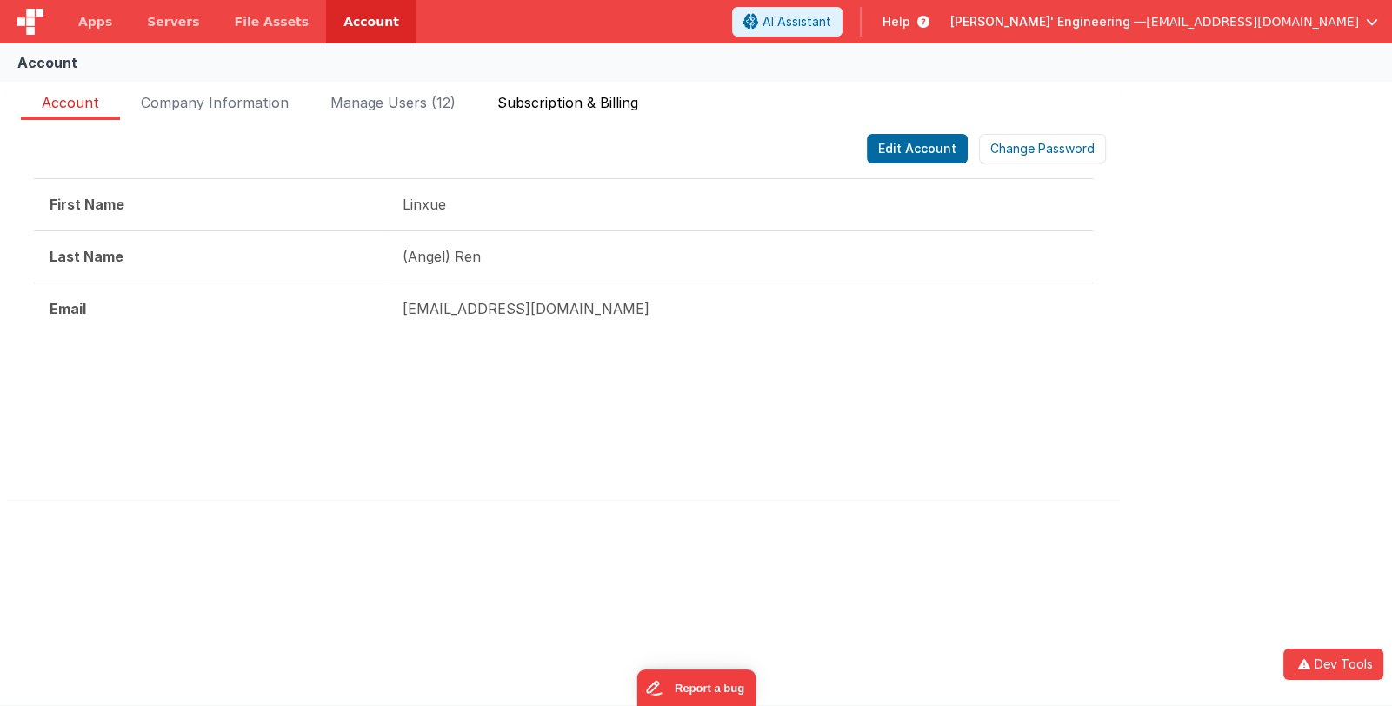
click at [615, 107] on span "Subscription & Billing" at bounding box center [567, 106] width 141 height 28
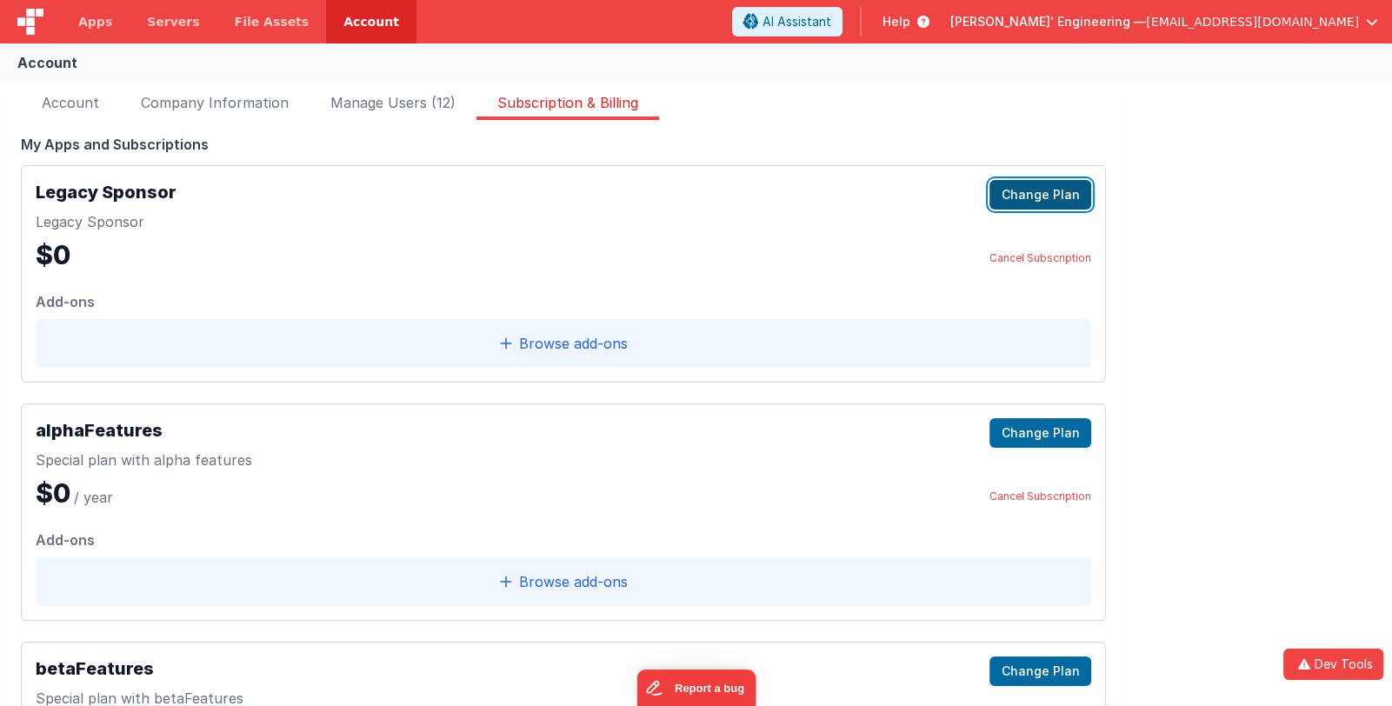
click at [1055, 203] on button "Change Plan" at bounding box center [1040, 195] width 102 height 30
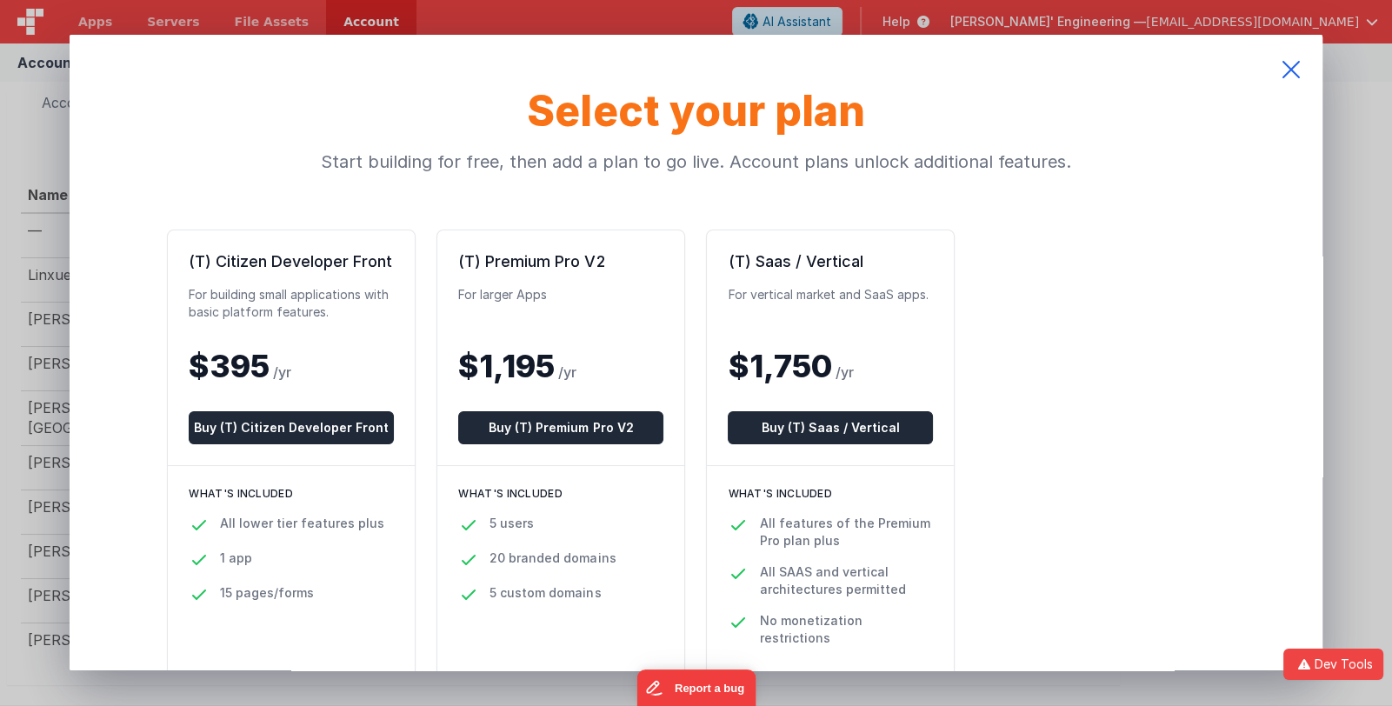
click at [1291, 68] on icon at bounding box center [1290, 70] width 63 height 70
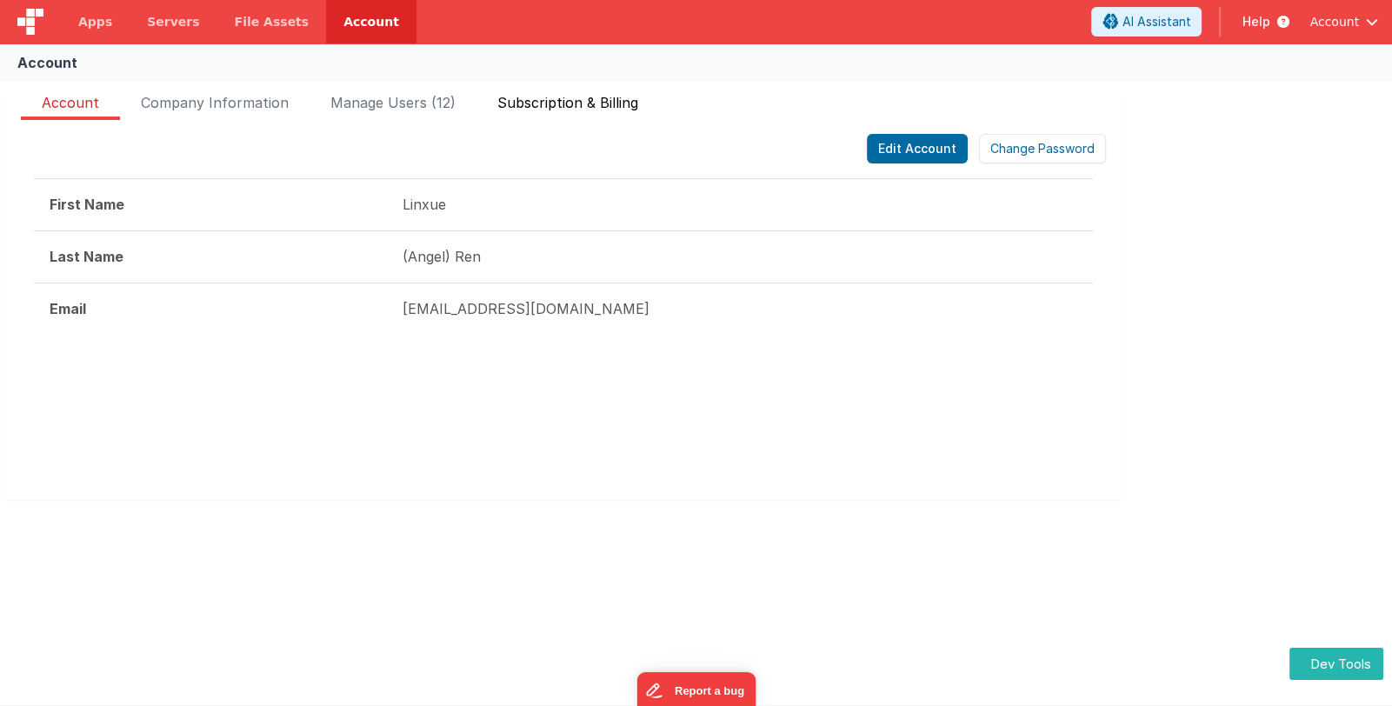
click at [603, 95] on span "Subscription & Billing" at bounding box center [567, 106] width 141 height 28
